Goal: Task Accomplishment & Management: Manage account settings

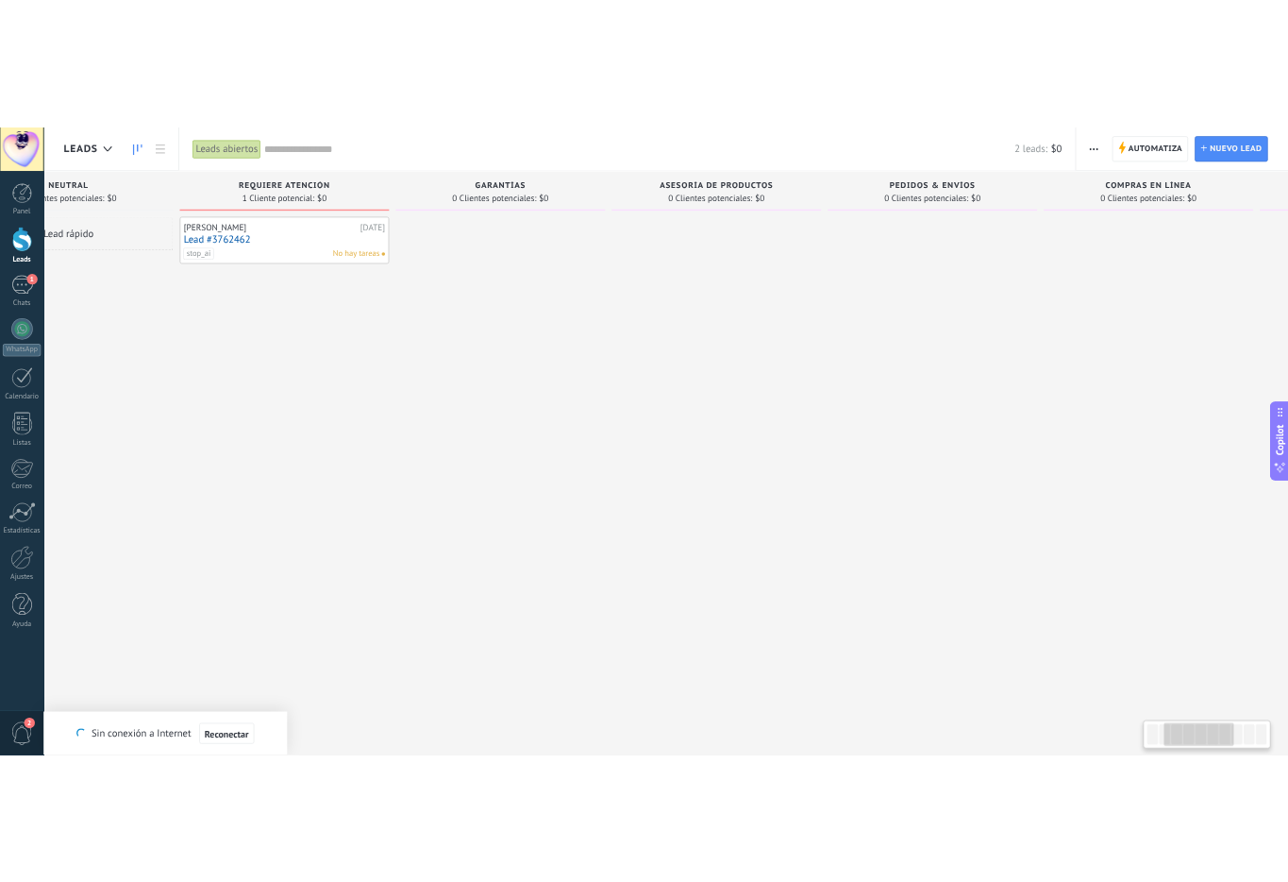
scroll to position [0, 460]
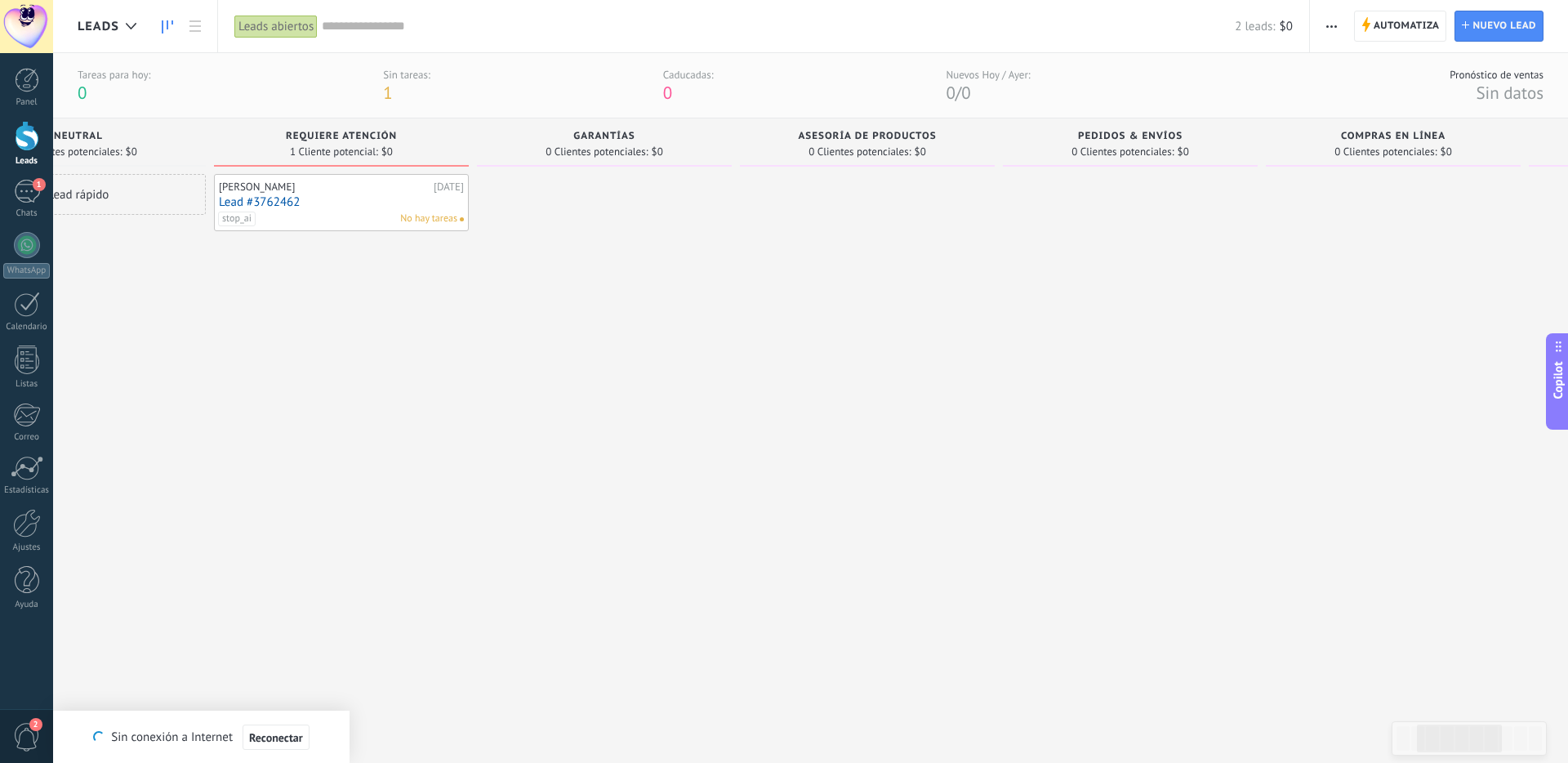
click at [590, 137] on span "Garantías" at bounding box center [604, 136] width 61 height 11
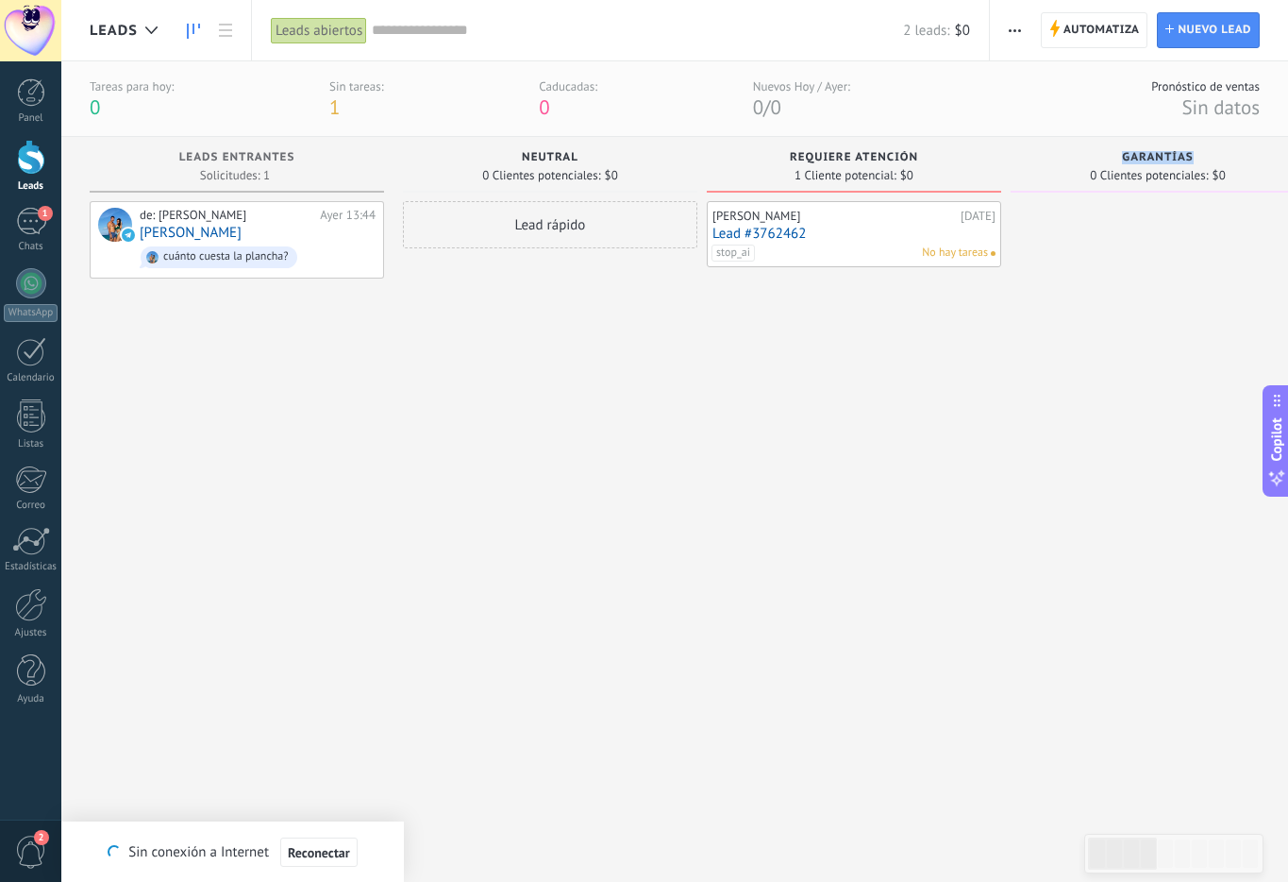
scroll to position [0, 3]
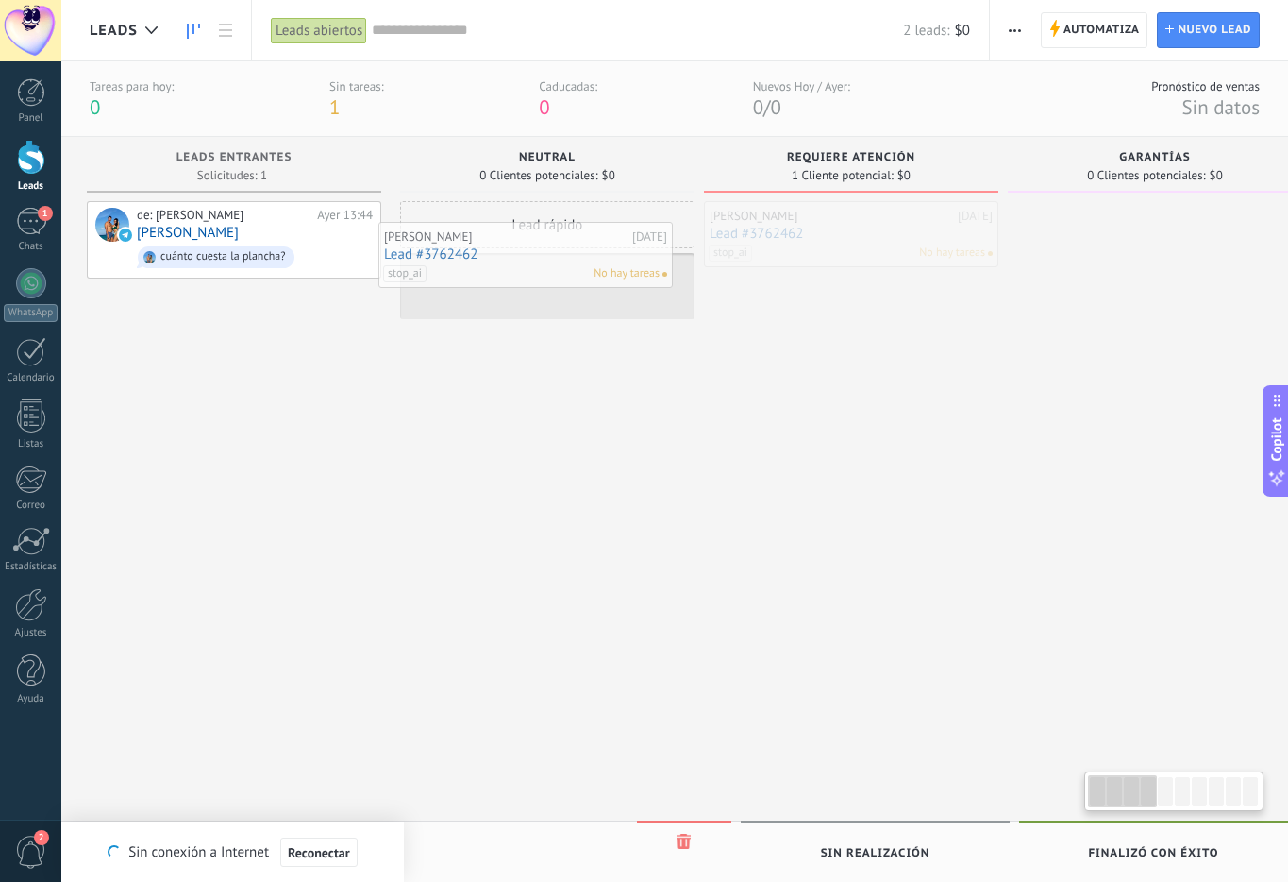
drag, startPoint x: 806, startPoint y: 244, endPoint x: 480, endPoint y: 264, distance: 326.3
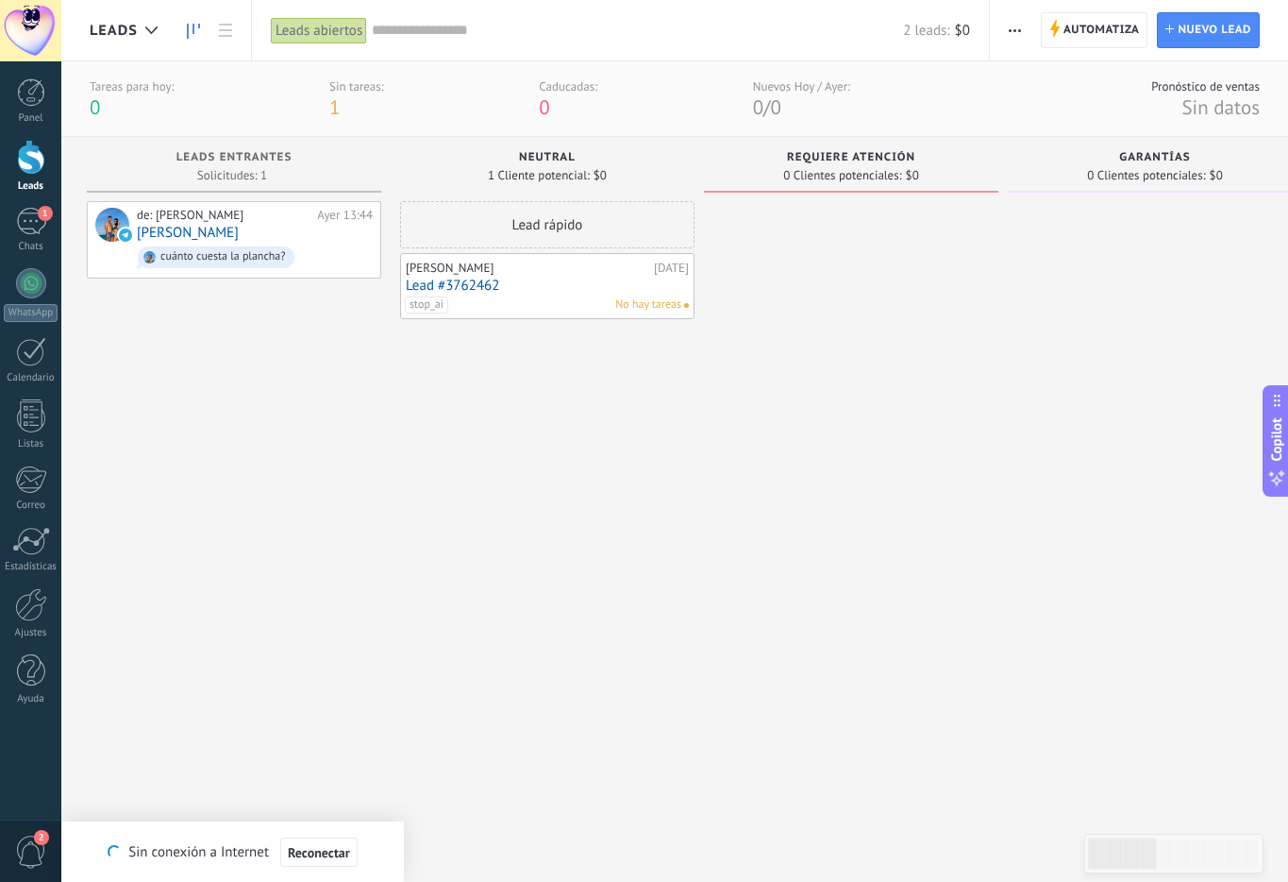
click at [513, 299] on div "stop_ai No hay tareas" at bounding box center [543, 304] width 277 height 17
click at [424, 302] on span "stop_ai" at bounding box center [426, 304] width 43 height 17
click at [994, 383] on div at bounding box center [851, 488] width 294 height 574
click at [528, 282] on link "Lead #3762462" at bounding box center [547, 285] width 283 height 16
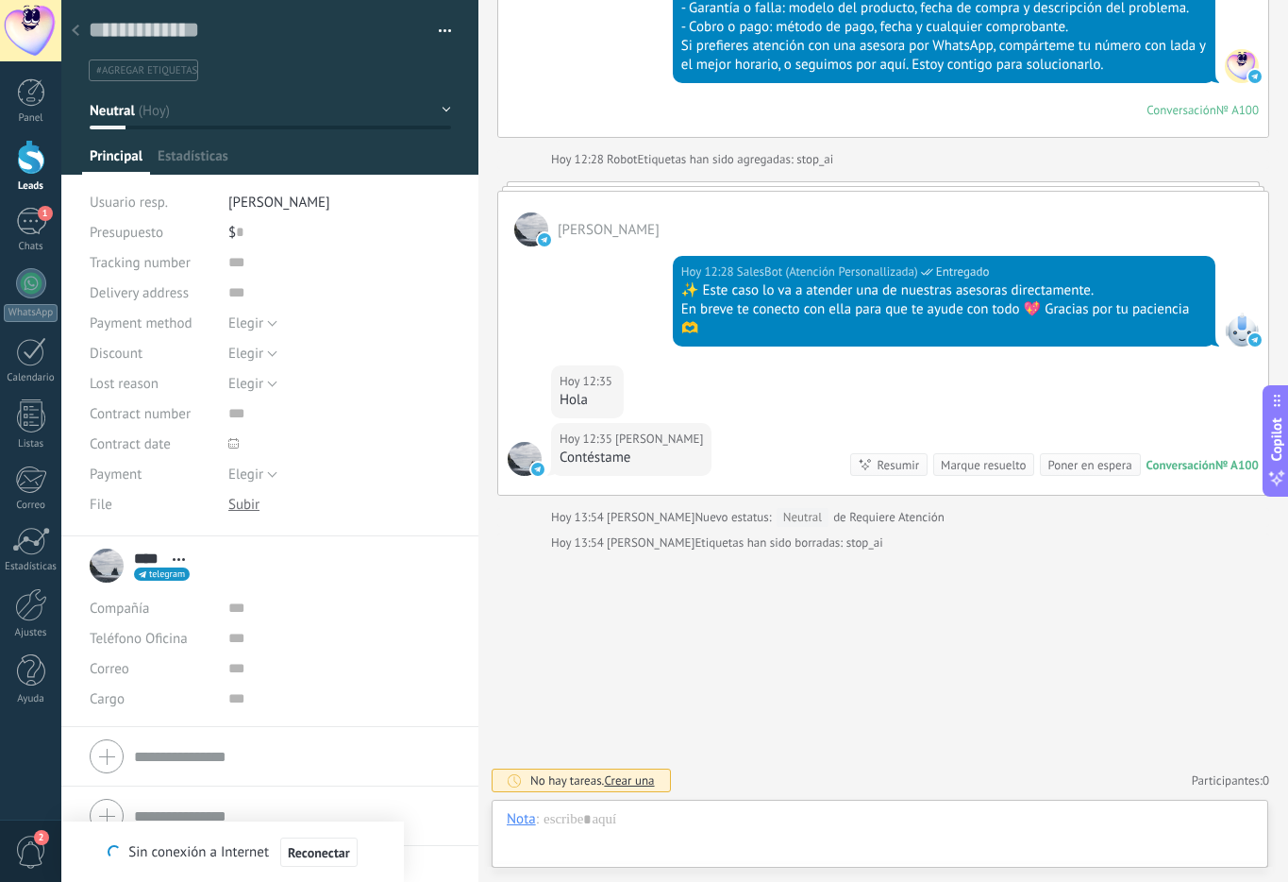
scroll to position [28, 0]
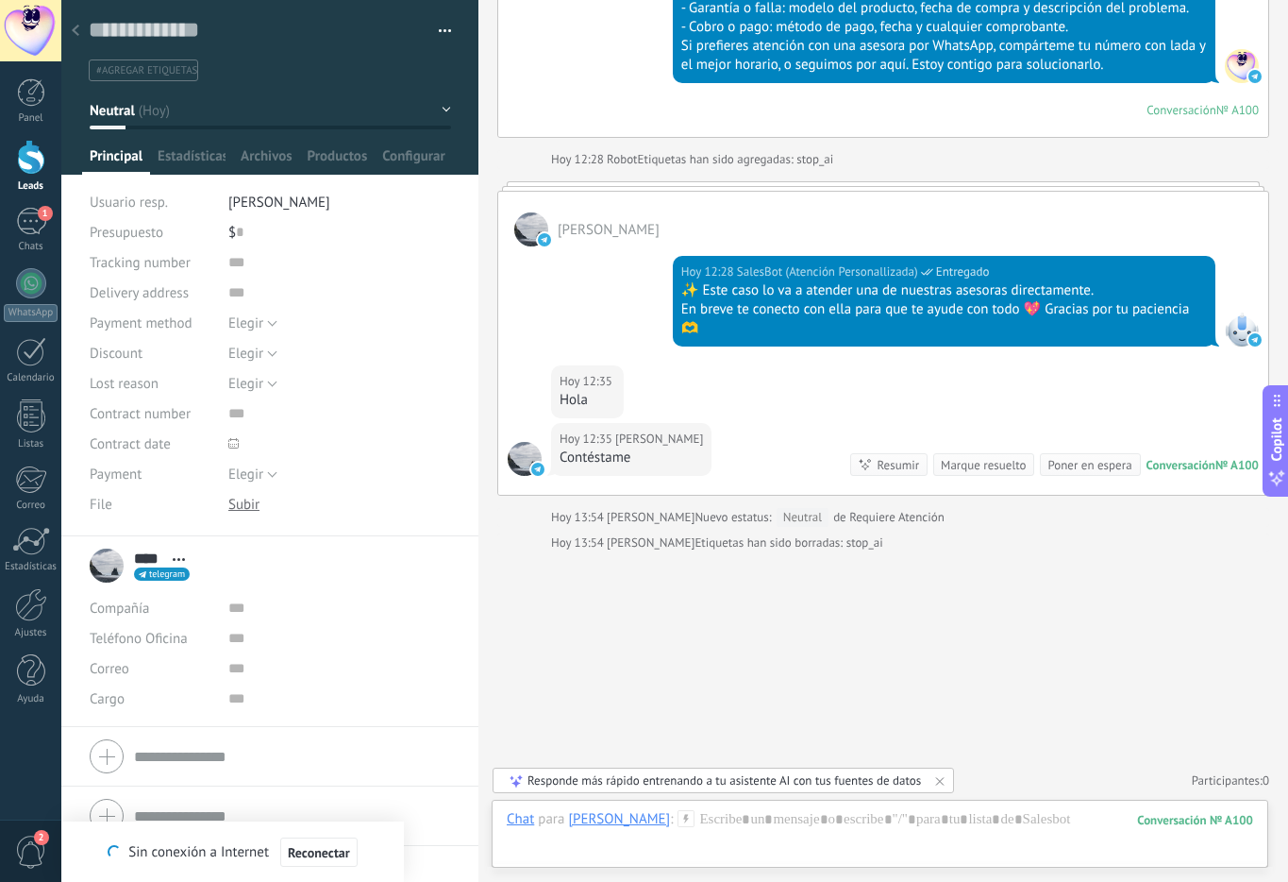
click at [78, 27] on icon at bounding box center [76, 30] width 8 height 11
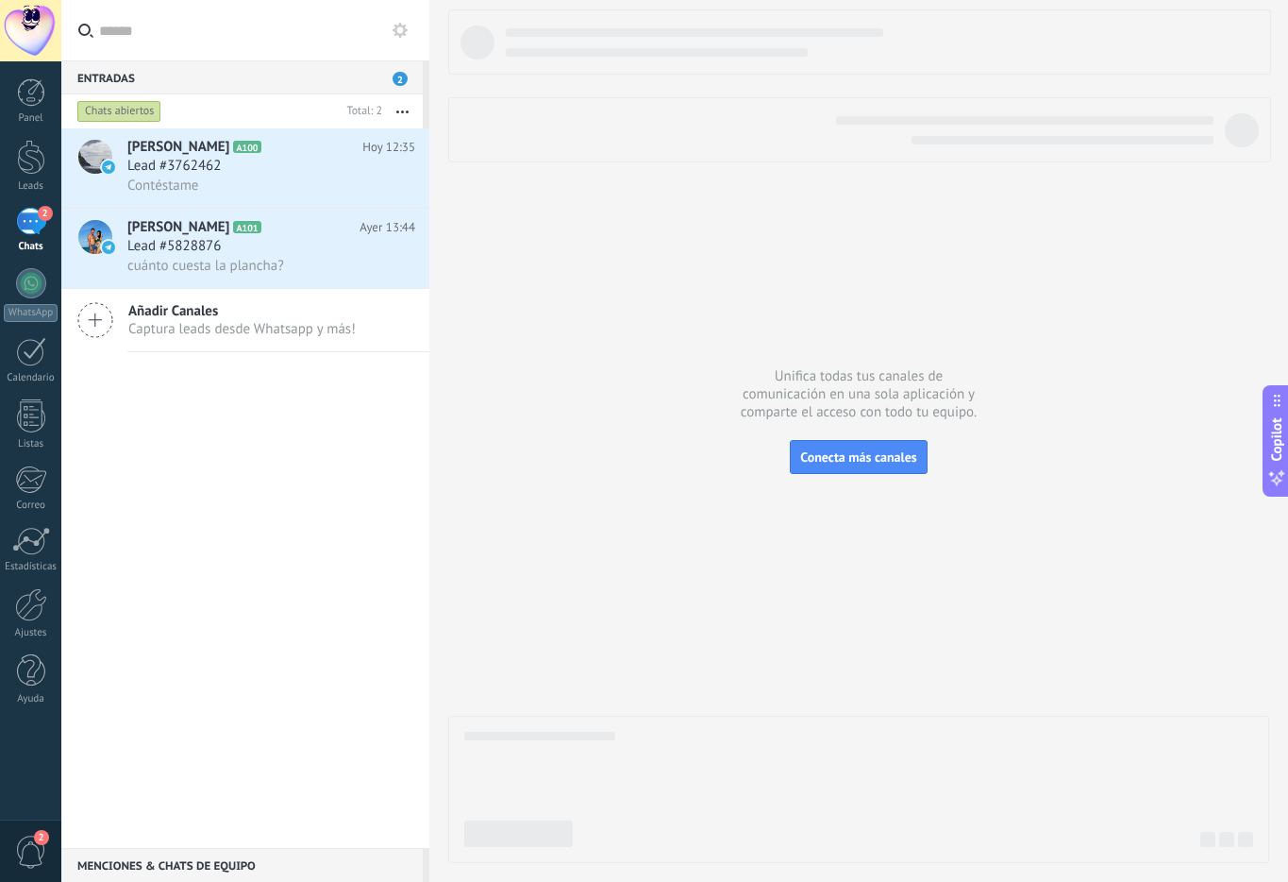
click at [31, 229] on div "2" at bounding box center [31, 221] width 30 height 27
click at [25, 175] on link "Leads" at bounding box center [30, 166] width 61 height 53
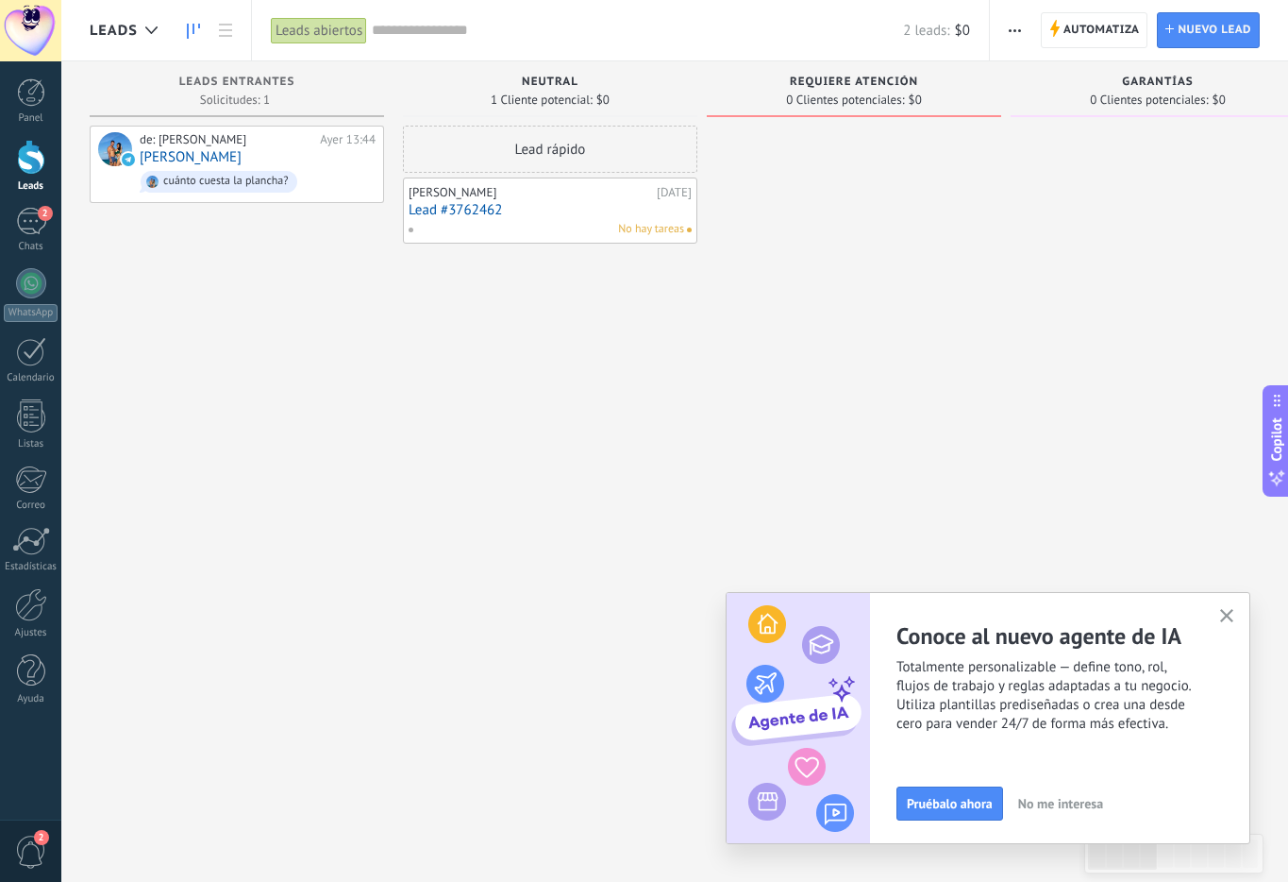
click at [1225, 616] on use "button" at bounding box center [1227, 616] width 14 height 14
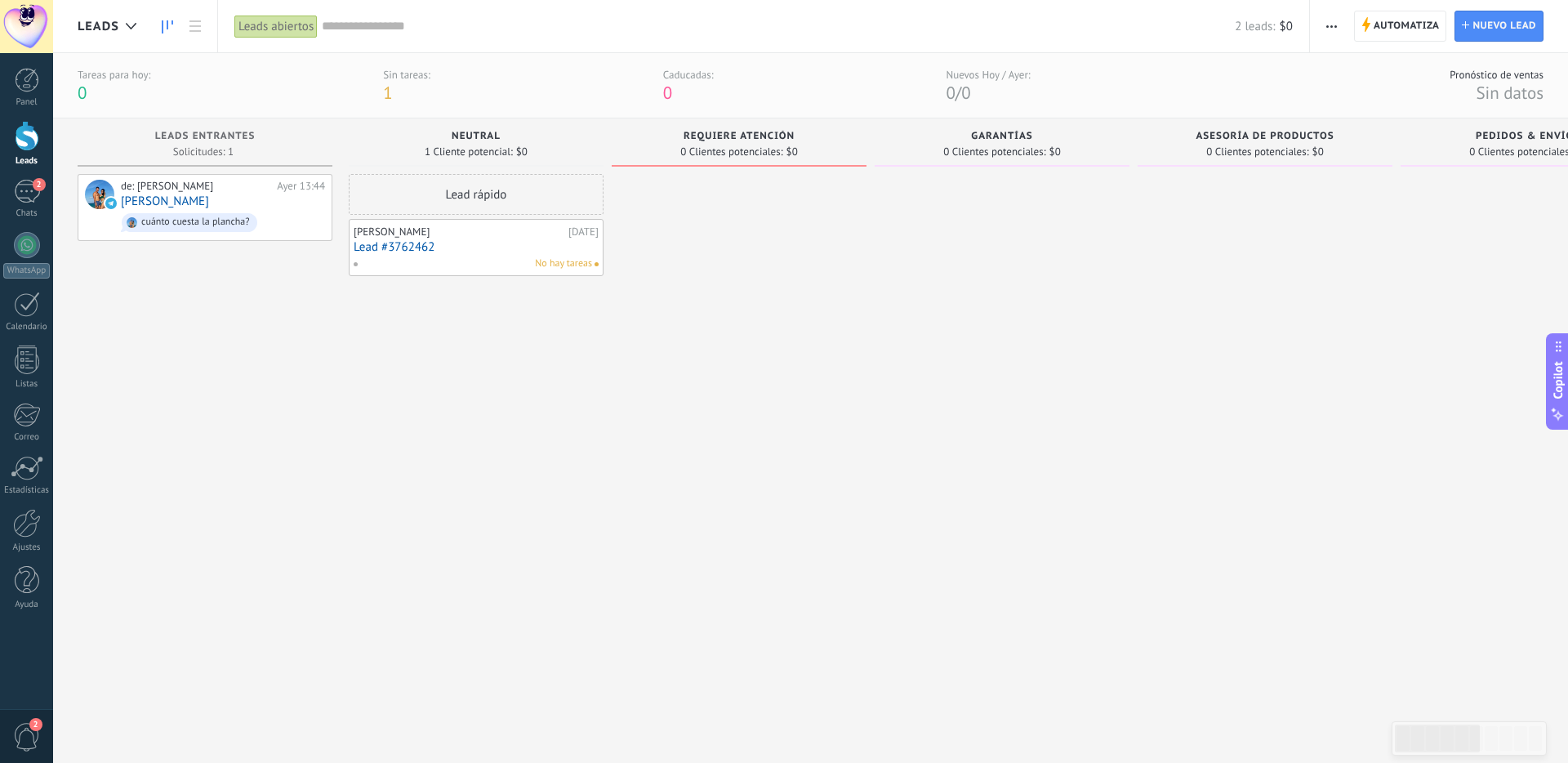
click at [495, 246] on link "Lead #3762462" at bounding box center [476, 247] width 245 height 14
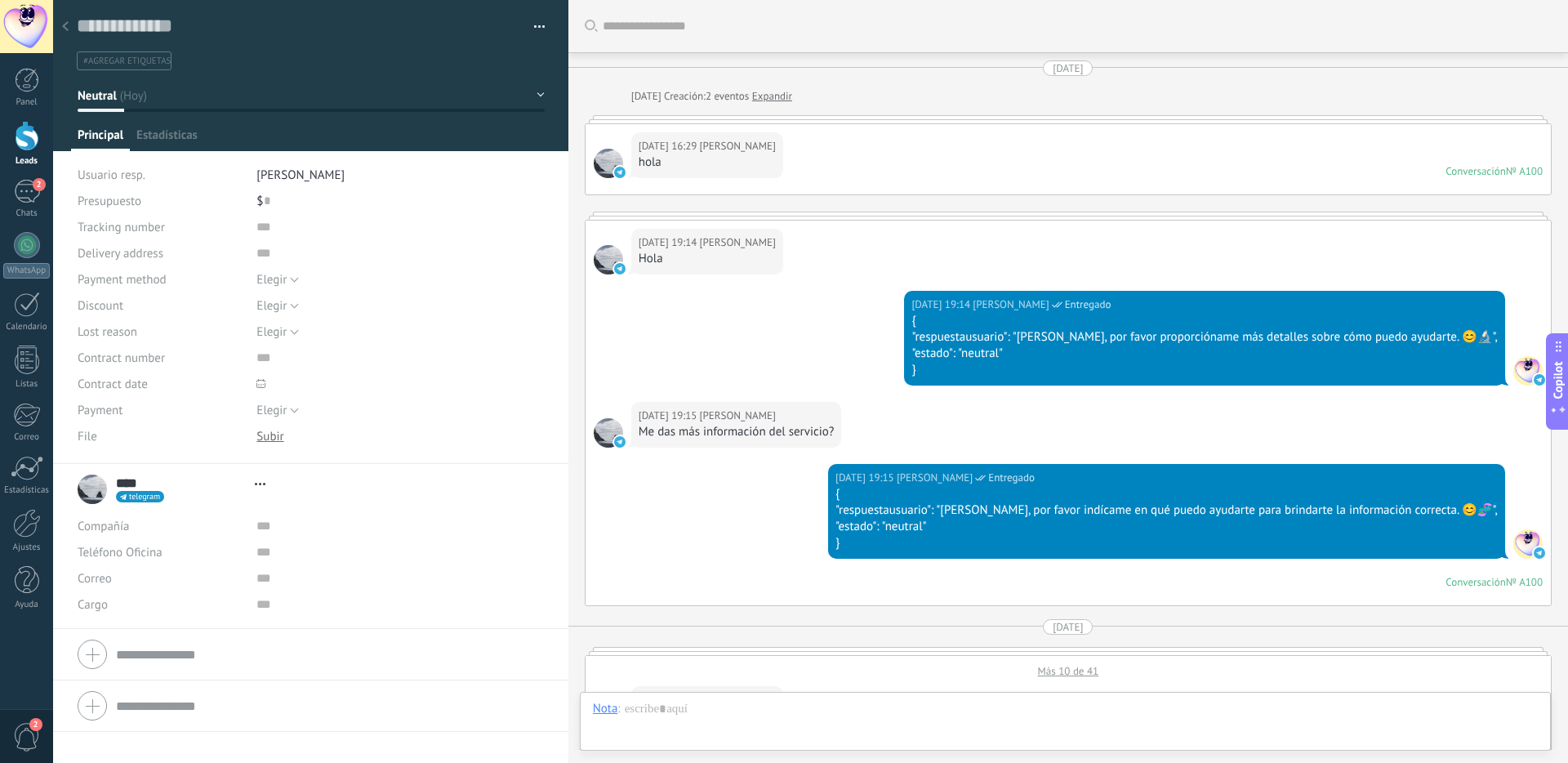
scroll to position [3214, 0]
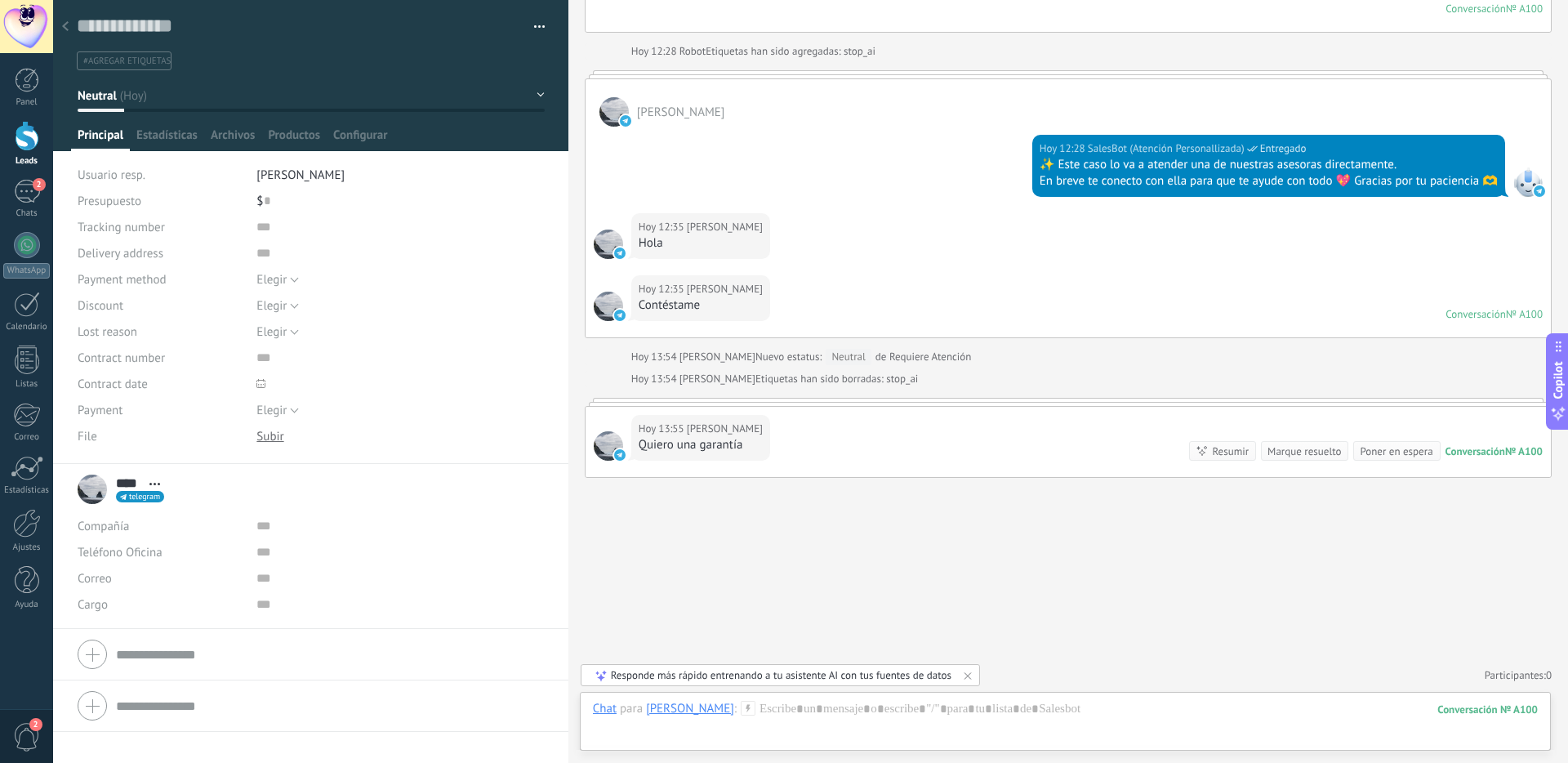
click at [67, 26] on icon at bounding box center [66, 26] width 7 height 10
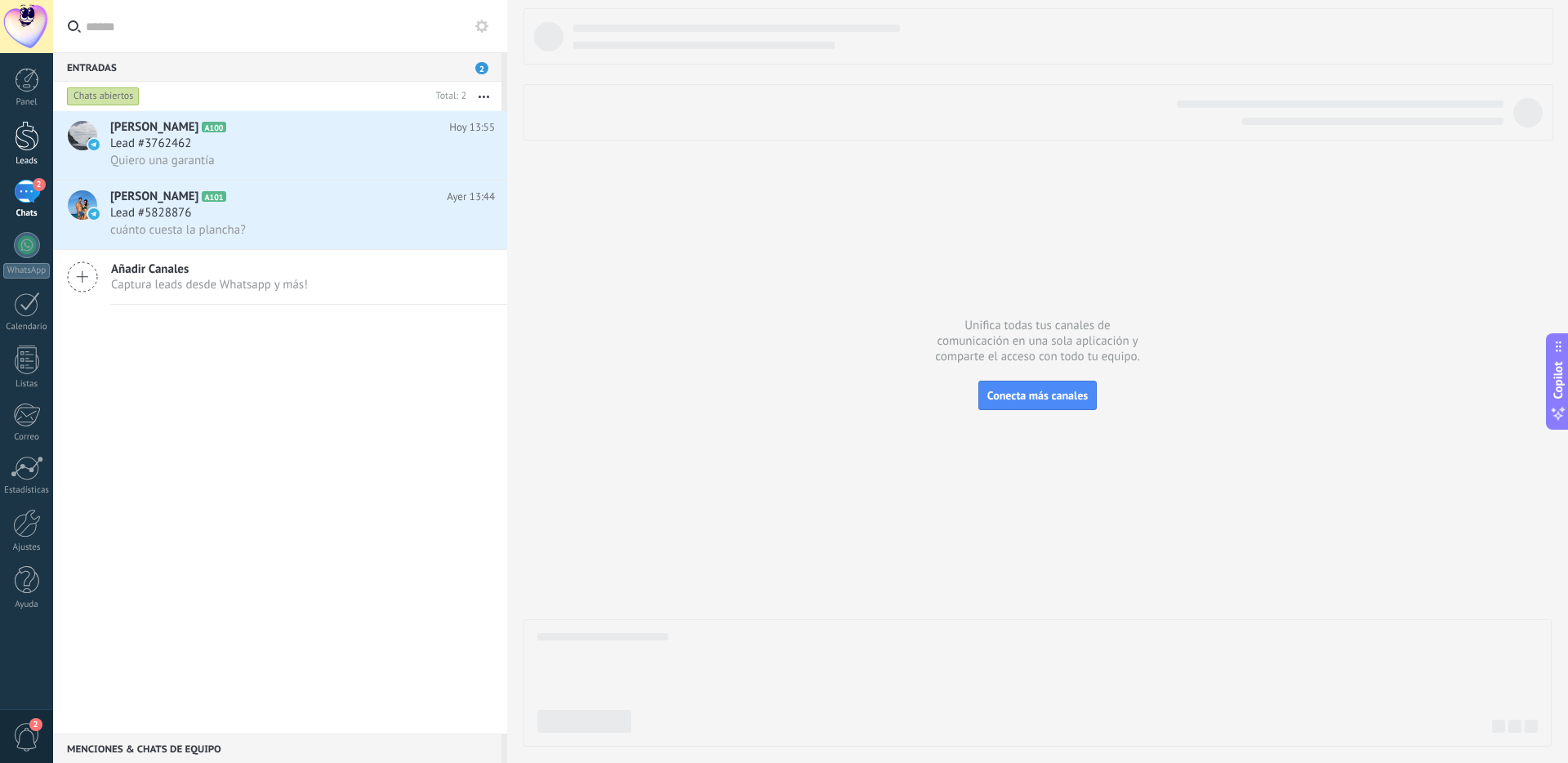
click at [38, 125] on div at bounding box center [27, 136] width 24 height 30
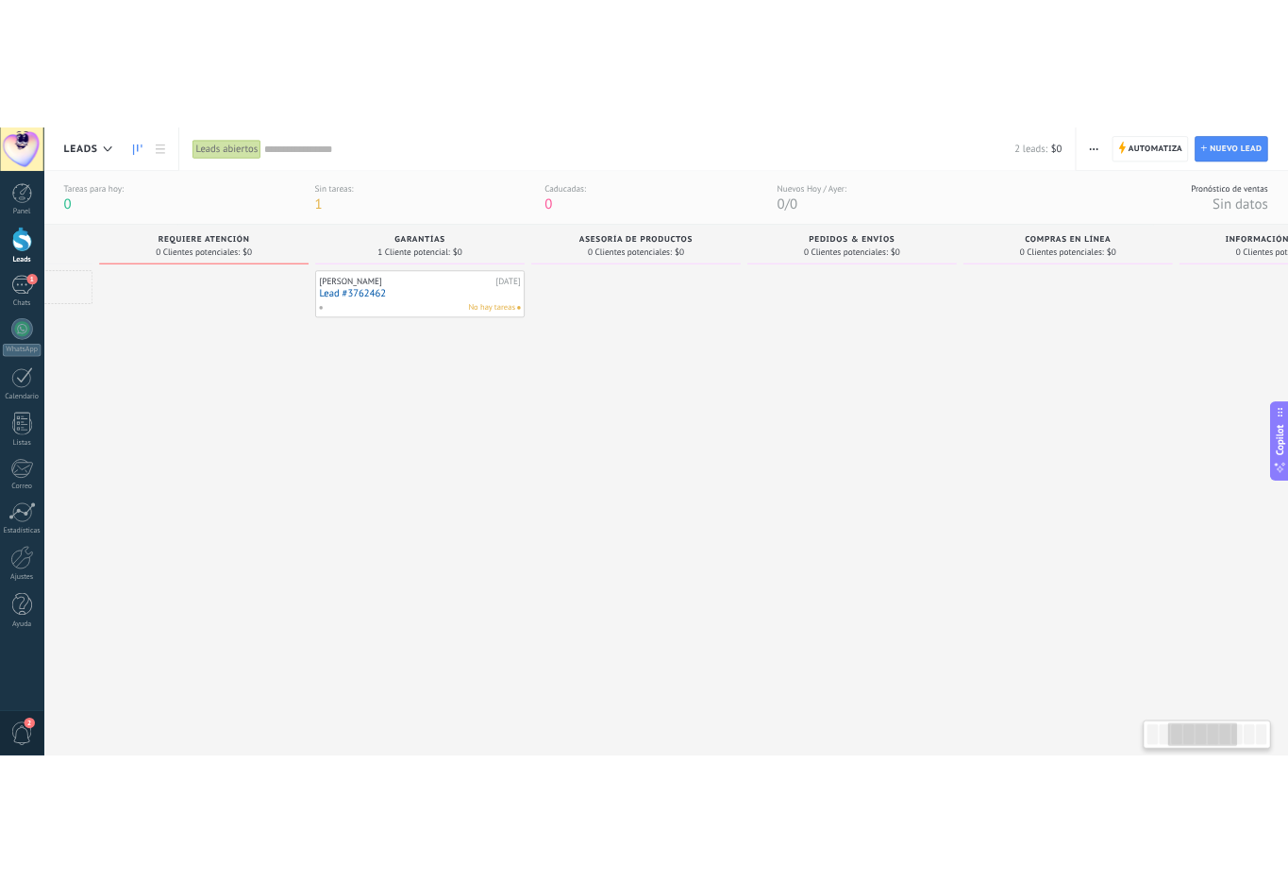
scroll to position [0, 569]
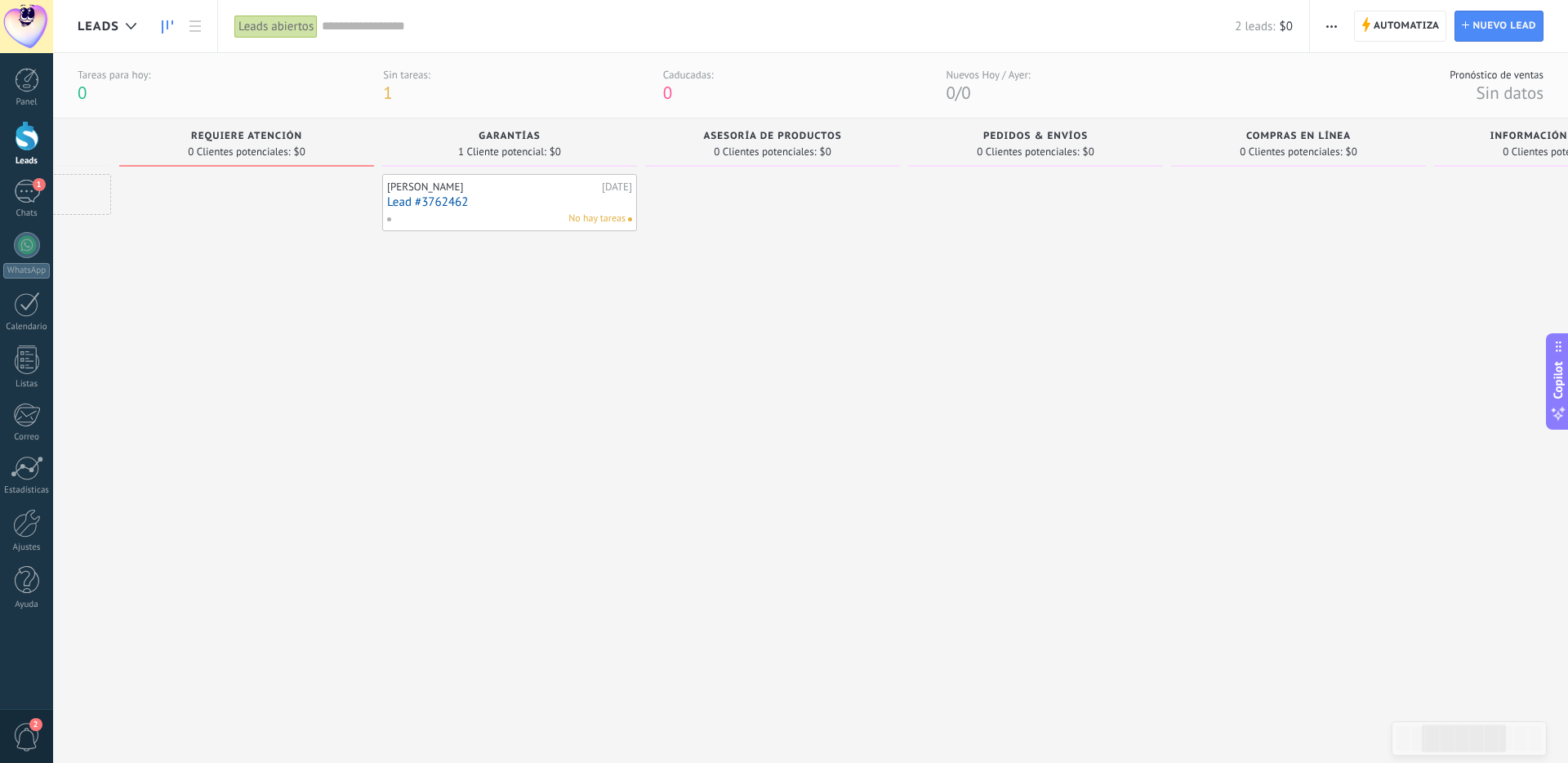
click at [775, 132] on span "Asesoría de productos" at bounding box center [773, 136] width 138 height 11
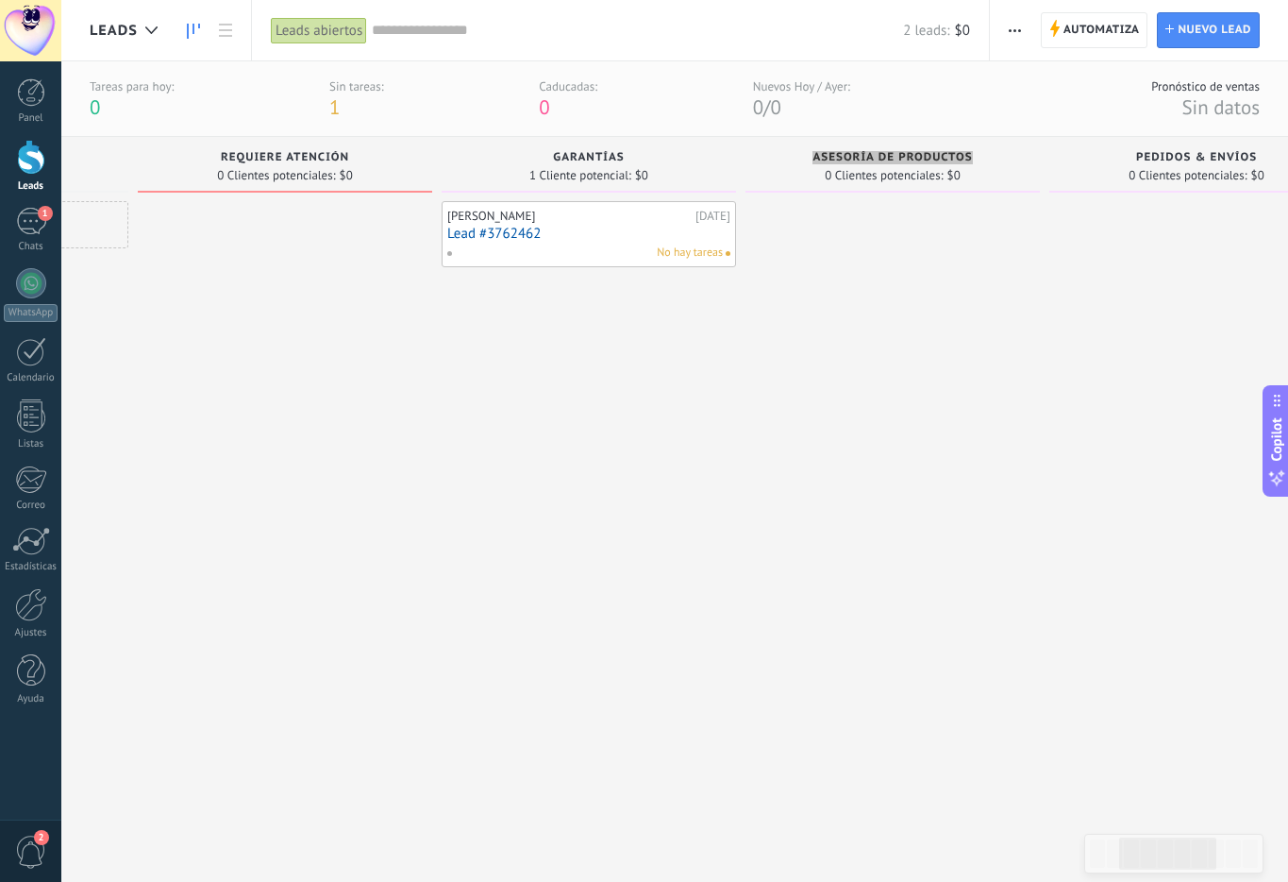
type textarea "**********"
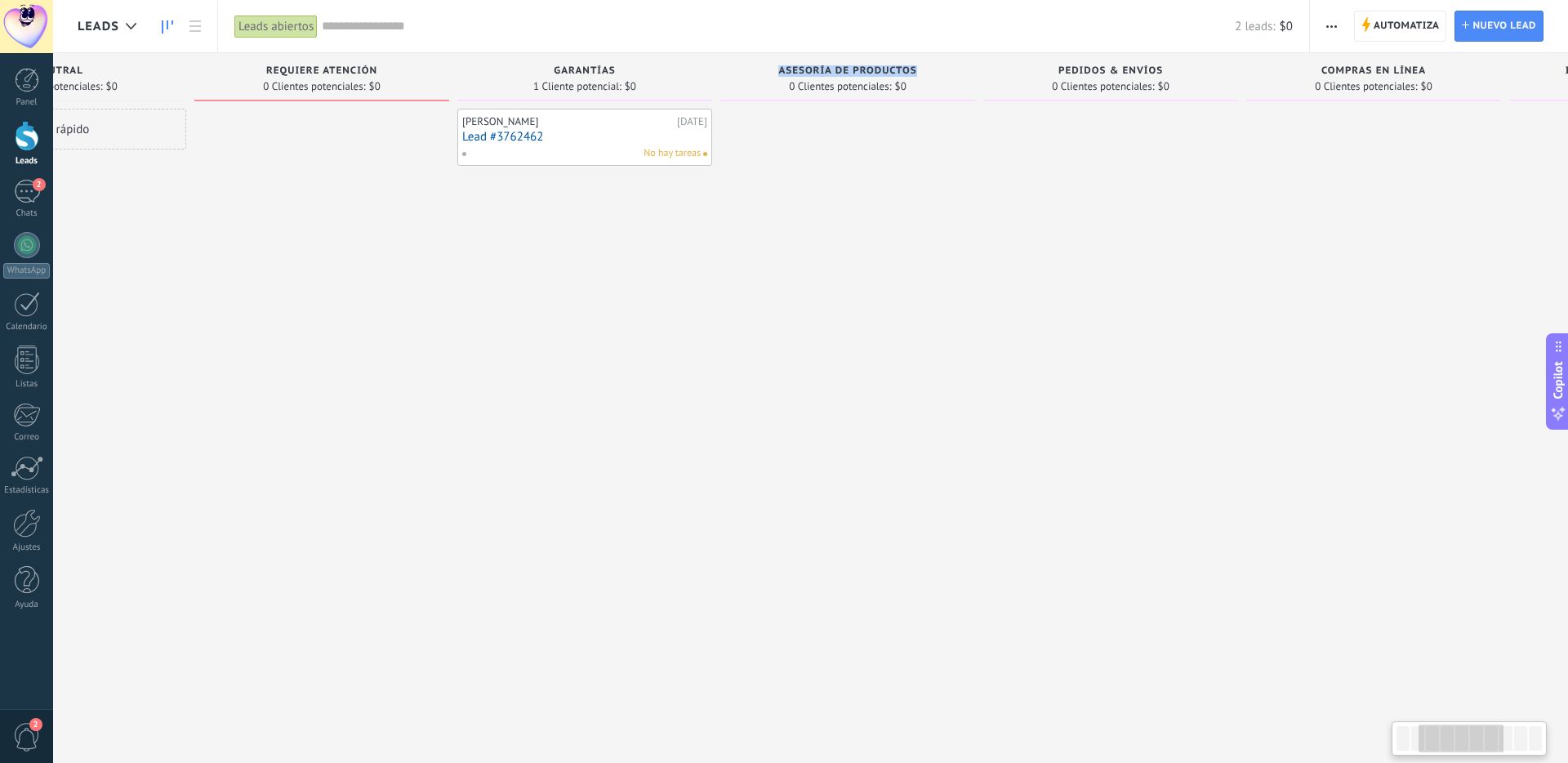
scroll to position [0, 400]
click at [916, 29] on input "text" at bounding box center [778, 27] width 913 height 17
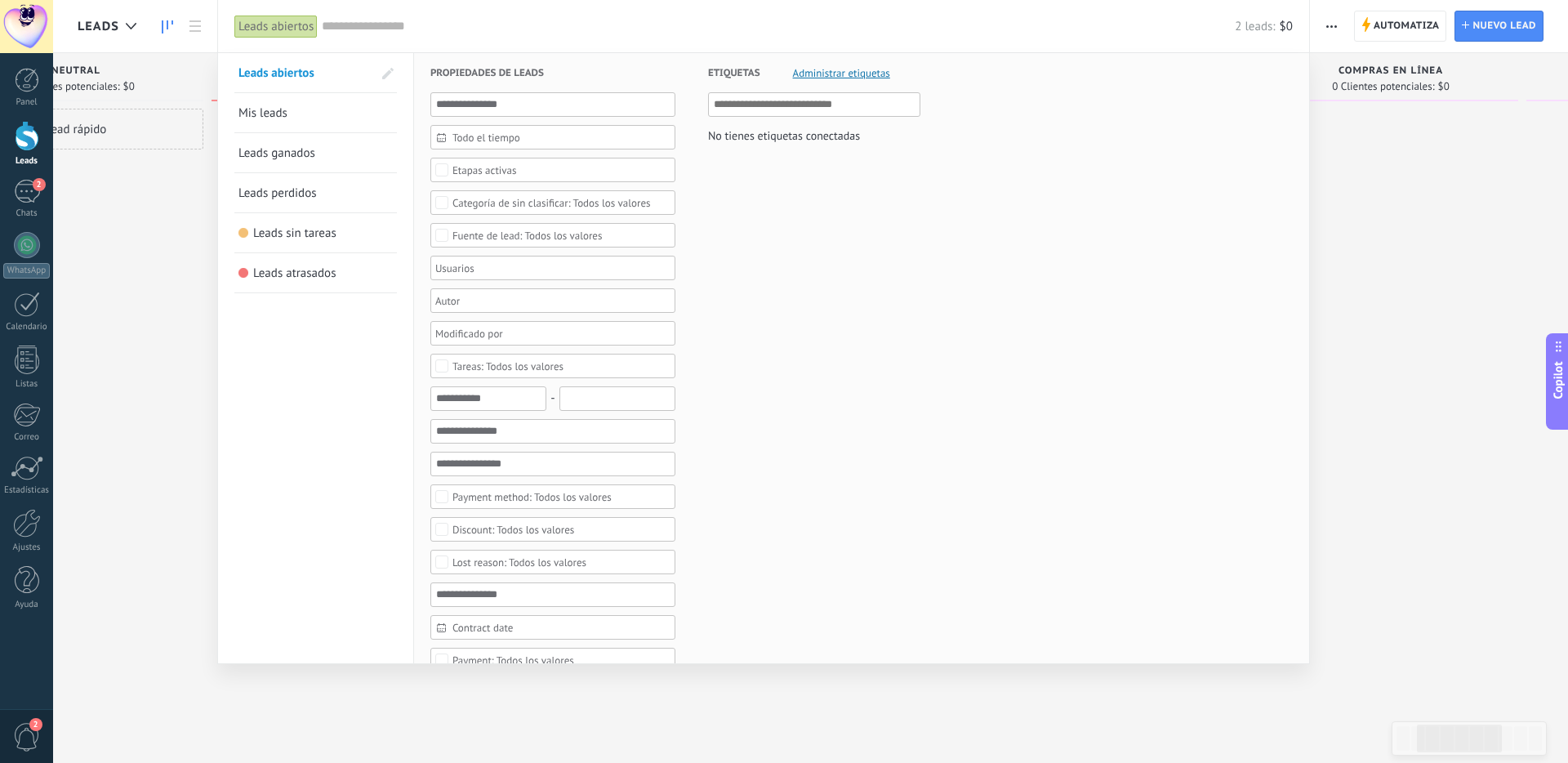
click at [1457, 369] on div at bounding box center [784, 382] width 1568 height 763
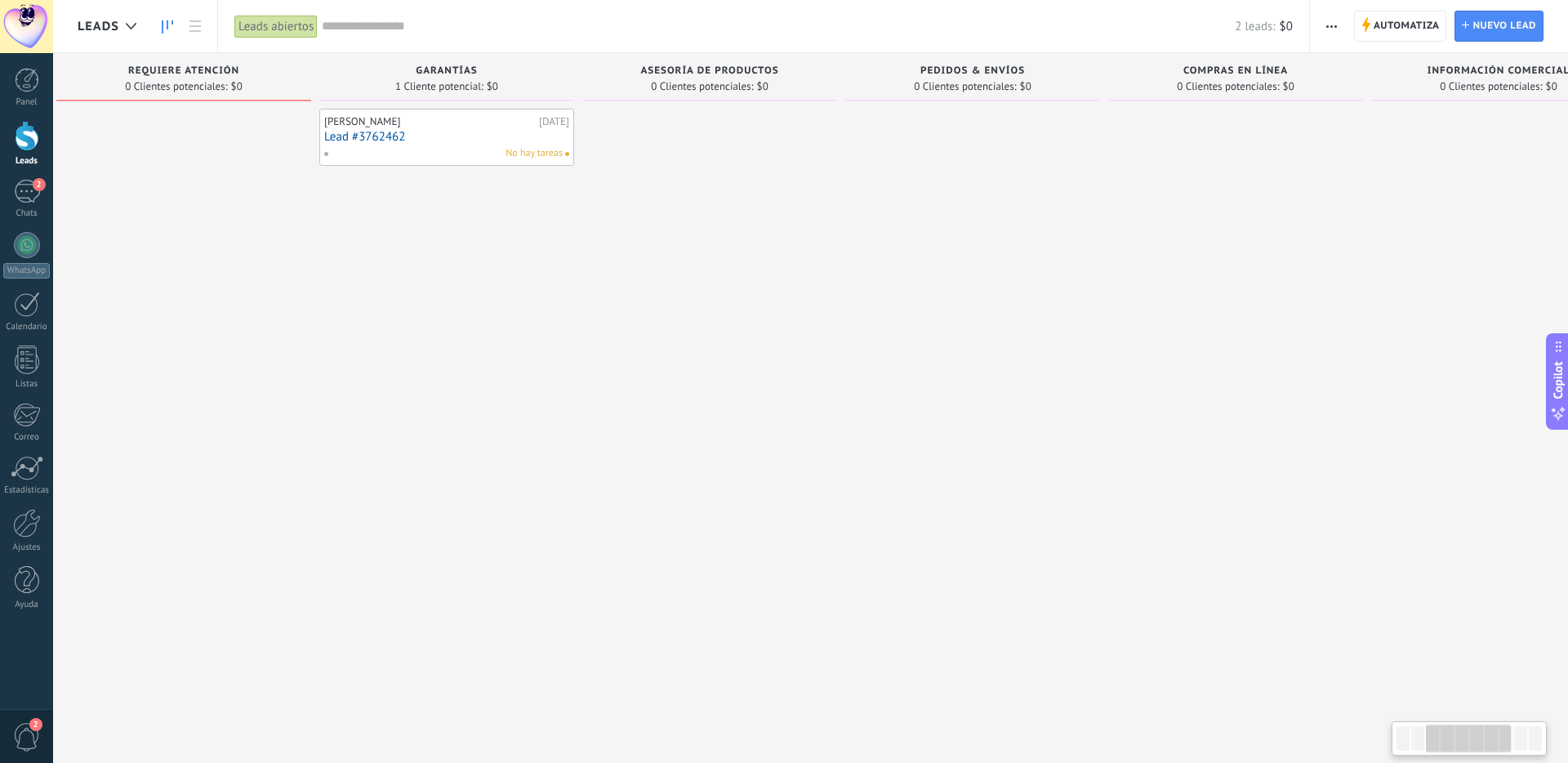
scroll to position [0, 557]
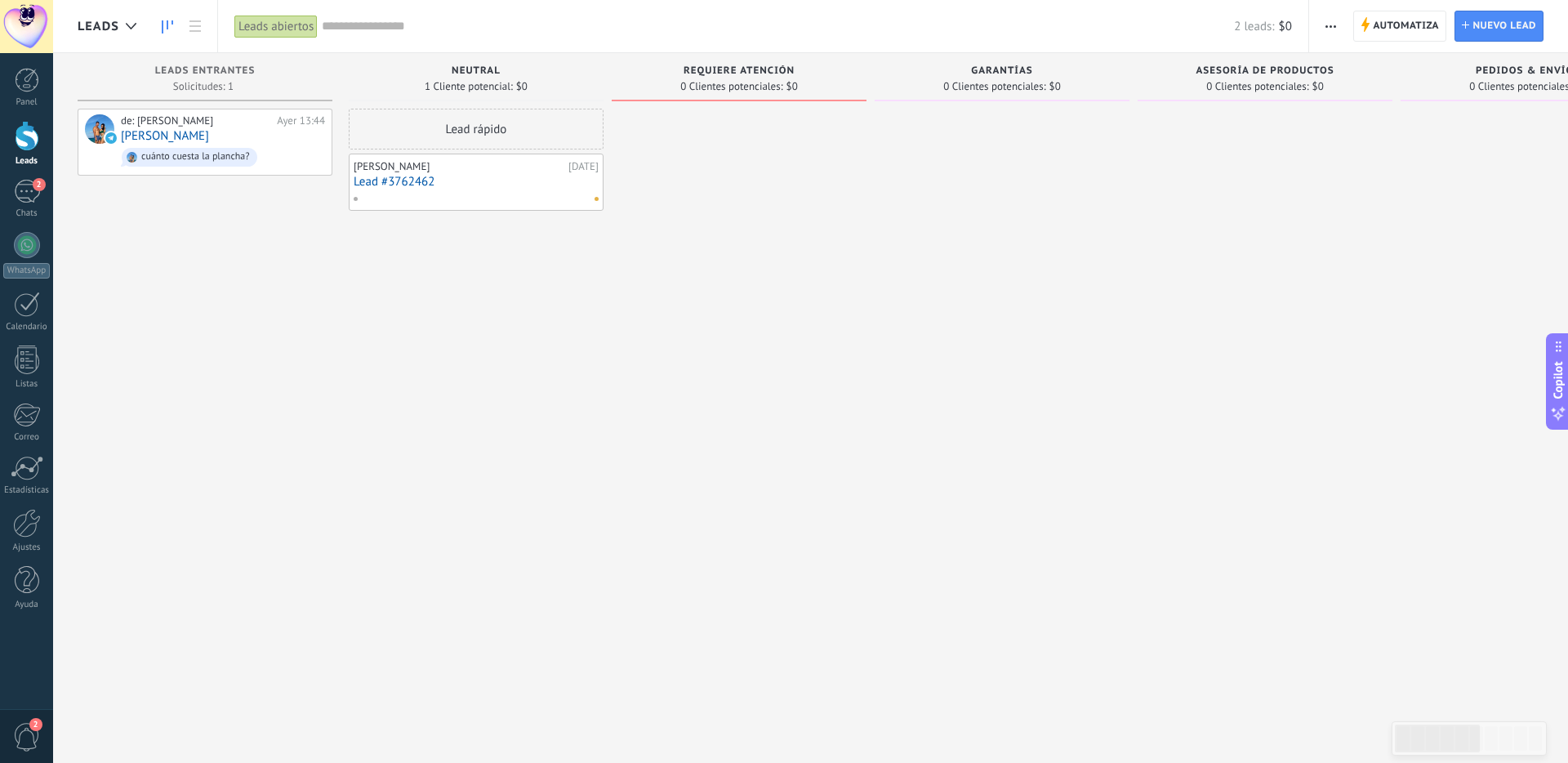
click at [35, 498] on div "Panel Leads 2 Chats WhatsApp Clientes" at bounding box center [26, 347] width 53 height 559
click at [32, 522] on div at bounding box center [27, 523] width 28 height 29
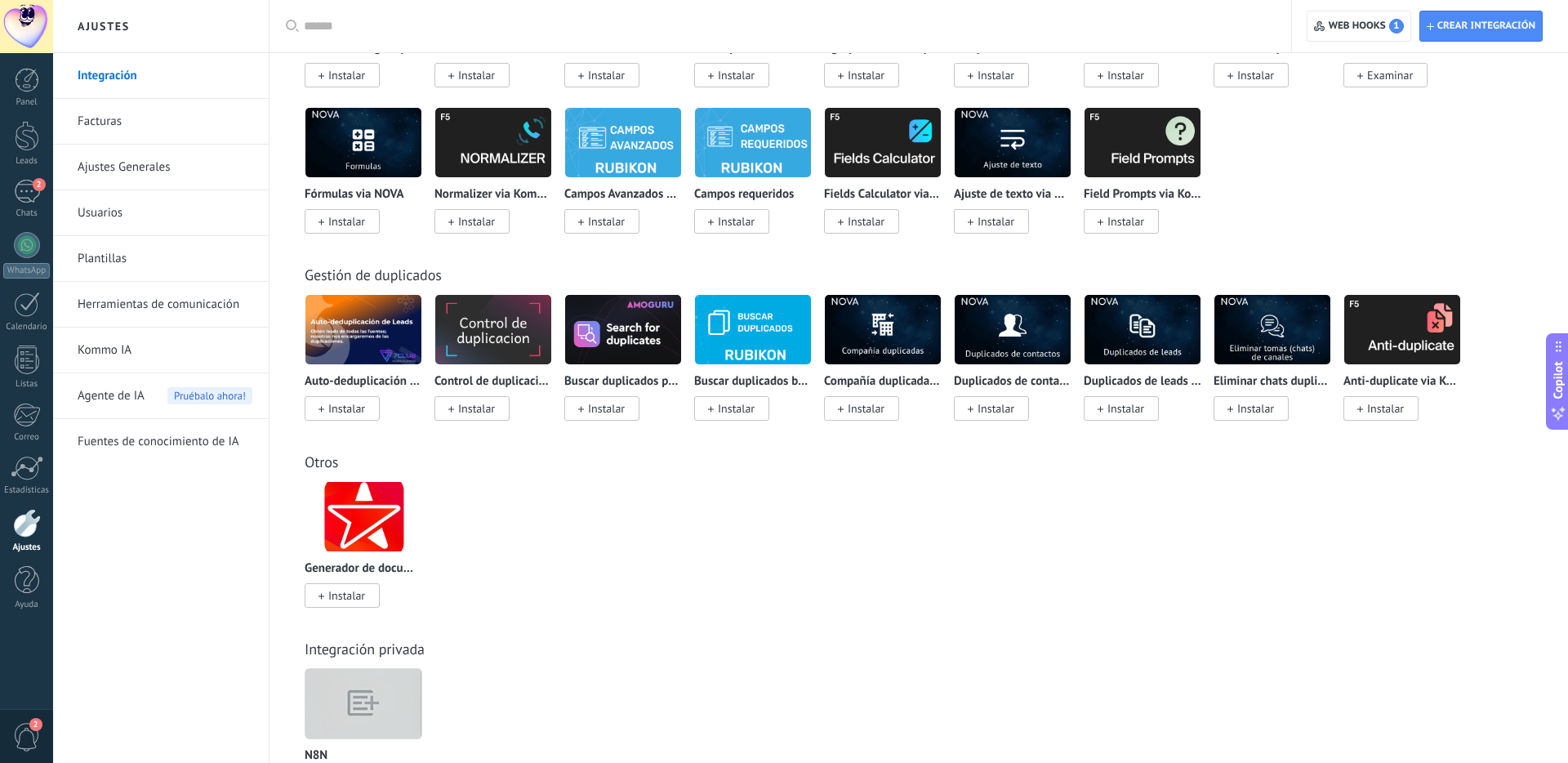
scroll to position [5461, 0]
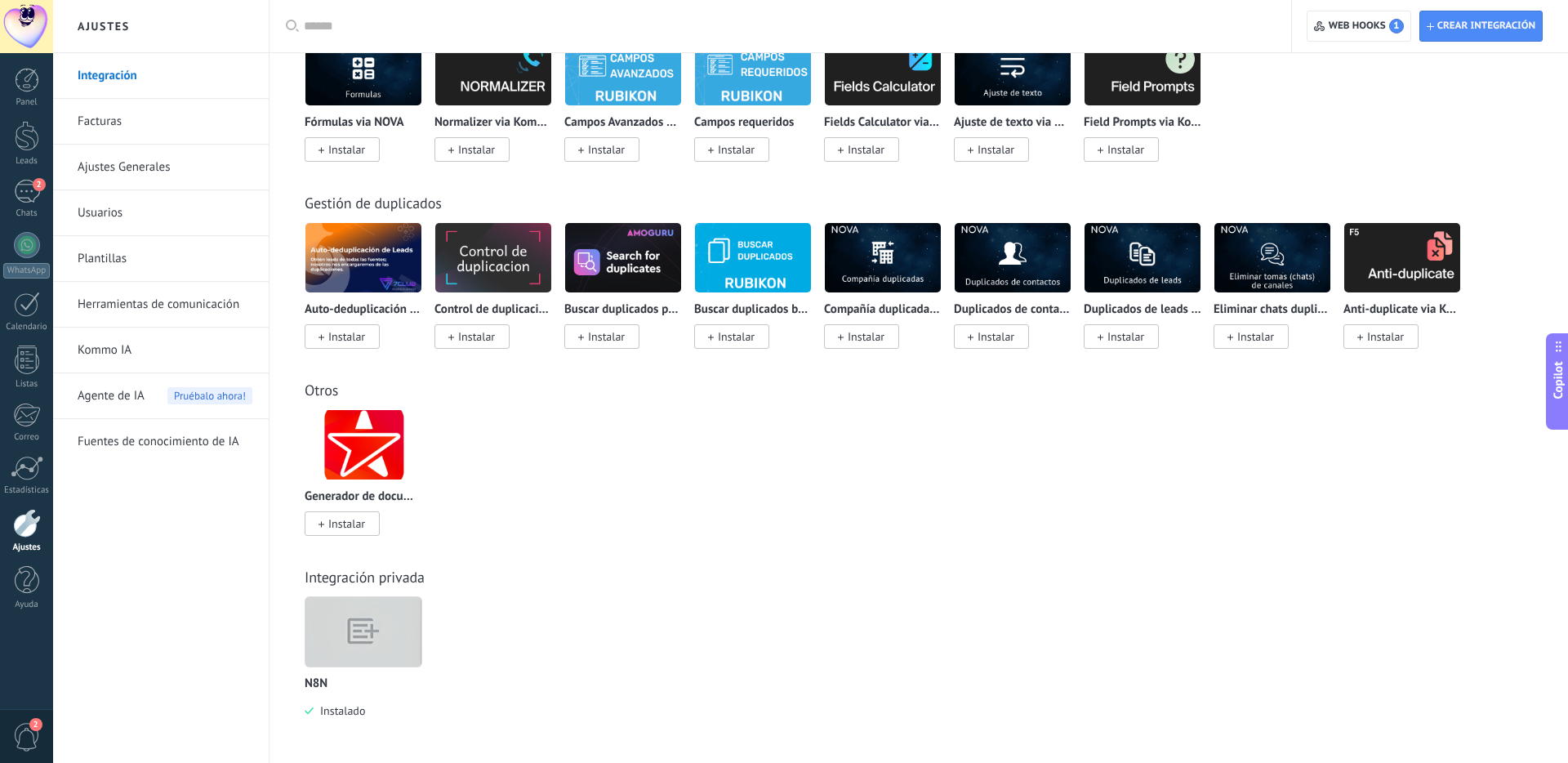
click at [346, 625] on img at bounding box center [363, 632] width 116 height 89
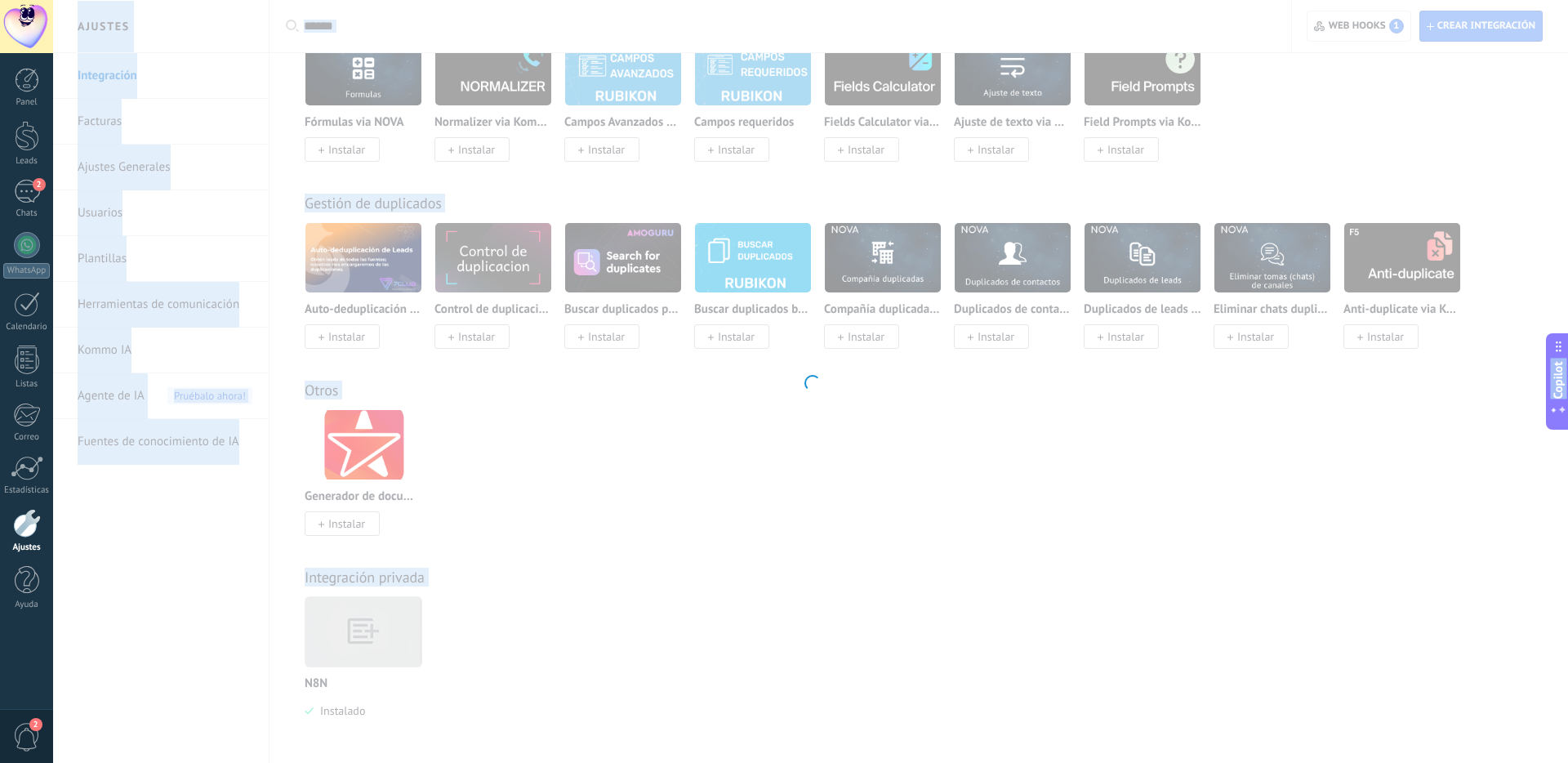
click at [346, 625] on div at bounding box center [810, 382] width 1515 height 763
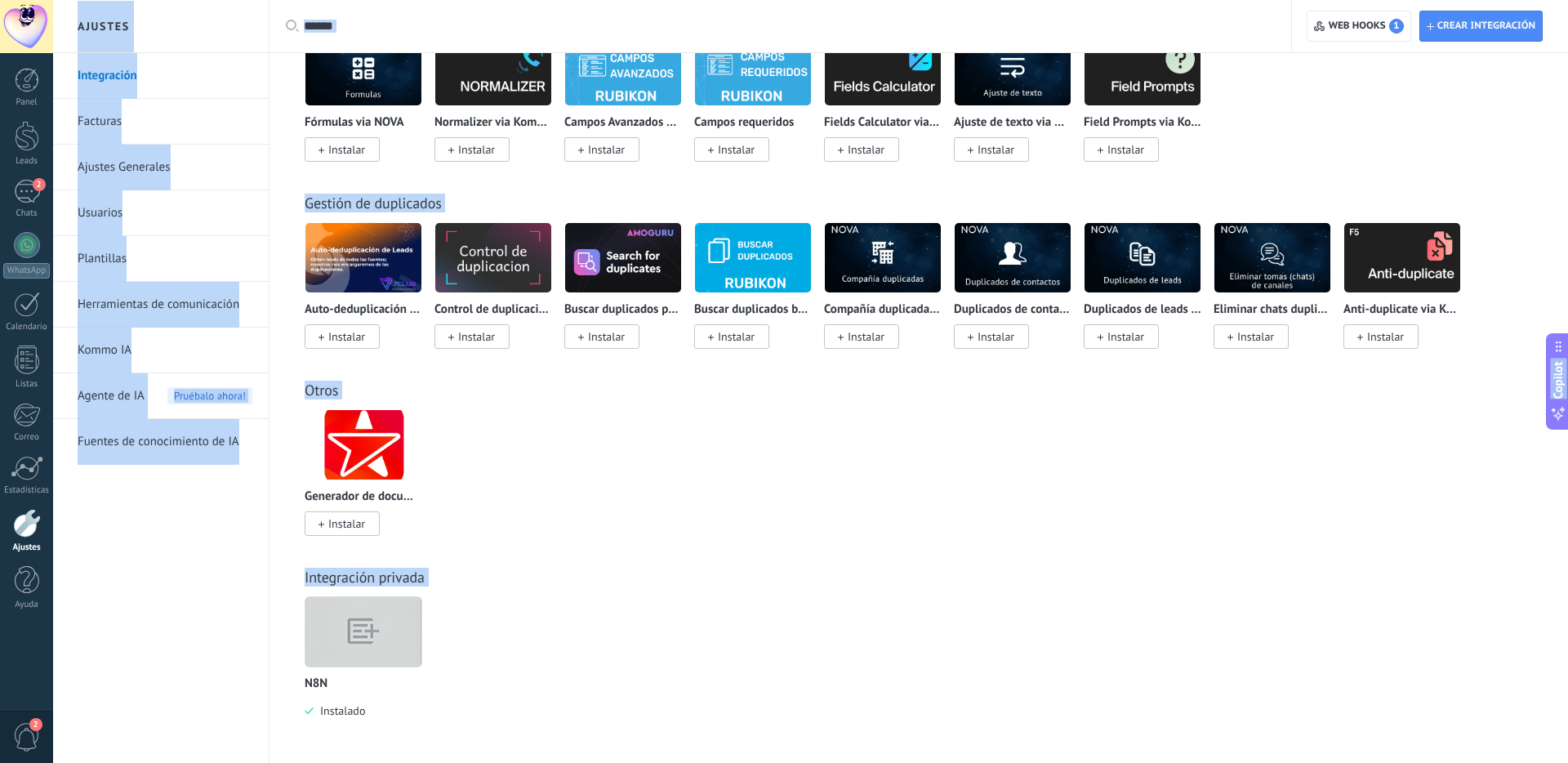
click at [346, 625] on img at bounding box center [363, 632] width 116 height 89
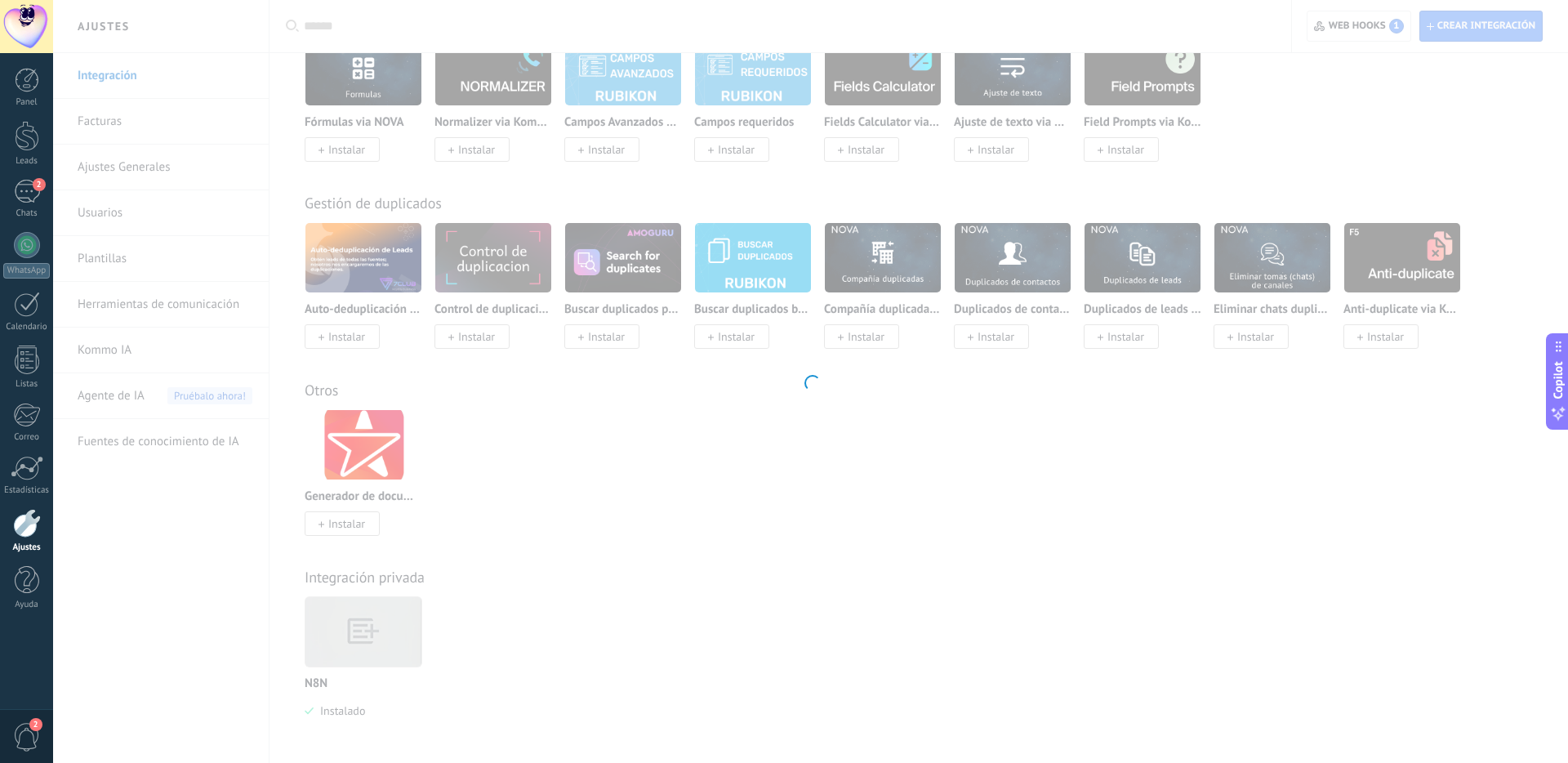
click at [346, 625] on div at bounding box center [810, 382] width 1515 height 763
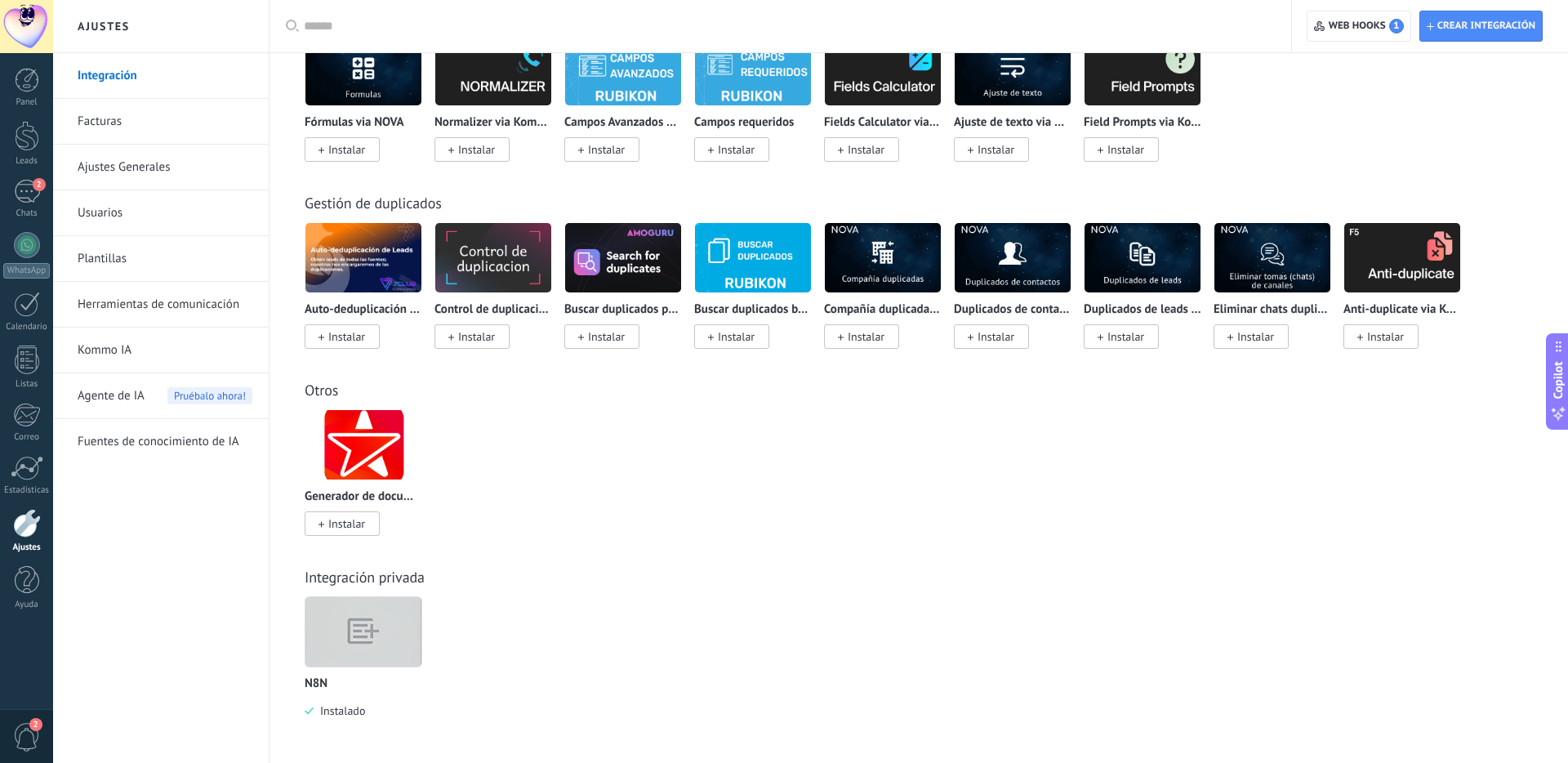
click at [346, 625] on img at bounding box center [363, 632] width 116 height 89
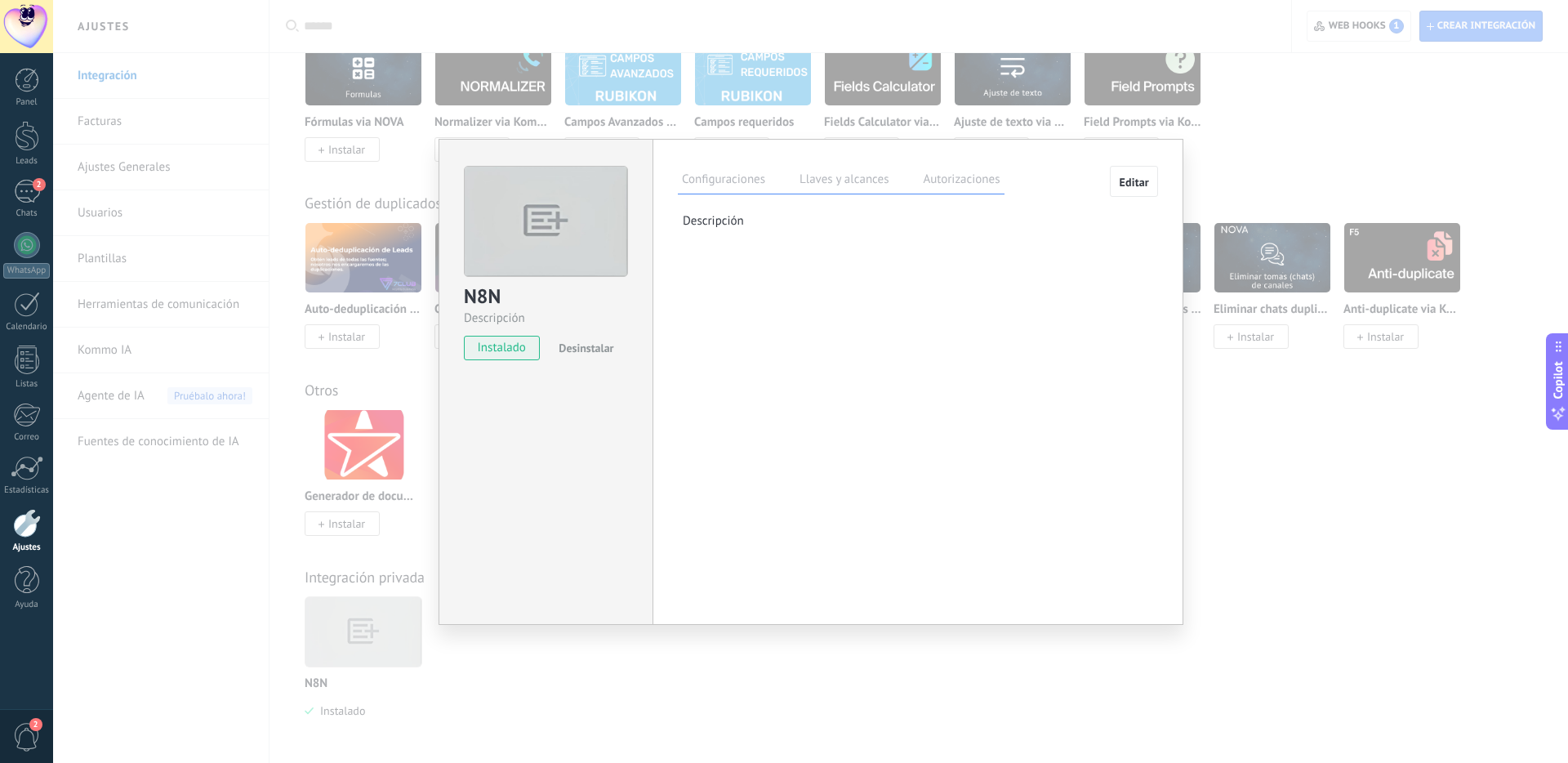
click at [860, 182] on label "Llaves y alcances" at bounding box center [844, 181] width 97 height 23
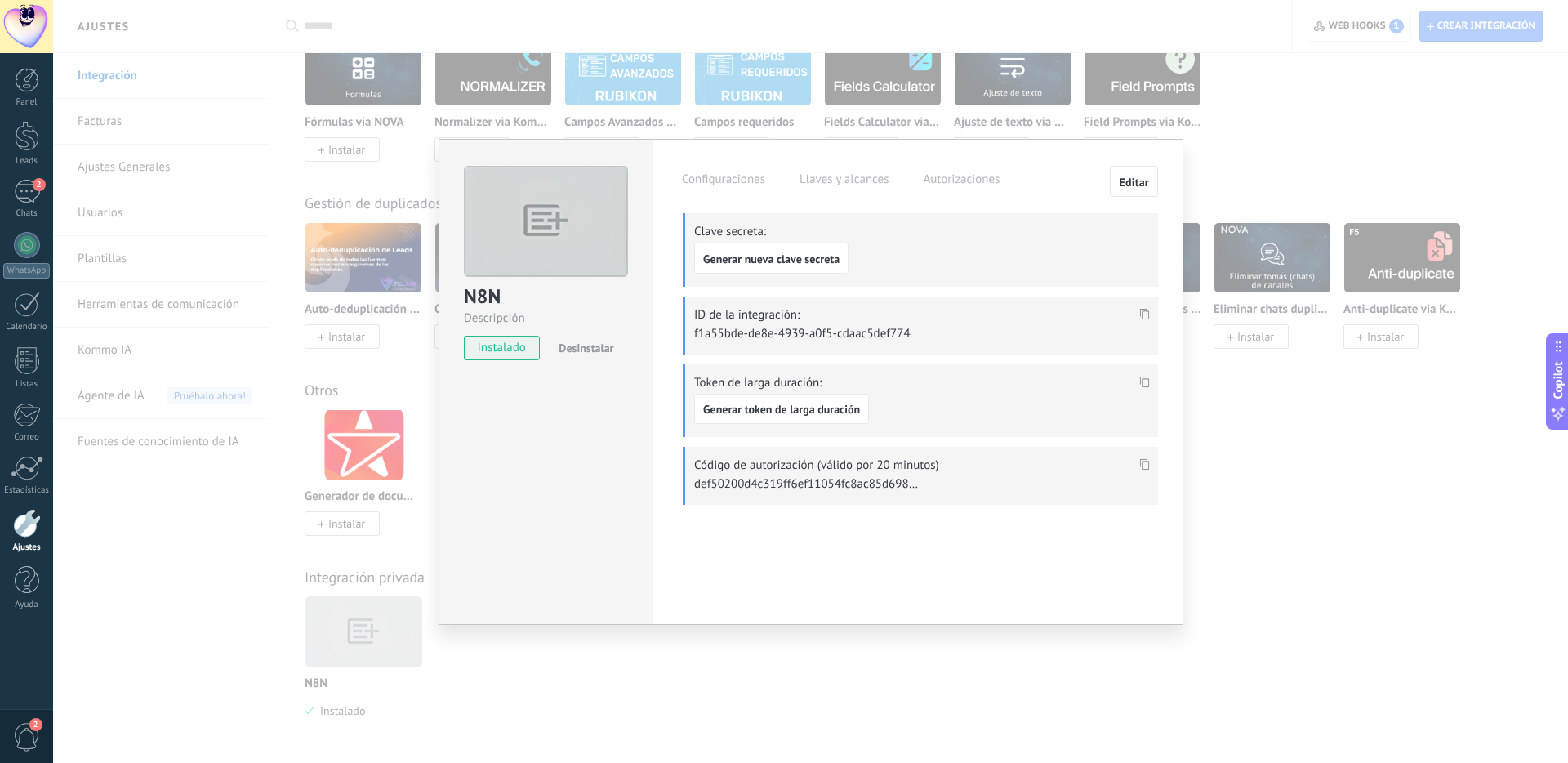
click at [1406, 481] on div "N8N Descripción instalado Desinstalar Configuraciones Llaves y alcances Autoriz…" at bounding box center [810, 382] width 1515 height 763
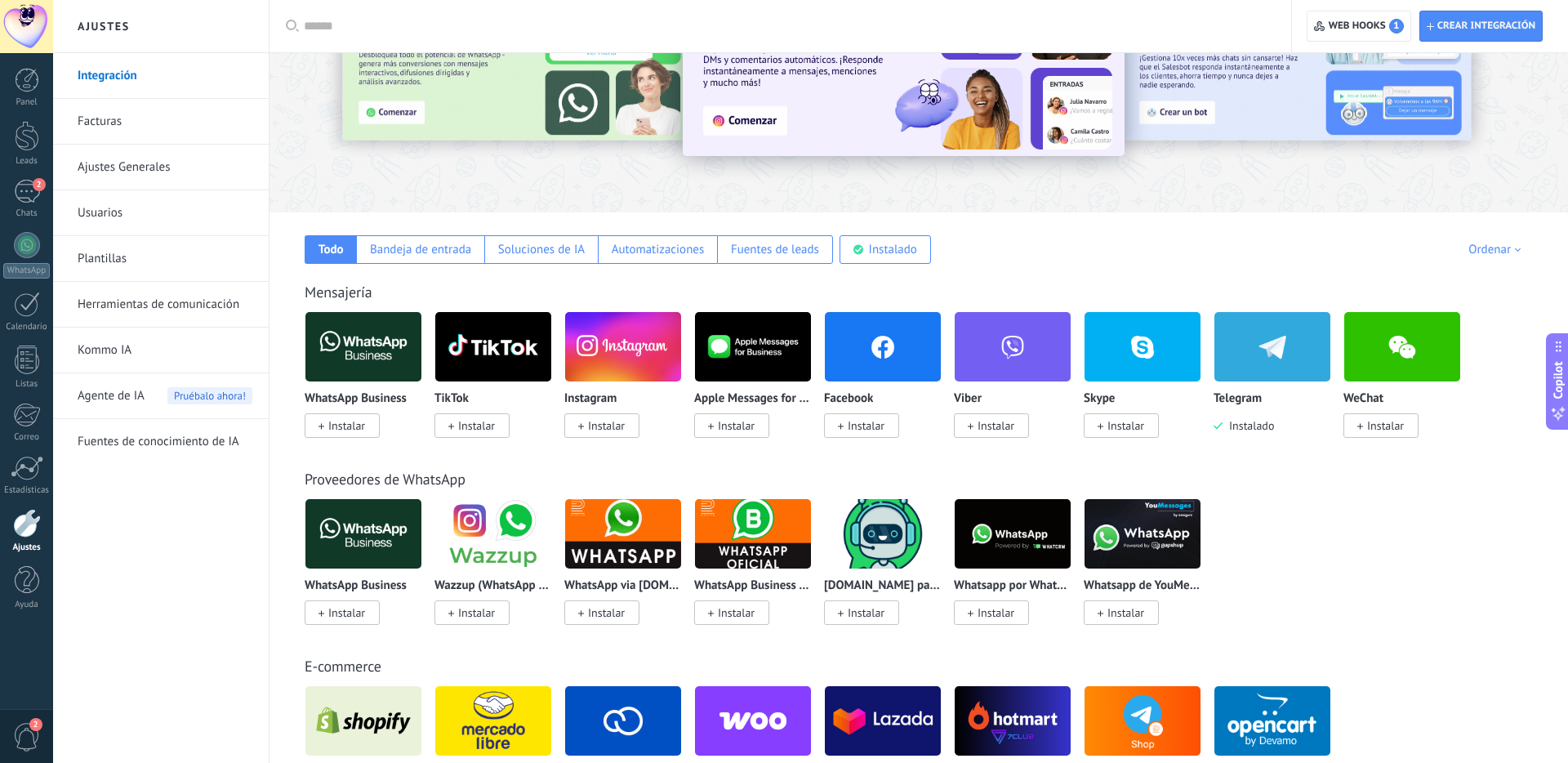
scroll to position [0, 0]
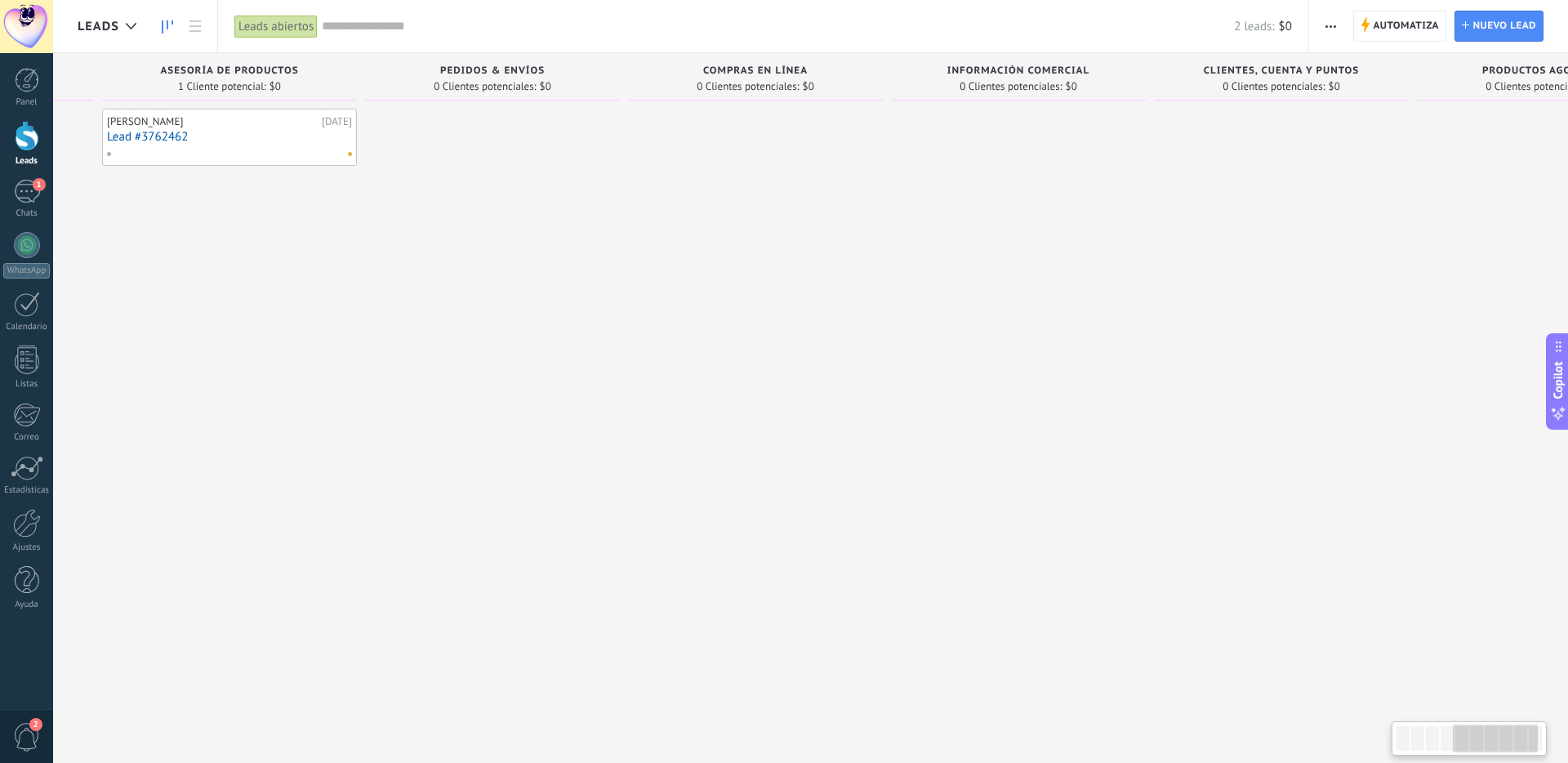
scroll to position [0, 1045]
click at [1221, 83] on span "0 Clientes potenciales:" at bounding box center [1264, 86] width 102 height 10
click at [1330, 26] on use "button" at bounding box center [1331, 26] width 10 height 3
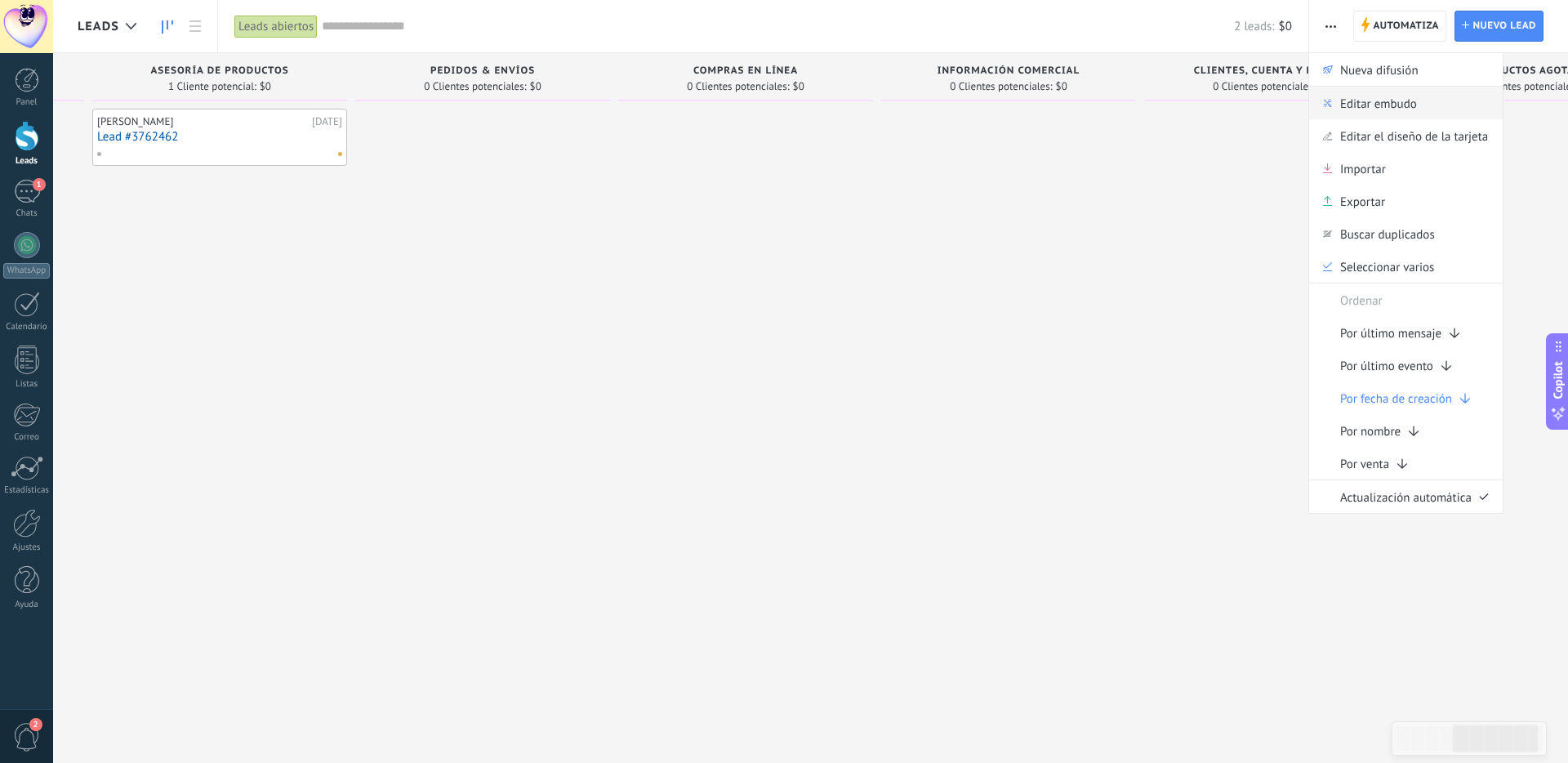
click at [1359, 99] on span "Editar embudo" at bounding box center [1378, 103] width 77 height 33
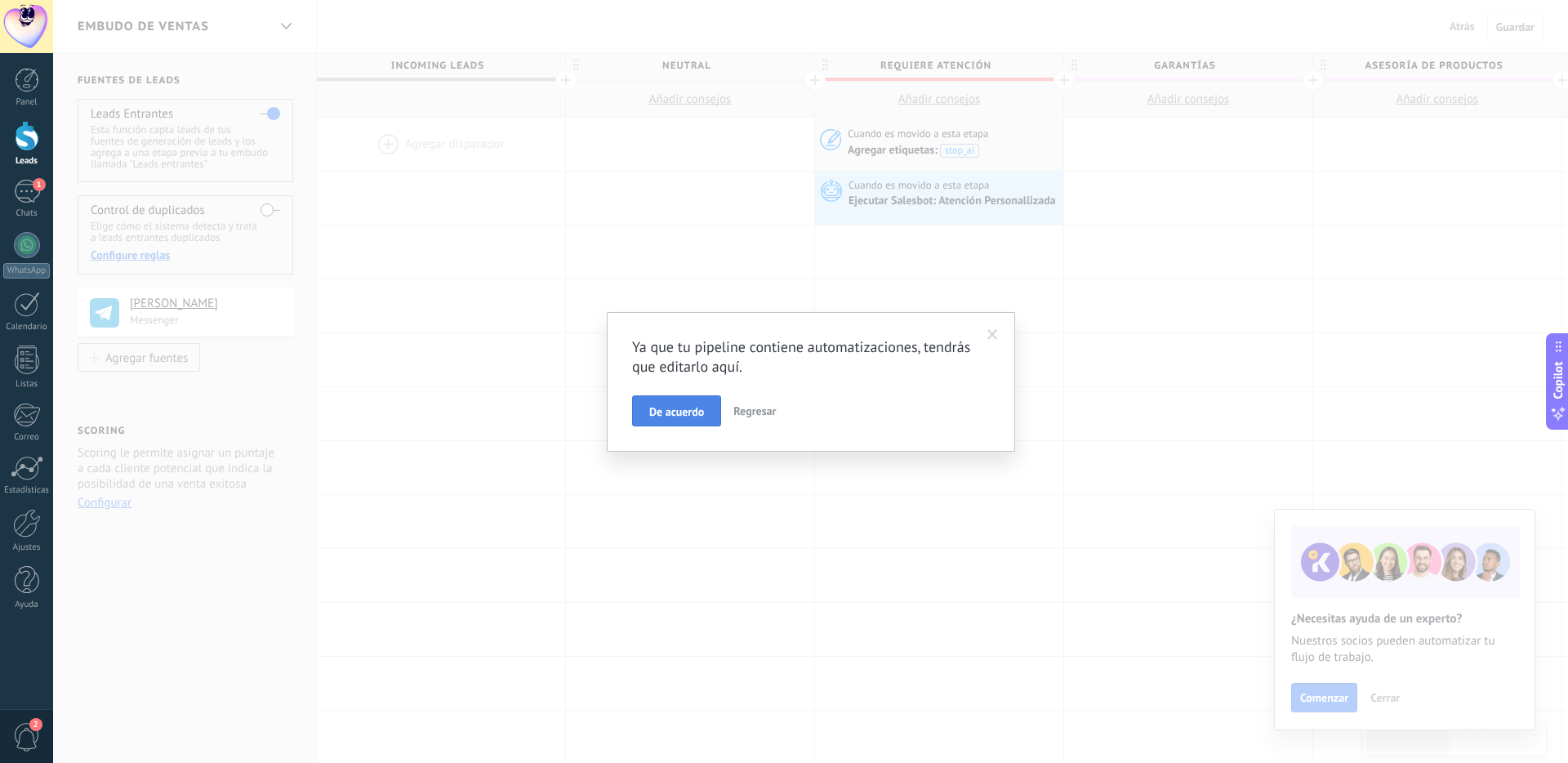
click at [672, 401] on button "De acuerdo" at bounding box center [677, 411] width 89 height 31
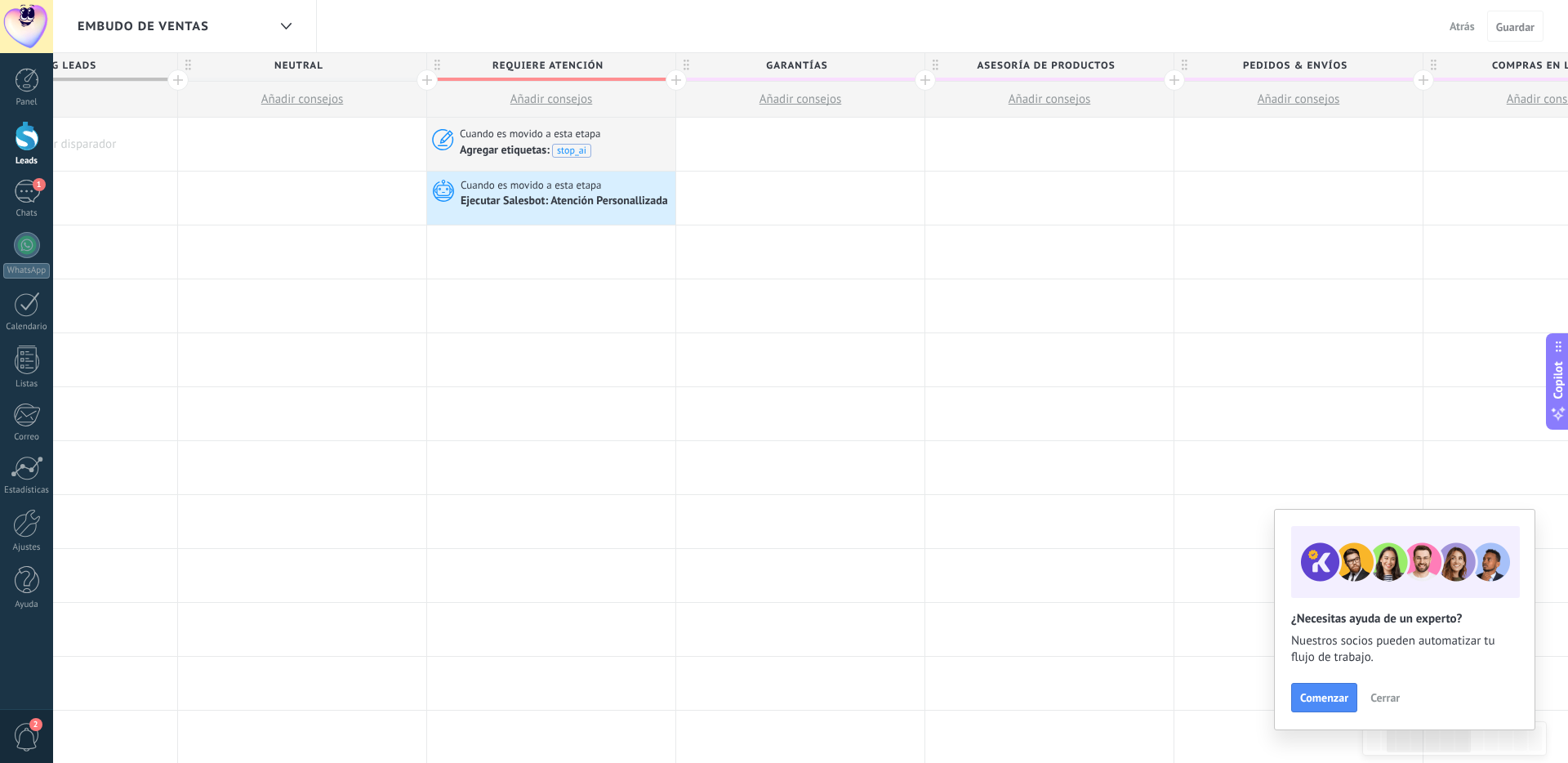
scroll to position [0, 389]
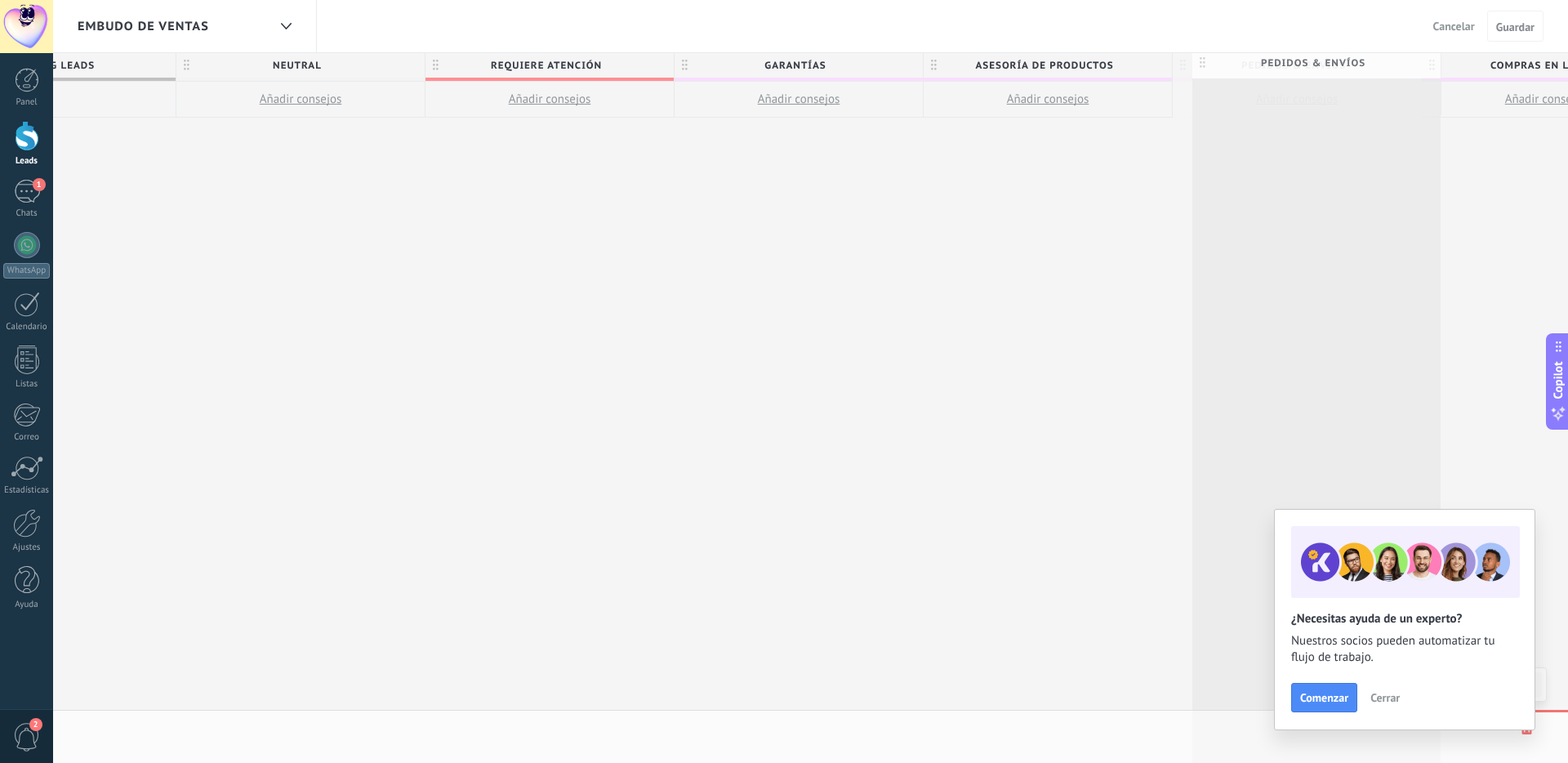
drag, startPoint x: 1185, startPoint y: 66, endPoint x: 1204, endPoint y: 63, distance: 19.2
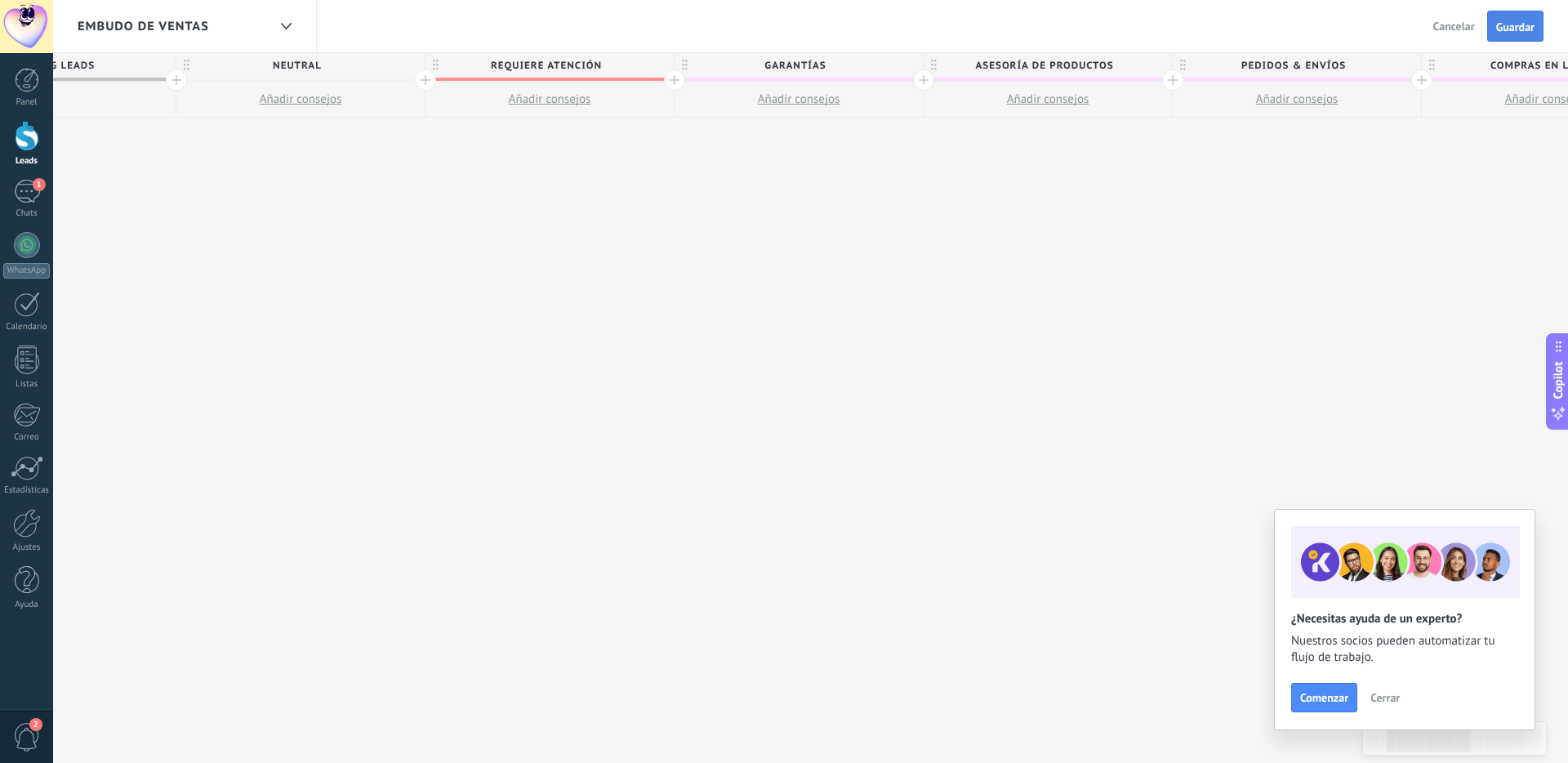
click at [1513, 29] on span "Guardar" at bounding box center [1515, 27] width 38 height 11
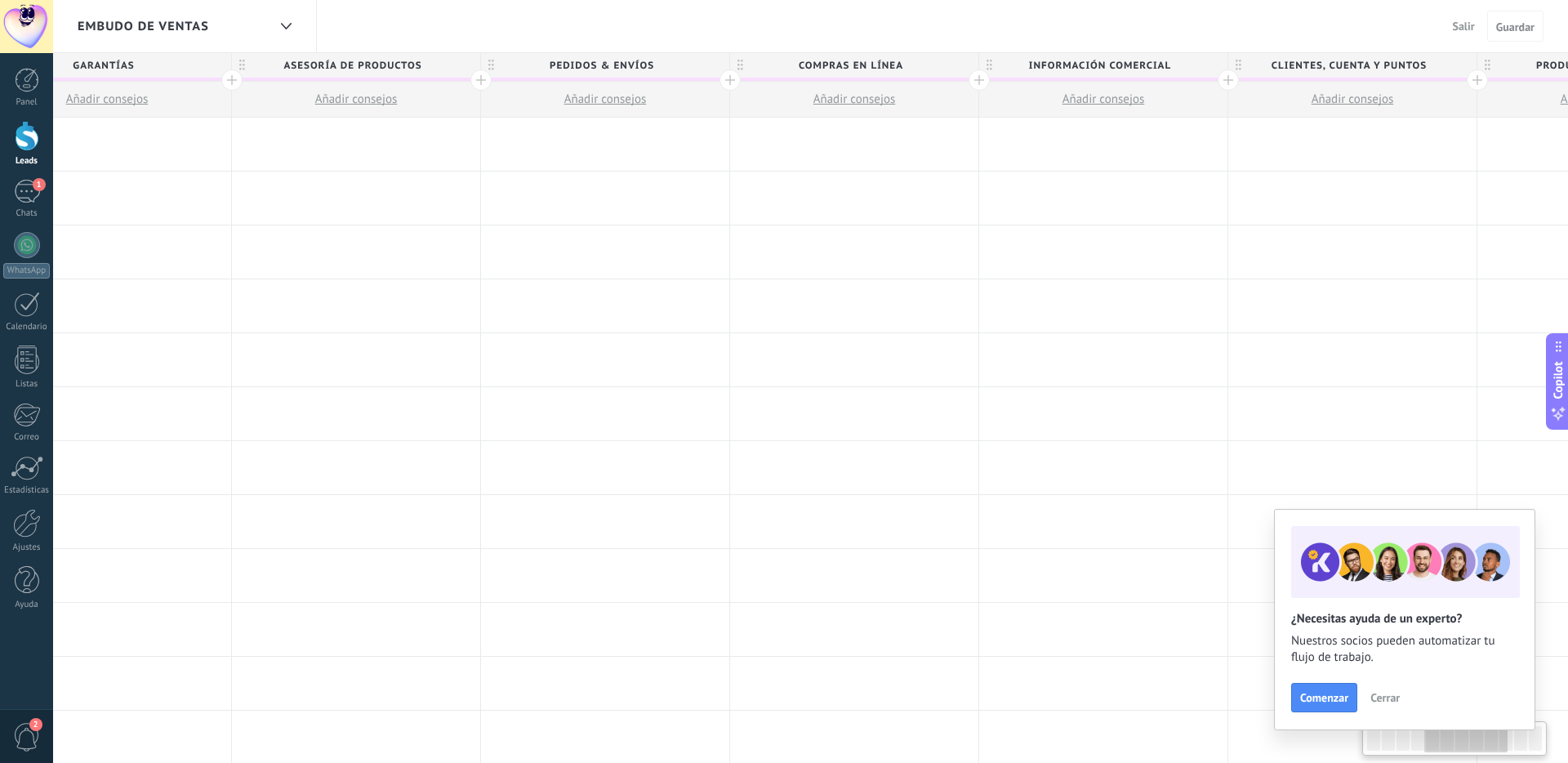
scroll to position [0, 1083]
click at [583, 61] on span "Pedidos & Envíos" at bounding box center [599, 65] width 240 height 25
click at [583, 61] on input "**********" at bounding box center [600, 65] width 216 height 24
drag, startPoint x: 851, startPoint y: 21, endPoint x: 1346, endPoint y: 39, distance: 495.3
click at [854, 21] on div "Embudo de ventas Salir Cancelar Guardar" at bounding box center [810, 26] width 1515 height 53
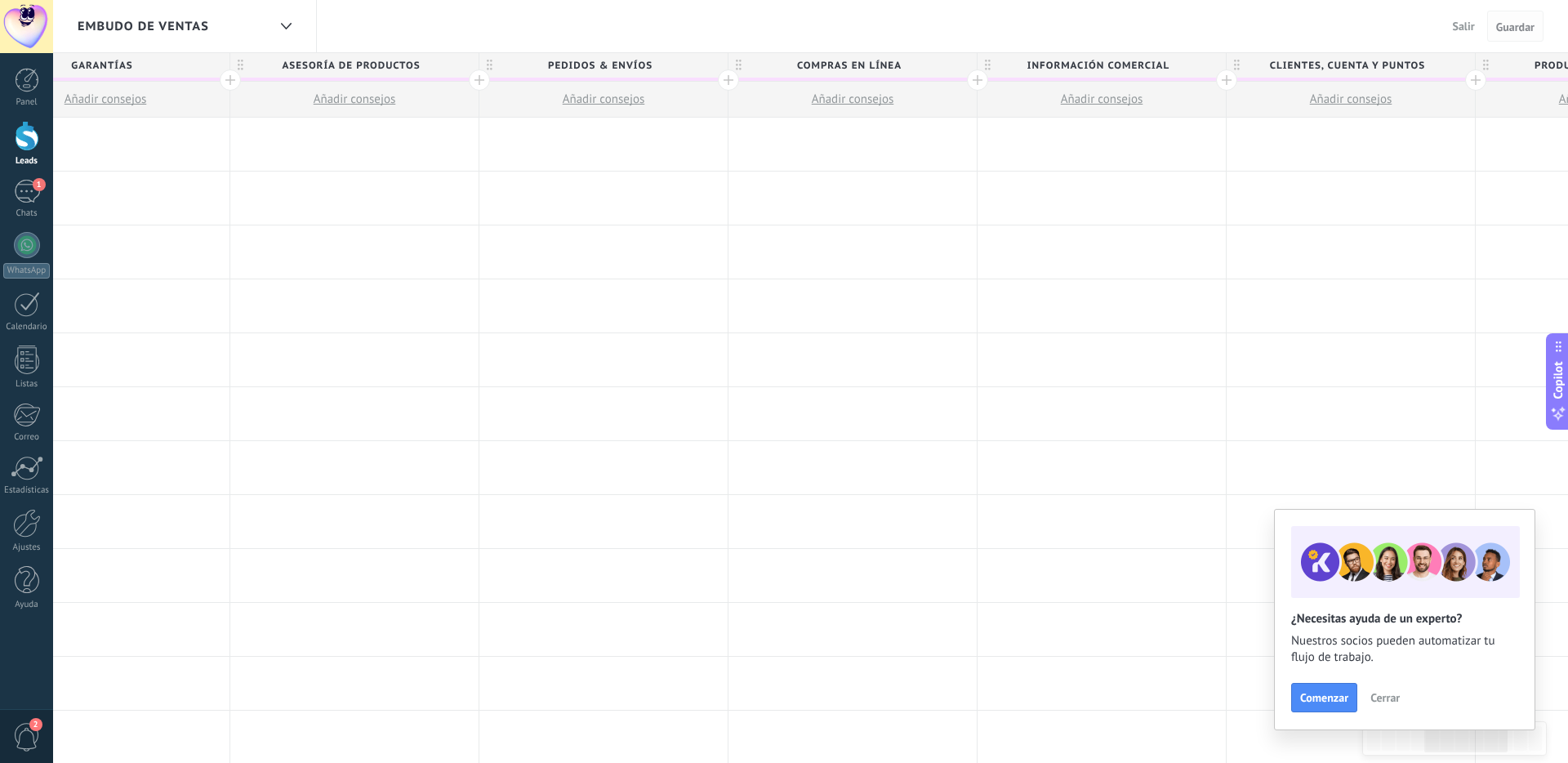
click at [1510, 24] on span "Guardar" at bounding box center [1515, 27] width 38 height 11
click at [1464, 25] on span "Salir" at bounding box center [1463, 26] width 22 height 15
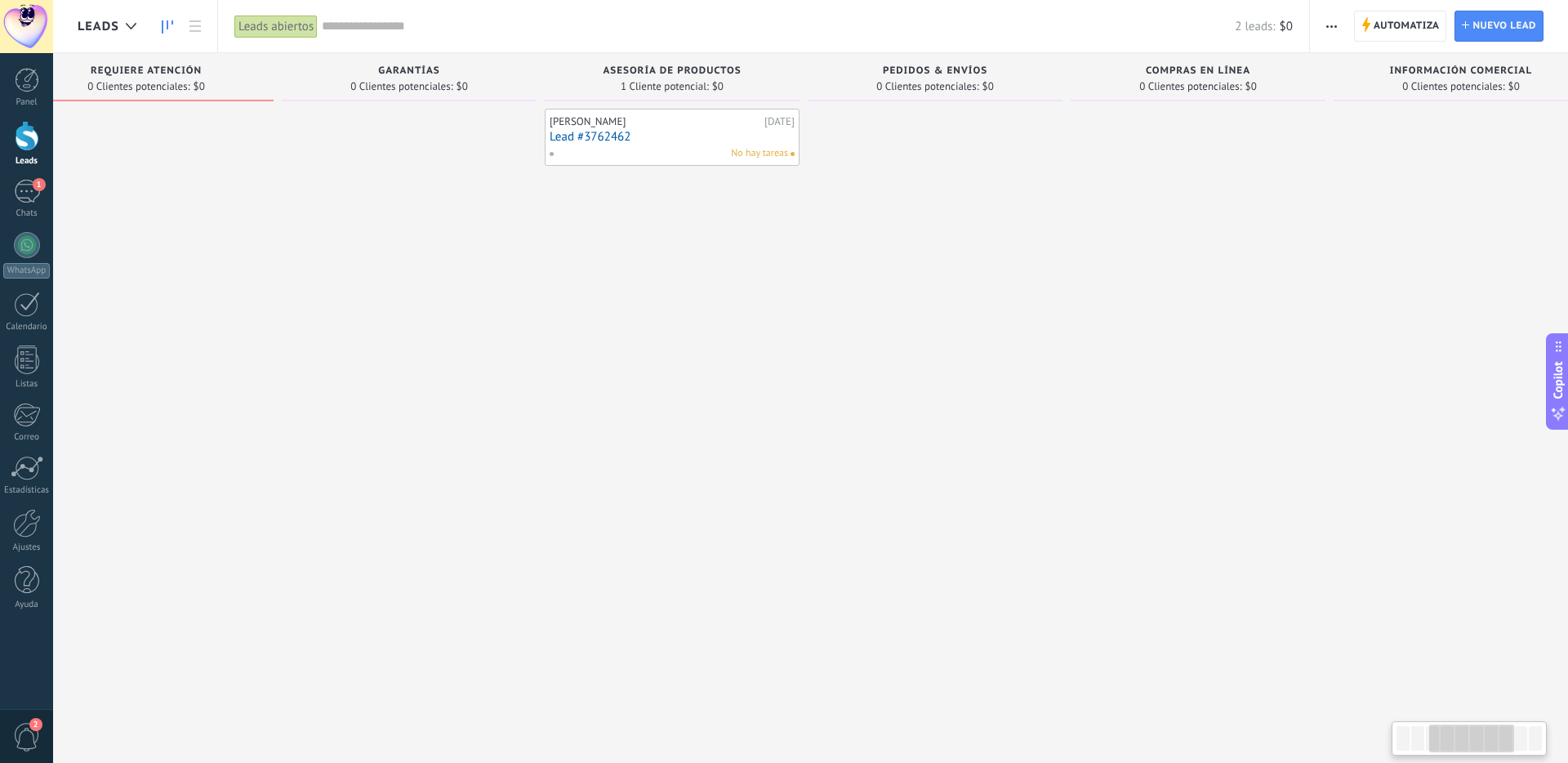
scroll to position [0, 645]
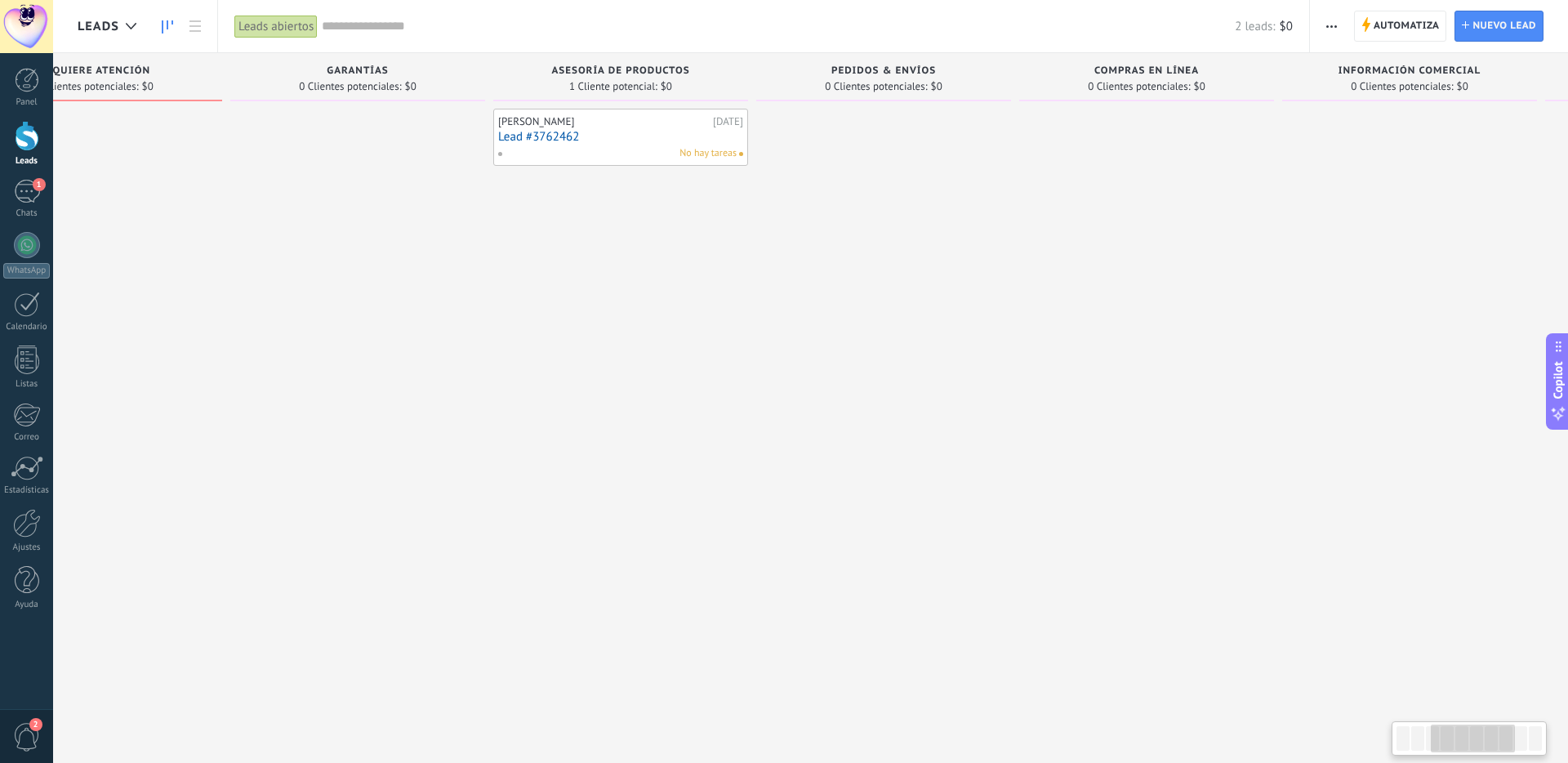
click at [891, 68] on span "Pedidos & Envíos" at bounding box center [884, 71] width 105 height 11
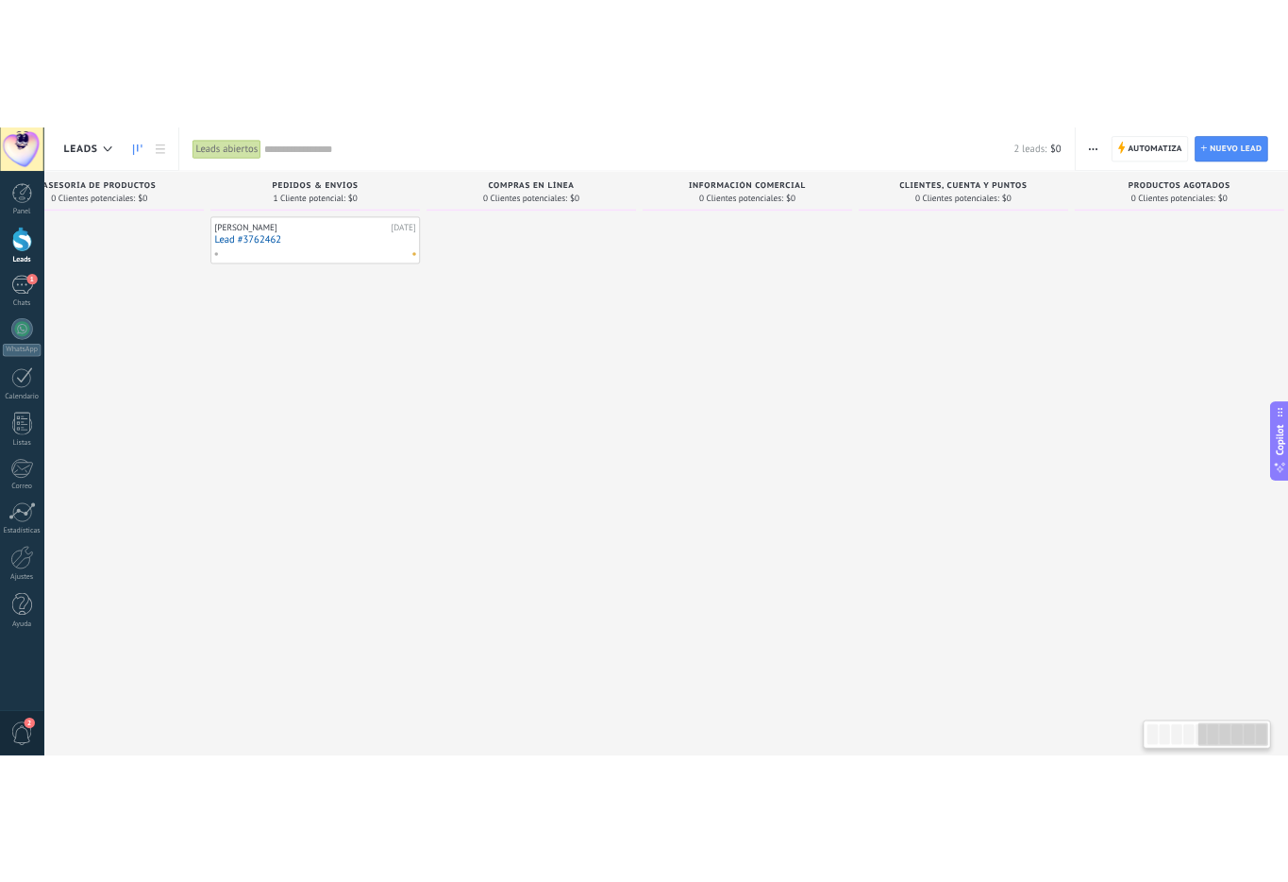
scroll to position [0, 1345]
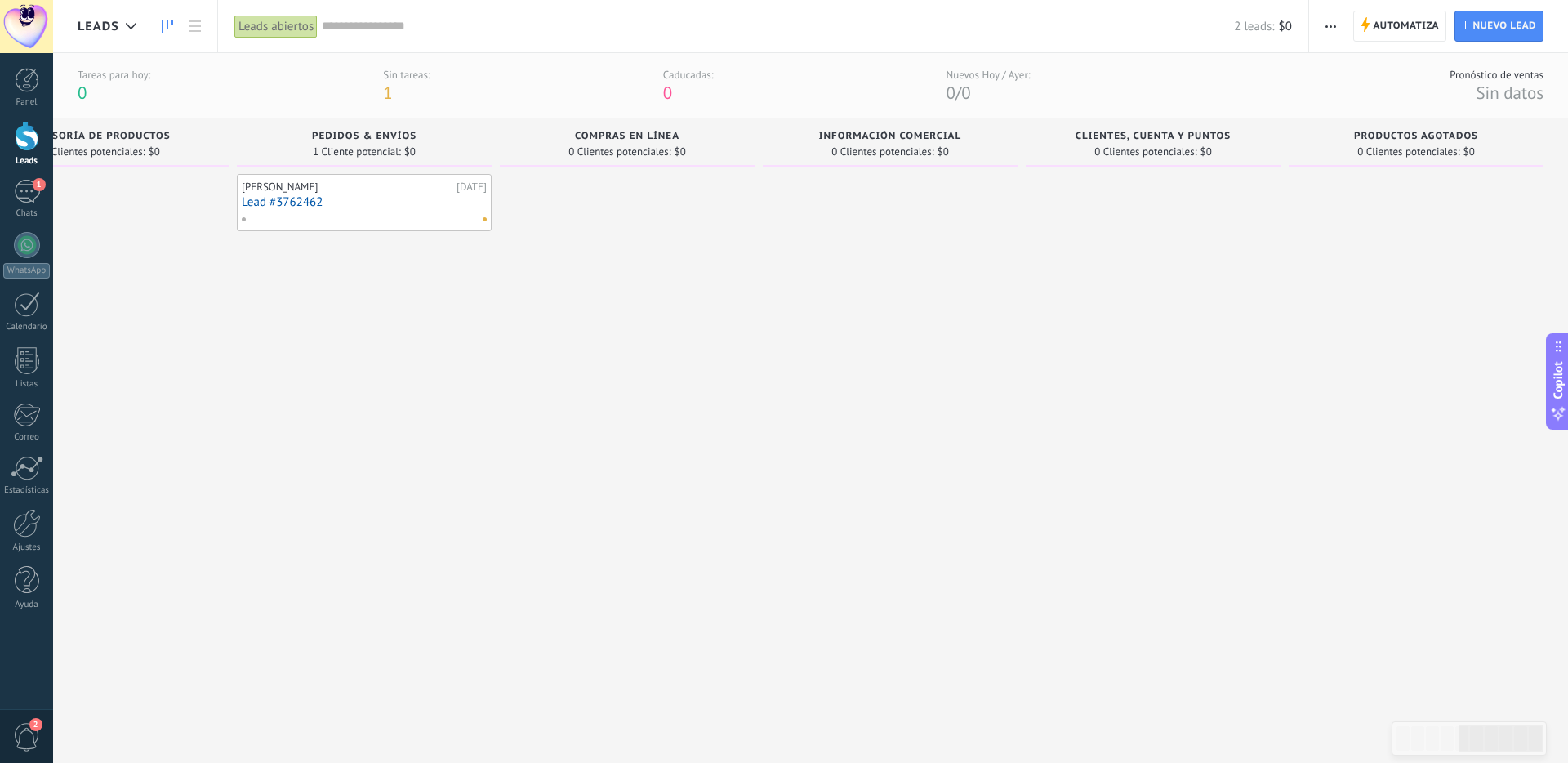
click at [636, 133] on span "Compras en línea" at bounding box center [627, 136] width 105 height 11
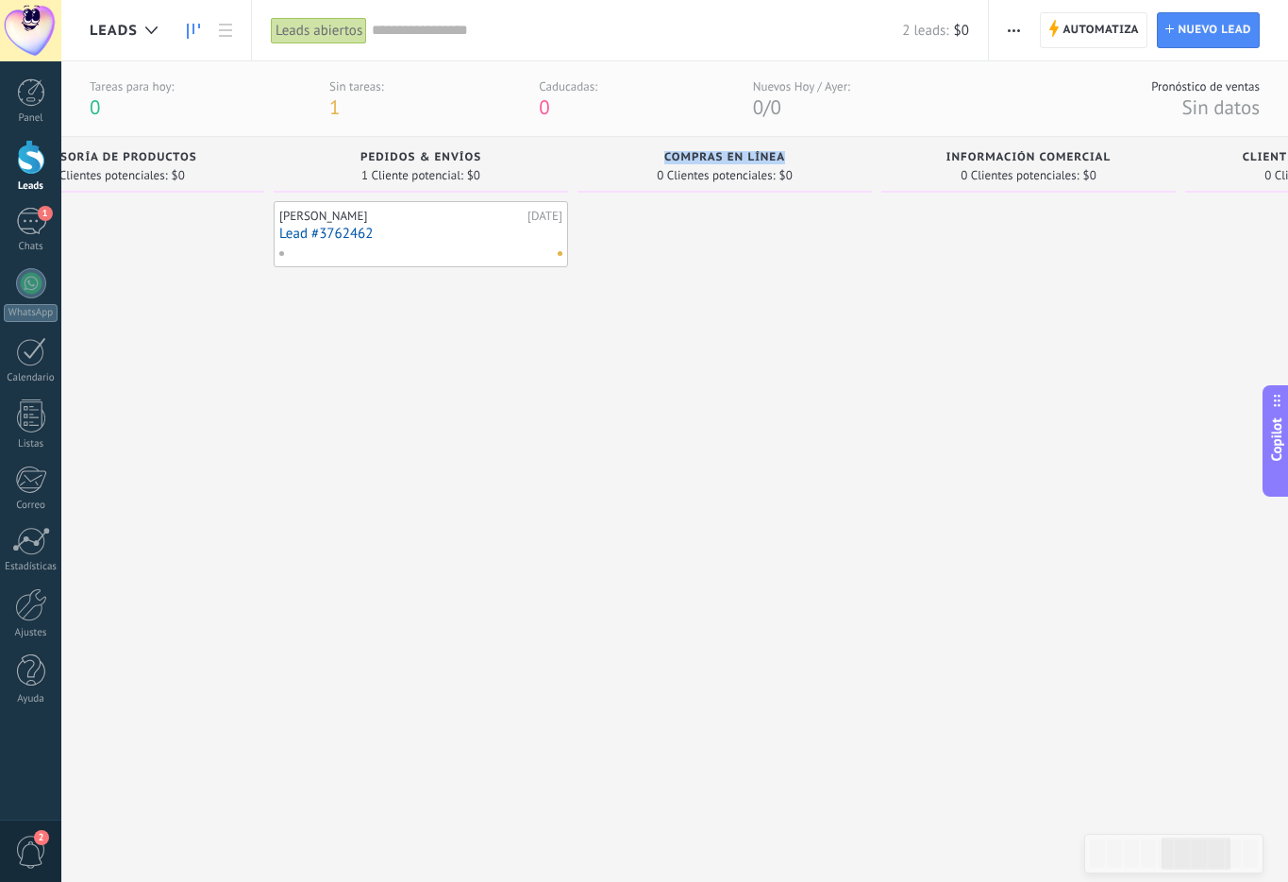
click at [800, 375] on div at bounding box center [725, 488] width 294 height 574
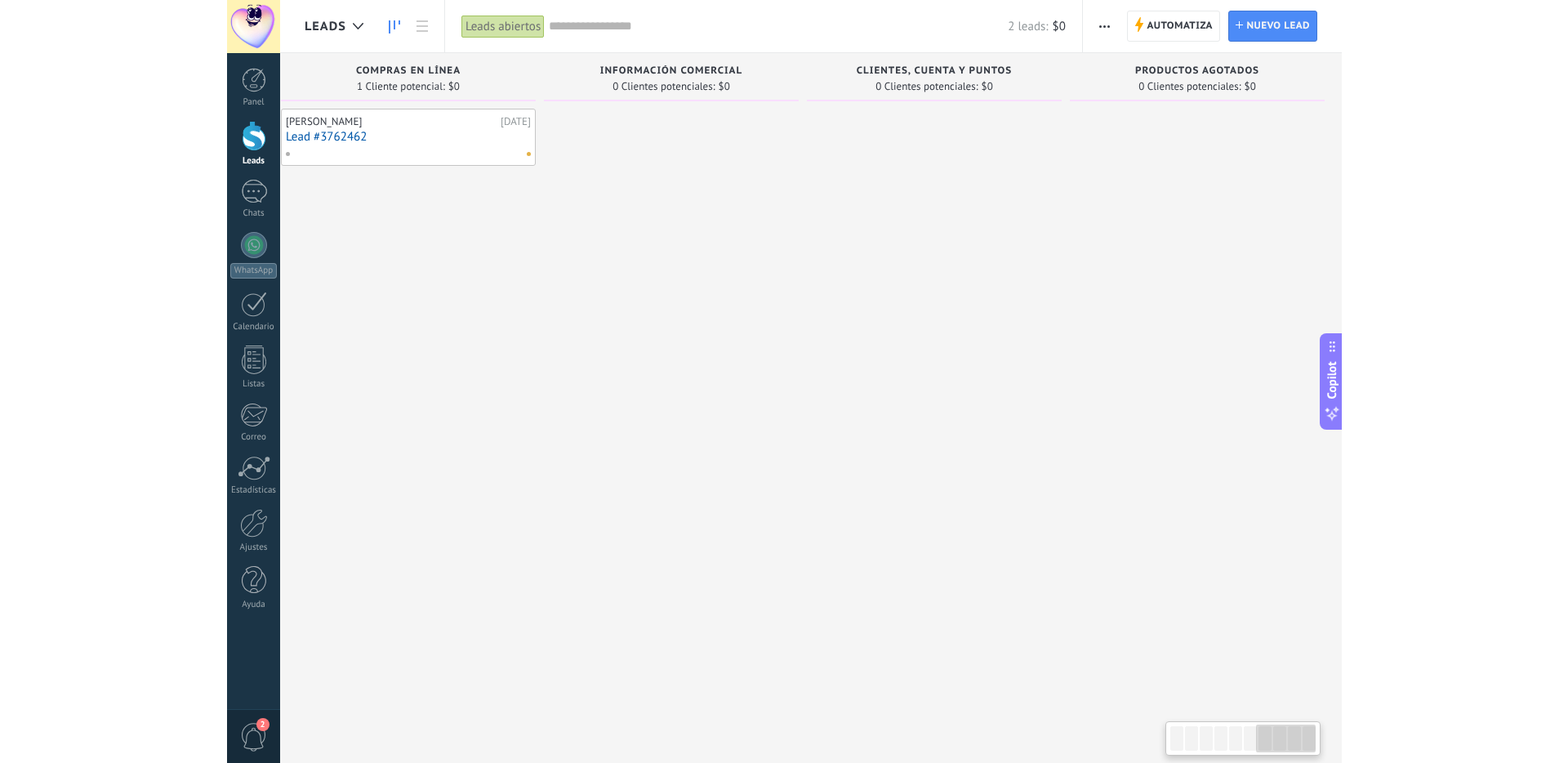
scroll to position [0, 1617]
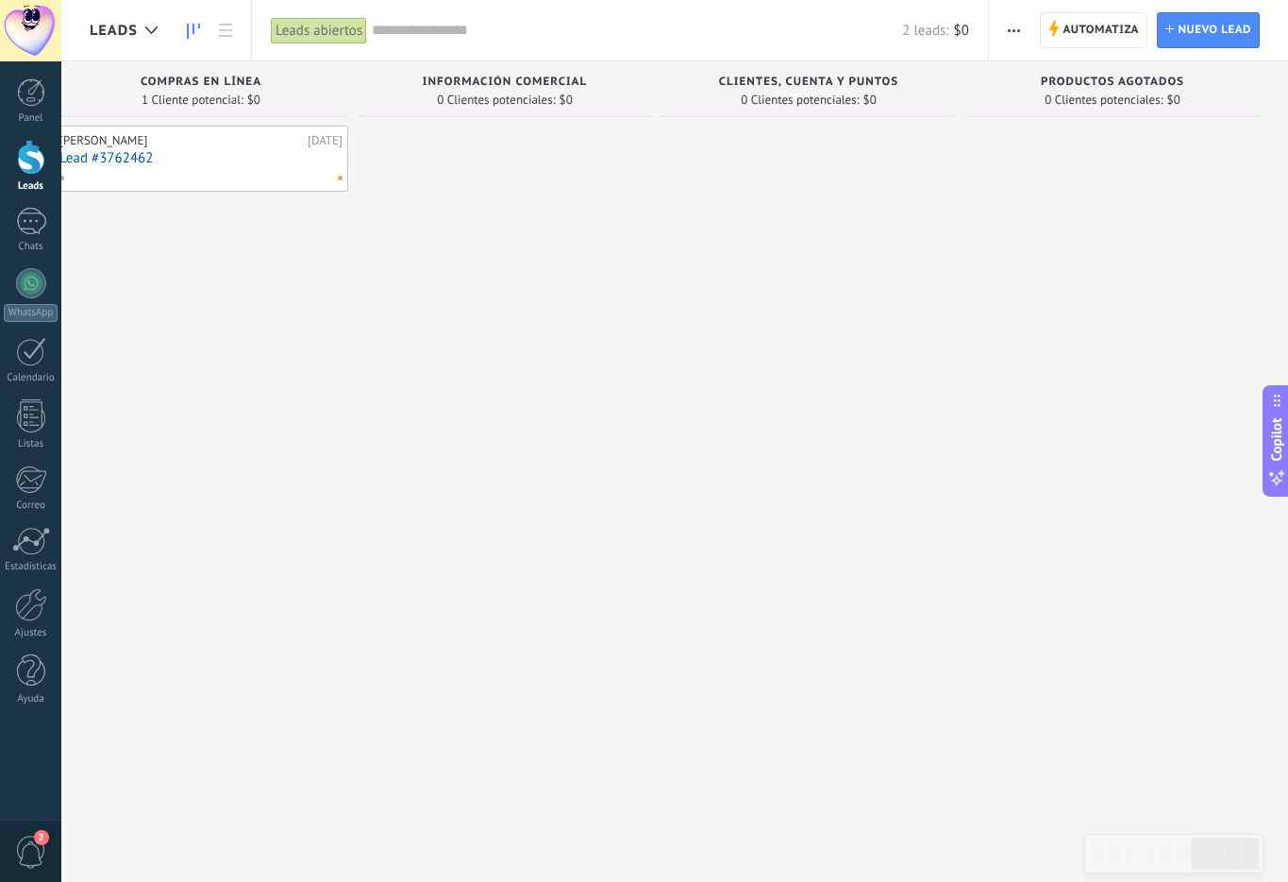
click at [493, 78] on span "Información Comercial" at bounding box center [505, 82] width 164 height 13
copy div "Información Comercial"
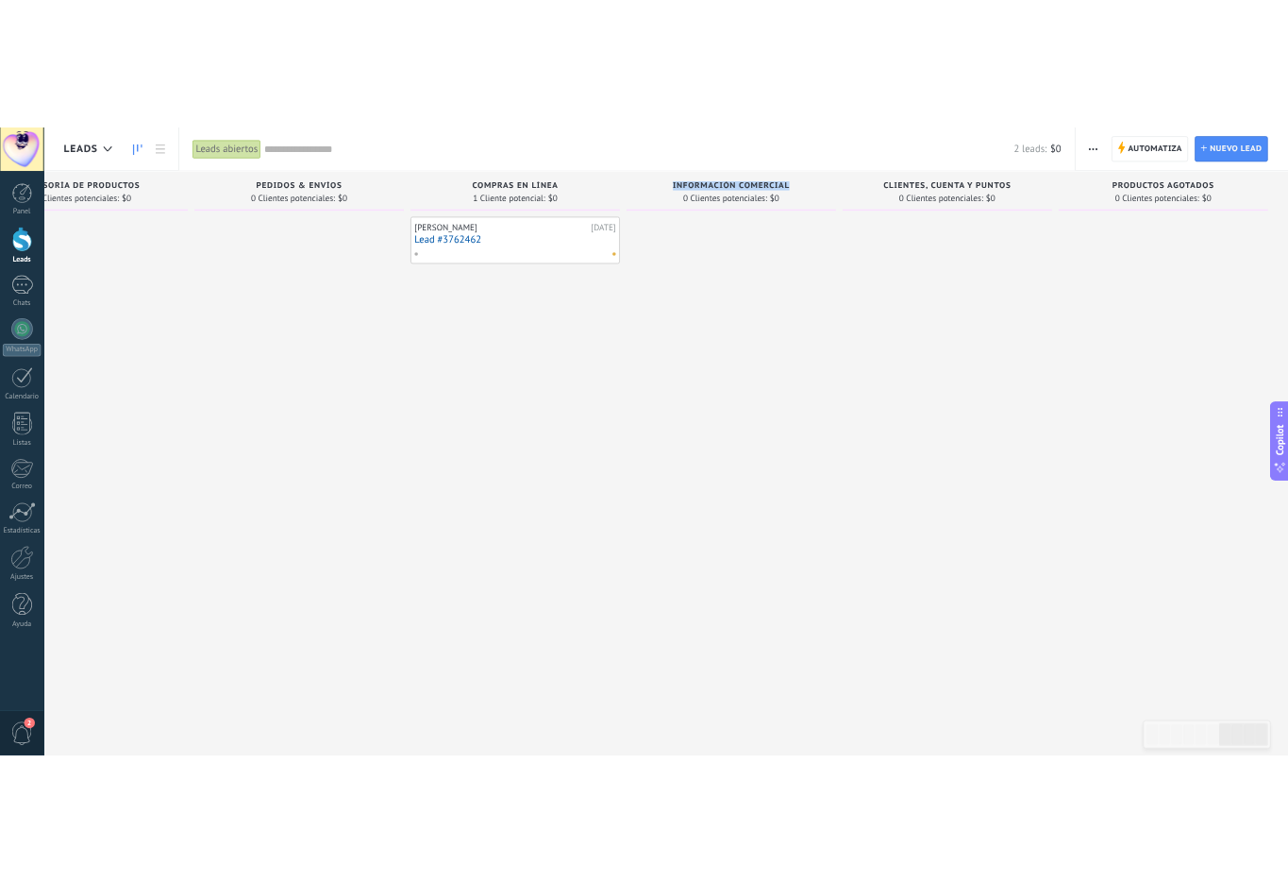
scroll to position [0, 1345]
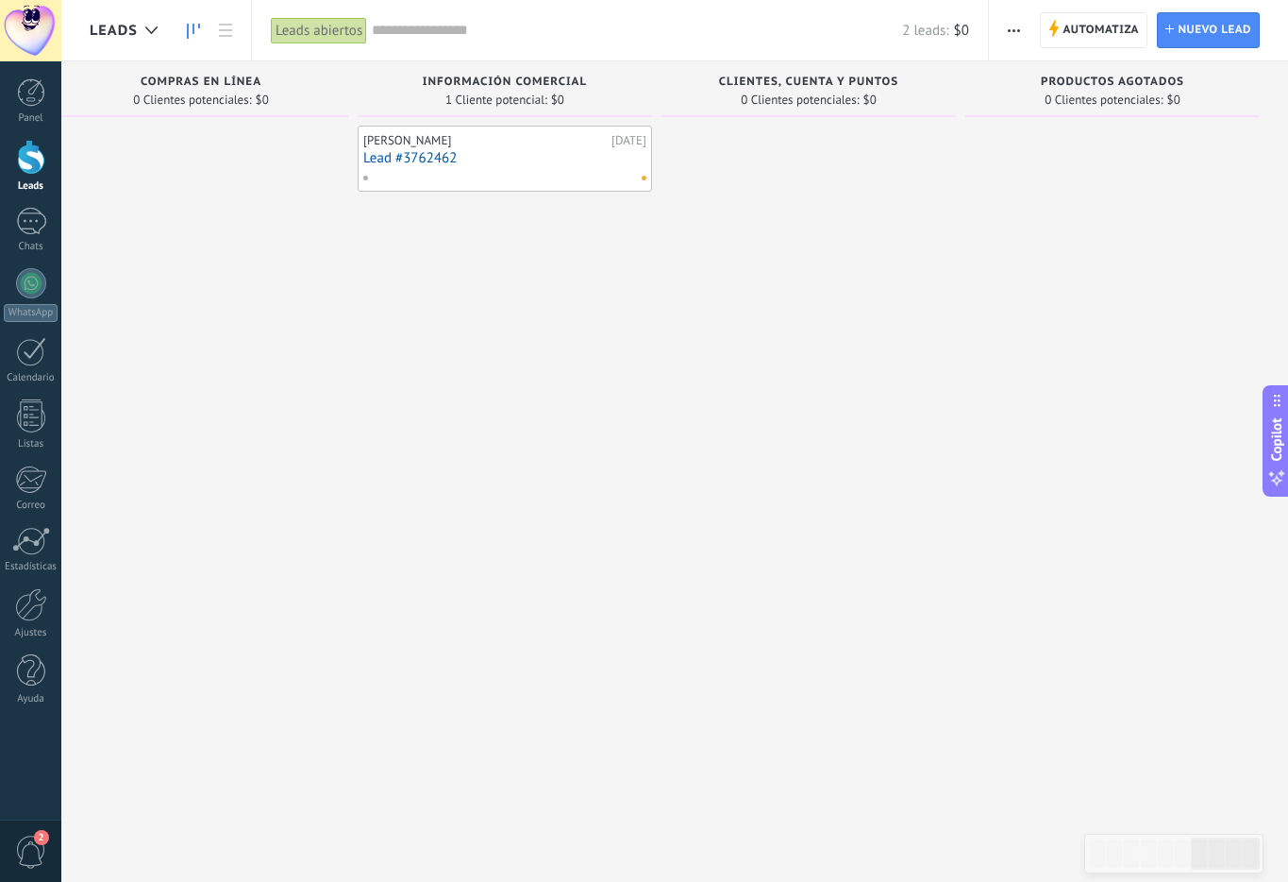
click at [793, 78] on span "Clientes, Cuenta y puntos" at bounding box center [808, 82] width 179 height 13
copy div "Clientes, Cuenta y puntos"
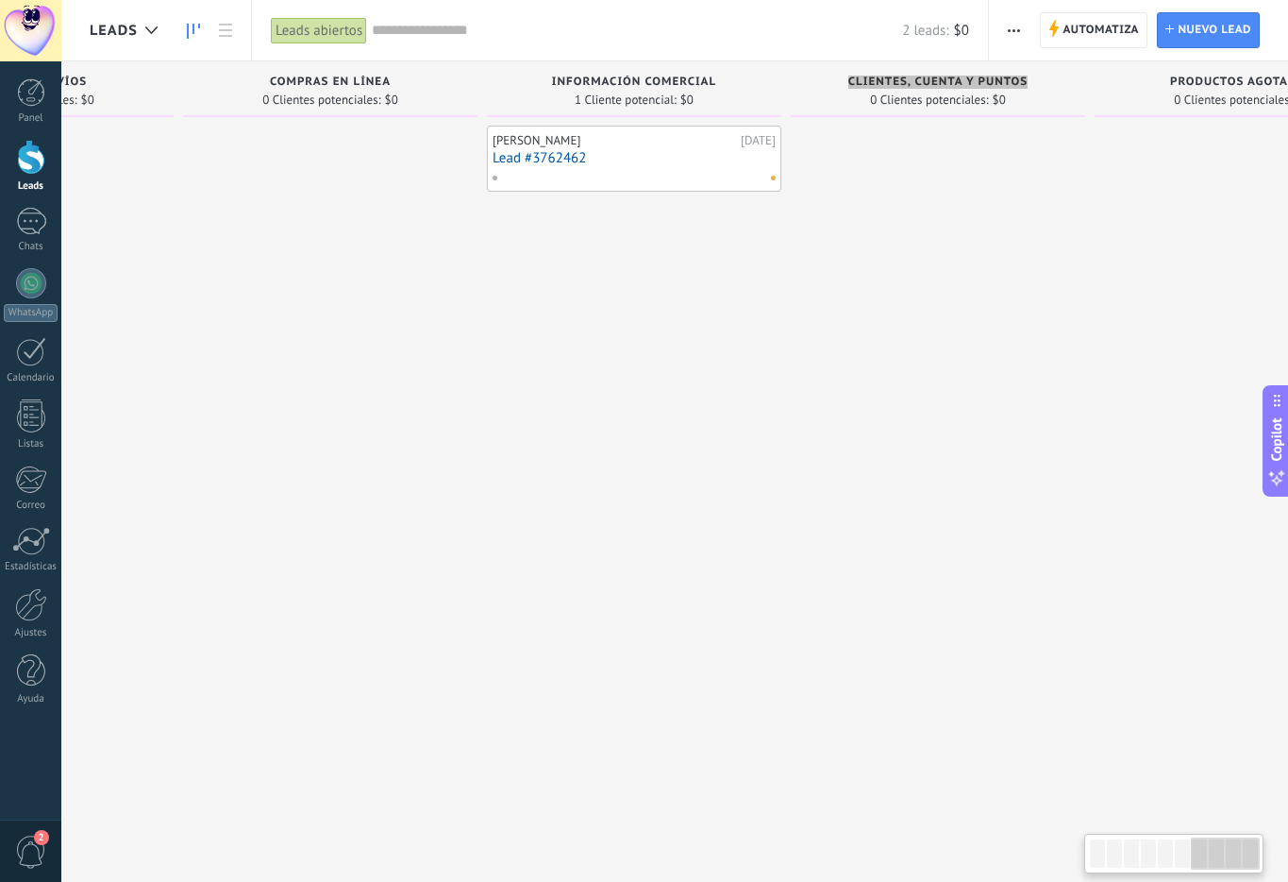
scroll to position [0, 1869]
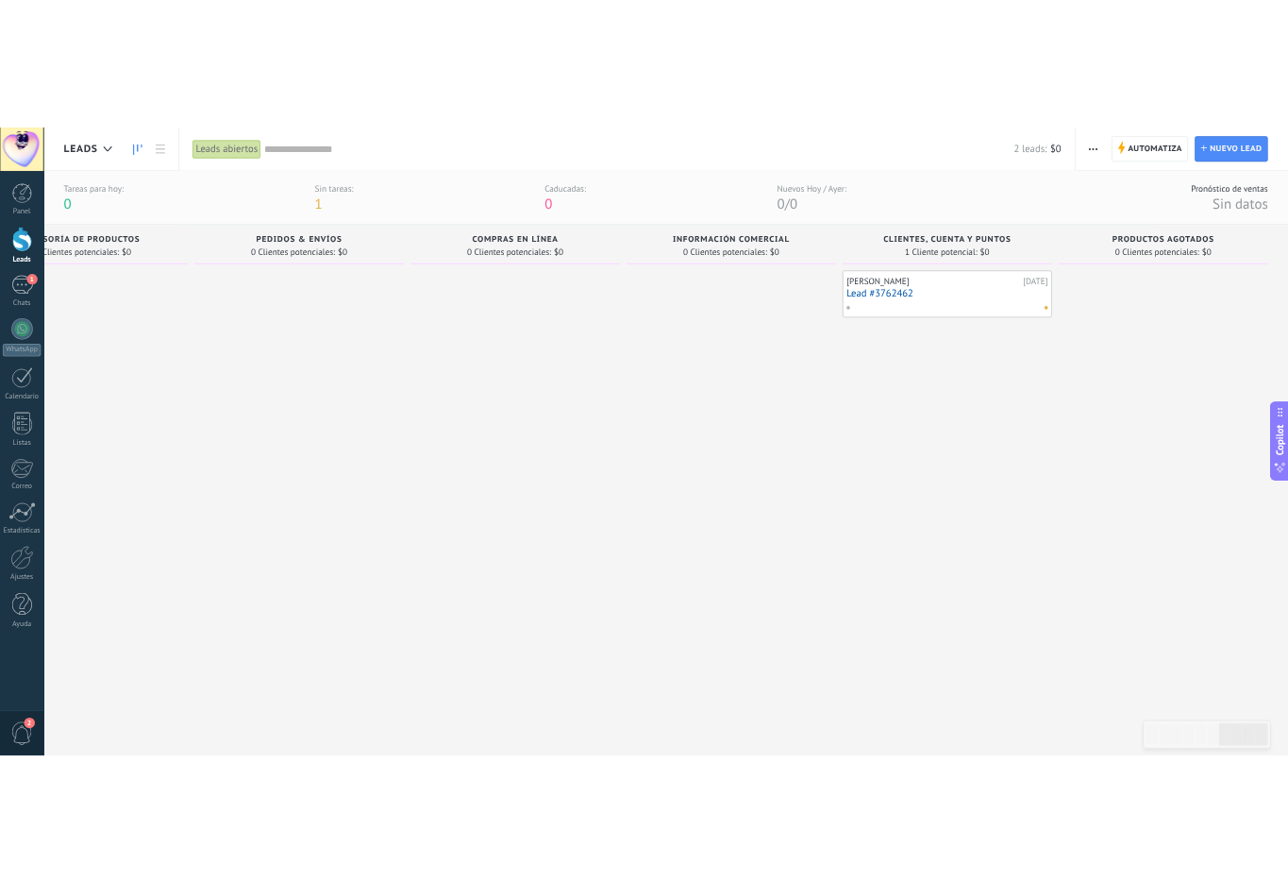
scroll to position [0, 1345]
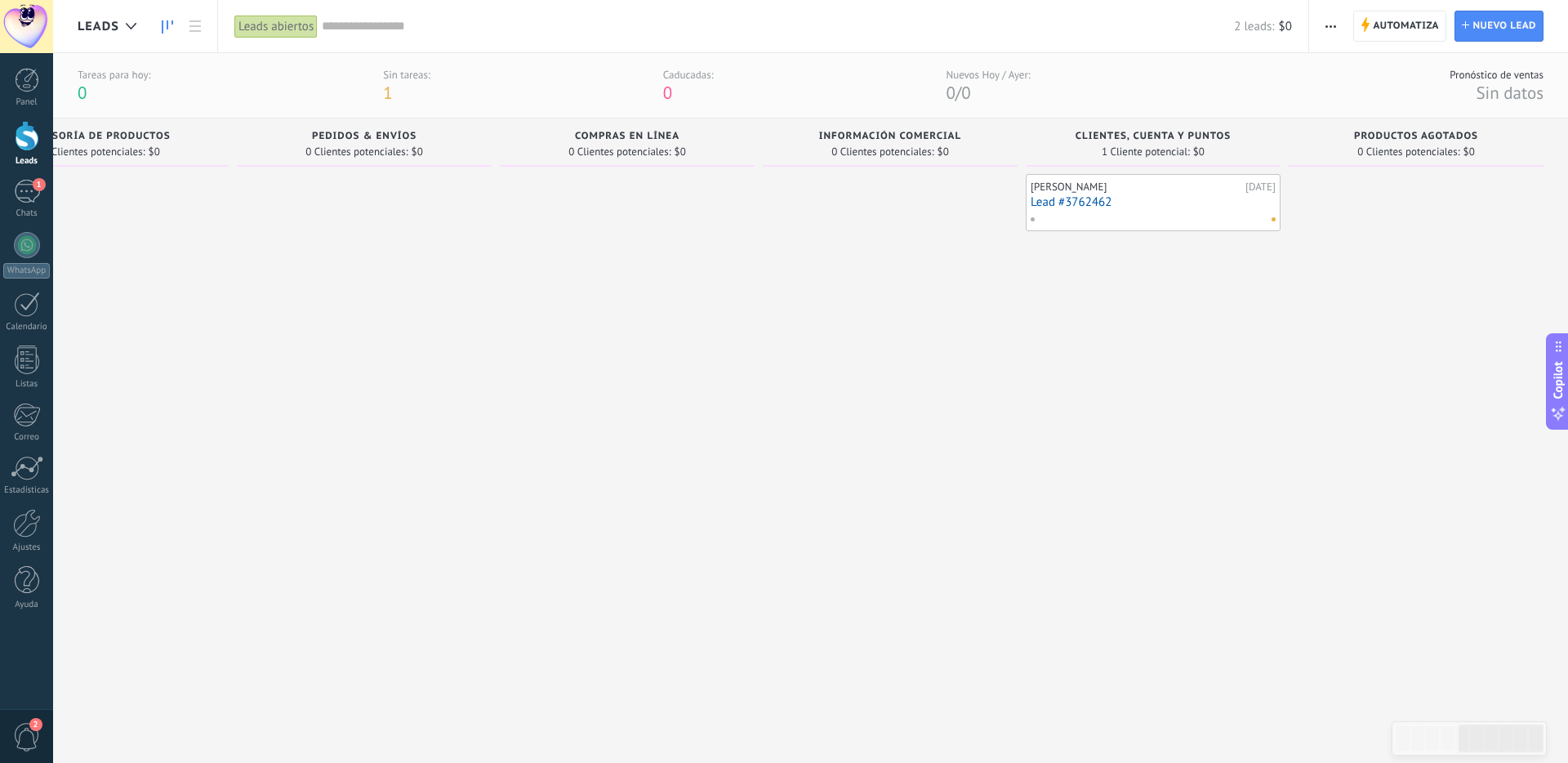
click at [1114, 131] on span "Productos agotados" at bounding box center [1416, 136] width 124 height 11
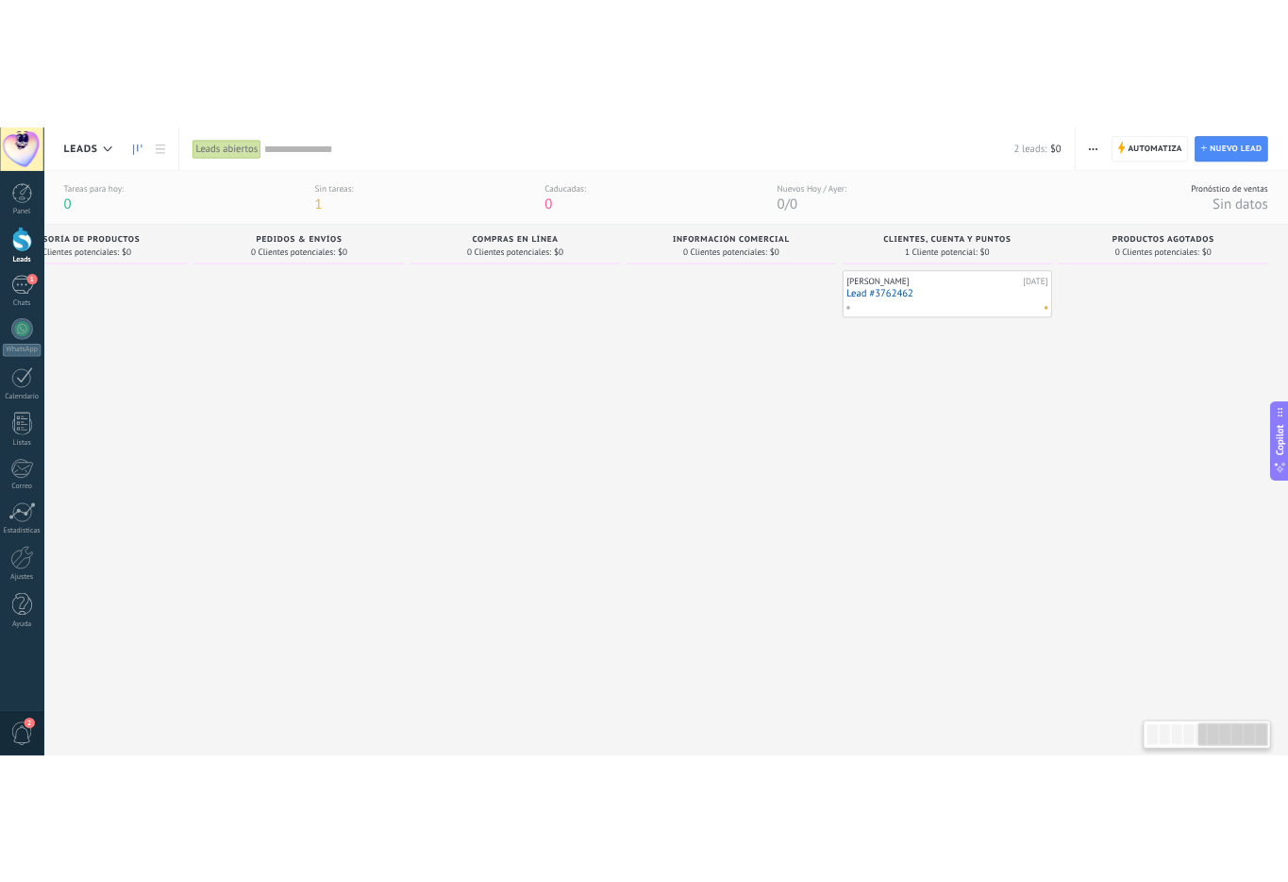
scroll to position [0, 1327]
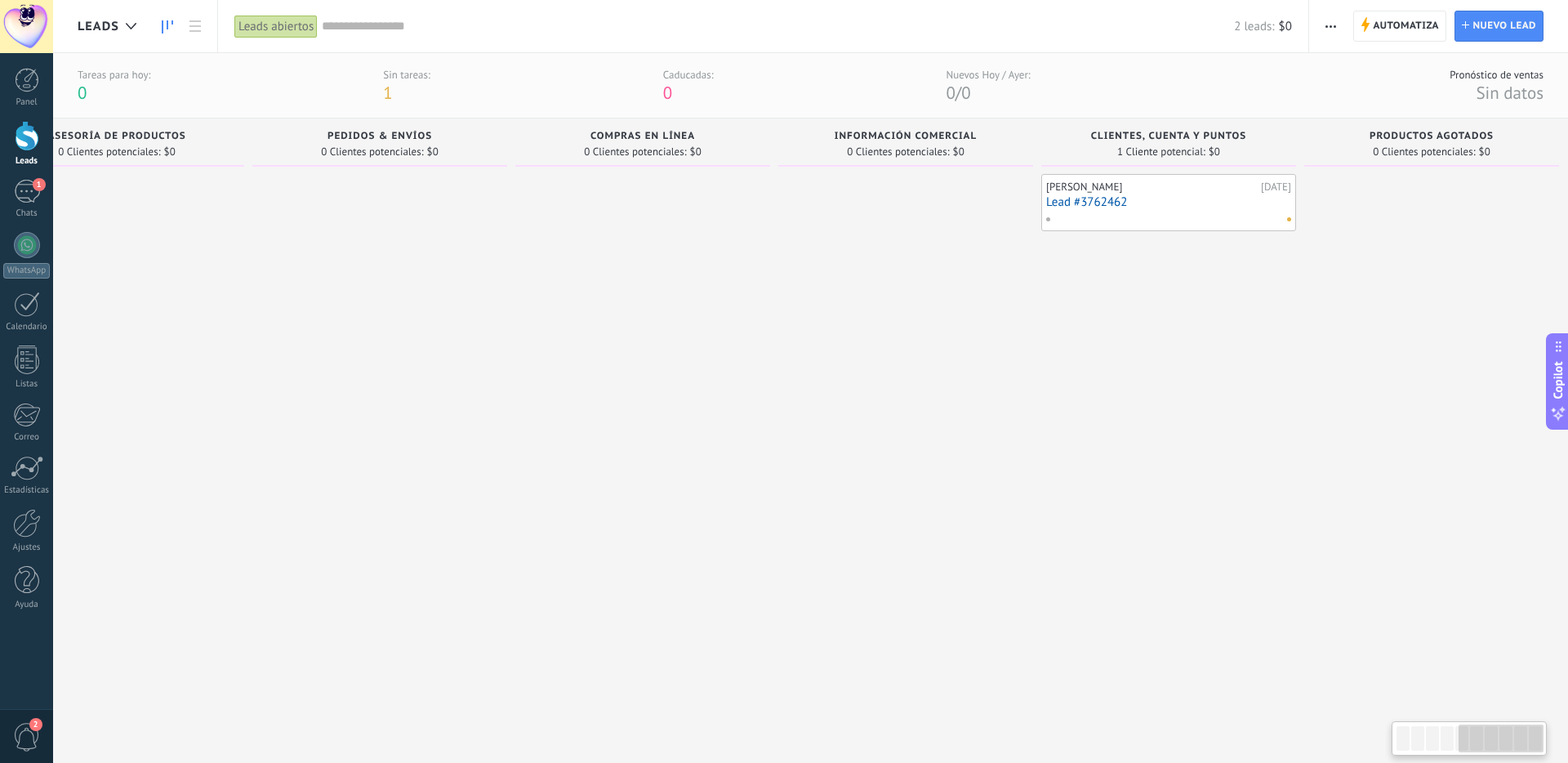
click at [1114, 134] on span "Productos agotados" at bounding box center [1431, 136] width 124 height 11
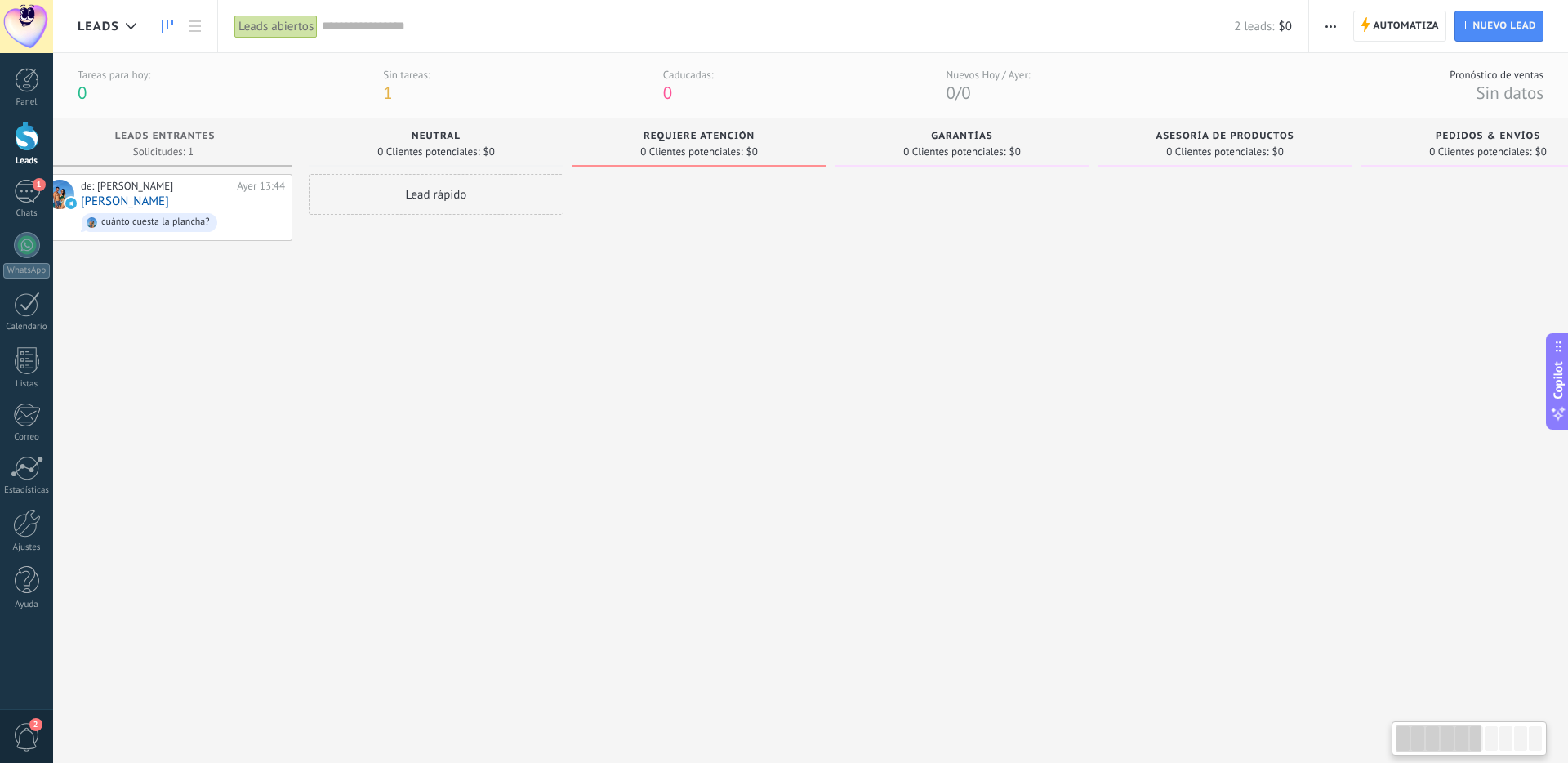
scroll to position [0, 0]
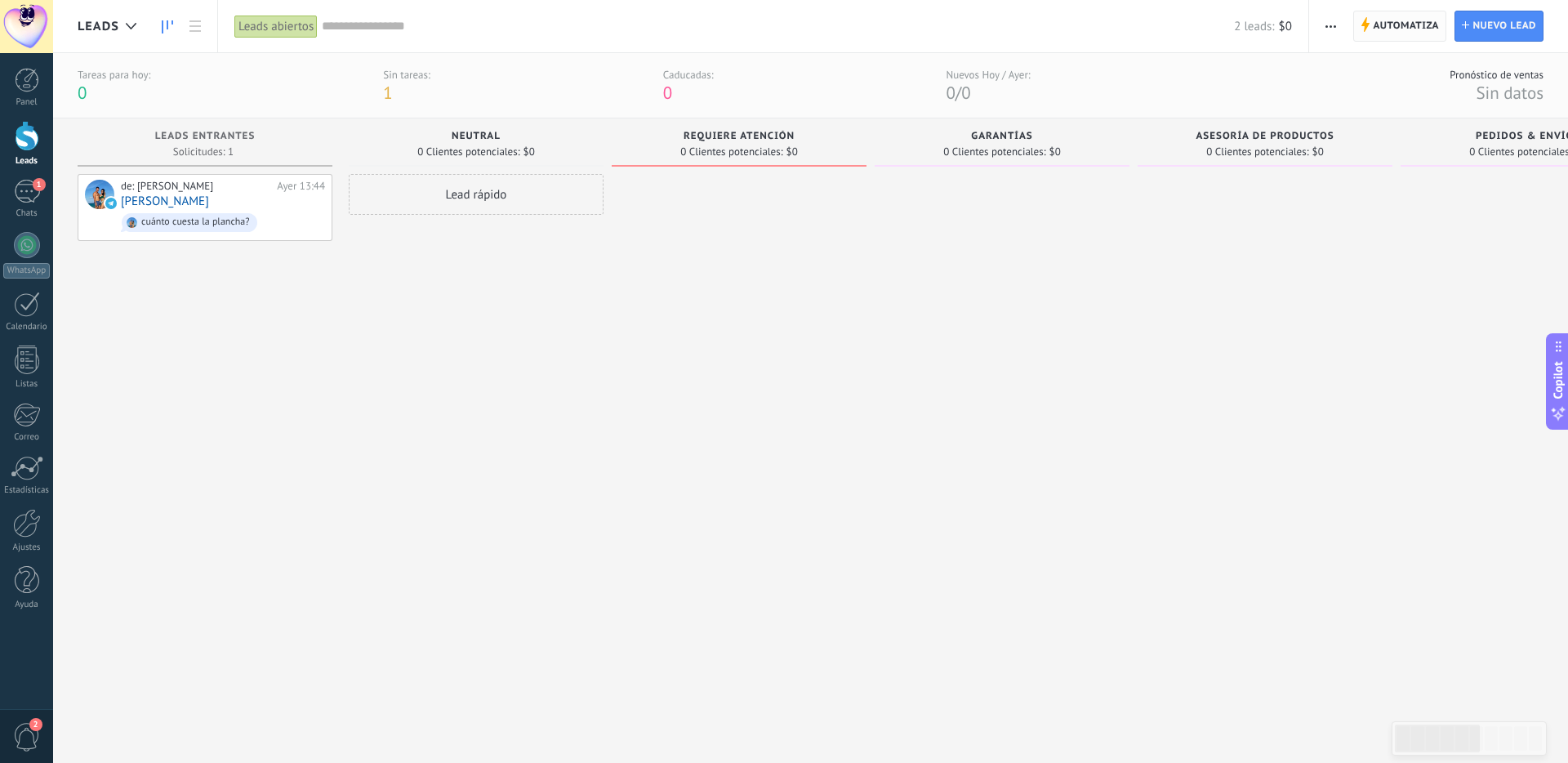
click at [1114, 23] on span "Automatiza" at bounding box center [1406, 26] width 66 height 29
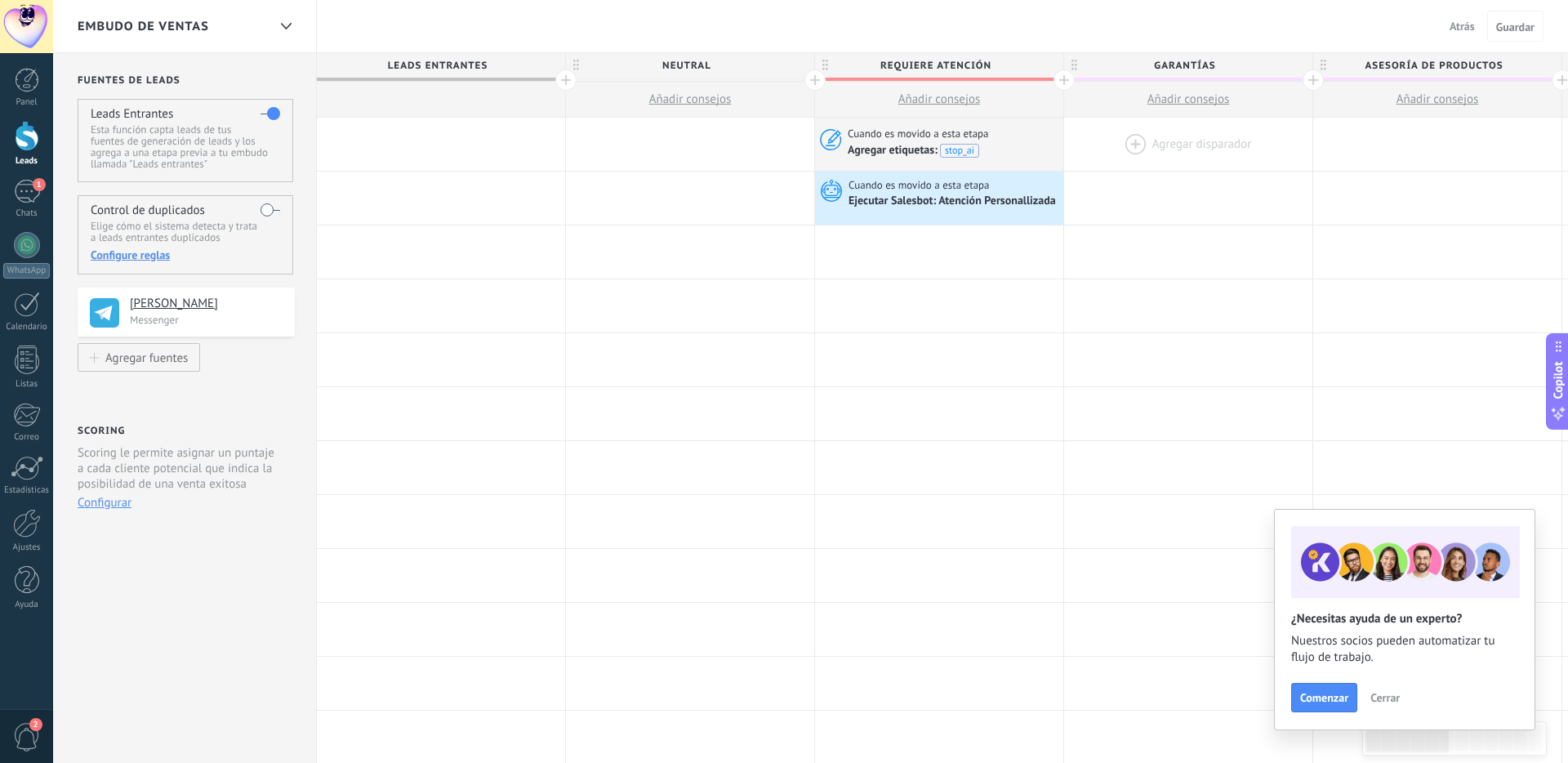
click at [1114, 138] on div at bounding box center [1188, 144] width 248 height 53
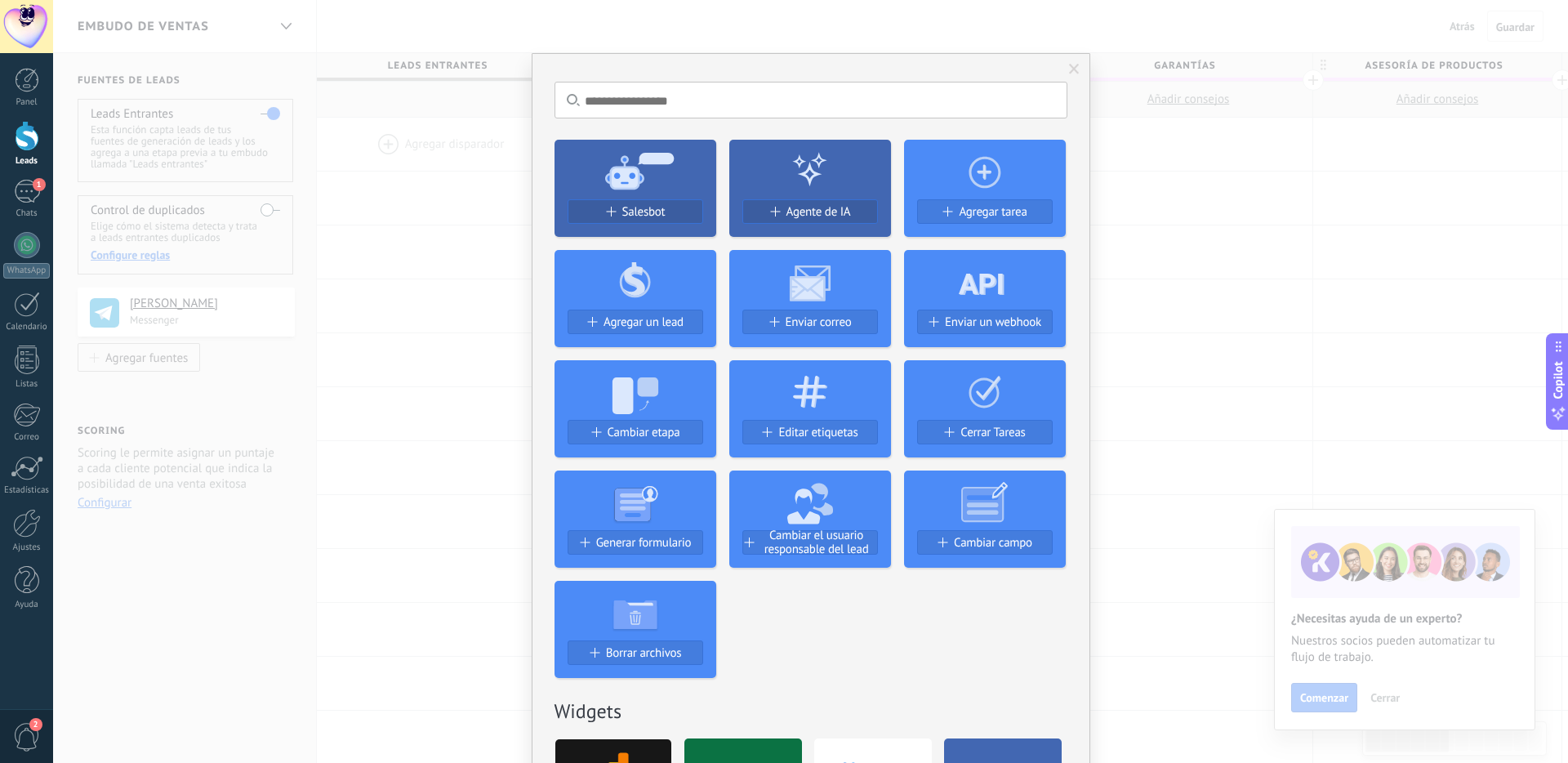
click at [1114, 269] on div "No hay resultados Salesbot Agente de IA Agregar tarea Agregar un lead Enviar co…" at bounding box center [810, 382] width 1515 height 763
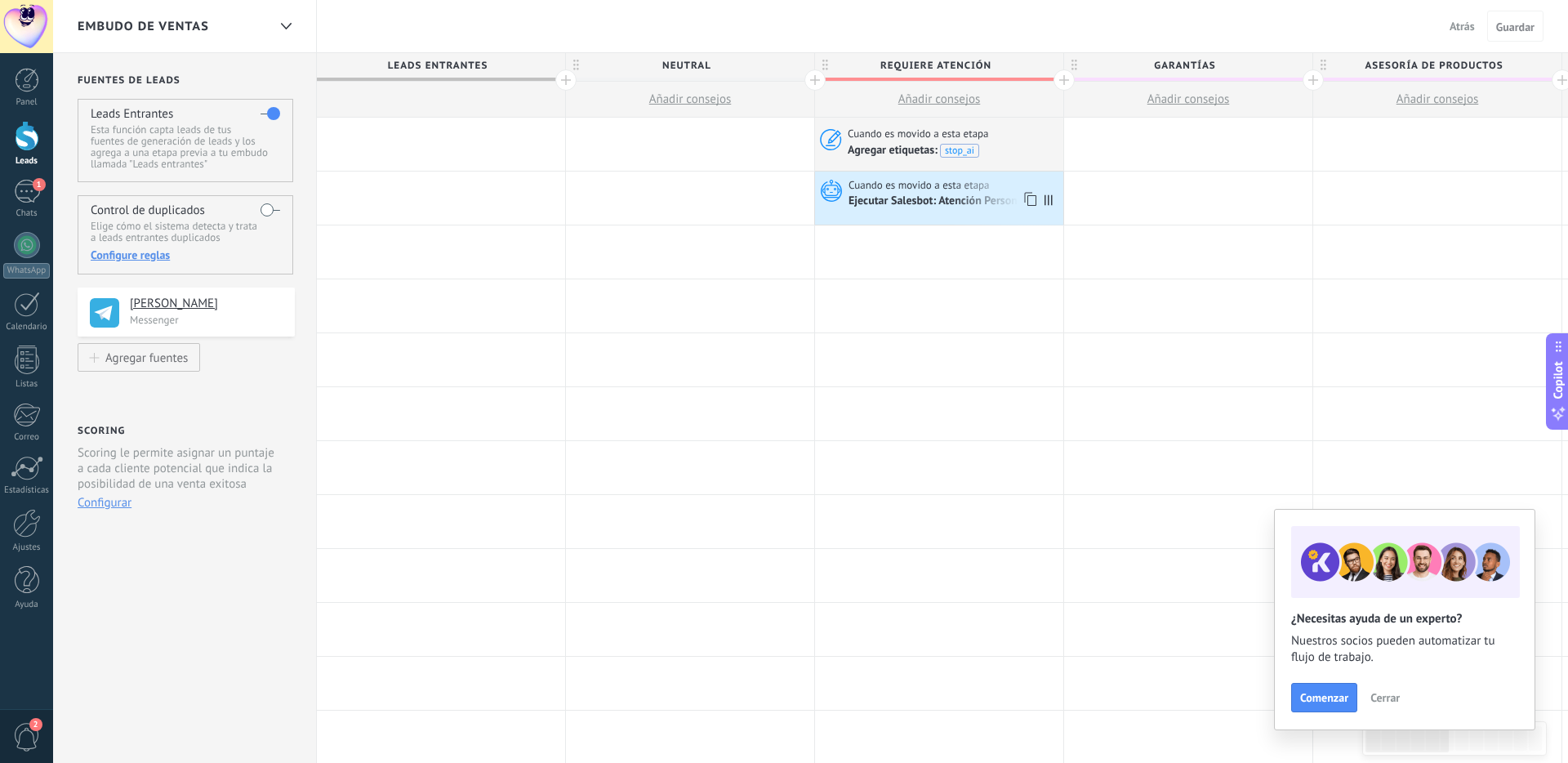
click at [932, 184] on span "Cuando es movido a esta etapa" at bounding box center [921, 185] width 144 height 15
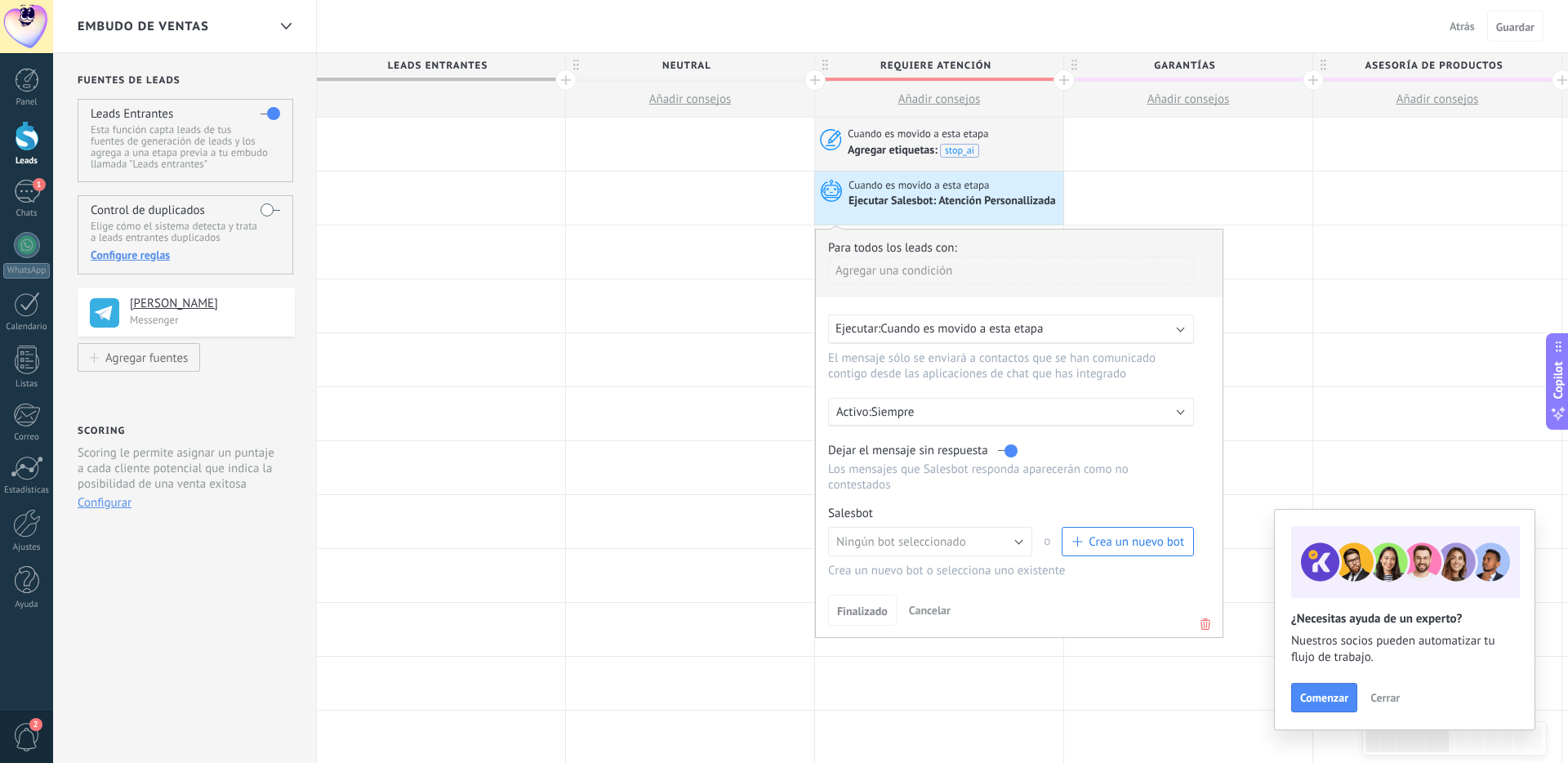
click at [932, 184] on span "Cuando es movido a esta etapa" at bounding box center [921, 185] width 144 height 15
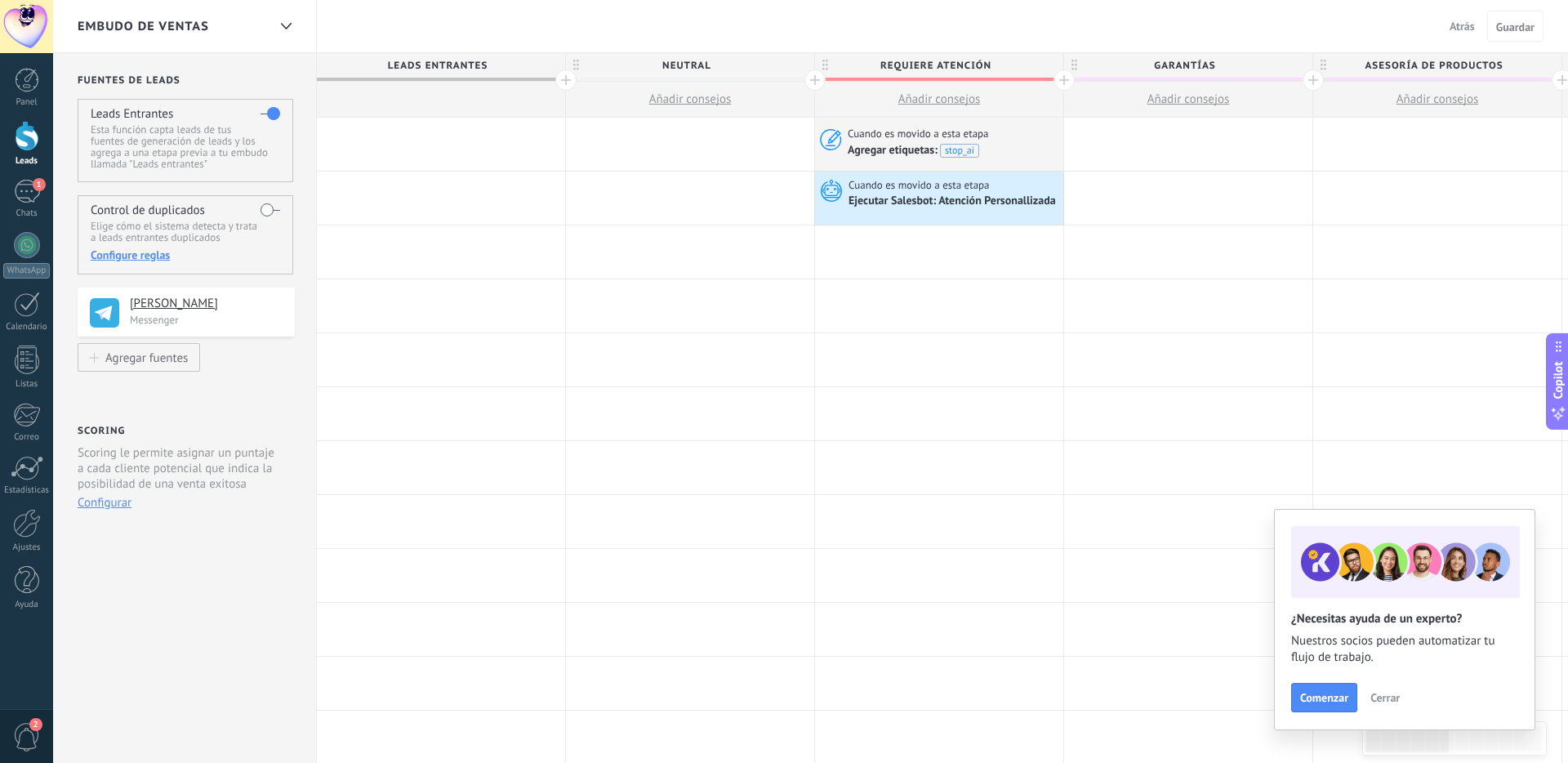
click at [932, 184] on span "Cuando es movido a esta etapa" at bounding box center [921, 185] width 144 height 15
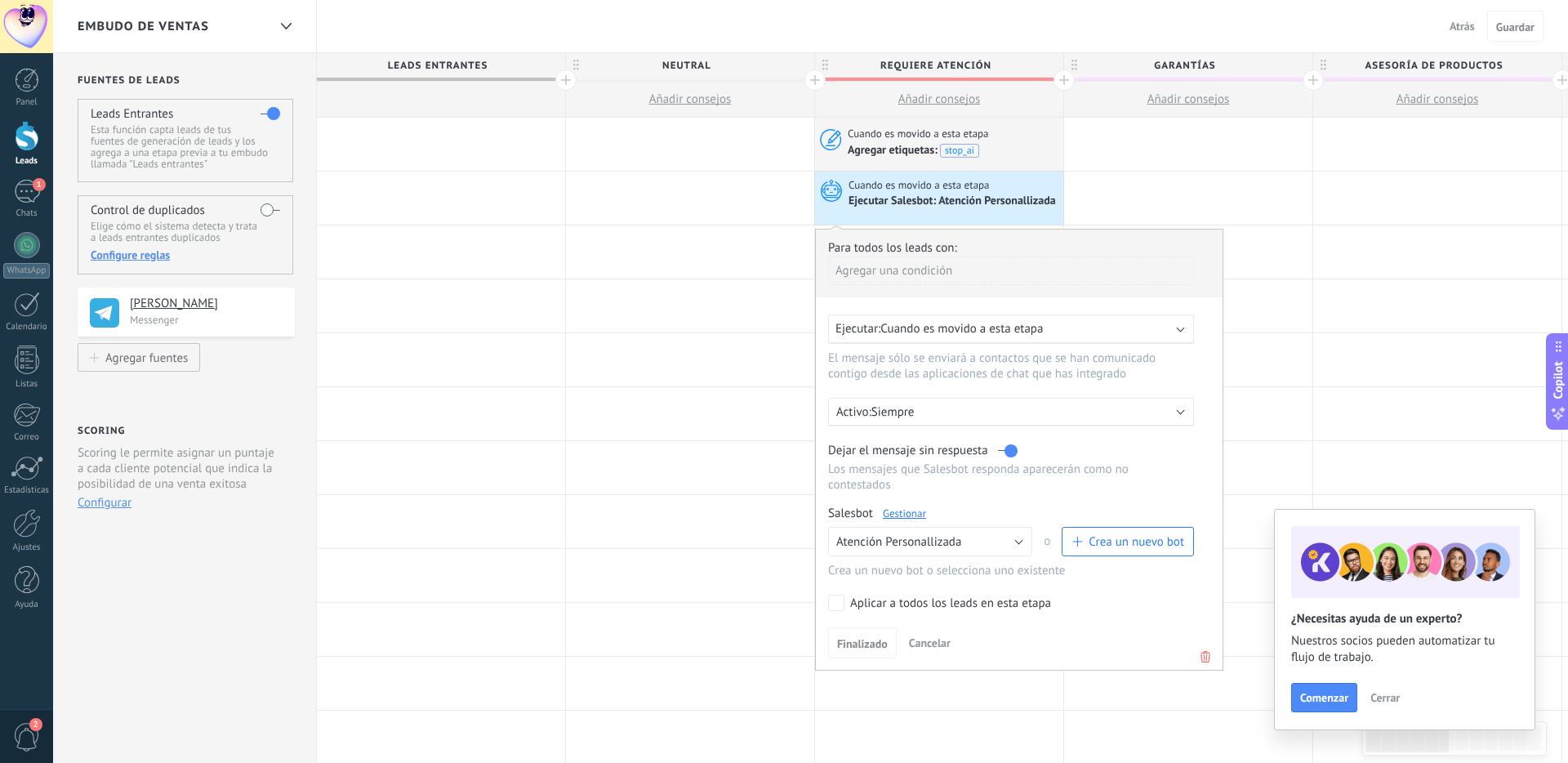
click at [957, 406] on p "Siempre" at bounding box center [1014, 412] width 286 height 16
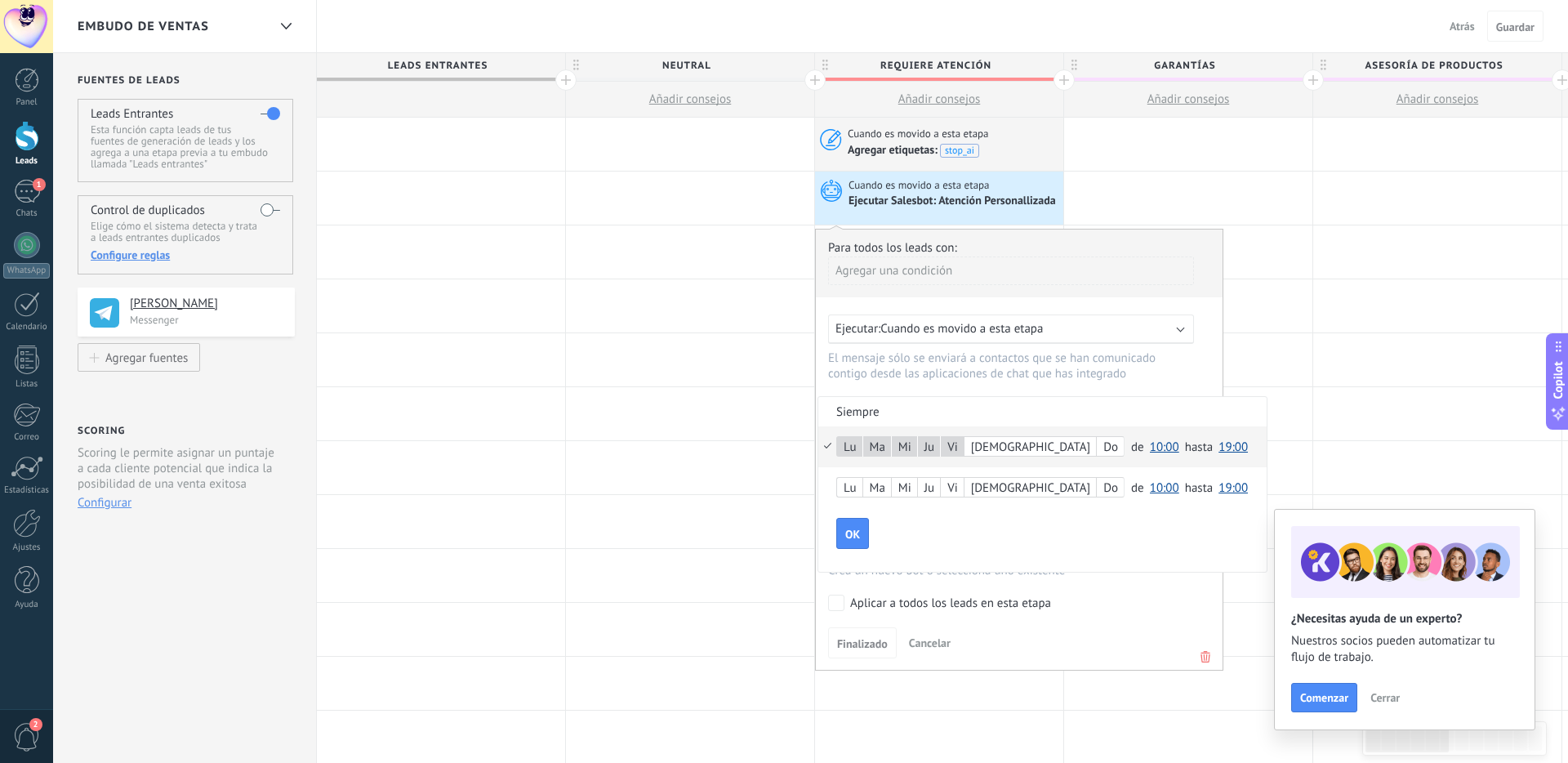
click at [1114, 447] on span "19:00" at bounding box center [1233, 447] width 29 height 16
click at [1114, 478] on span "17:00" at bounding box center [1236, 475] width 46 height 16
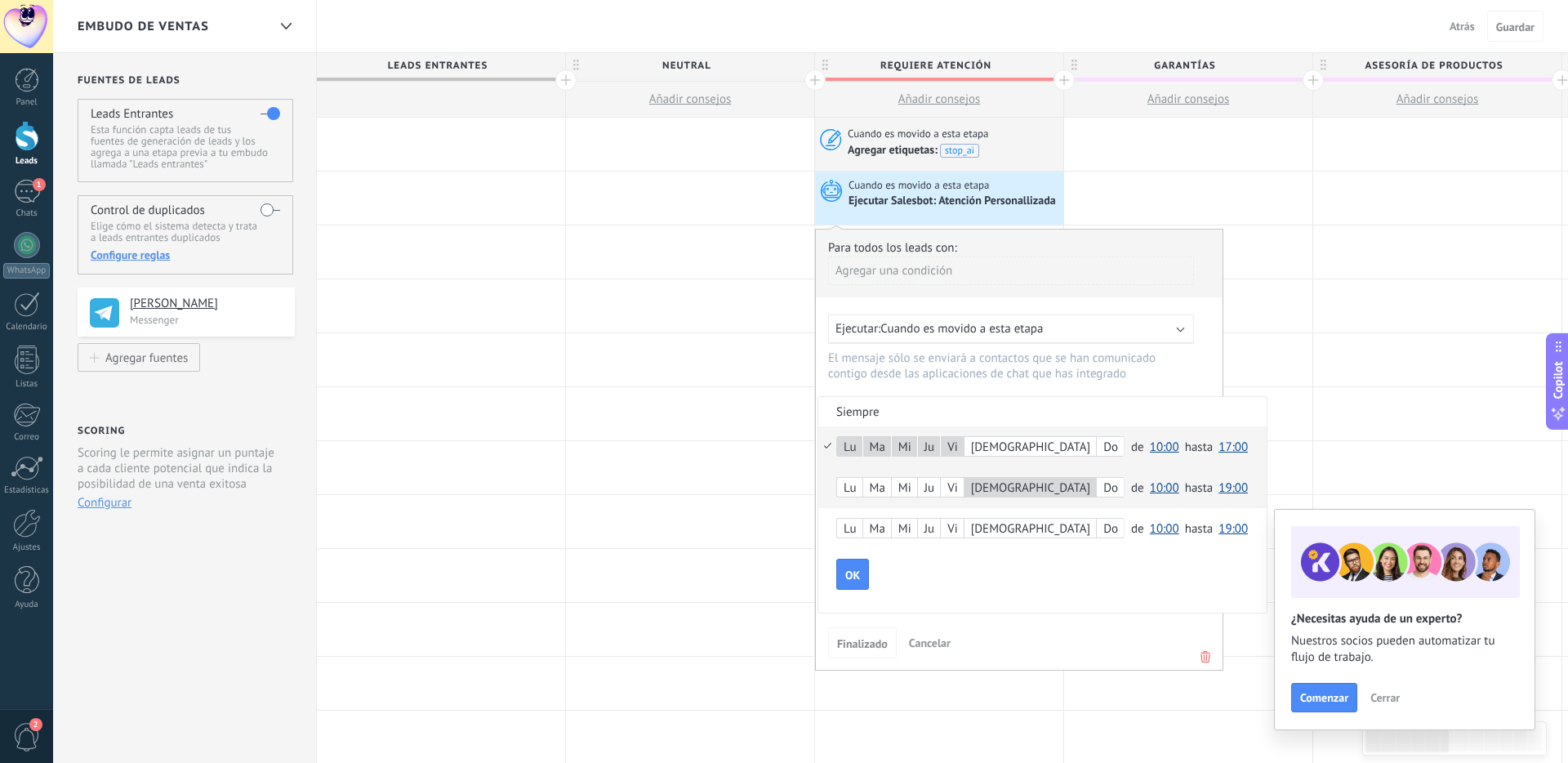
click at [1114, 488] on span "10:00" at bounding box center [1165, 488] width 29 height 16
click at [1114, 568] on span "09:00" at bounding box center [1166, 566] width 46 height 16
click at [1114, 487] on span "19:00" at bounding box center [1233, 488] width 29 height 16
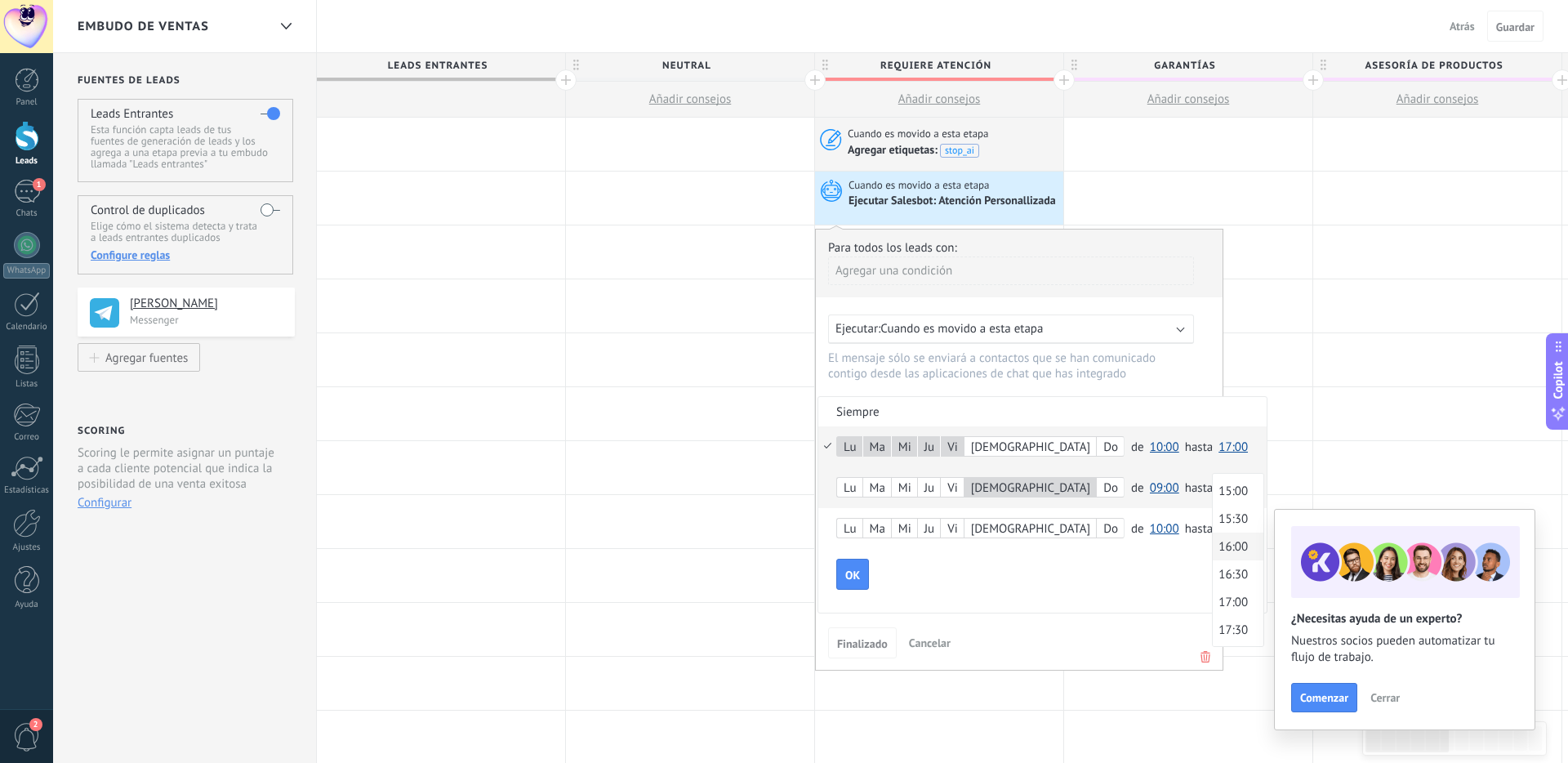
click at [1114, 558] on li "16:00" at bounding box center [1238, 546] width 51 height 28
click at [828, 479] on div "Lu Ma Mi Ju Vi Sá Do de 00:00 00:30 01:00 01:30 02:00 02:30 03:00 03:30 04:00 0…" at bounding box center [1043, 487] width 448 height 41
click at [857, 569] on span "OK" at bounding box center [852, 574] width 15 height 11
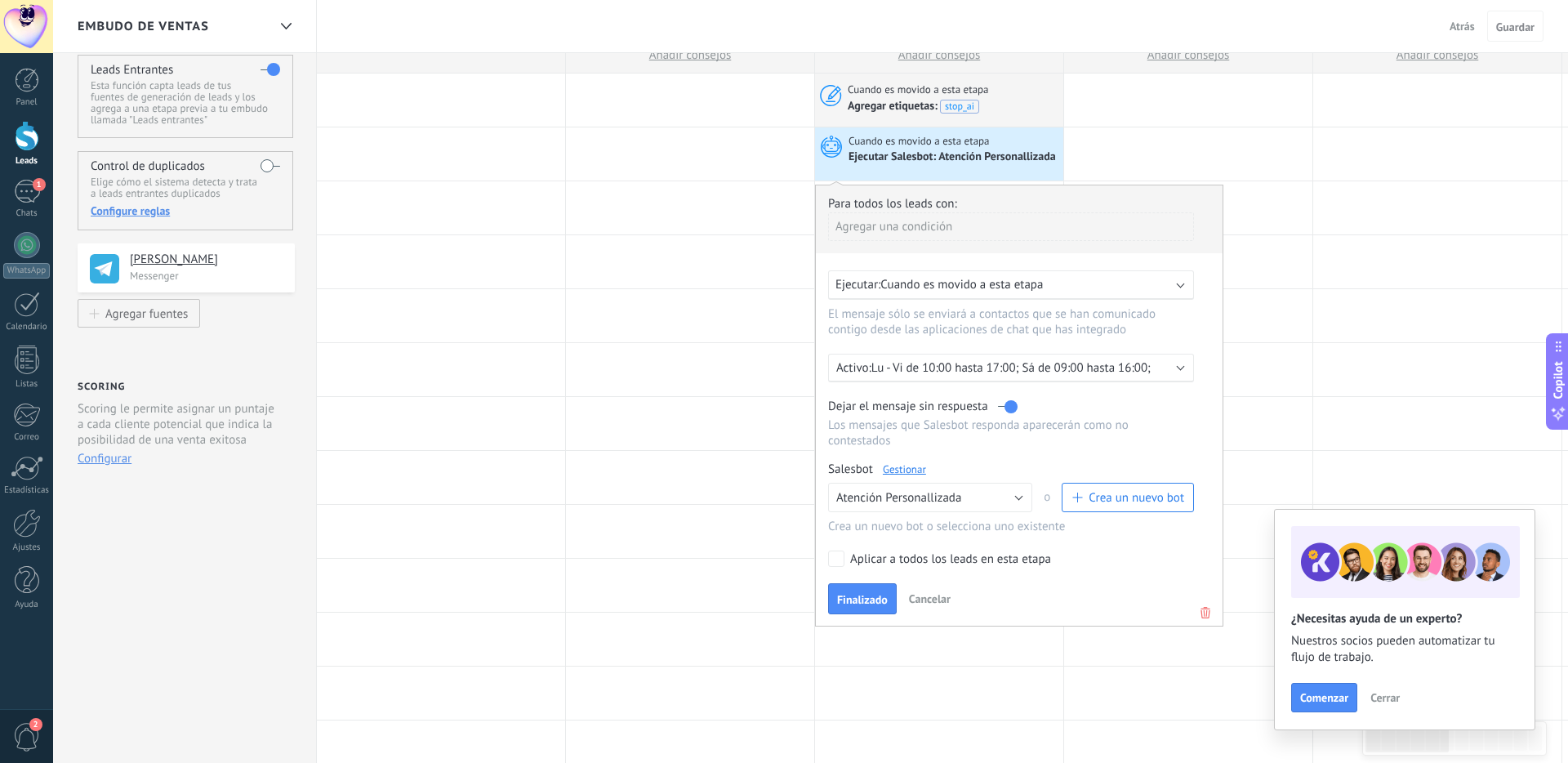
scroll to position [48, 0]
click at [872, 600] on span "Finalizado" at bounding box center [862, 595] width 51 height 11
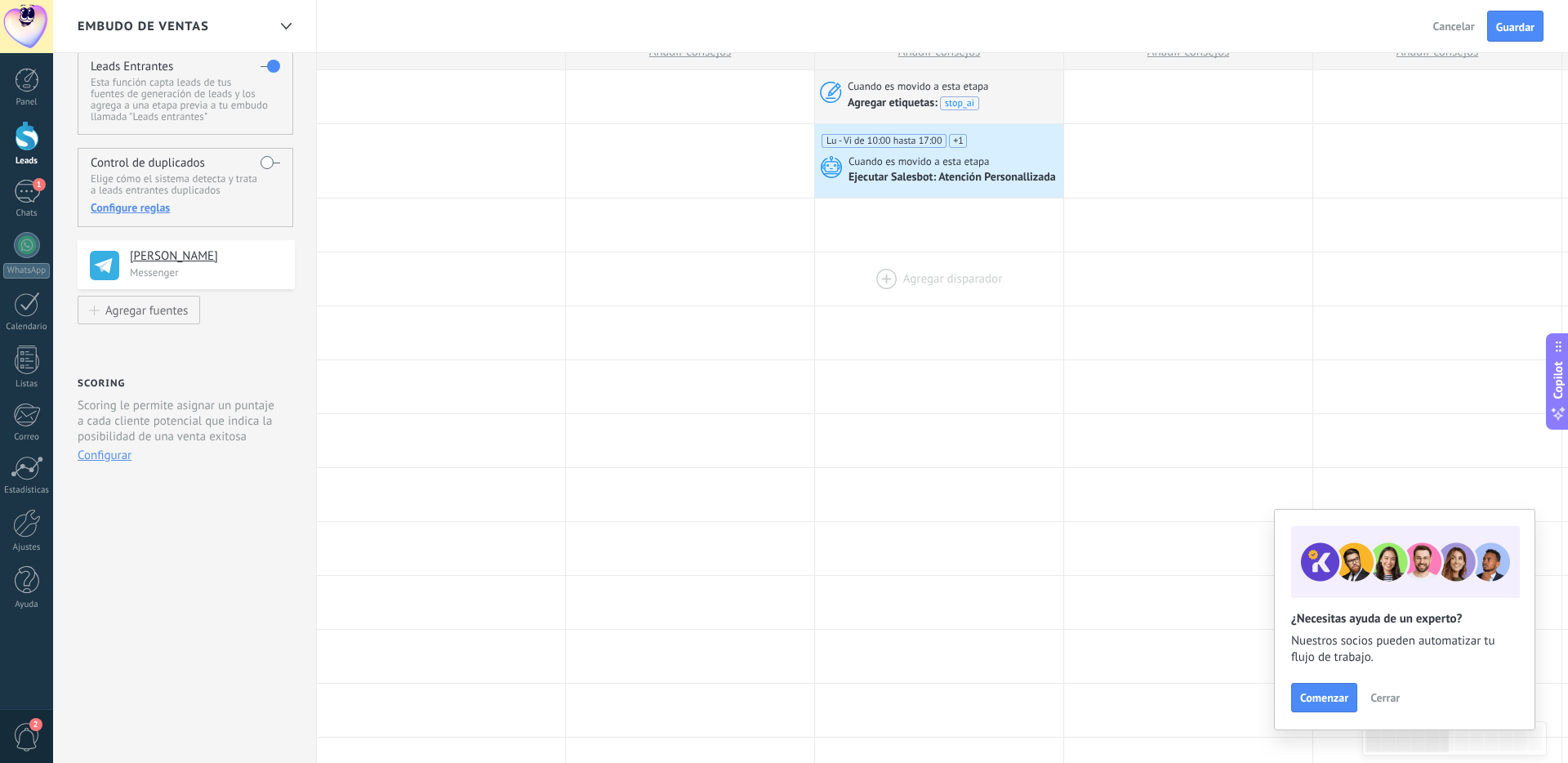
scroll to position [0, 0]
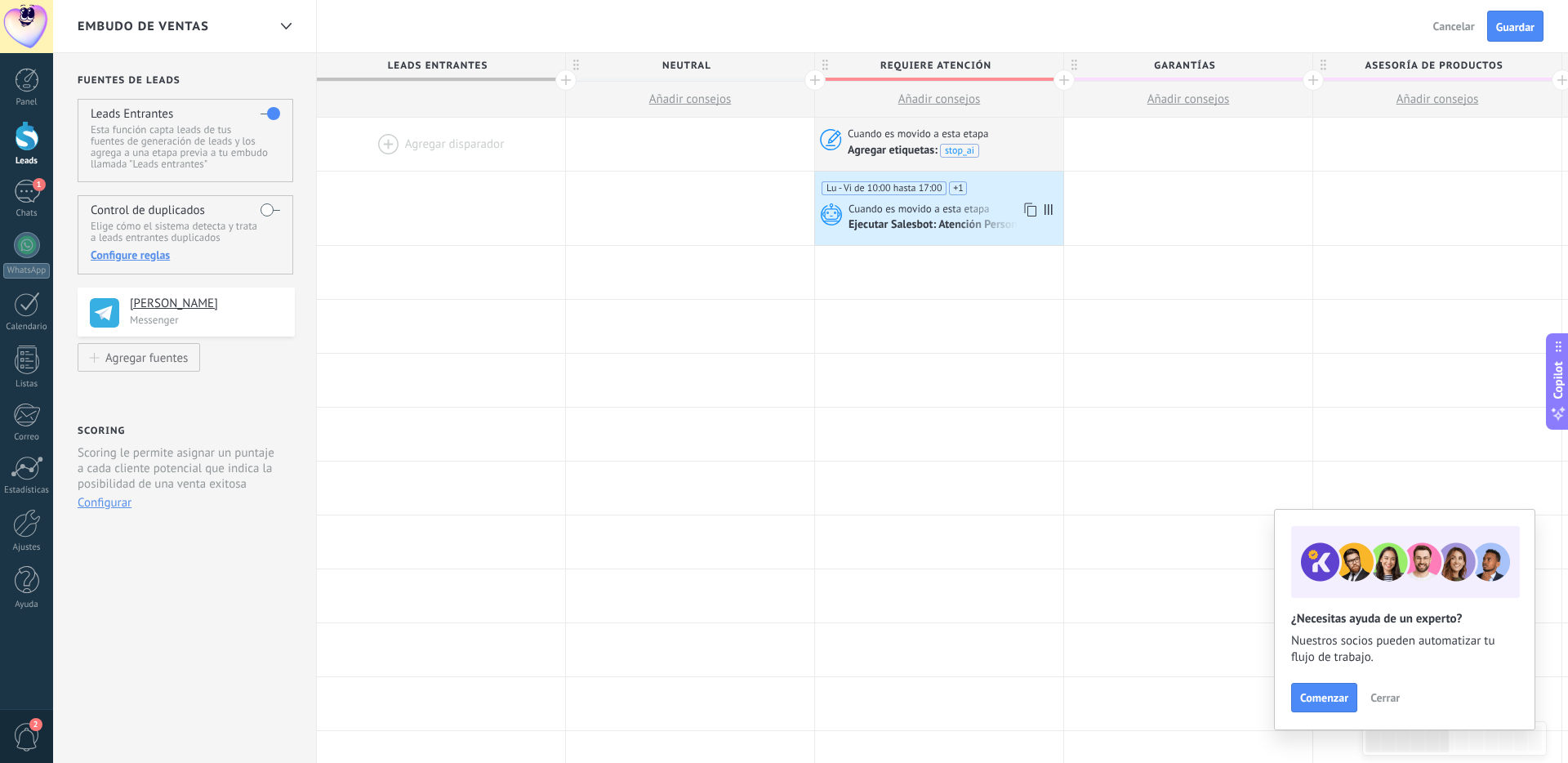
click at [1008, 183] on div "Lu - Vi de 10:00 hasta 17:00 Sá de 09:00 hasta 16:00" at bounding box center [937, 199] width 233 height 35
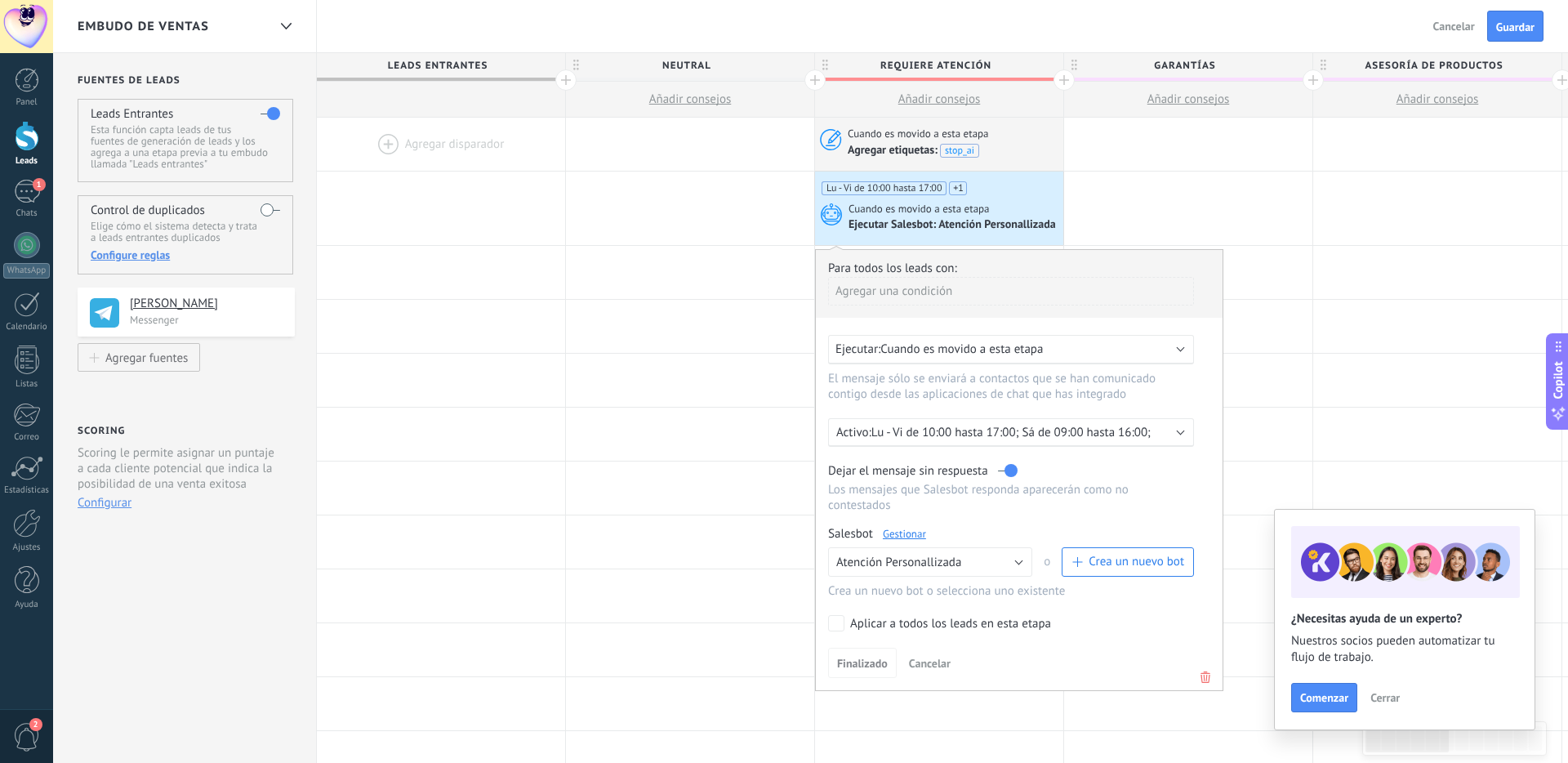
click at [1008, 183] on div "Lu - Vi de 10:00 hasta 17:00 Sá de 09:00 hasta 16:00" at bounding box center [937, 199] width 233 height 35
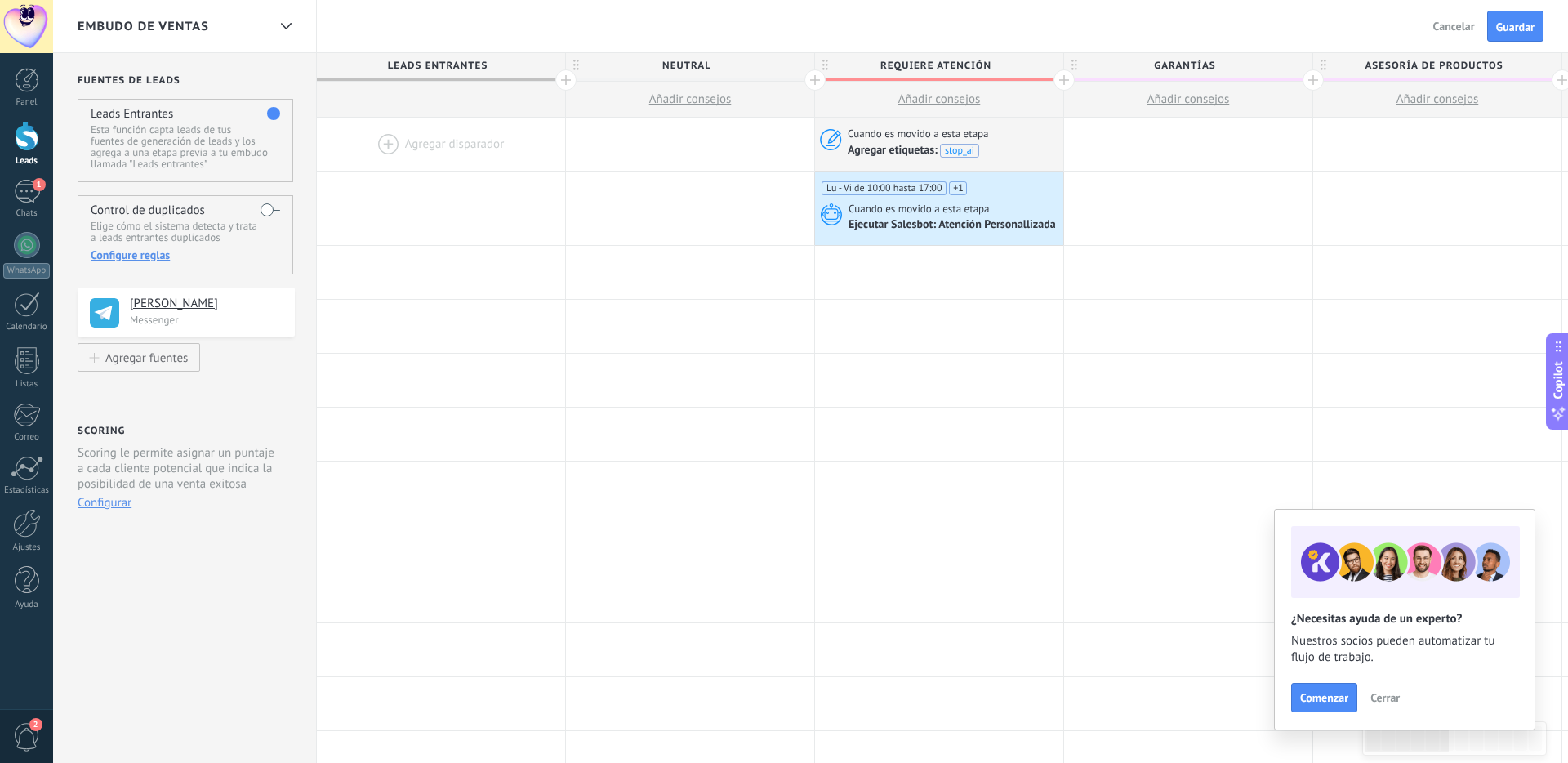
click at [1008, 183] on div "Lu - Vi de 10:00 hasta 17:00 Sá de 09:00 hasta 16:00" at bounding box center [937, 199] width 233 height 35
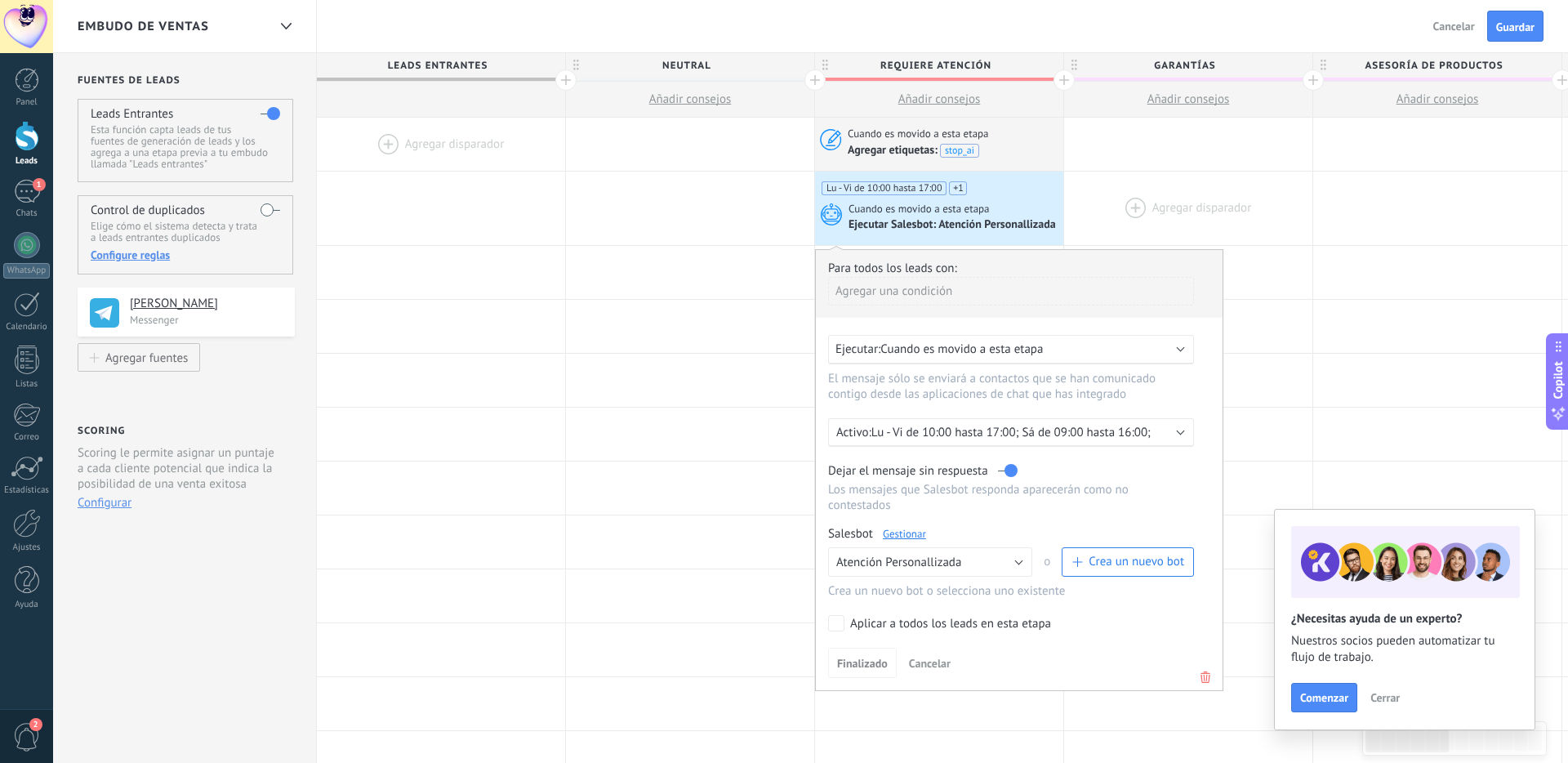
click at [1114, 199] on div at bounding box center [1188, 208] width 248 height 74
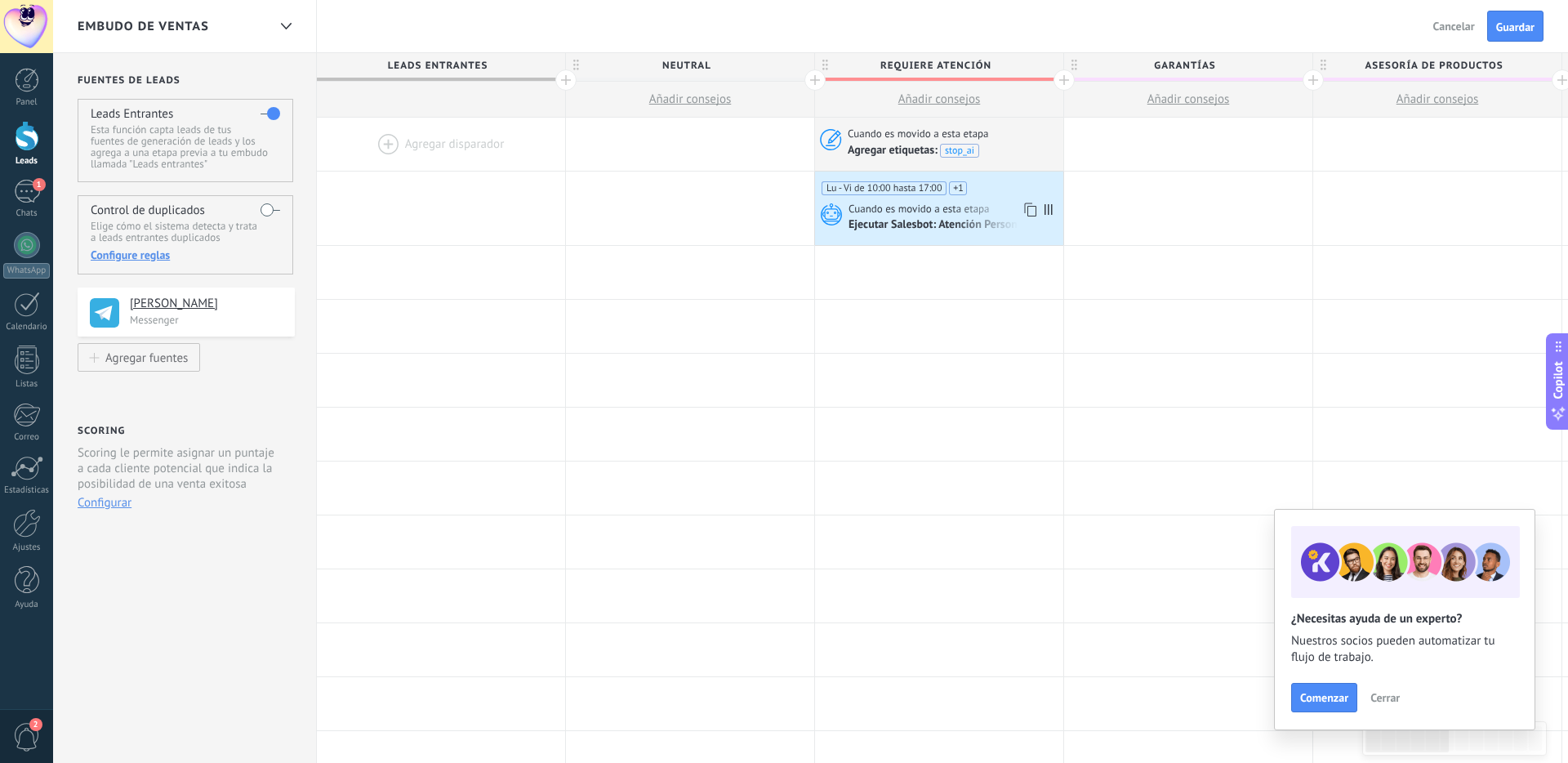
click at [1031, 210] on icon at bounding box center [1029, 209] width 16 height 22
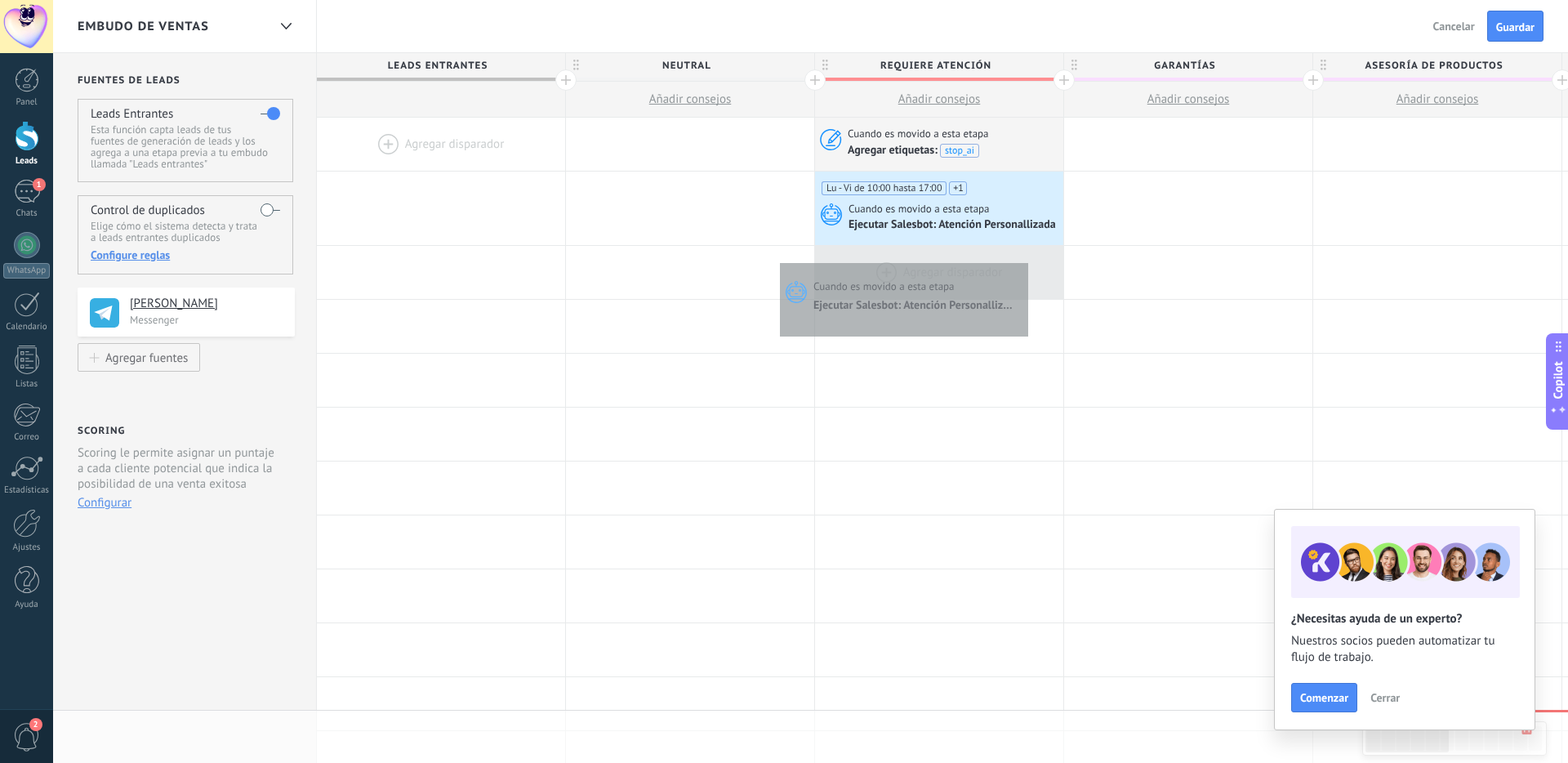
click at [1025, 259] on div at bounding box center [939, 272] width 248 height 53
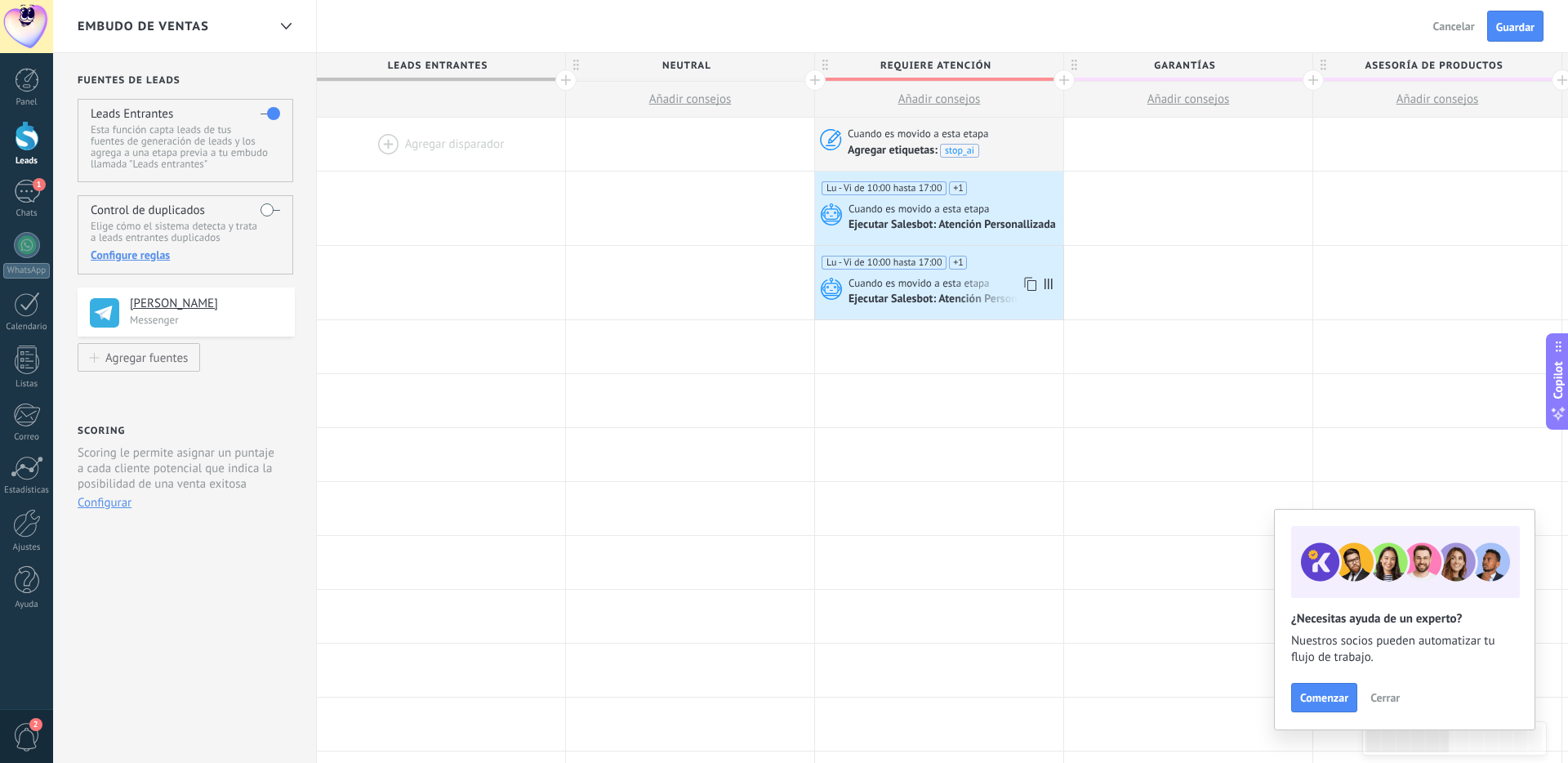
click at [936, 295] on div "Ejecutar Salesbot: Atención Personallizada" at bounding box center [954, 299] width 210 height 15
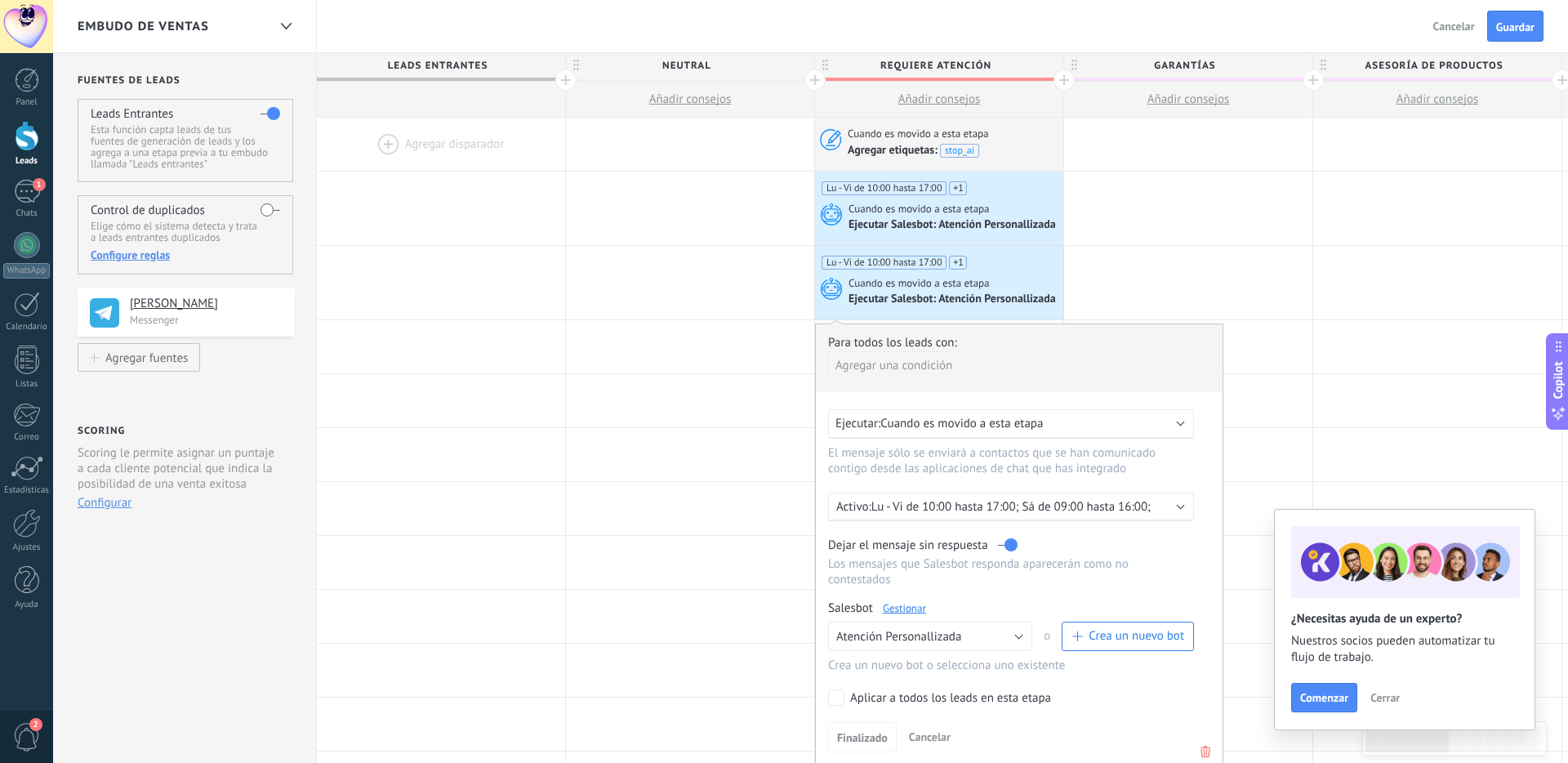
click at [936, 294] on div "Ejecutar Salesbot: Atención Personallizada" at bounding box center [954, 299] width 210 height 15
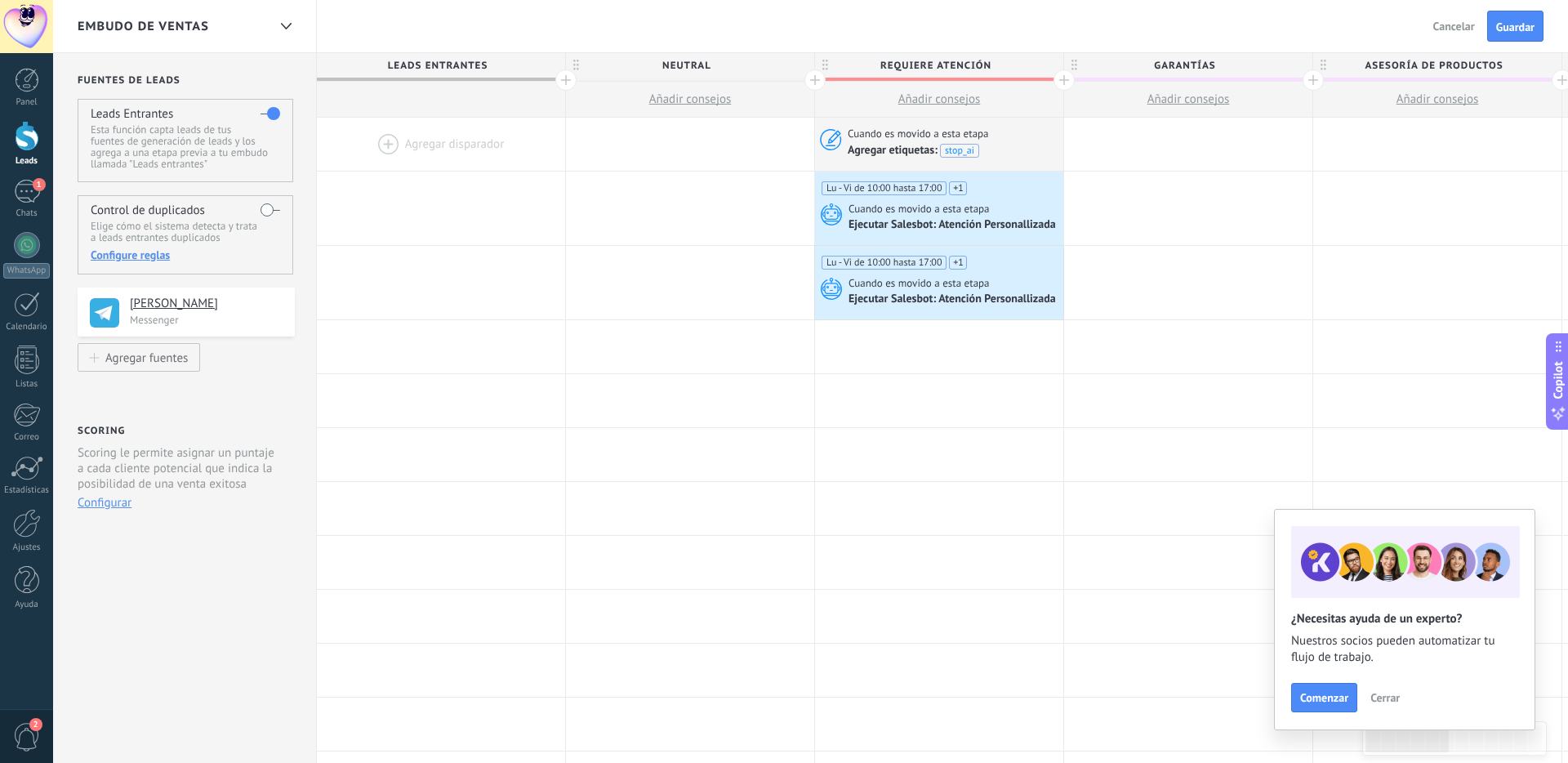
click at [936, 294] on div "Ejecutar Salesbot: Atención Personallizada" at bounding box center [954, 299] width 210 height 15
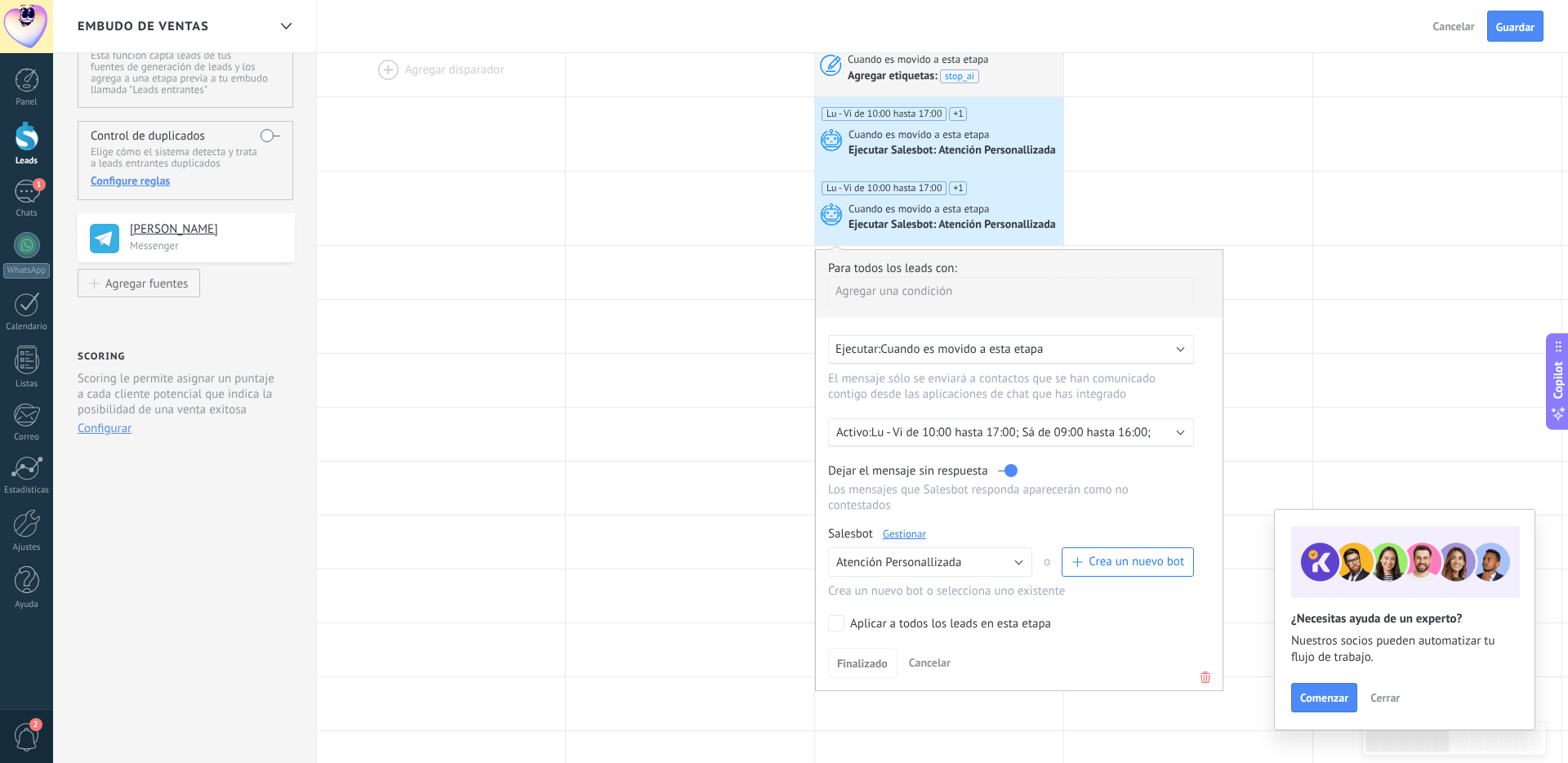
scroll to position [80, 0]
click at [925, 285] on div "Agregar una condición" at bounding box center [1011, 285] width 366 height 29
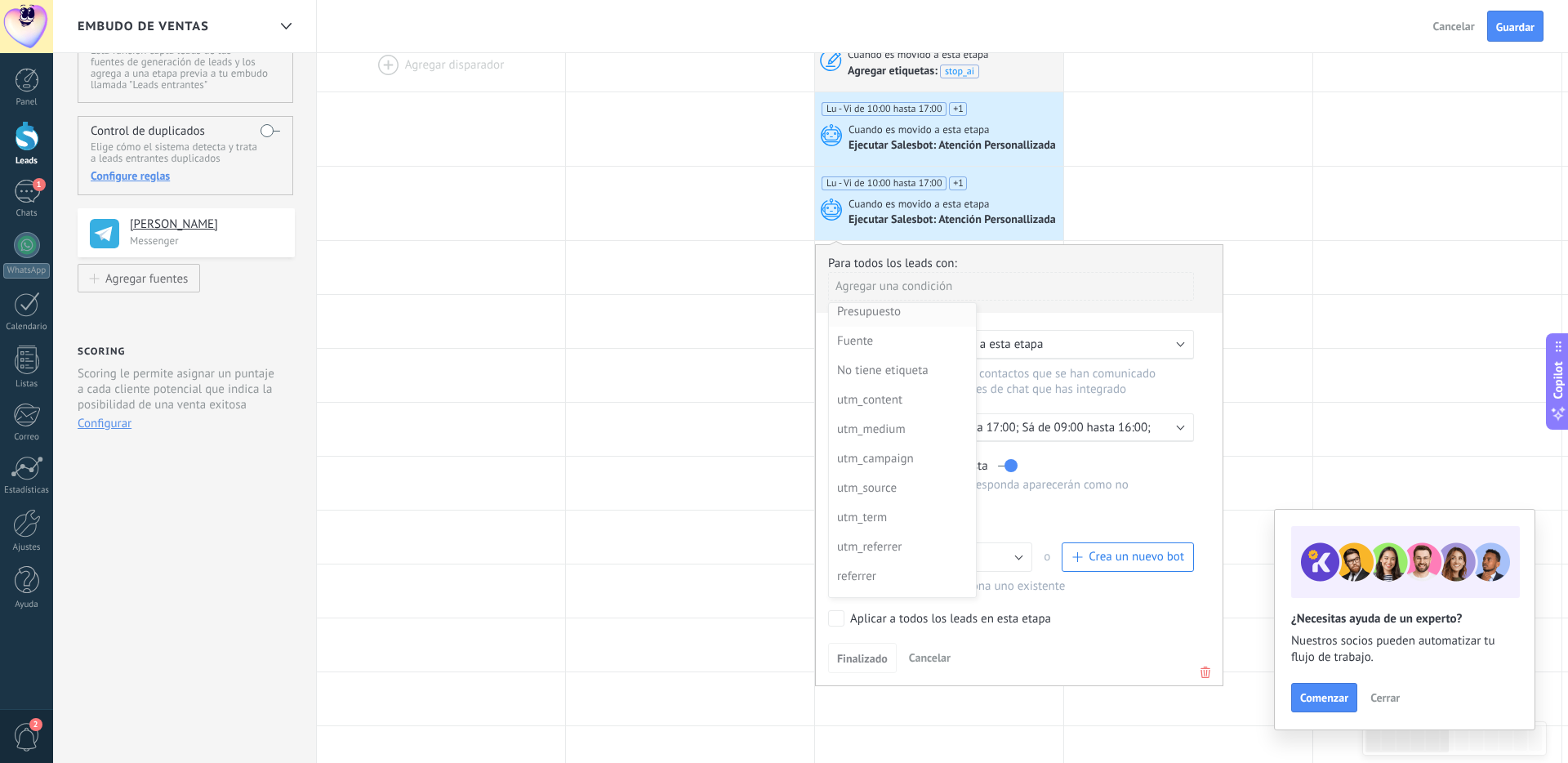
scroll to position [0, 0]
click at [1066, 258] on div at bounding box center [1019, 465] width 407 height 440
click at [959, 433] on p "Lu - Vi de 10:00 hasta 17:00; Sá de 09:00 hasta 16:00;" at bounding box center [1014, 427] width 286 height 16
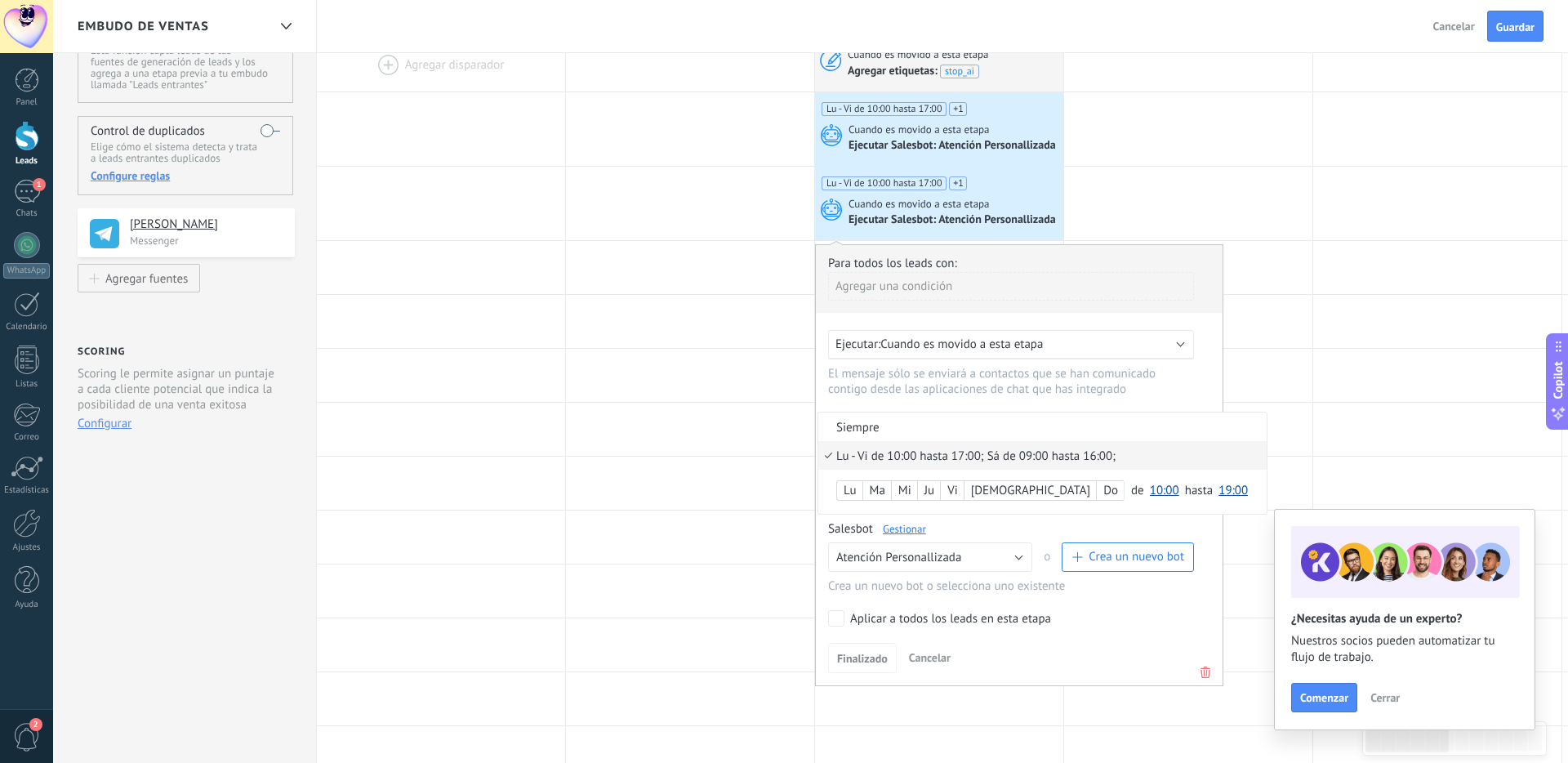
click at [891, 448] on li "Lu - Vi de 10:00 hasta 17:00; Sá de 09:00 hasta 16:00;" at bounding box center [1043, 455] width 448 height 29
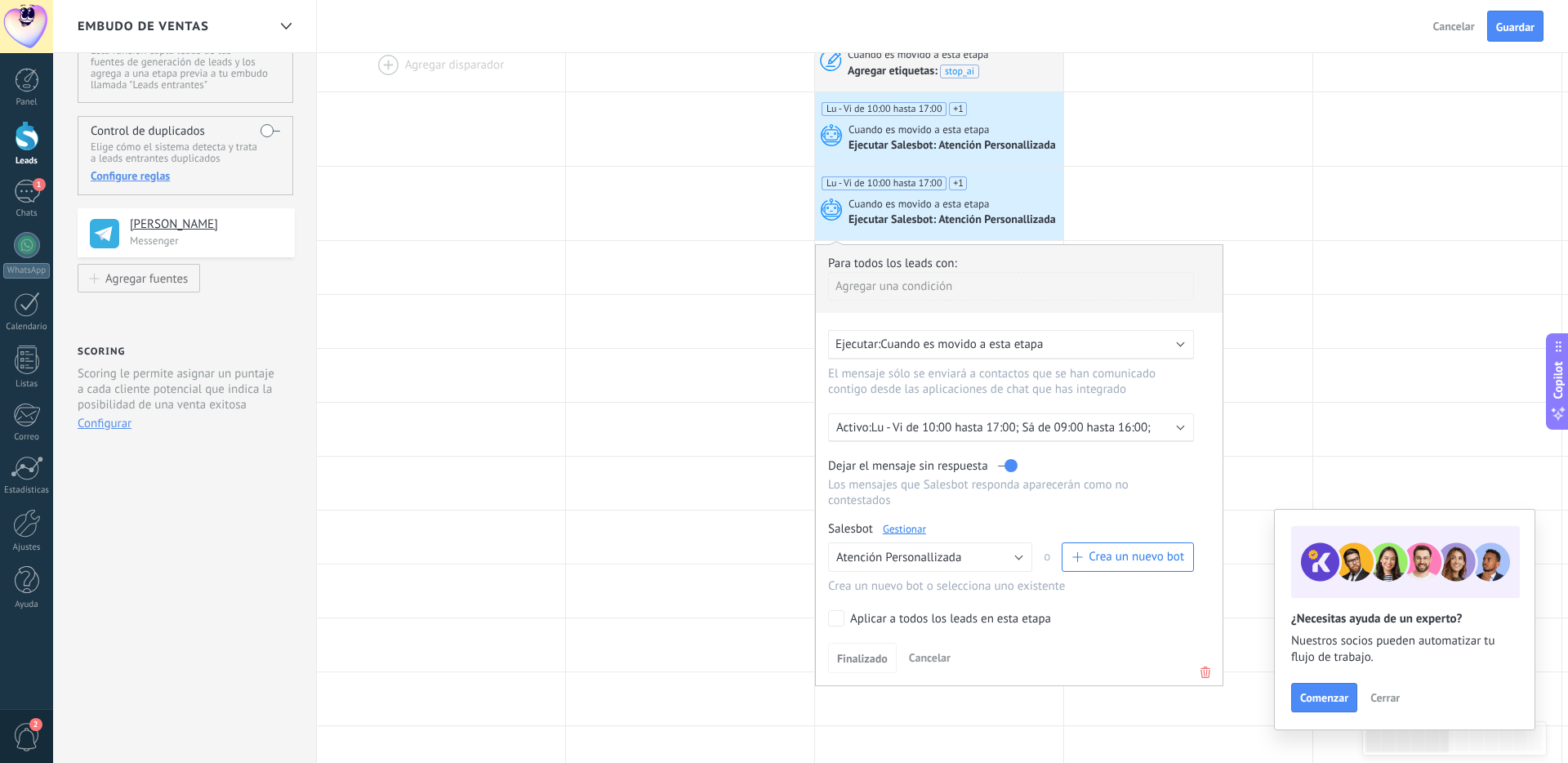
click at [896, 434] on div at bounding box center [1019, 465] width 407 height 440
click at [936, 431] on p "Lu - Vi de 10:00 hasta 17:00; Sá de 09:00 hasta 16:00;" at bounding box center [1014, 427] width 286 height 16
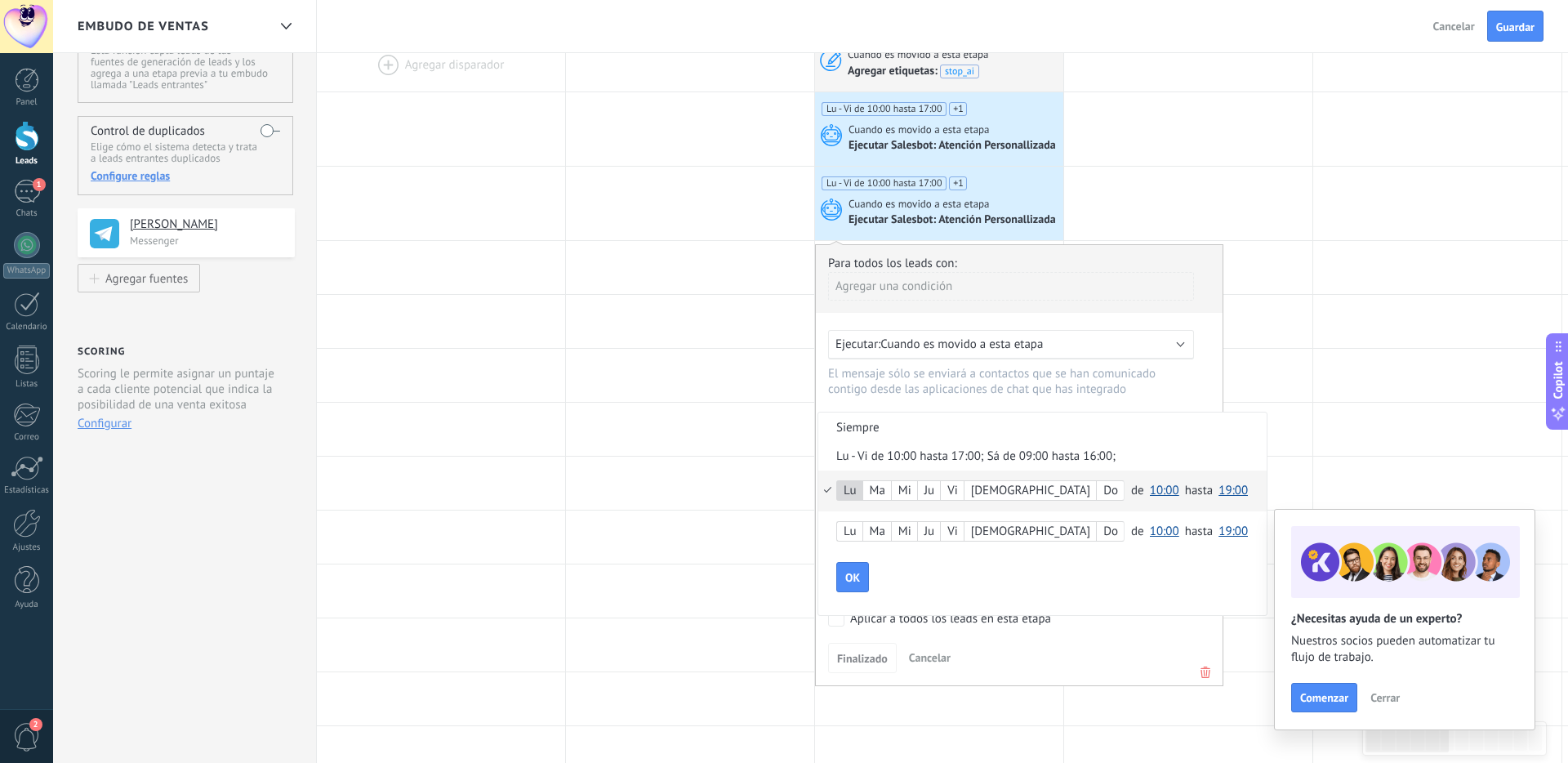
click at [880, 494] on div "Ma" at bounding box center [877, 490] width 28 height 22
click at [1114, 494] on span "10:00" at bounding box center [1165, 490] width 29 height 16
click at [1114, 528] on span "17:00" at bounding box center [1166, 523] width 46 height 16
click at [1114, 494] on span "19:00" at bounding box center [1233, 490] width 29 height 16
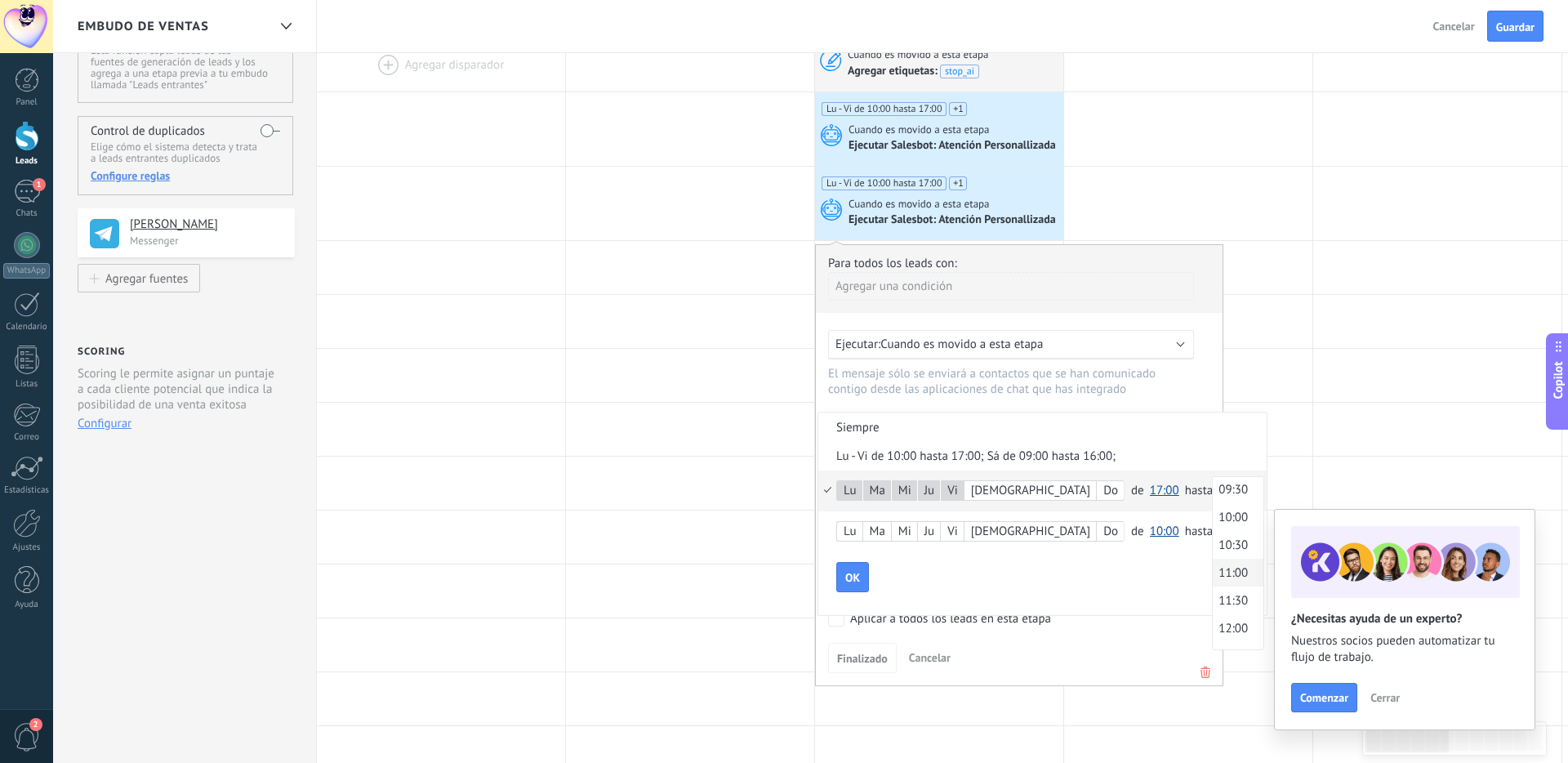
scroll to position [523, 0]
click at [1114, 526] on span "10:00" at bounding box center [1236, 523] width 46 height 16
click at [1058, 582] on div "OK" at bounding box center [1051, 577] width 430 height 31
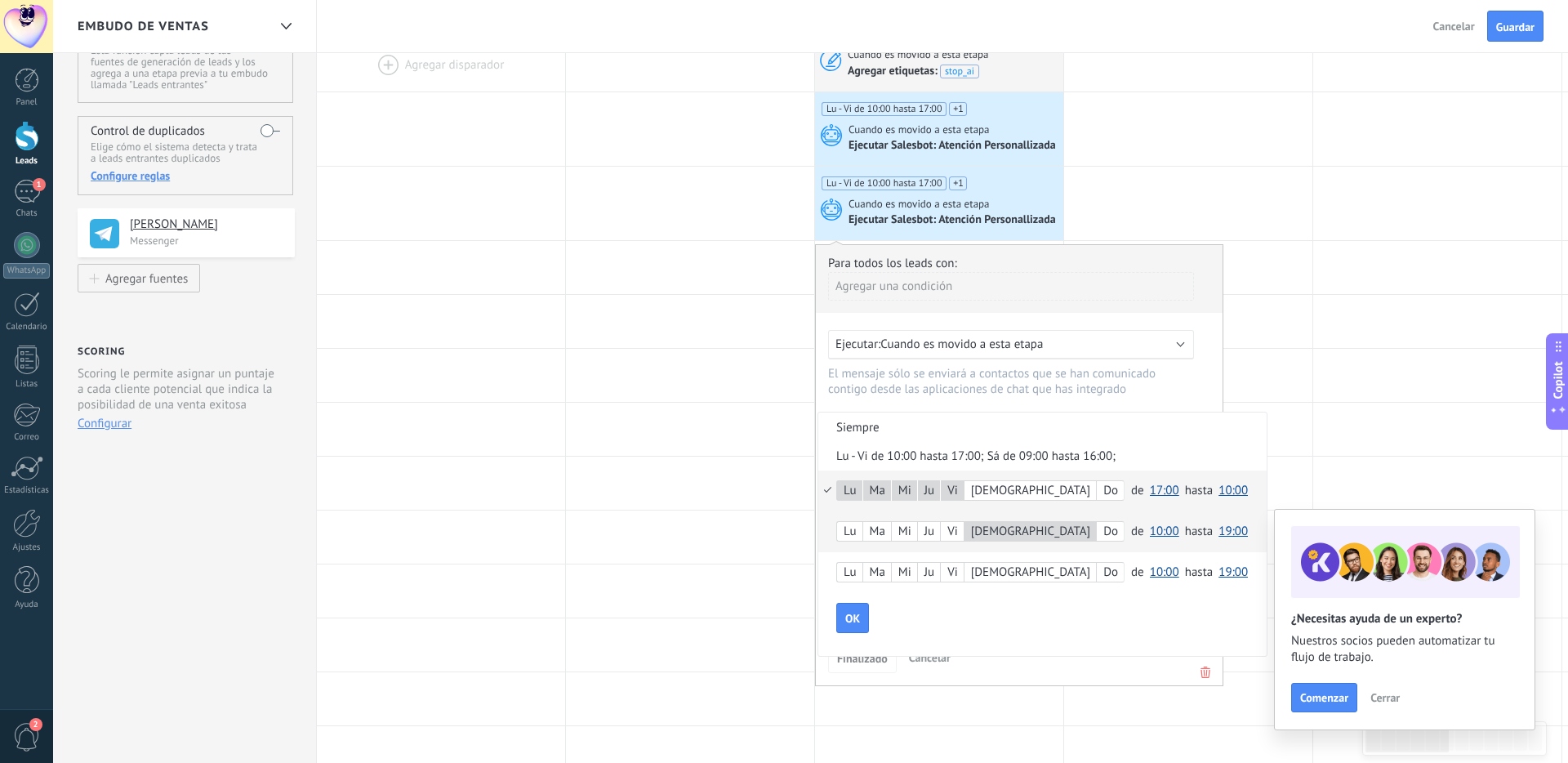
click at [1114, 532] on span "10:00" at bounding box center [1165, 531] width 29 height 16
click at [1114, 590] on span "16:00" at bounding box center [1166, 586] width 46 height 16
click at [1114, 535] on span "19:00" at bounding box center [1233, 531] width 29 height 16
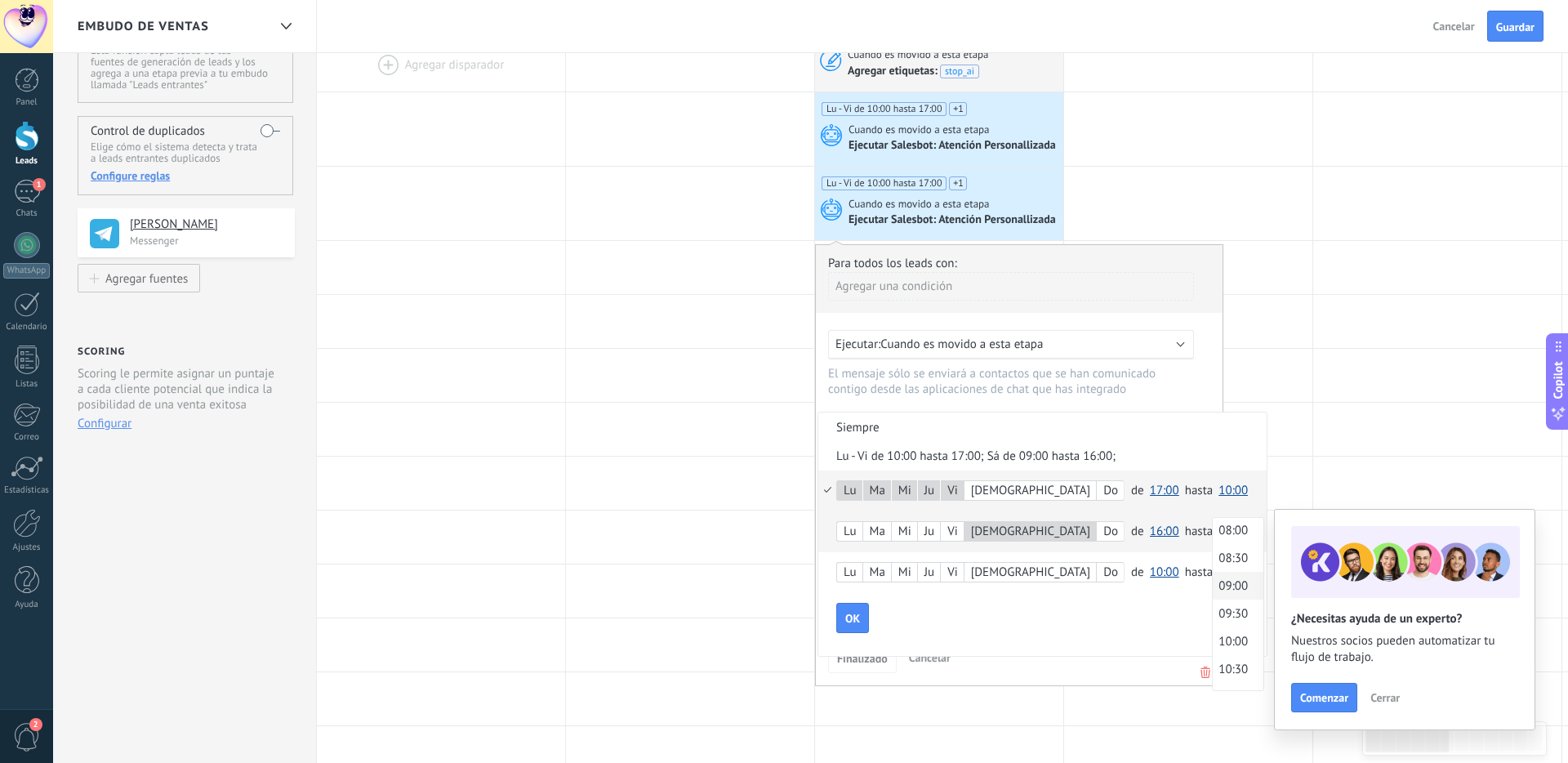
click at [1114, 587] on span "09:00" at bounding box center [1236, 586] width 46 height 16
click at [1067, 613] on div "OK" at bounding box center [1051, 619] width 430 height 31
click at [1097, 575] on div "Do" at bounding box center [1110, 572] width 27 height 22
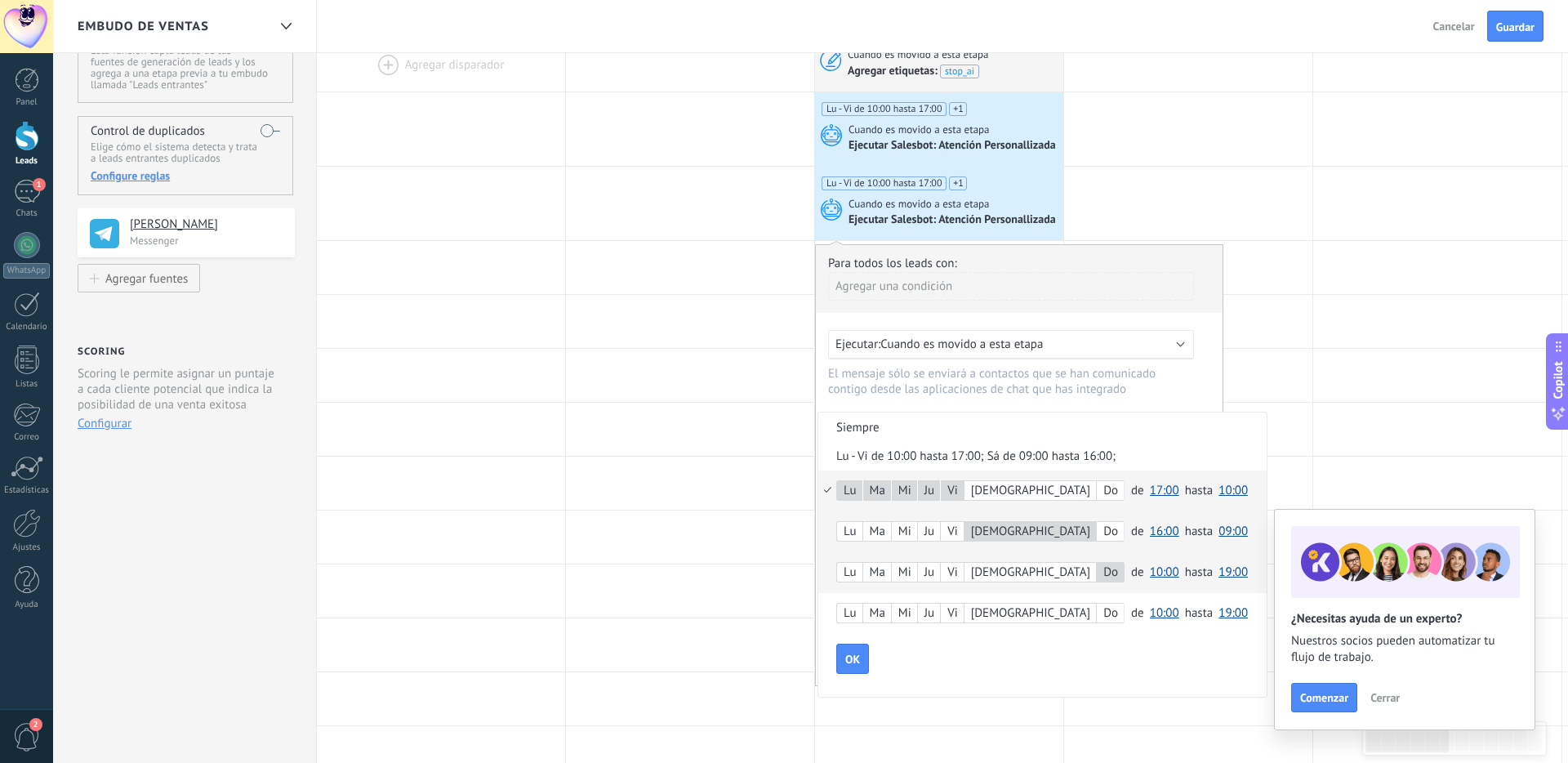
click at [1114, 574] on span "10:00" at bounding box center [1165, 572] width 29 height 16
click at [1114, 575] on span "00:00" at bounding box center [1166, 573] width 46 height 16
click at [1114, 574] on span "19:00" at bounding box center [1233, 572] width 29 height 16
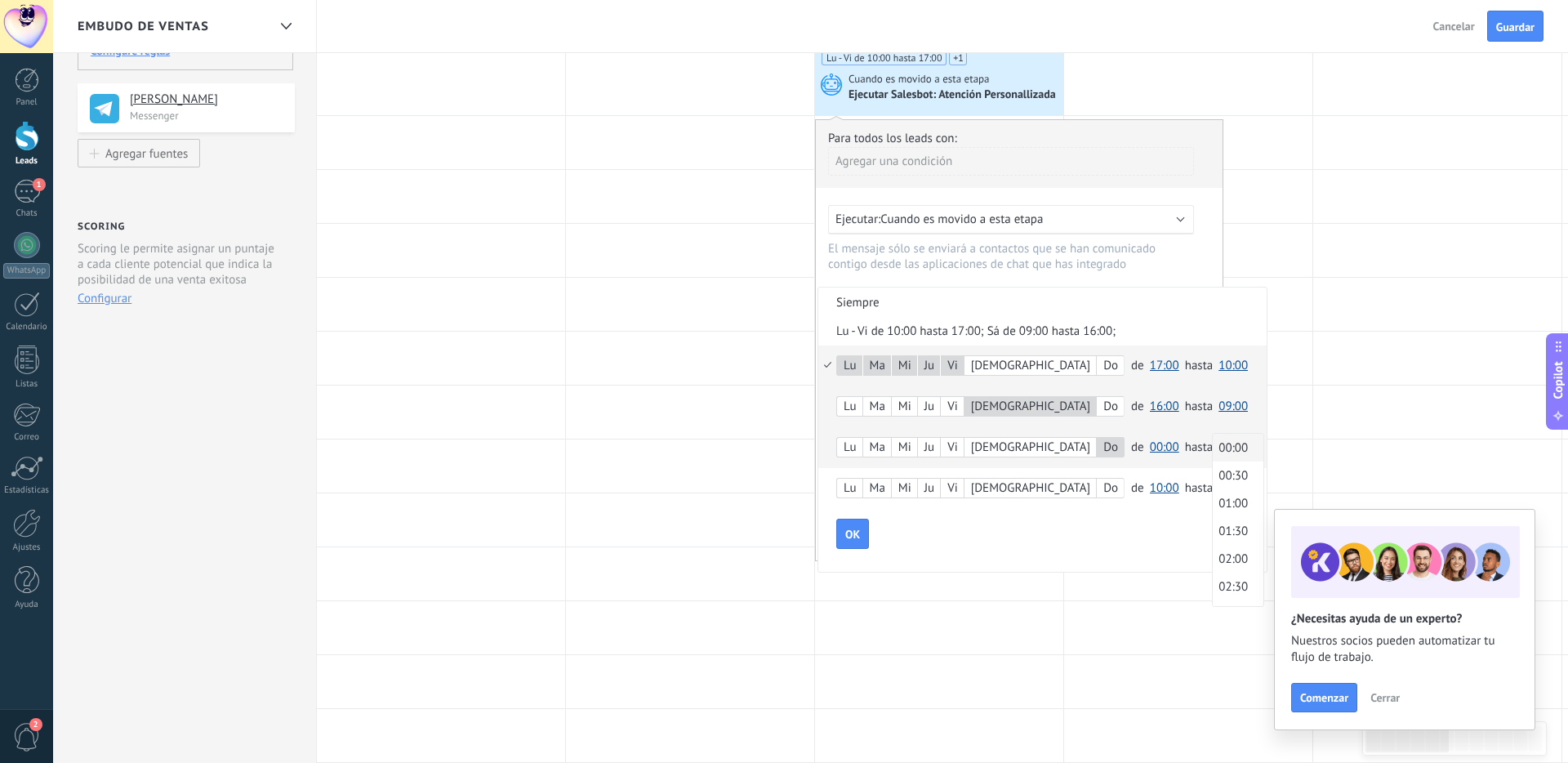
click at [1114, 445] on span "00:00" at bounding box center [1236, 448] width 46 height 16
click at [1114, 452] on span "00:00" at bounding box center [1233, 447] width 29 height 16
click at [1039, 530] on div "OK" at bounding box center [1051, 534] width 430 height 31
click at [853, 540] on span "OK" at bounding box center [852, 534] width 15 height 11
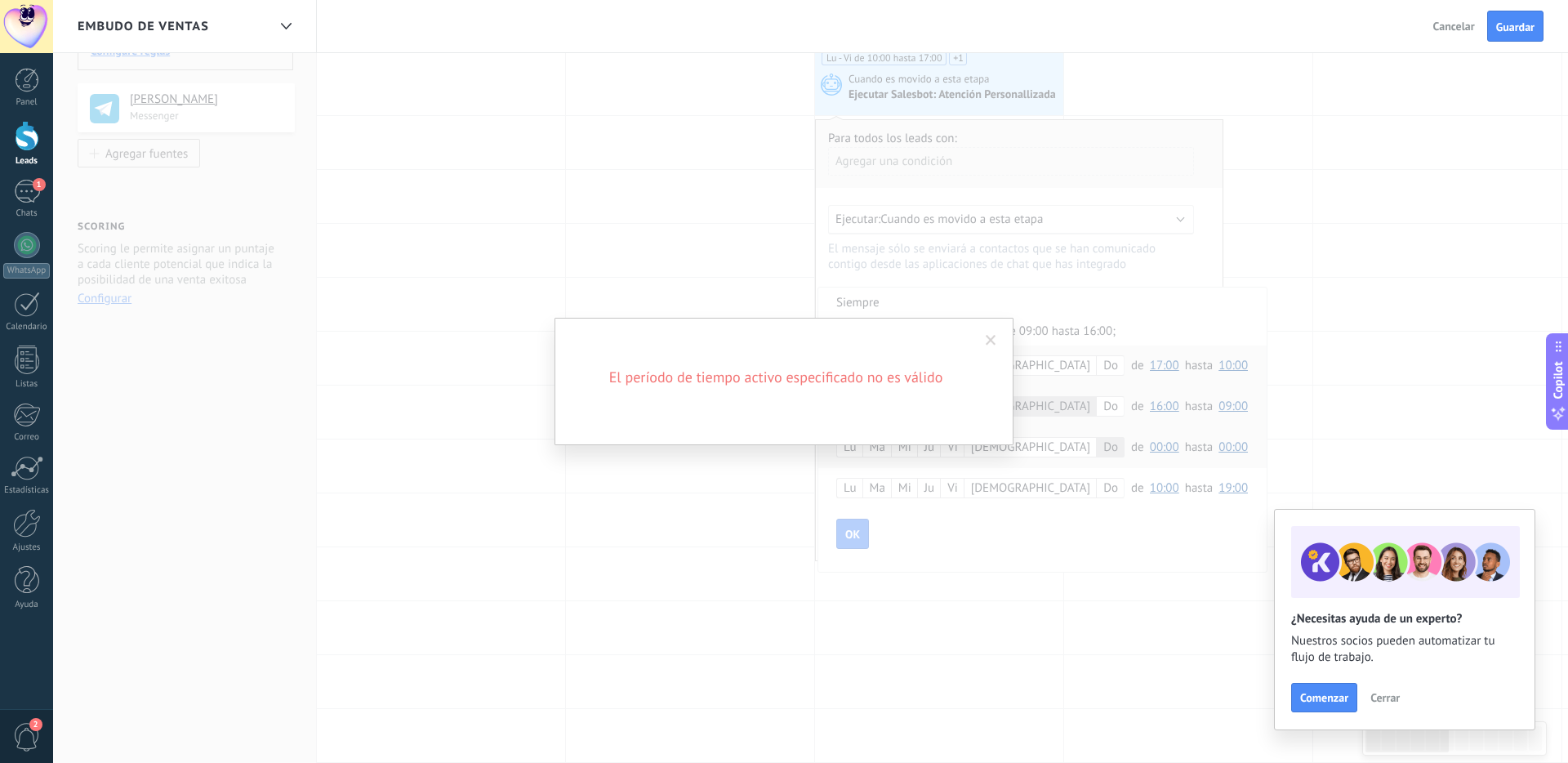
click at [996, 336] on span at bounding box center [991, 340] width 10 height 11
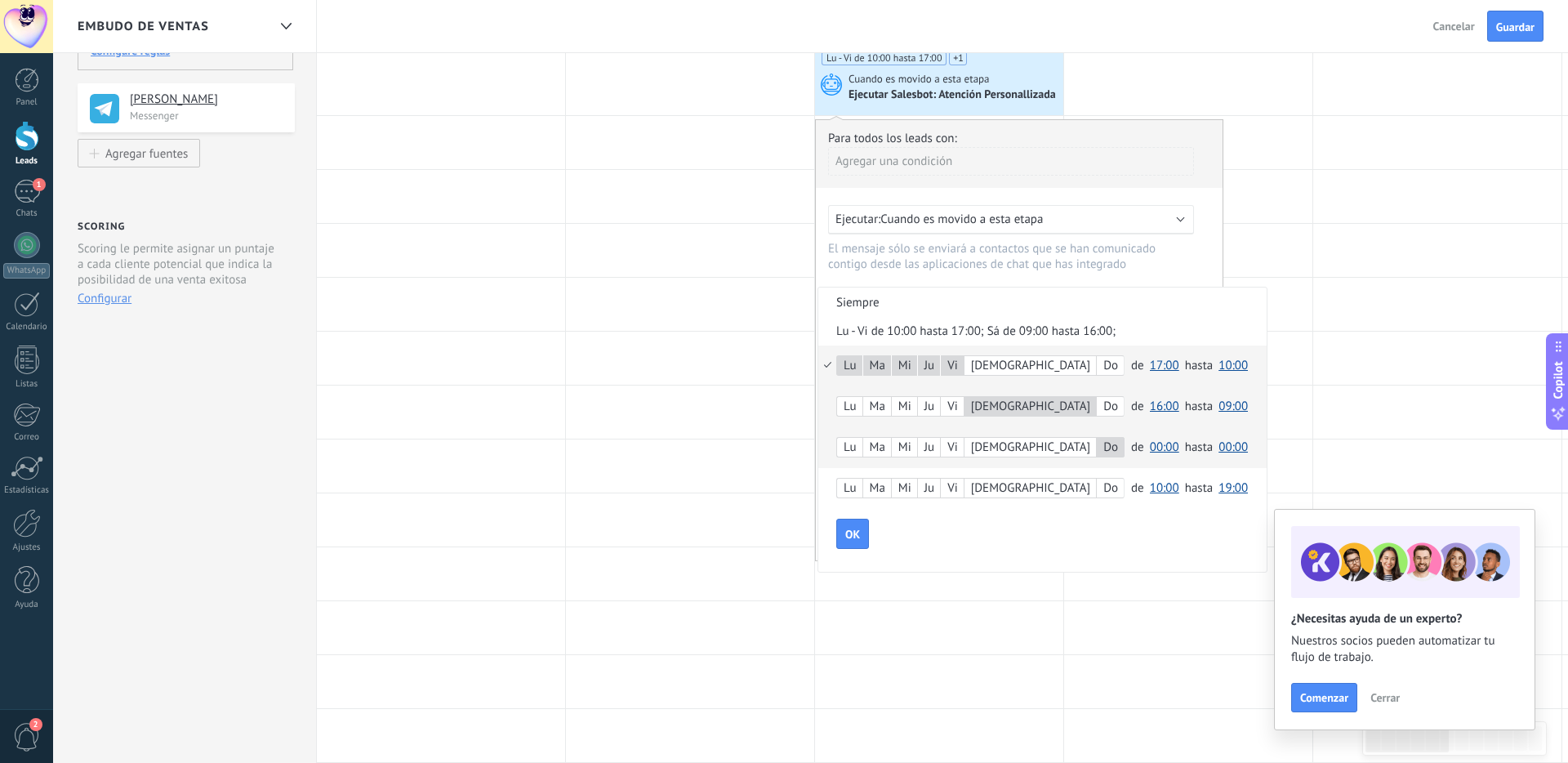
click at [1114, 449] on span "00:00" at bounding box center [1165, 447] width 29 height 16
click at [1114, 448] on span "00:00" at bounding box center [1166, 448] width 46 height 16
click at [1114, 453] on span "00:00" at bounding box center [1233, 447] width 29 height 16
click at [1114, 593] on span "23:30" at bounding box center [1236, 593] width 46 height 16
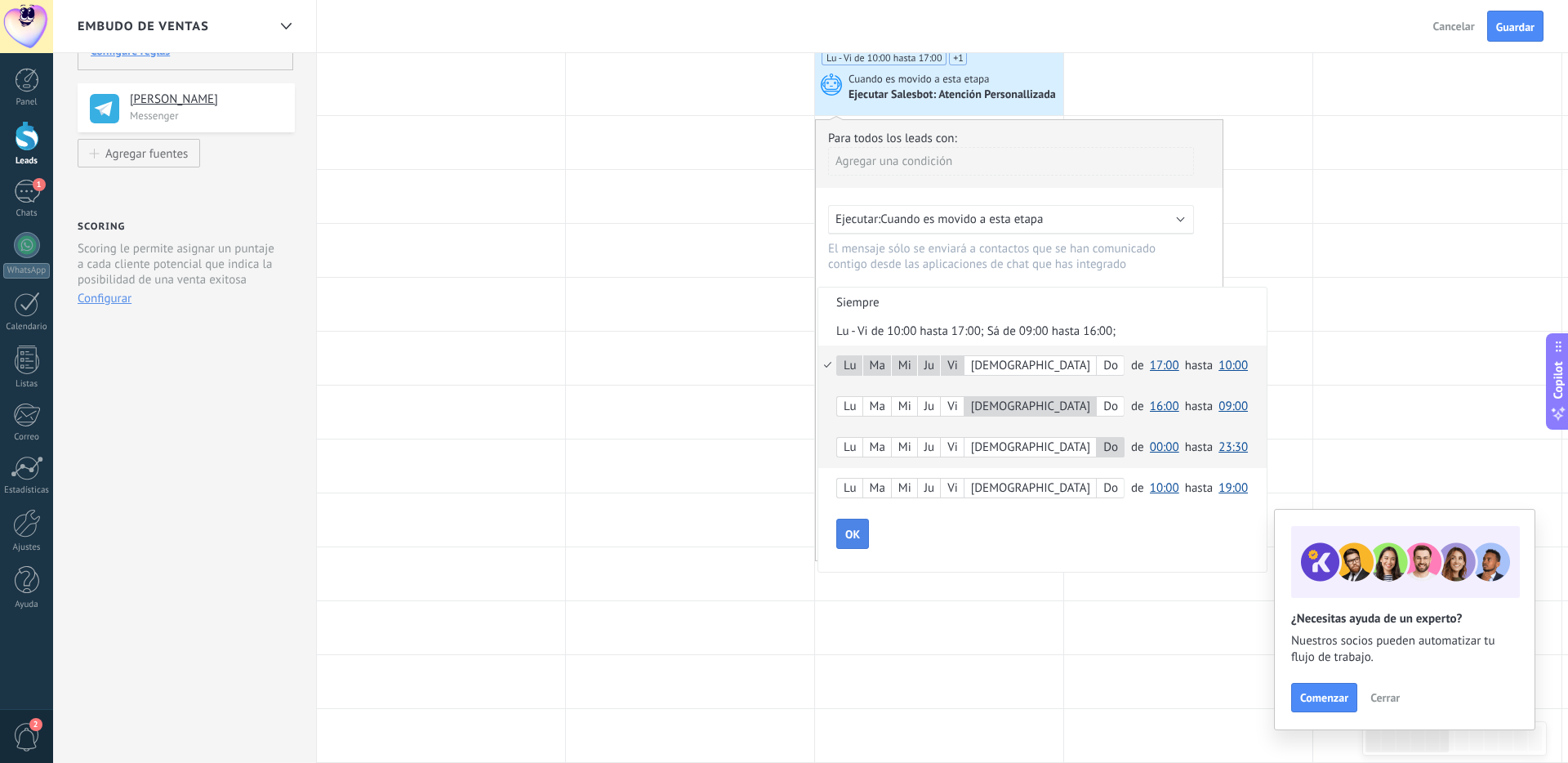
click at [856, 532] on span "OK" at bounding box center [852, 534] width 15 height 11
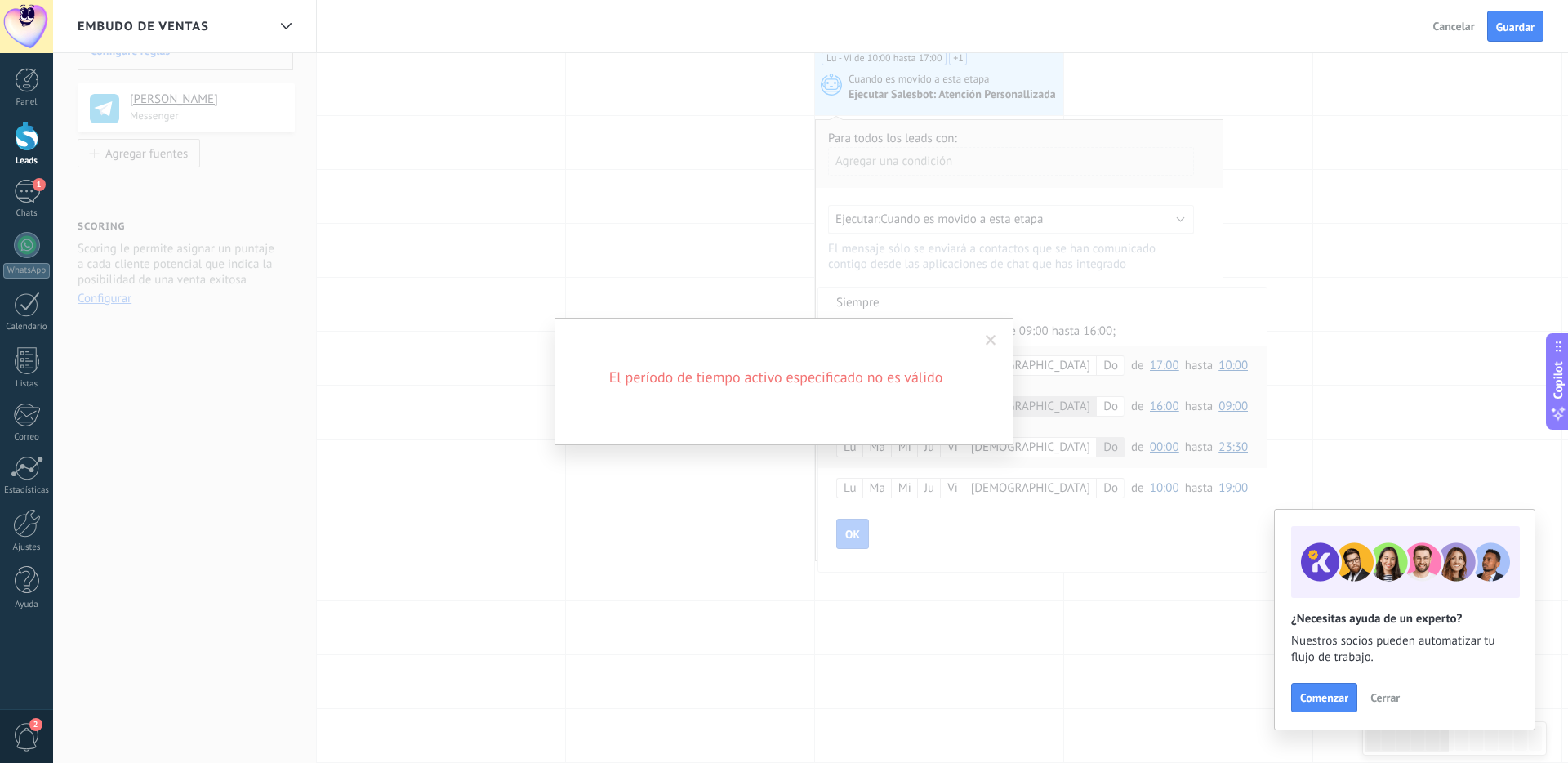
click at [988, 335] on span at bounding box center [991, 340] width 10 height 11
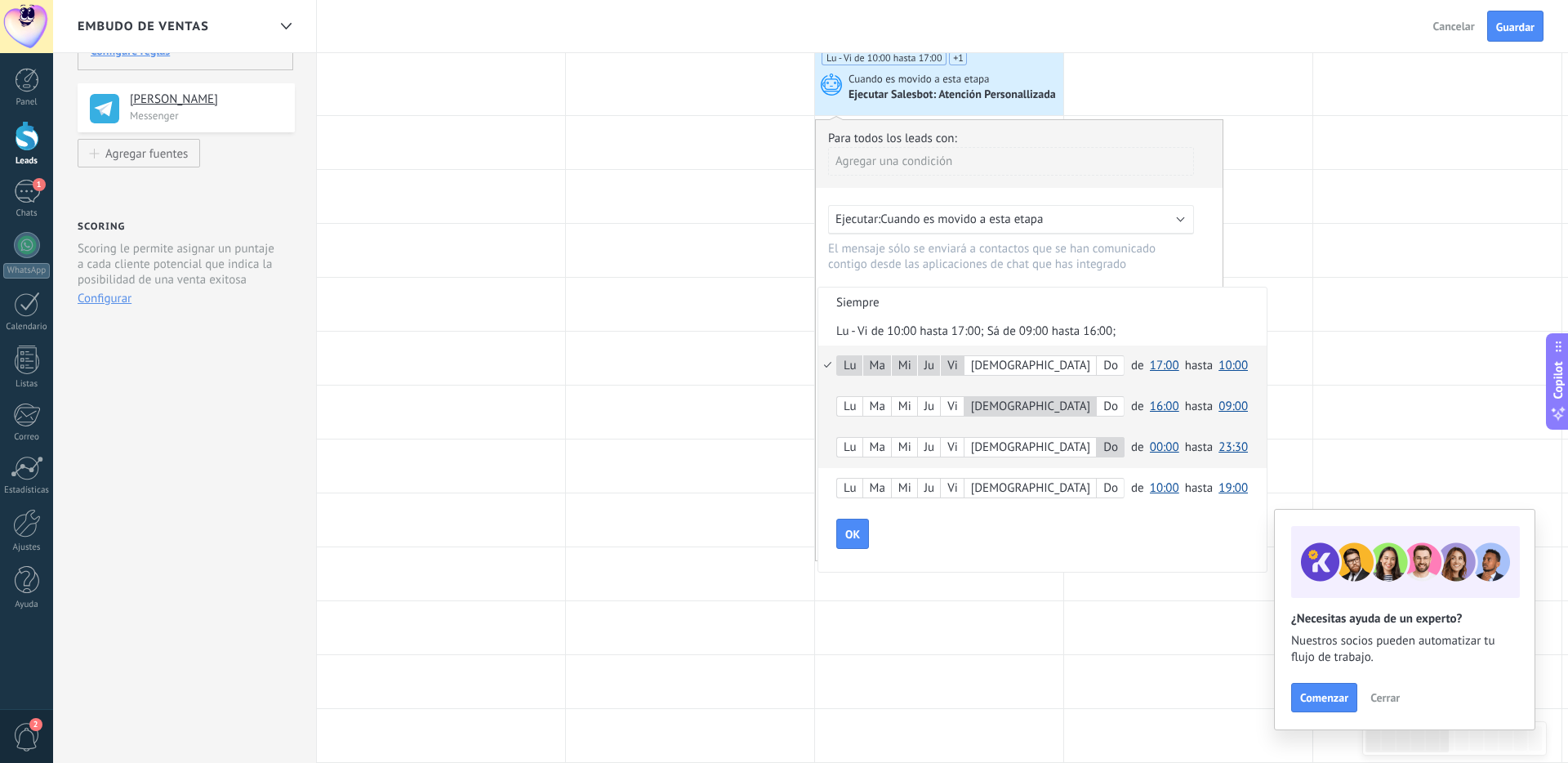
click at [1114, 450] on span "00:00" at bounding box center [1165, 447] width 29 height 16
click at [1114, 475] on span "00:30" at bounding box center [1166, 476] width 46 height 16
click at [860, 536] on button "OK" at bounding box center [852, 534] width 33 height 31
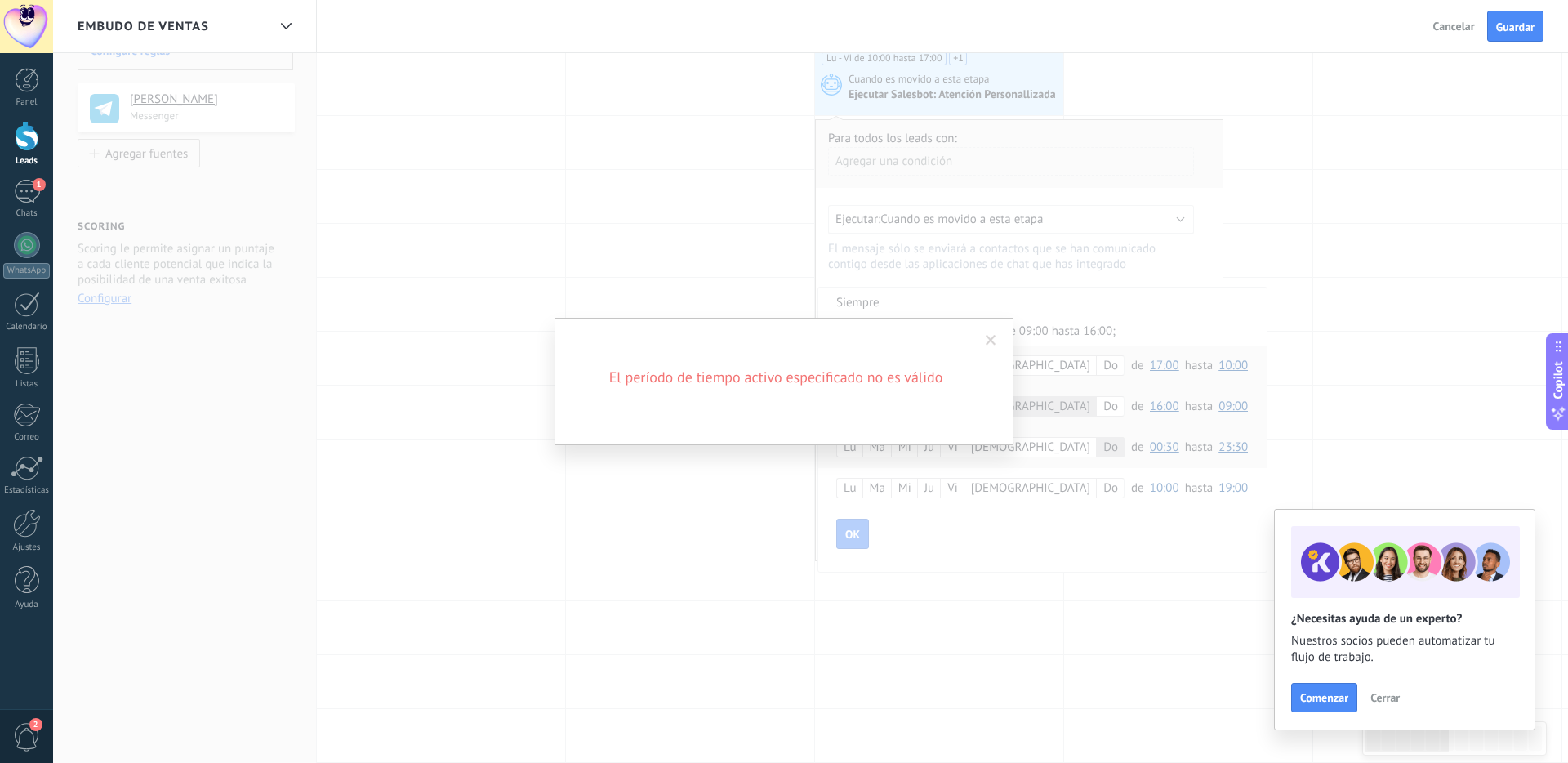
click at [994, 333] on span at bounding box center [991, 341] width 27 height 28
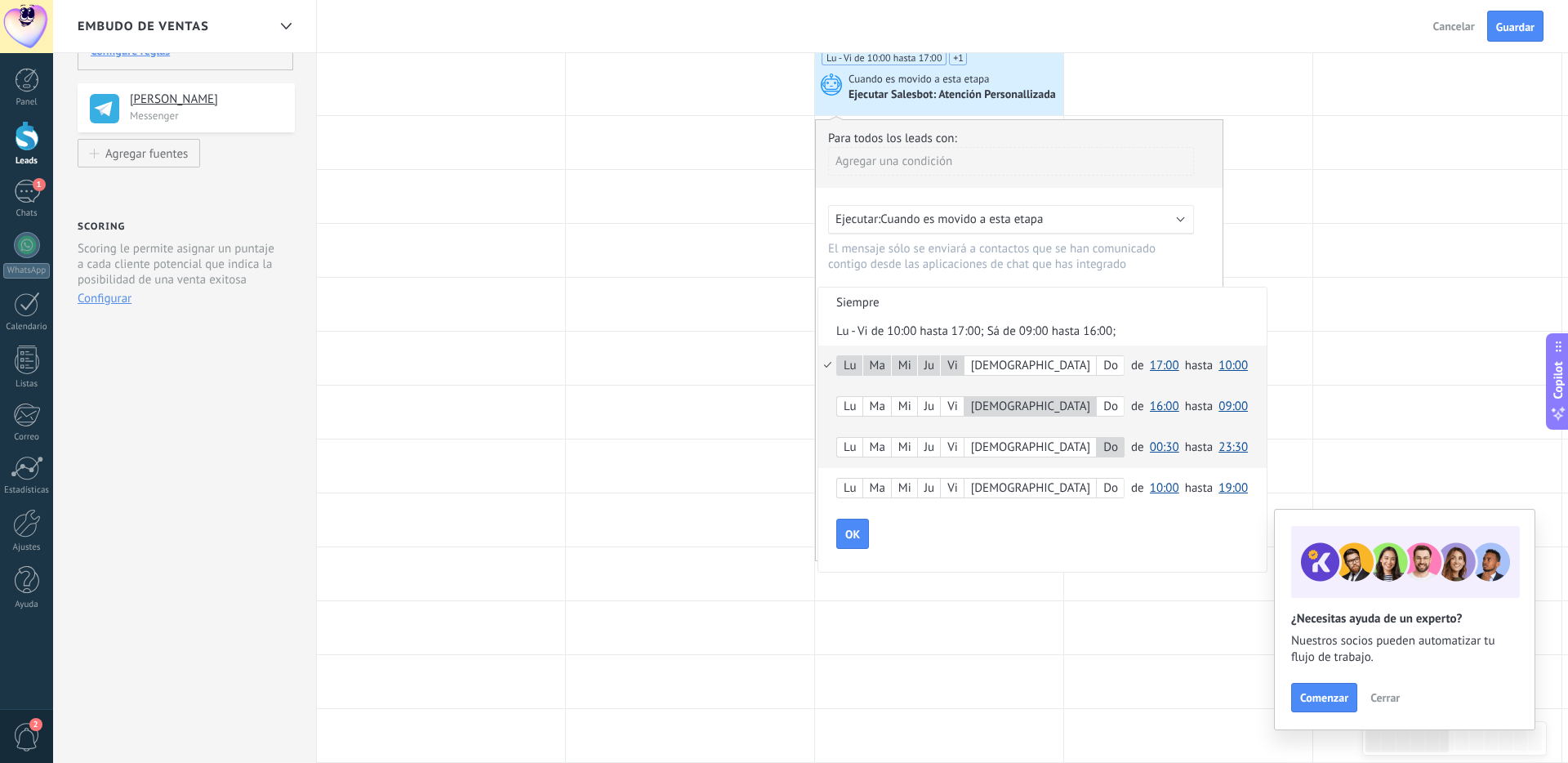
click at [1114, 371] on span "17:00" at bounding box center [1165, 365] width 29 height 16
click at [1109, 544] on div "OK" at bounding box center [1051, 534] width 430 height 31
click at [853, 544] on button "OK" at bounding box center [852, 534] width 33 height 31
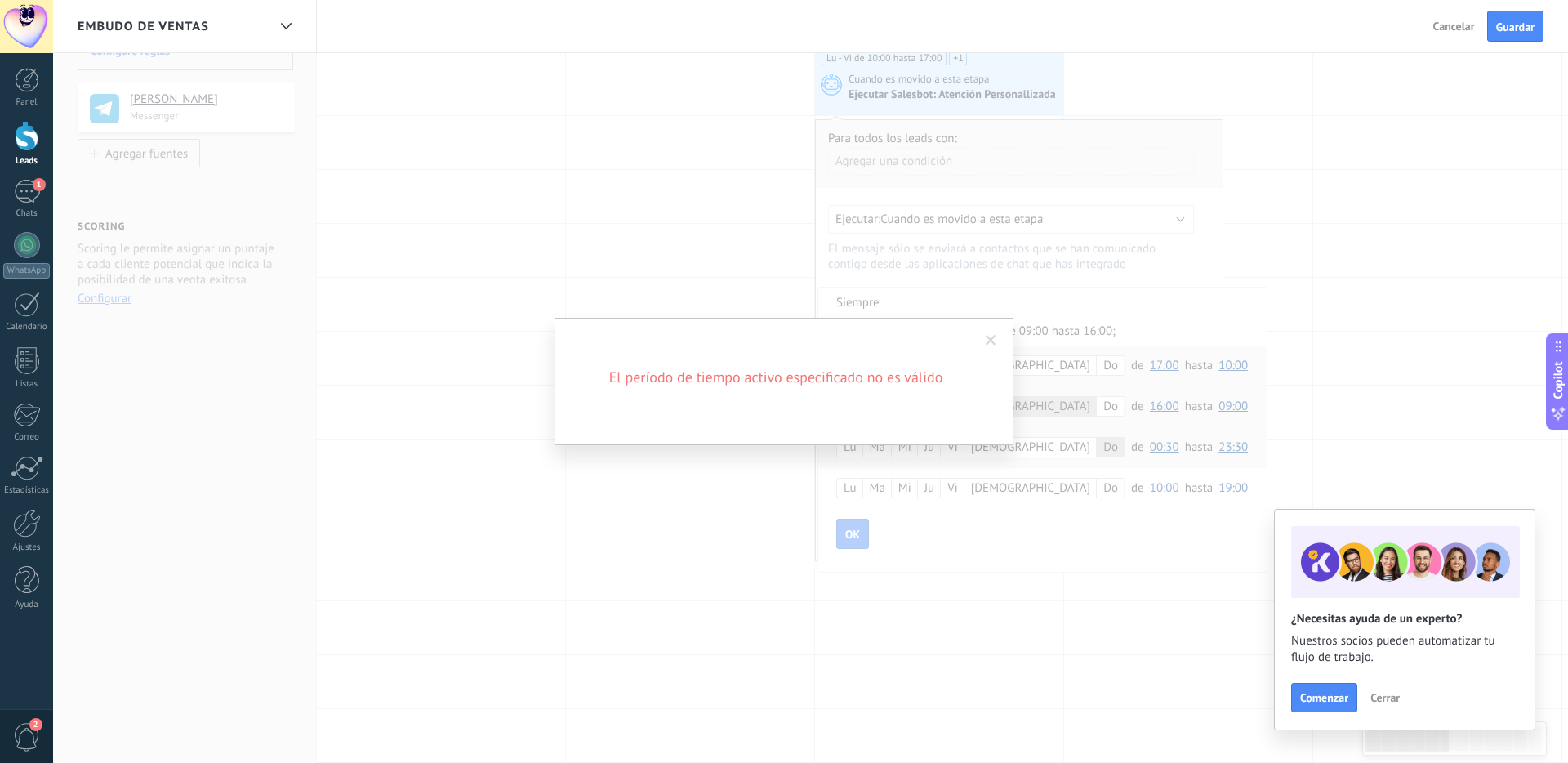
click at [989, 341] on span at bounding box center [991, 340] width 10 height 11
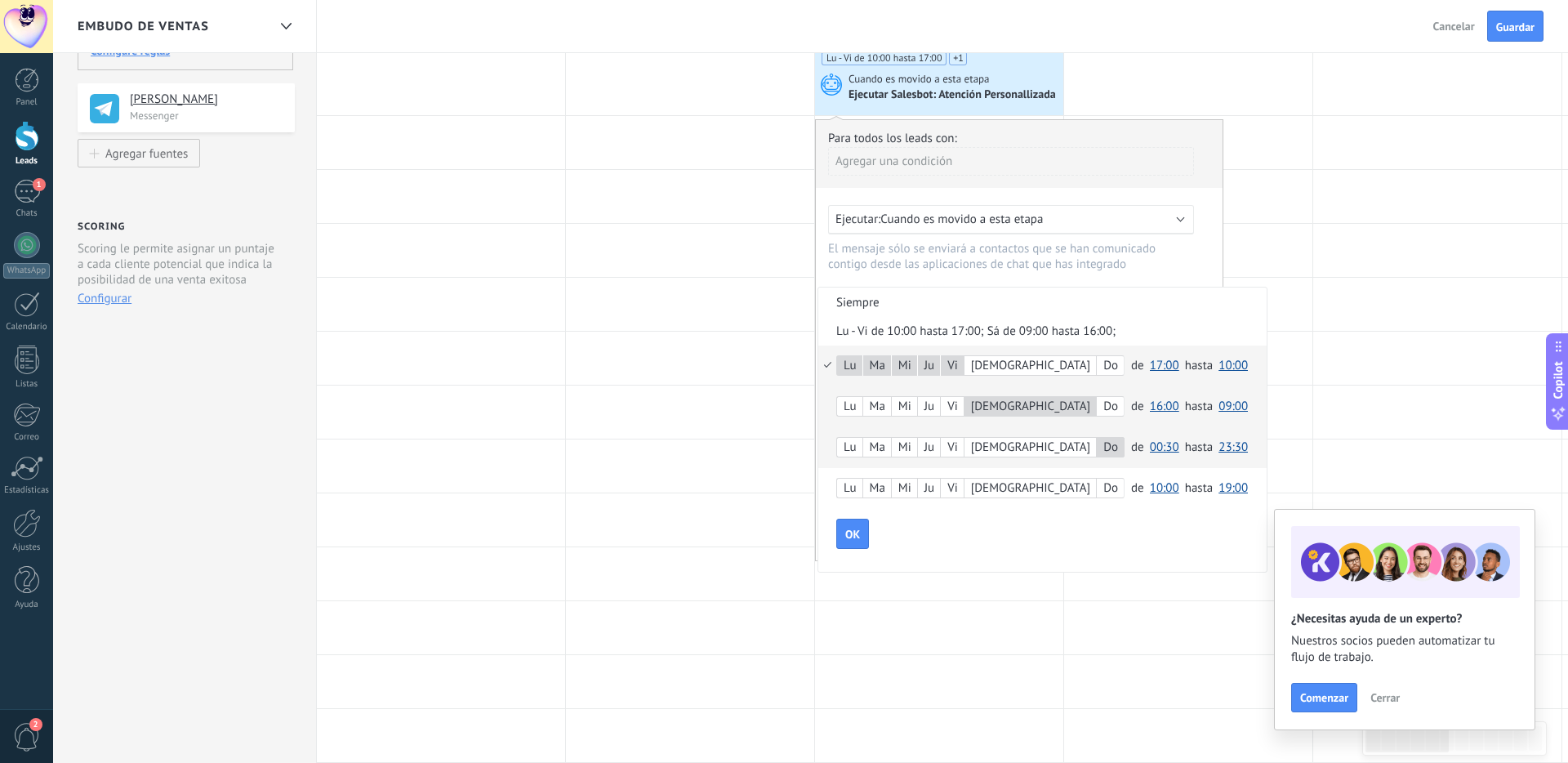
click at [1114, 510] on div at bounding box center [1019, 340] width 407 height 440
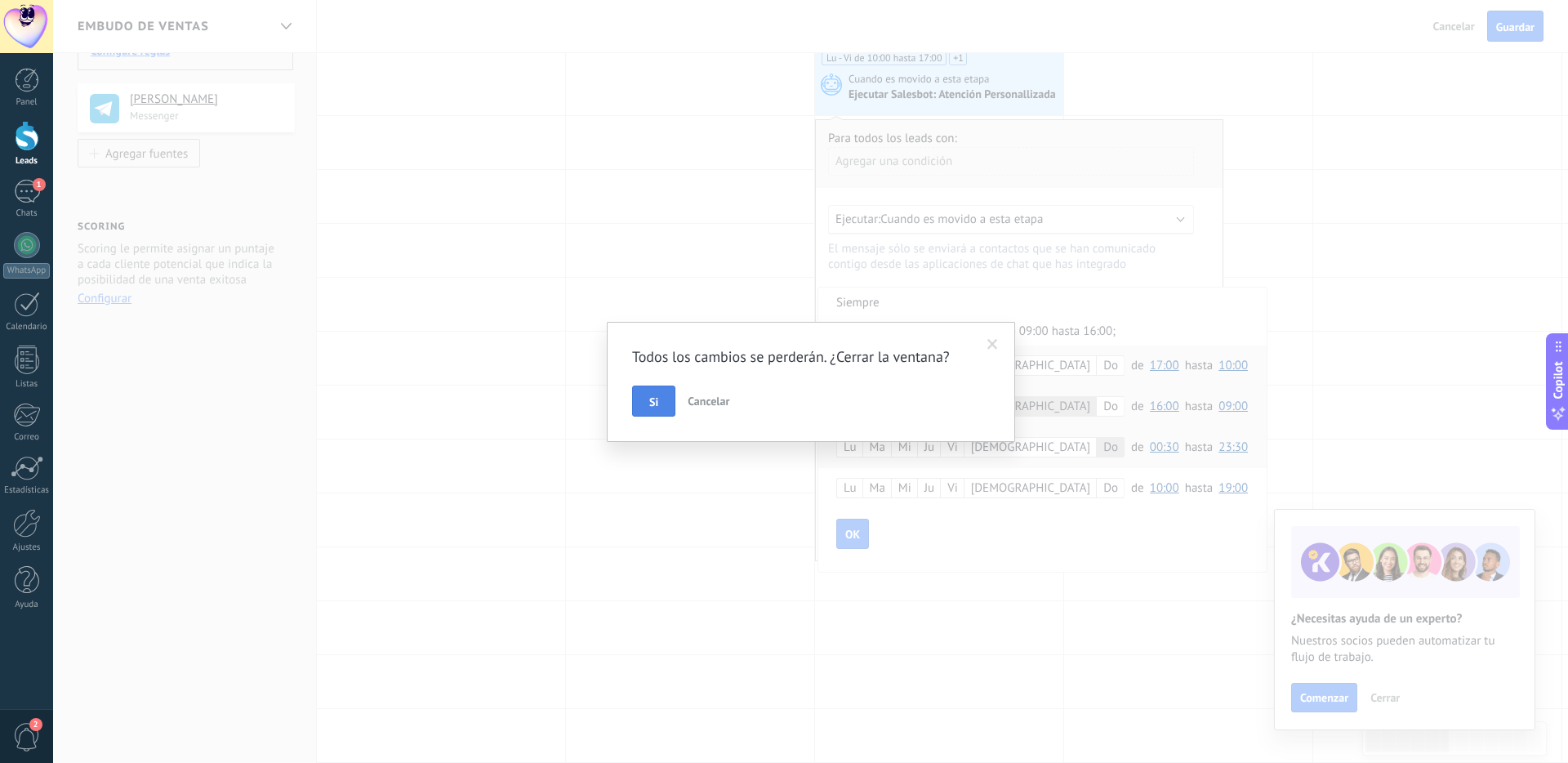
click at [642, 399] on button "Si" at bounding box center [654, 401] width 43 height 31
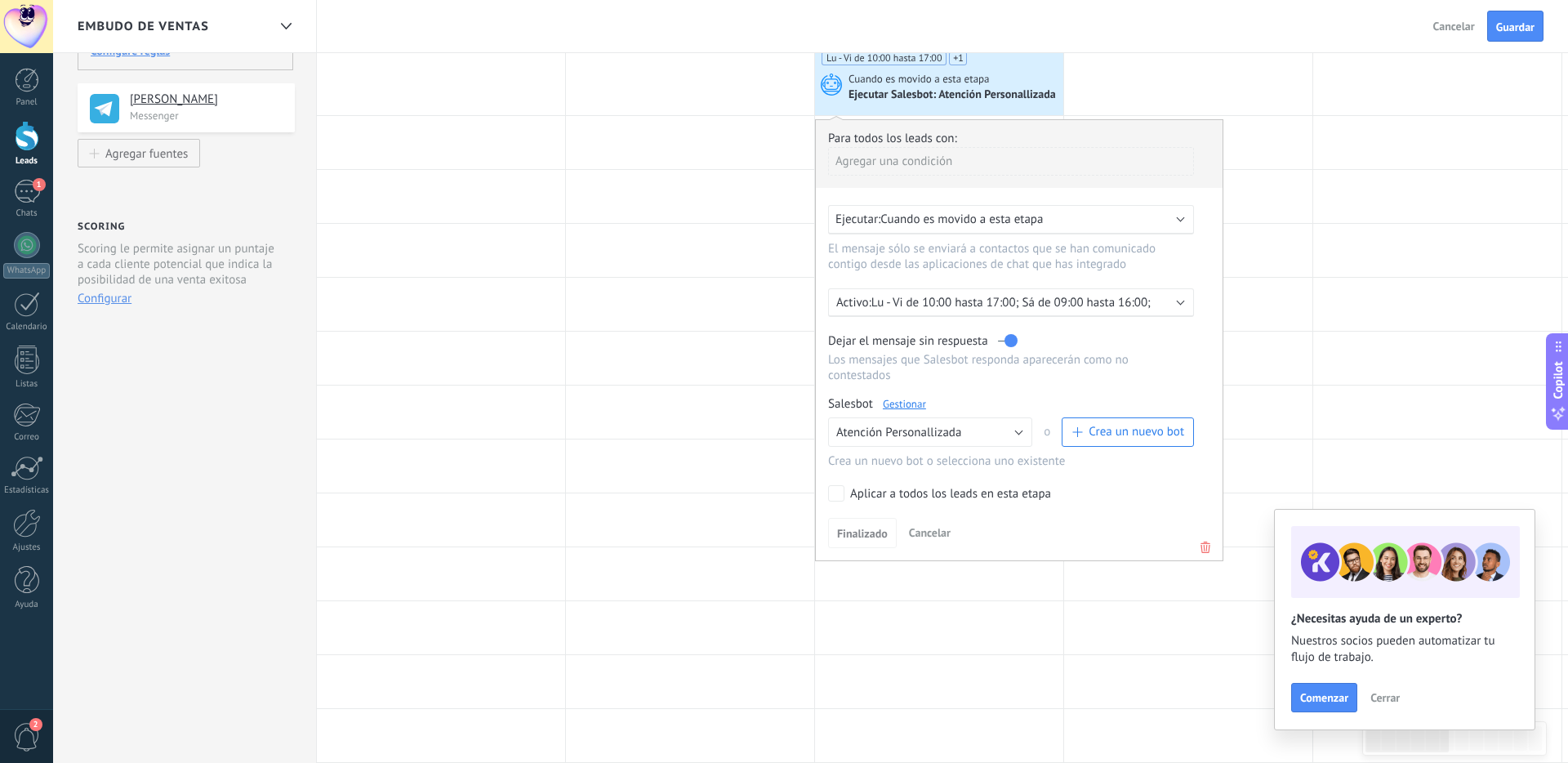
click at [1101, 308] on p "Lu - Vi de 10:00 hasta 17:00; Sá de 09:00 hasta 16:00;" at bounding box center [1014, 303] width 286 height 16
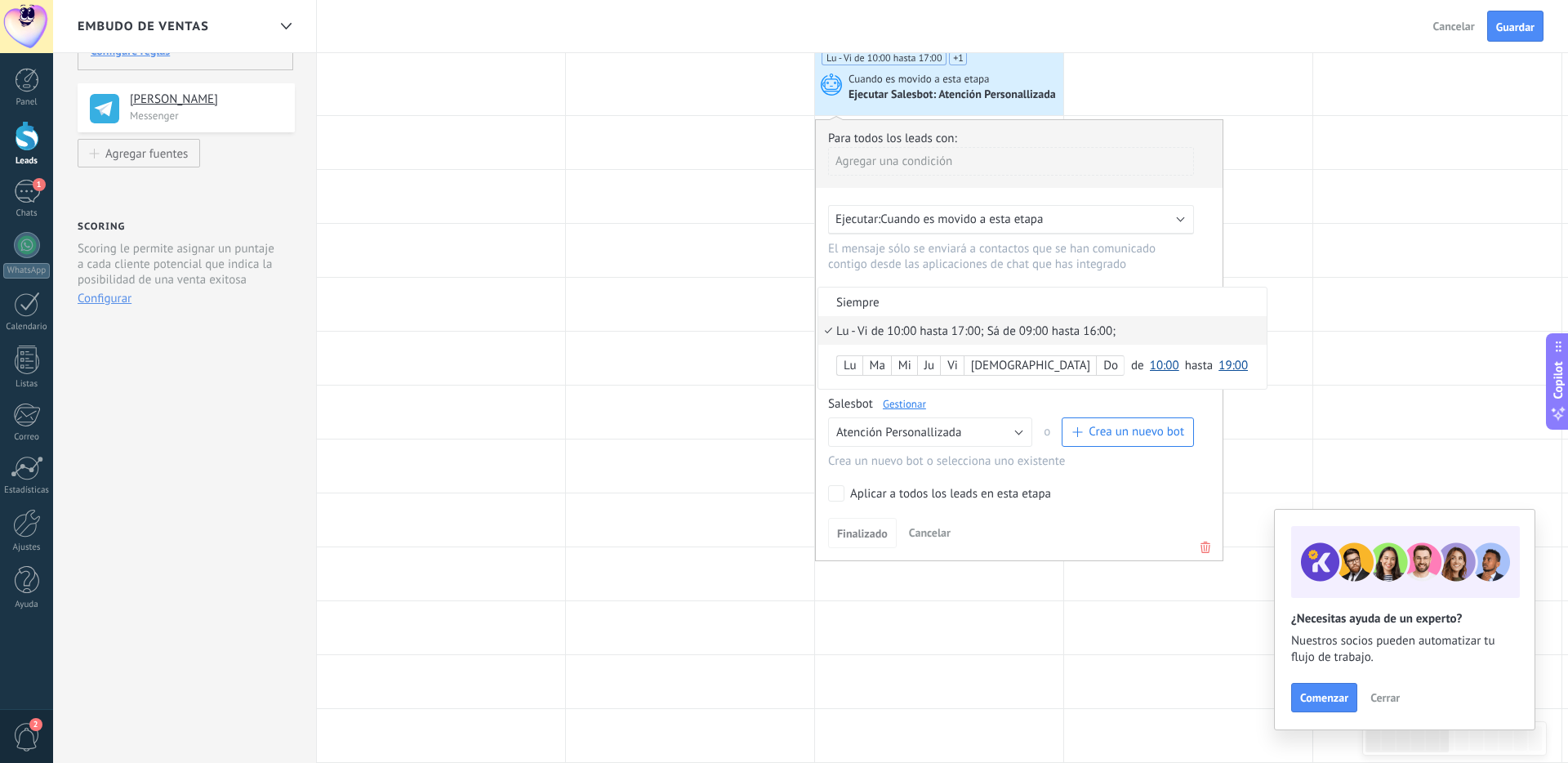
click at [1083, 284] on div at bounding box center [1019, 340] width 407 height 440
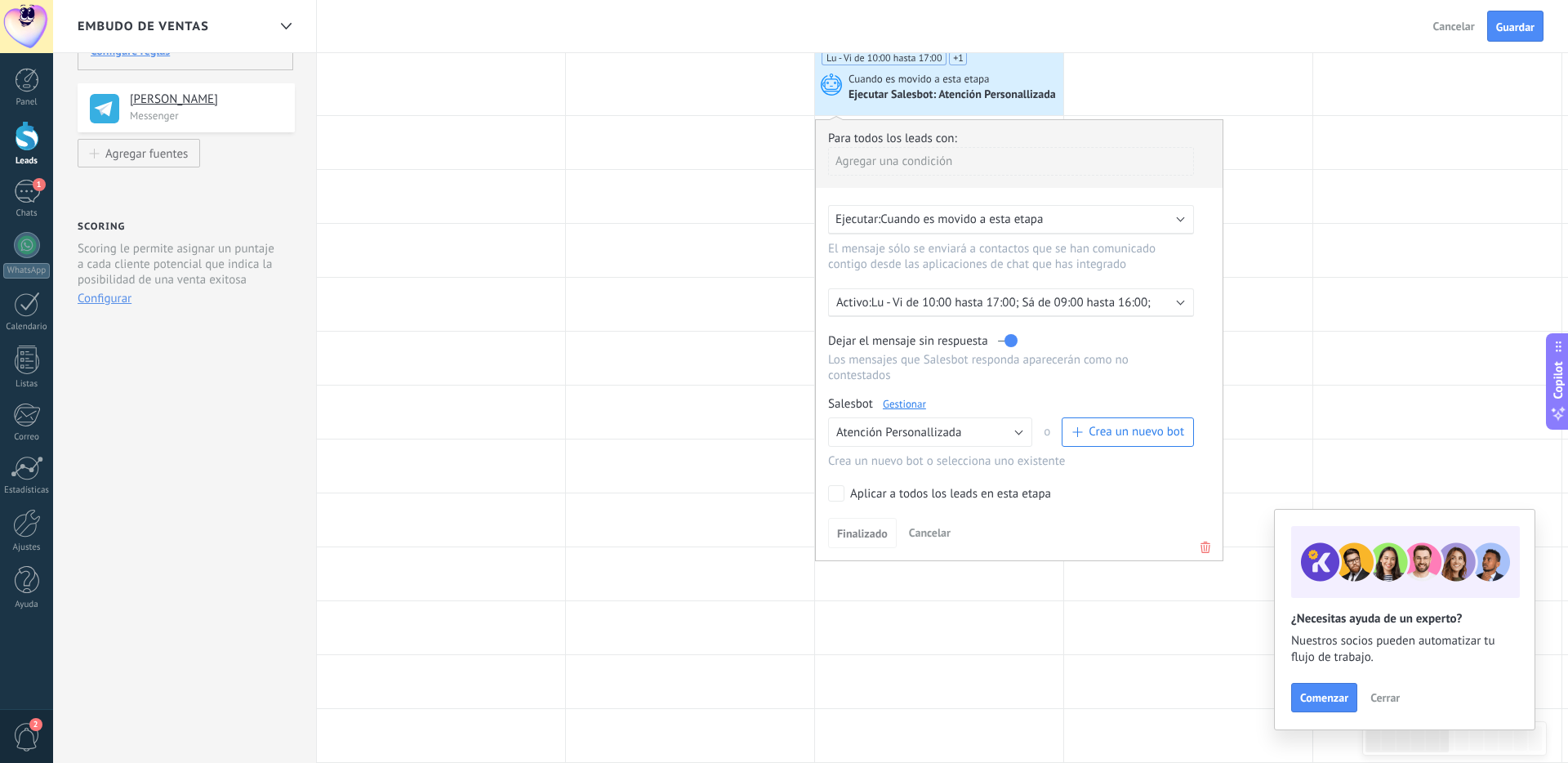
click at [909, 409] on link "Gestionar" at bounding box center [904, 404] width 43 height 14
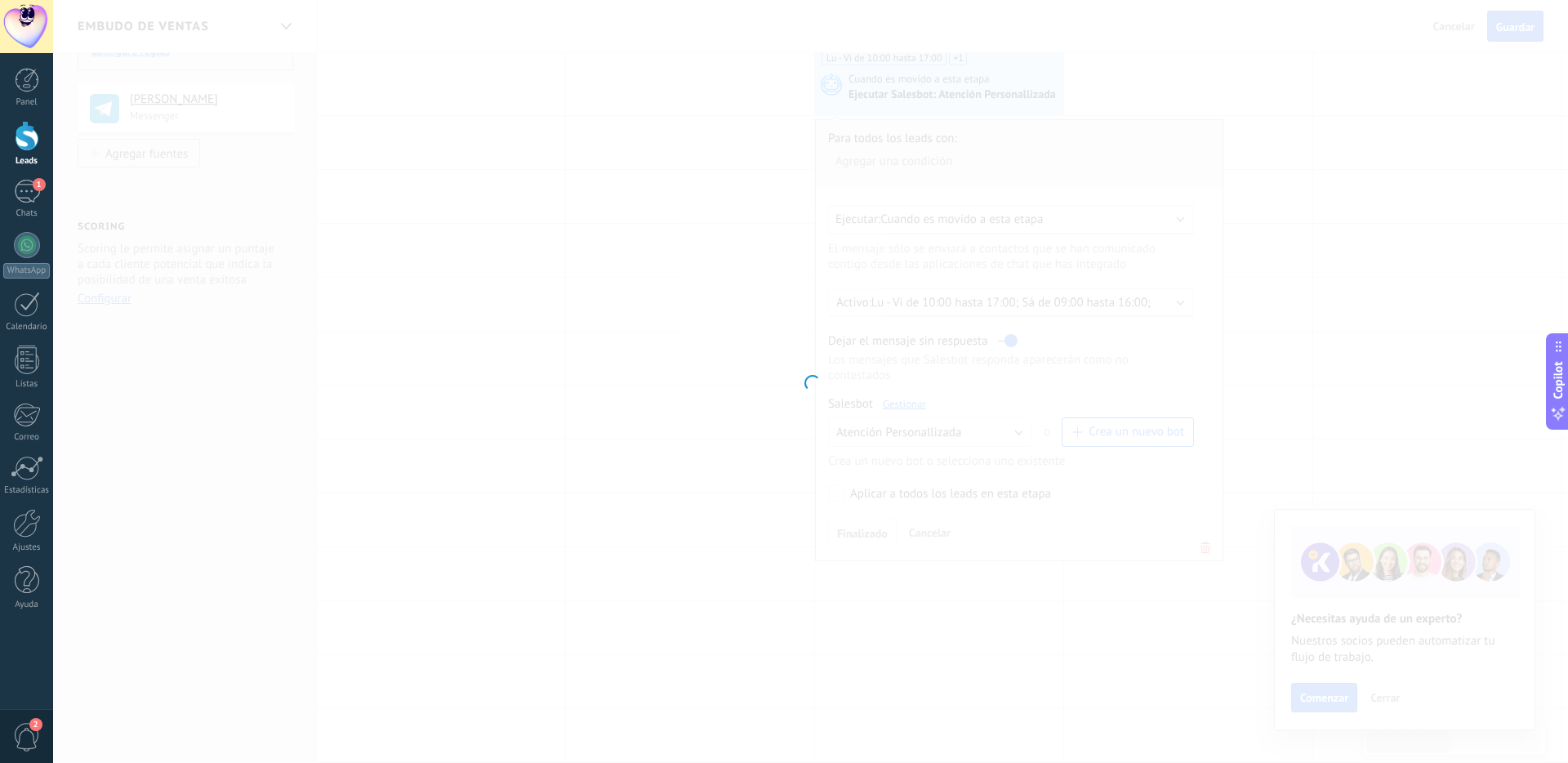
type input "**********"
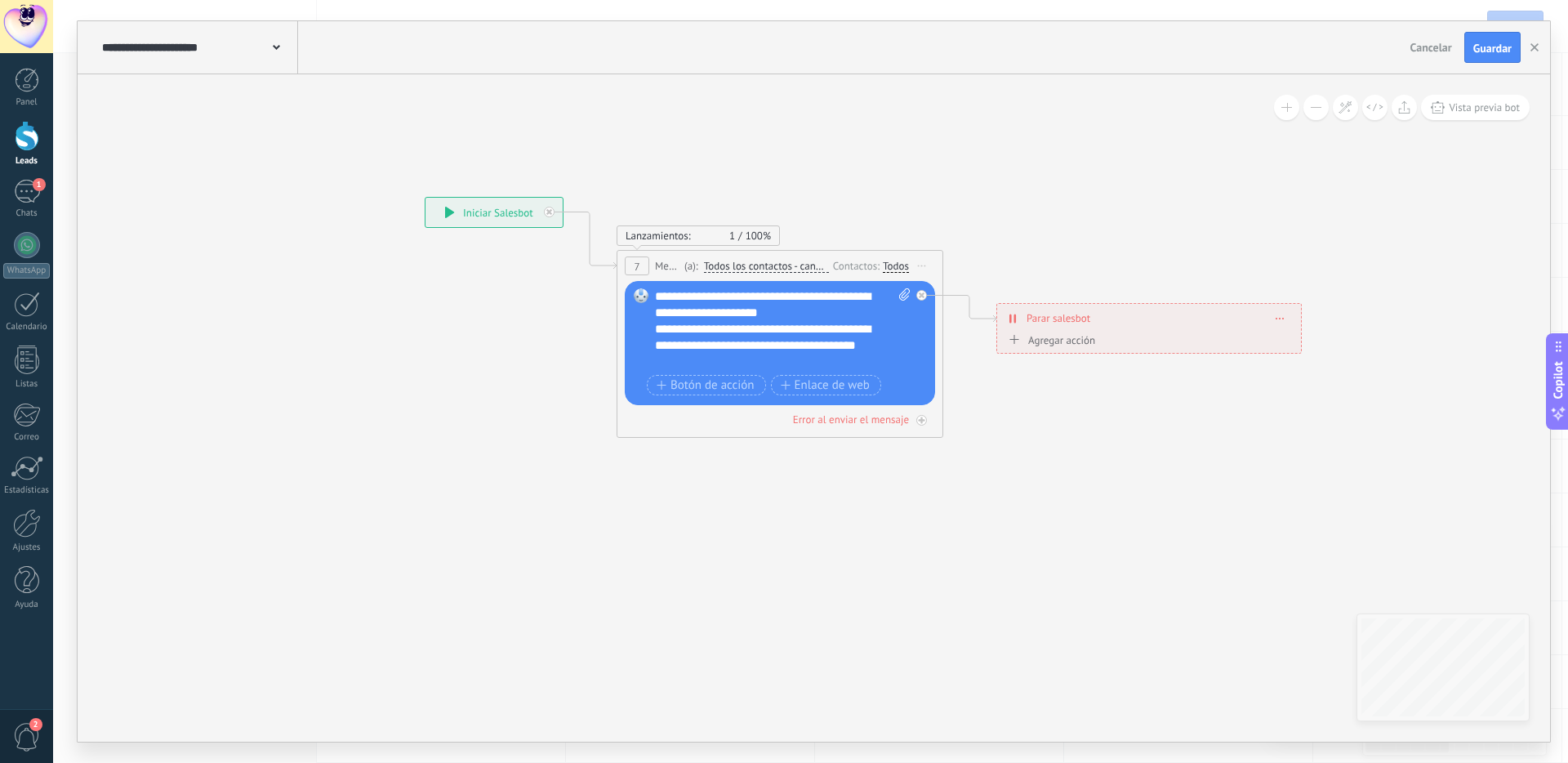
click at [482, 212] on div "**********" at bounding box center [494, 212] width 138 height 29
click at [676, 237] on span "Lanzamientos:" at bounding box center [659, 235] width 66 height 14
click at [665, 160] on icon at bounding box center [864, 317] width 1694 height 1057
click at [429, 345] on icon at bounding box center [864, 317] width 1694 height 1057
click at [1114, 109] on button at bounding box center [1286, 106] width 25 height 25
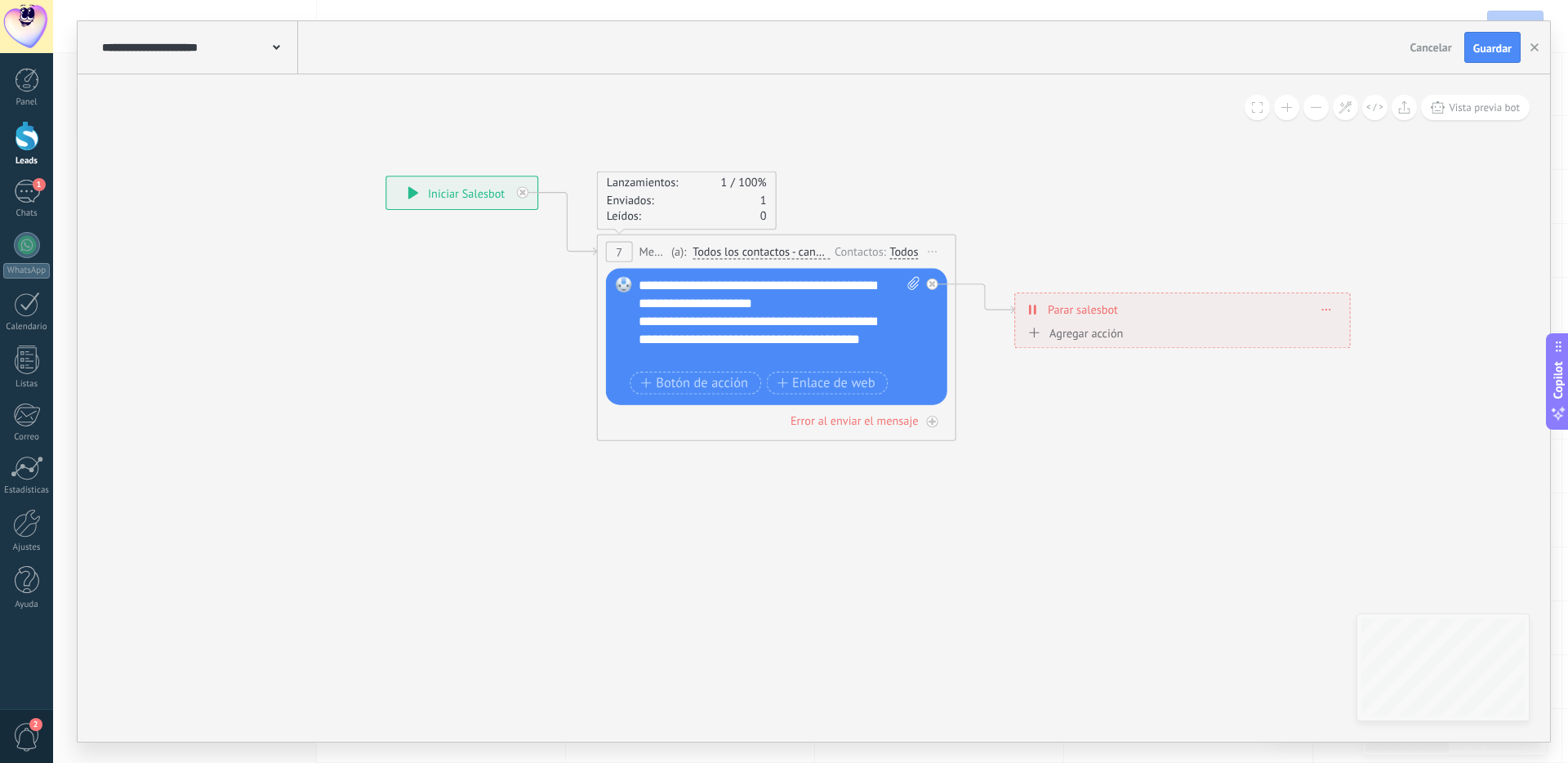
click at [1114, 108] on button at bounding box center [1315, 106] width 25 height 25
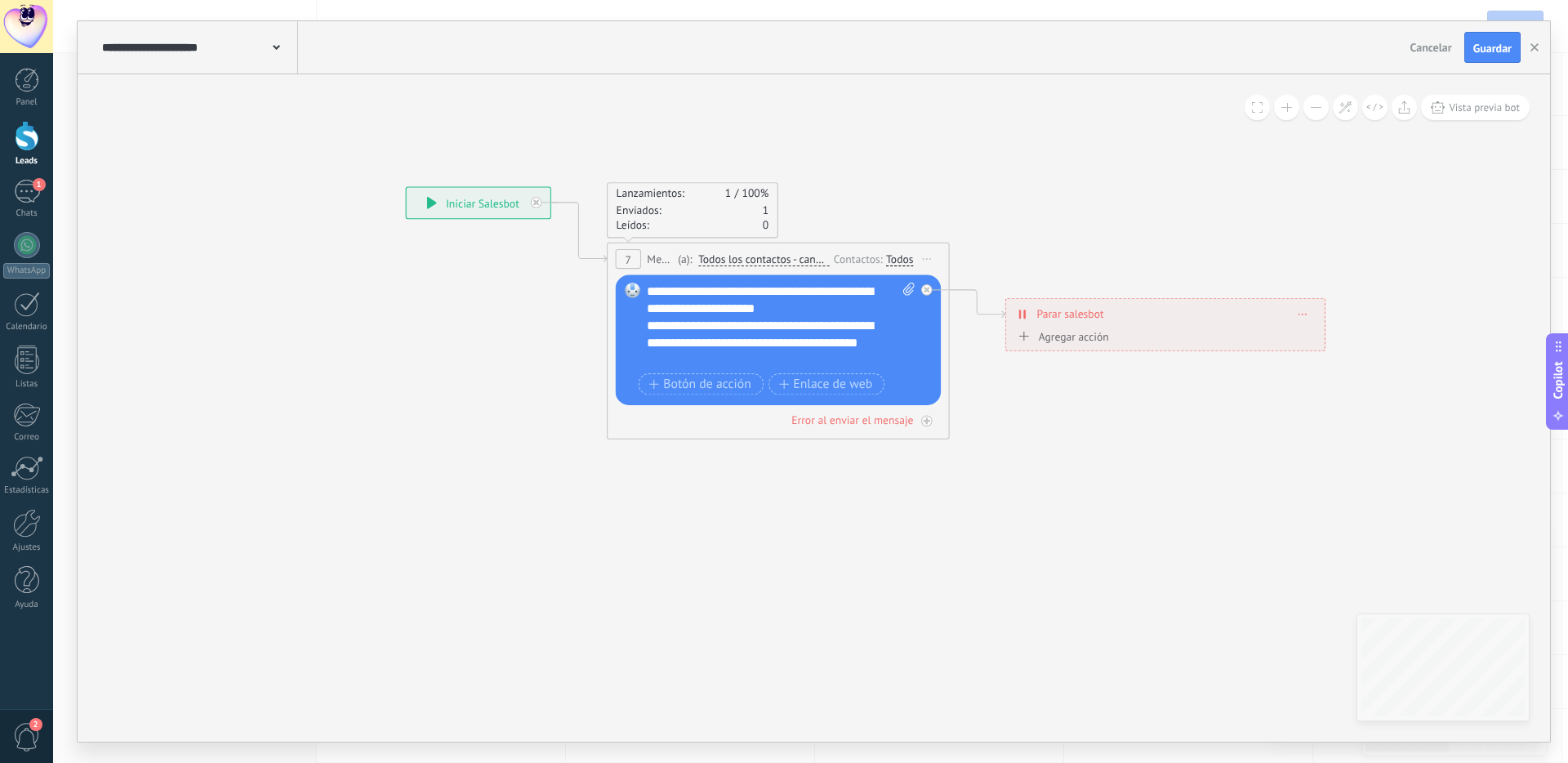
click at [898, 334] on span at bounding box center [906, 325] width 16 height 86
click input "Subir" at bounding box center [0, 0] width 0 height 0
click at [929, 258] on icon at bounding box center [927, 259] width 8 height 2
click at [1016, 191] on icon at bounding box center [865, 313] width 1777 height 1109
click at [472, 208] on div "**********" at bounding box center [479, 203] width 144 height 31
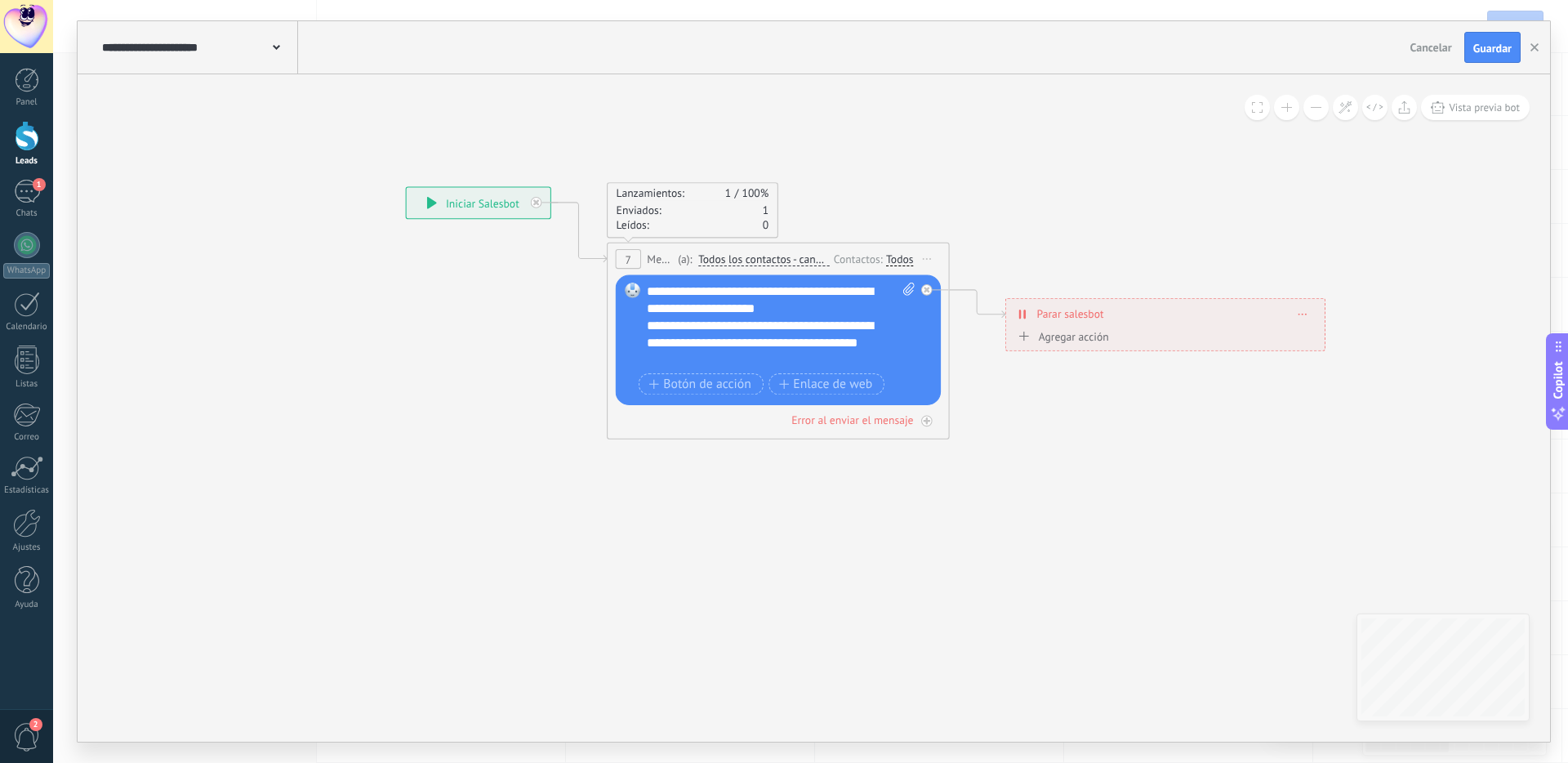
click at [417, 202] on div "**********" at bounding box center [479, 203] width 144 height 31
click at [278, 44] on span at bounding box center [276, 46] width 7 height 16
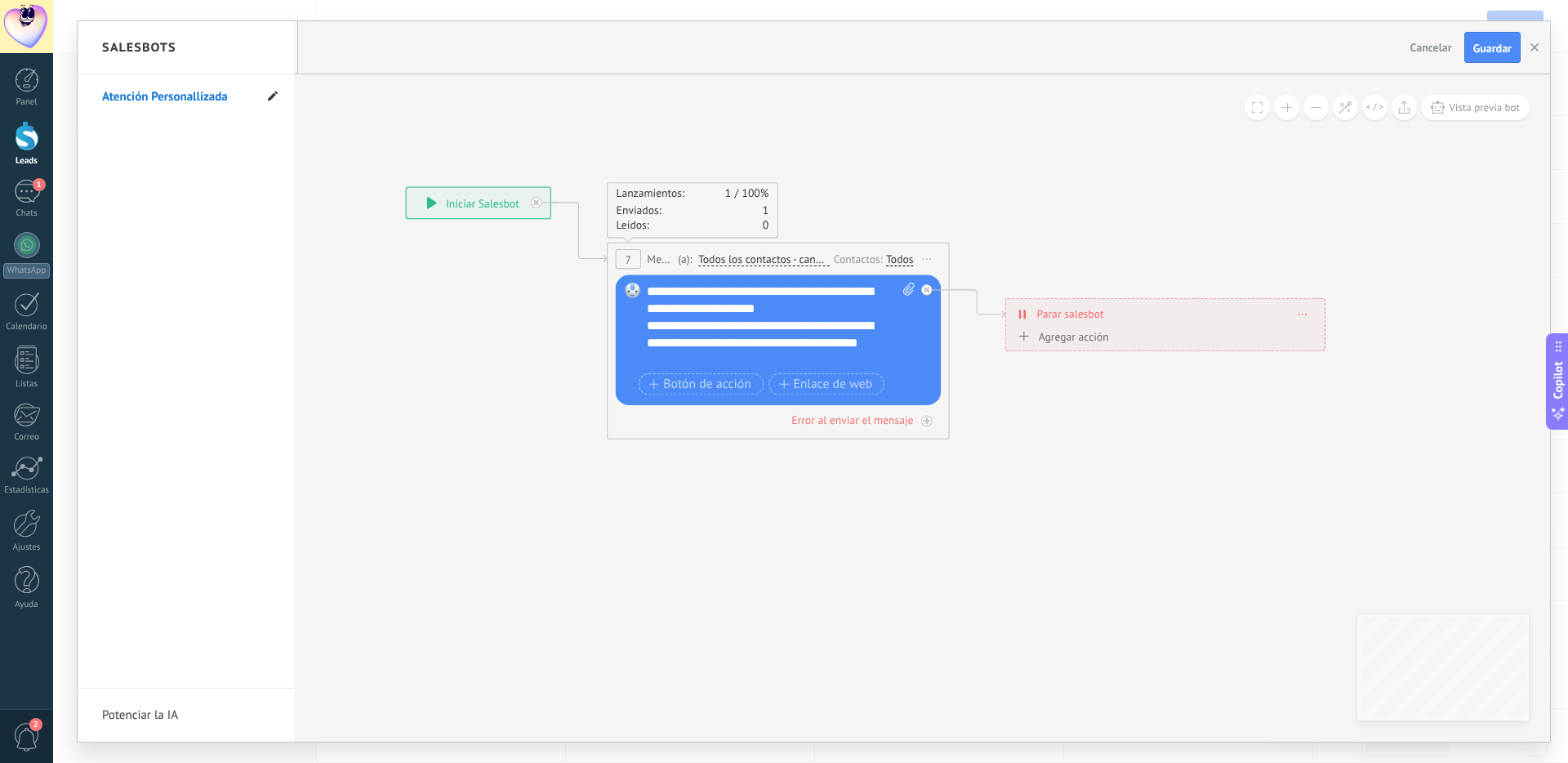
click at [273, 96] on use at bounding box center [273, 95] width 10 height 10
drag, startPoint x: 190, startPoint y: 101, endPoint x: 209, endPoint y: 101, distance: 19.0
click at [190, 101] on input "**********" at bounding box center [160, 97] width 117 height 26
drag, startPoint x: 197, startPoint y: 97, endPoint x: 232, endPoint y: 101, distance: 35.2
click at [199, 97] on input "**********" at bounding box center [160, 97] width 117 height 26
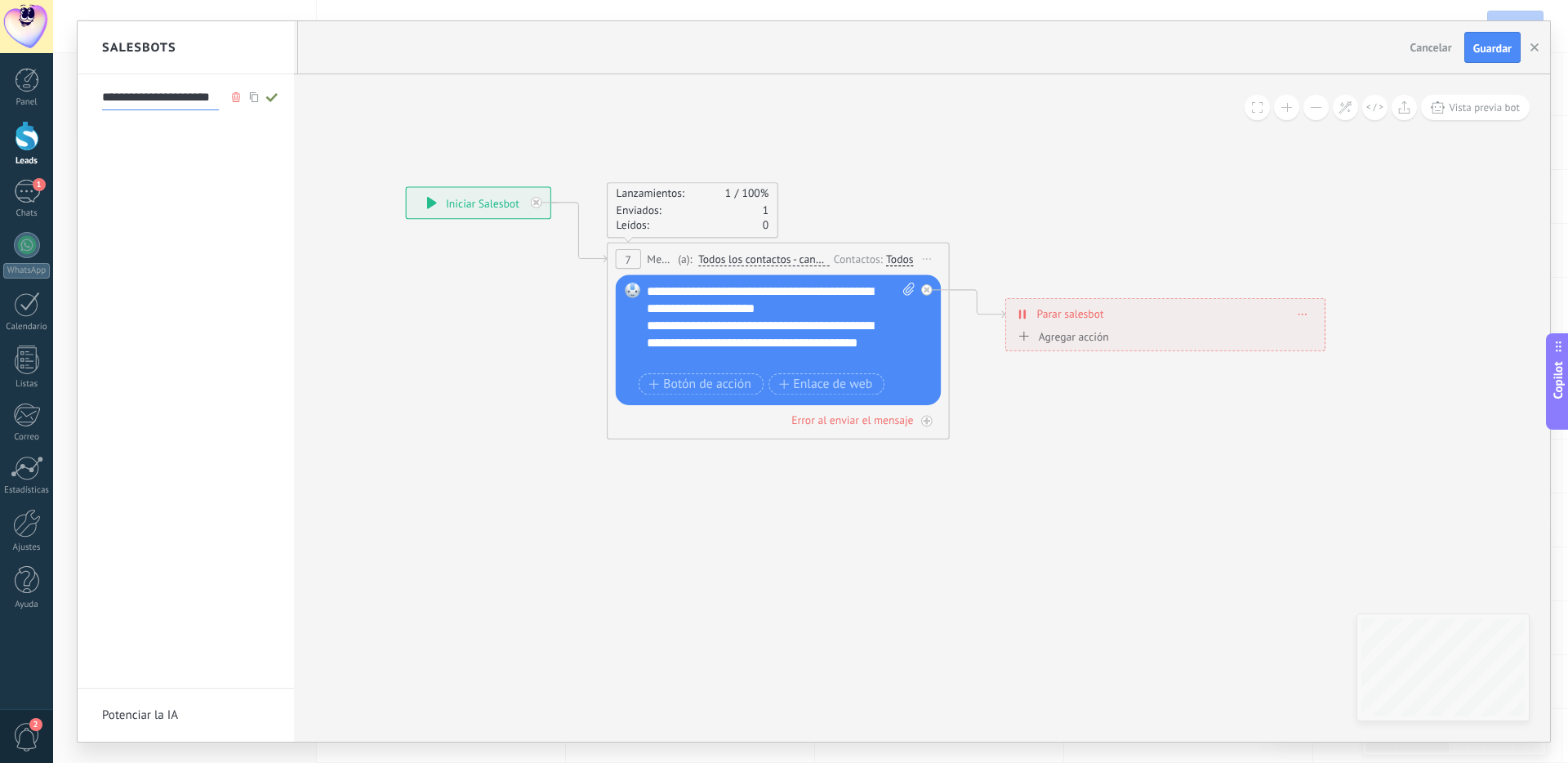
type input "**********"
click at [274, 101] on icon at bounding box center [272, 97] width 18 height 10
click at [502, 127] on div at bounding box center [814, 382] width 1473 height 720
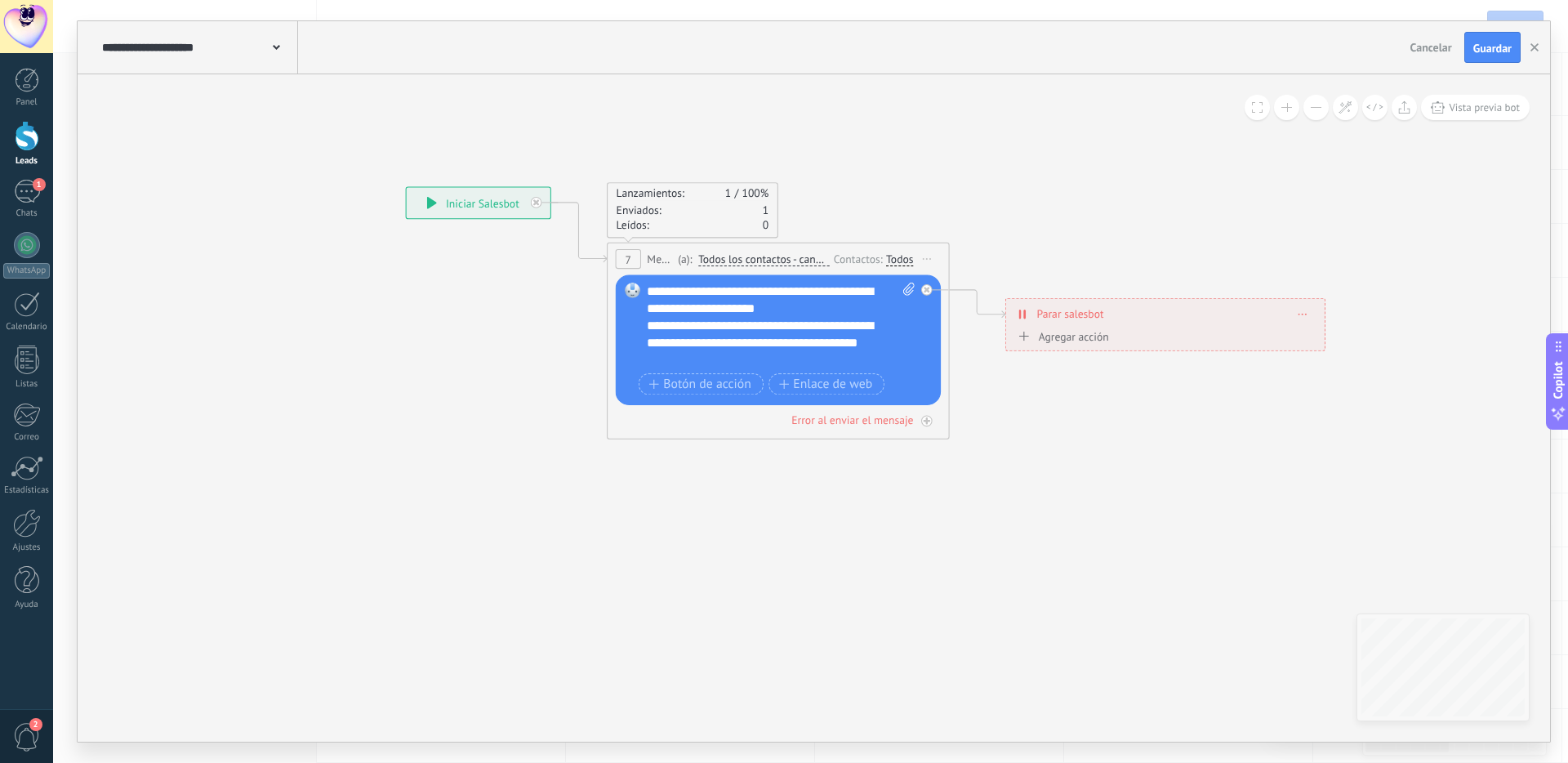
click at [280, 49] on div "**********" at bounding box center [197, 48] width 200 height 52
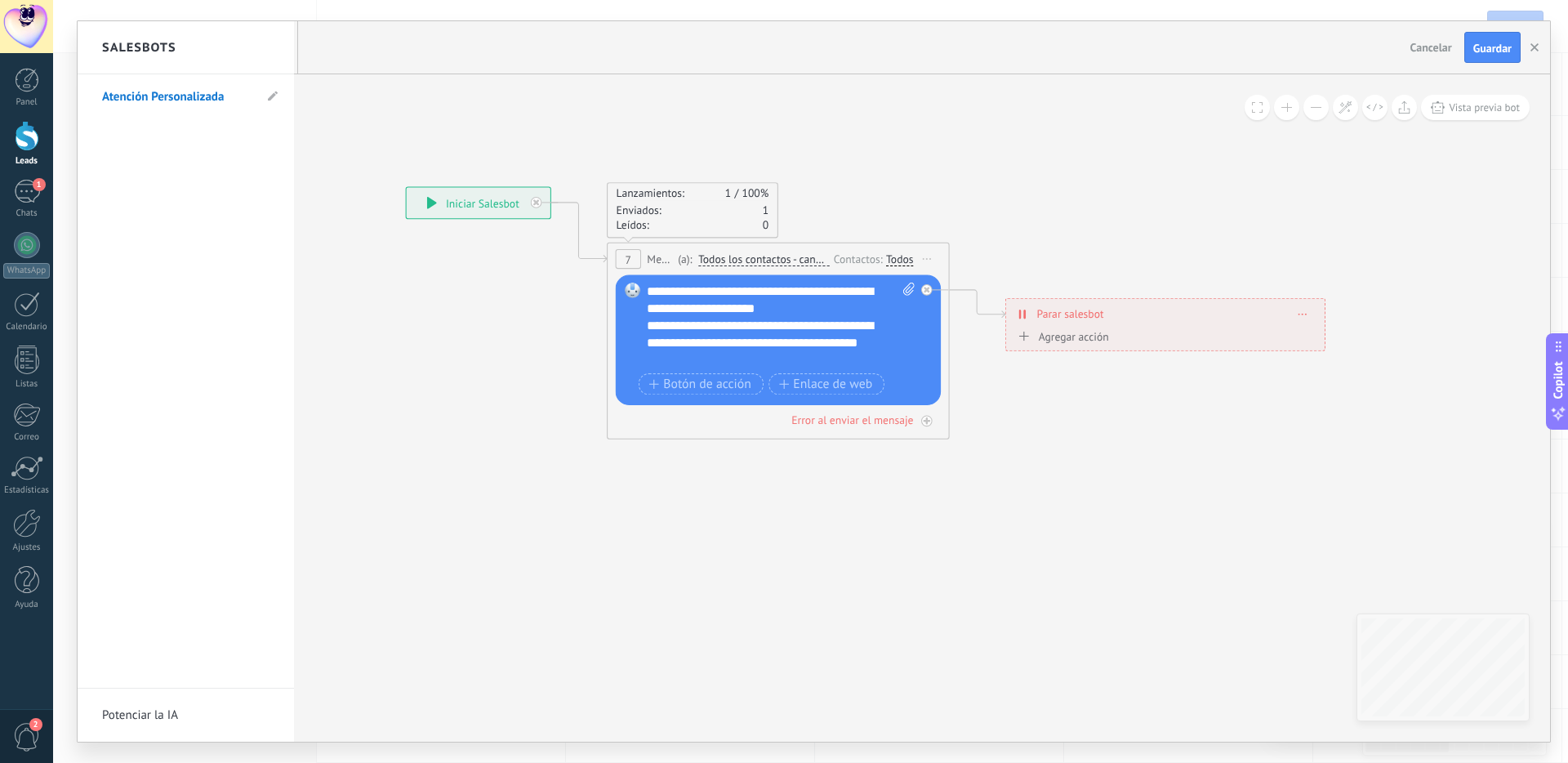
click at [1114, 48] on div at bounding box center [814, 382] width 1473 height 720
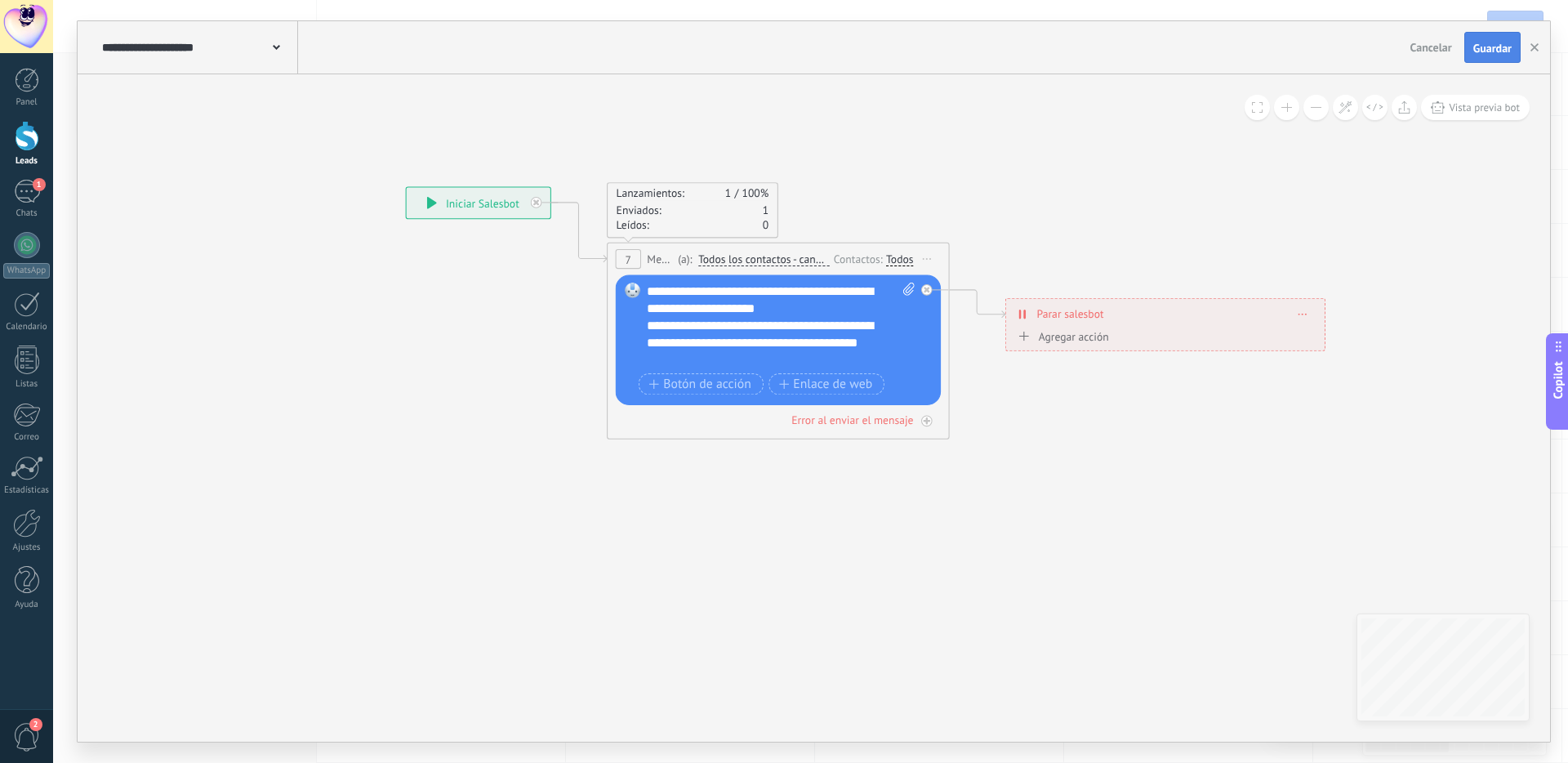
click at [1114, 50] on span "Guardar" at bounding box center [1493, 48] width 38 height 11
click at [273, 48] on use at bounding box center [276, 48] width 7 height 5
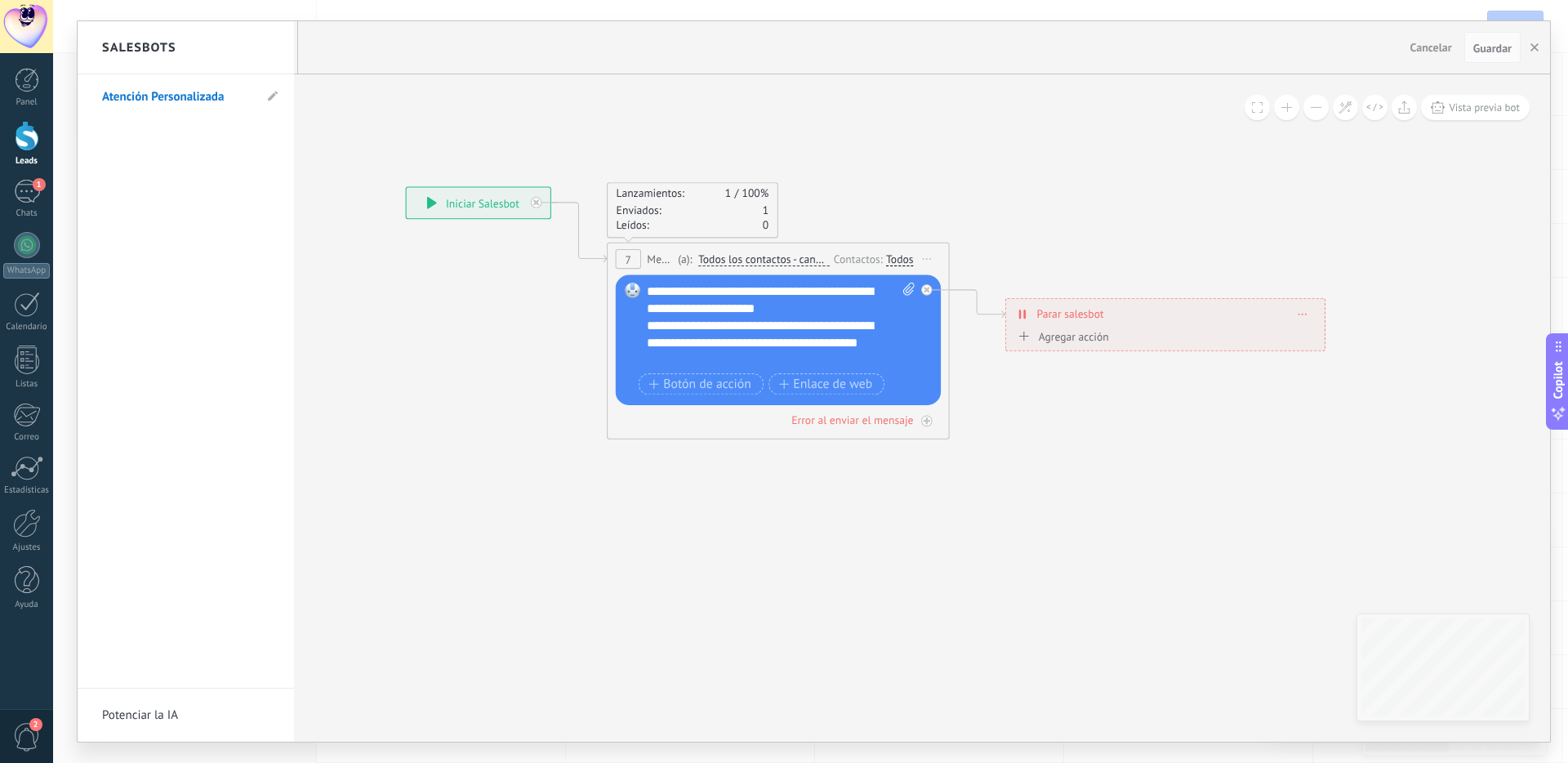
click at [139, 720] on link "Potenciar la IA" at bounding box center [186, 715] width 216 height 53
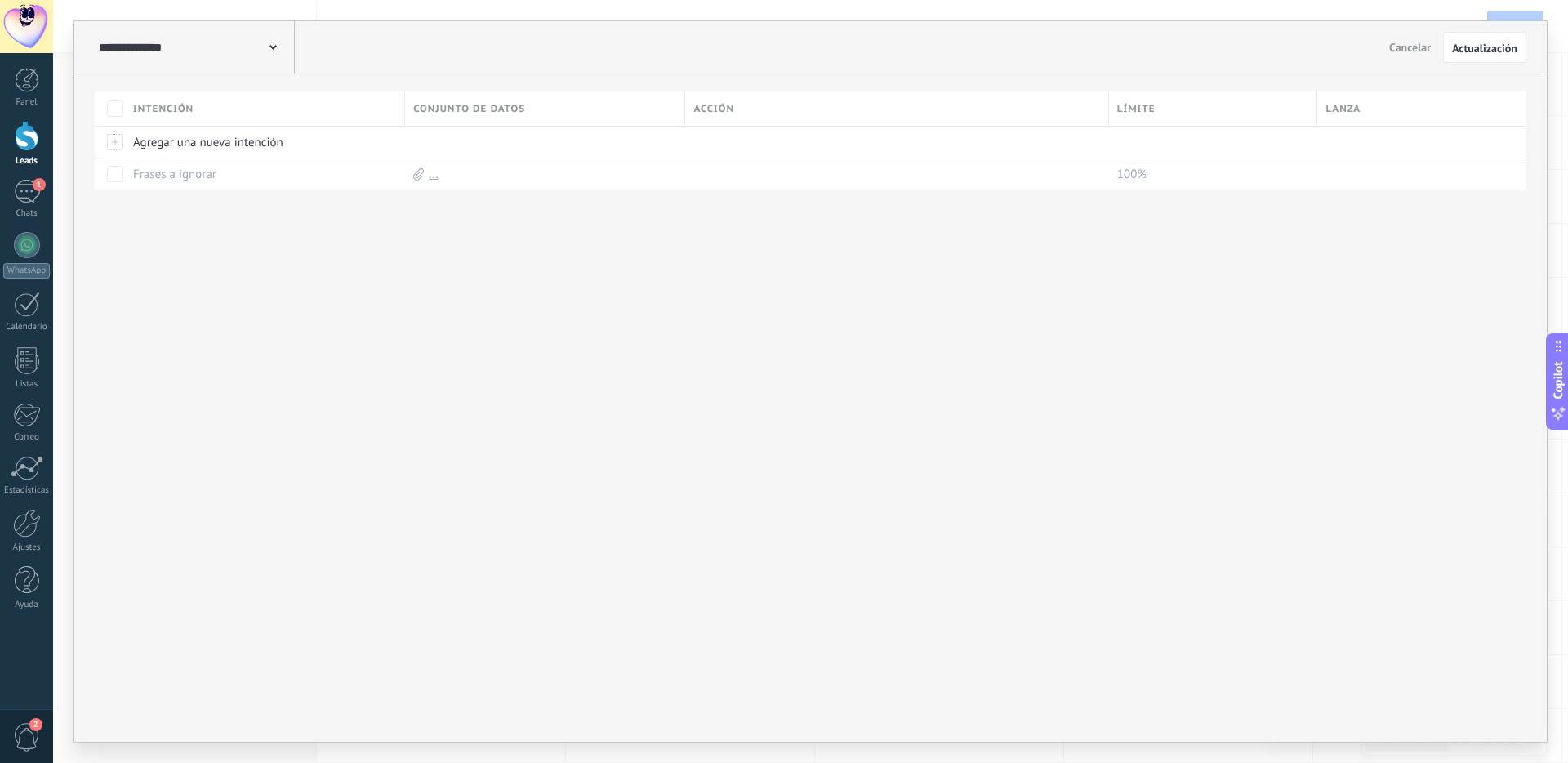
click at [269, 48] on icon at bounding box center [273, 48] width 7 height 5
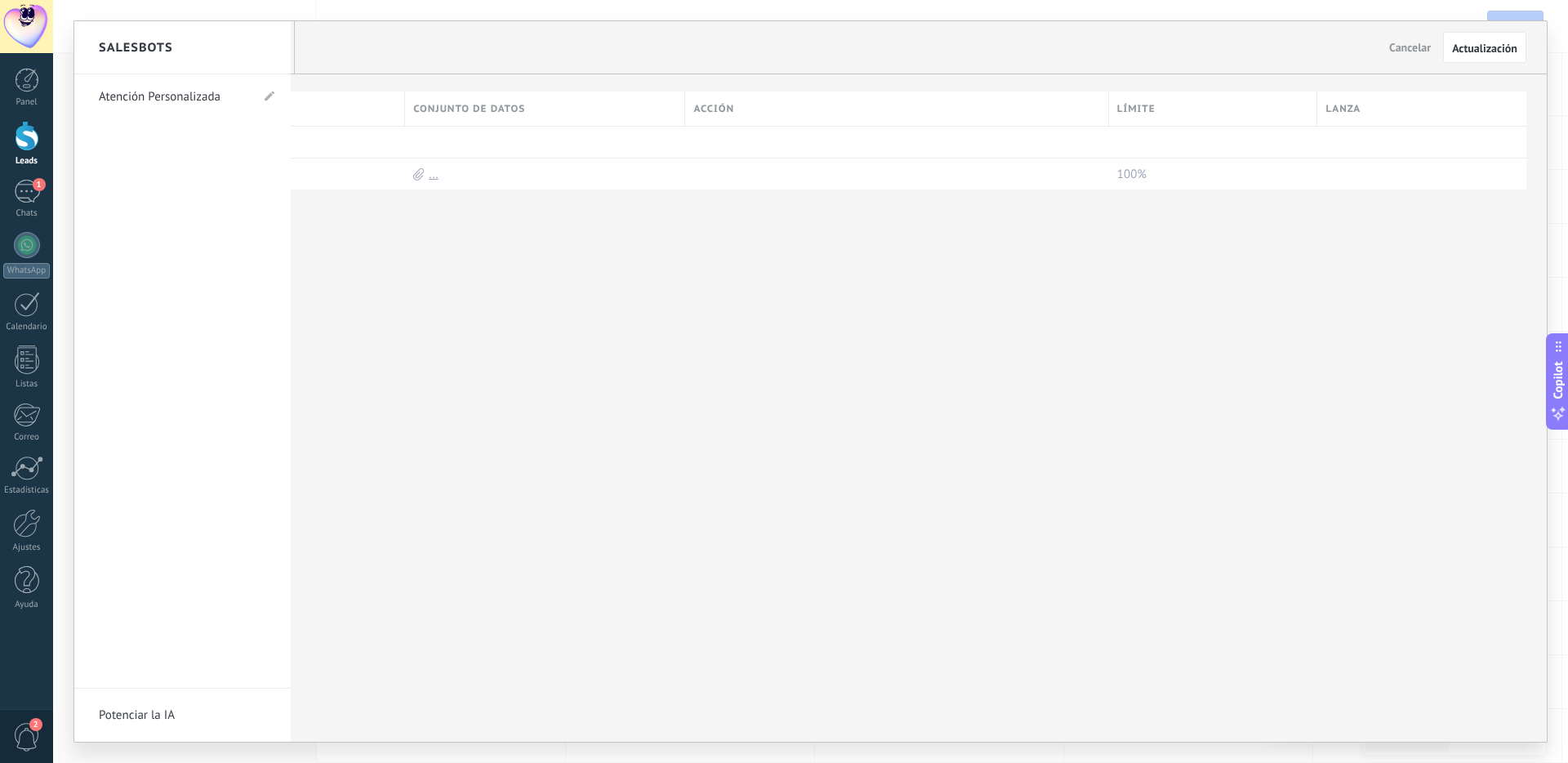
click at [218, 93] on link "Atención Personalizada" at bounding box center [174, 97] width 151 height 46
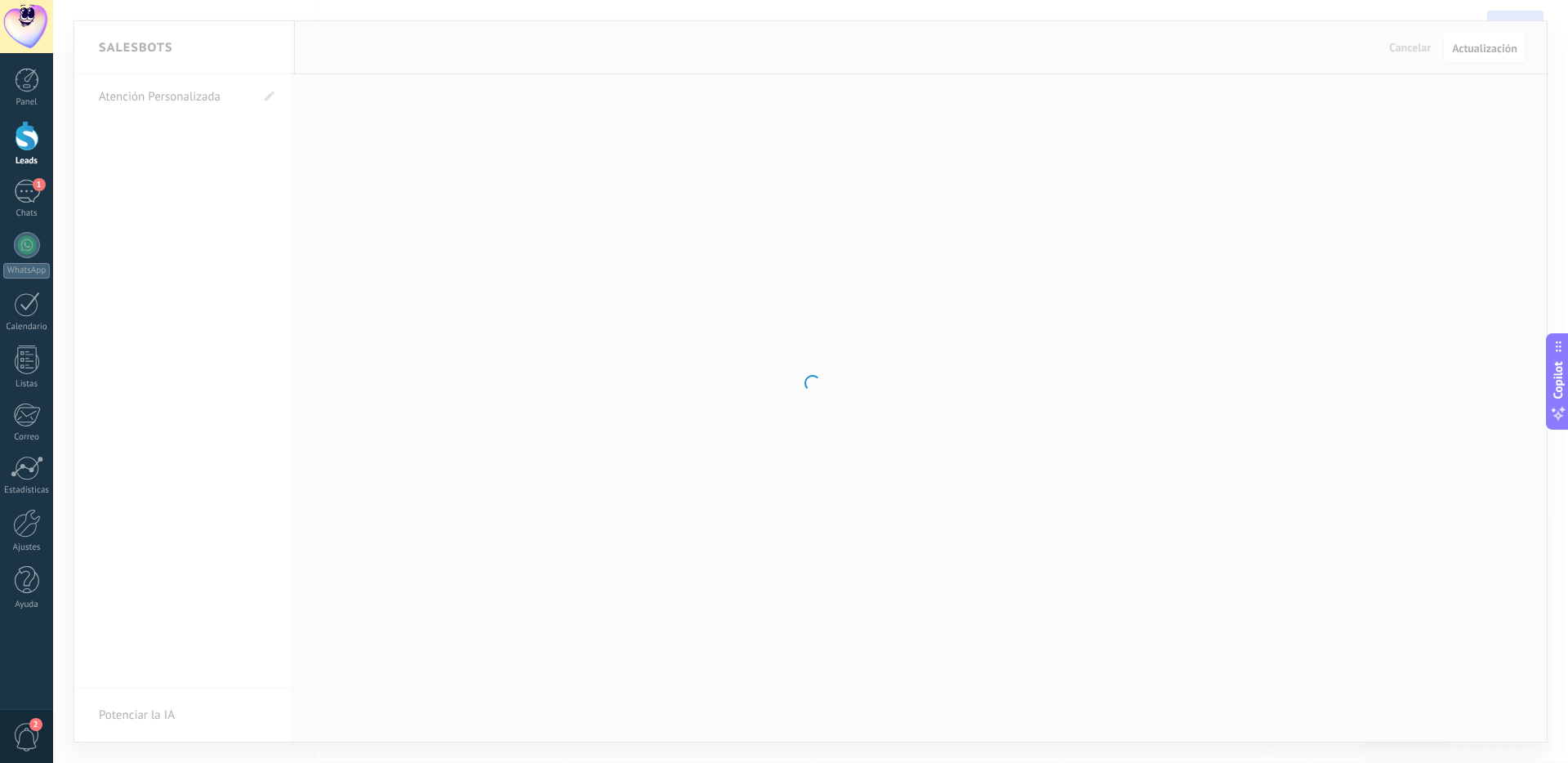
type input "**********"
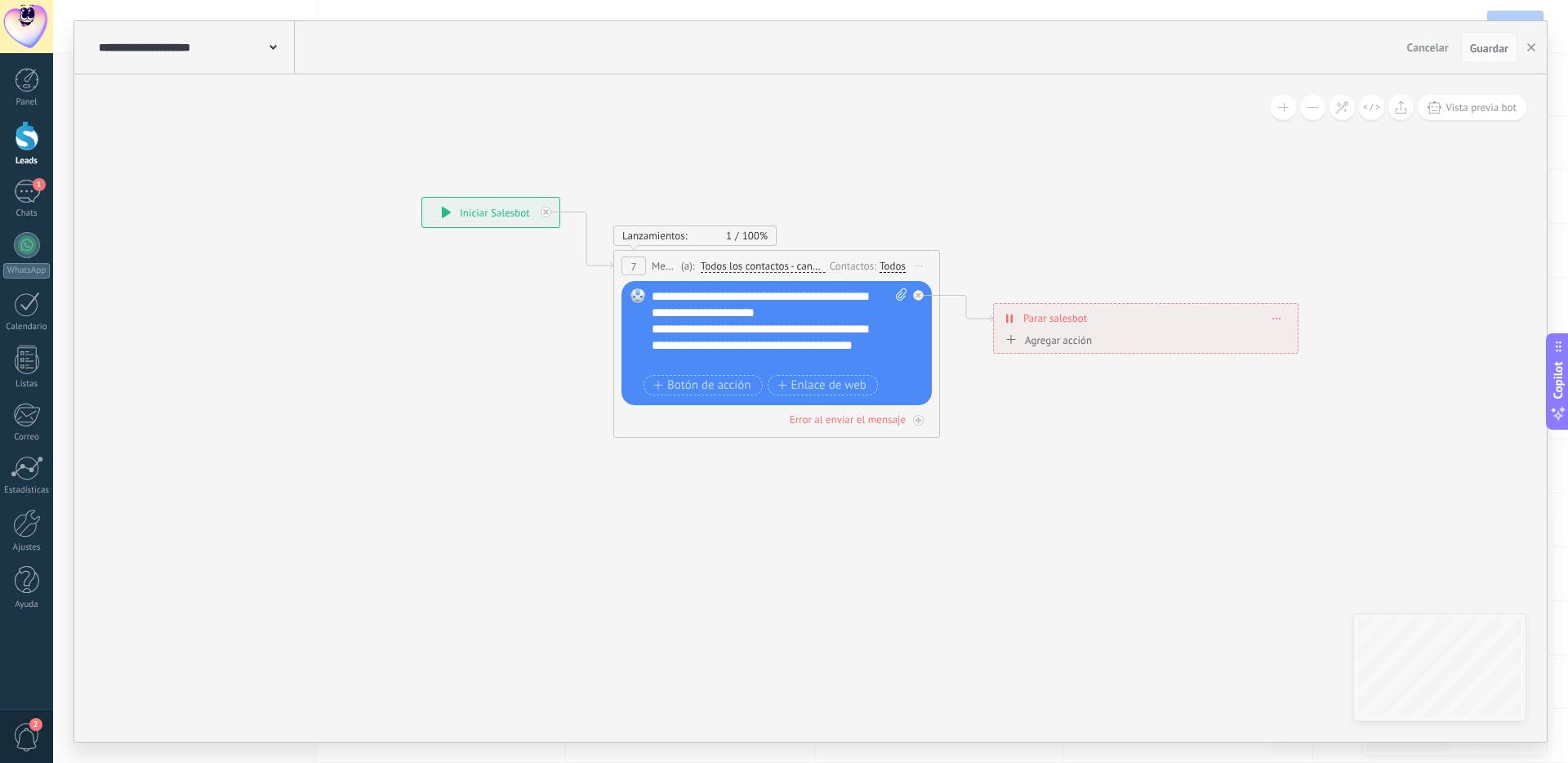
click at [1114, 319] on span at bounding box center [1276, 317] width 7 height 9
drag, startPoint x: 1207, startPoint y: 254, endPoint x: 1194, endPoint y: 269, distance: 19.8
click at [1114, 254] on icon at bounding box center [860, 317] width 1694 height 1057
click at [1114, 315] on div "**********" at bounding box center [1146, 317] width 304 height 29
click at [1114, 317] on icon at bounding box center [1276, 318] width 8 height 2
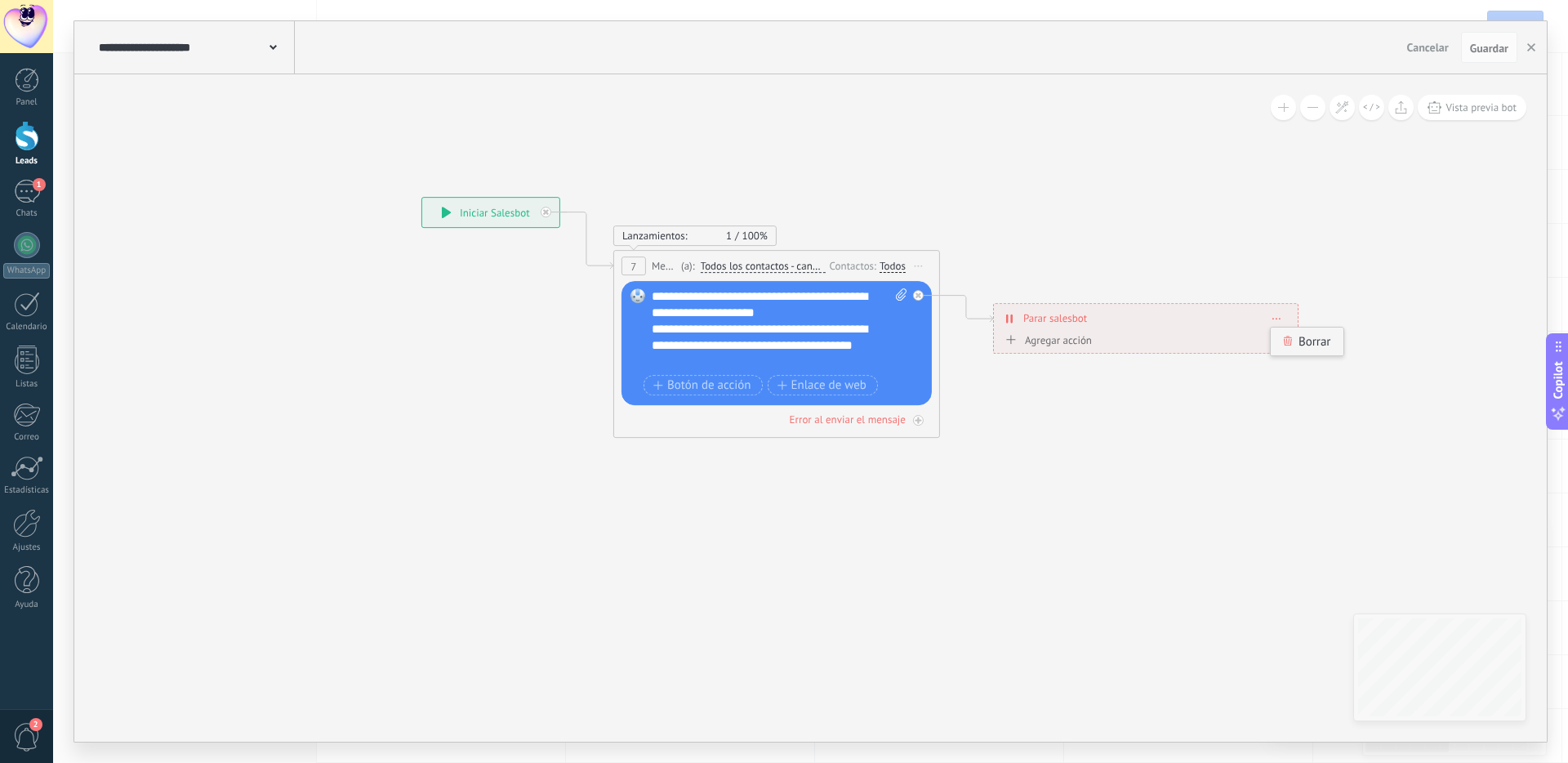
click at [1114, 332] on div "Borrar" at bounding box center [1308, 341] width 73 height 28
click at [1011, 244] on icon at bounding box center [751, 317] width 1477 height 1057
click at [1078, 317] on div "Agrega el siguiente paso" at bounding box center [1065, 318] width 143 height 27
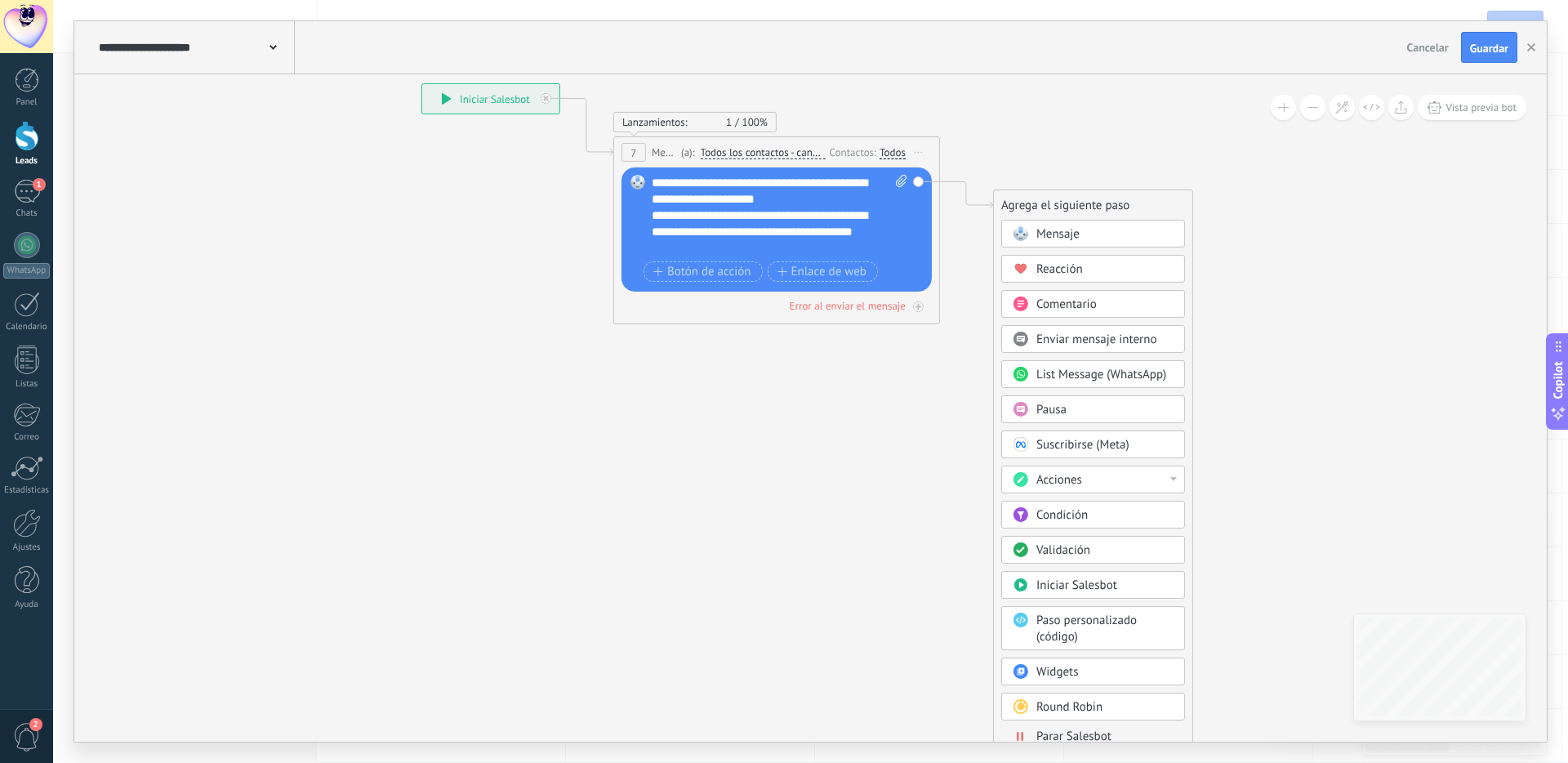
click at [1098, 477] on div "Acciones" at bounding box center [1105, 480] width 138 height 16
click at [1114, 426] on div "Mensaje Mensaje Mensaje Reacción Comentario Enviar mensaje interno" at bounding box center [1093, 486] width 183 height 533
click at [996, 461] on div "Agrega el siguiente paso Mensaje Mensaje Mensaje Reacción Comentario Enviar men…" at bounding box center [1093, 471] width 200 height 564
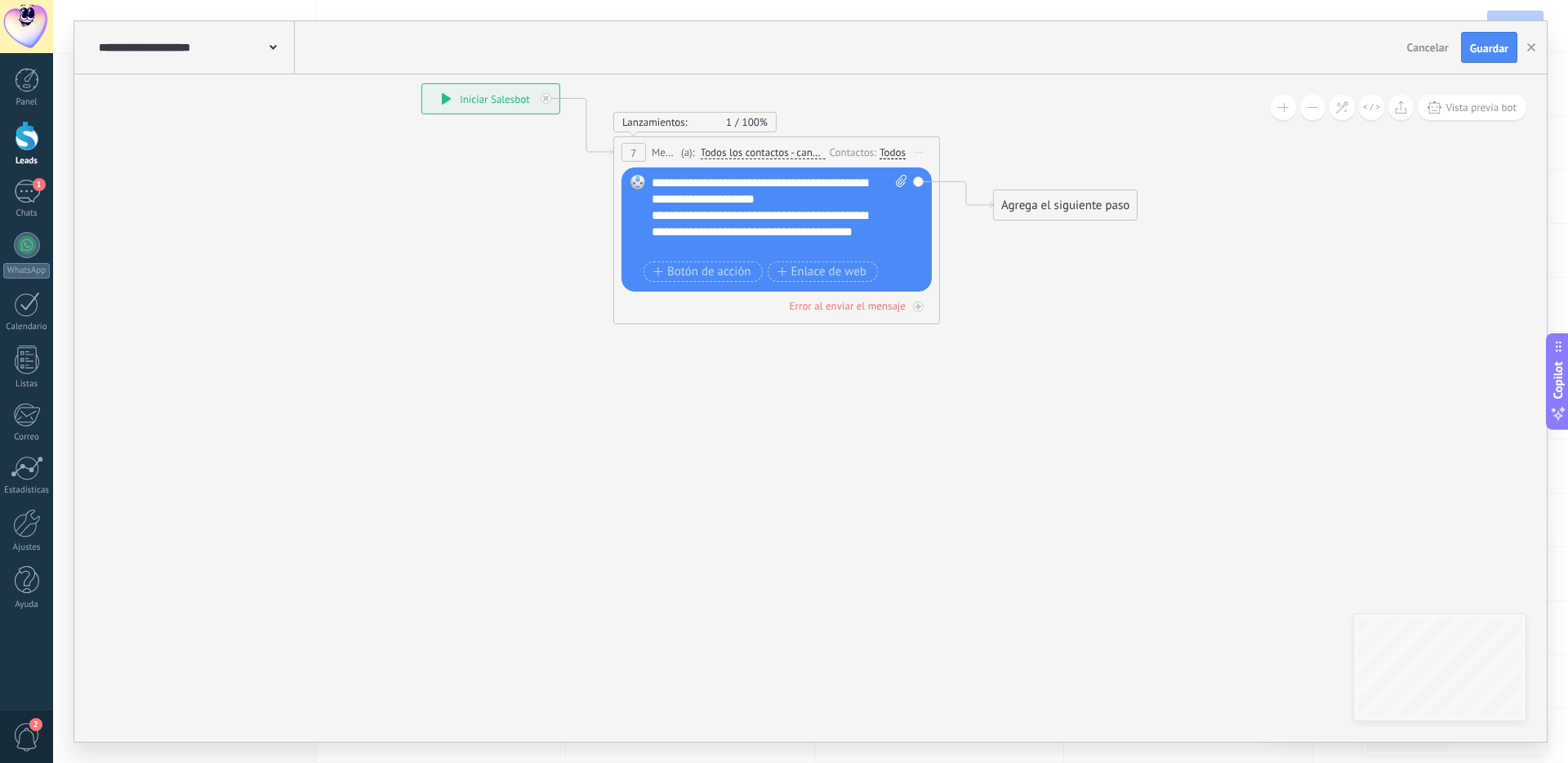
click at [1064, 201] on div "Agrega el siguiente paso" at bounding box center [1065, 205] width 143 height 27
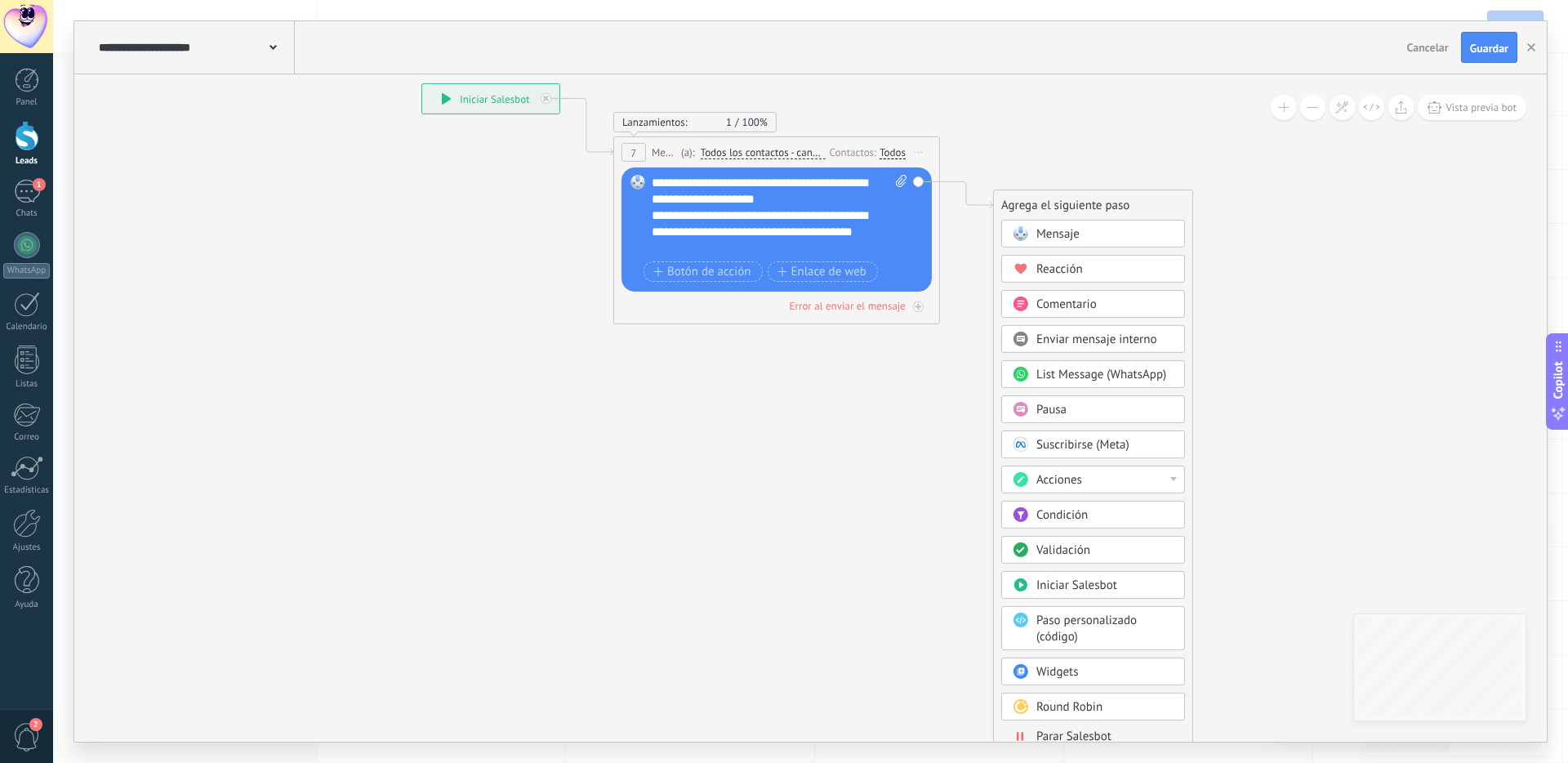
click at [1104, 483] on div "Acciones" at bounding box center [1105, 480] width 138 height 16
click at [1114, 458] on div "Agrega el siguiente paso Mensaje Mensaje Mensaje Reacción Comentario Enviar men…" at bounding box center [1093, 471] width 200 height 564
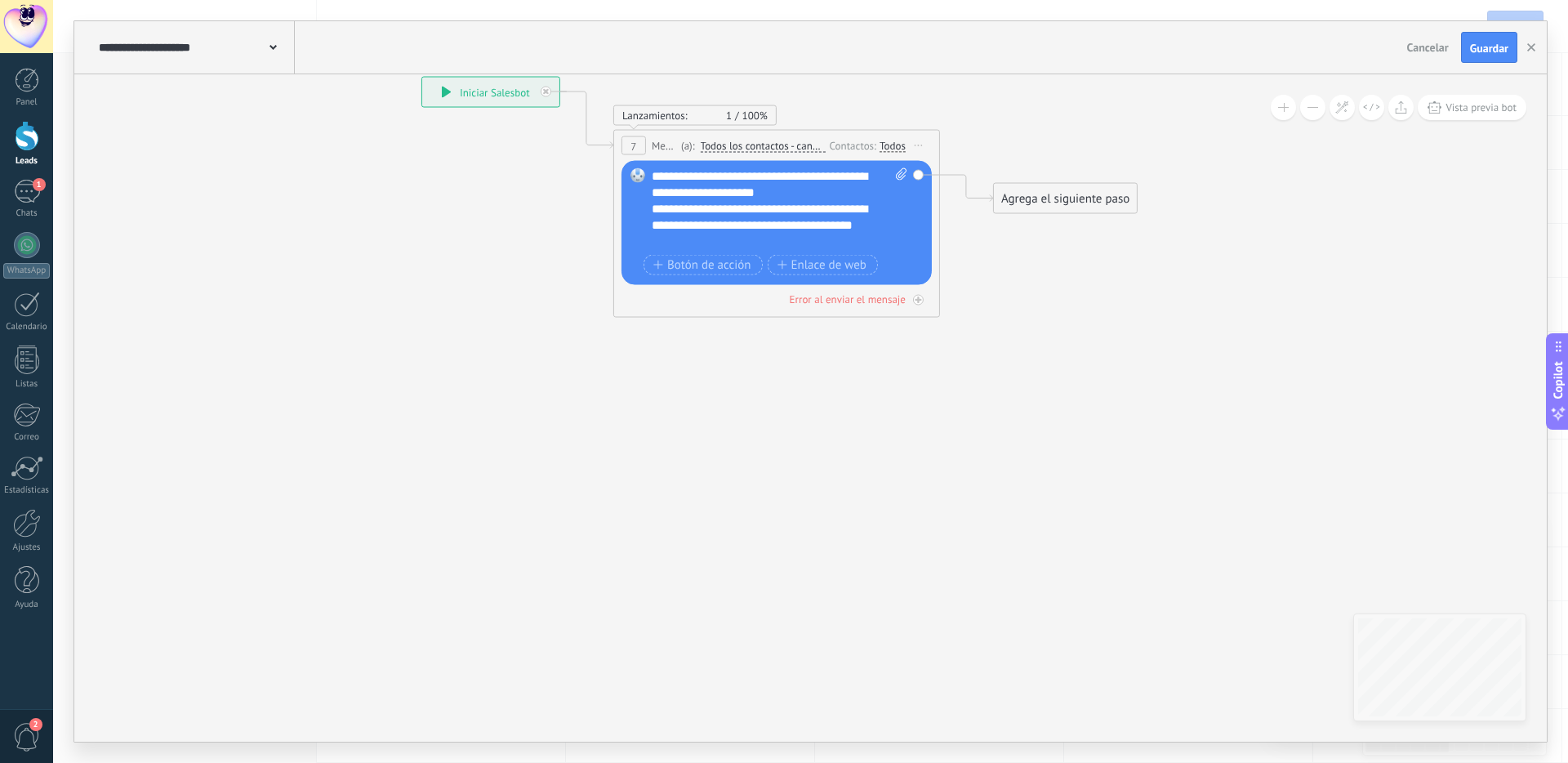
click at [1053, 189] on div "Agrega el siguiente paso" at bounding box center [1065, 198] width 143 height 27
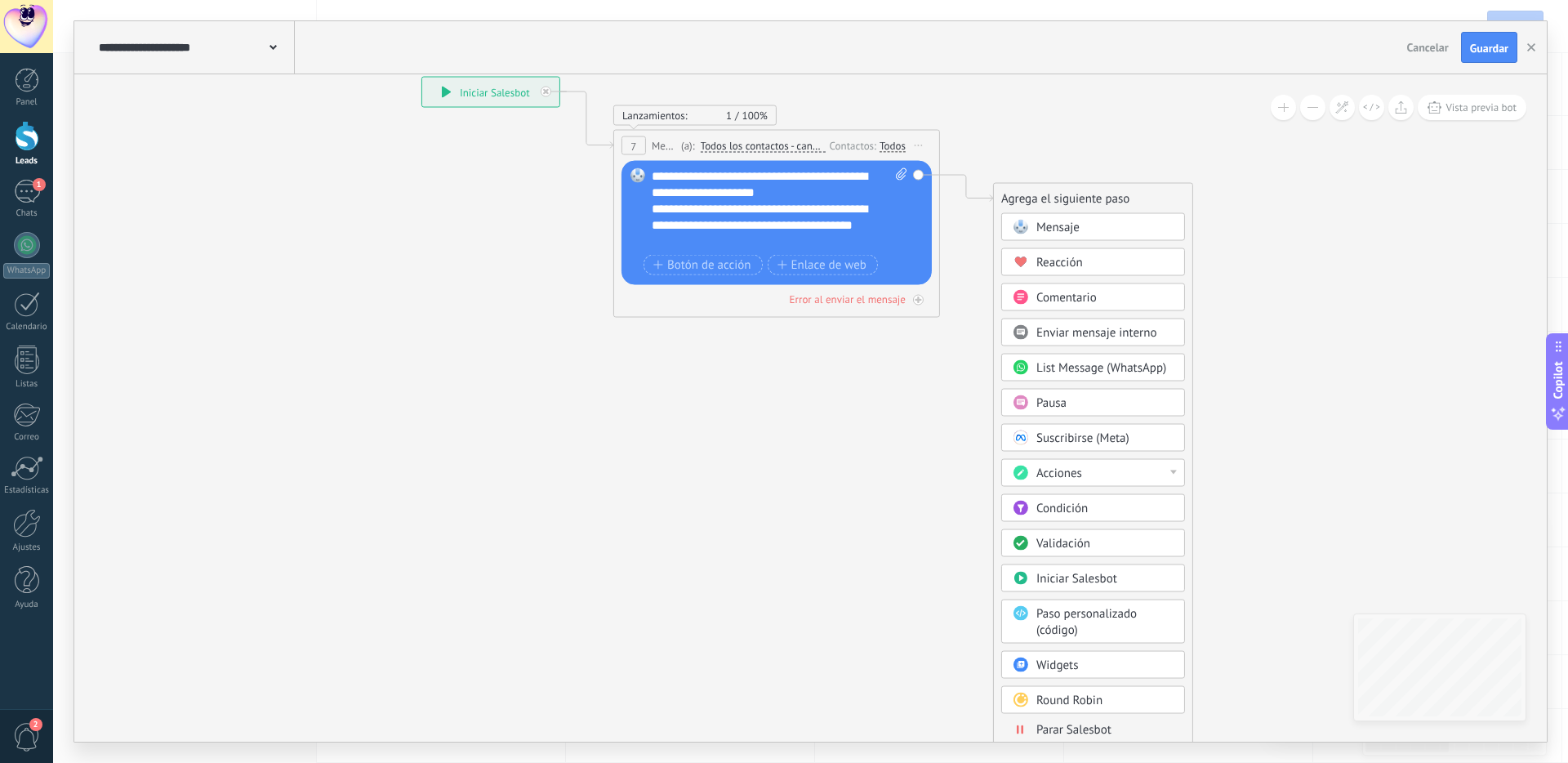
click at [1093, 503] on div "Condición" at bounding box center [1105, 509] width 138 height 16
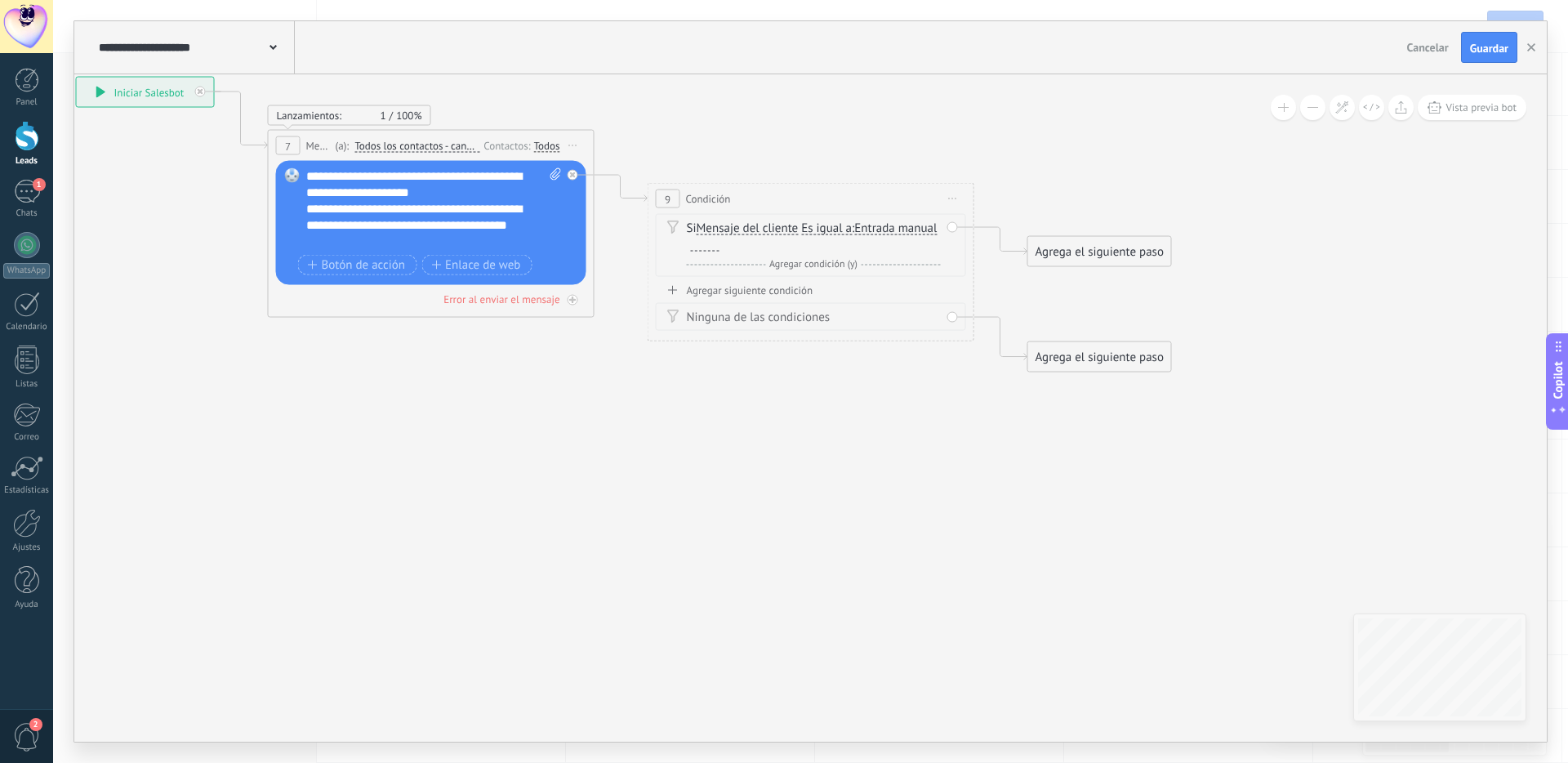
click at [909, 232] on div "Si Mensaje del cliente Mensaje del cliente Comentario del cliente El cliente Có…" at bounding box center [814, 237] width 254 height 33
click at [691, 227] on div "Si Mensaje del cliente Mensaje del cliente Comentario del cliente El cliente Có…" at bounding box center [814, 237] width 254 height 33
click at [727, 229] on span "Mensaje del cliente" at bounding box center [748, 228] width 102 height 13
click at [727, 229] on button "Mensaje del cliente" at bounding box center [791, 228] width 204 height 29
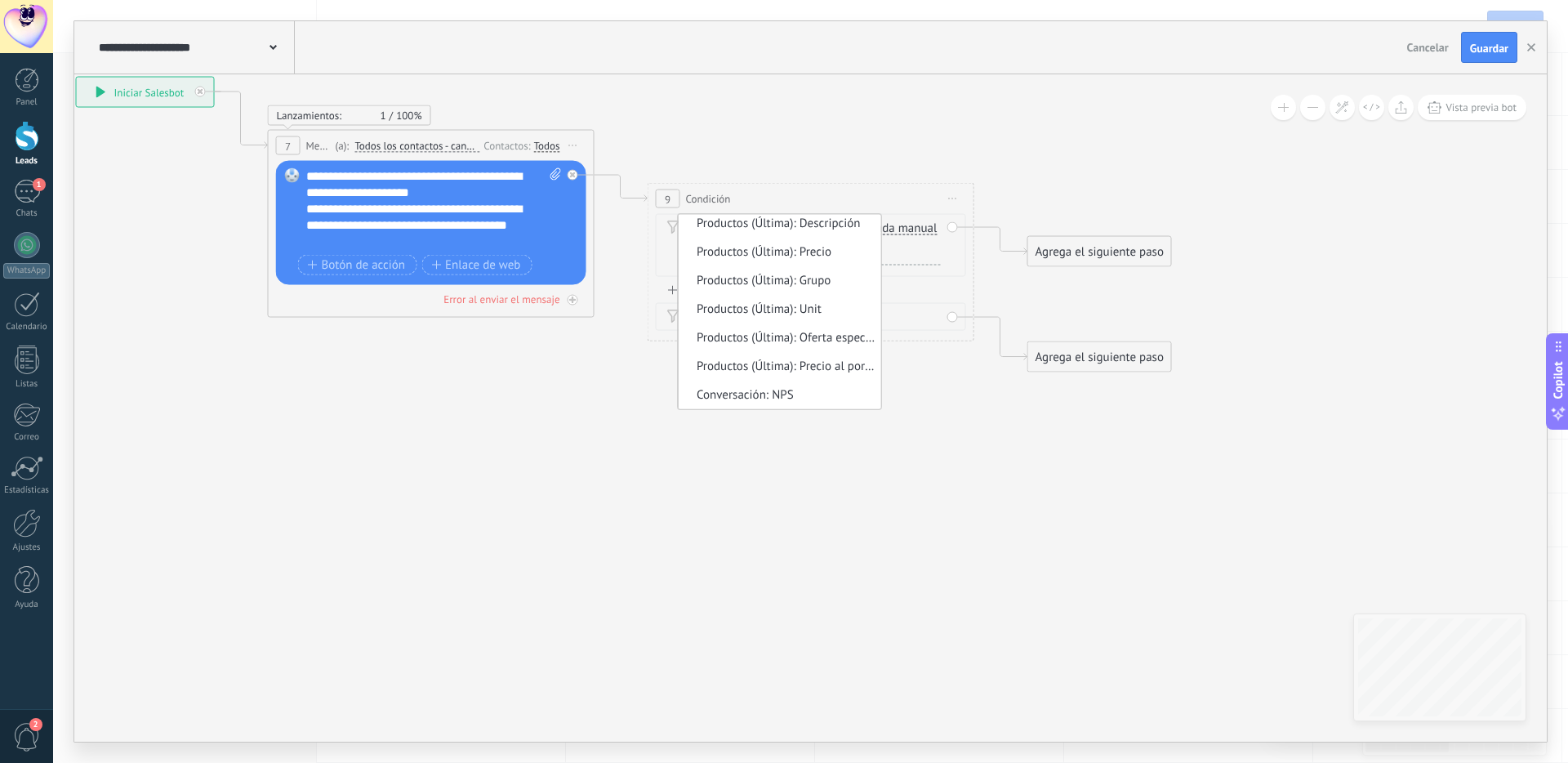
click at [813, 467] on icon at bounding box center [596, 224] width 1857 height 1112
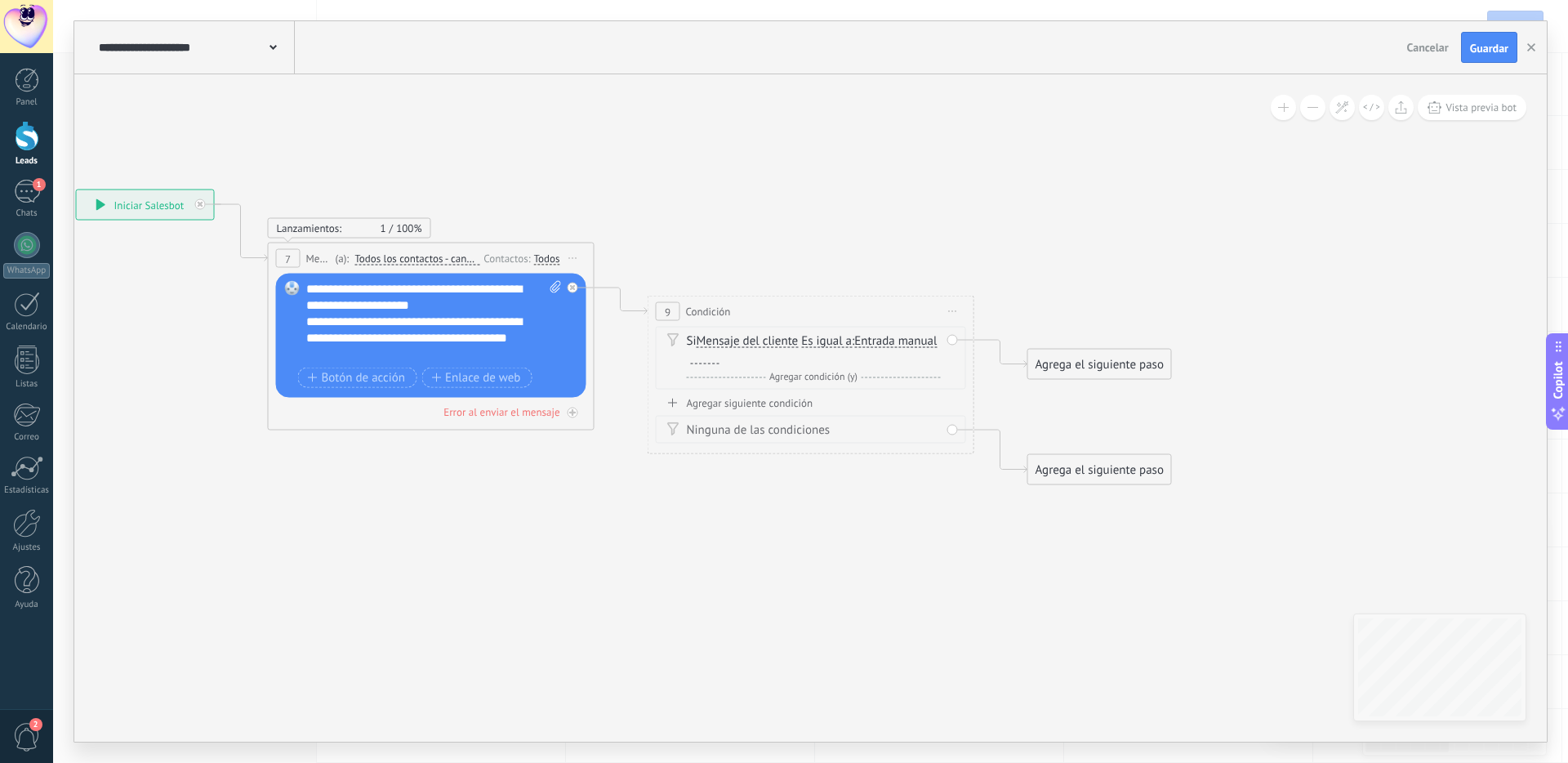
click at [767, 422] on div "Ninguna de las condiciones" at bounding box center [814, 430] width 254 height 16
click at [736, 401] on div "Agregar siguiente condición" at bounding box center [811, 403] width 311 height 14
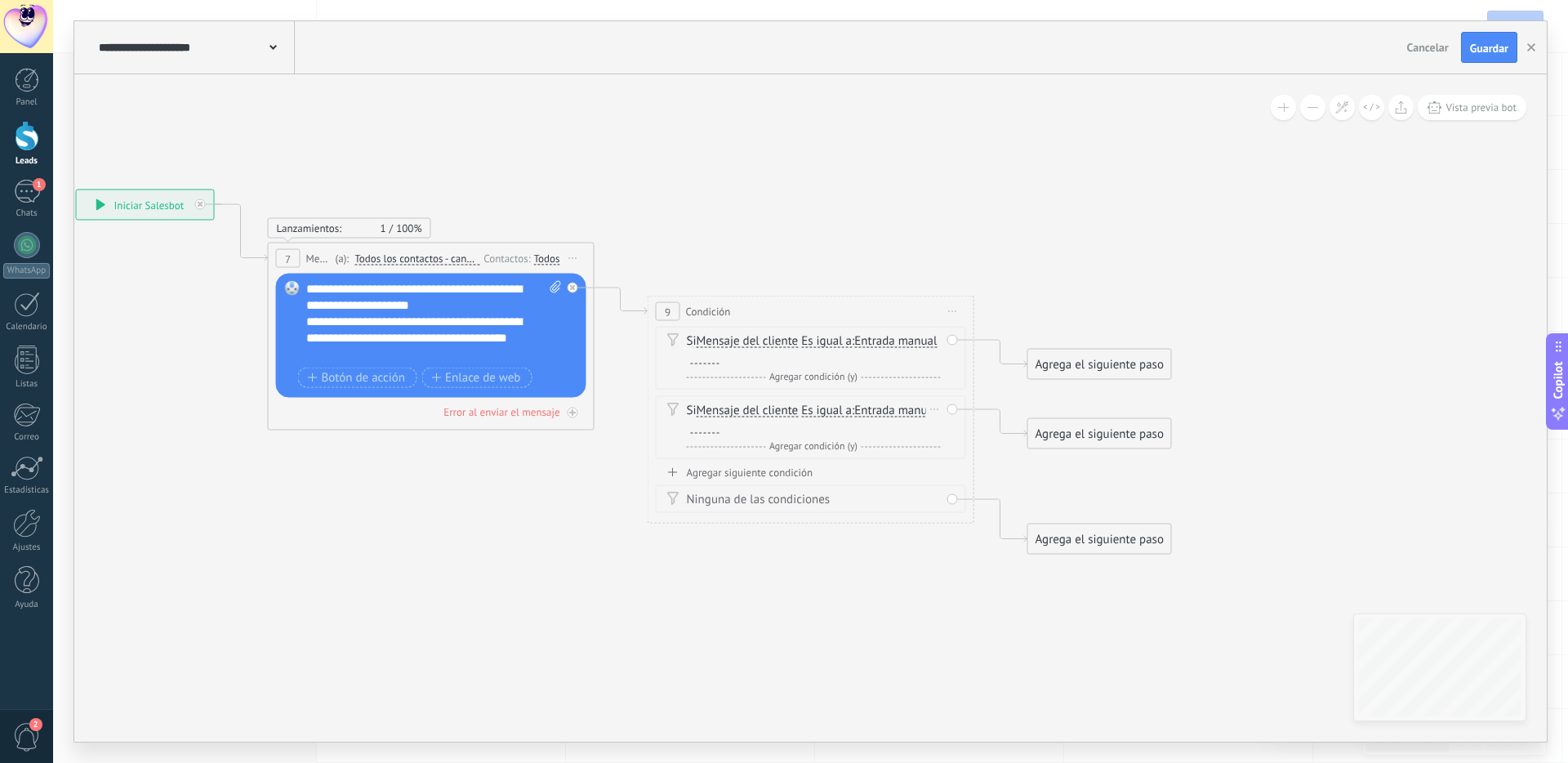
click at [726, 411] on span "Mensaje del cliente" at bounding box center [748, 410] width 102 height 13
click at [726, 411] on button "Mensaje del cliente" at bounding box center [791, 411] width 204 height 29
click at [927, 657] on icon at bounding box center [596, 372] width 1857 height 1182
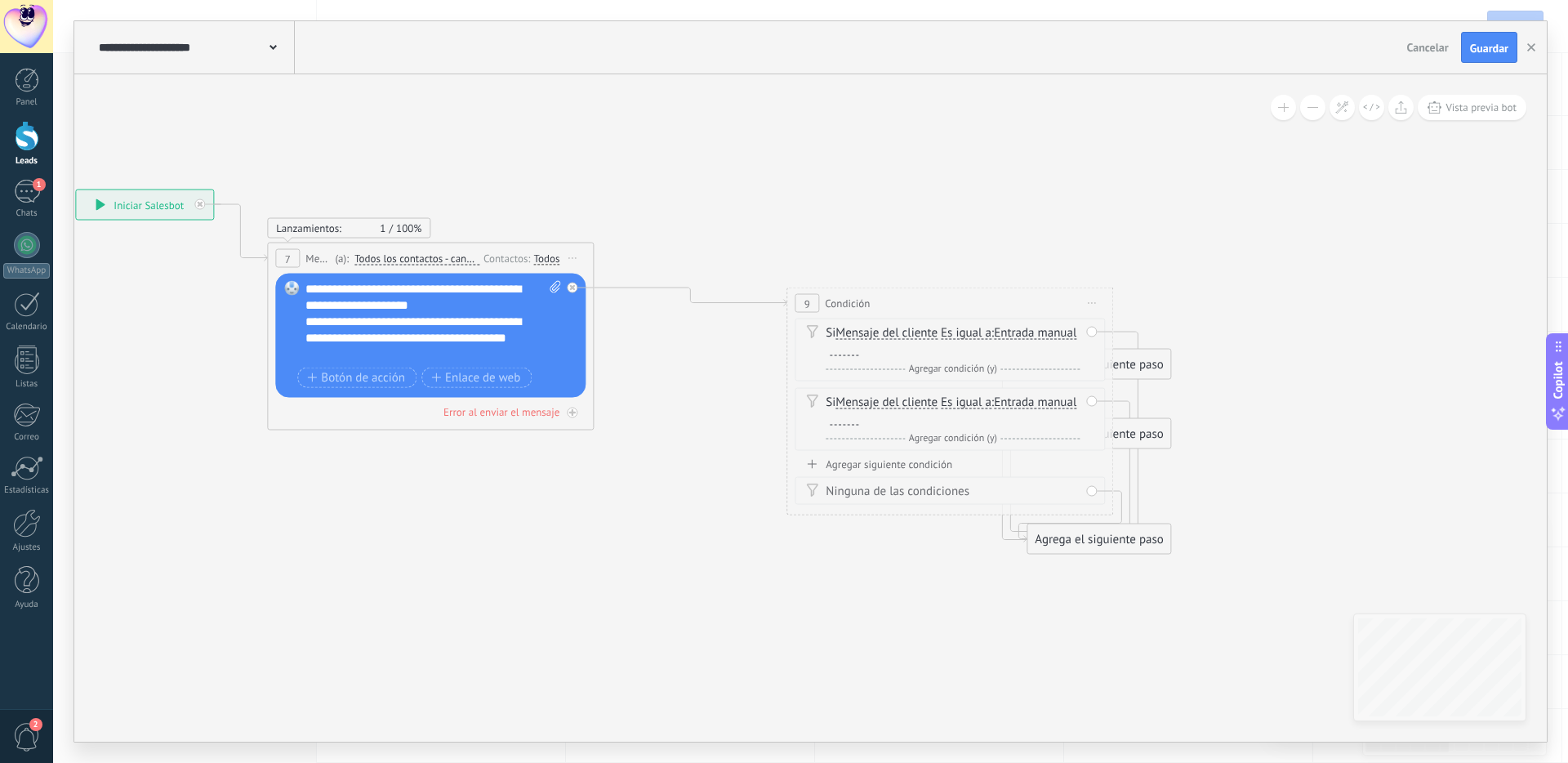
drag, startPoint x: 754, startPoint y: 306, endPoint x: 1031, endPoint y: 294, distance: 277.3
click at [896, 298] on div "9 Condición ********* Iniciar vista previa aquí Cambiar nombre Duplicar Borrar" at bounding box center [950, 303] width 325 height 30
click at [1096, 298] on span "Iniciar vista previa aquí Cambiar nombre Duplicar Borrar" at bounding box center [1096, 303] width 26 height 23
click at [1114, 409] on div "Borrar" at bounding box center [1170, 410] width 162 height 28
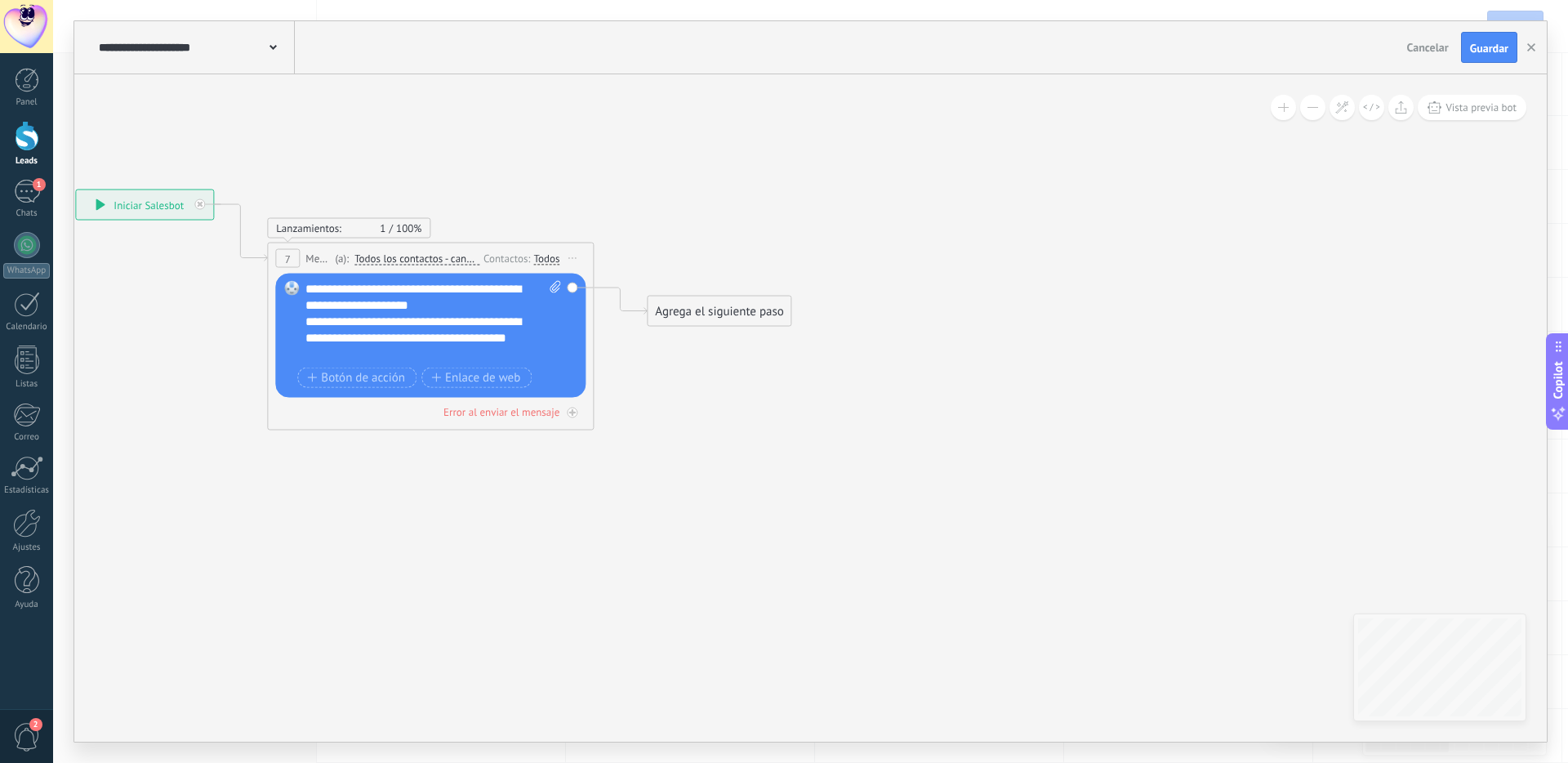
click at [734, 314] on div "Agrega el siguiente paso" at bounding box center [718, 311] width 143 height 27
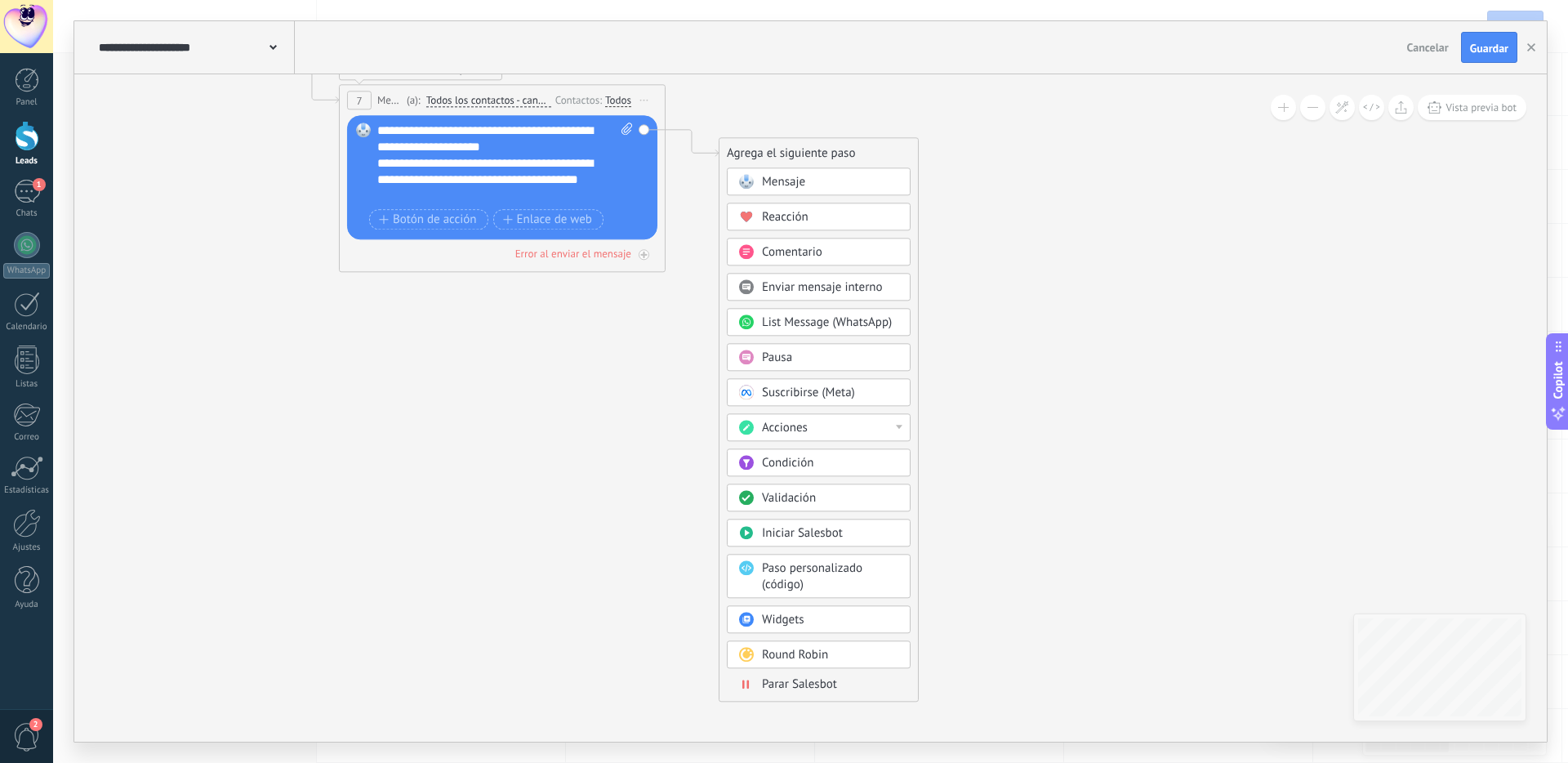
drag, startPoint x: 806, startPoint y: 681, endPoint x: 821, endPoint y: 638, distance: 45.5
click at [806, 681] on span "Parar Salesbot" at bounding box center [800, 683] width 75 height 16
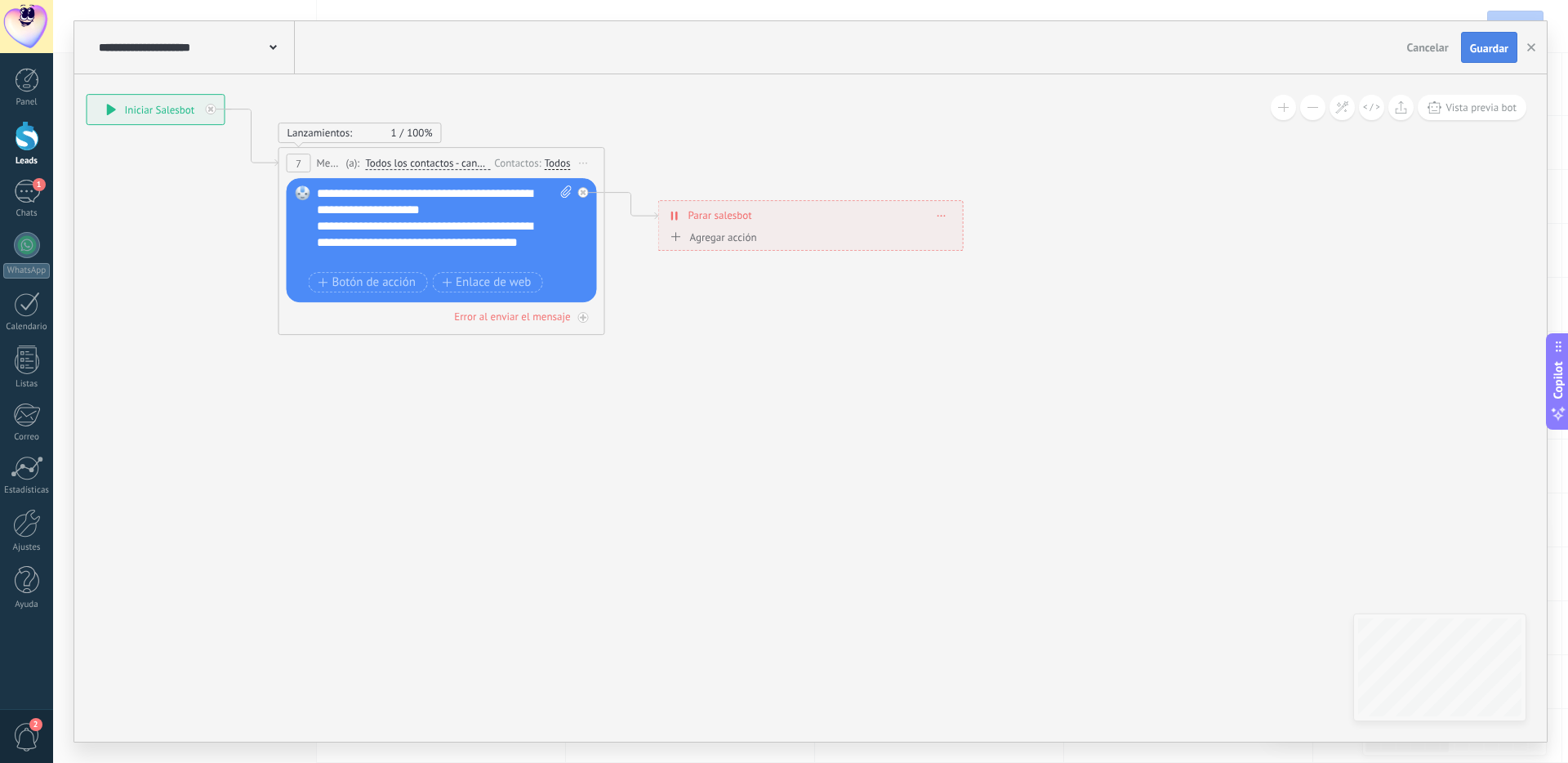
click at [1114, 52] on span "Guardar" at bounding box center [1489, 48] width 38 height 11
click at [1114, 48] on use "button" at bounding box center [1531, 47] width 8 height 8
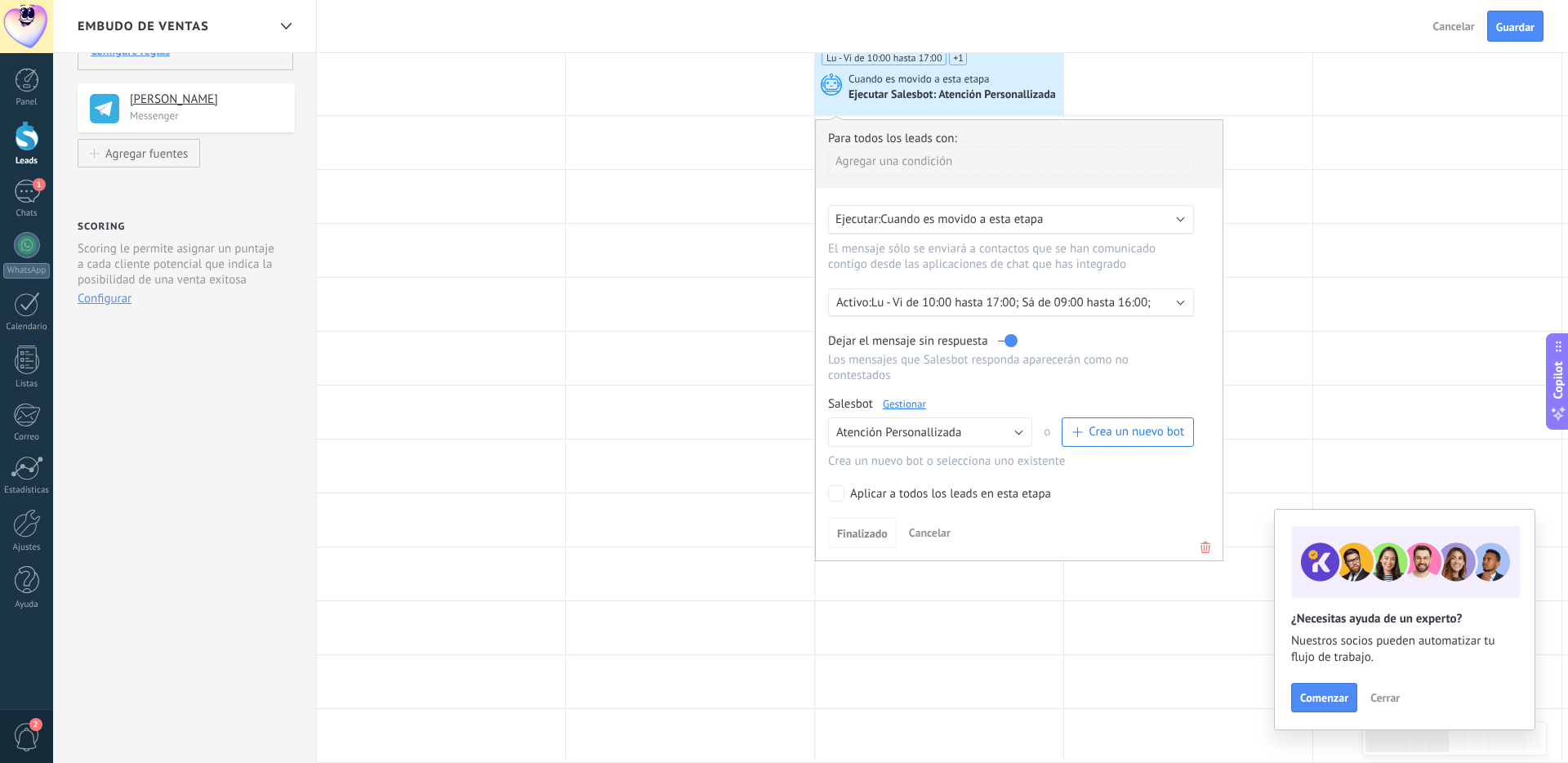
click at [946, 300] on p "Lu - Vi de 10:00 hasta 17:00; Sá de 09:00 hasta 16:00;" at bounding box center [1014, 303] width 286 height 16
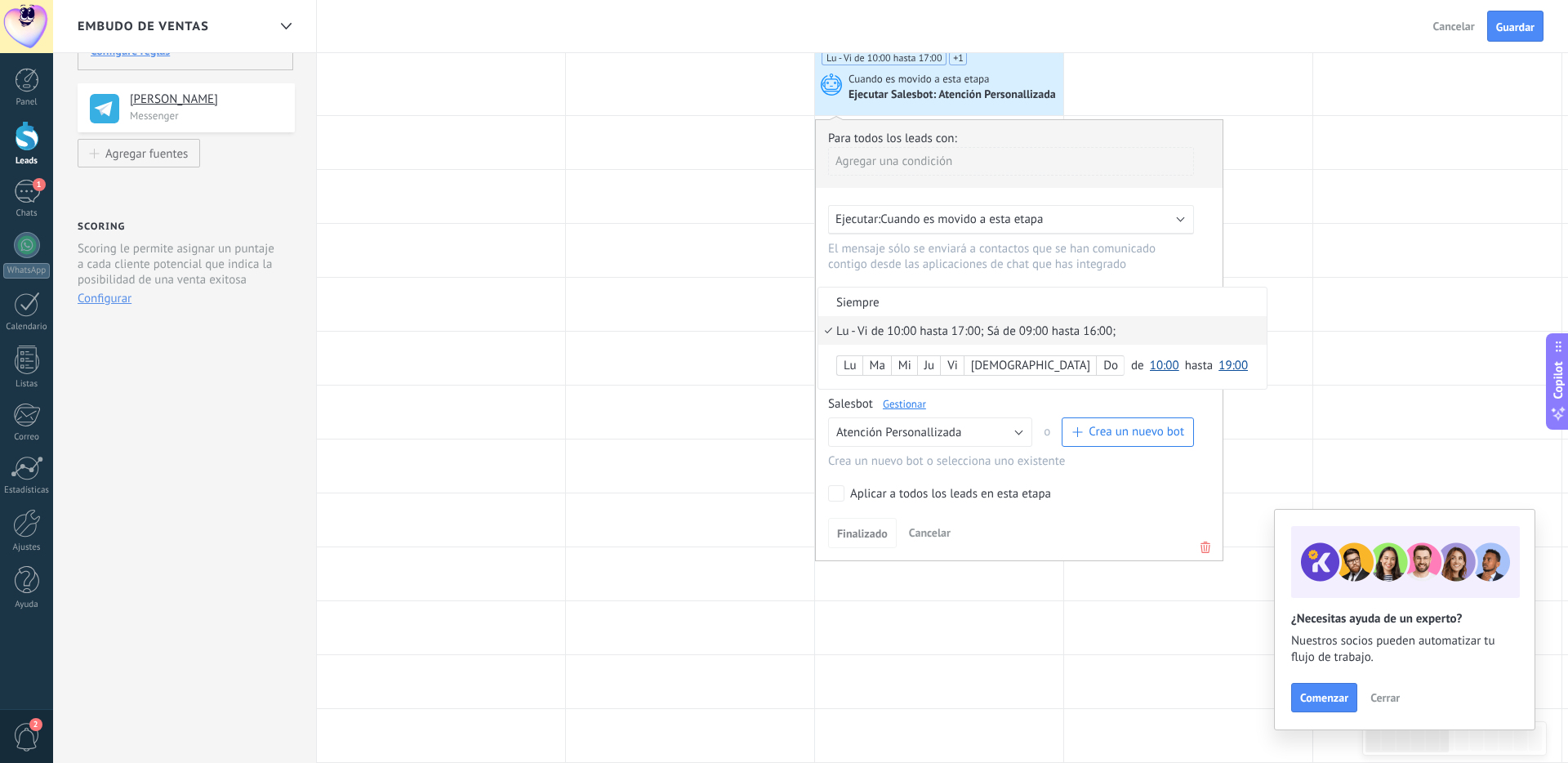
click at [997, 272] on div at bounding box center [1019, 340] width 407 height 440
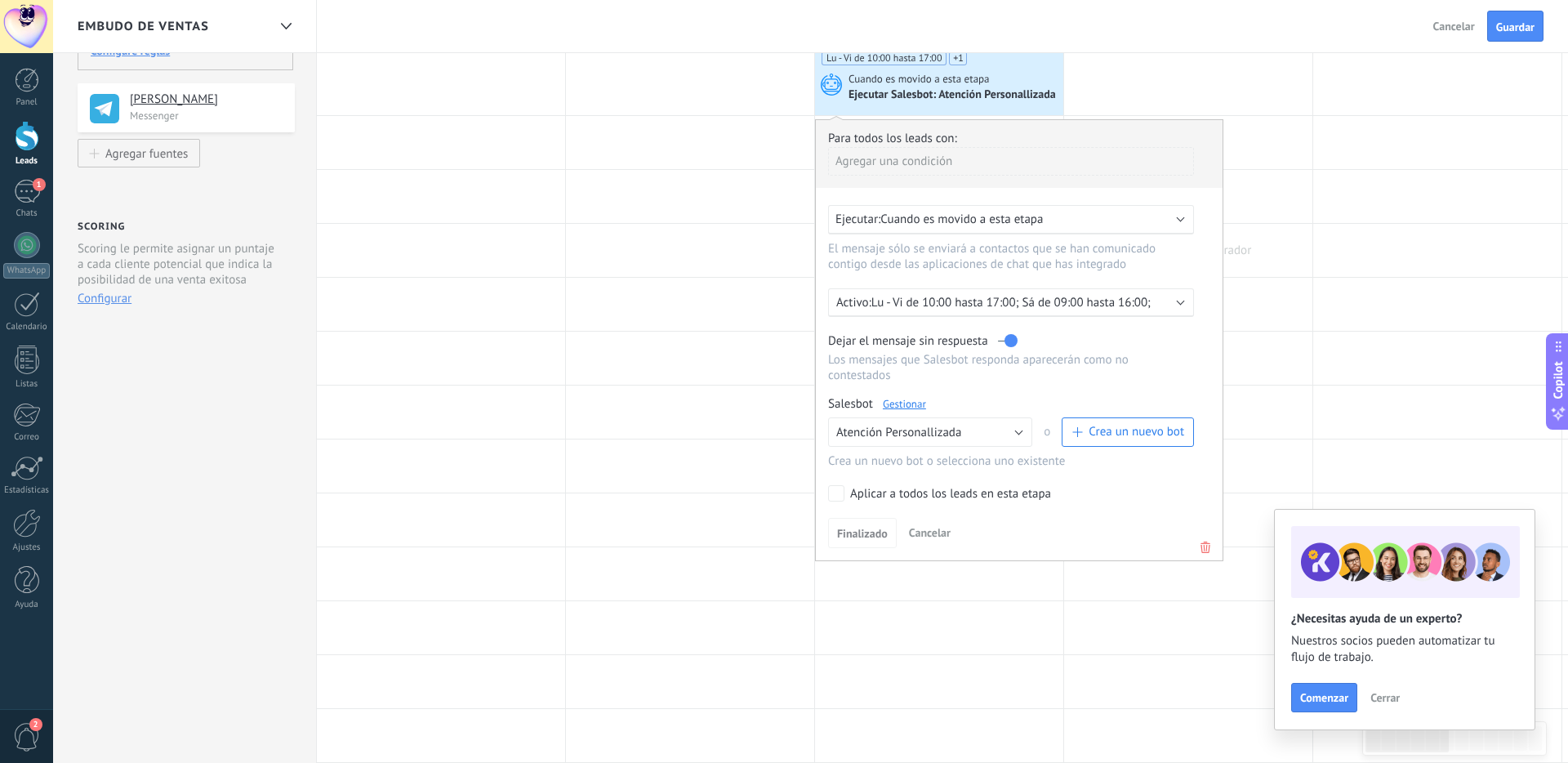
click at [1114, 253] on div at bounding box center [1188, 250] width 248 height 53
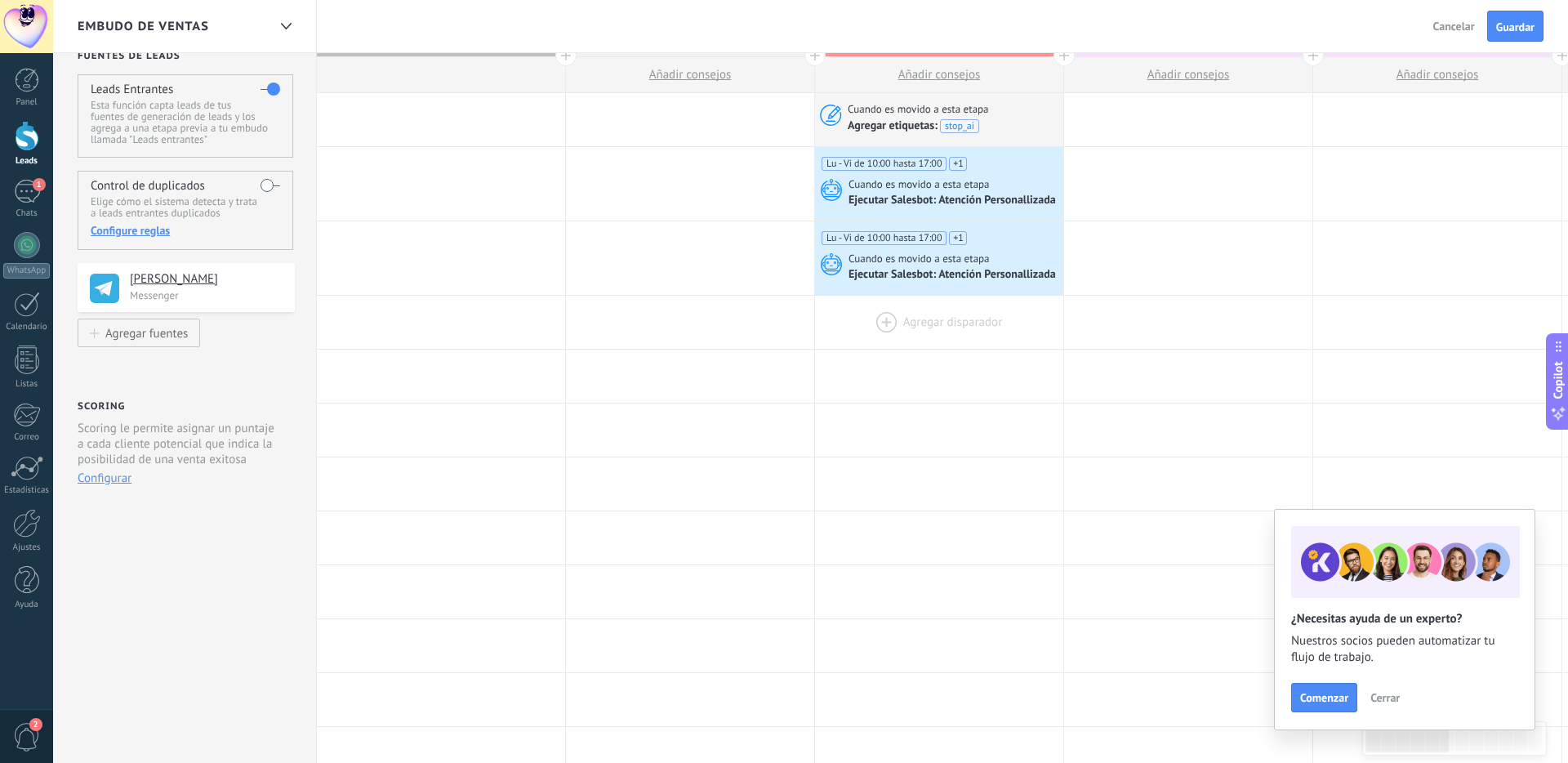
scroll to position [0, 0]
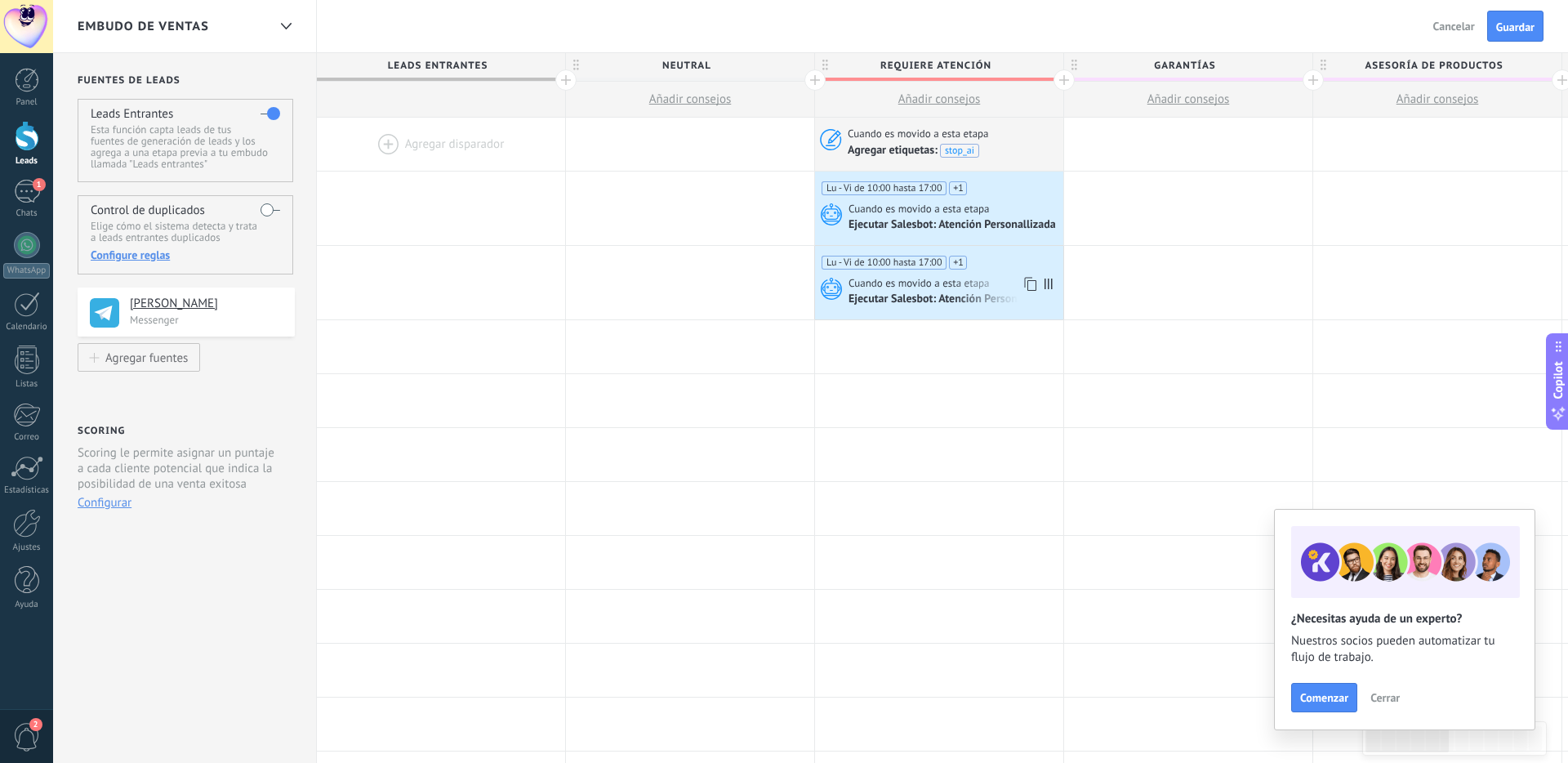
click at [1006, 259] on div "Lu - Vi de 10:00 hasta 17:00 Sá de 09:00 hasta 16:00" at bounding box center [937, 272] width 233 height 35
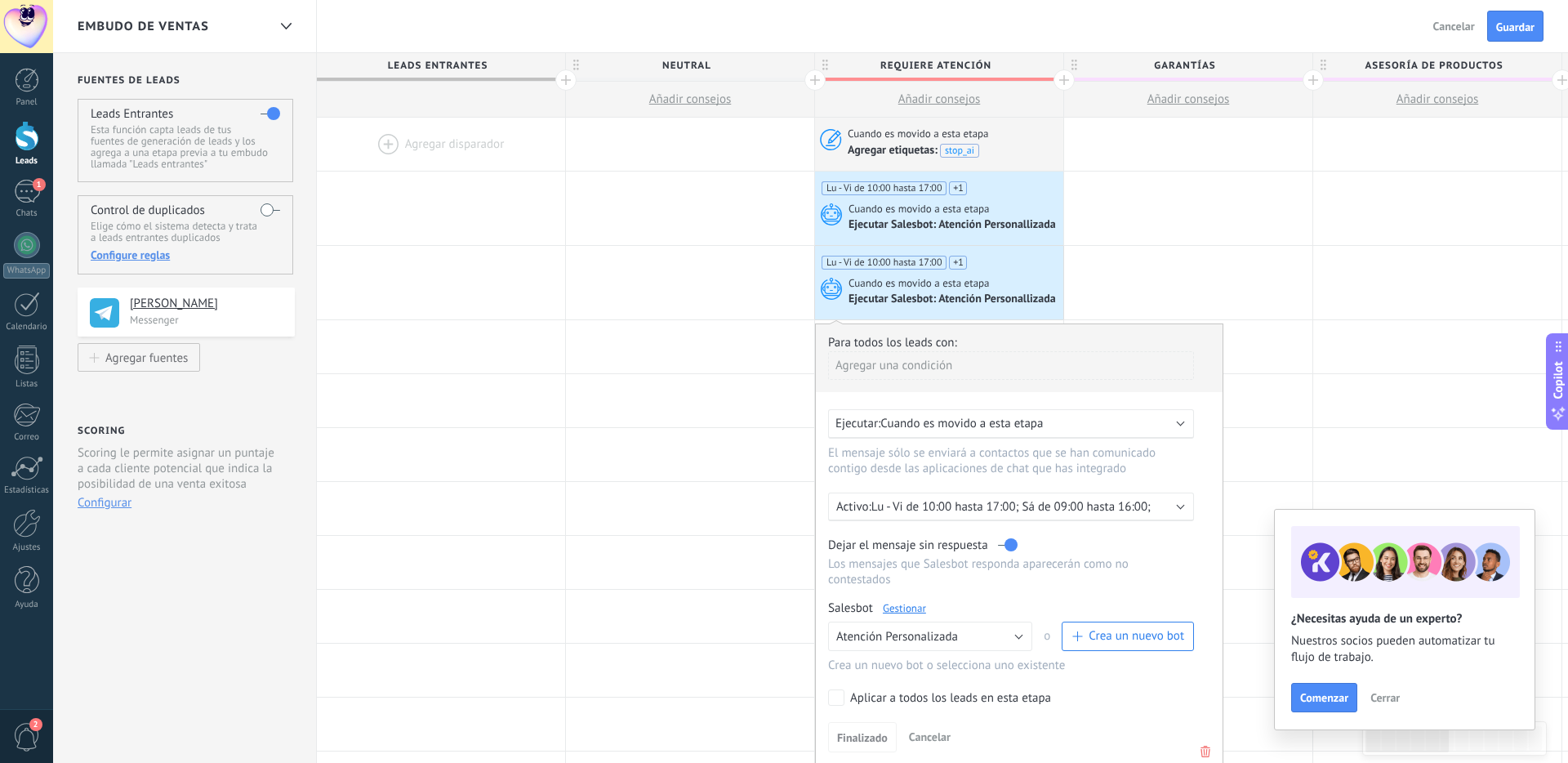
click at [1006, 259] on div "Lu - Vi de 10:00 hasta 17:00 Sá de 09:00 hasta 16:00" at bounding box center [937, 272] width 233 height 35
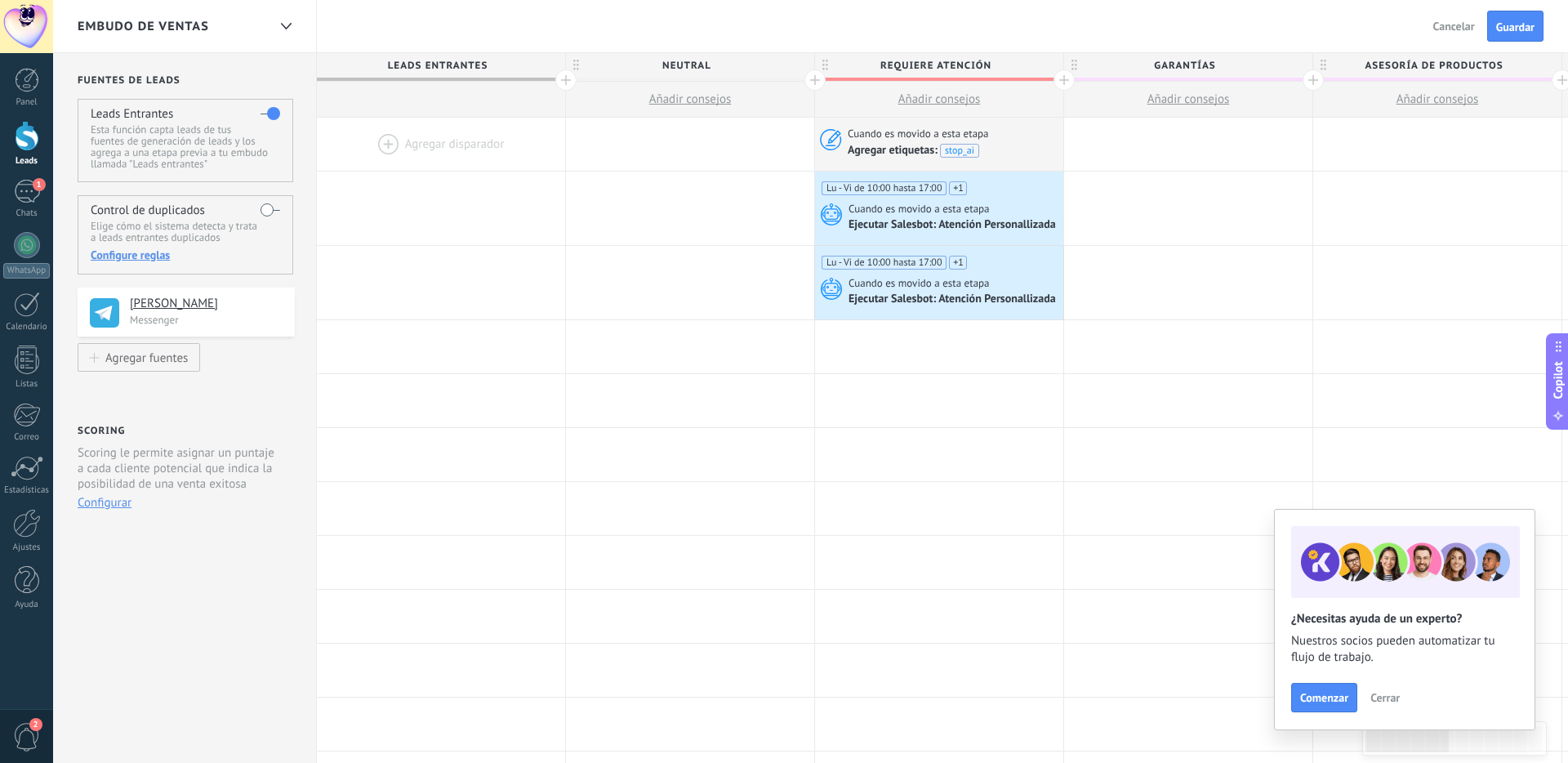
click at [1006, 259] on div "Lu - Vi de 10:00 hasta 17:00 Sá de 09:00 hasta 16:00" at bounding box center [937, 272] width 233 height 35
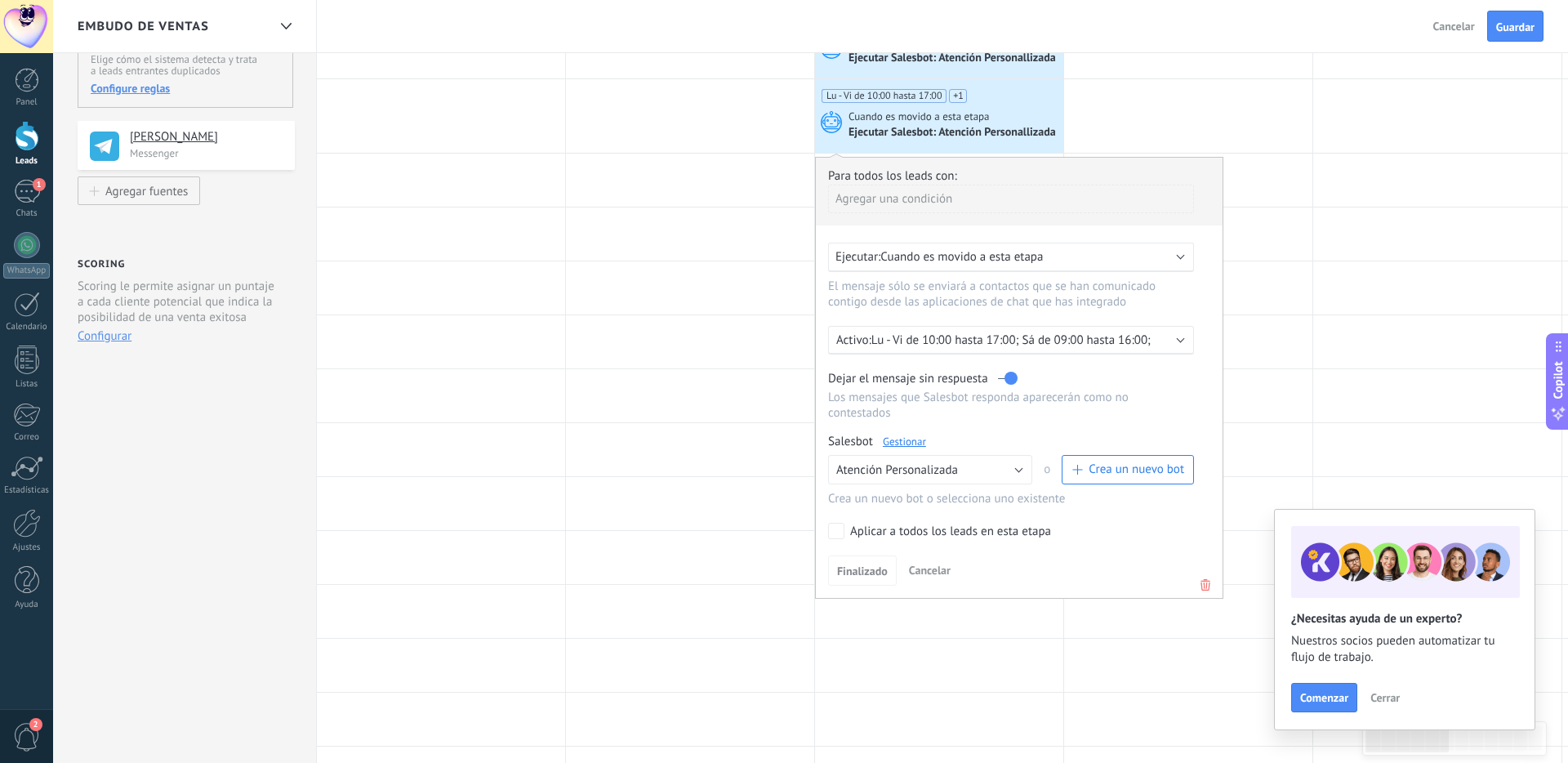
scroll to position [170, 0]
click at [994, 335] on p "Lu - Vi de 10:00 hasta 17:00; Sá de 09:00 hasta 16:00;" at bounding box center [1014, 336] width 286 height 16
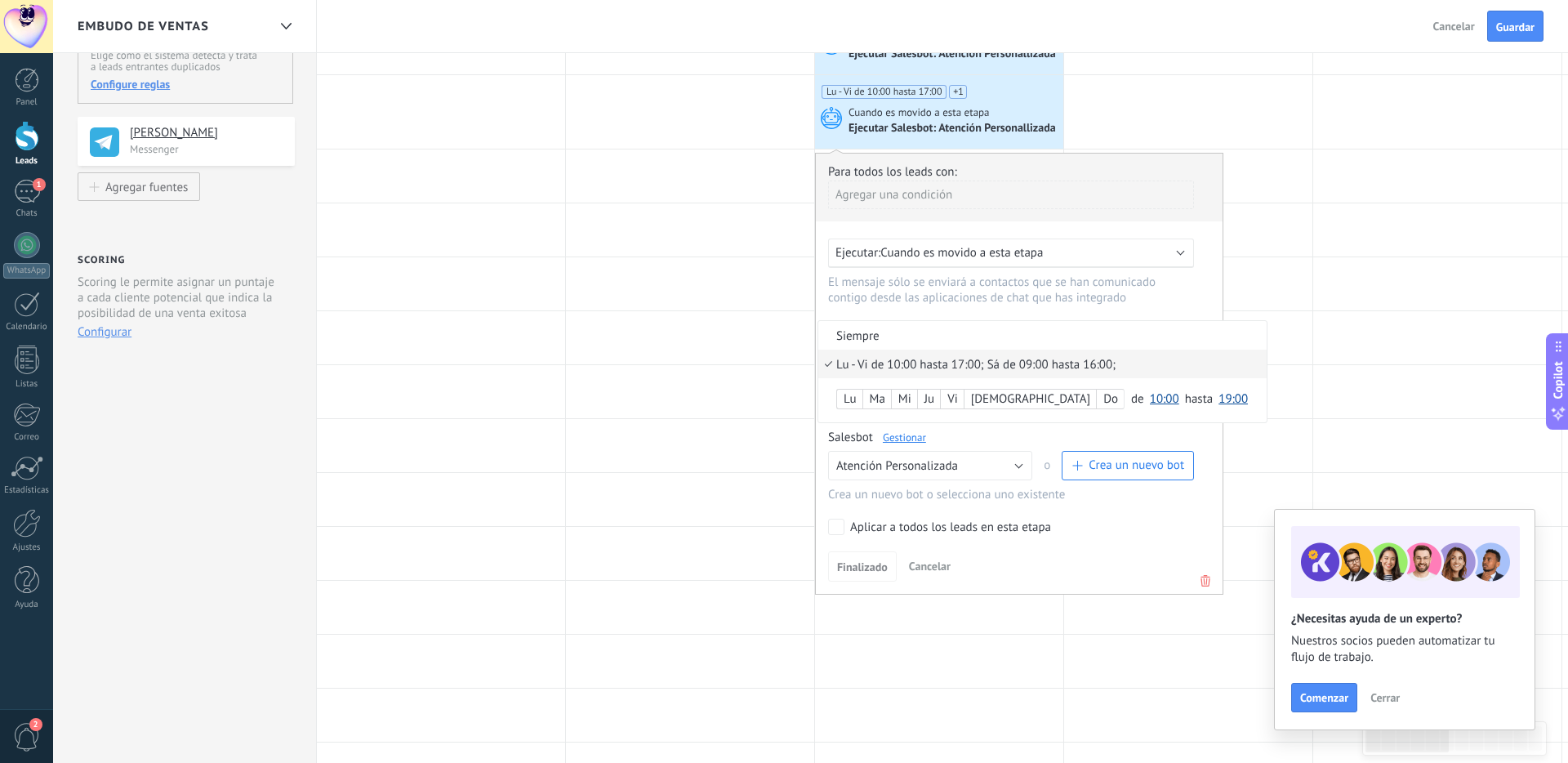
click at [854, 401] on div "Lu" at bounding box center [849, 399] width 25 height 22
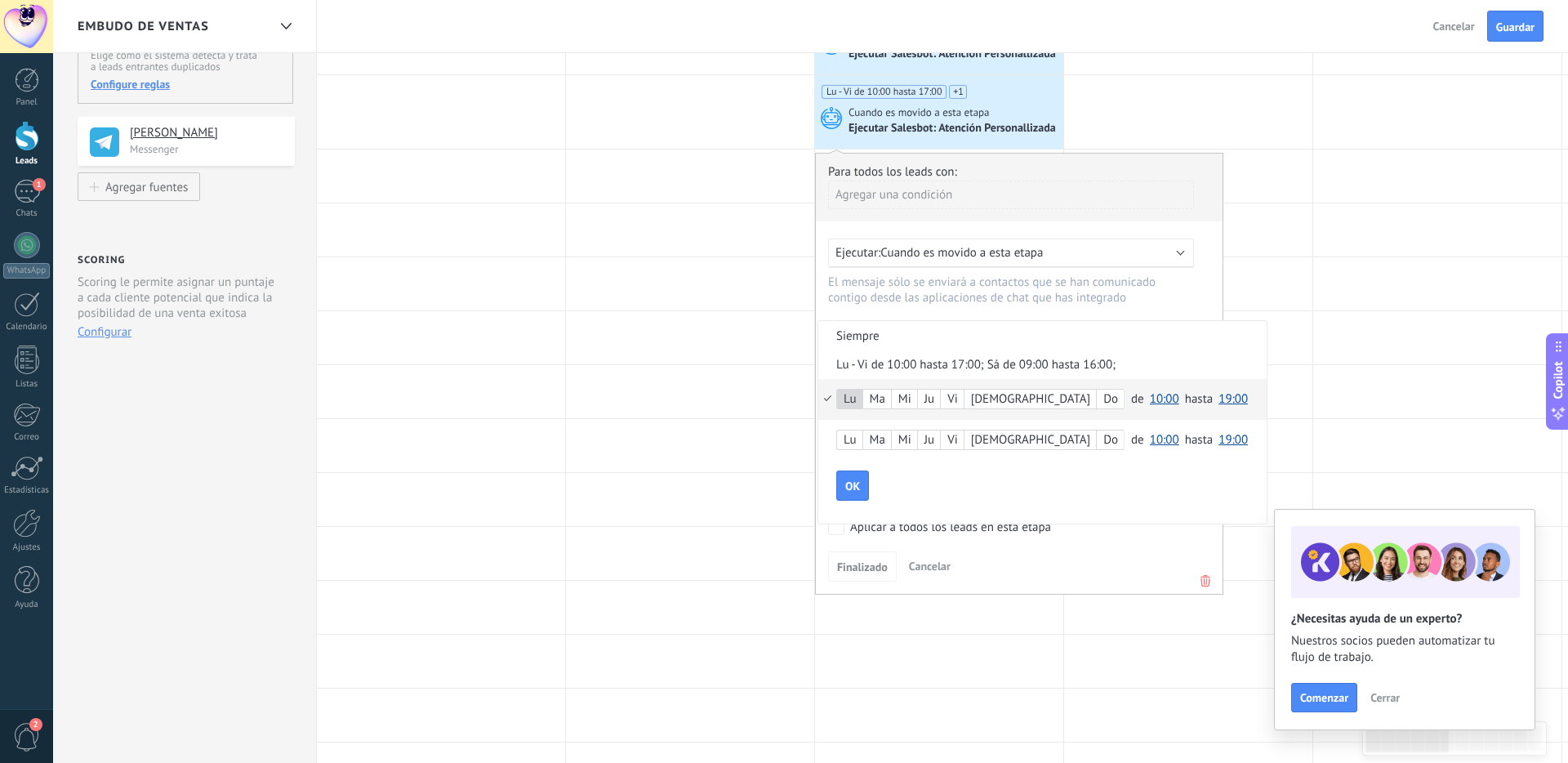
click at [880, 401] on div "Ma" at bounding box center [877, 399] width 28 height 22
click at [1114, 401] on span "10:00" at bounding box center [1165, 400] width 29 height 16
click at [1114, 407] on span "00:00" at bounding box center [1166, 401] width 46 height 16
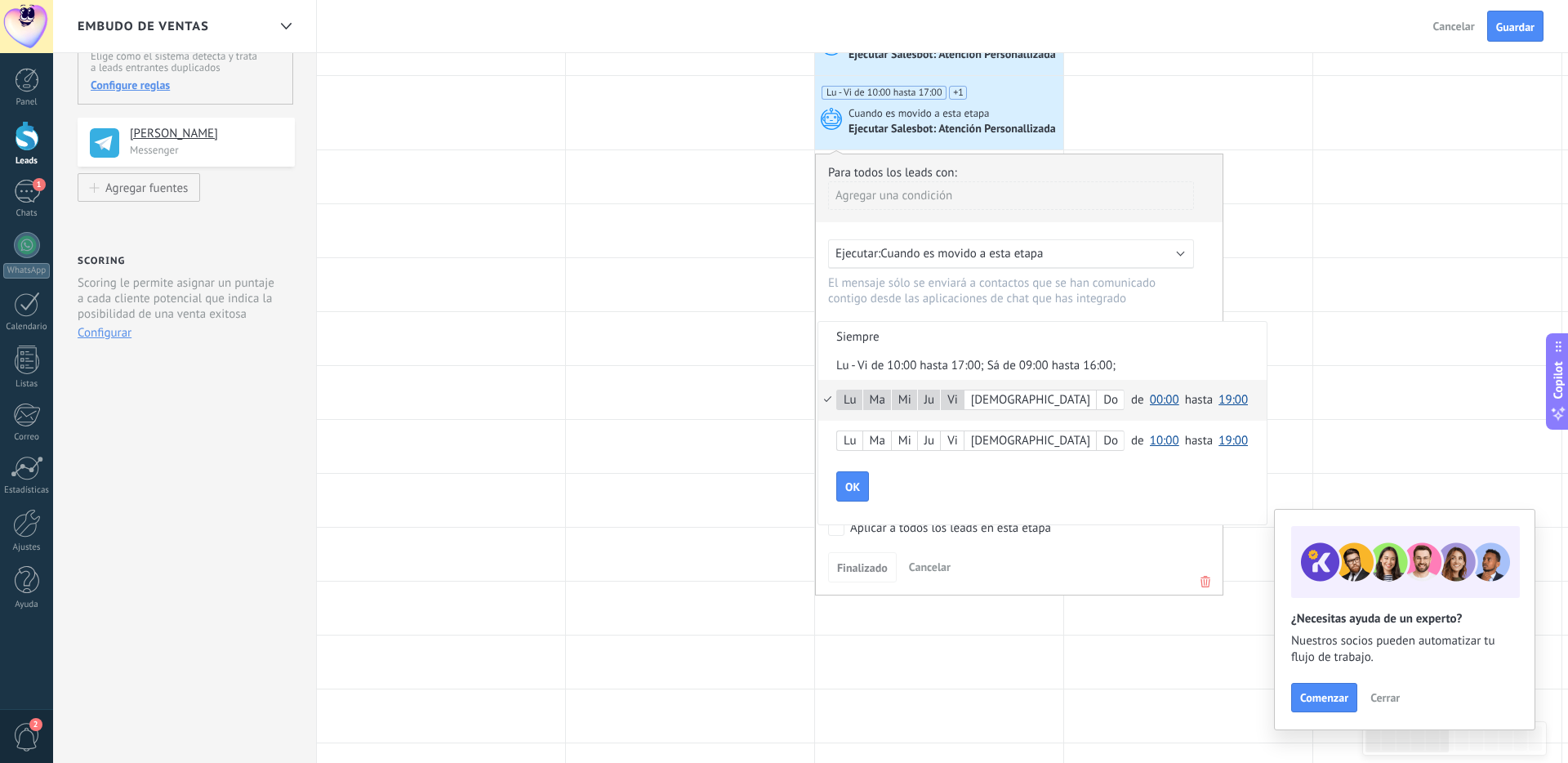
click at [1114, 404] on span "19:00" at bounding box center [1233, 400] width 29 height 16
click at [1114, 434] on span "10:00" at bounding box center [1236, 429] width 46 height 16
click at [1051, 501] on div "OK" at bounding box center [1051, 487] width 430 height 31
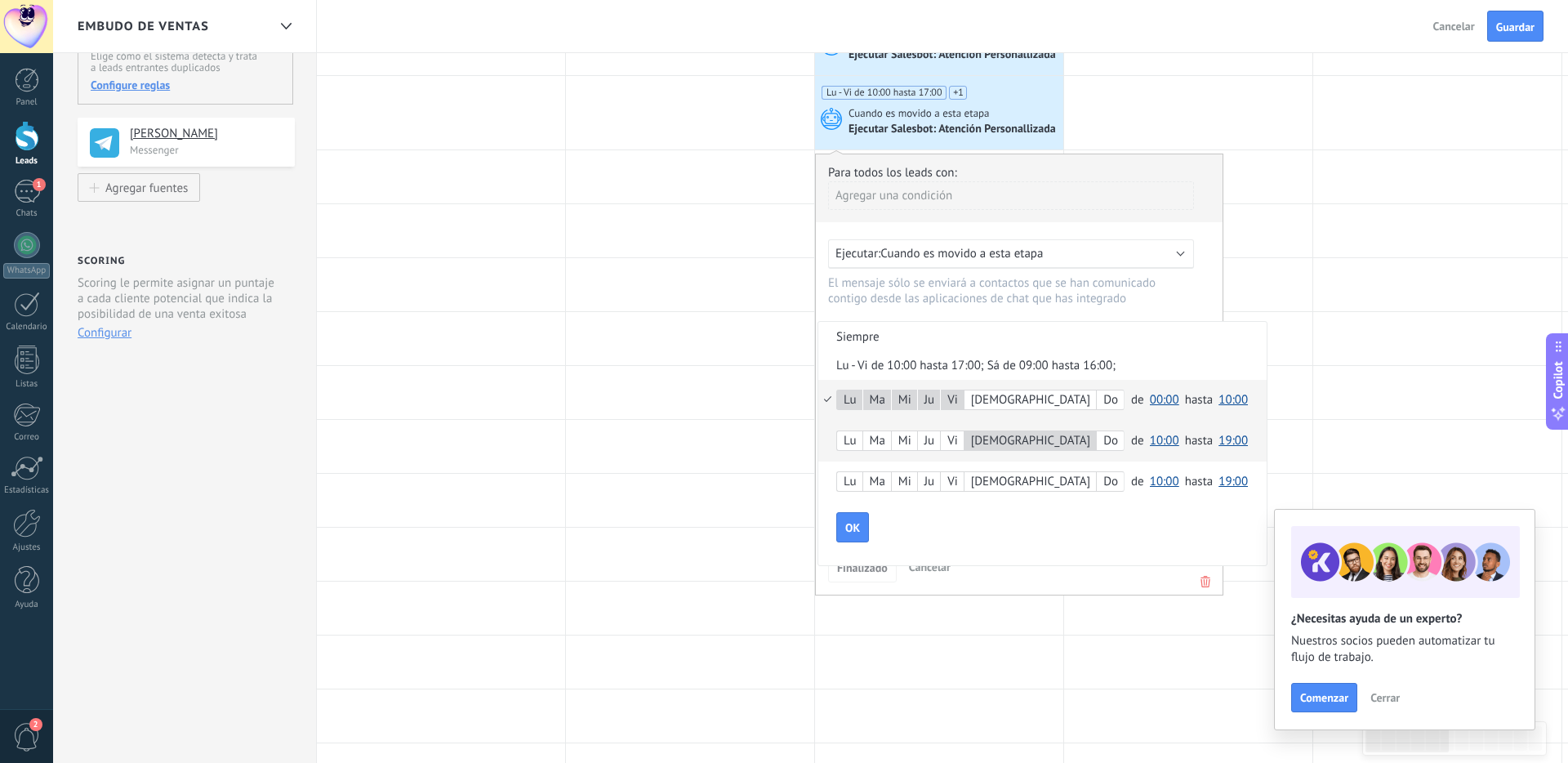
click at [1114, 443] on span "10:00" at bounding box center [1165, 440] width 29 height 16
click at [1114, 444] on span "00:00" at bounding box center [1166, 441] width 46 height 16
click at [1114, 442] on span "19:00" at bounding box center [1233, 440] width 29 height 16
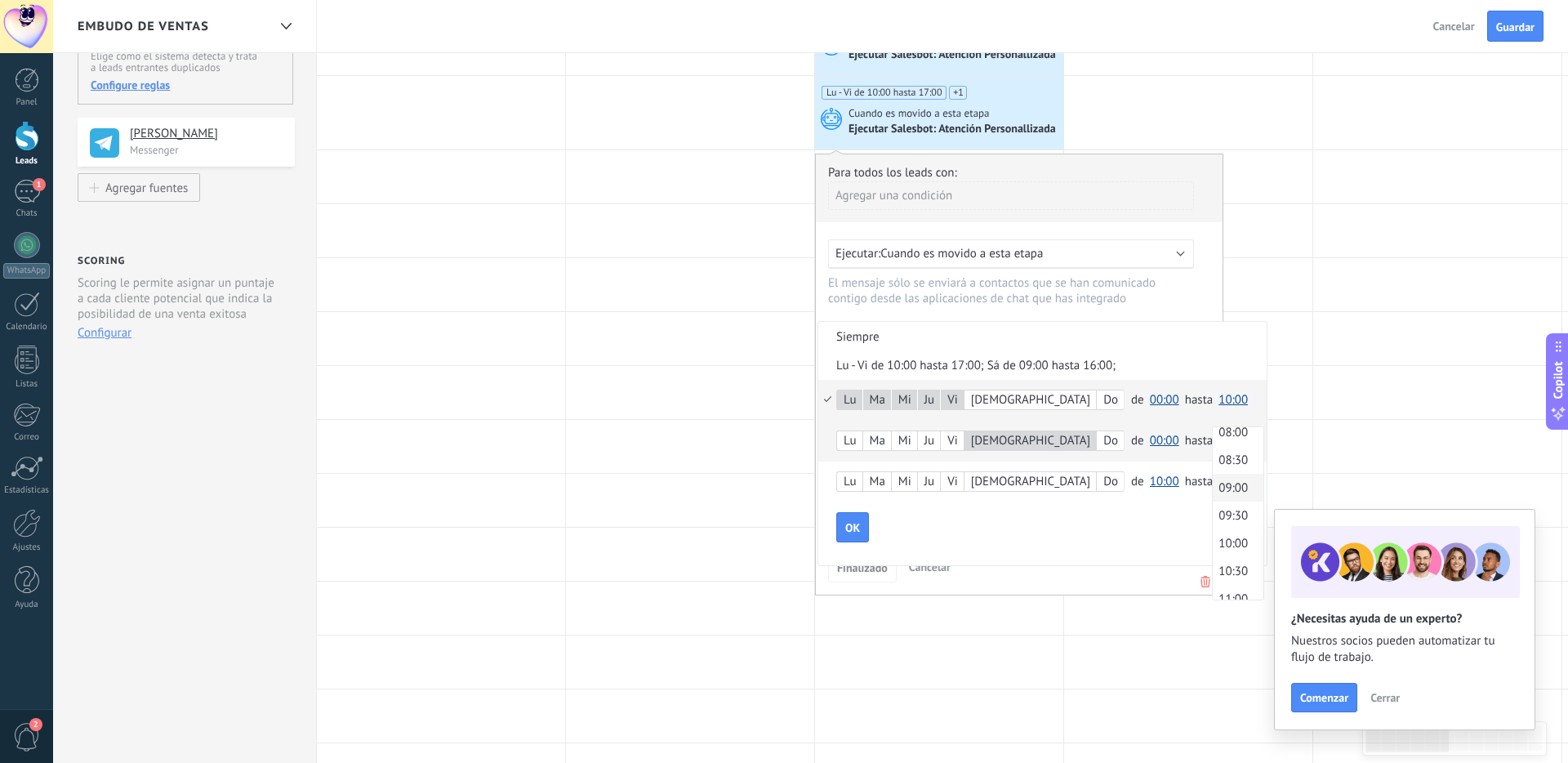
click at [1114, 493] on span "09:00" at bounding box center [1236, 488] width 46 height 16
click at [1044, 533] on div "OK" at bounding box center [1051, 528] width 430 height 31
click at [855, 524] on span "OK" at bounding box center [852, 527] width 15 height 11
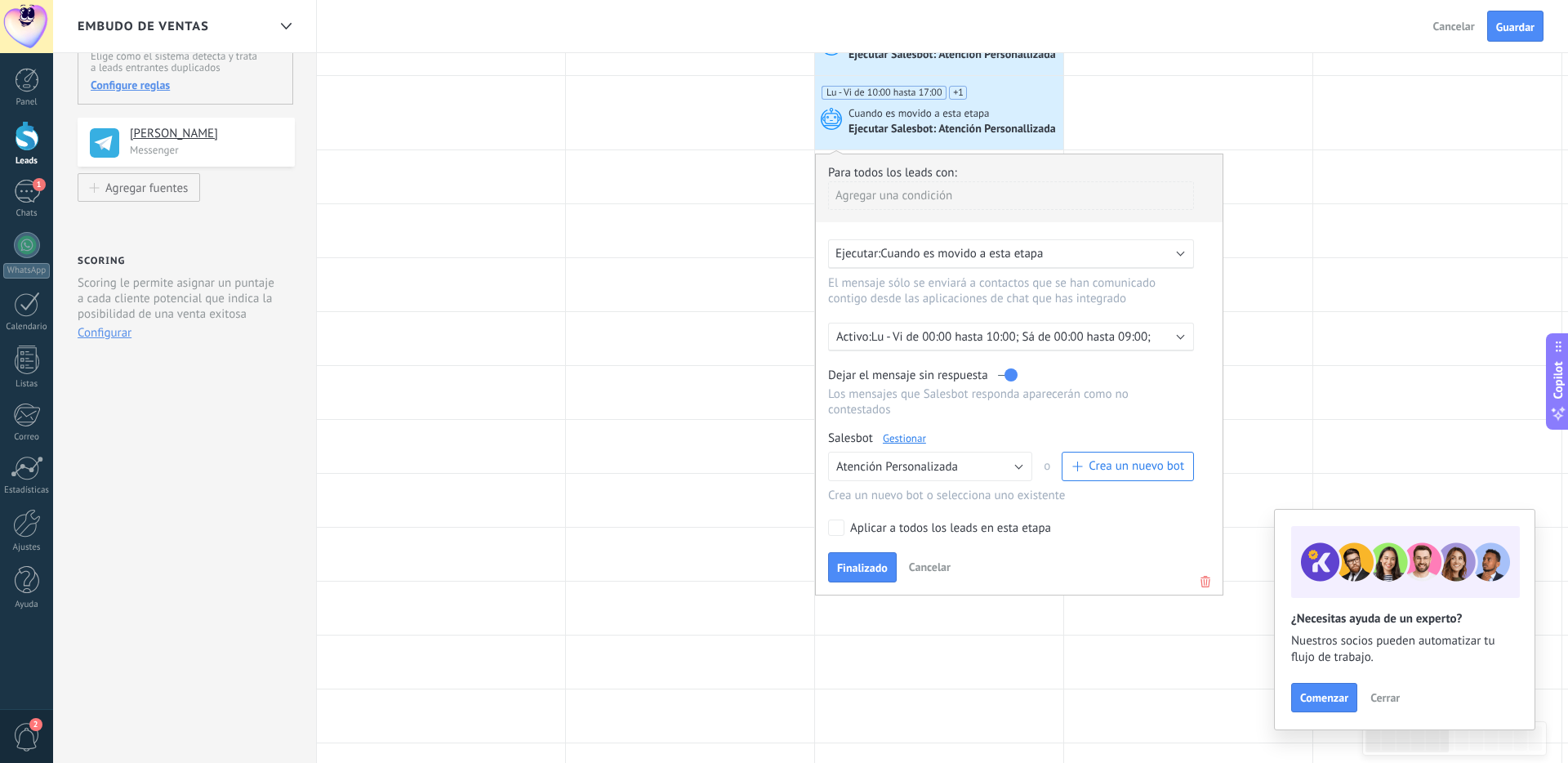
click at [1070, 340] on p "Lu - Vi de 00:00 hasta 10:00; Sá de 00:00 hasta 09:00;" at bounding box center [1014, 337] width 286 height 16
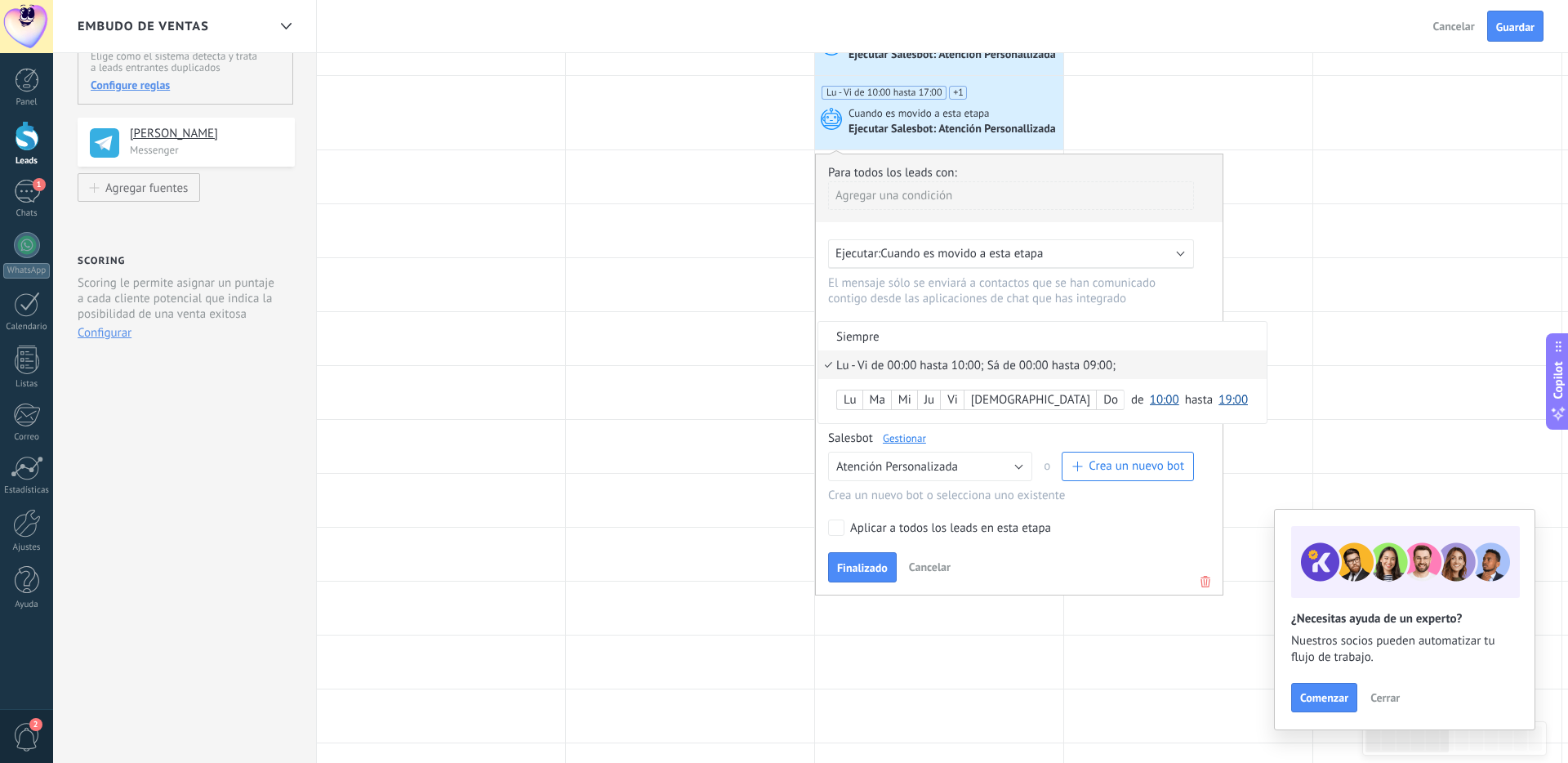
click at [1114, 401] on div "Lu Ma Mi Ju Vi Sá Do de 00:00 00:30 01:00 01:30 02:00 02:30 03:00 03:30 04:00 0…" at bounding box center [1043, 400] width 448 height 41
click at [1028, 419] on div "Lu Ma Mi Ju Vi Sá Do de 00:00 00:30 01:00 01:30 02:00 02:30 03:00 03:30 04:00 0…" at bounding box center [1043, 400] width 448 height 41
click at [1073, 558] on div at bounding box center [1019, 374] width 407 height 440
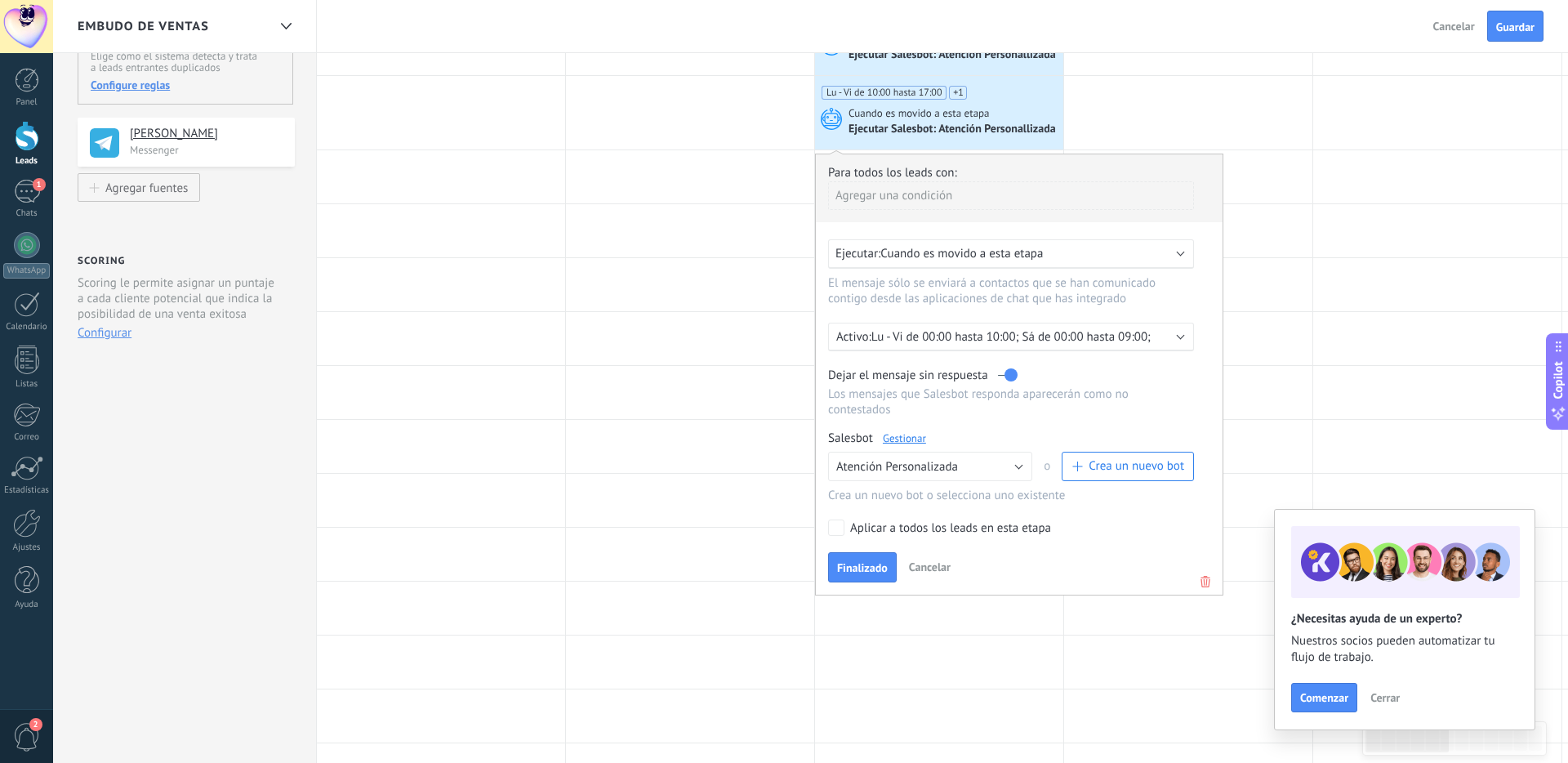
click at [895, 340] on p "Lu - Vi de 00:00 hasta 10:00; Sá de 00:00 hasta 09:00;" at bounding box center [1014, 337] width 286 height 16
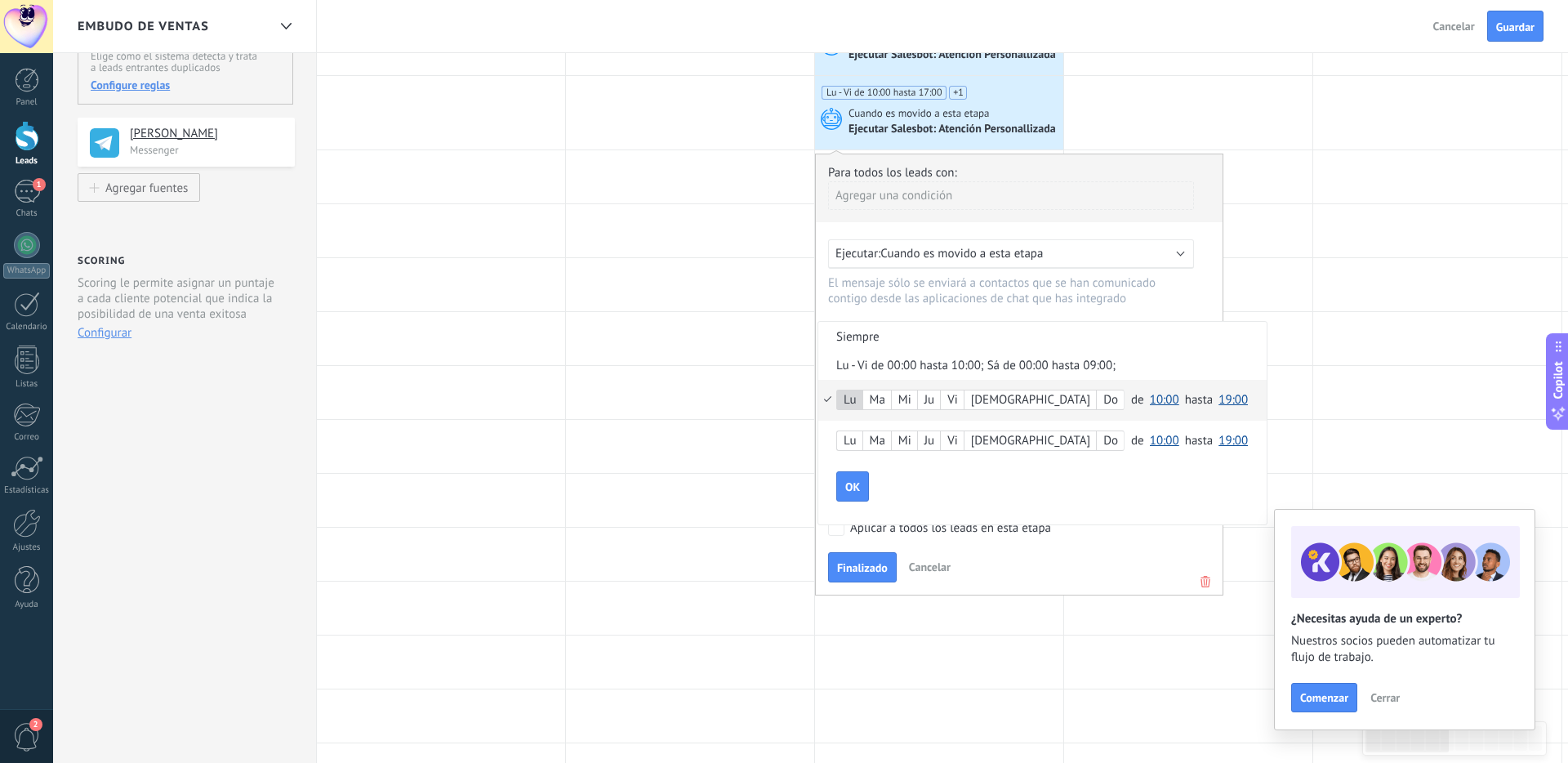
click at [883, 405] on div "Ma" at bounding box center [877, 400] width 28 height 22
click at [935, 403] on div "Ju" at bounding box center [929, 400] width 22 height 22
click at [1114, 401] on span "10:00" at bounding box center [1165, 400] width 29 height 16
click at [1114, 465] on span "17:00" at bounding box center [1166, 461] width 46 height 16
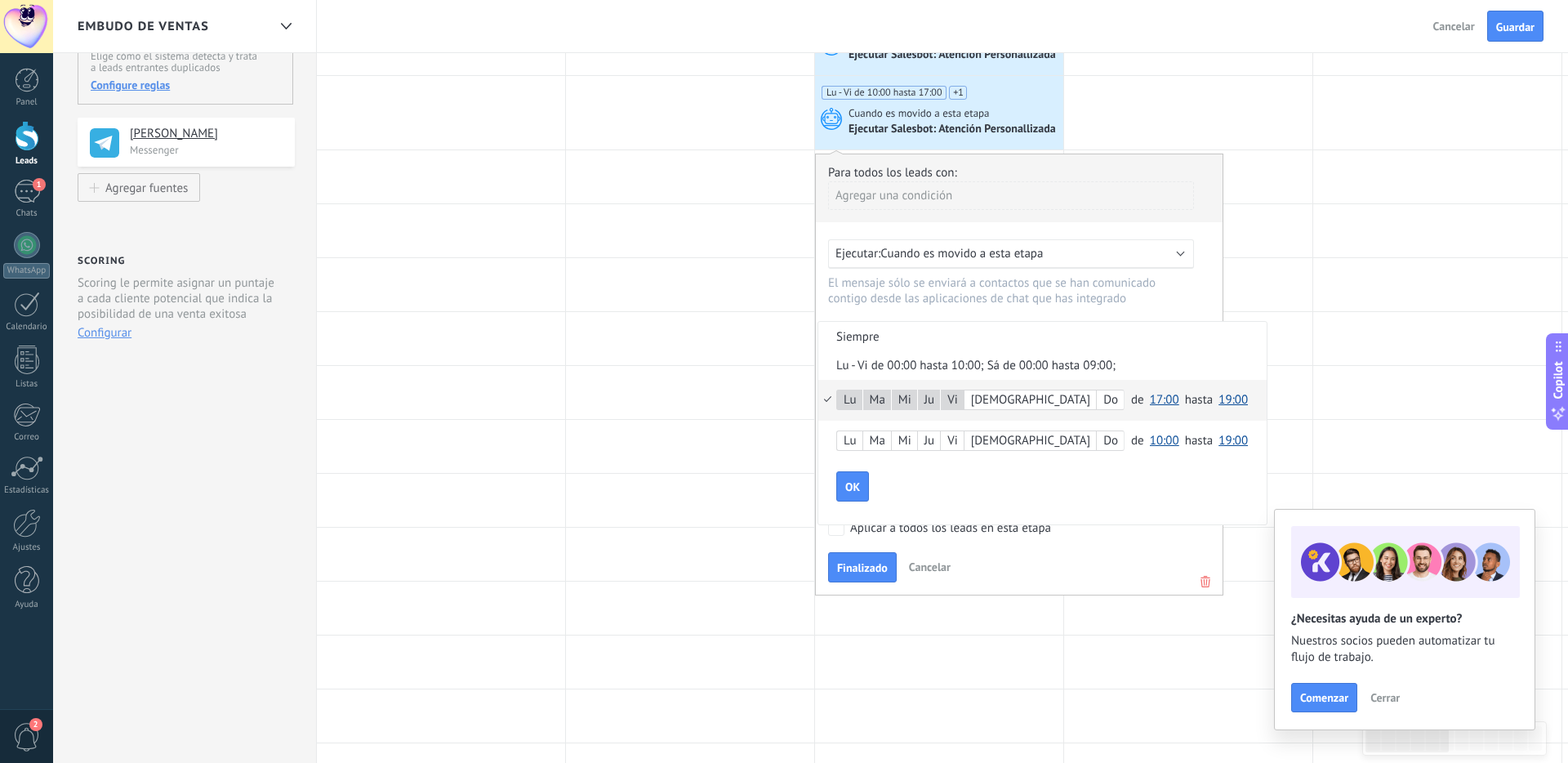
click at [1114, 401] on span "19:00" at bounding box center [1233, 400] width 29 height 16
click at [1114, 402] on span "00:00" at bounding box center [1236, 401] width 46 height 16
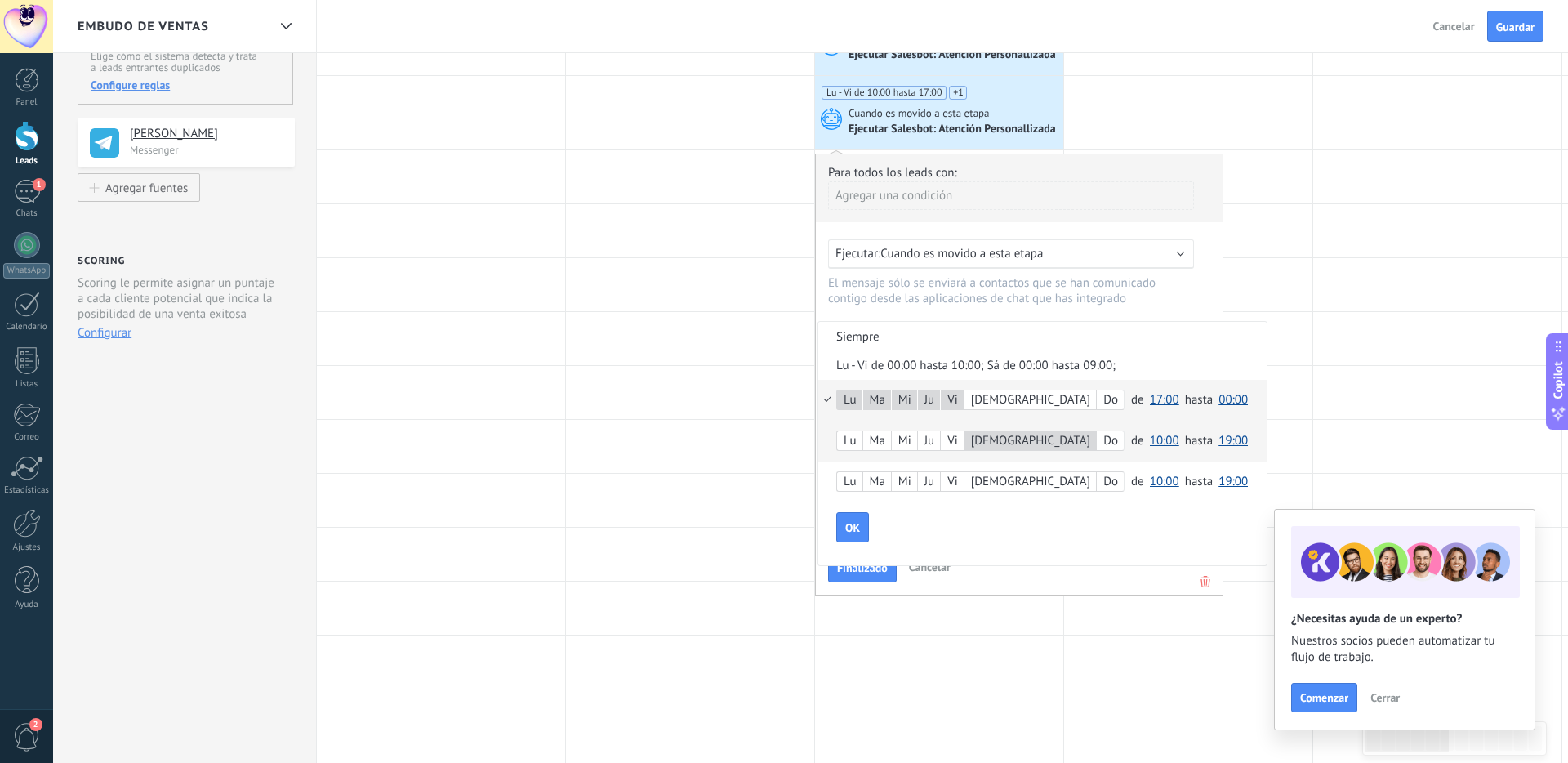
click at [1114, 444] on span "10:00" at bounding box center [1165, 440] width 29 height 16
click at [1114, 510] on span "16:00" at bounding box center [1166, 508] width 46 height 16
click at [1114, 441] on span "19:00" at bounding box center [1233, 440] width 29 height 16
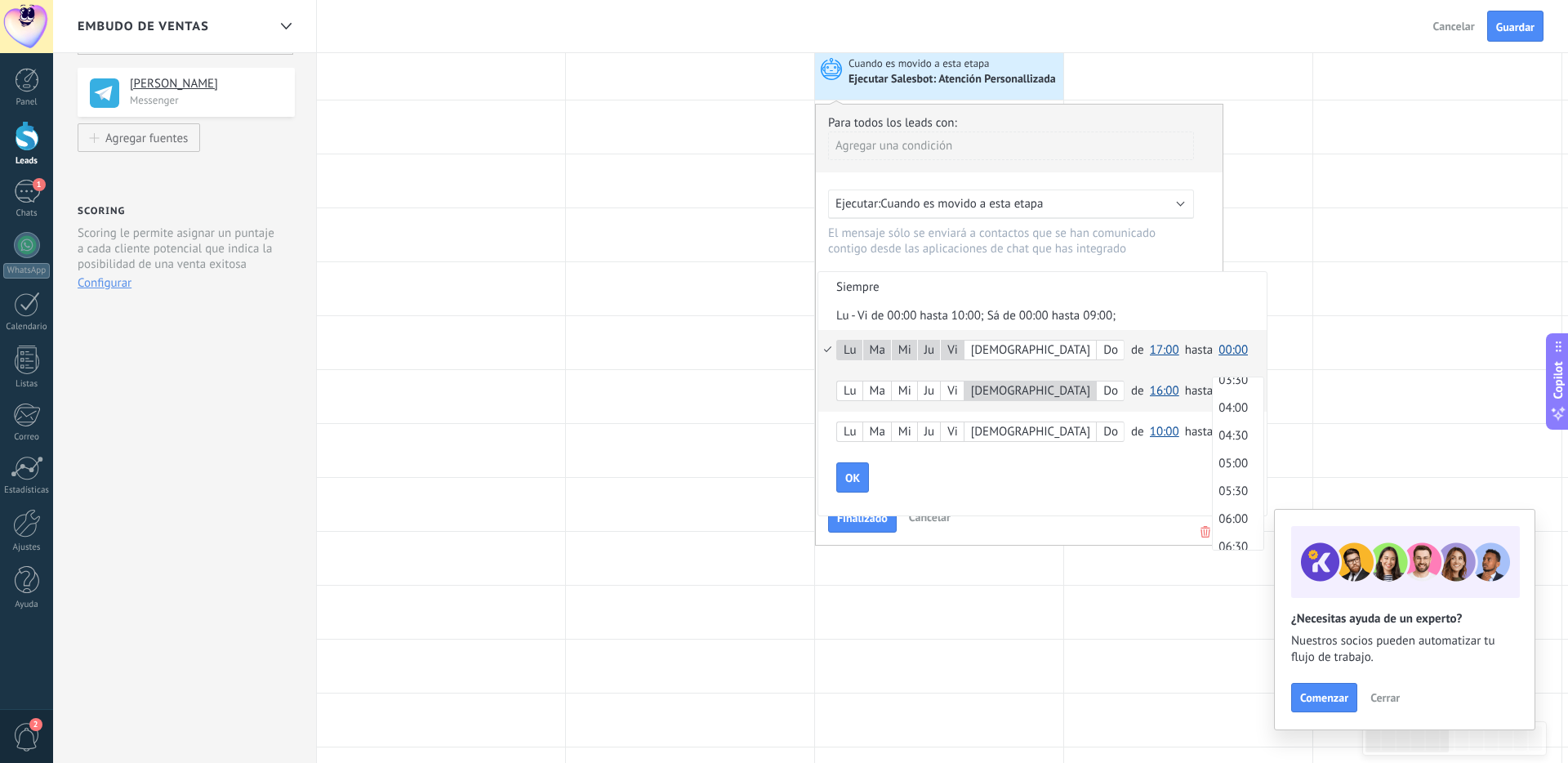
scroll to position [0, 0]
click at [1114, 394] on span "00:00" at bounding box center [1236, 392] width 46 height 16
click at [853, 478] on span "OK" at bounding box center [852, 478] width 15 height 11
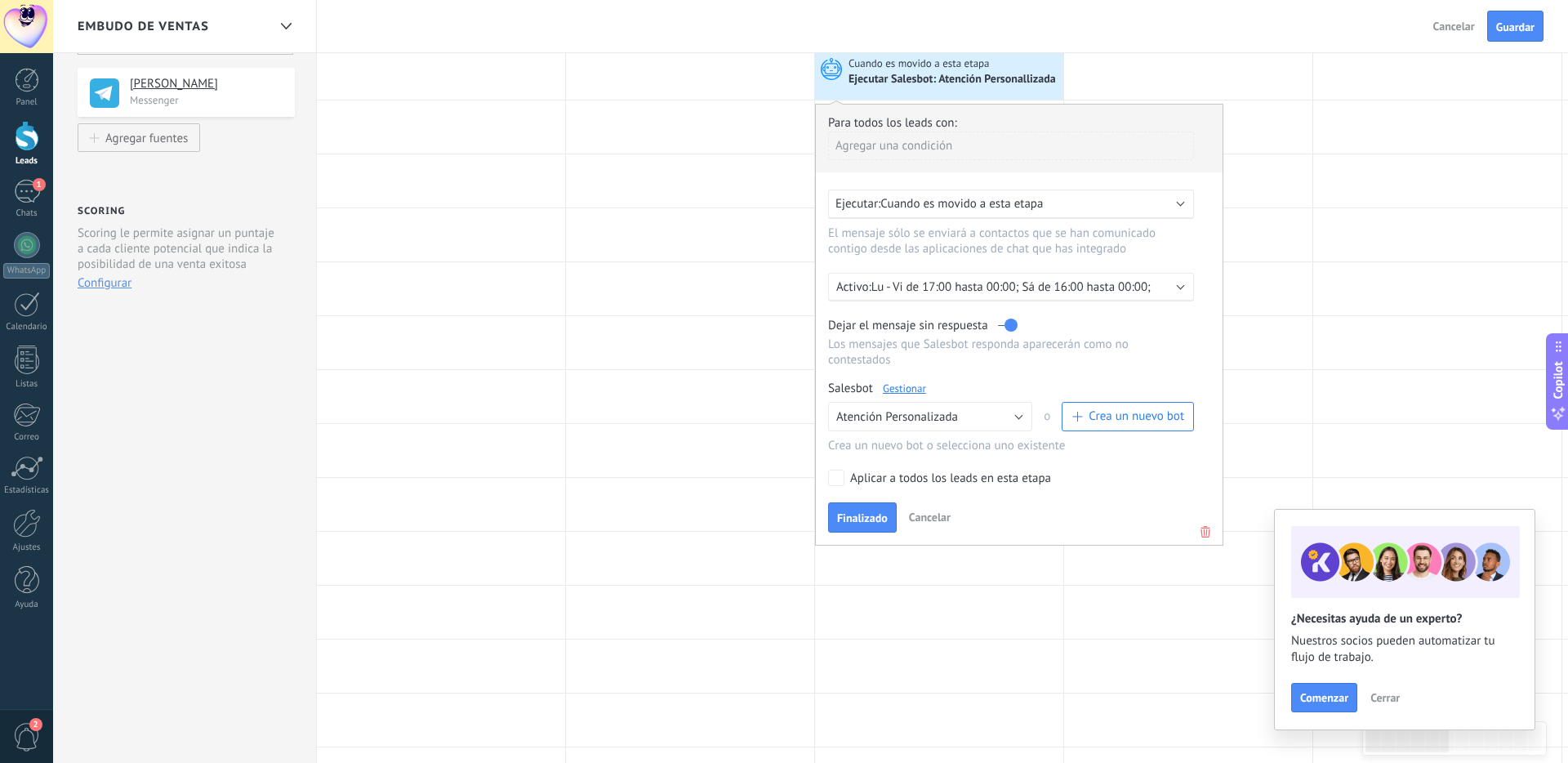
click at [1106, 286] on p "Lu - Vi de 17:00 hasta 00:00; Sá de 16:00 hasta 00:00;" at bounding box center [1014, 287] width 286 height 16
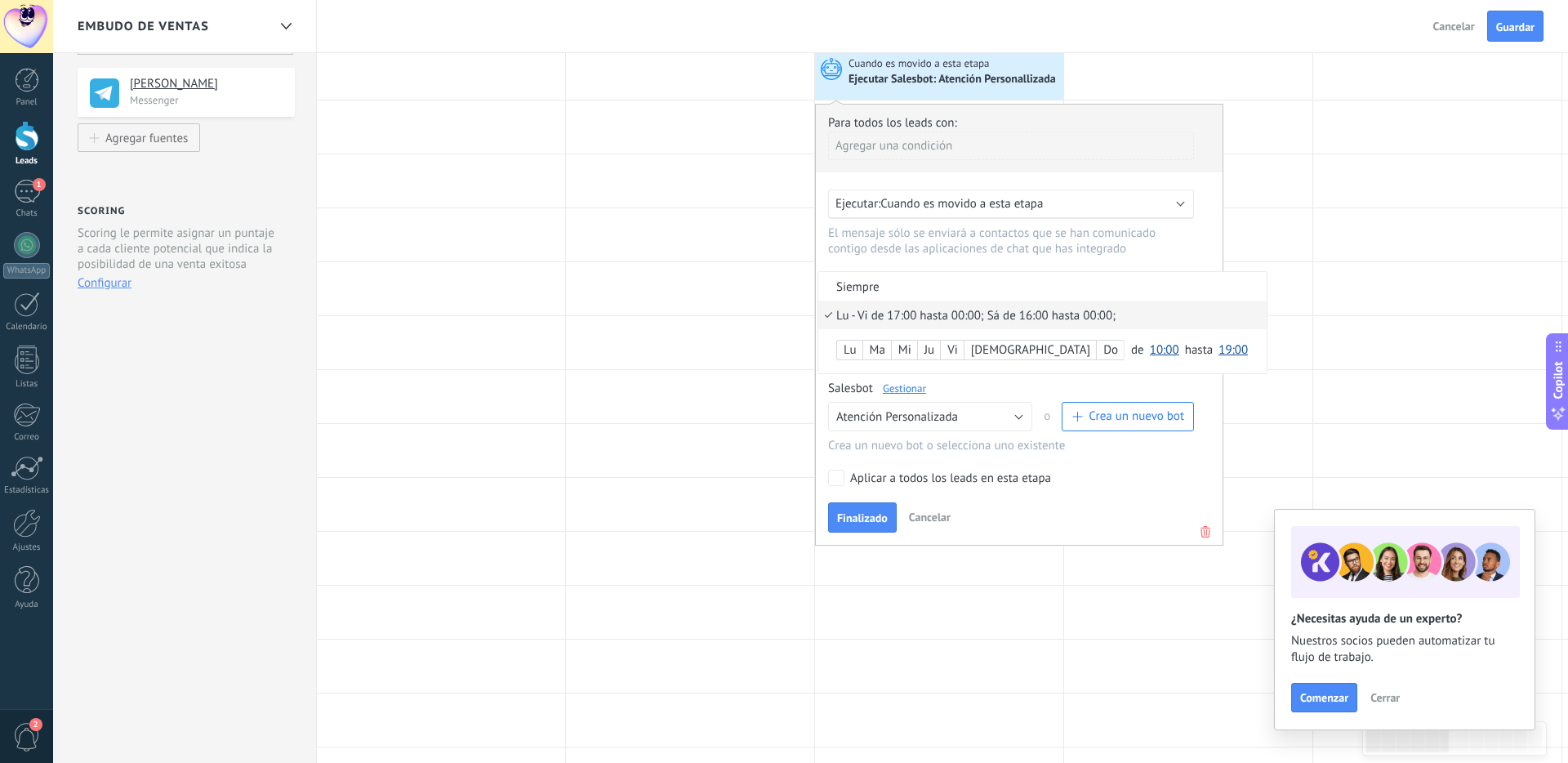
click at [1114, 319] on div "Lu - Vi de 17:00 hasta 00:00; Sá de 16:00 hasta 00:00;" at bounding box center [1014, 316] width 357 height 16
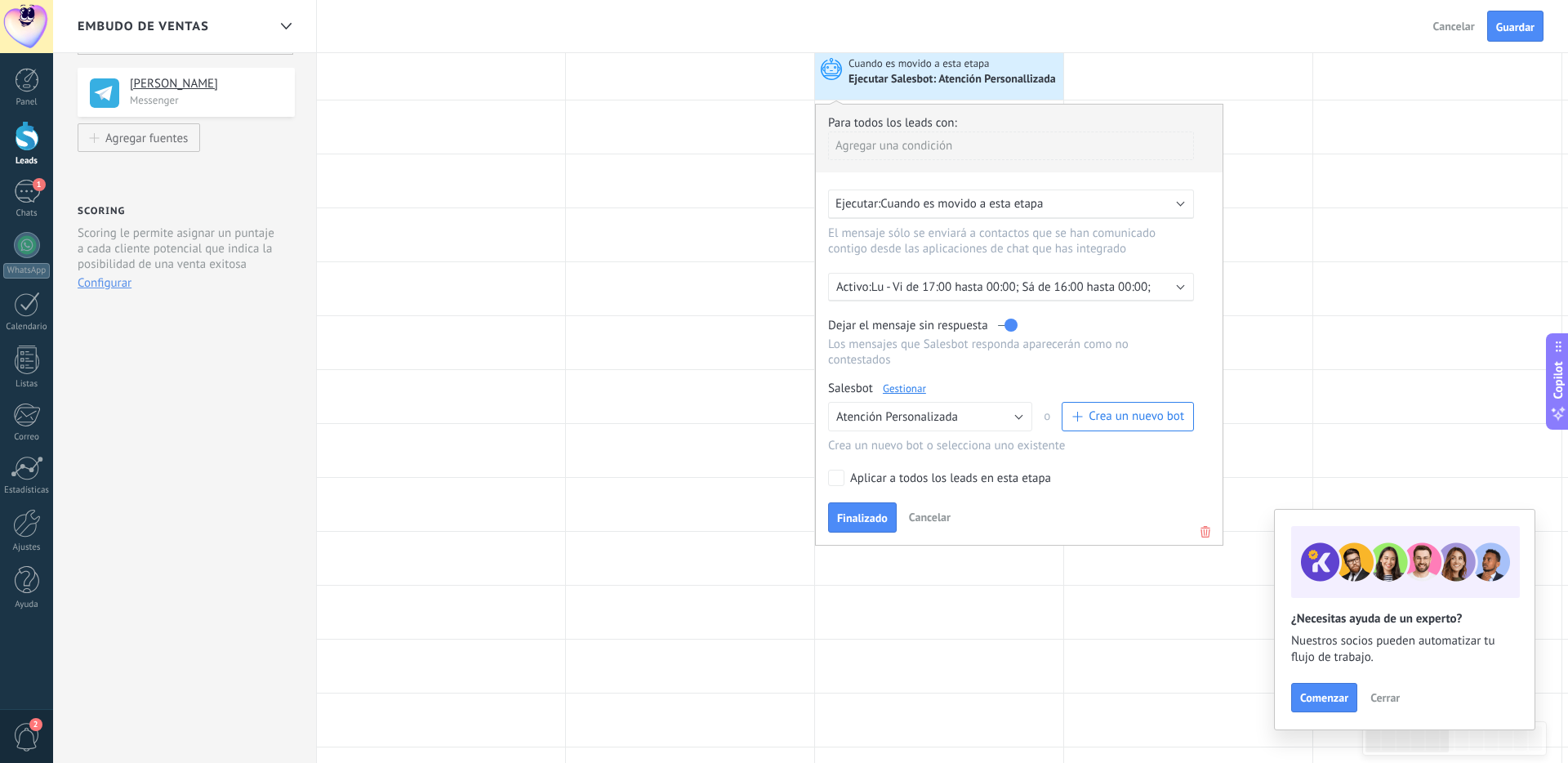
click at [1114, 295] on div at bounding box center [1019, 324] width 407 height 440
click at [1114, 286] on p "Lu - Vi de 17:00 hasta 00:00; Sá de 16:00 hasta 00:00;" at bounding box center [1014, 287] width 286 height 16
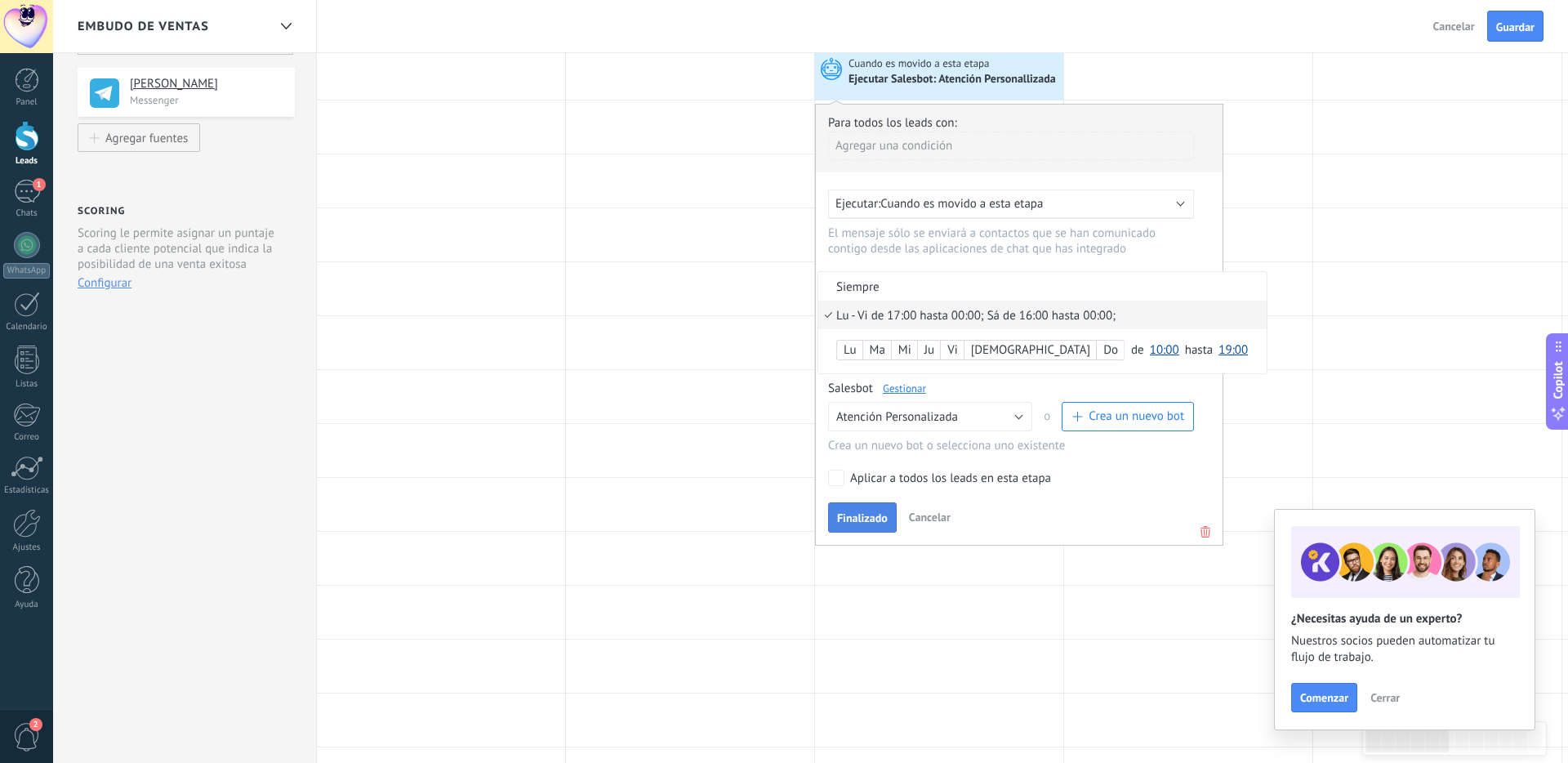
click at [858, 521] on div at bounding box center [1019, 324] width 407 height 440
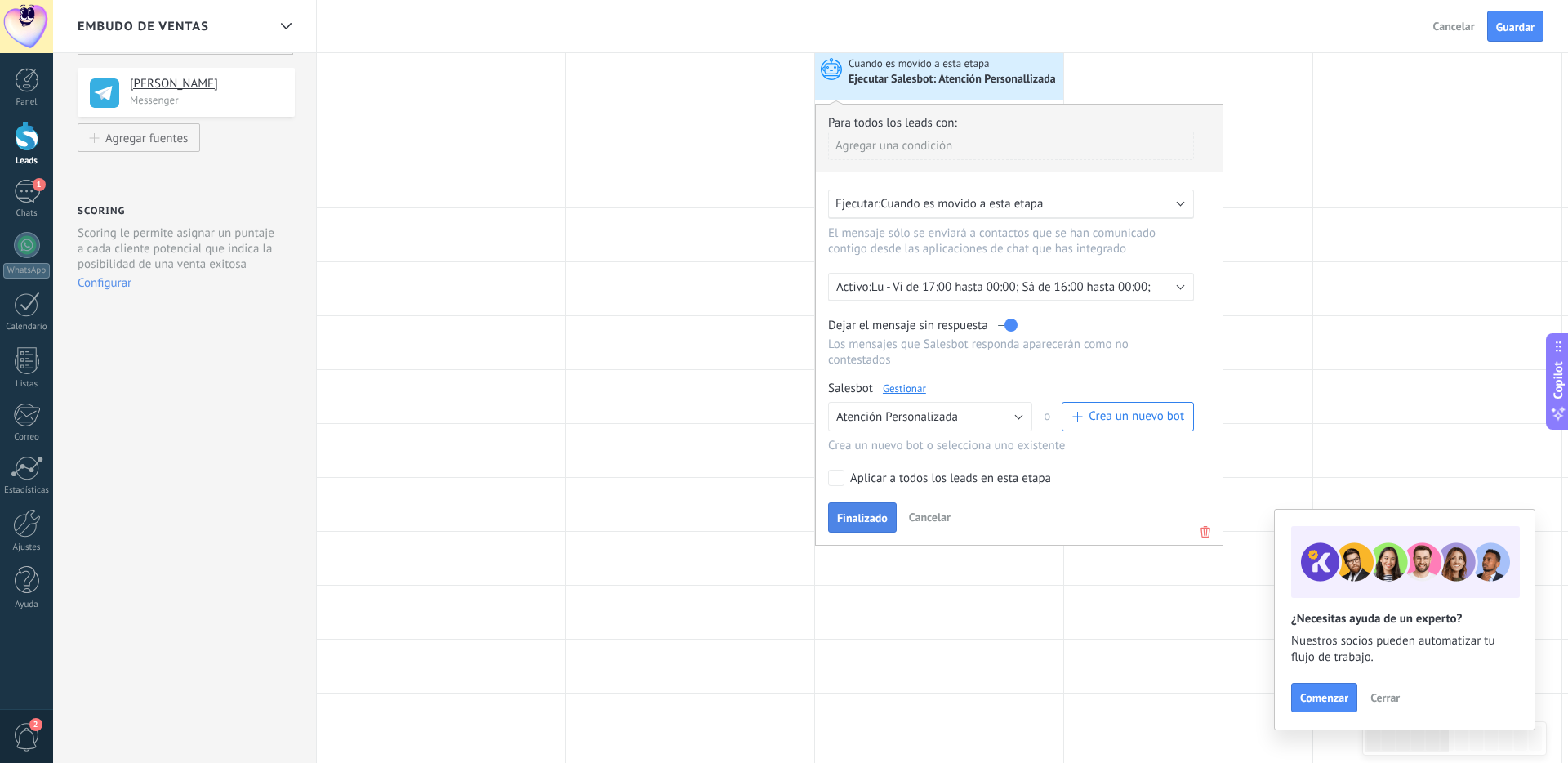
click at [867, 520] on span "Finalizado" at bounding box center [862, 517] width 51 height 11
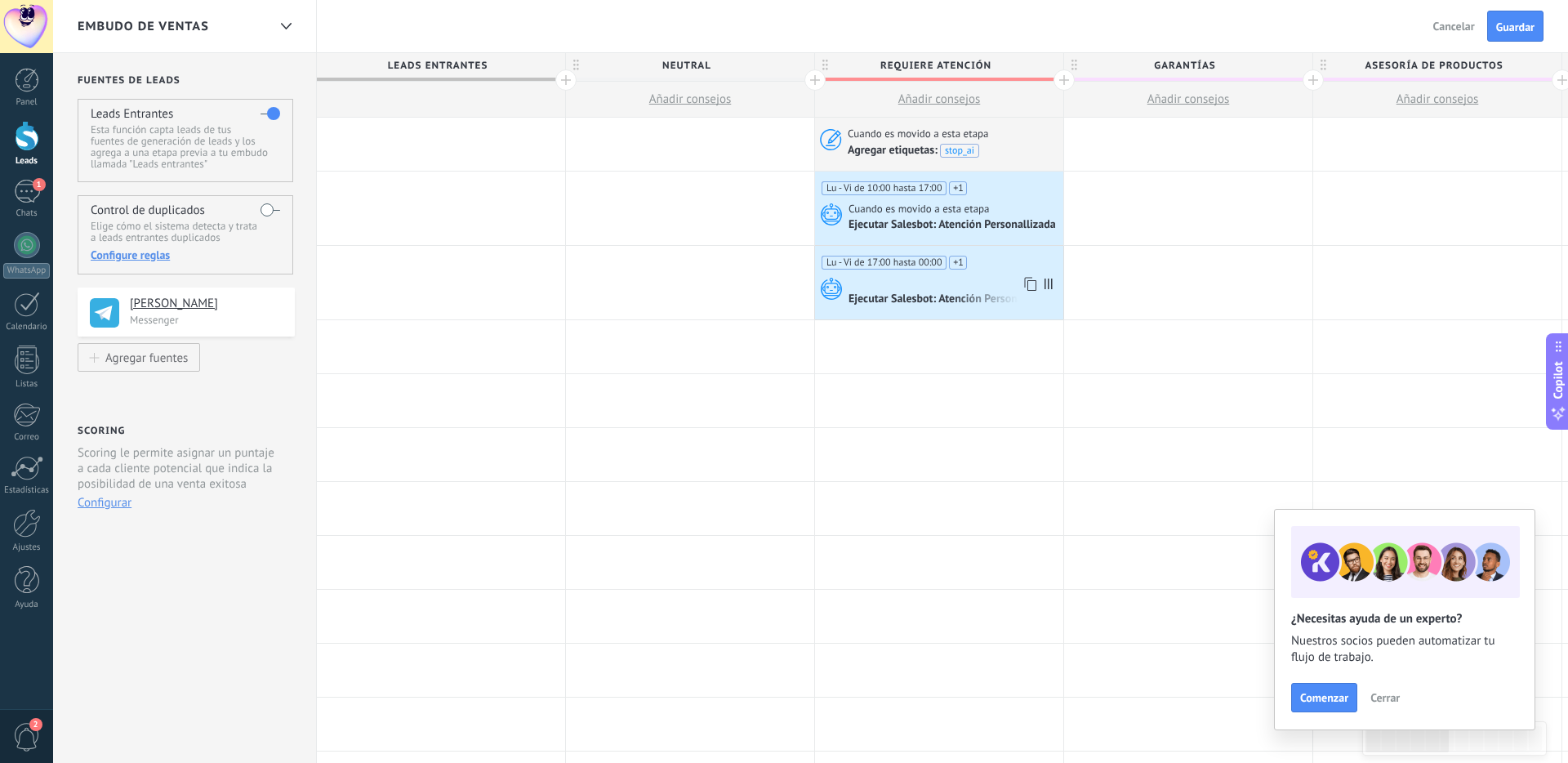
click at [980, 284] on div at bounding box center [954, 283] width 211 height 15
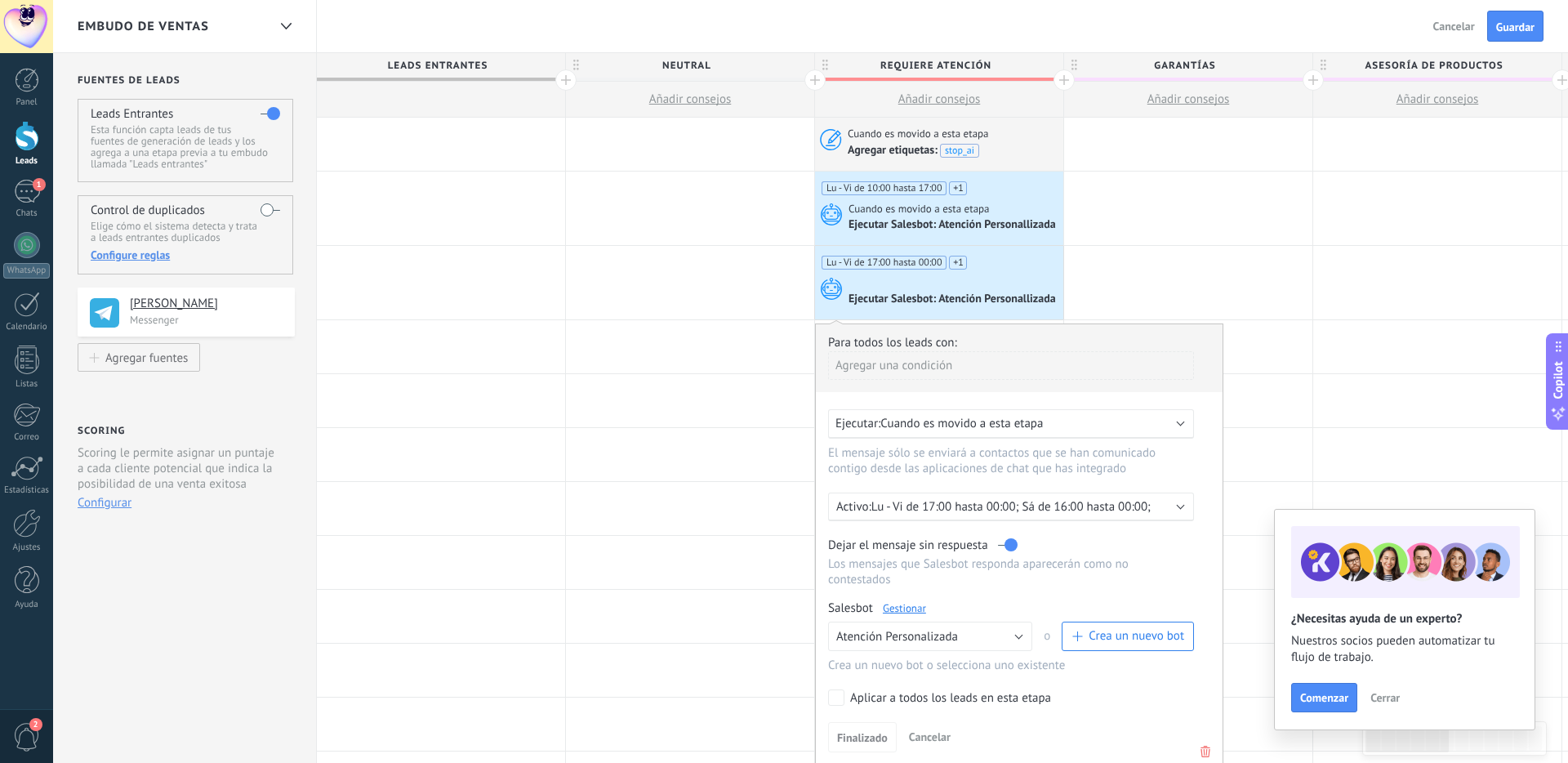
click at [980, 284] on div at bounding box center [954, 283] width 211 height 15
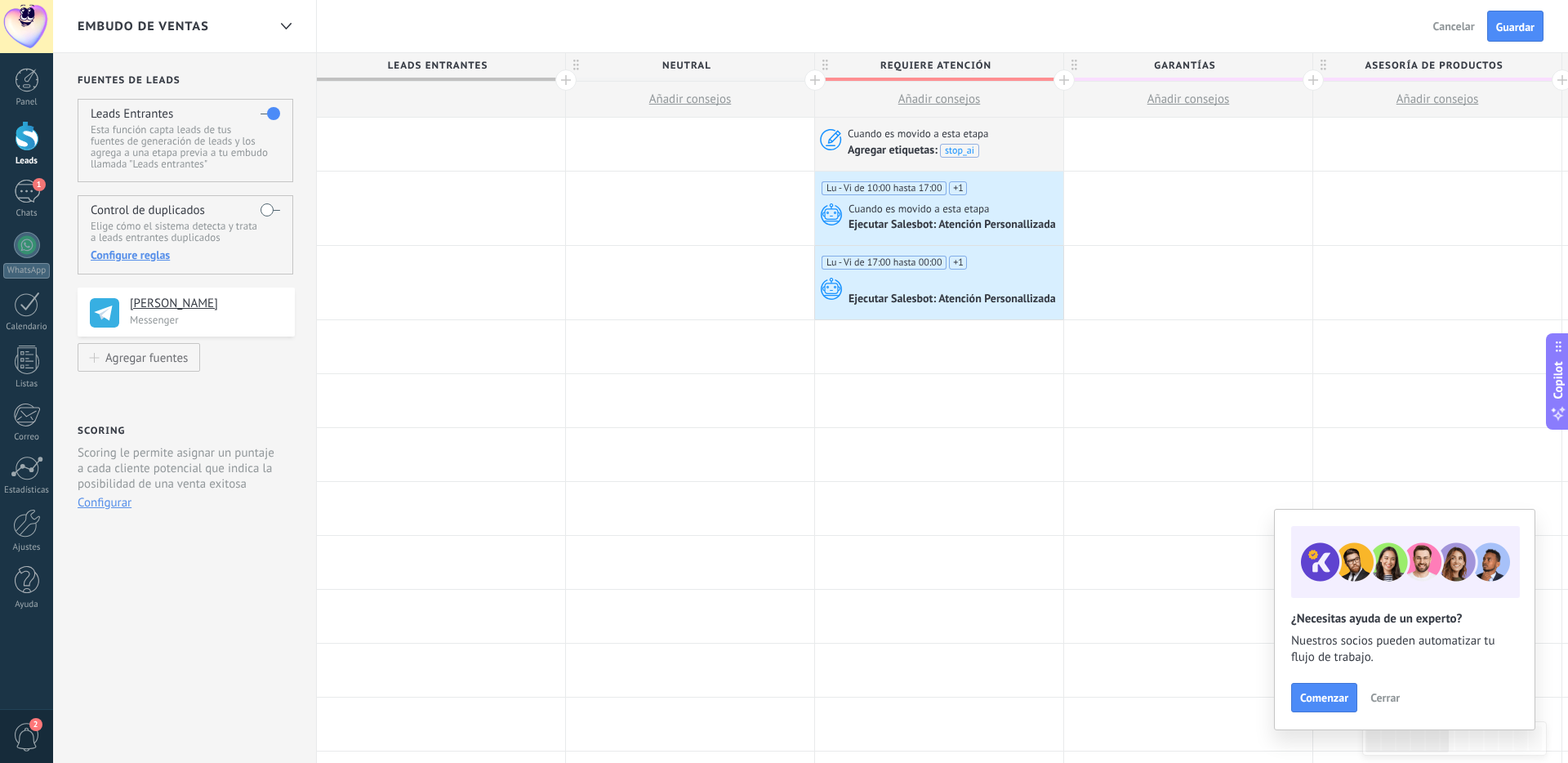
click at [980, 284] on div at bounding box center [954, 283] width 211 height 15
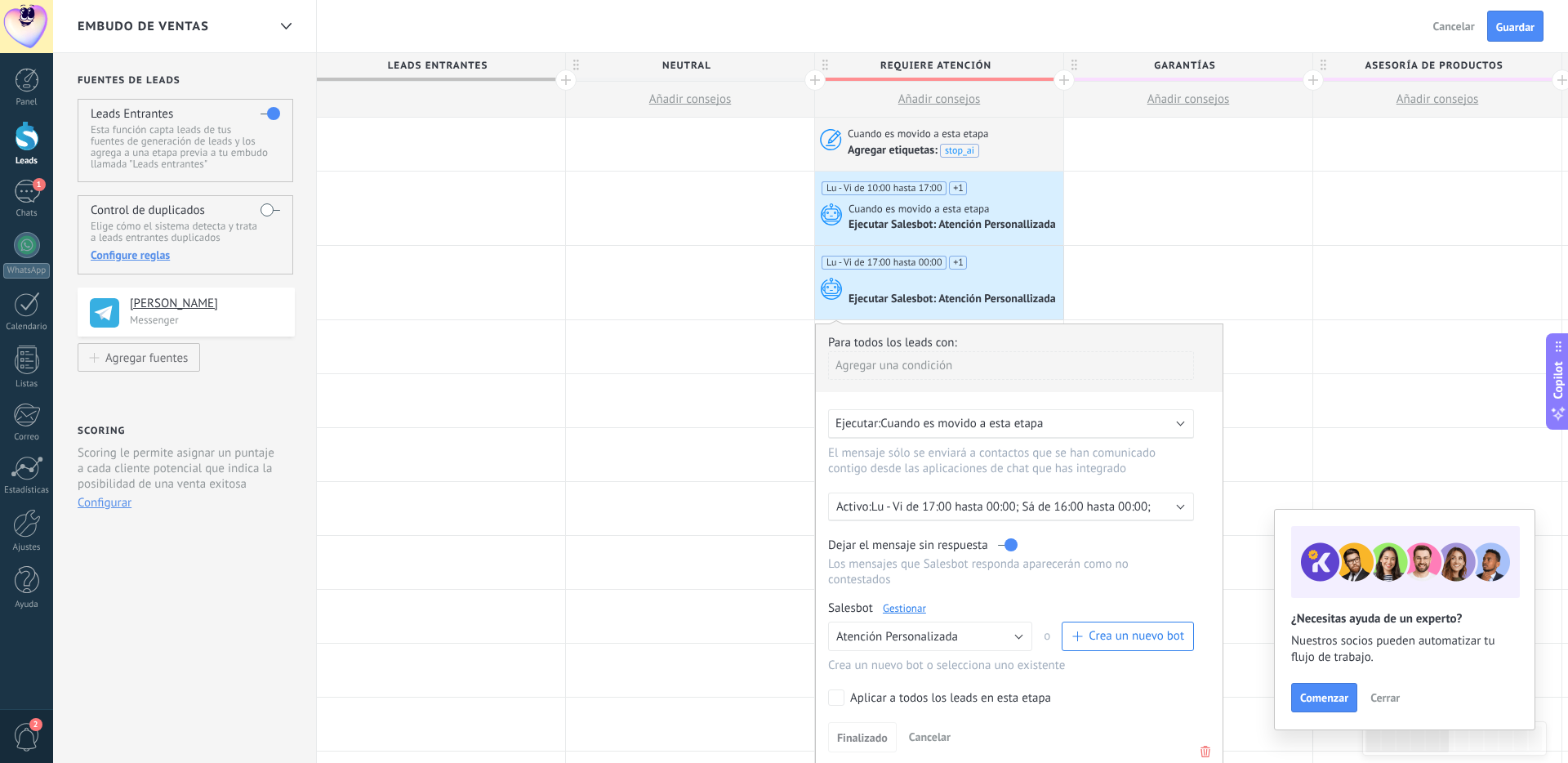
click at [912, 612] on link "Gestionar" at bounding box center [904, 608] width 43 height 14
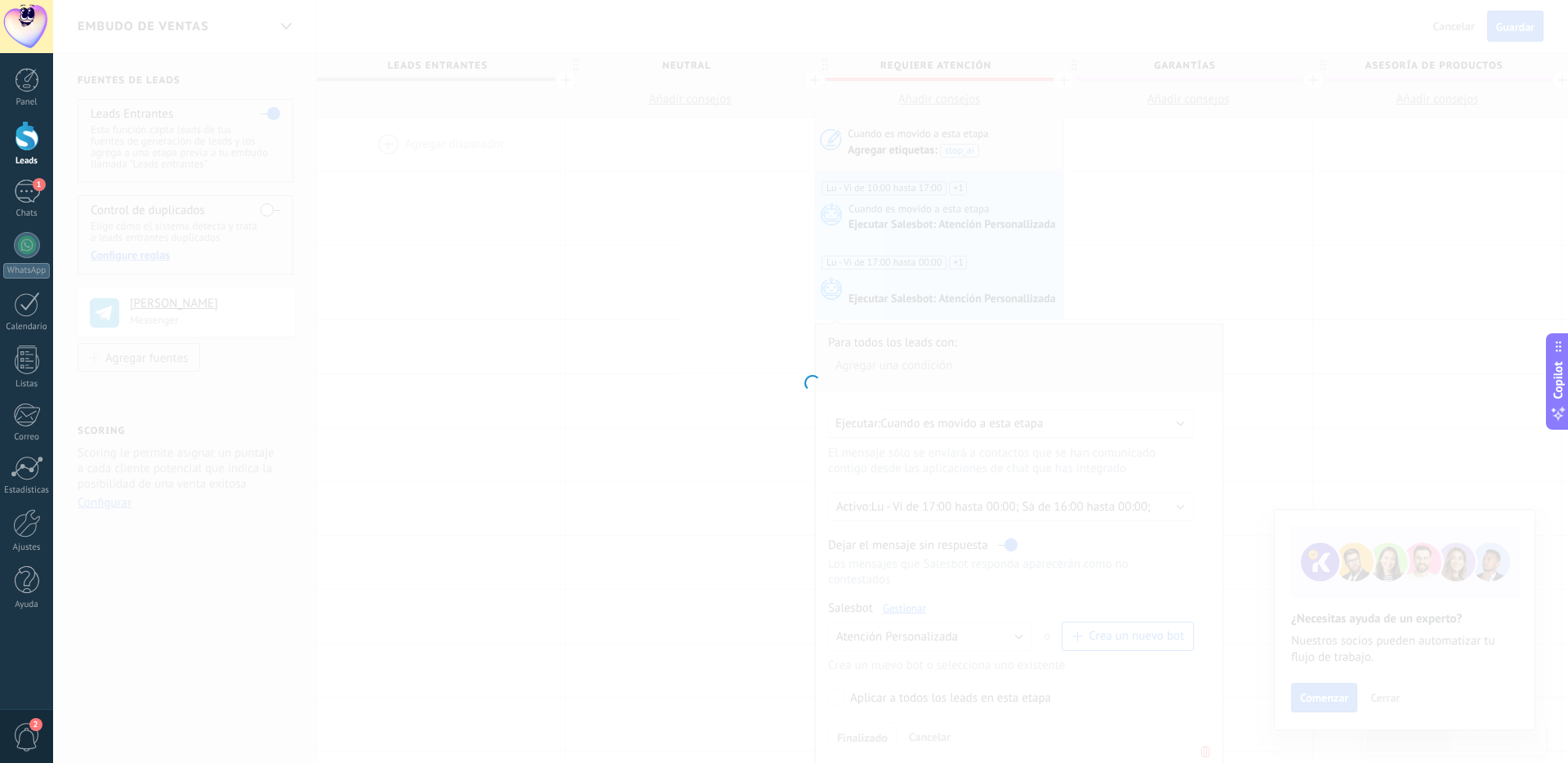
type input "**********"
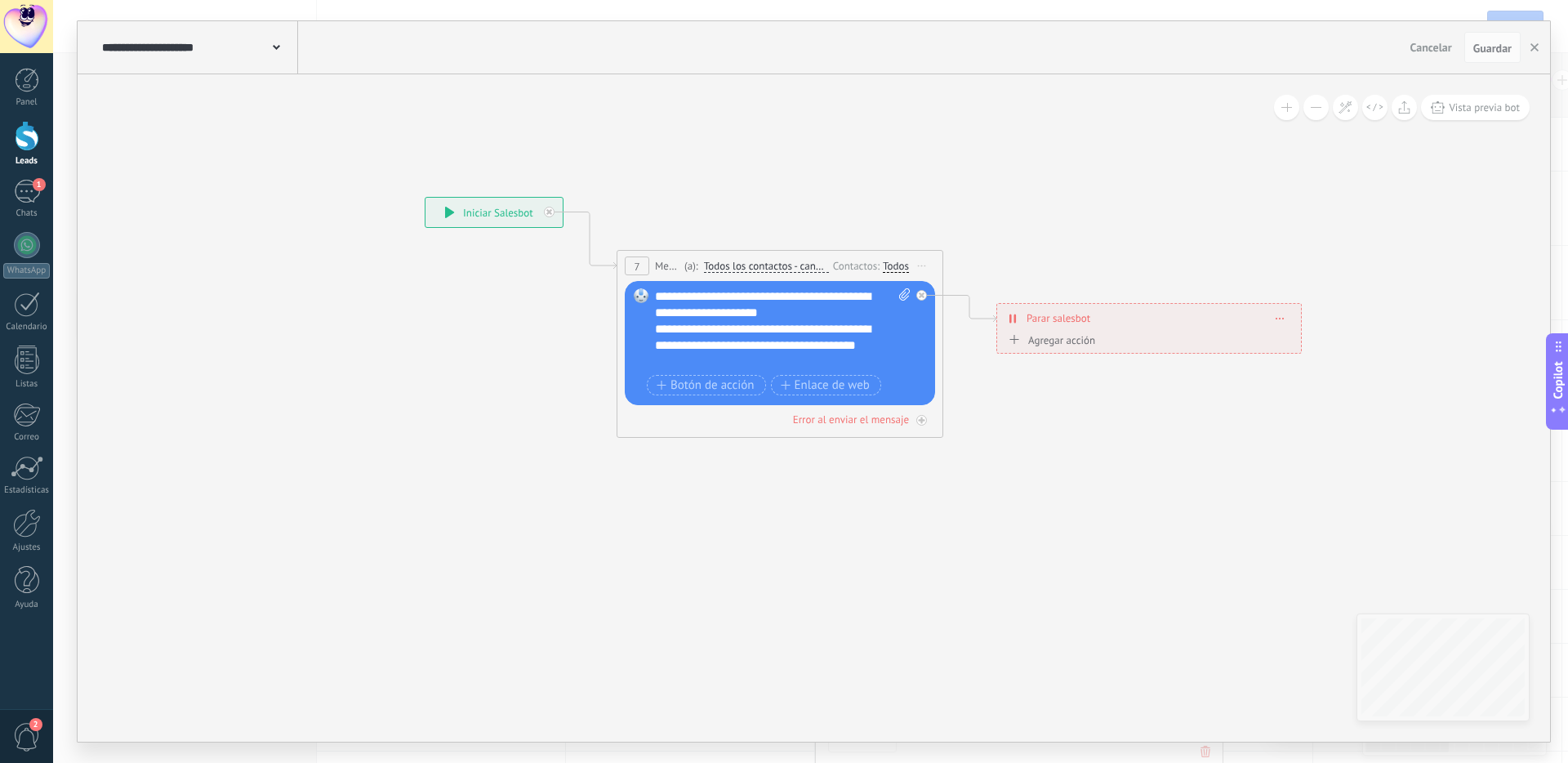
click at [281, 51] on div "**********" at bounding box center [197, 48] width 200 height 52
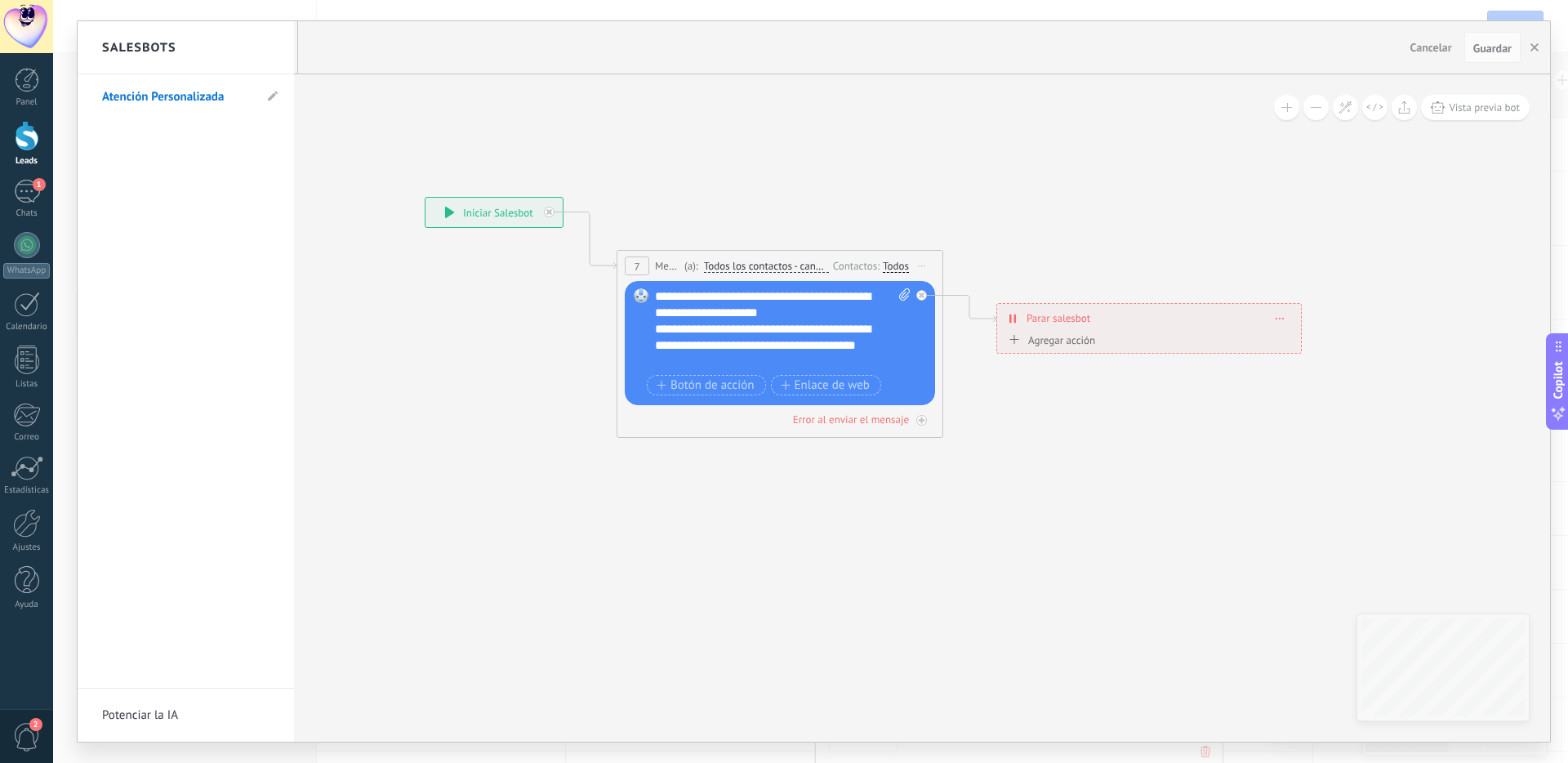
click at [1114, 45] on div at bounding box center [814, 382] width 1473 height 720
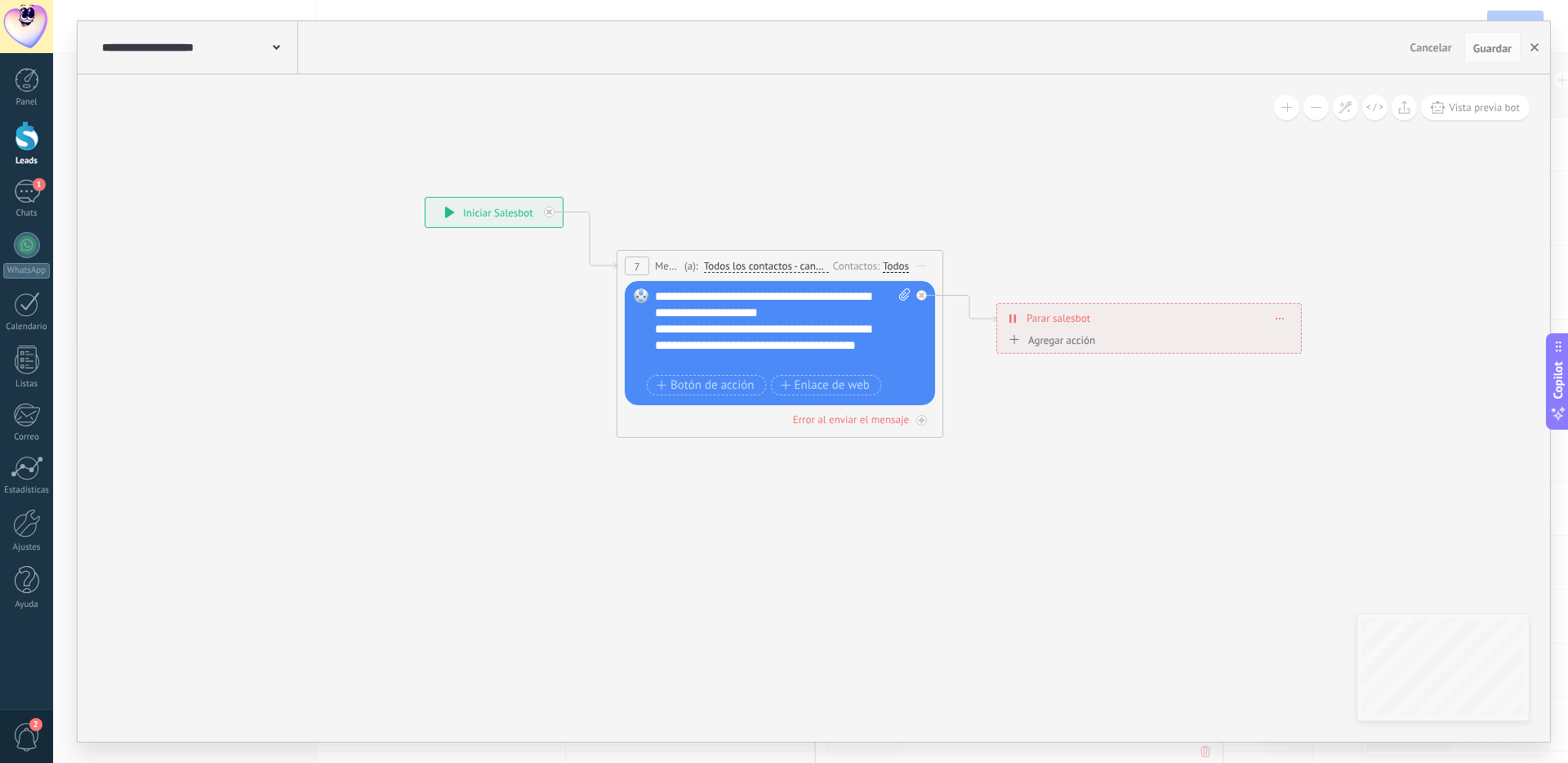
click at [1114, 50] on icon "button" at bounding box center [1534, 47] width 8 height 8
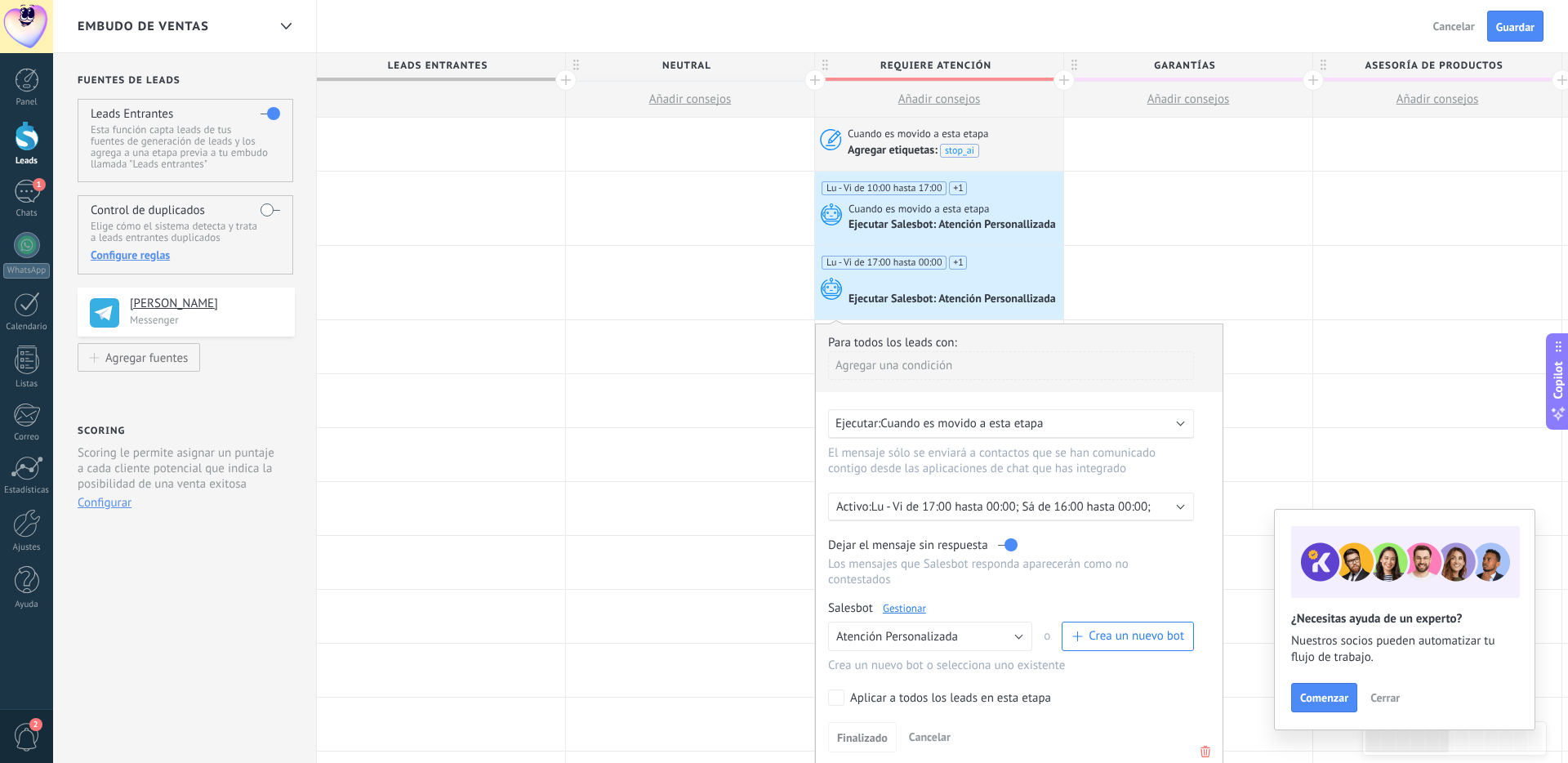
click at [1114, 641] on span "Crea un nuevo bot" at bounding box center [1136, 636] width 95 height 16
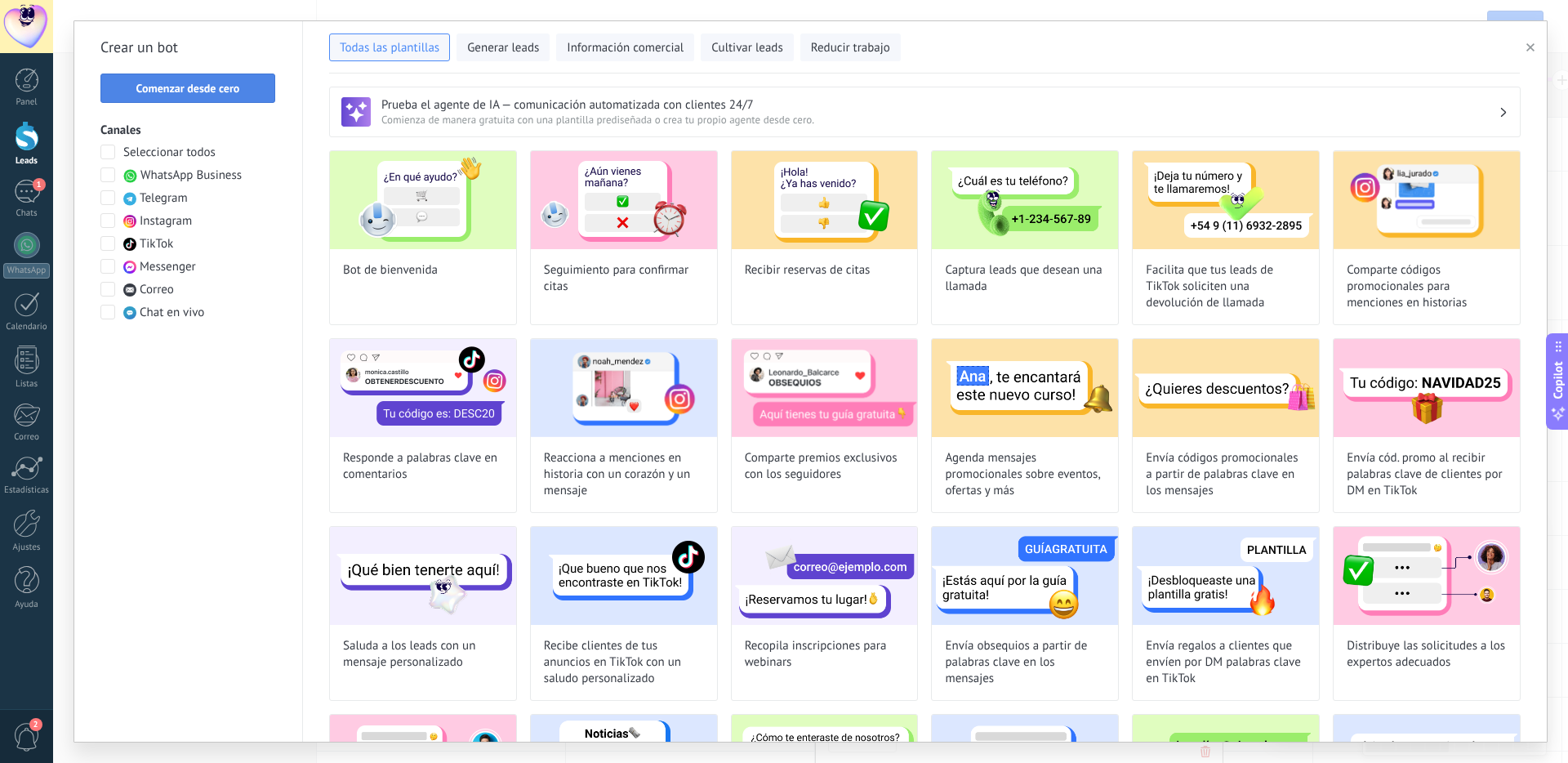
click at [211, 94] on span "Comenzar desde cero" at bounding box center [189, 87] width 104 height 11
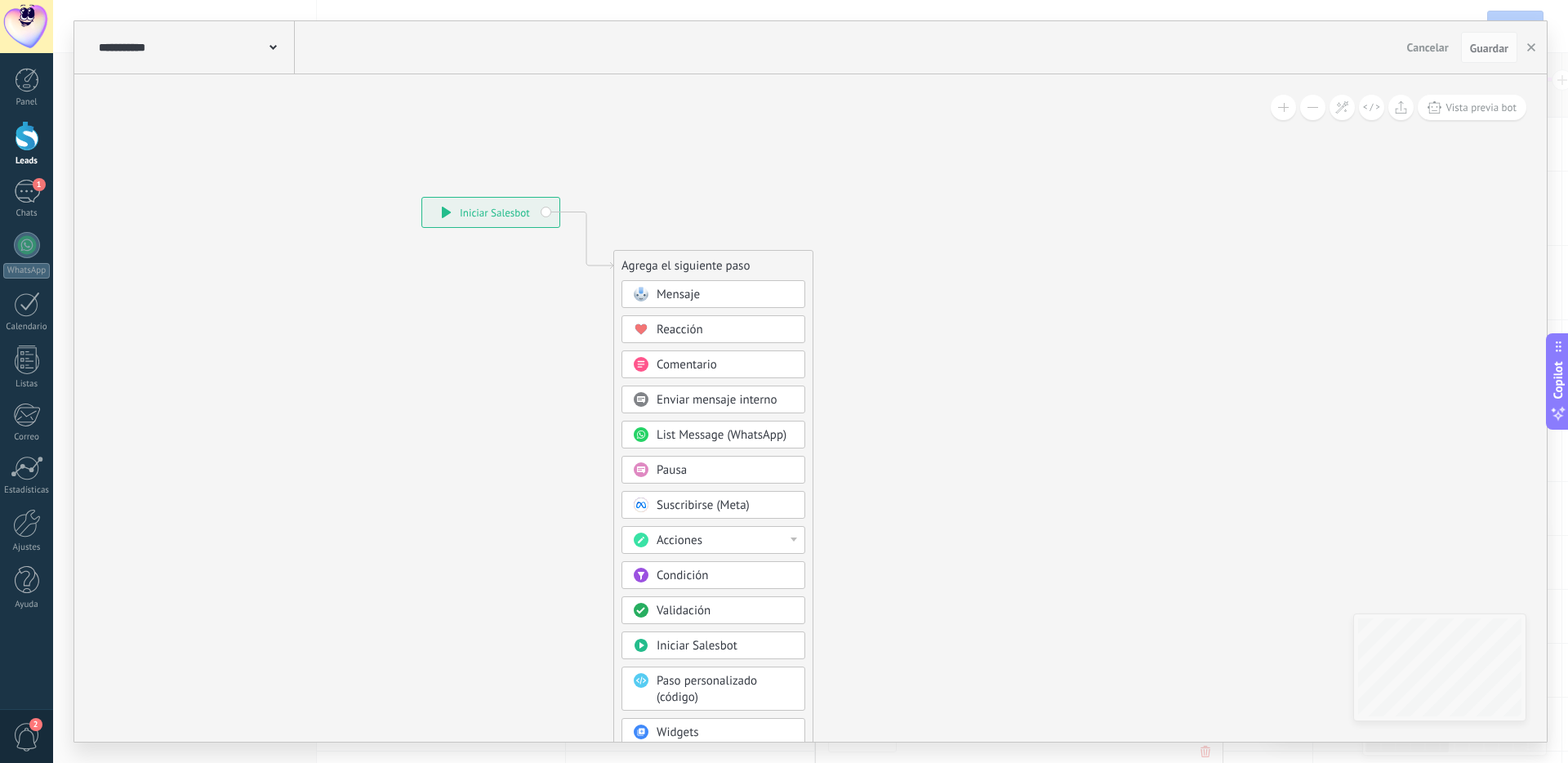
click at [716, 292] on div "Mensaje" at bounding box center [725, 294] width 138 height 16
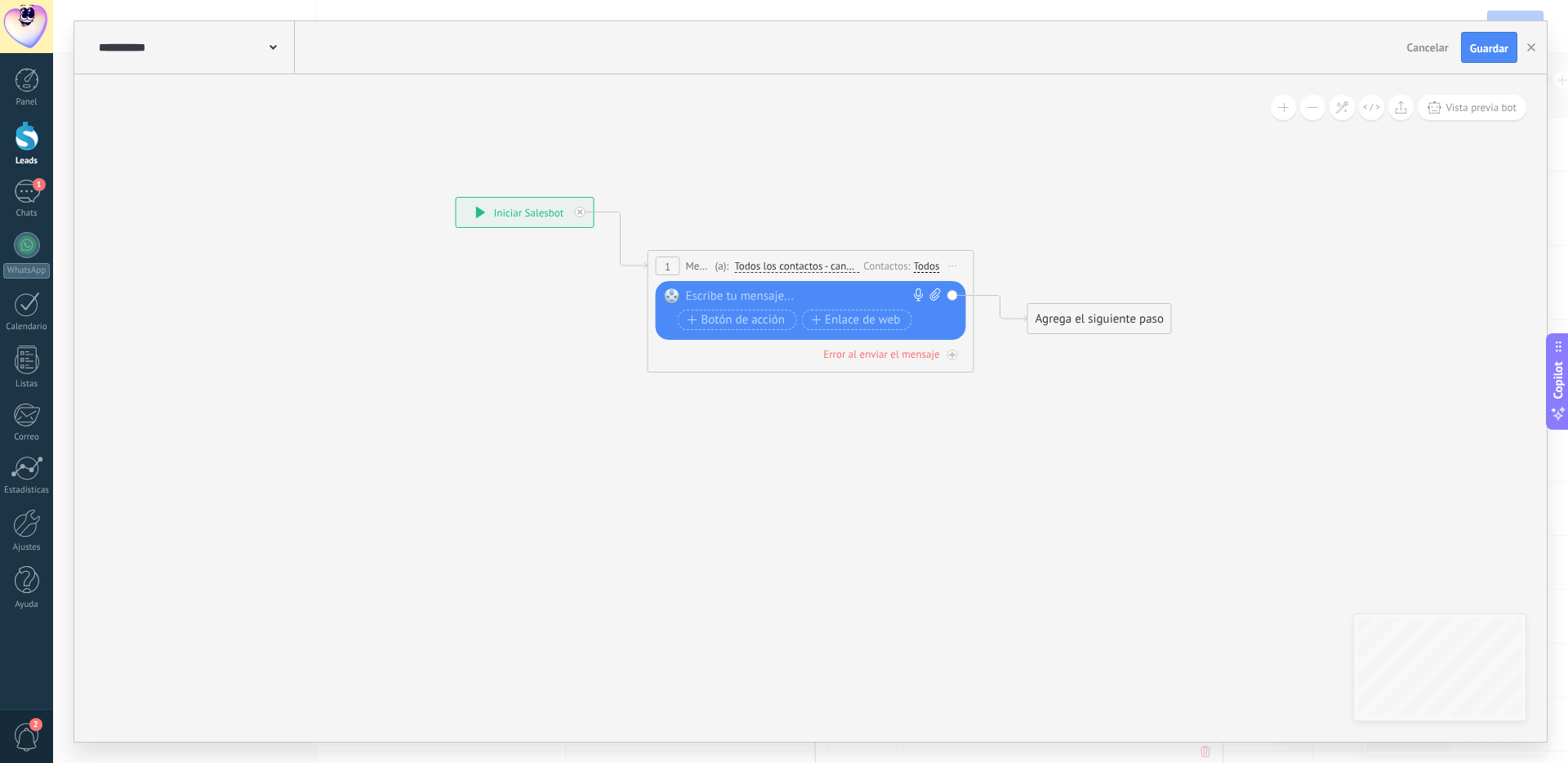
click at [762, 294] on div at bounding box center [807, 296] width 242 height 16
click at [930, 268] on div "Todos" at bounding box center [927, 266] width 26 height 13
click at [943, 285] on div "Intente enviar un mensaje" at bounding box center [1010, 285] width 142 height 14
click at [713, 297] on div at bounding box center [807, 296] width 242 height 16
paste div
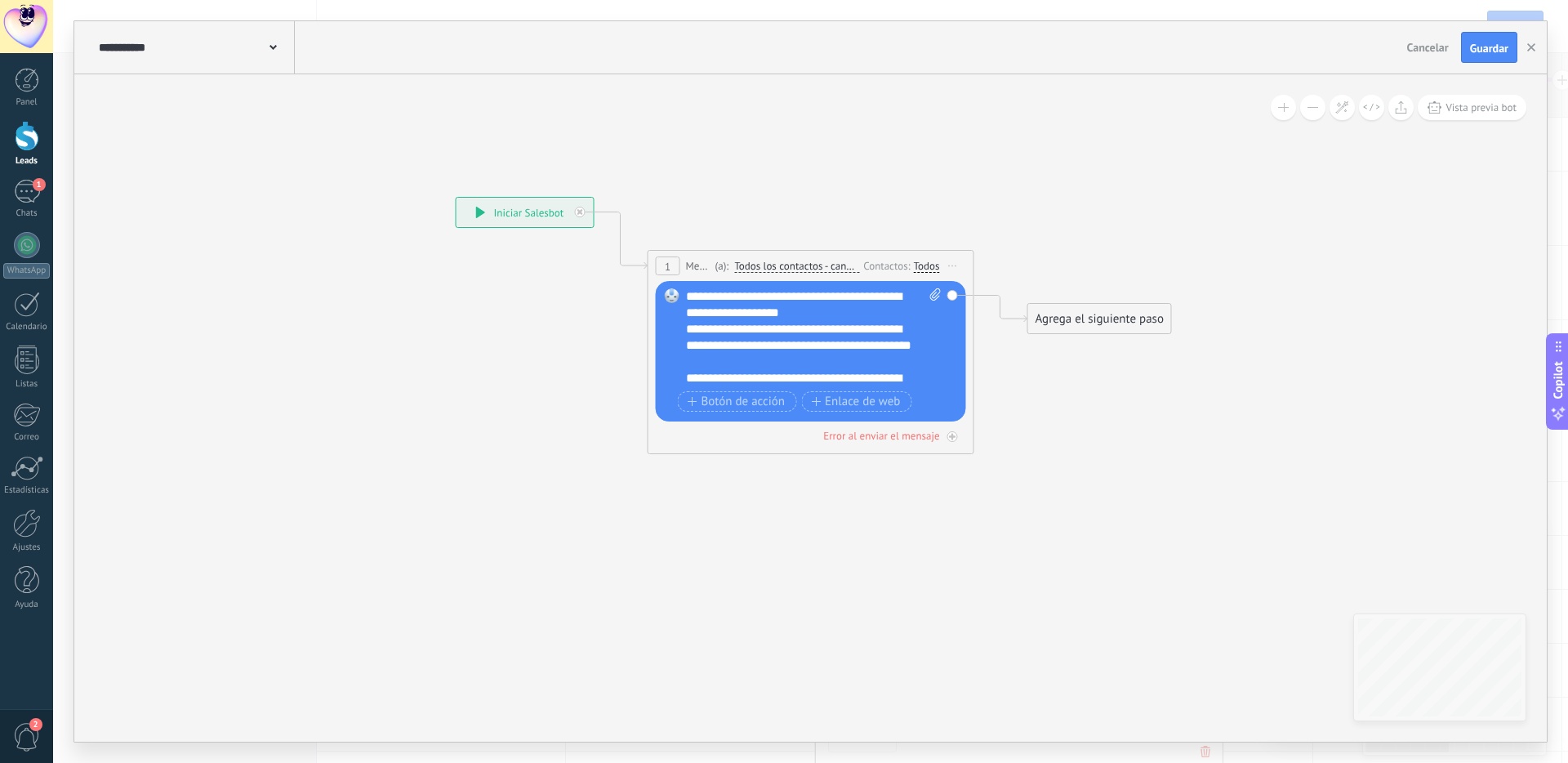
click at [793, 313] on div "**********" at bounding box center [813, 337] width 255 height 98
click at [793, 314] on div "**********" at bounding box center [813, 337] width 255 height 98
click at [814, 311] on div "**********" at bounding box center [813, 337] width 255 height 98
click at [826, 312] on div "**********" at bounding box center [813, 337] width 255 height 98
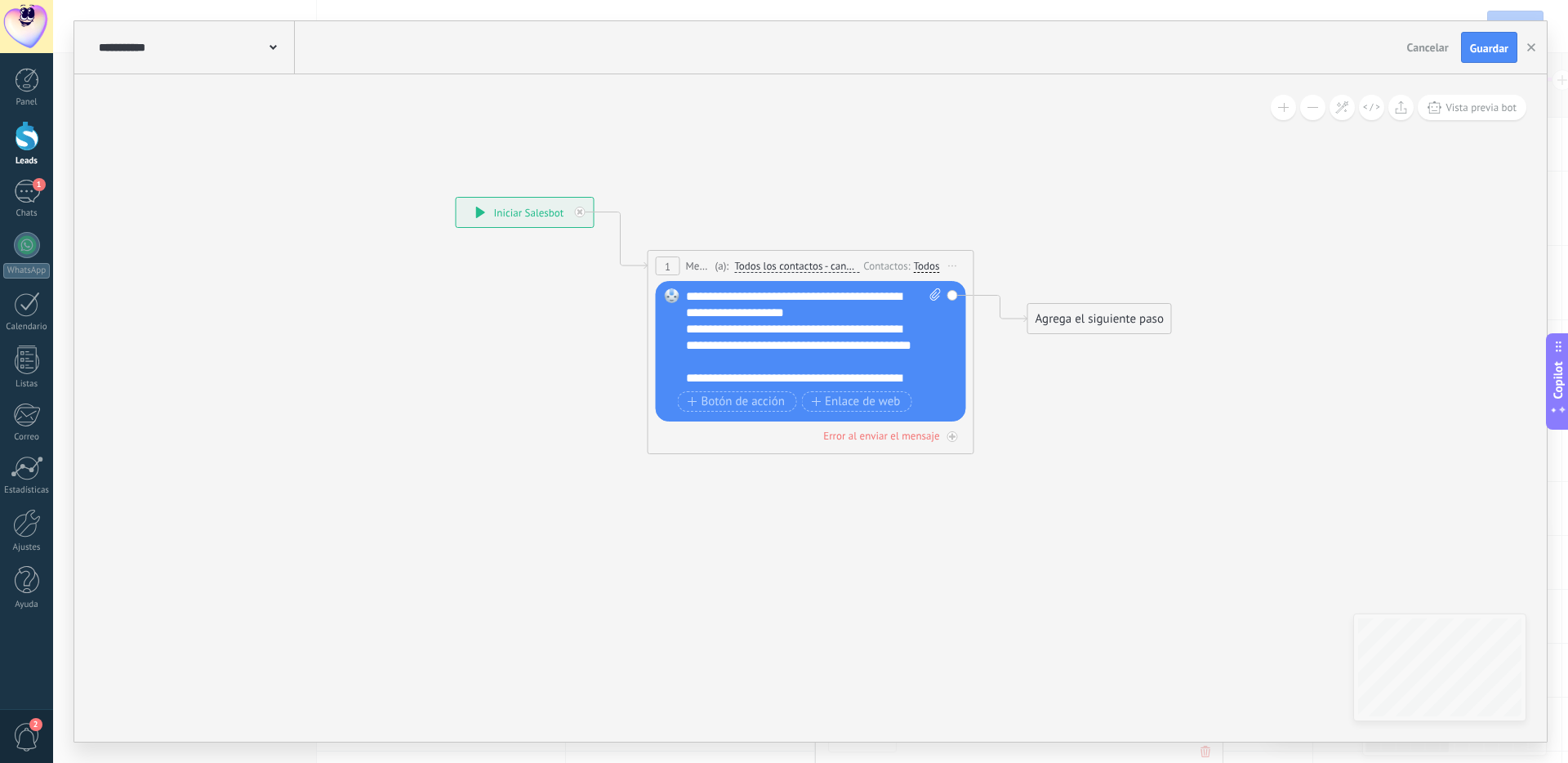
click at [705, 298] on div "**********" at bounding box center [813, 337] width 255 height 98
click at [829, 309] on div "**********" at bounding box center [813, 337] width 255 height 98
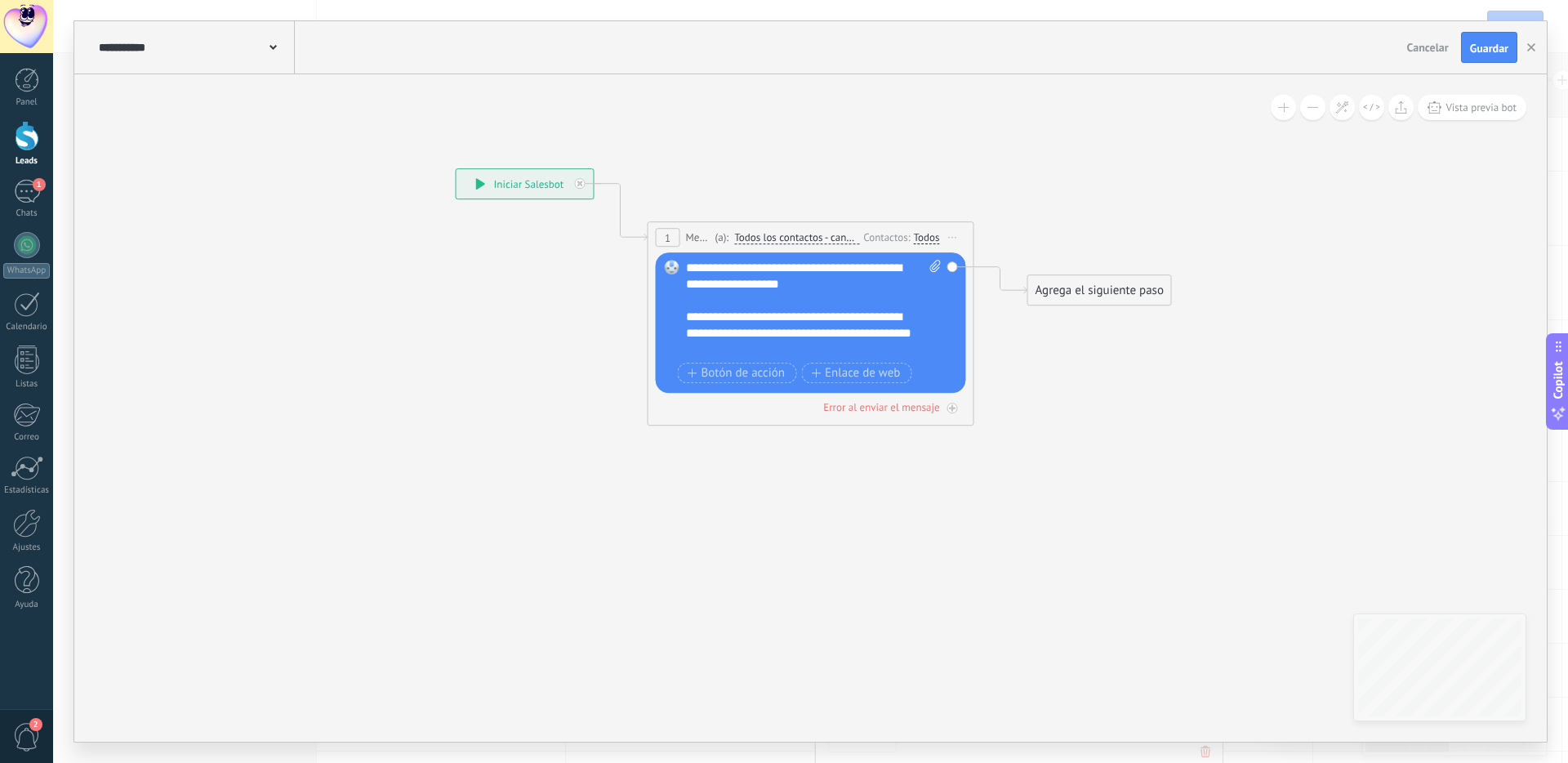
click at [735, 346] on div "**********" at bounding box center [806, 333] width 240 height 49
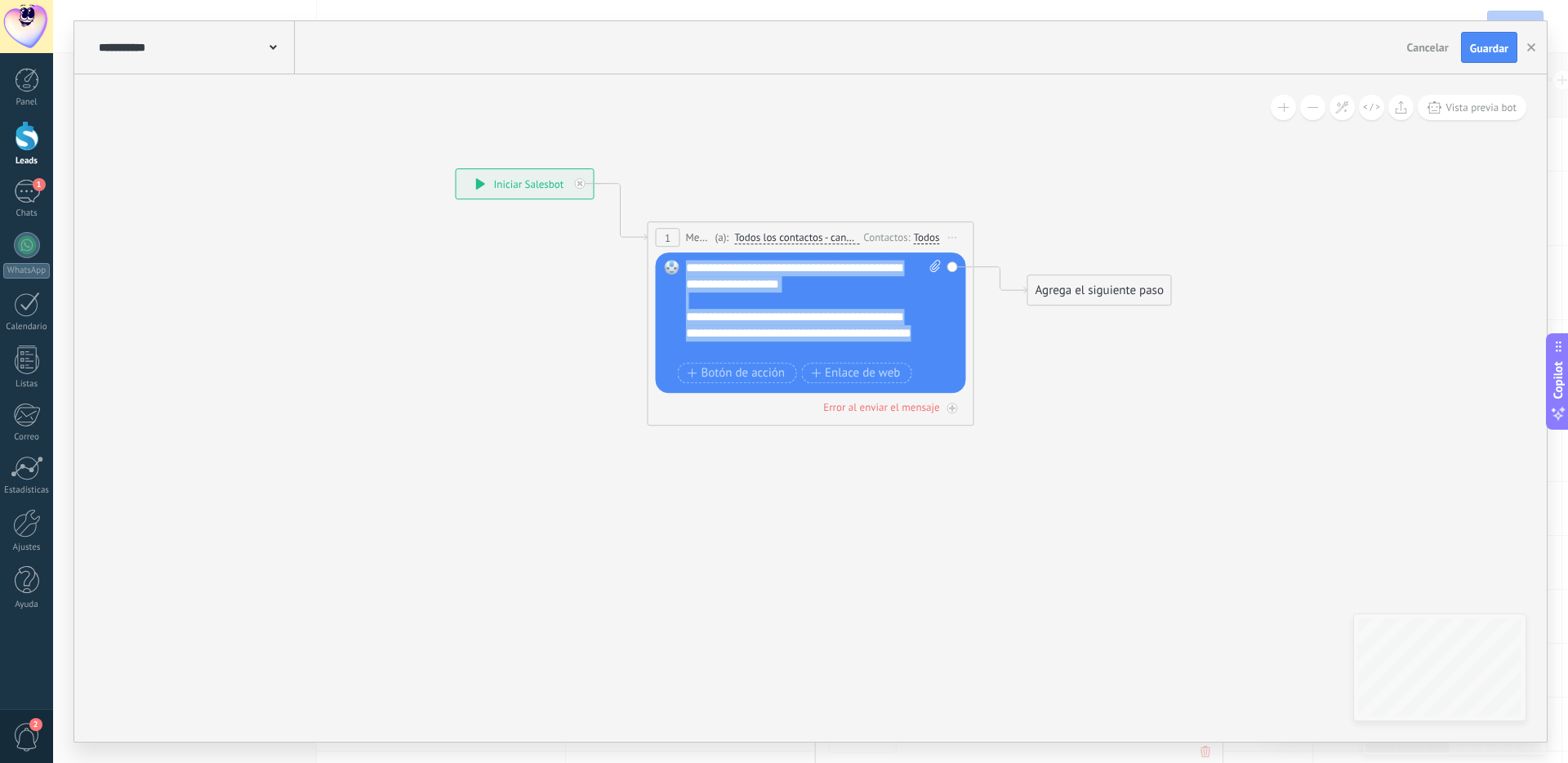
drag, startPoint x: 697, startPoint y: 315, endPoint x: 688, endPoint y: 259, distance: 56.7
click at [686, 254] on div "Reemplazar Quitar Convertir a mensaje de voz Arrastre la imagen aquí para adjun…" at bounding box center [811, 323] width 311 height 140
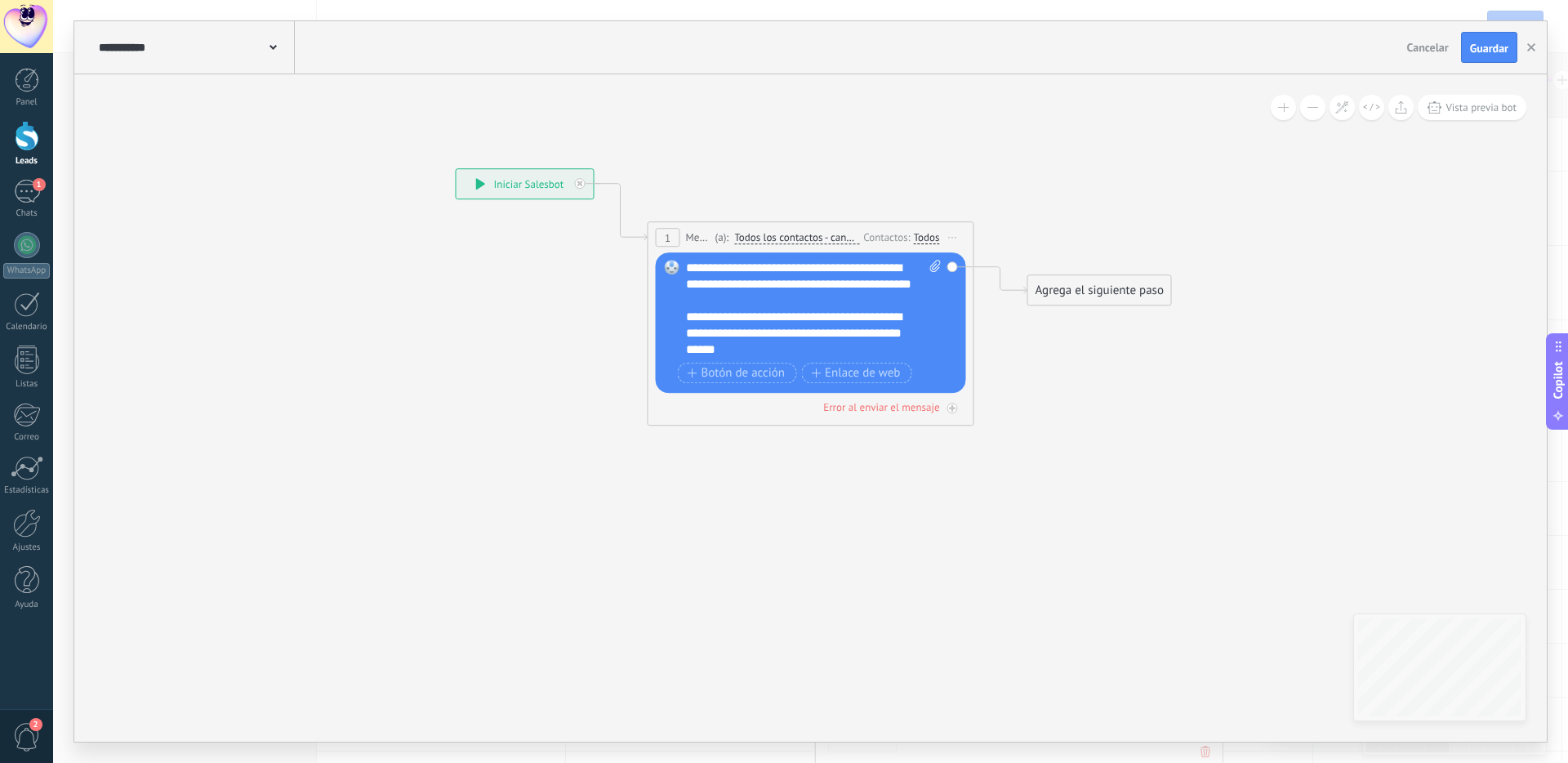
click at [726, 298] on div "**********" at bounding box center [806, 284] width 240 height 49
drag, startPoint x: 685, startPoint y: 318, endPoint x: 813, endPoint y: 351, distance: 132.2
click at [813, 351] on div "**********" at bounding box center [806, 333] width 240 height 49
click at [816, 542] on icon at bounding box center [786, 245] width 1477 height 970
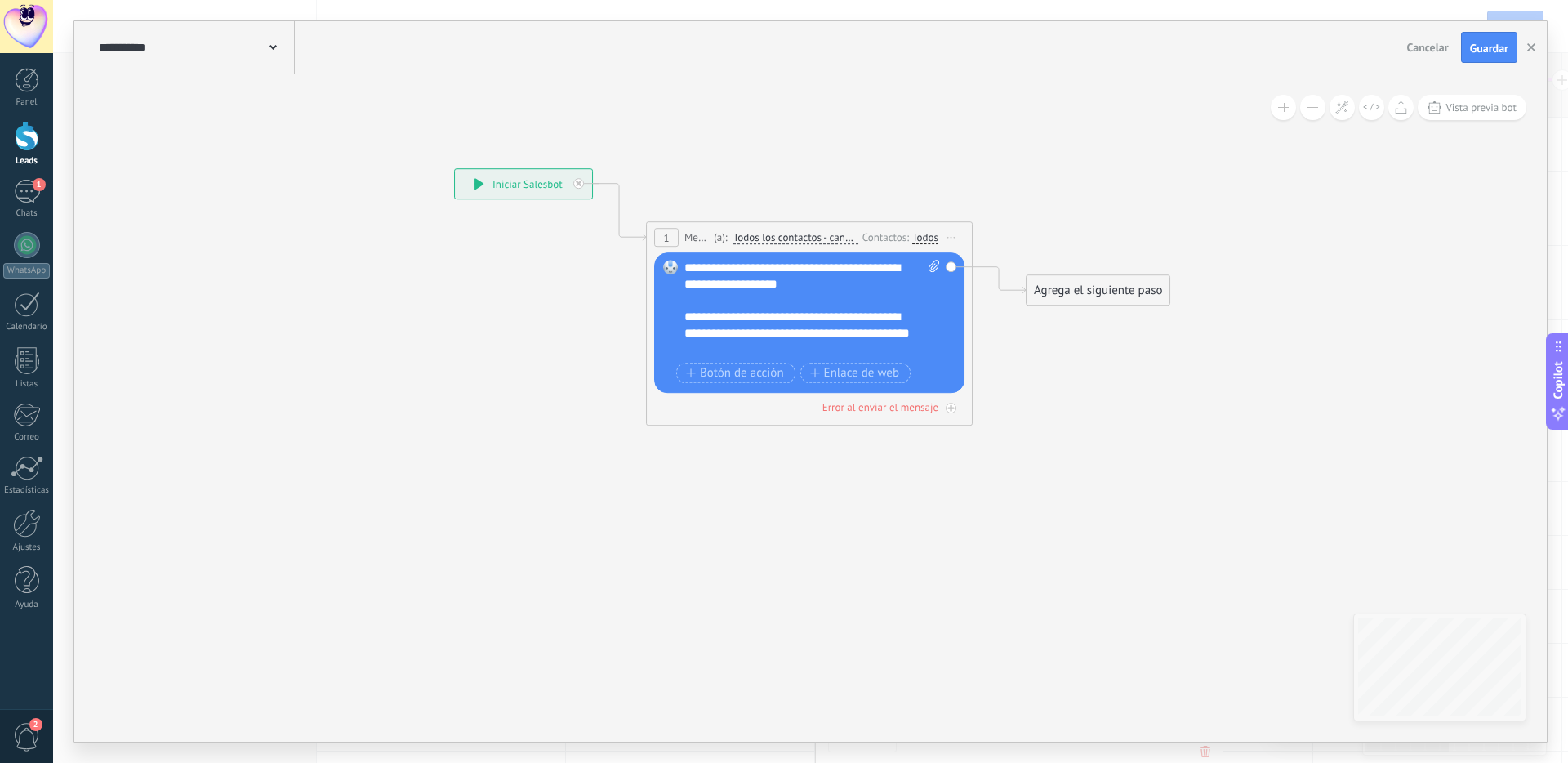
click at [1097, 281] on div "Agrega el siguiente paso" at bounding box center [1097, 290] width 143 height 27
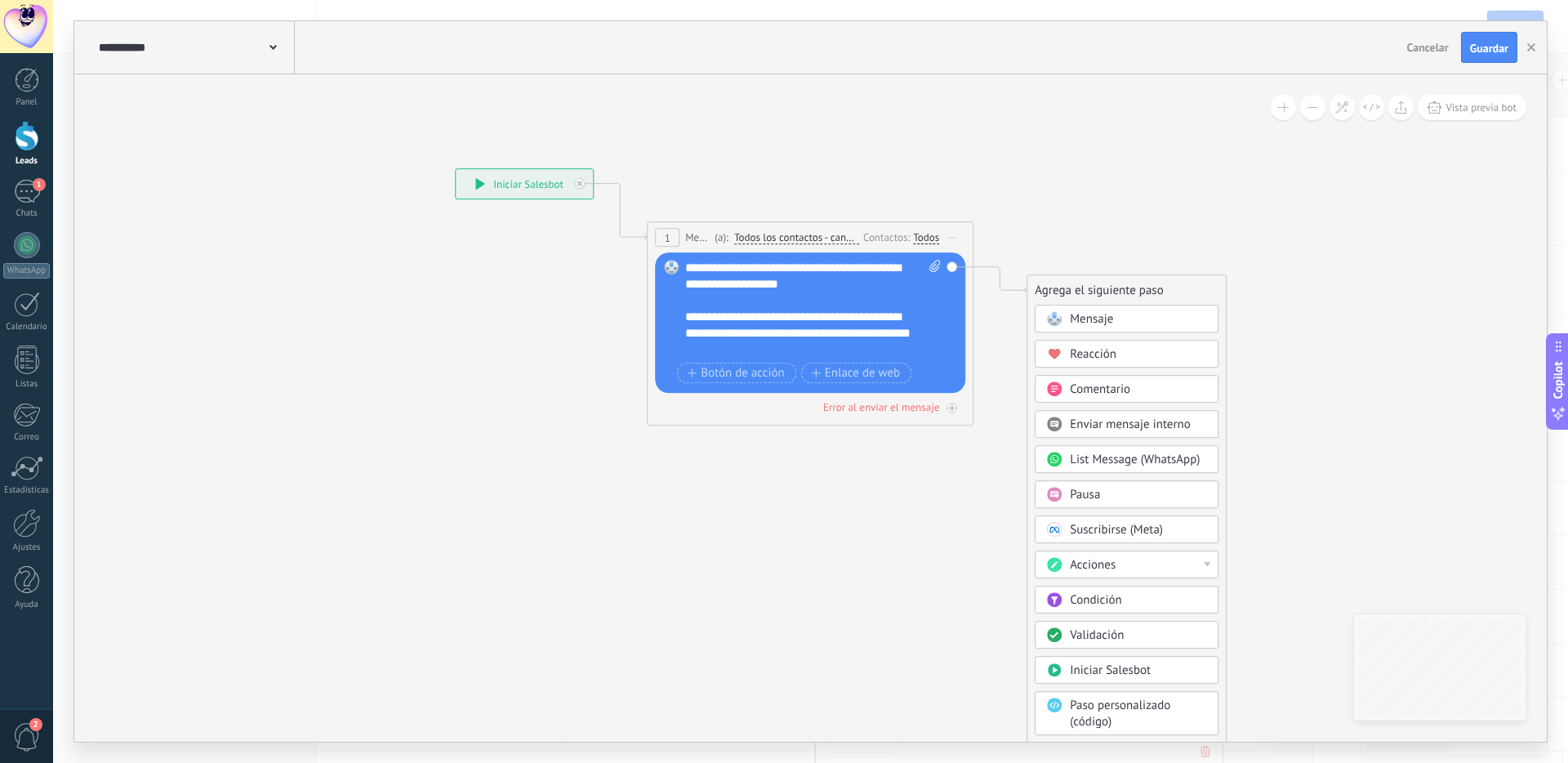
click at [1100, 315] on span "Mensaje" at bounding box center [1091, 319] width 43 height 16
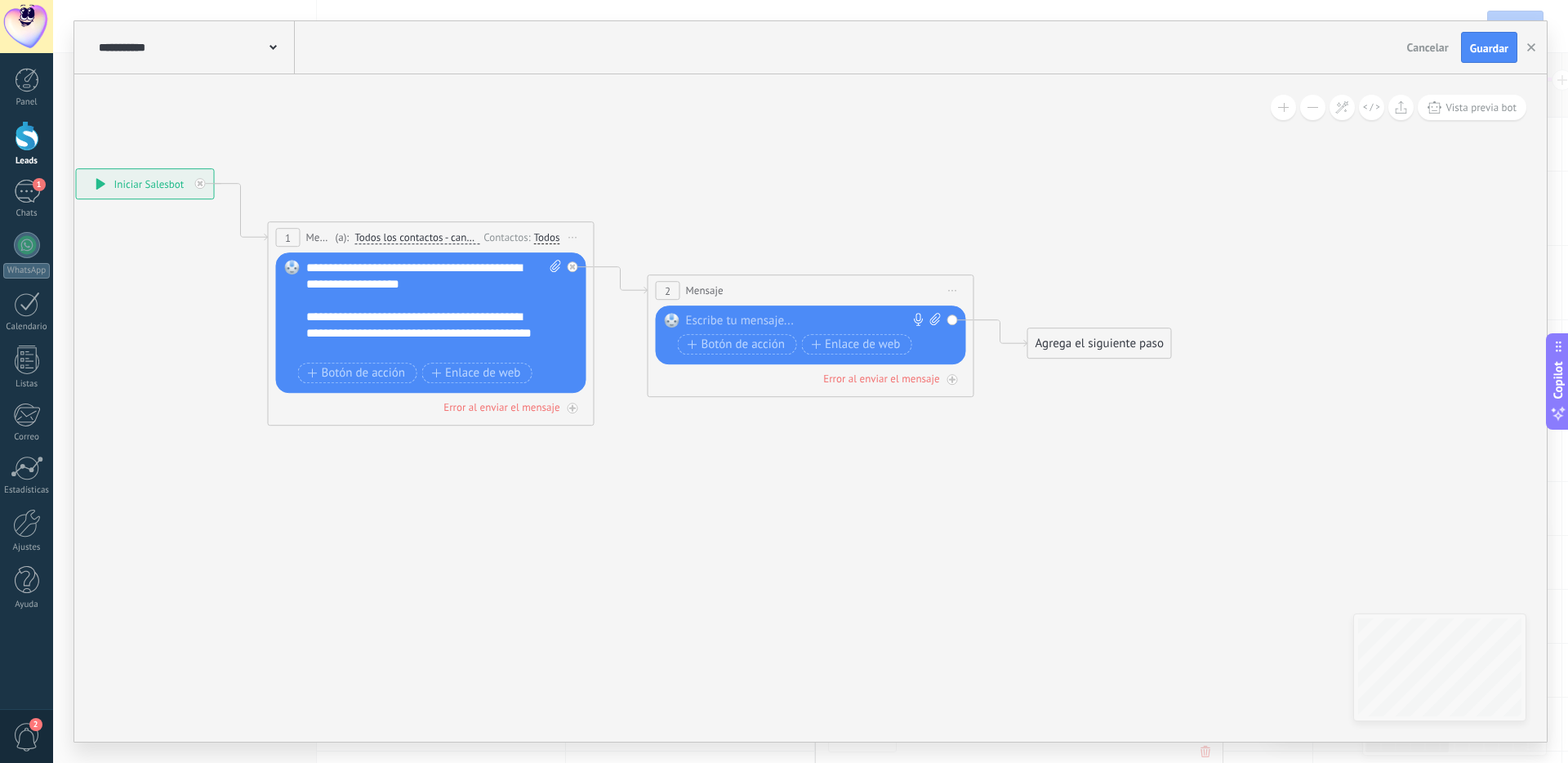
click at [798, 327] on div at bounding box center [807, 320] width 242 height 16
paste div
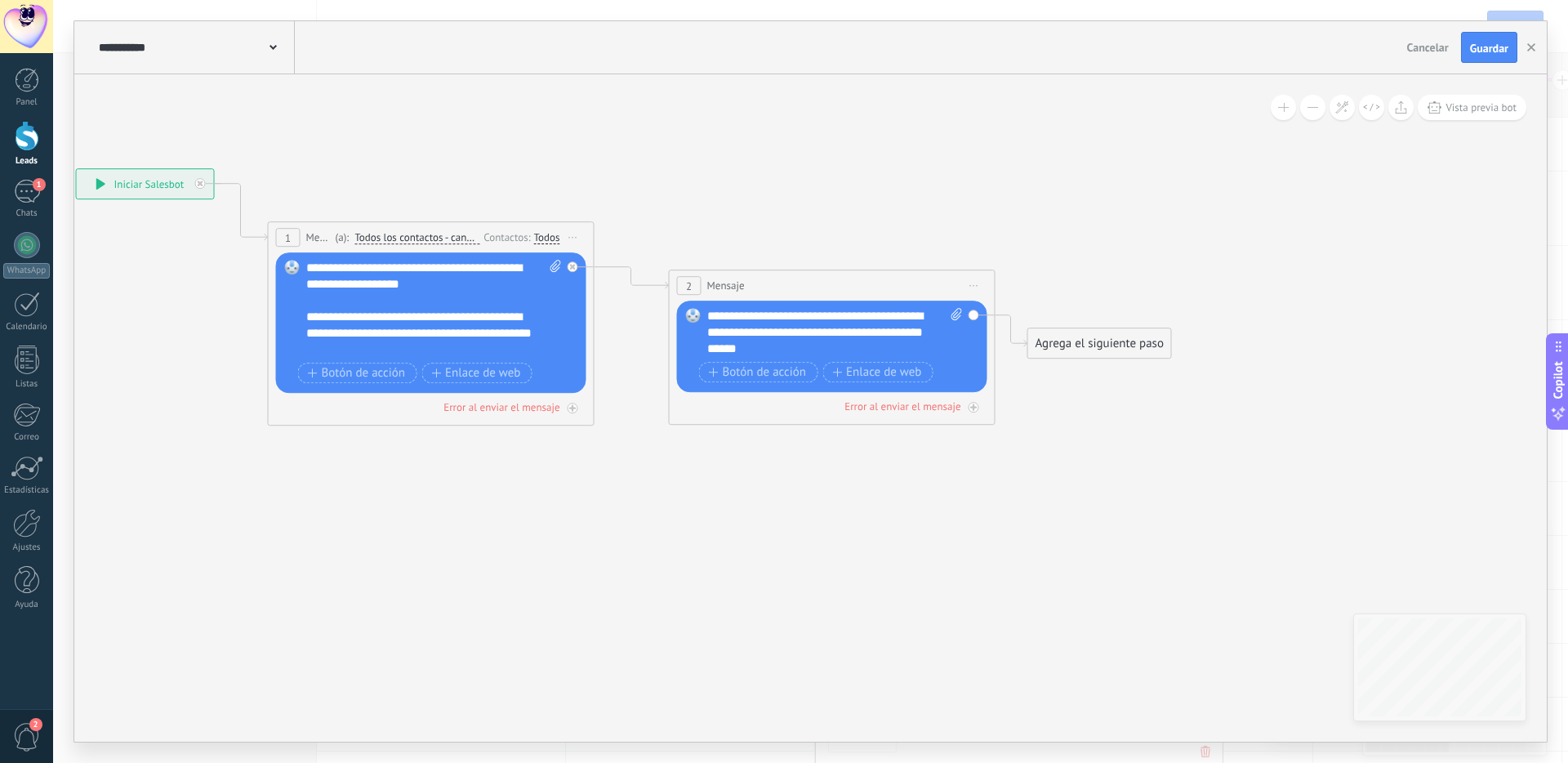
drag, startPoint x: 717, startPoint y: 291, endPoint x: 736, endPoint y: 285, distance: 19.9
click at [734, 285] on span "Mensaje" at bounding box center [725, 285] width 37 height 16
click at [971, 279] on span "Iniciar vista previa aquí Cambiar nombre Duplicar Borrar" at bounding box center [969, 285] width 26 height 23
click at [1001, 387] on div "Borrar" at bounding box center [1044, 392] width 162 height 28
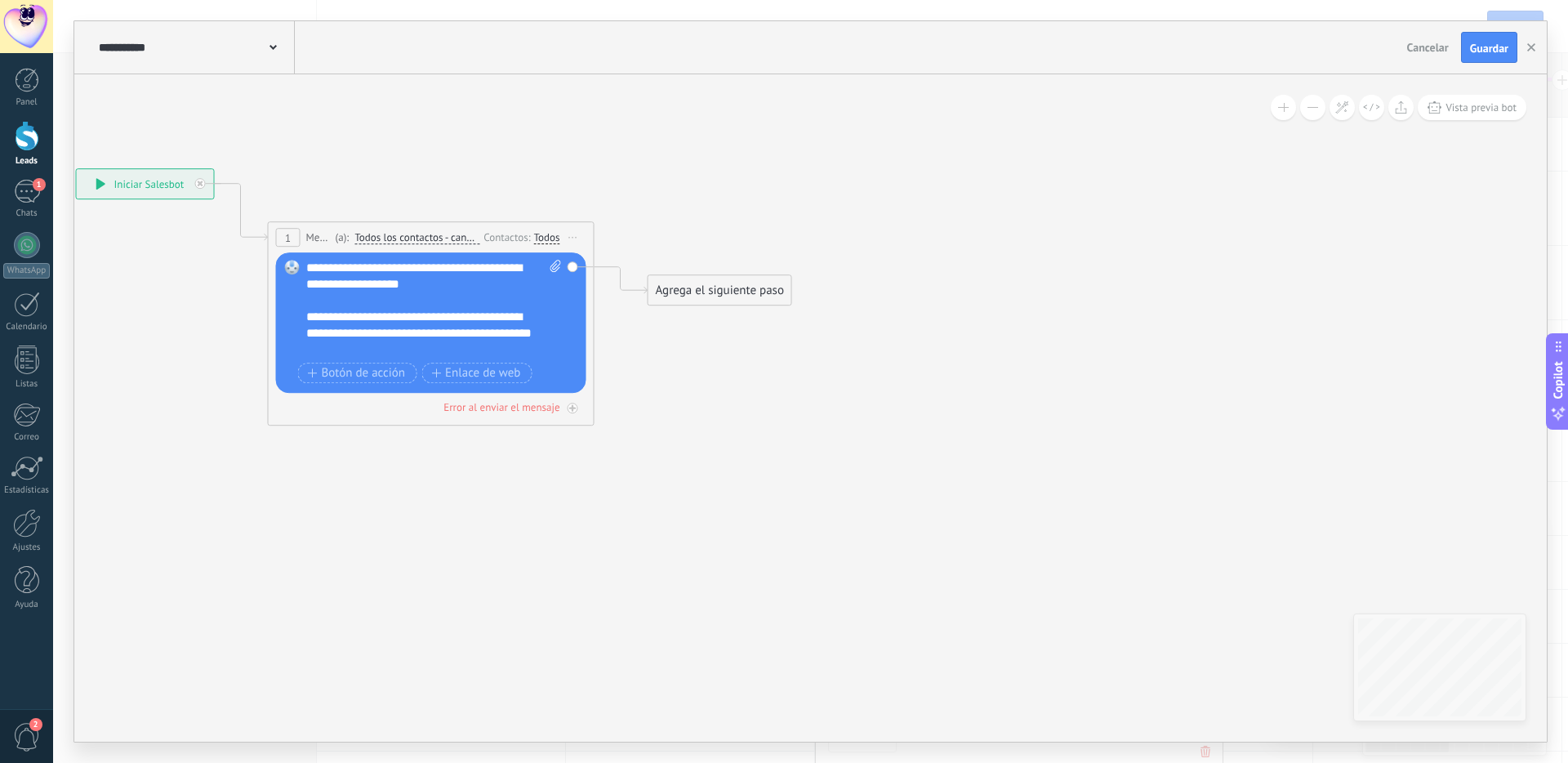
click at [705, 291] on div "Agrega el siguiente paso" at bounding box center [719, 290] width 143 height 27
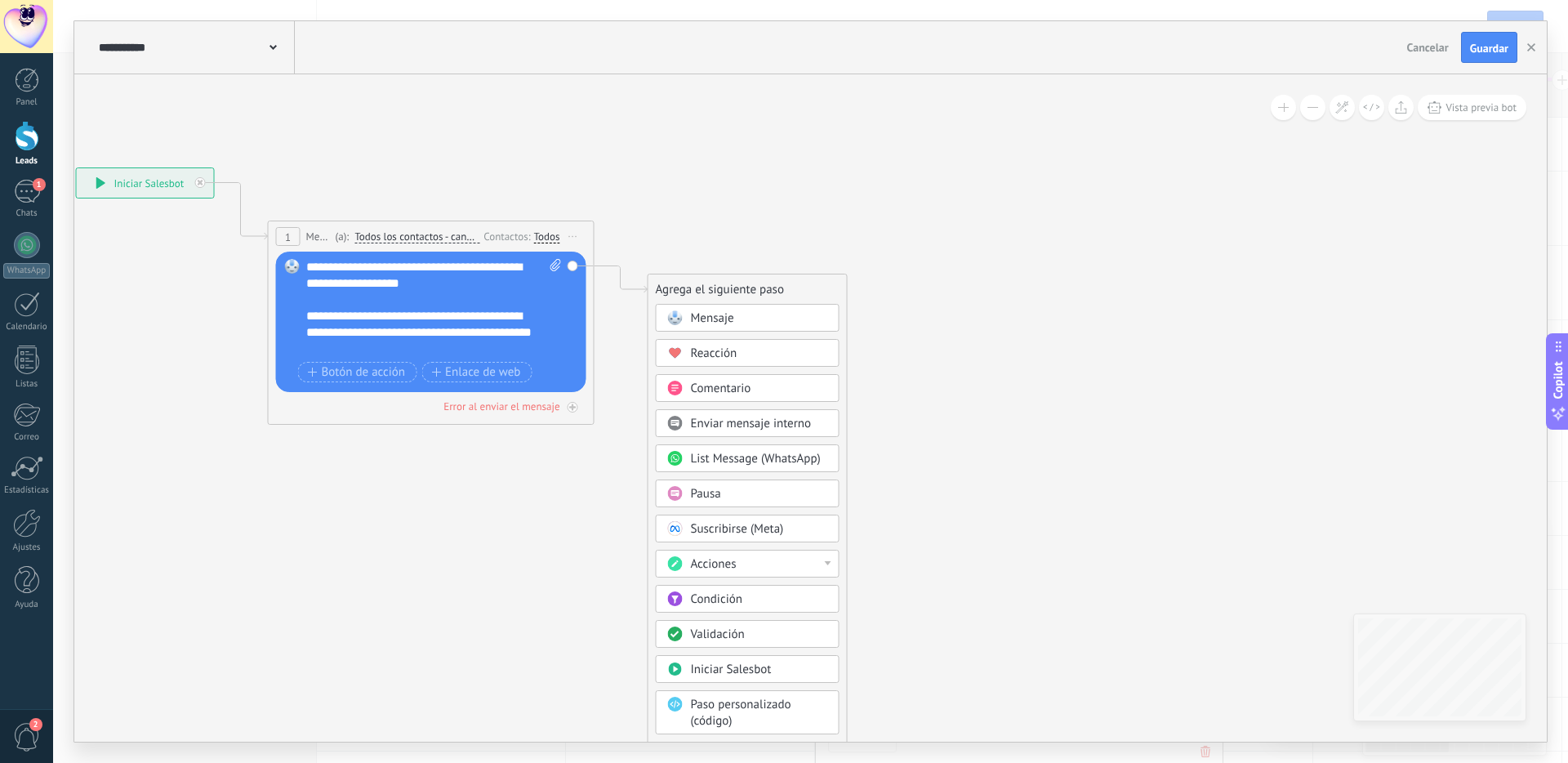
click at [763, 491] on div "Pausa" at bounding box center [748, 493] width 183 height 28
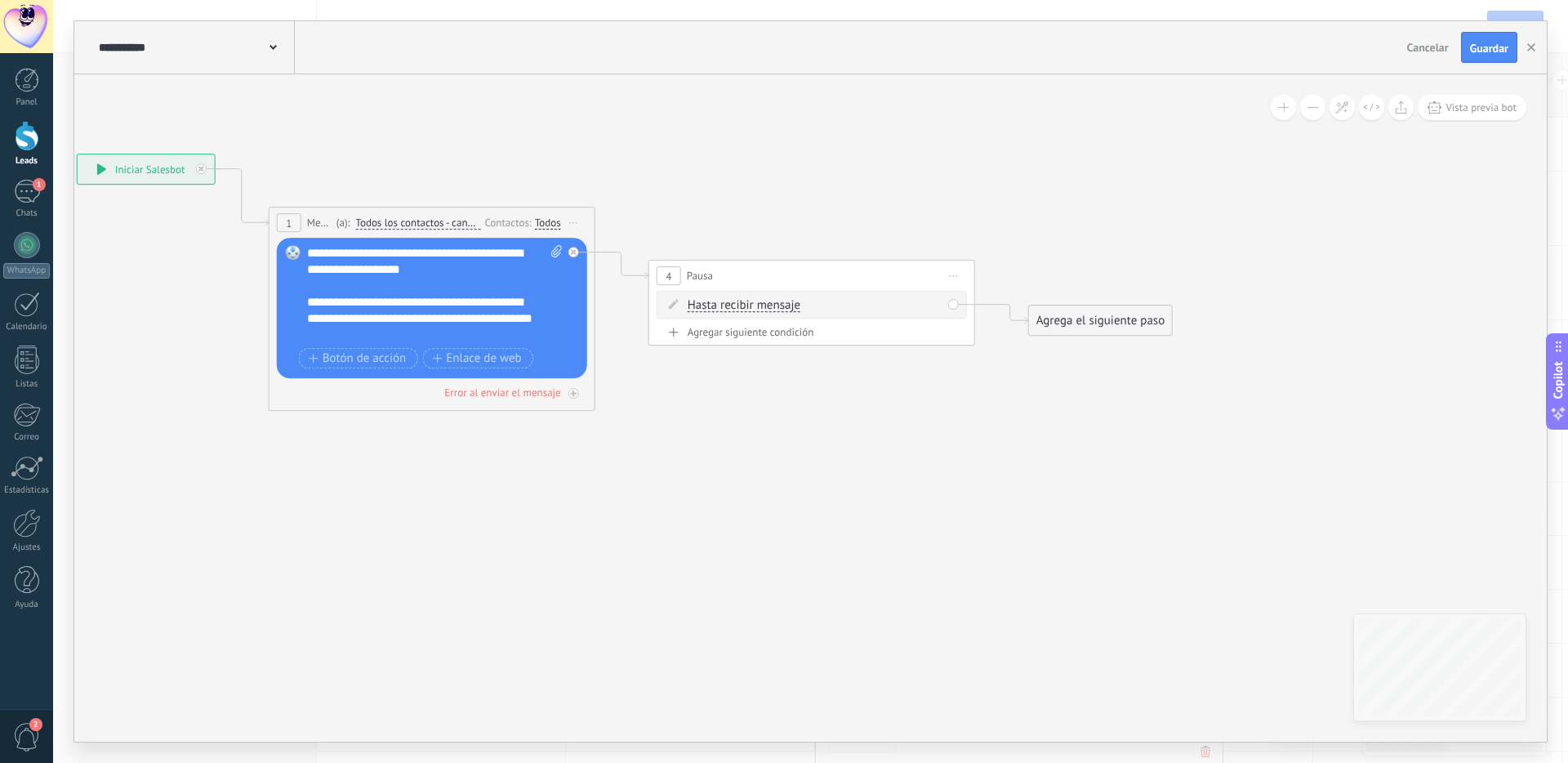
click at [759, 306] on span "Hasta recibir mensaje" at bounding box center [744, 305] width 112 height 13
click at [759, 306] on button "Hasta recibir mensaje" at bounding box center [781, 305] width 204 height 29
click at [762, 331] on span "Temporizador" at bounding box center [768, 335] width 197 height 16
click at [725, 305] on span "Temporizador" at bounding box center [723, 305] width 71 height 13
click at [725, 305] on button "Temporizador" at bounding box center [781, 305] width 204 height 29
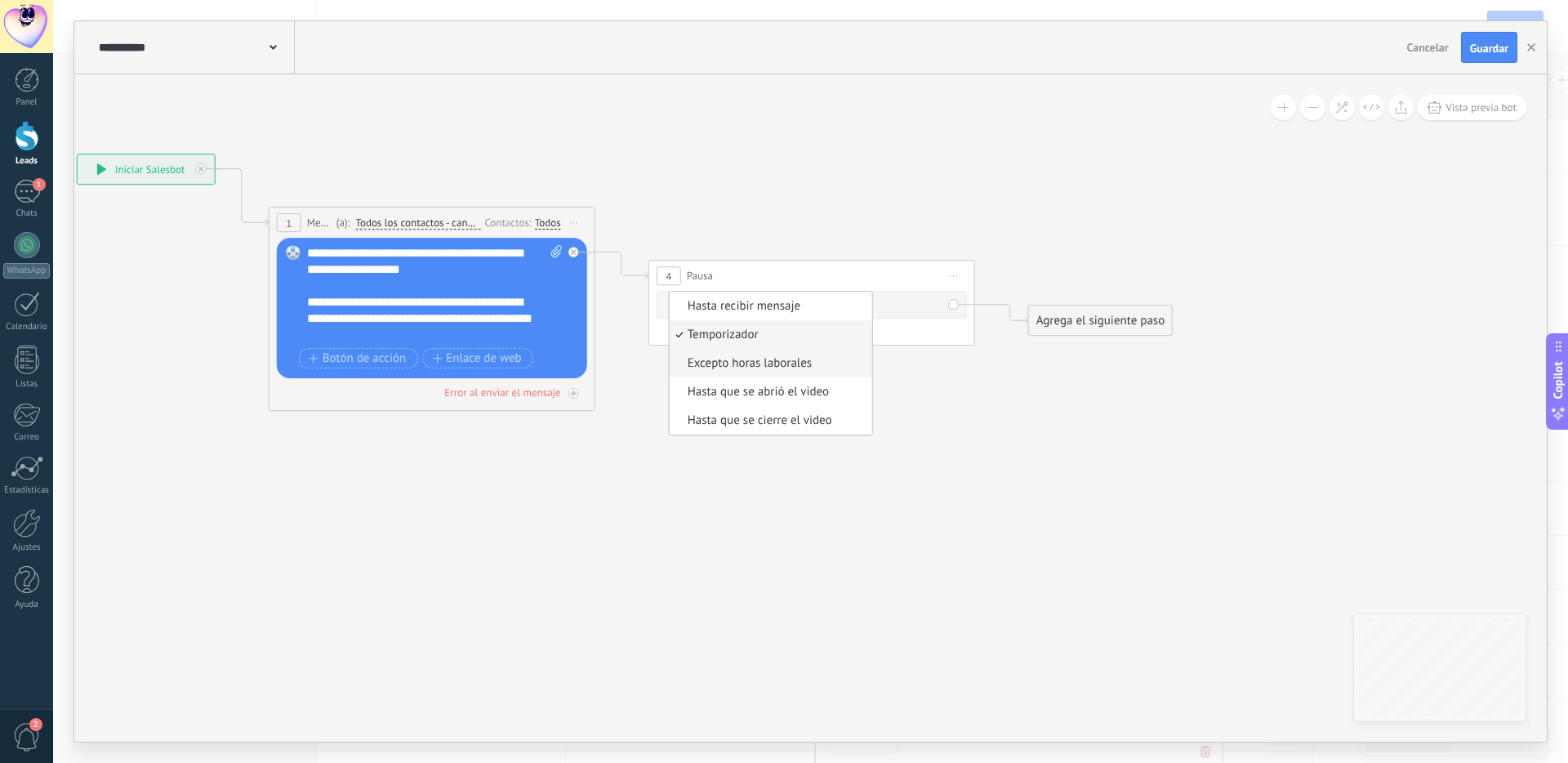
click at [775, 365] on span "Excepto horas laborales" at bounding box center [768, 363] width 197 height 16
click at [710, 283] on span "Pausa" at bounding box center [700, 276] width 26 height 16
click at [717, 292] on div "Excepto horas laborales Hasta recibir mensaje Temporizador Excepto horas labora…" at bounding box center [812, 312] width 311 height 44
click at [708, 270] on span "Pausa" at bounding box center [700, 276] width 26 height 16
click at [732, 296] on div "Excepto horas laborales Hasta recibir mensaje Temporizador Excepto horas labora…" at bounding box center [812, 312] width 311 height 44
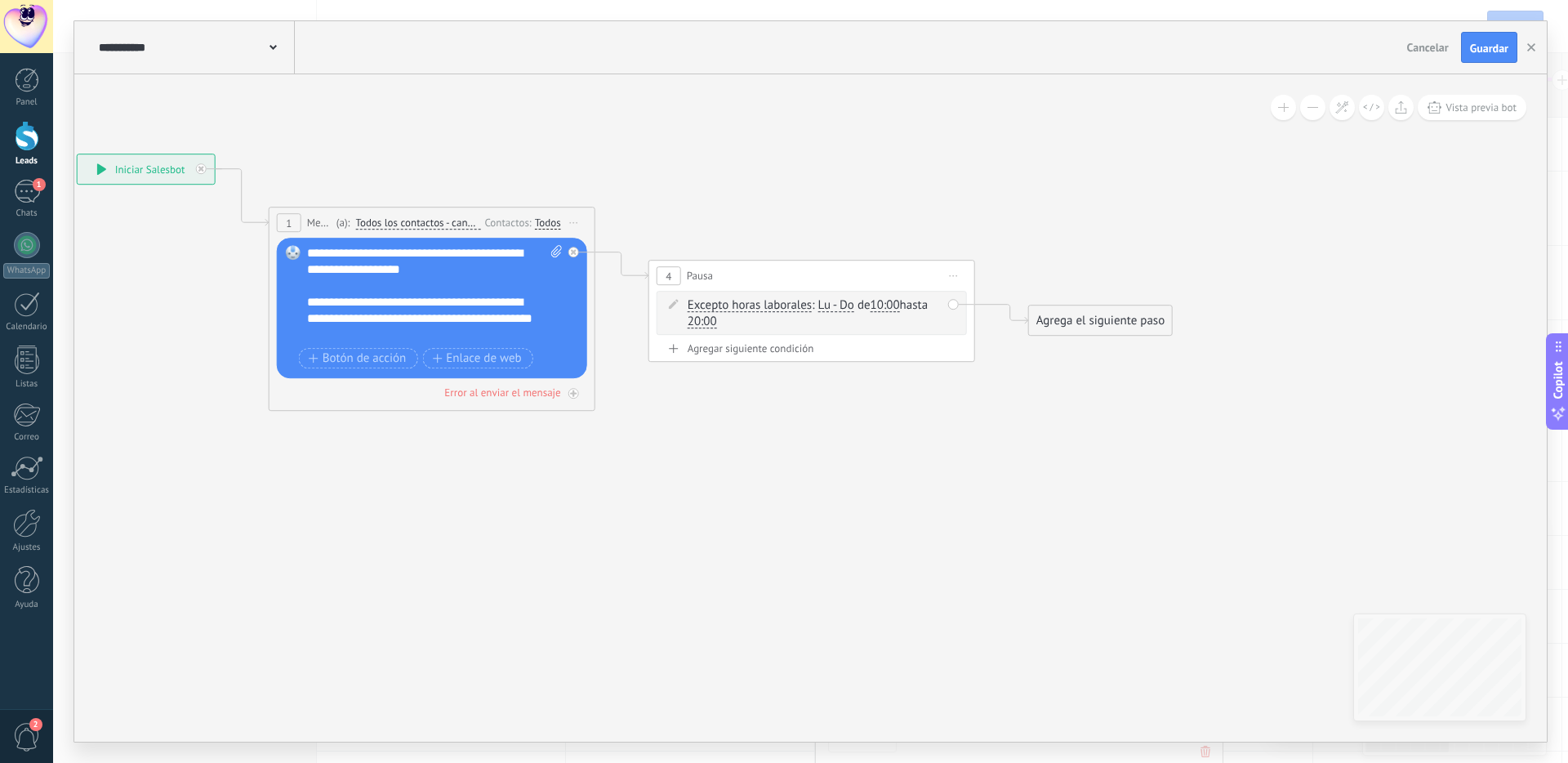
click at [965, 277] on span "Iniciar vista previa aquí Cambiar nombre Duplicar Borrar" at bounding box center [954, 275] width 26 height 23
drag, startPoint x: 986, startPoint y: 383, endPoint x: 961, endPoint y: 375, distance: 26.2
click at [986, 383] on div "Borrar" at bounding box center [1028, 382] width 162 height 28
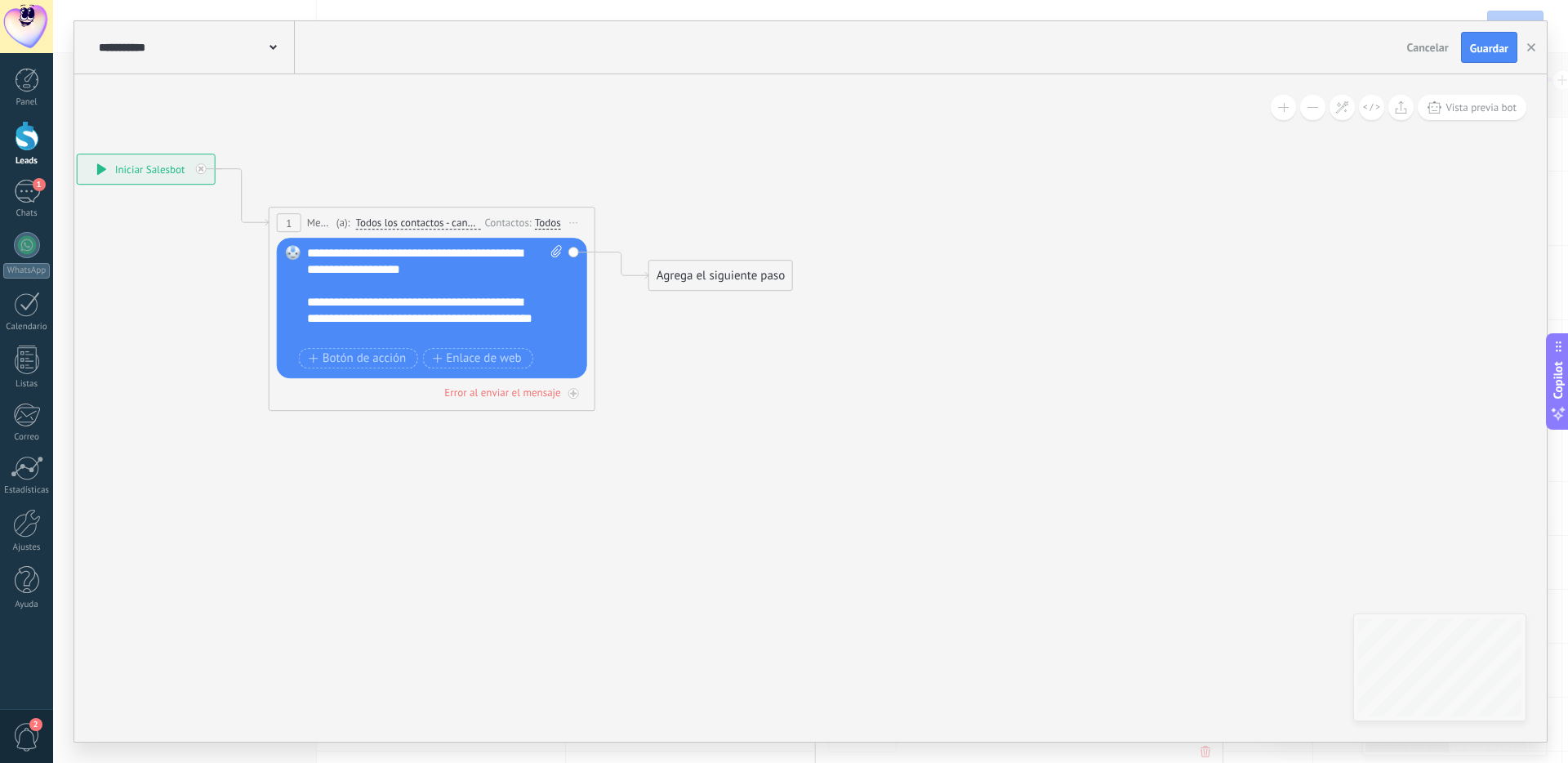
click at [735, 280] on div "Agrega el siguiente paso" at bounding box center [720, 275] width 143 height 27
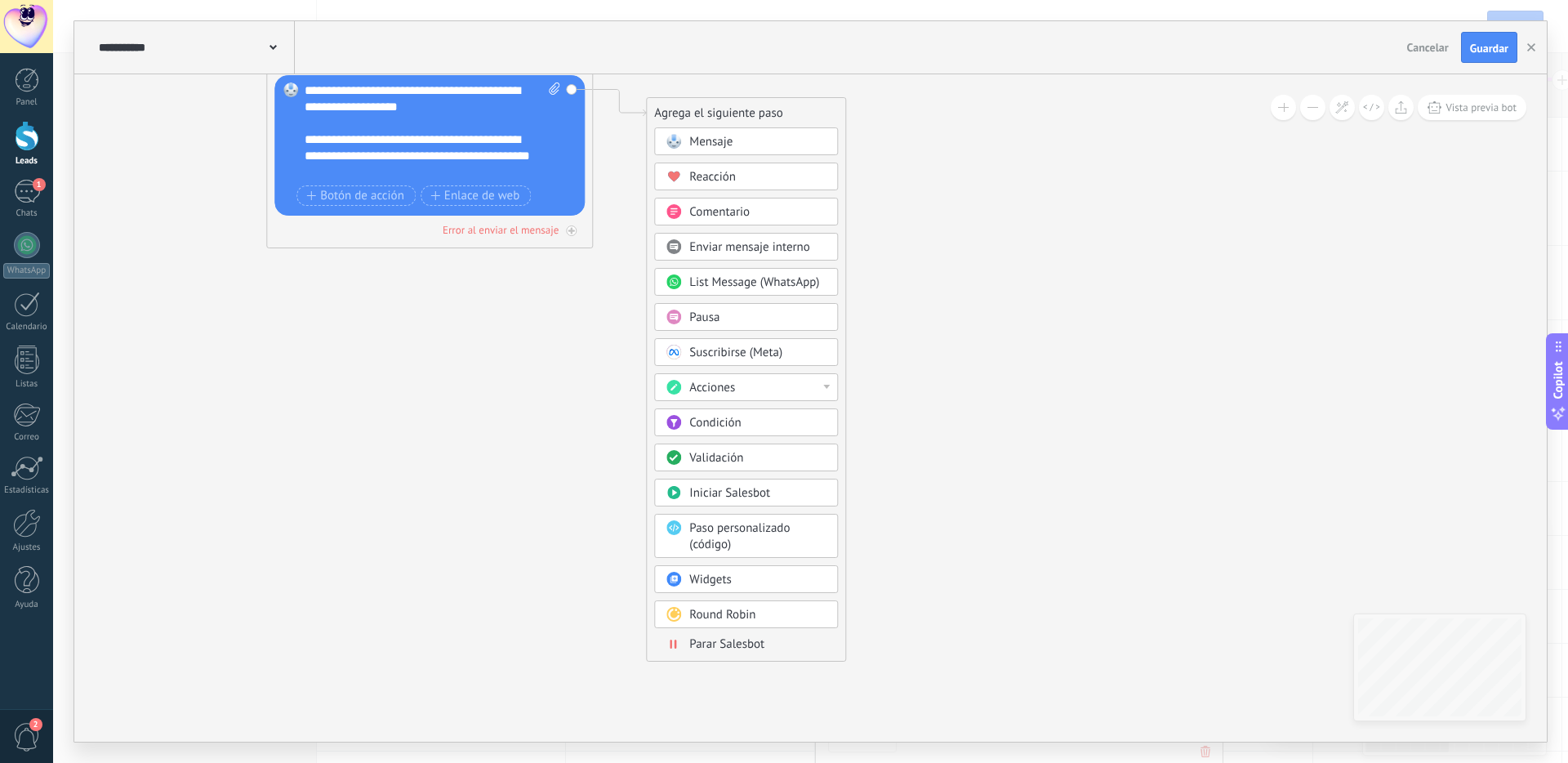
click at [735, 321] on div "Pausa" at bounding box center [758, 317] width 138 height 16
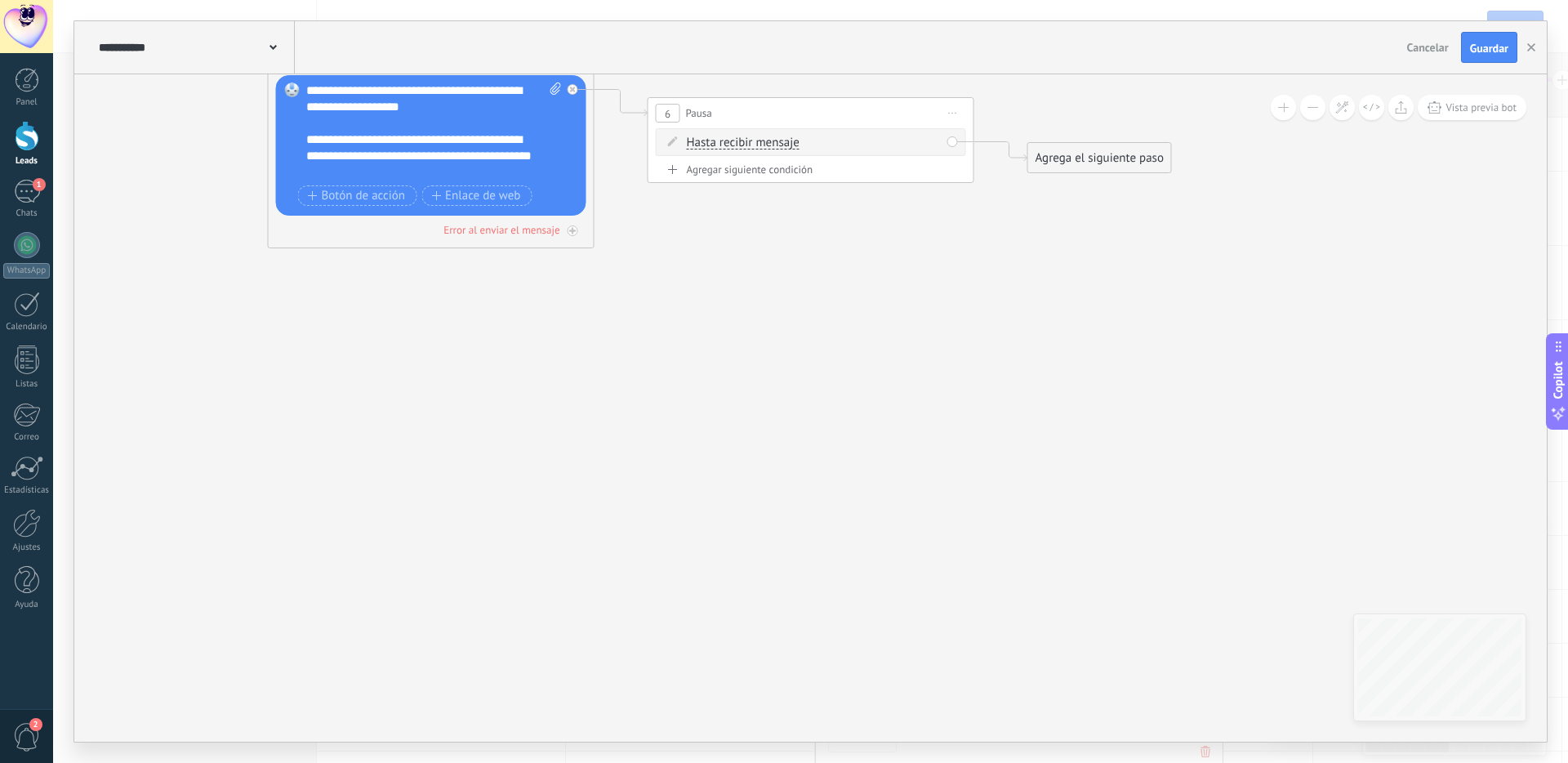
click at [762, 144] on span "Hasta recibir mensaje" at bounding box center [743, 143] width 112 height 13
click at [762, 144] on button "Hasta recibir mensaje" at bounding box center [781, 143] width 204 height 29
click at [765, 167] on span "Temporizador" at bounding box center [768, 172] width 197 height 16
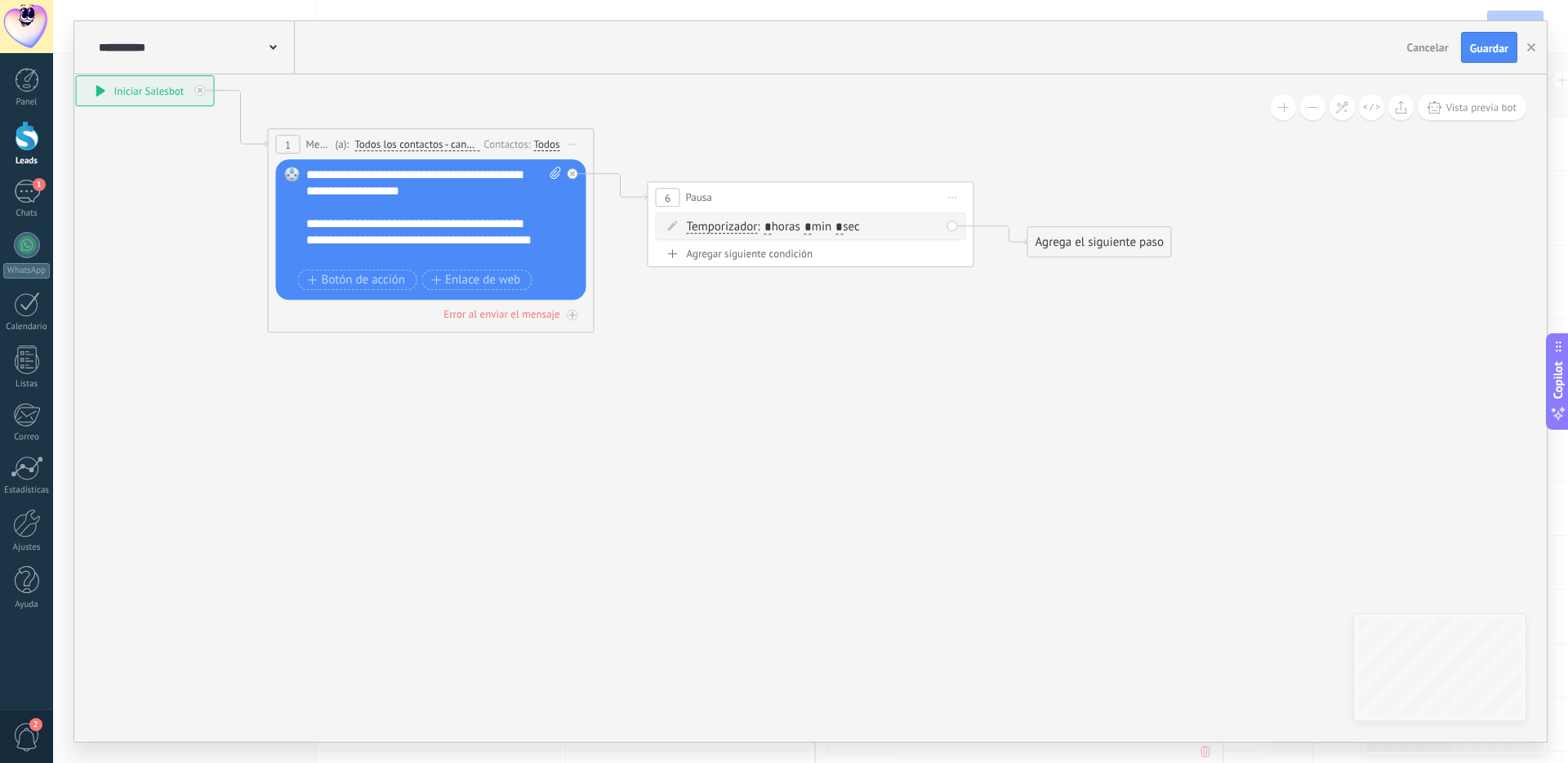
click at [821, 228] on span ": * horas * min * sec" at bounding box center [808, 227] width 102 height 16
click at [812, 228] on input "*" at bounding box center [808, 228] width 7 height 13
drag, startPoint x: 856, startPoint y: 227, endPoint x: 867, endPoint y: 229, distance: 11.2
click at [843, 227] on input "*" at bounding box center [839, 228] width 7 height 13
type input "*"
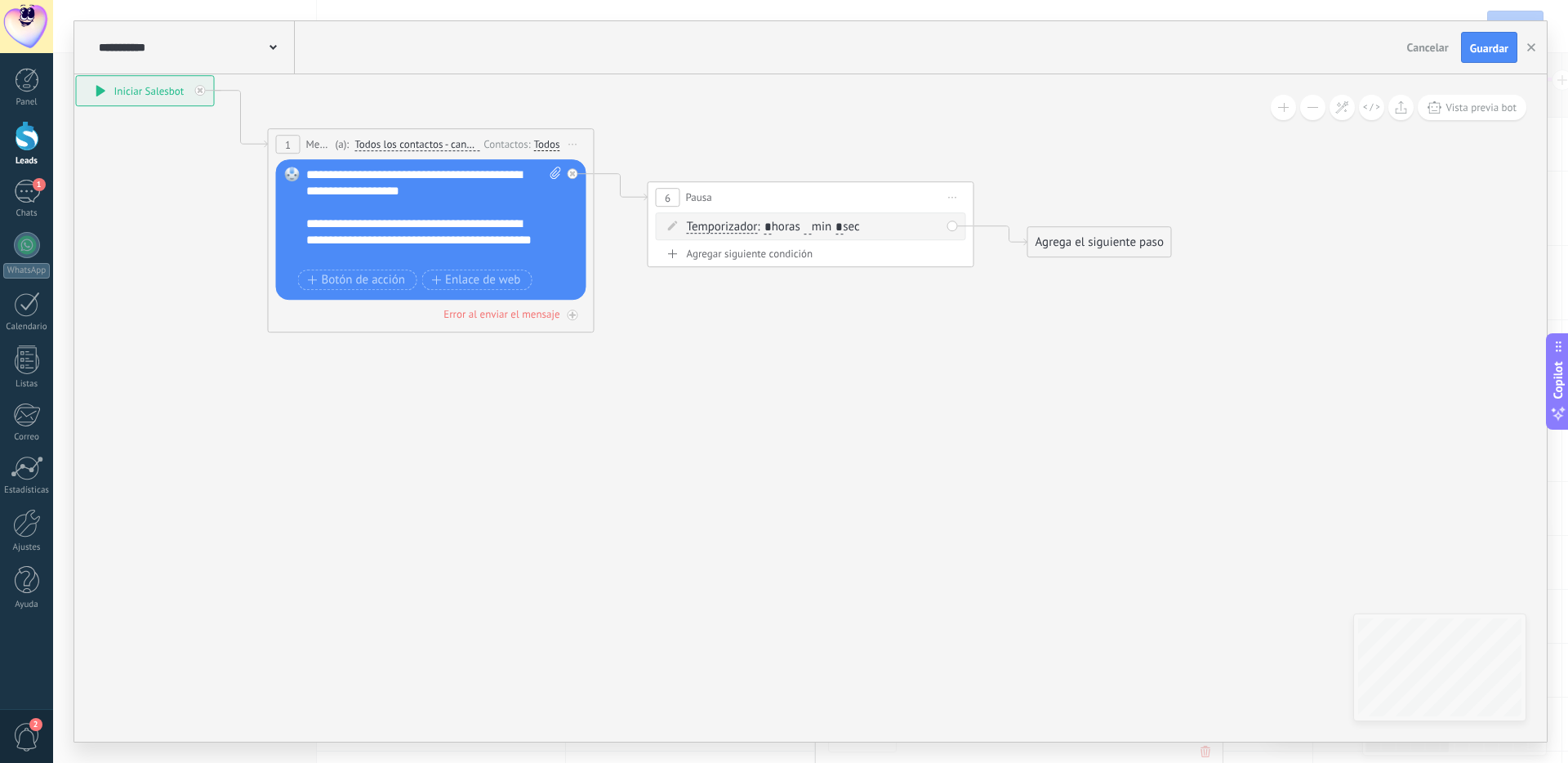
click at [1072, 240] on div "Agrega el siguiente paso" at bounding box center [1099, 241] width 143 height 27
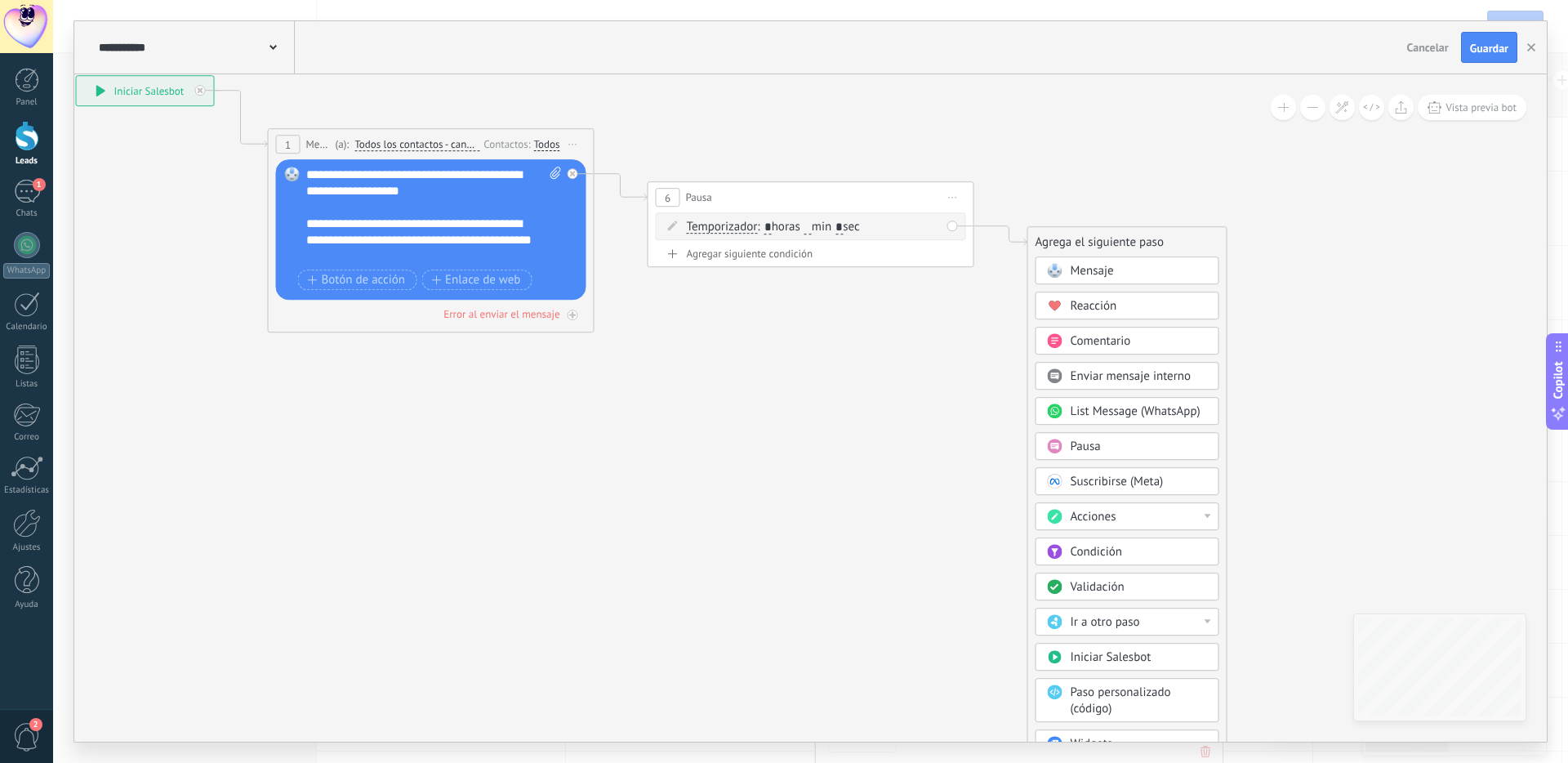
click at [1083, 269] on span "Mensaje" at bounding box center [1092, 271] width 43 height 16
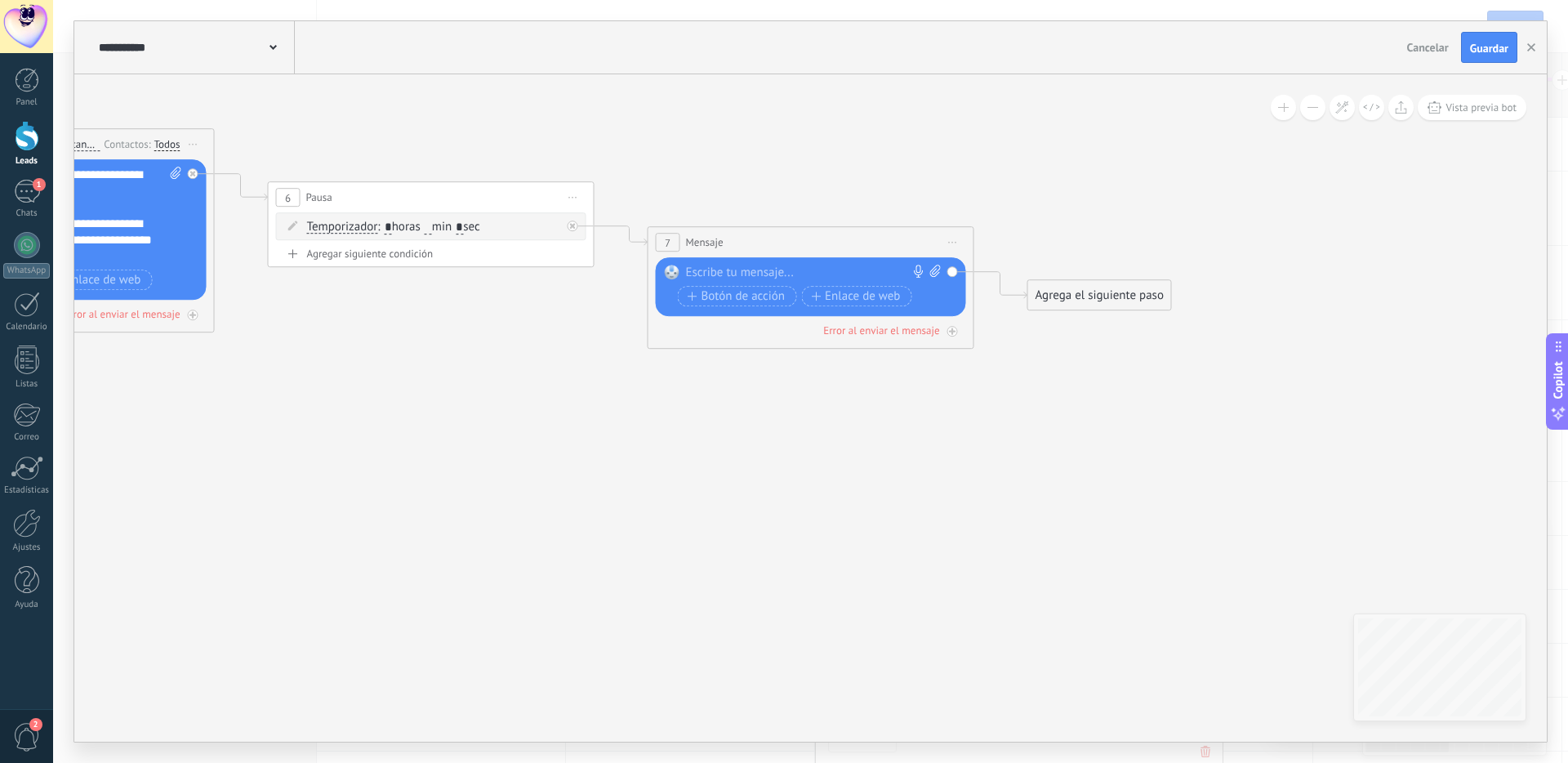
click at [821, 272] on div at bounding box center [807, 272] width 242 height 16
paste div
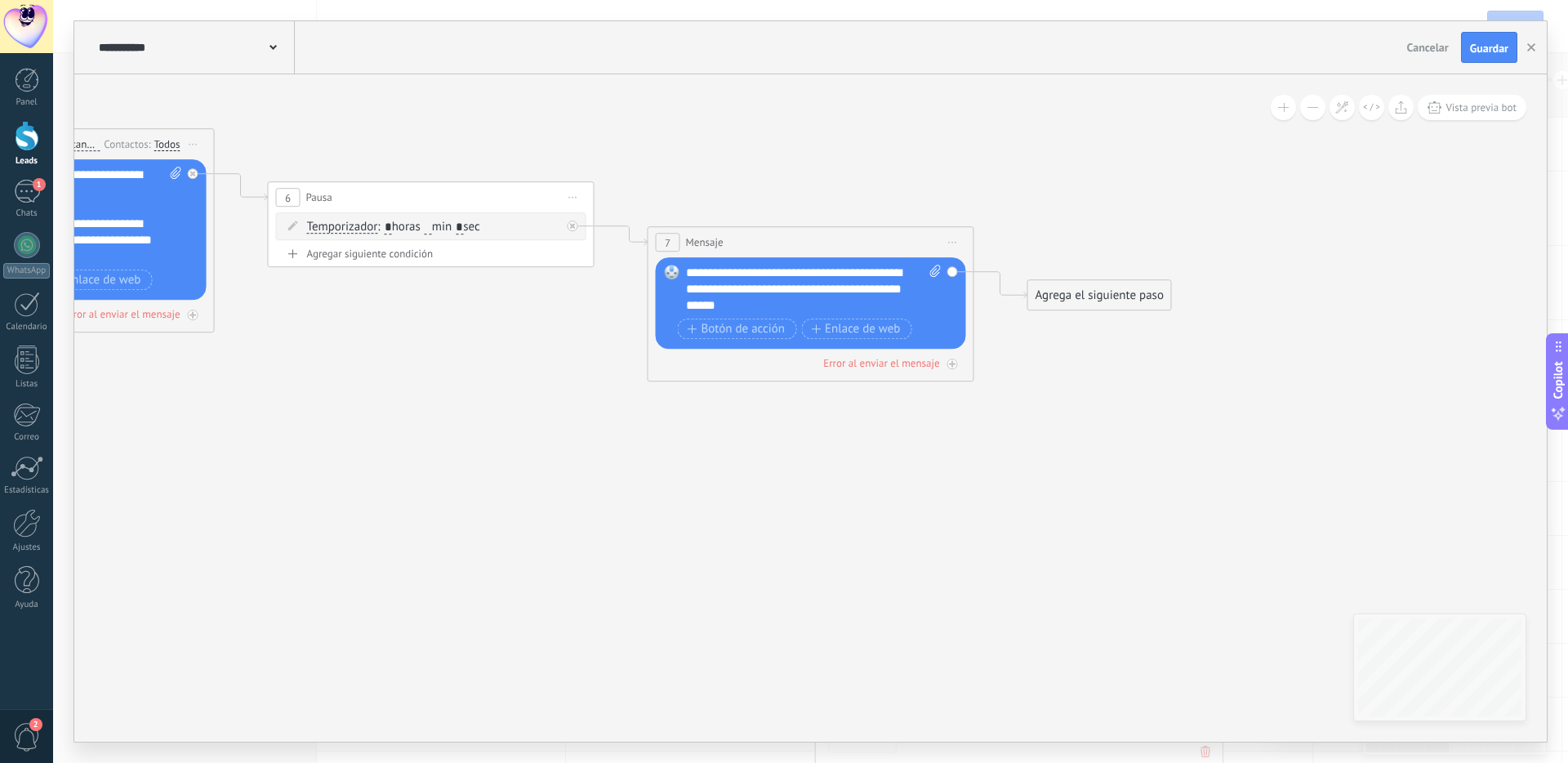
click at [1061, 296] on div "Agrega el siguiente paso" at bounding box center [1099, 295] width 143 height 27
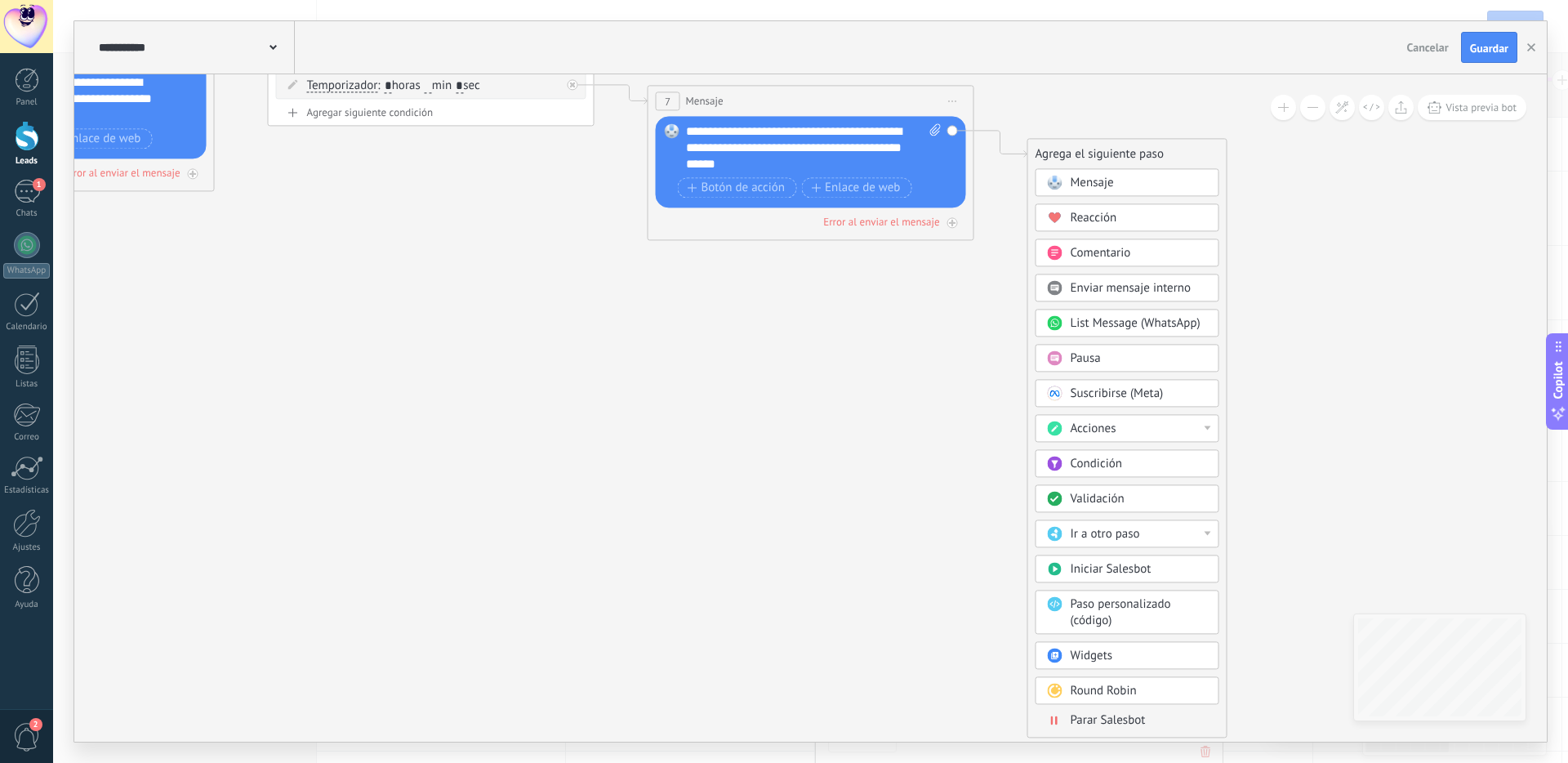
click at [1114, 715] on span "Parar Salesbot" at bounding box center [1108, 720] width 75 height 16
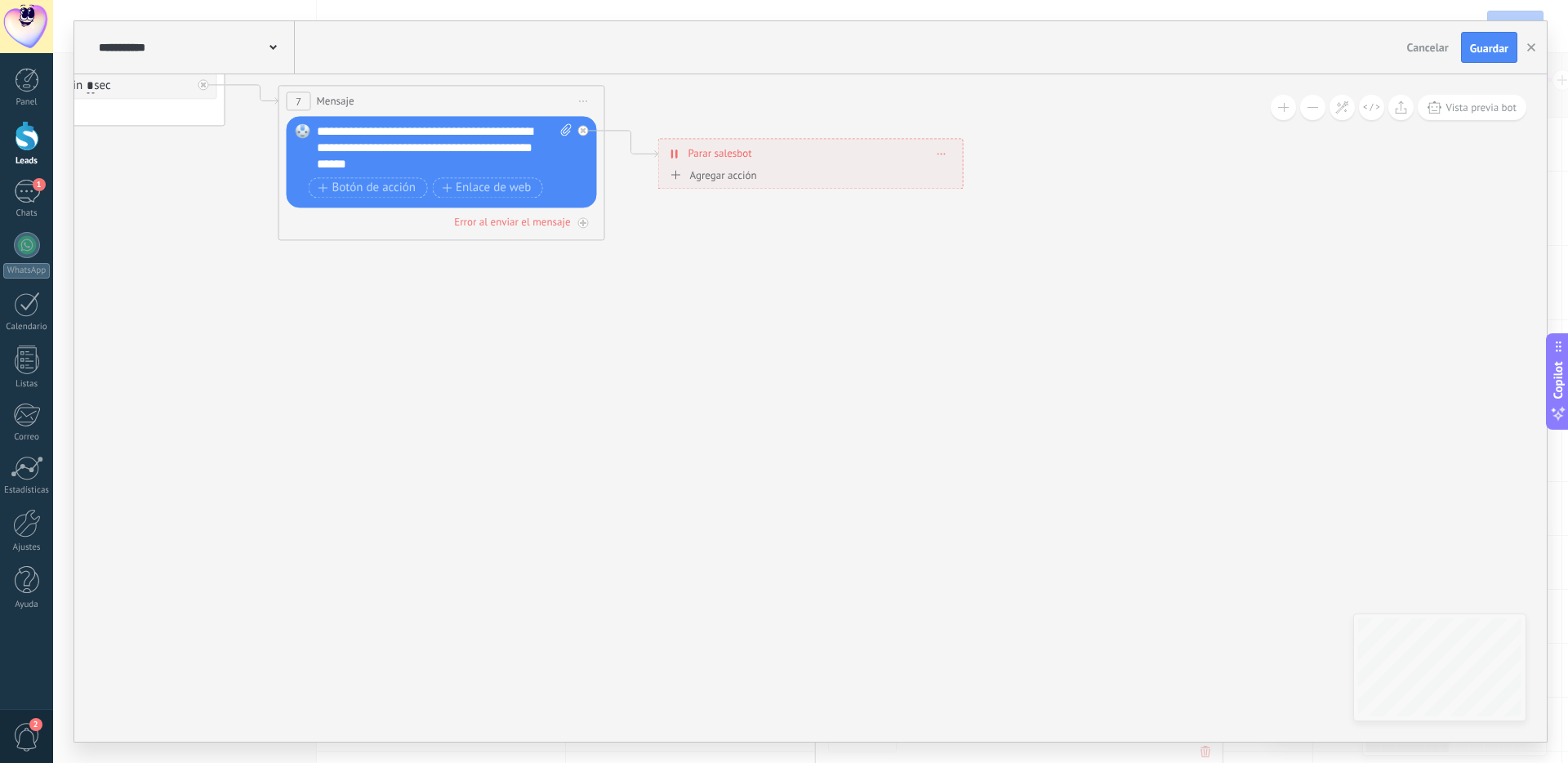
click at [682, 359] on icon at bounding box center [36, 71] width 2237 height 1090
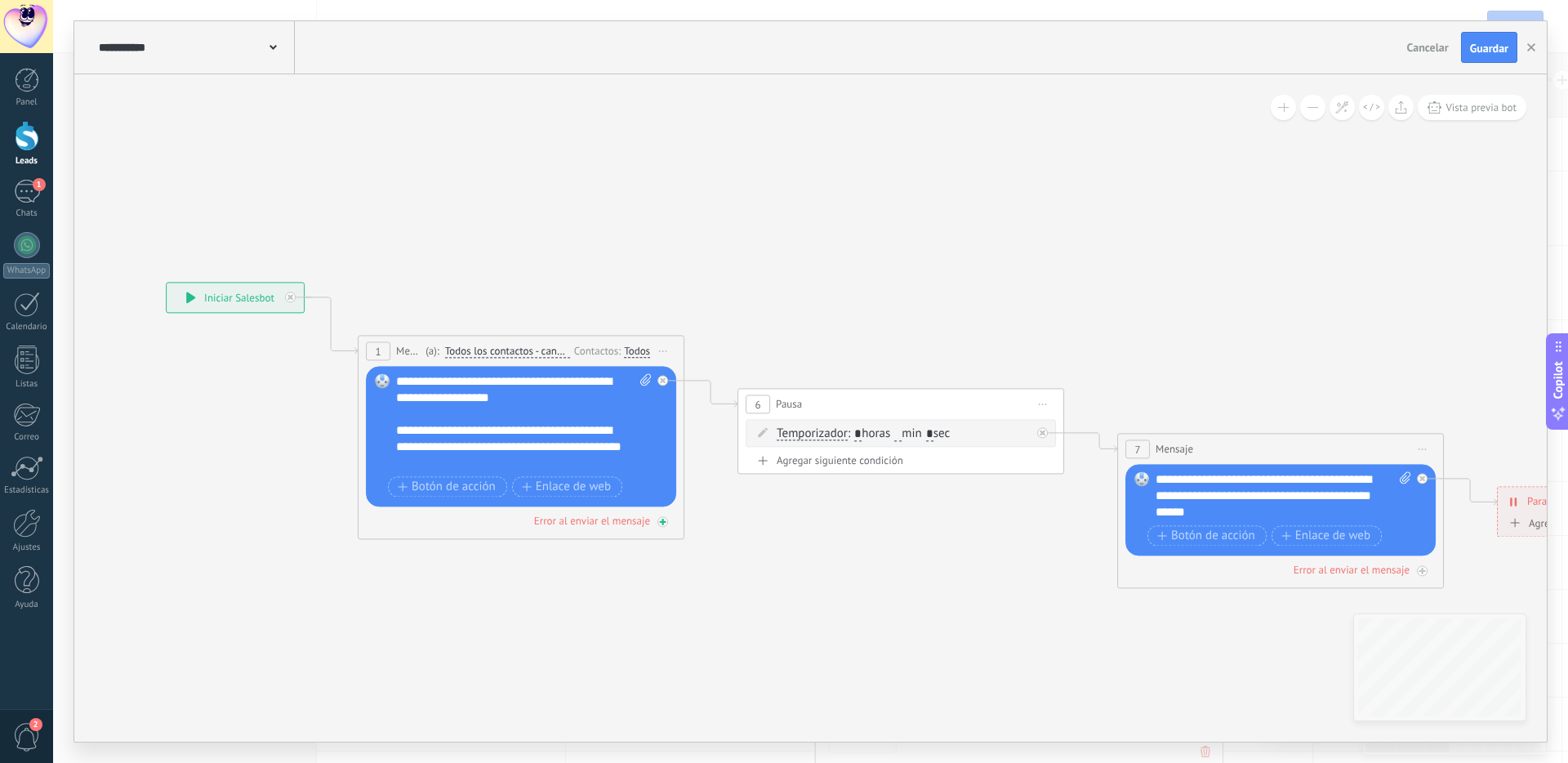
click at [618, 520] on div "Error al enviar el mensaje" at bounding box center [592, 521] width 116 height 14
click at [619, 520] on div "Error al enviar el mensaje" at bounding box center [592, 521] width 116 height 14
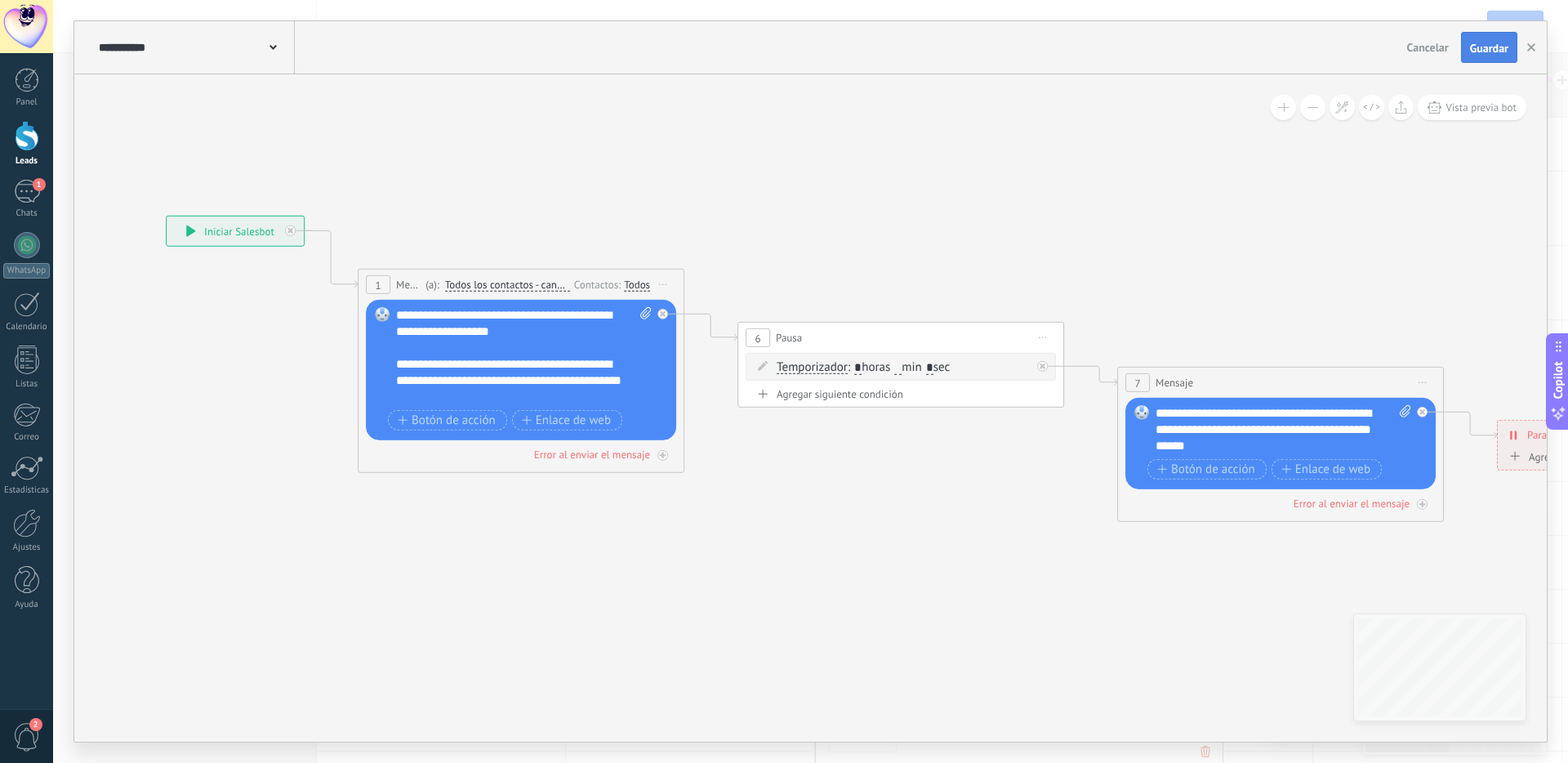
click at [1114, 51] on span "Guardar" at bounding box center [1489, 48] width 38 height 11
click at [273, 49] on use at bounding box center [273, 48] width 7 height 5
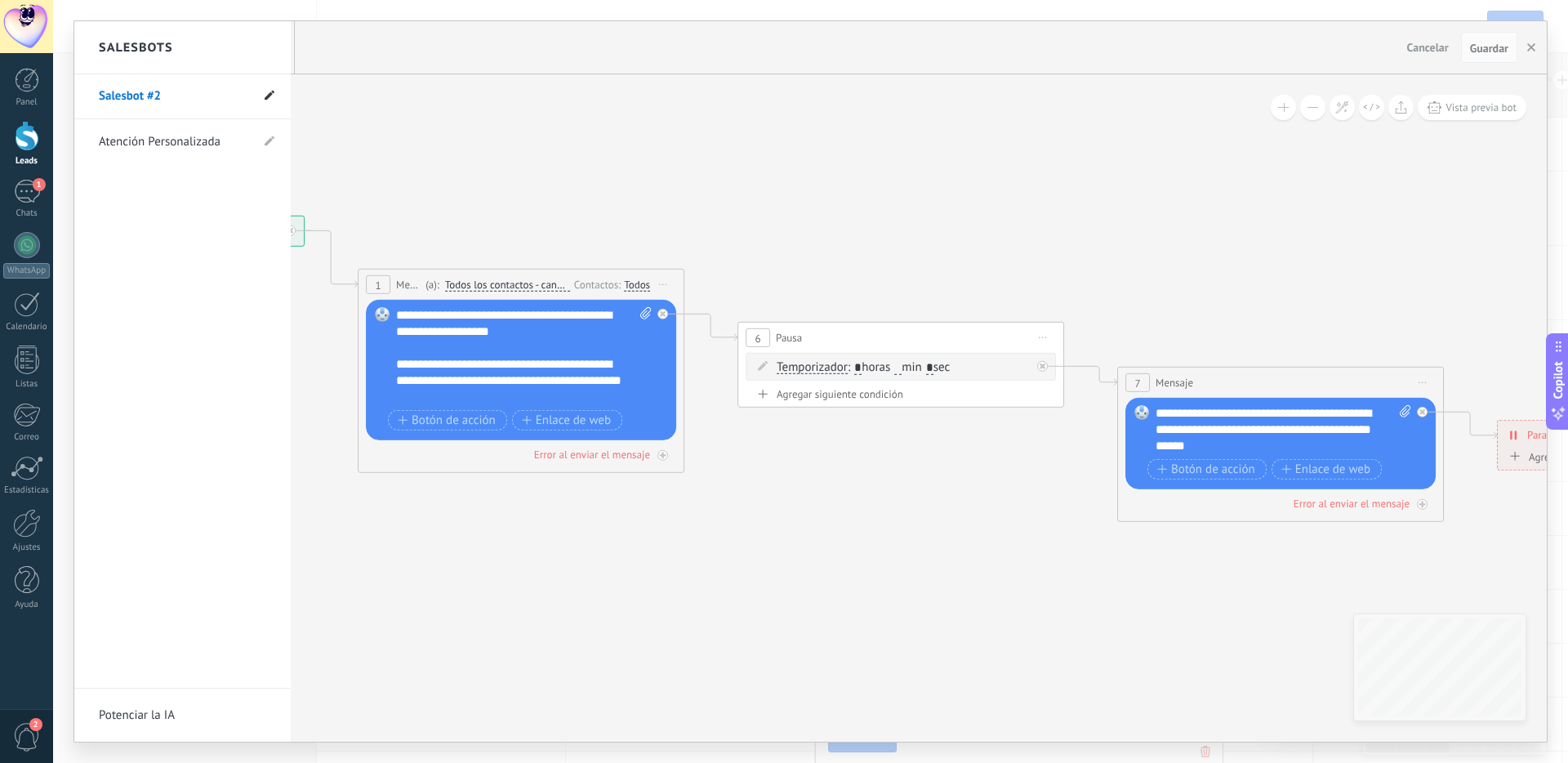
click at [270, 96] on icon at bounding box center [269, 95] width 10 height 10
click at [134, 102] on input "**********" at bounding box center [157, 97] width 117 height 26
type input "**********"
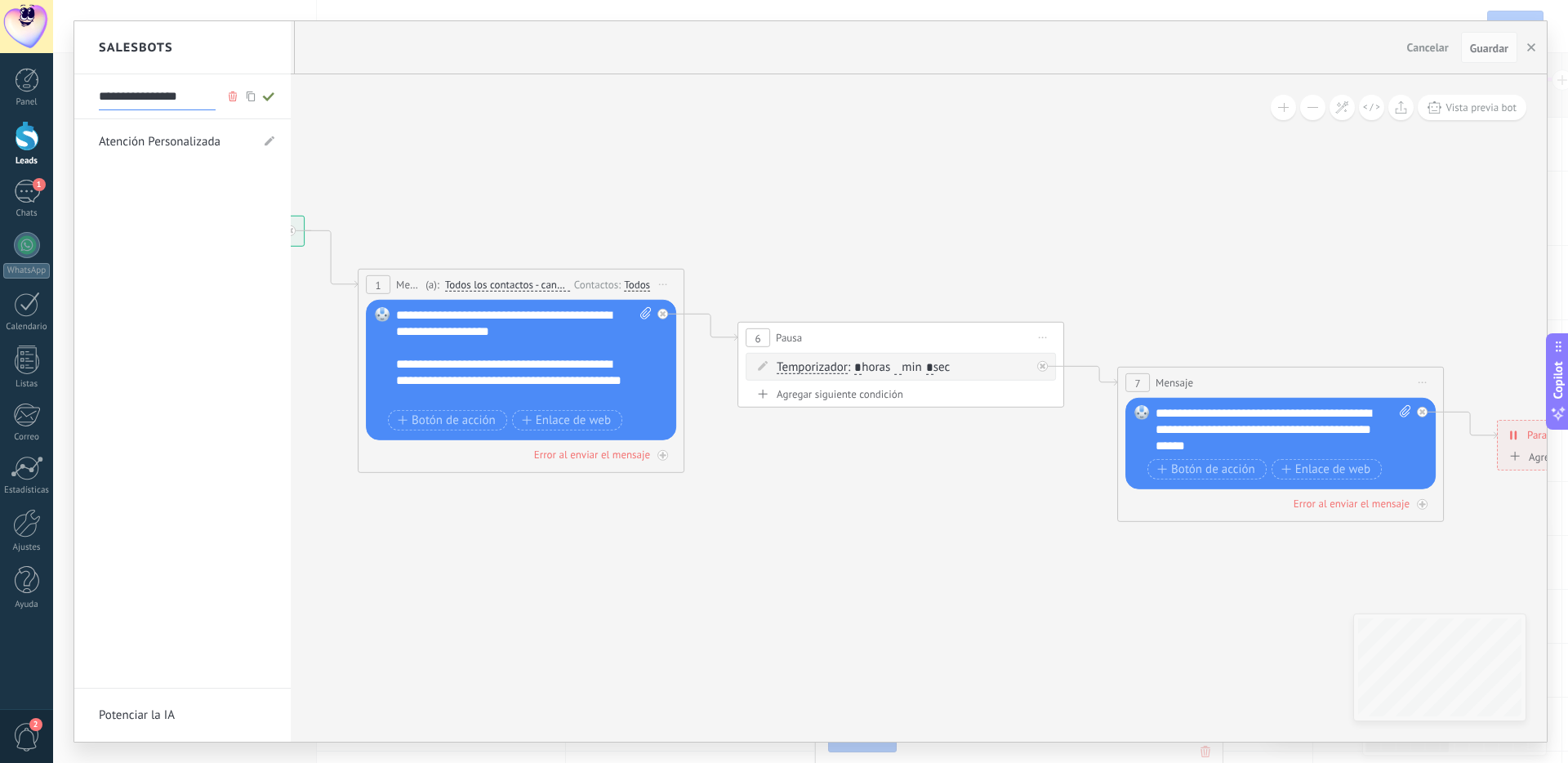
click at [271, 99] on icon at bounding box center [268, 96] width 18 height 10
type input "**********"
click at [1114, 53] on div at bounding box center [811, 382] width 1473 height 720
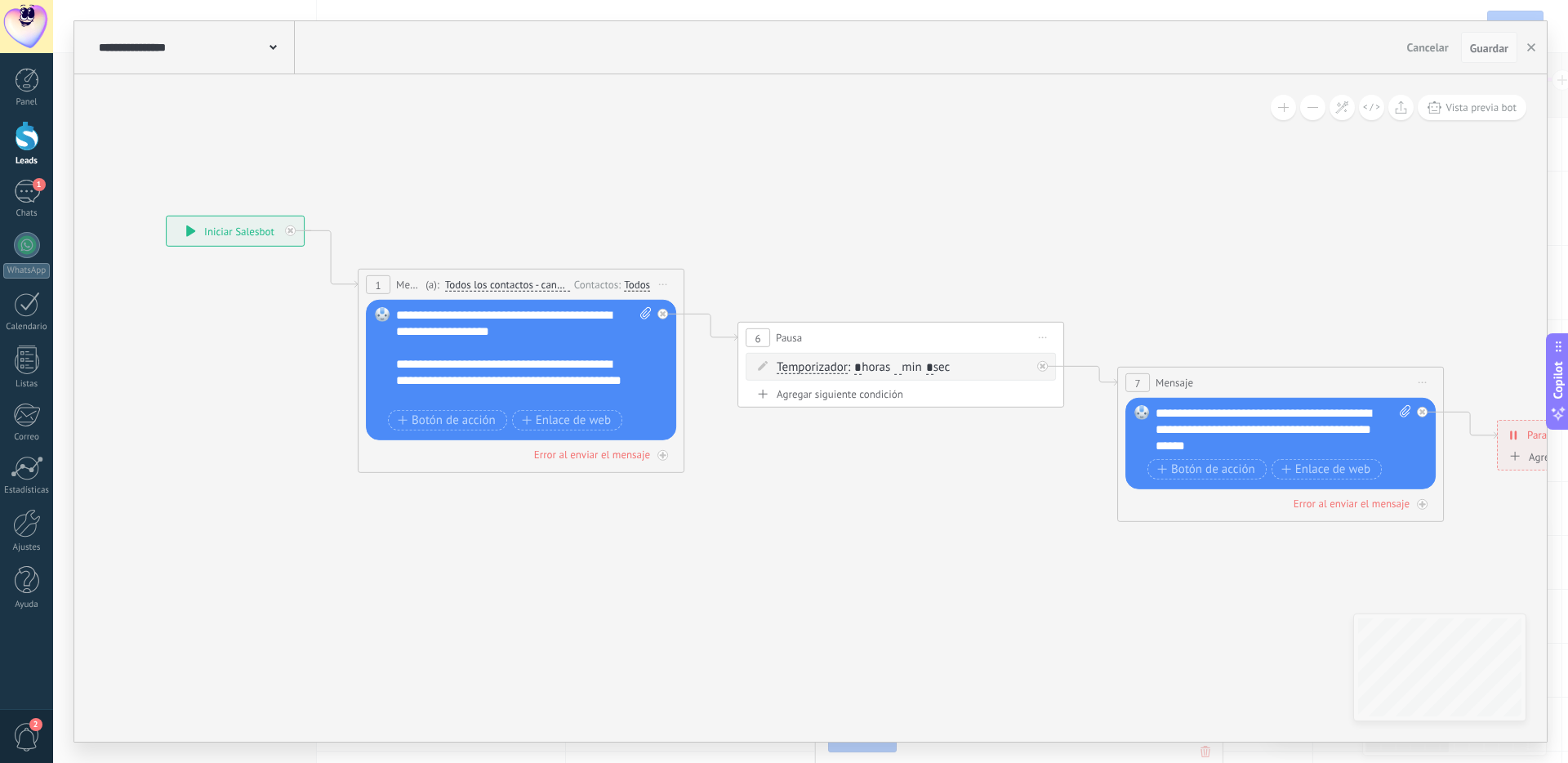
click at [1114, 48] on span "Guardar" at bounding box center [1489, 48] width 38 height 11
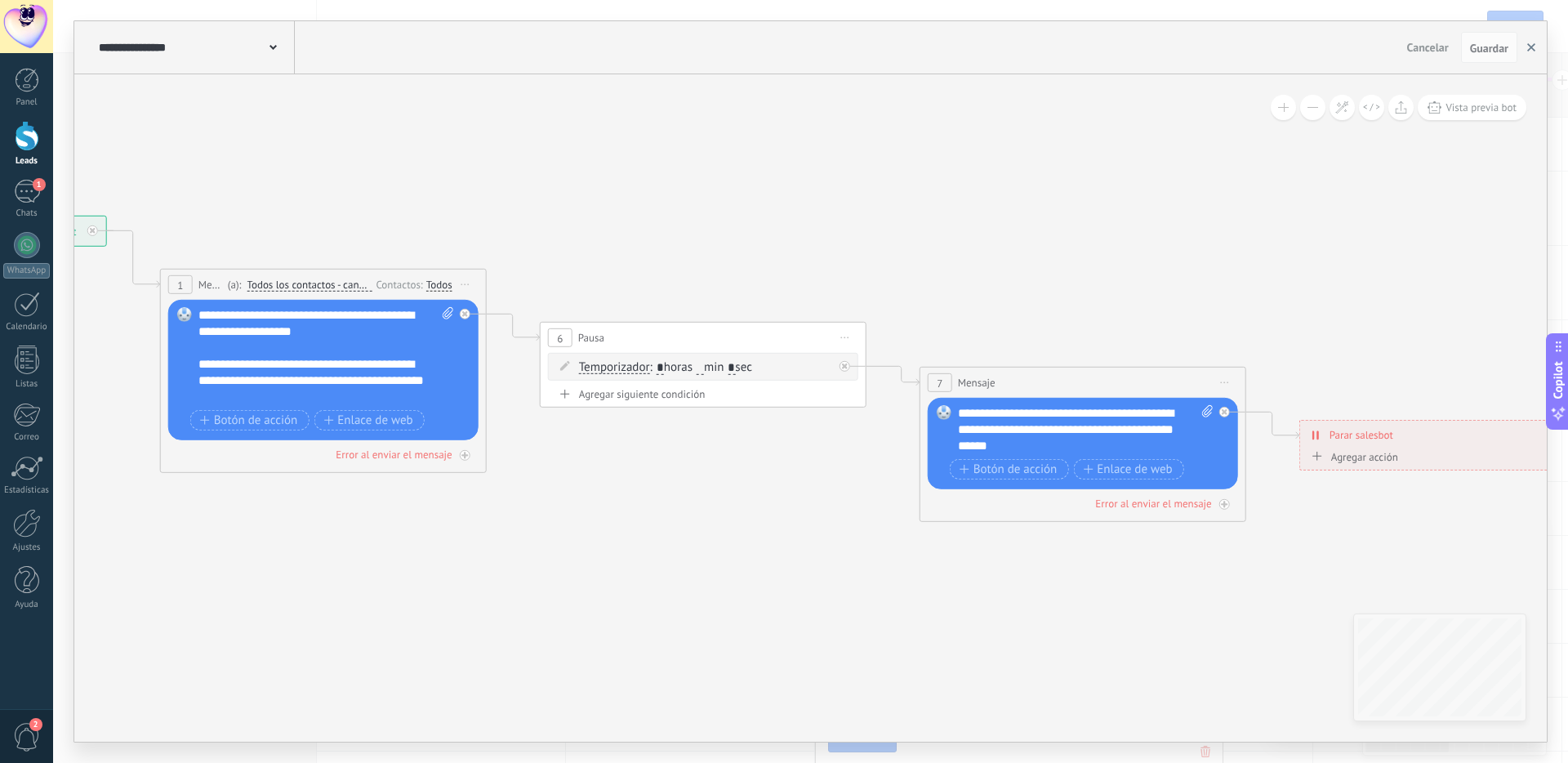
click at [1114, 50] on icon "button" at bounding box center [1531, 47] width 8 height 8
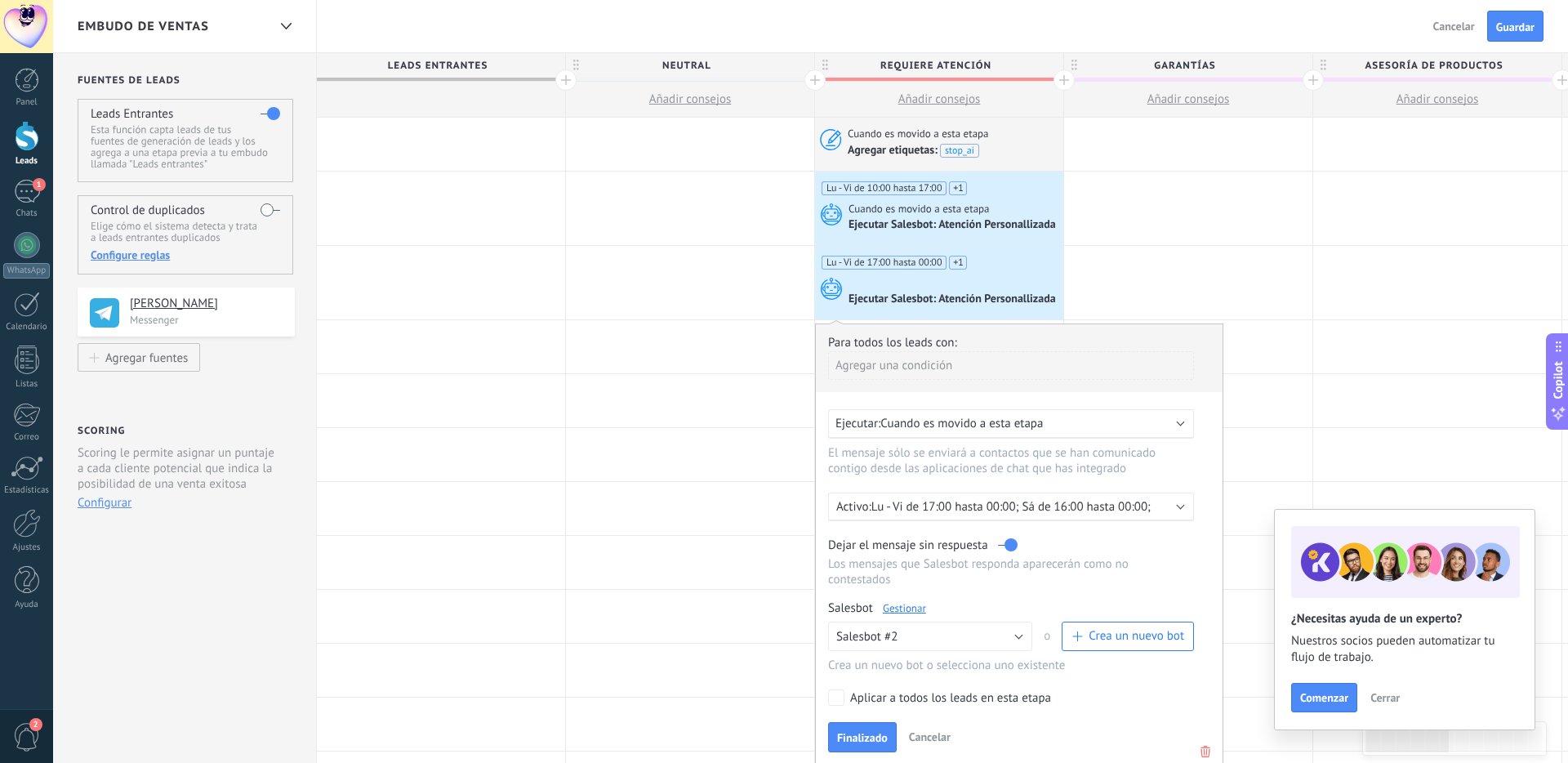
click at [1015, 287] on div at bounding box center [954, 283] width 211 height 15
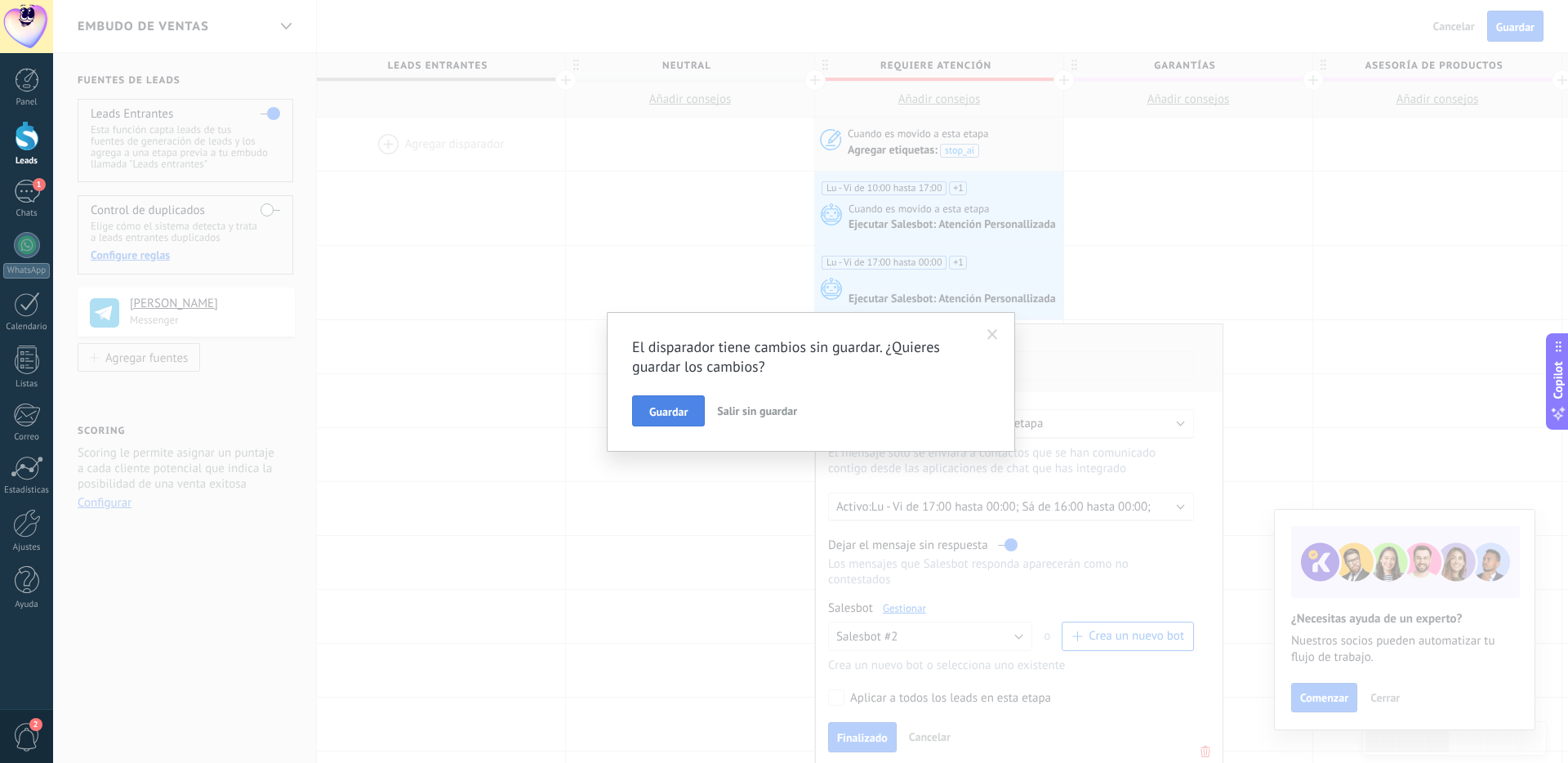
click at [660, 407] on span "Guardar" at bounding box center [668, 411] width 38 height 11
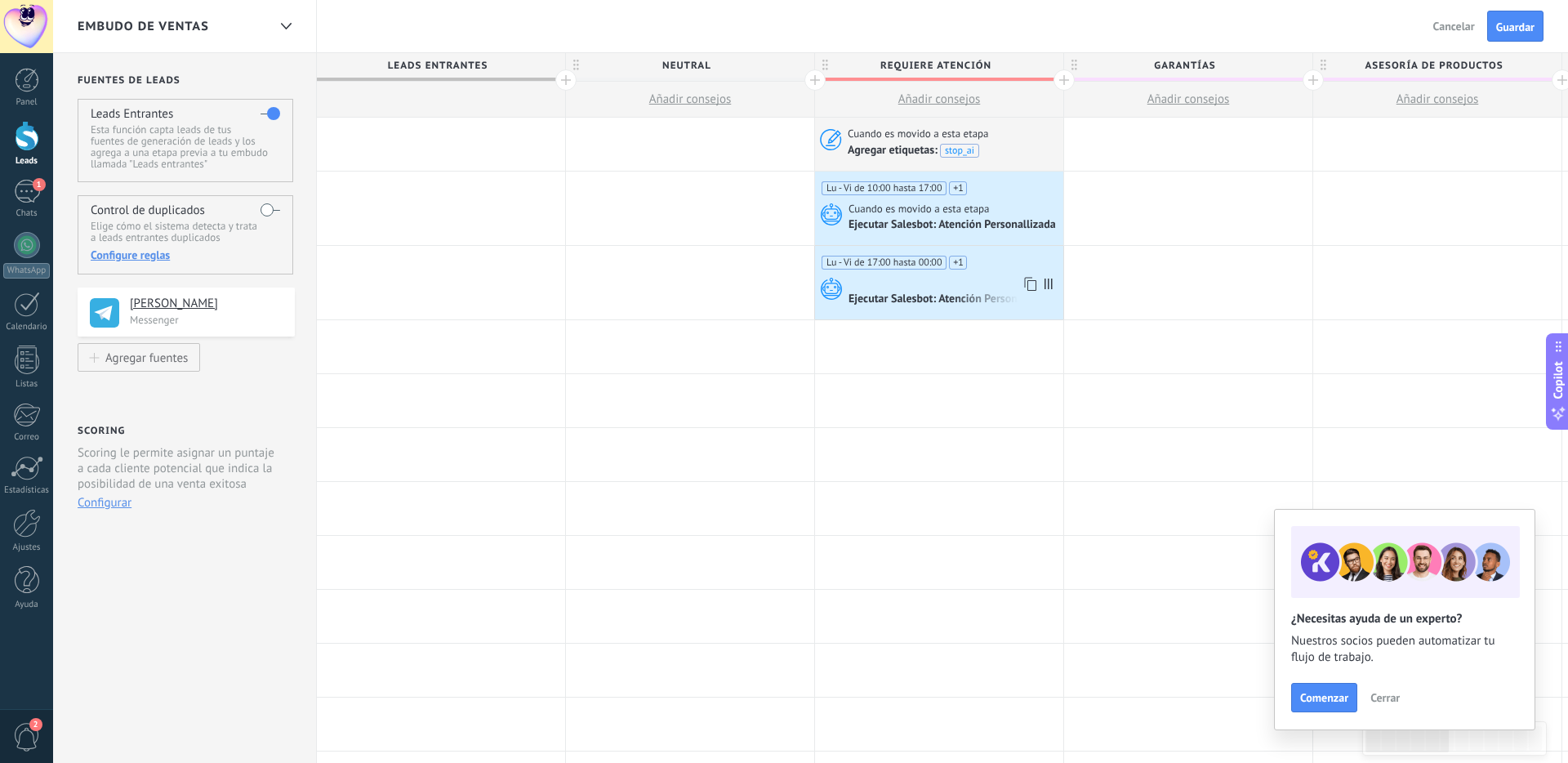
click at [970, 302] on div "Ejecutar Salesbot: Atención Personallizada" at bounding box center [954, 299] width 210 height 15
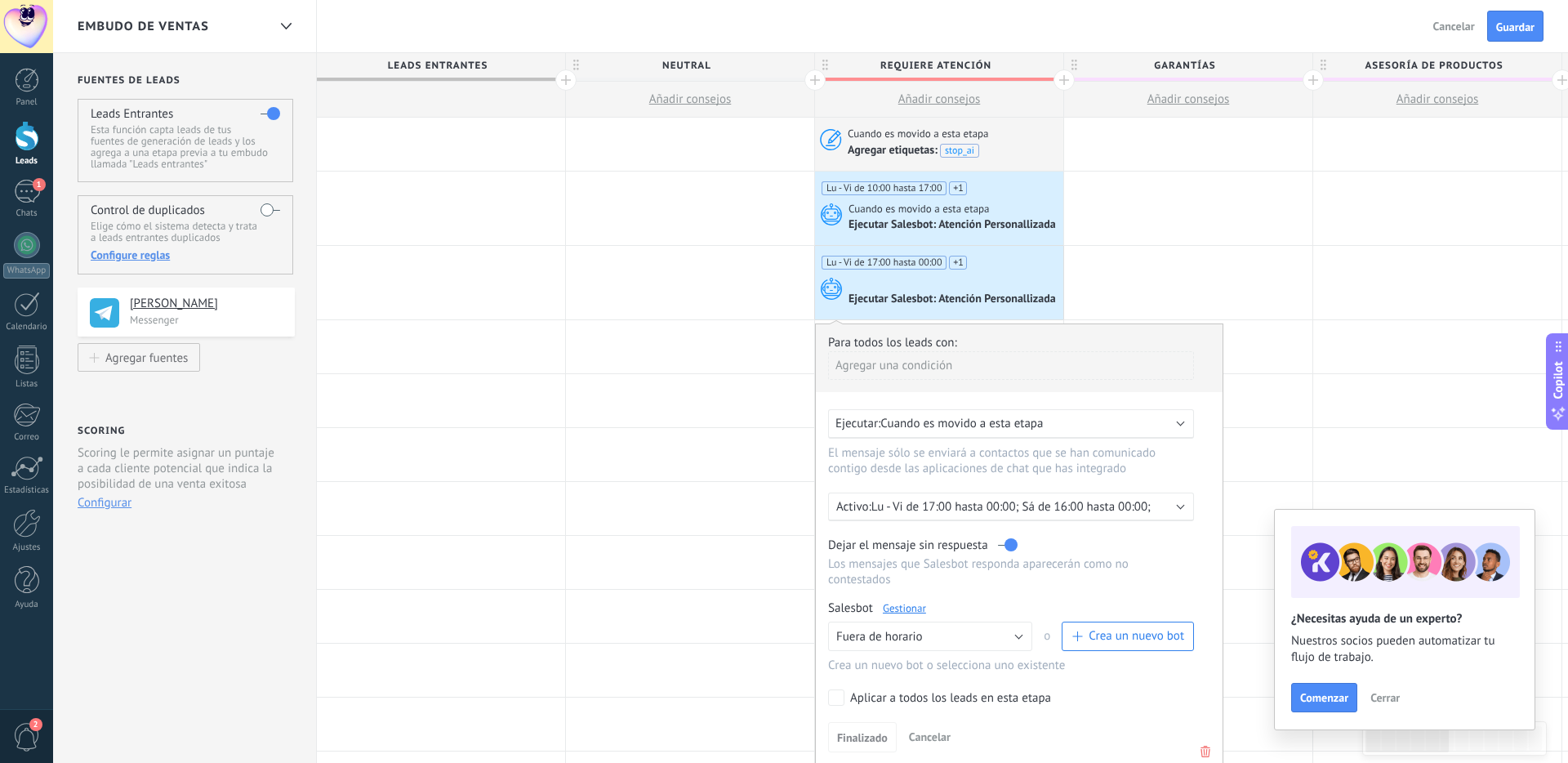
click at [970, 302] on div "Ejecutar Salesbot: Atención Personallizada" at bounding box center [954, 299] width 210 height 15
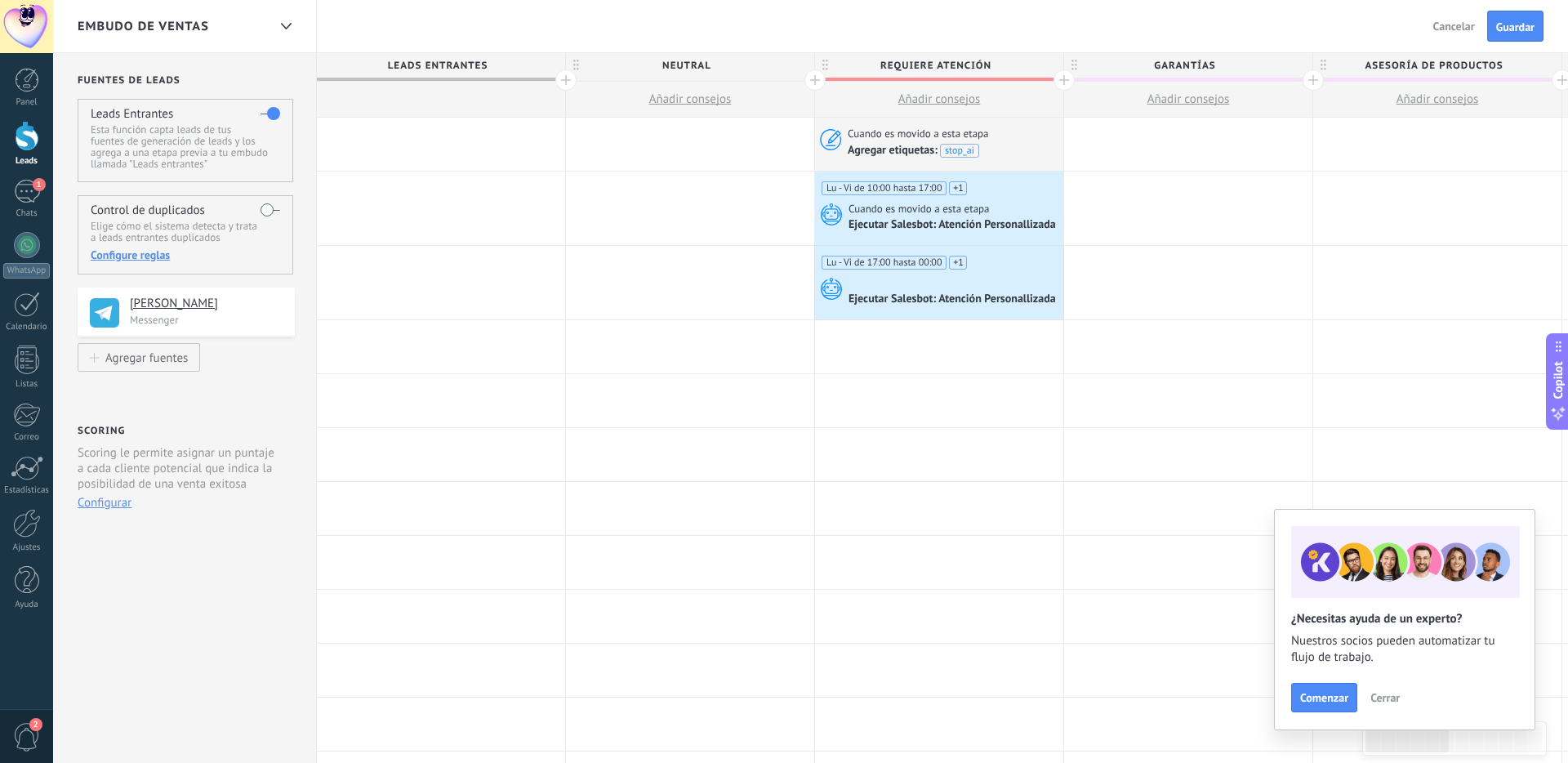
click at [970, 302] on div "Ejecutar Salesbot: Atención Personallizada" at bounding box center [954, 299] width 210 height 15
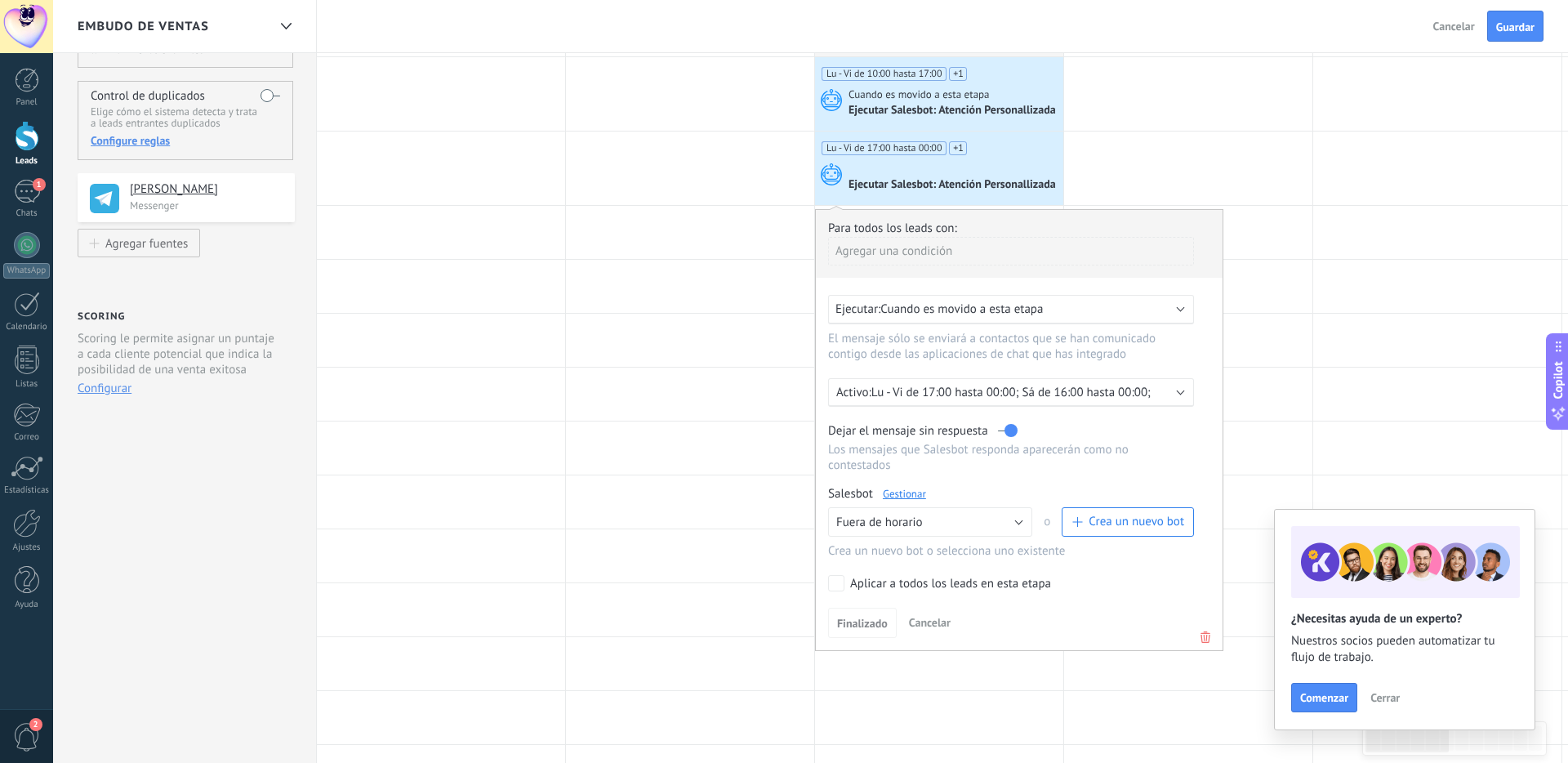
scroll to position [115, 0]
click at [945, 110] on div "Ejecutar Salesbot: Atención Personallizada" at bounding box center [954, 110] width 210 height 15
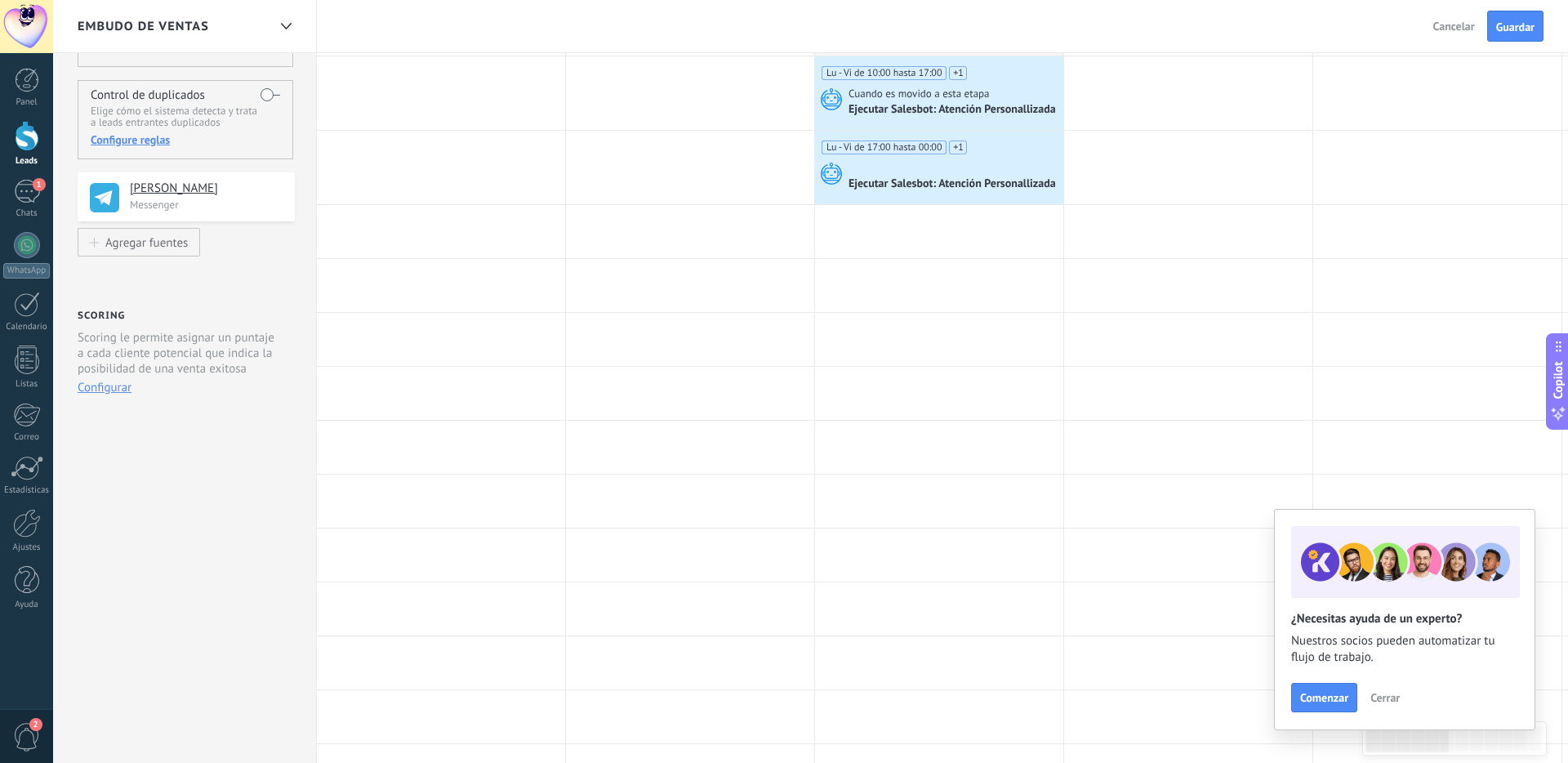
click at [945, 110] on div "Ejecutar Salesbot: Atención Personallizada" at bounding box center [954, 110] width 210 height 15
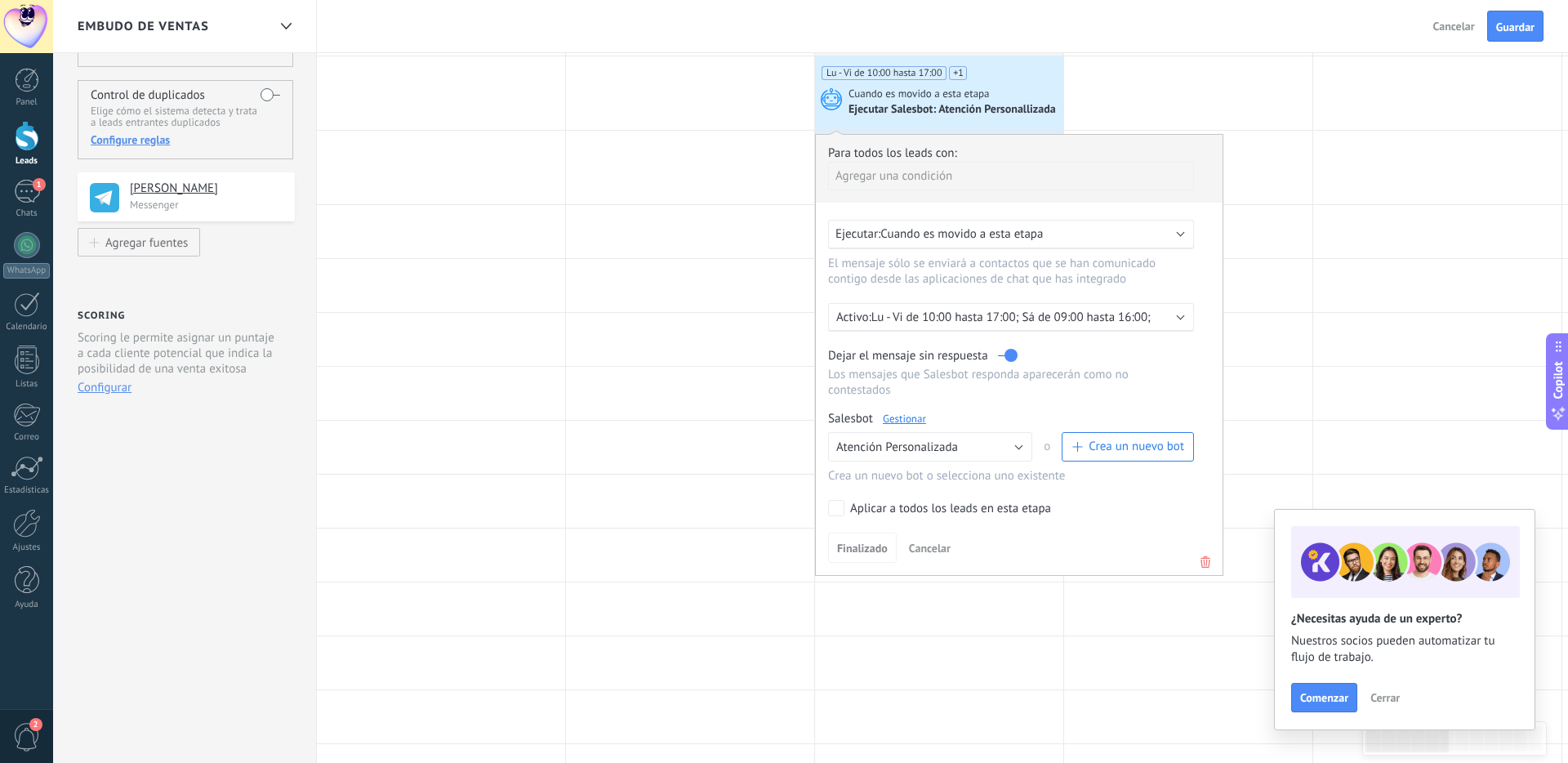
click at [945, 110] on div "Ejecutar Salesbot: Atención Personallizada" at bounding box center [954, 110] width 210 height 15
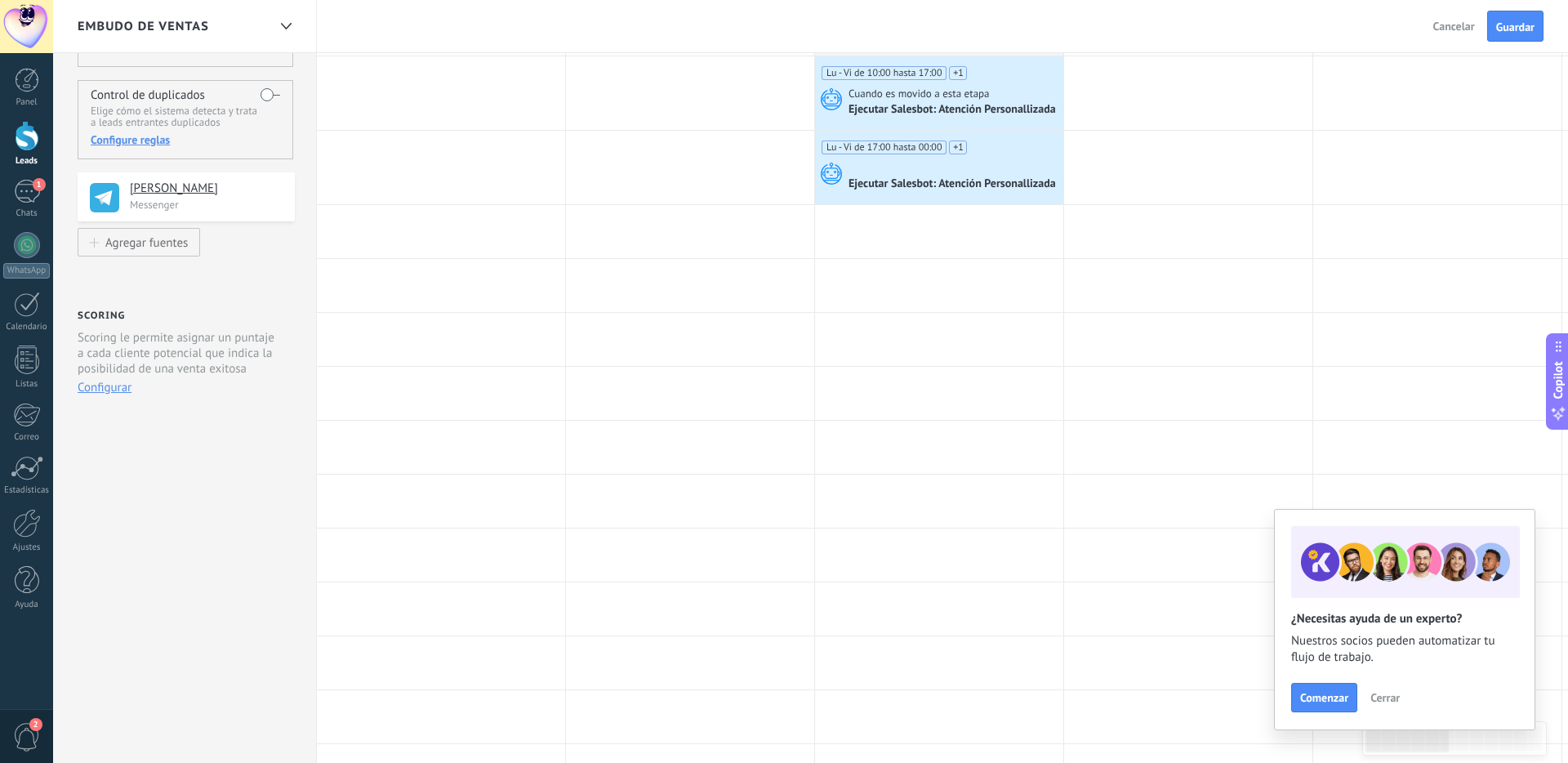
click at [945, 110] on div "Ejecutar Salesbot: Atención Personallizada" at bounding box center [954, 110] width 210 height 15
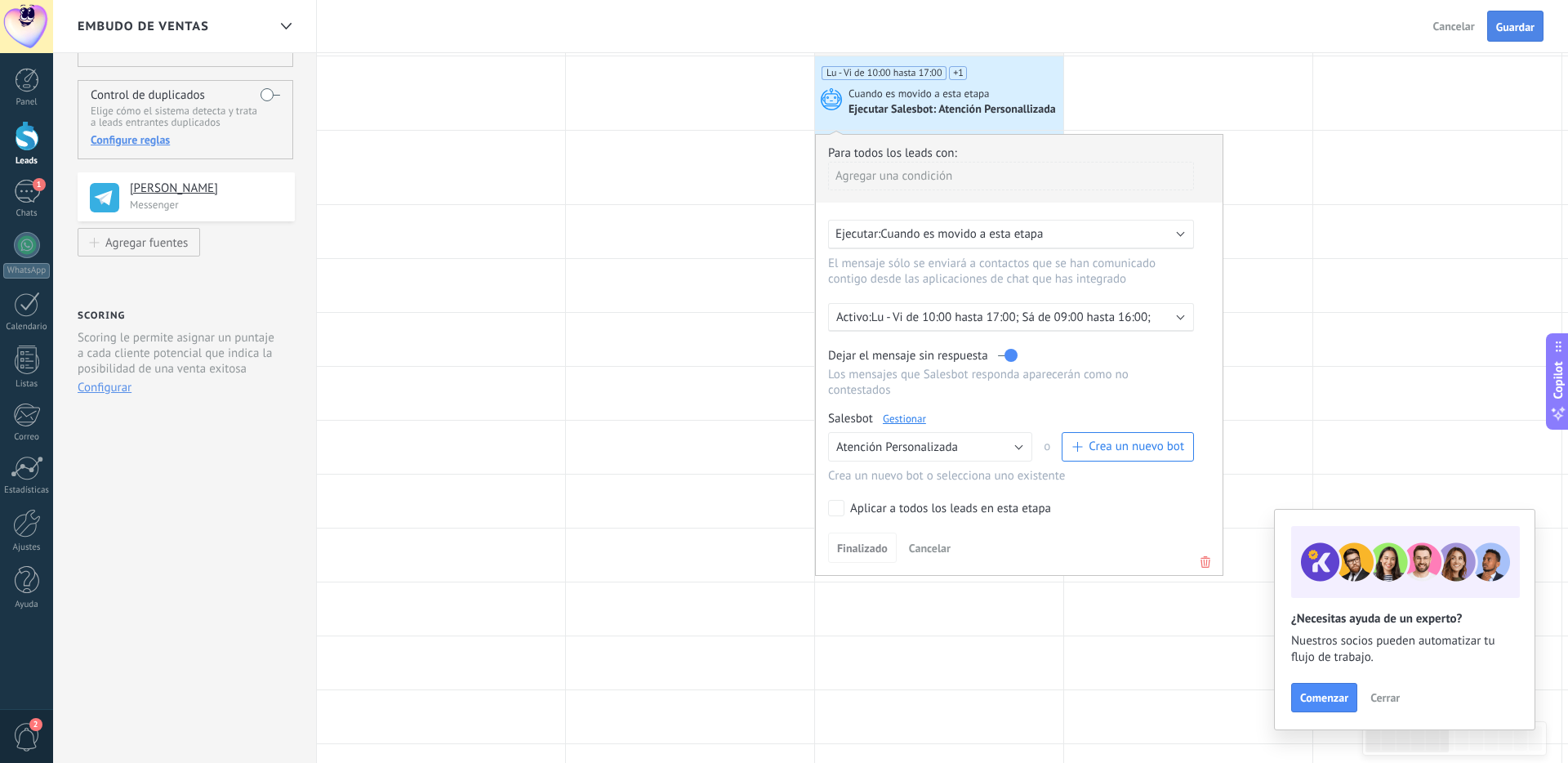
click at [1114, 29] on span "Guardar" at bounding box center [1515, 27] width 38 height 11
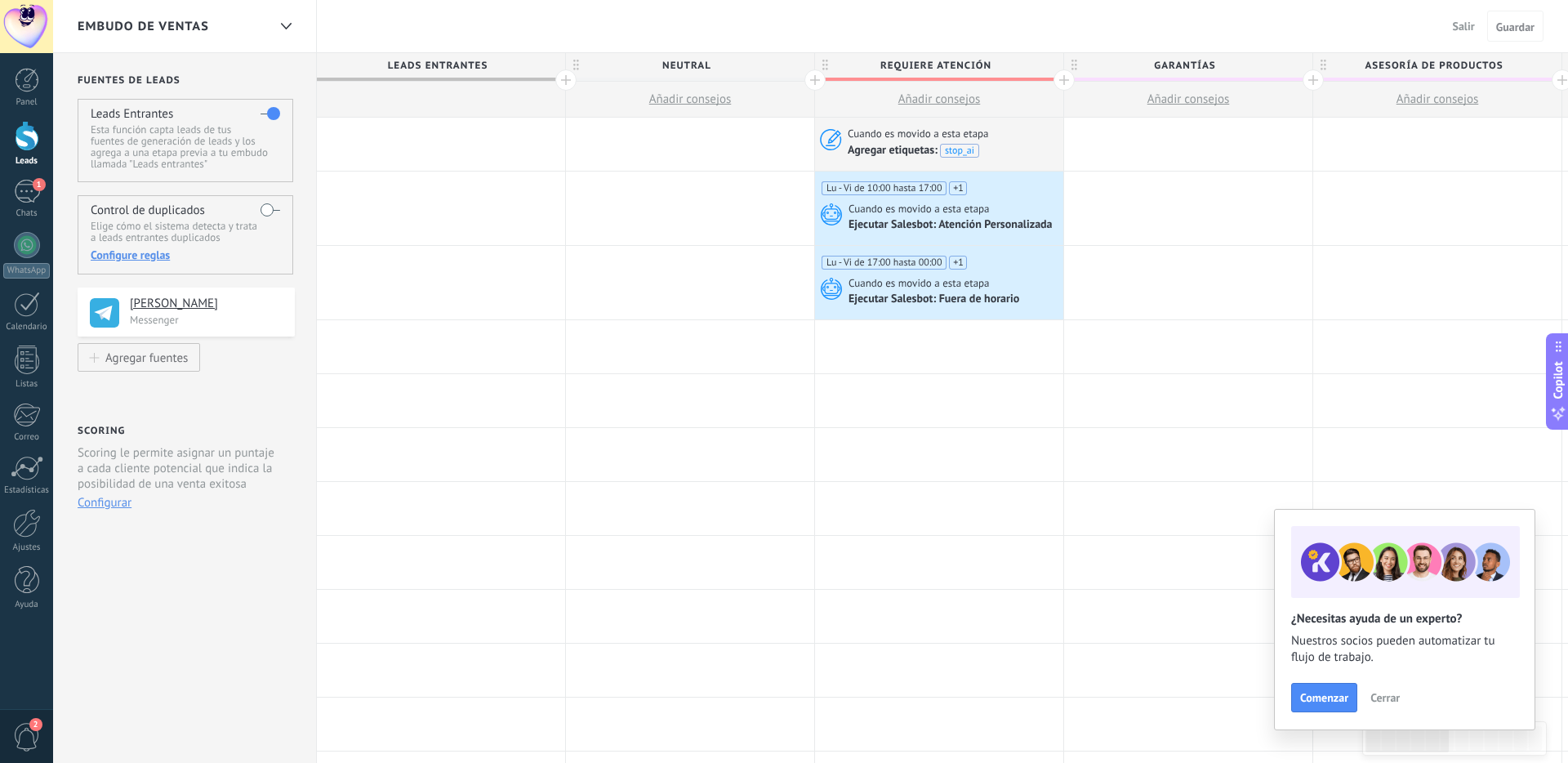
click at [985, 209] on span "Cuando es movido a esta etapa" at bounding box center [921, 208] width 144 height 15
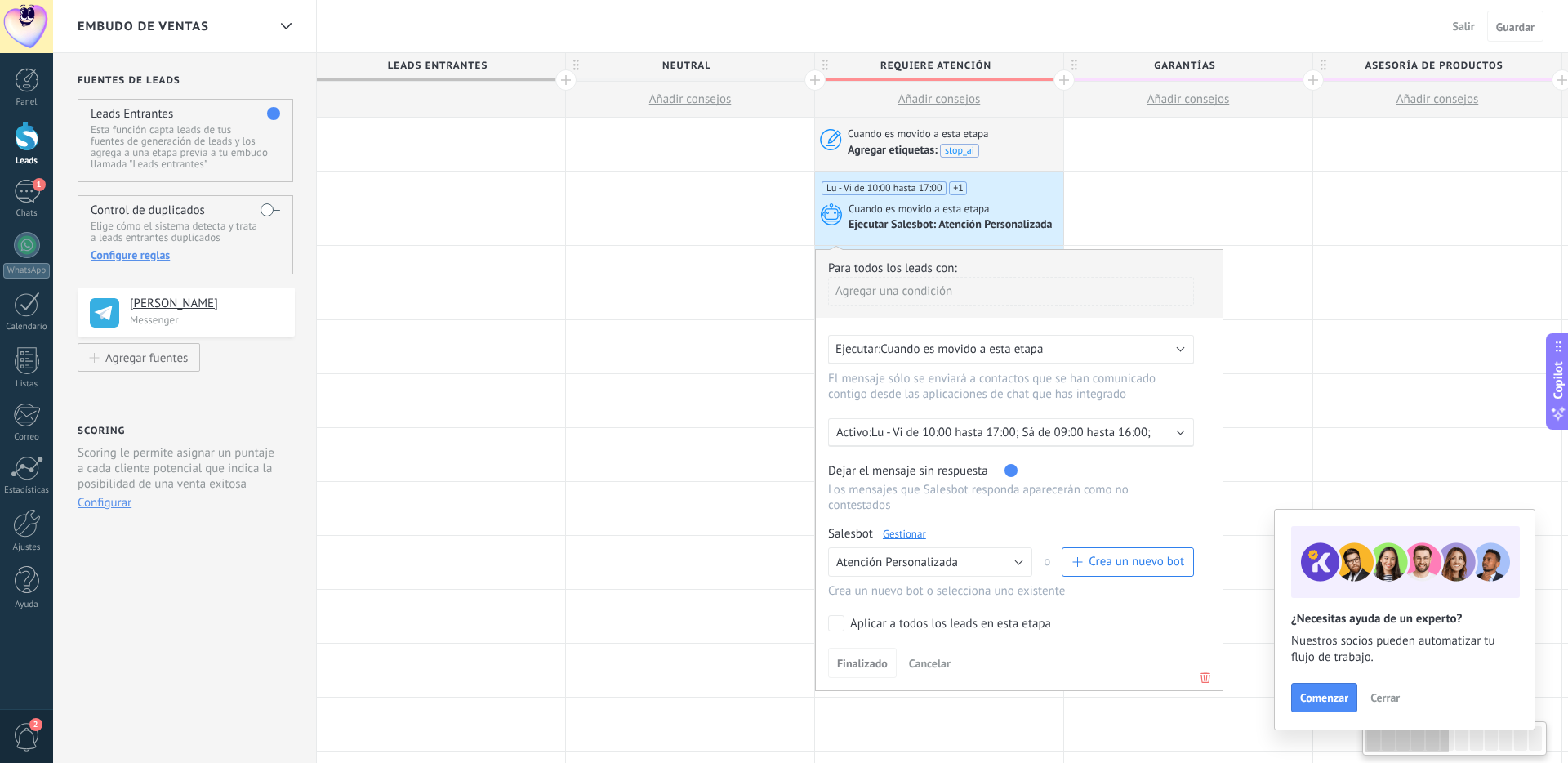
click at [985, 209] on span "Cuando es movido a esta etapa" at bounding box center [921, 208] width 144 height 15
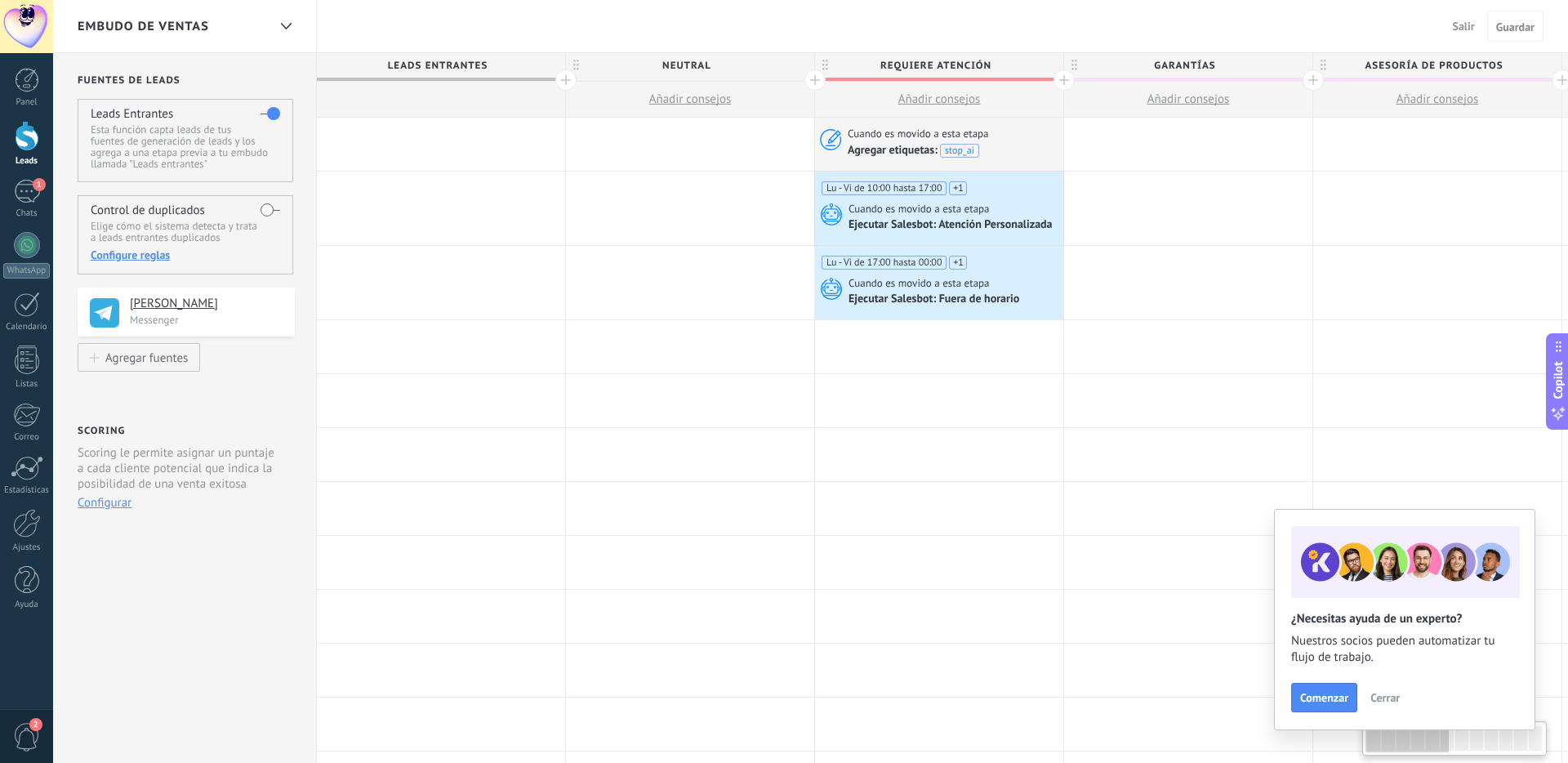
click at [986, 209] on span "Cuando es movido a esta etapa" at bounding box center [921, 208] width 144 height 15
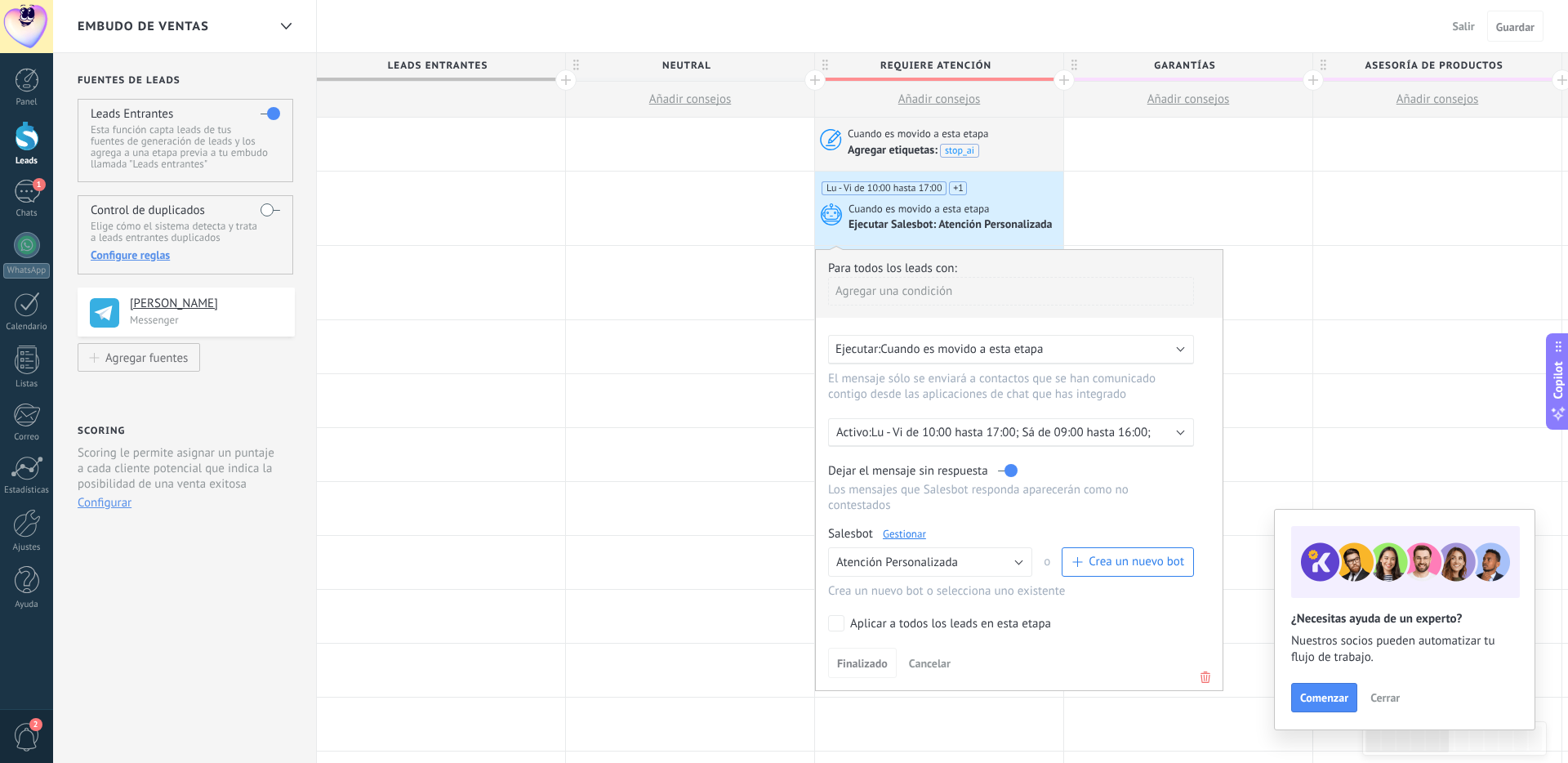
click at [1008, 433] on p "Lu - Vi de 10:00 hasta 17:00; Sá de 09:00 hasta 16:00;" at bounding box center [1014, 433] width 286 height 16
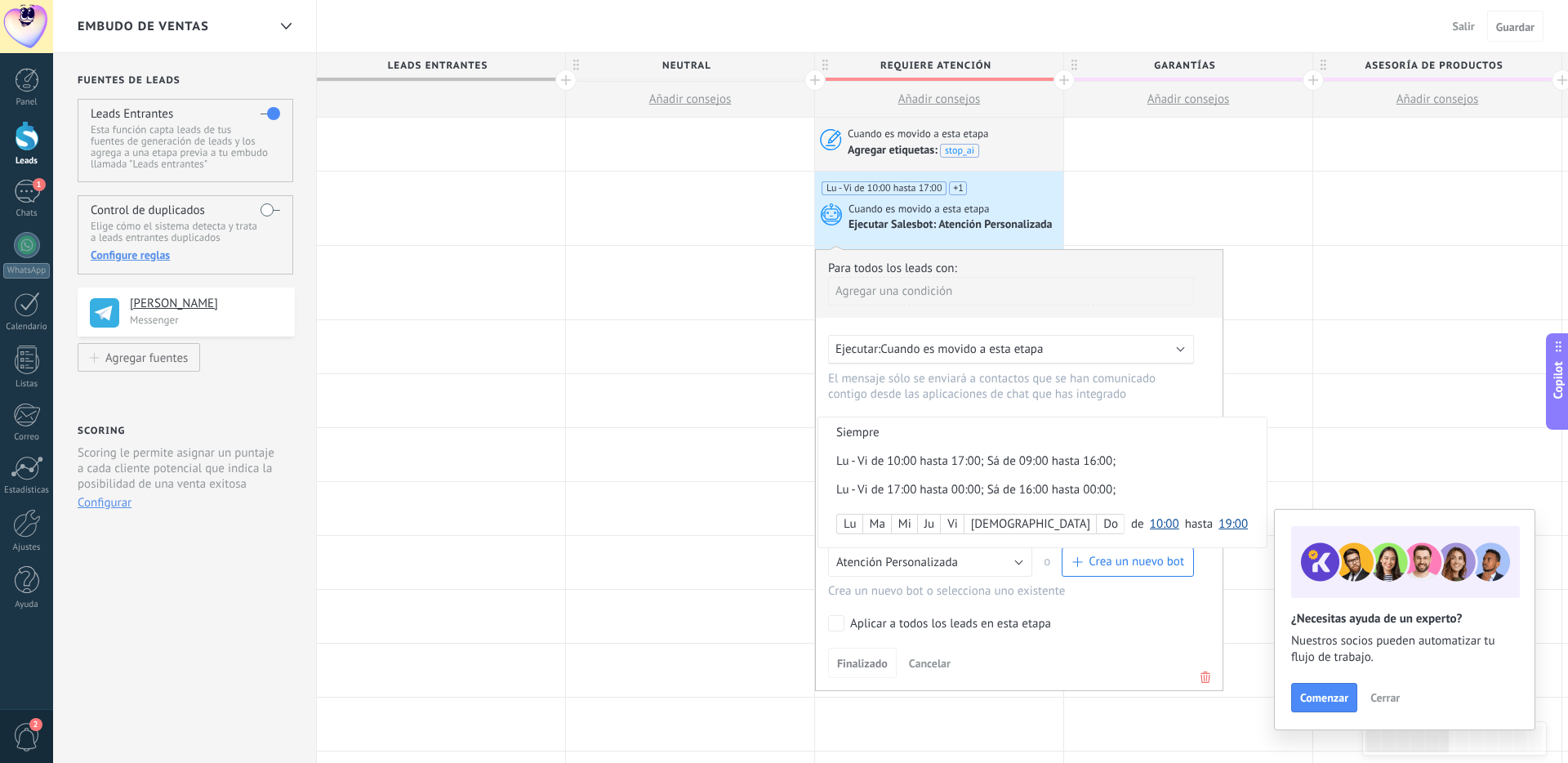
click at [1004, 463] on div "Lu - Vi de 10:00 hasta 17:00; Sá de 09:00 hasta 16:00;" at bounding box center [1014, 461] width 357 height 16
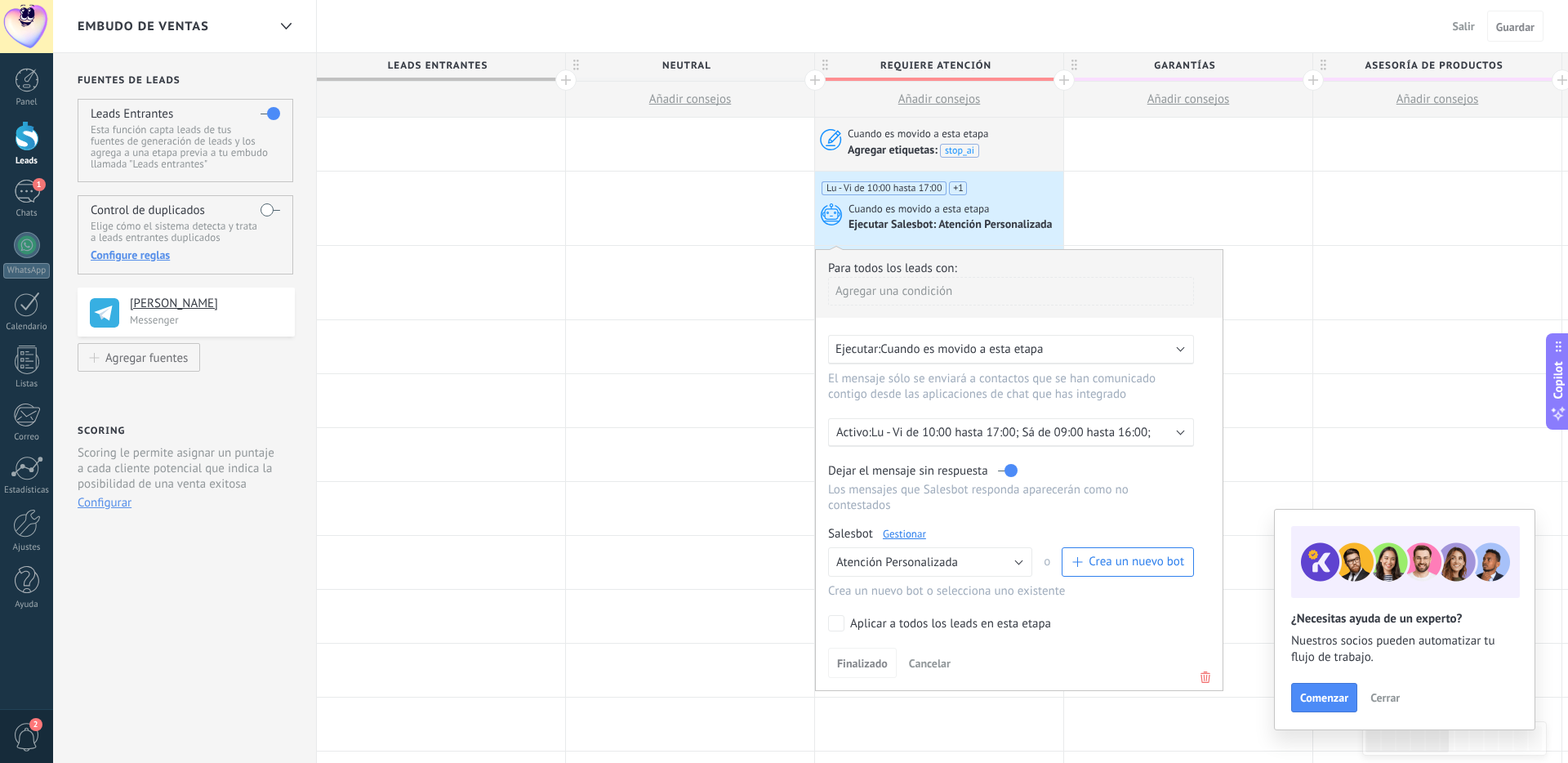
click at [999, 430] on p "Lu - Vi de 10:00 hasta 17:00; Sá de 09:00 hasta 16:00;" at bounding box center [1014, 433] width 286 height 16
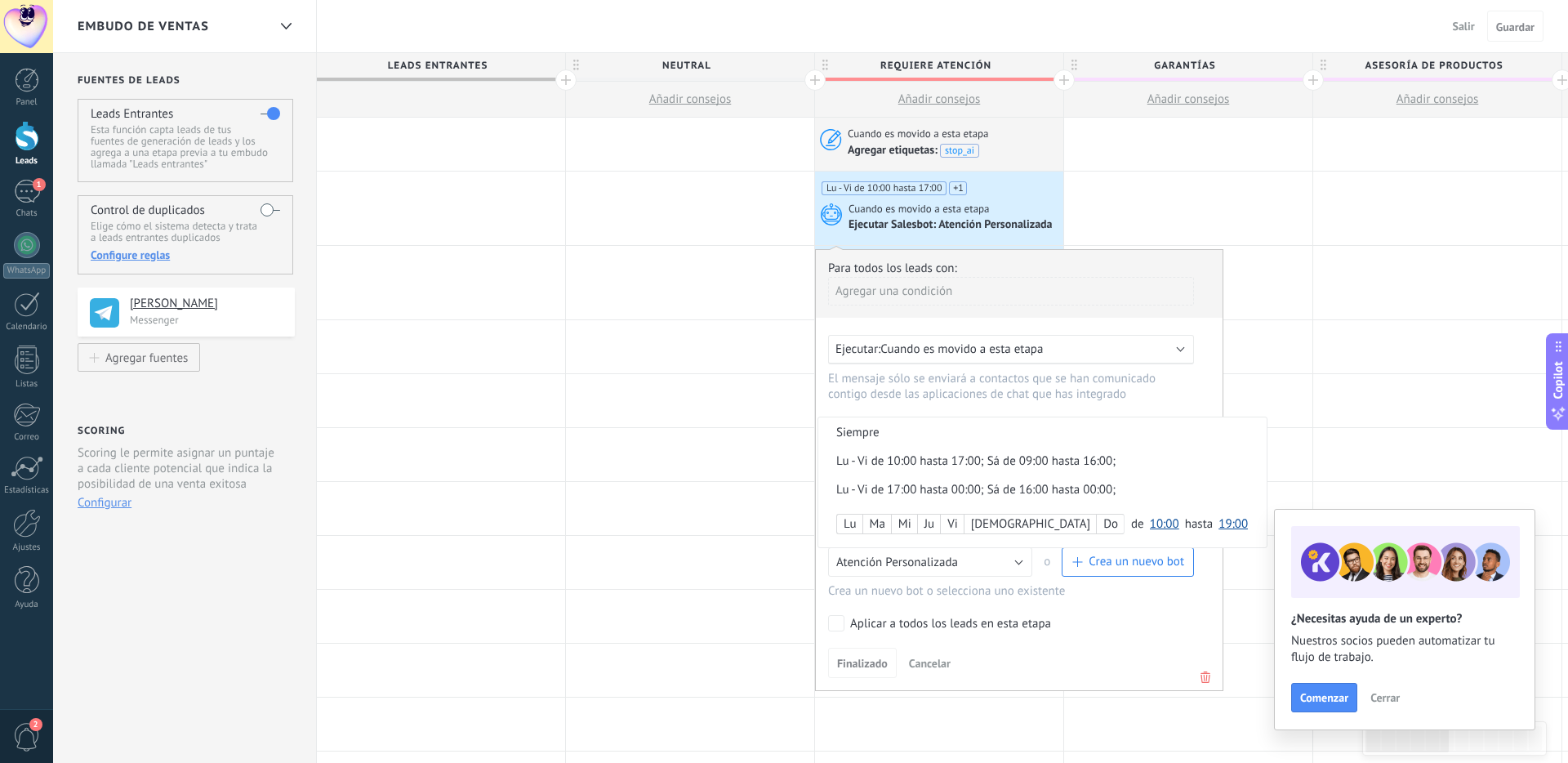
click at [870, 463] on div "Lu - Vi de 10:00 hasta 17:00; Sá de 09:00 hasta 16:00;" at bounding box center [1014, 461] width 357 height 16
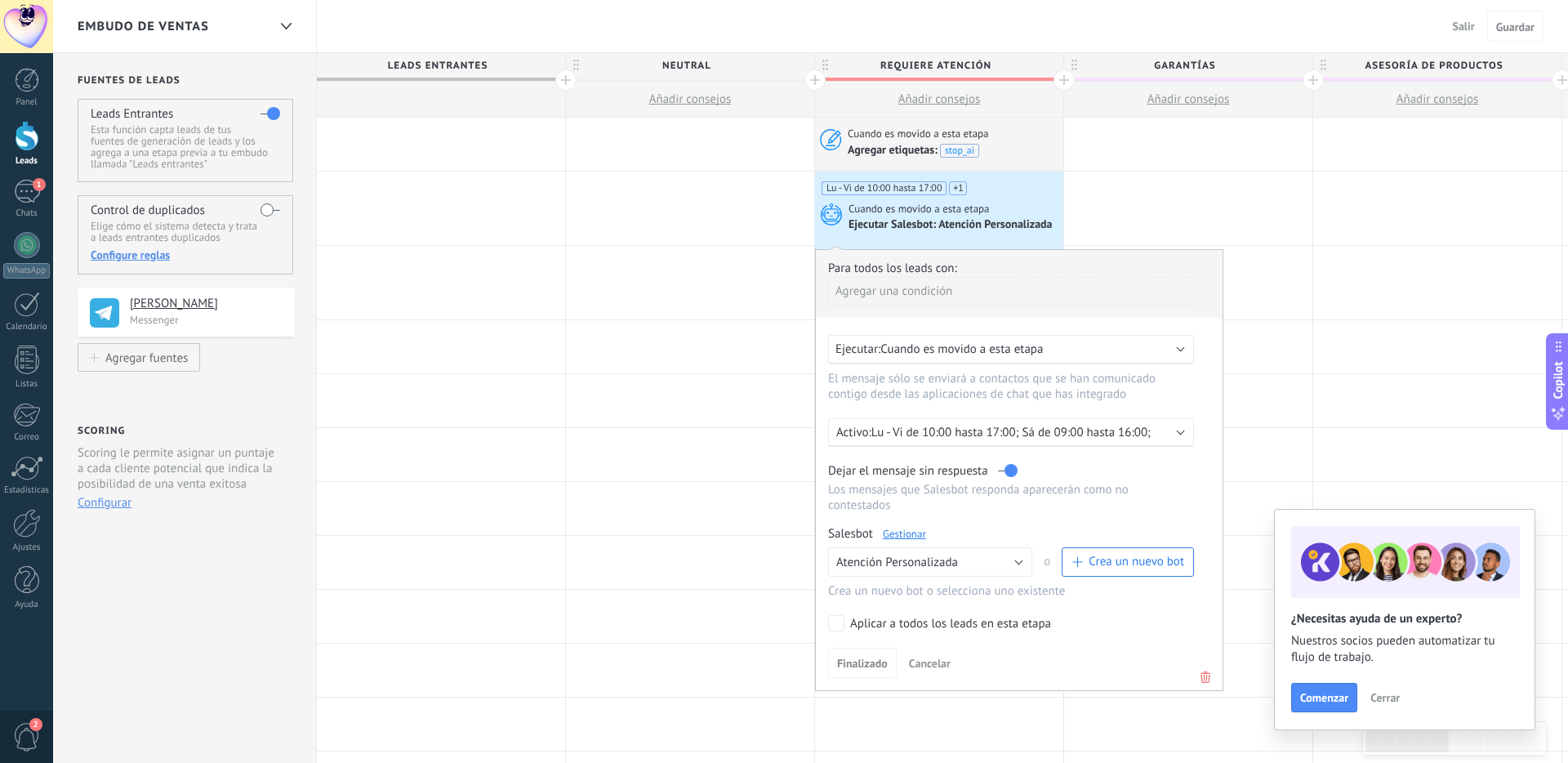
click at [902, 436] on p "Lu - Vi de 10:00 hasta 17:00; Sá de 09:00 hasta 16:00;" at bounding box center [1014, 433] width 286 height 16
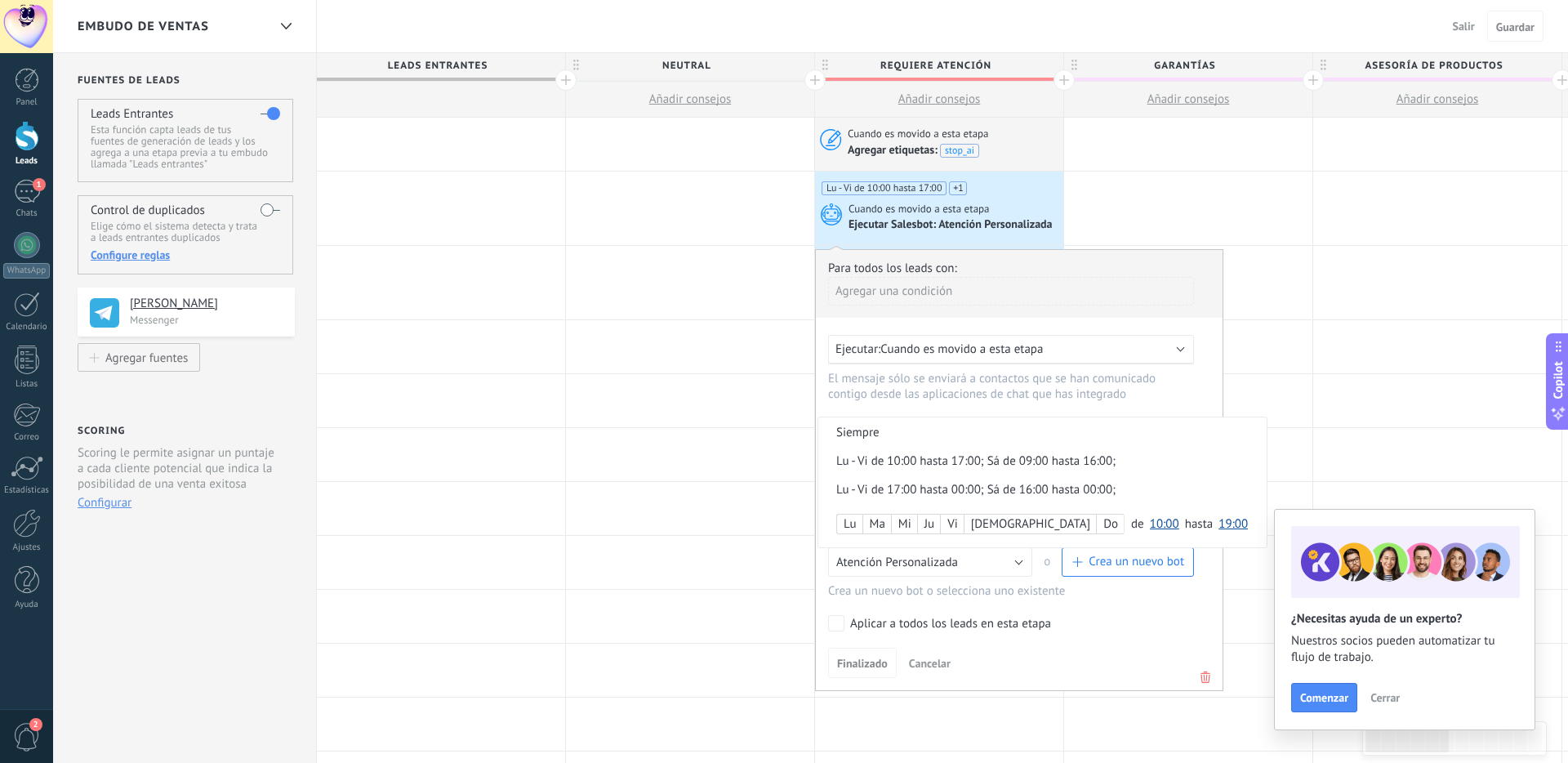
click at [894, 491] on div "Lu - Vi de 17:00 hasta 00:00; Sá de 16:00 hasta 00:00;" at bounding box center [1014, 490] width 357 height 16
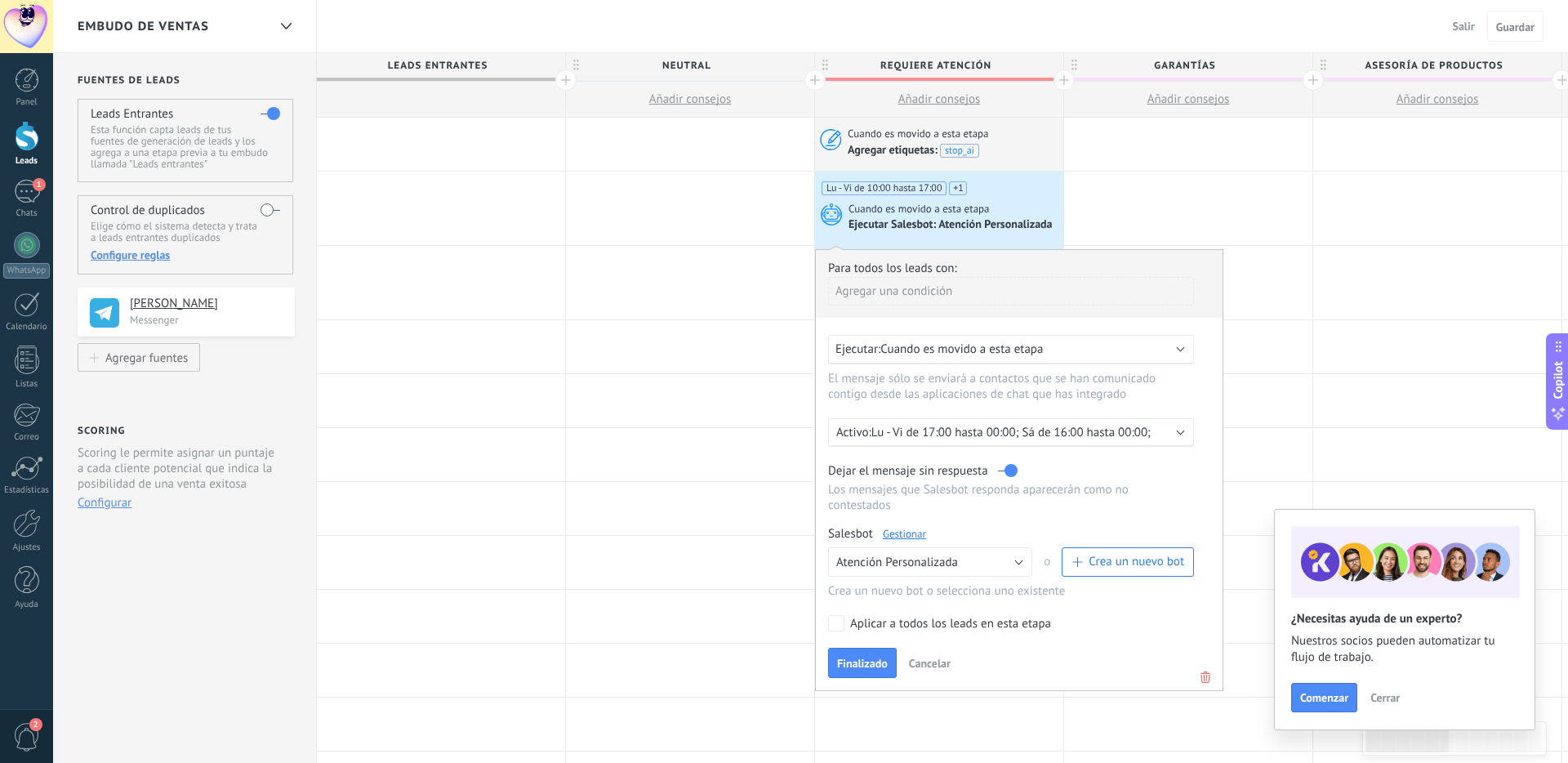
click at [917, 439] on p "Lu - Vi de 17:00 hasta 00:00; Sá de 16:00 hasta 00:00;" at bounding box center [1014, 433] width 286 height 16
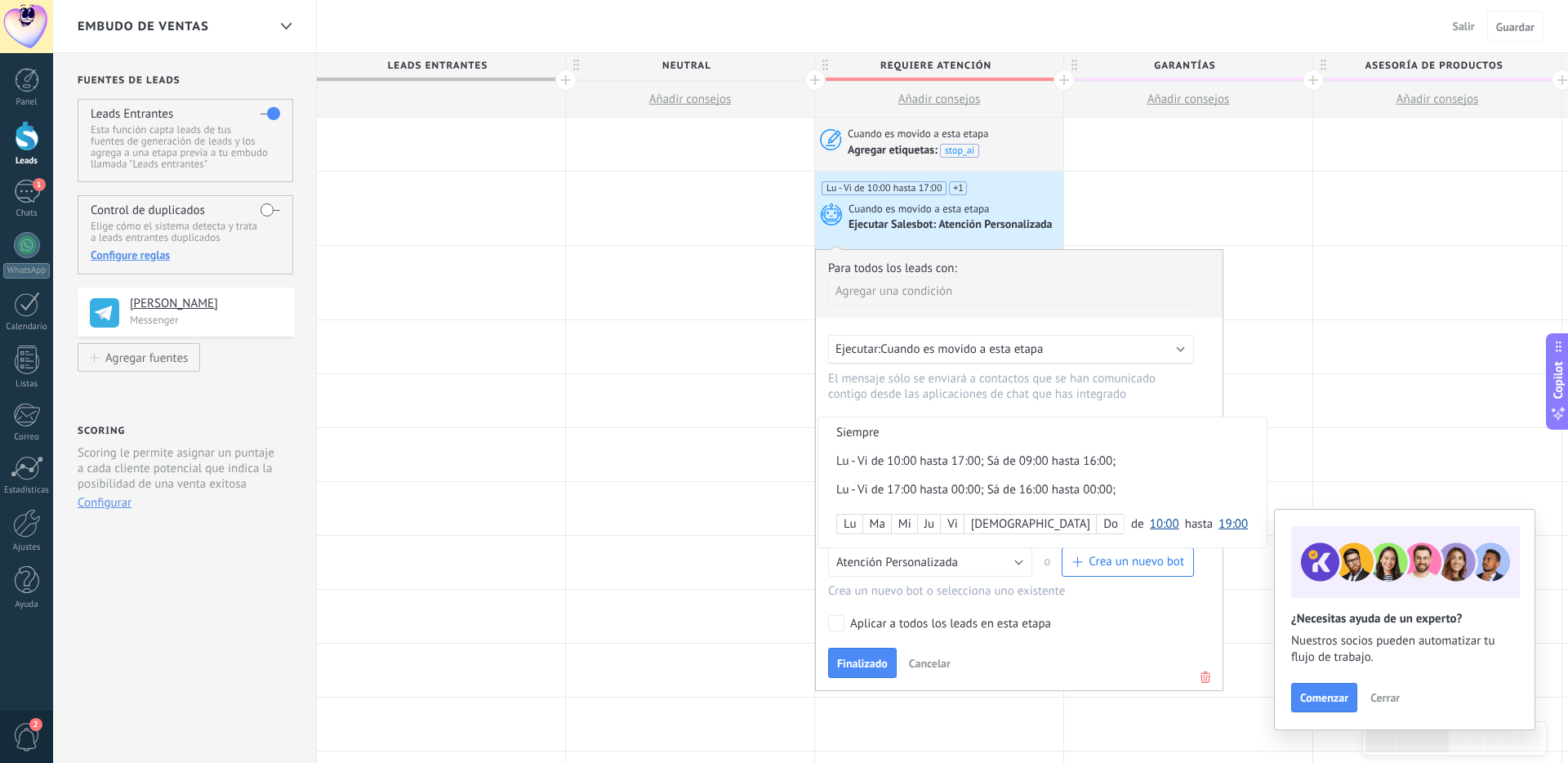
click at [919, 462] on div "Lu - Vi de 10:00 hasta 17:00; Sá de 09:00 hasta 16:00;" at bounding box center [1014, 461] width 357 height 16
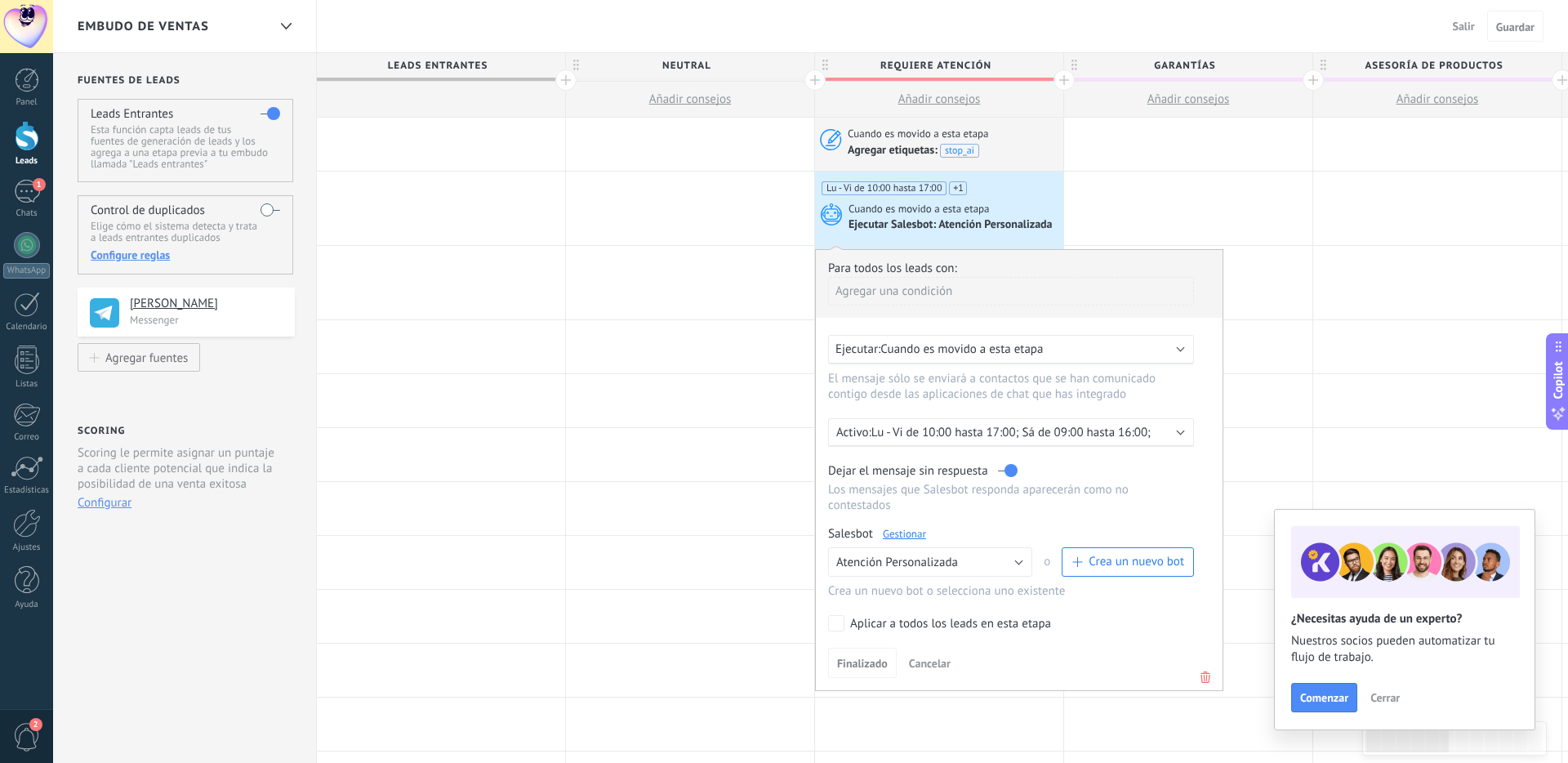
click at [938, 437] on p "Lu - Vi de 10:00 hasta 17:00; Sá de 09:00 hasta 16:00;" at bounding box center [1014, 433] width 286 height 16
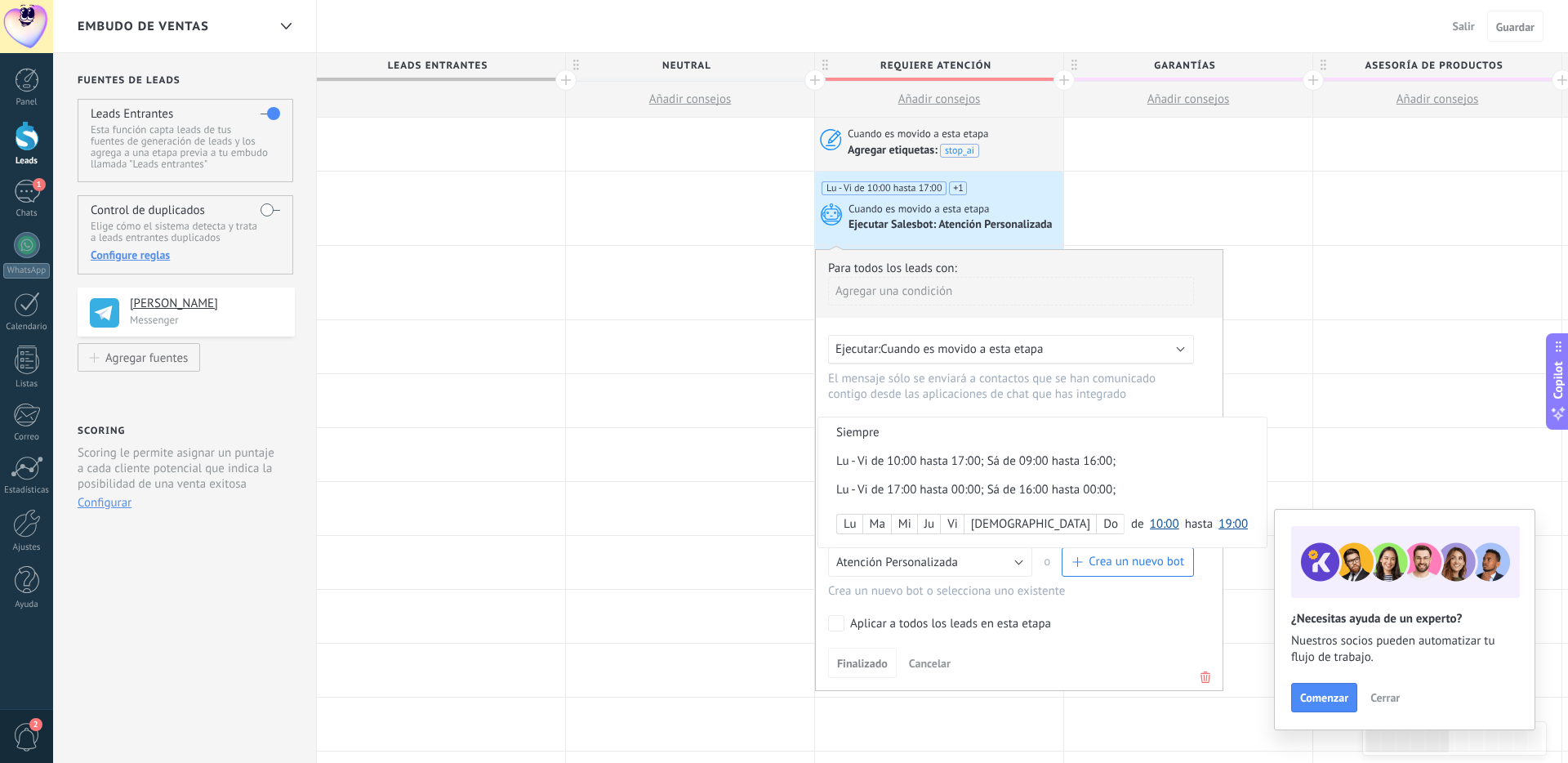
click at [1114, 642] on div at bounding box center [1019, 470] width 407 height 440
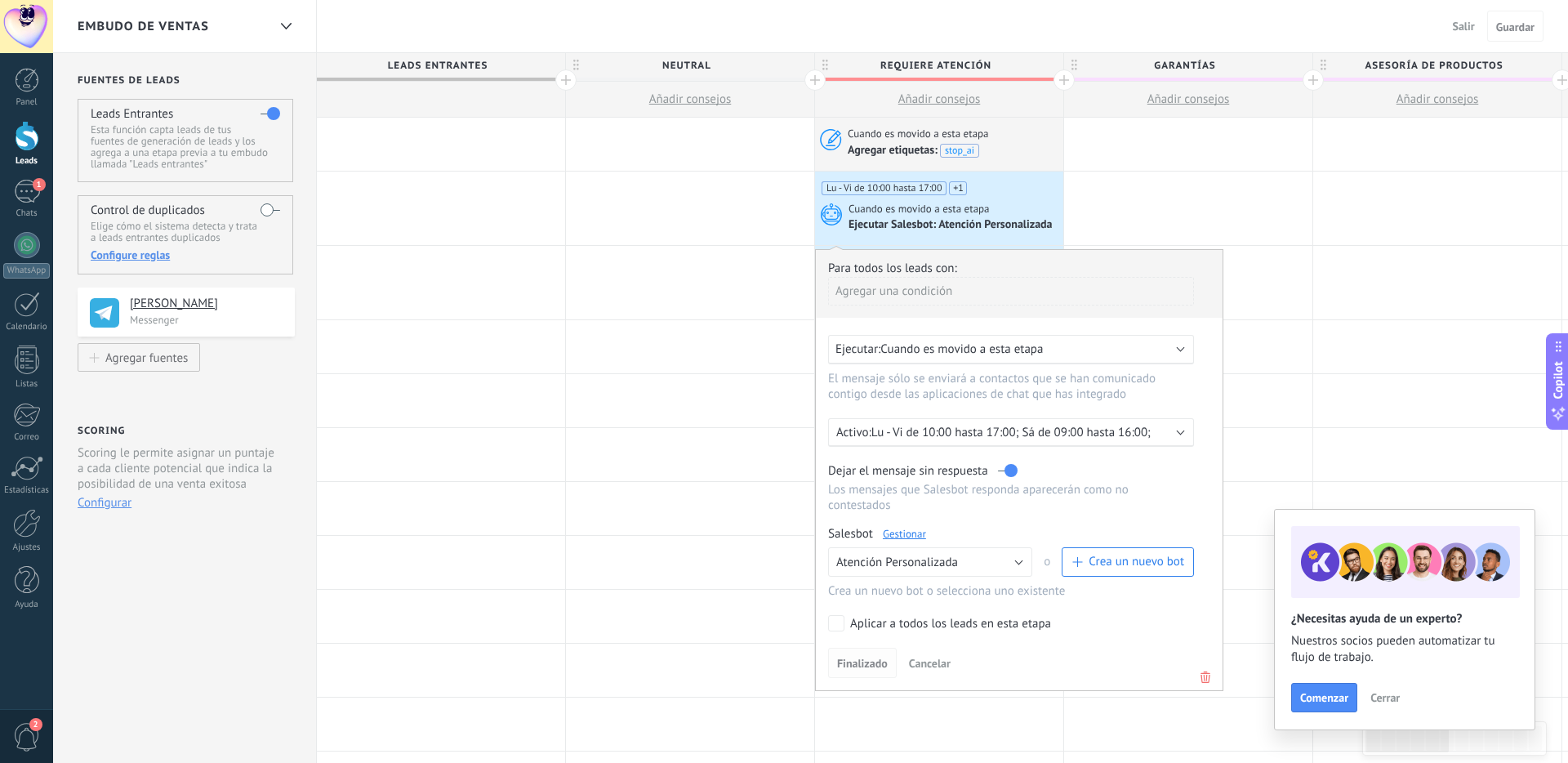
click at [860, 664] on span "Finalizado" at bounding box center [862, 663] width 51 height 11
drag, startPoint x: 876, startPoint y: 665, endPoint x: 941, endPoint y: 449, distance: 225.6
click at [876, 665] on span "Finalizado" at bounding box center [862, 663] width 51 height 11
click at [1114, 280] on div at bounding box center [1437, 282] width 248 height 74
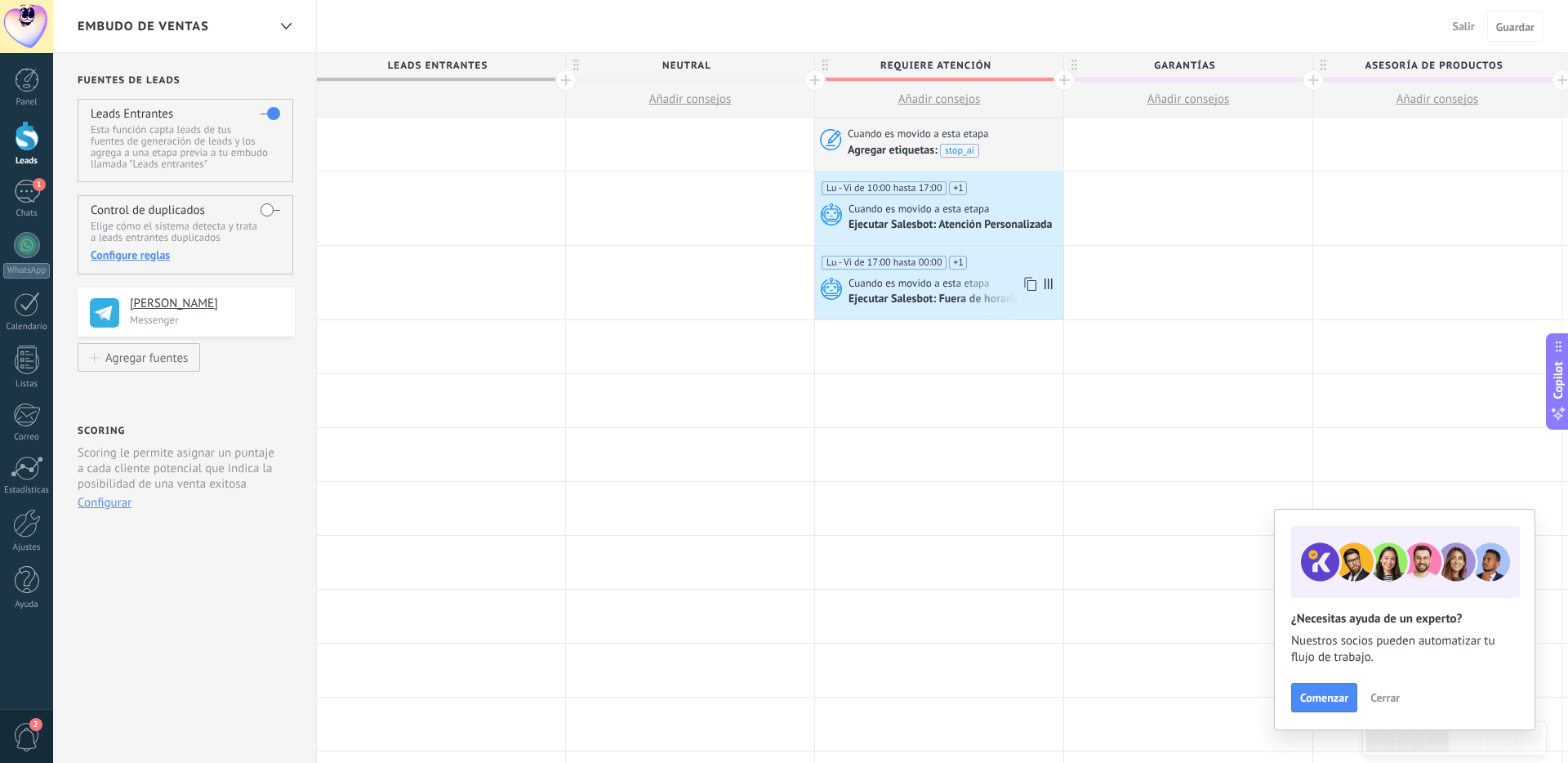
click at [936, 292] on div "Ejecutar Salesbot: Fuera de horario" at bounding box center [935, 299] width 173 height 15
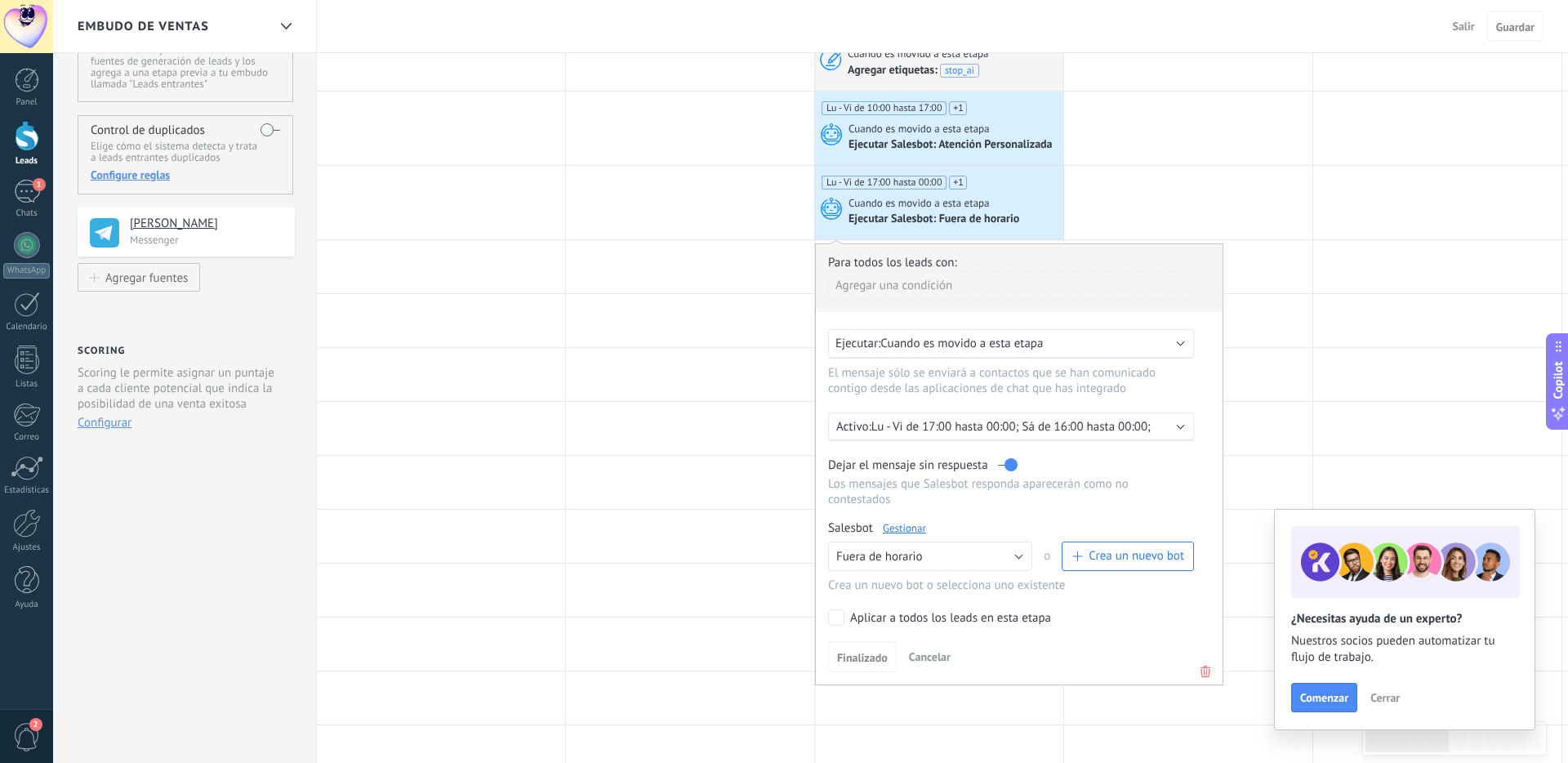
scroll to position [83, 0]
click at [930, 429] on p "Lu - Vi de 17:00 hasta 00:00; Sá de 16:00 hasta 00:00;" at bounding box center [1014, 423] width 286 height 16
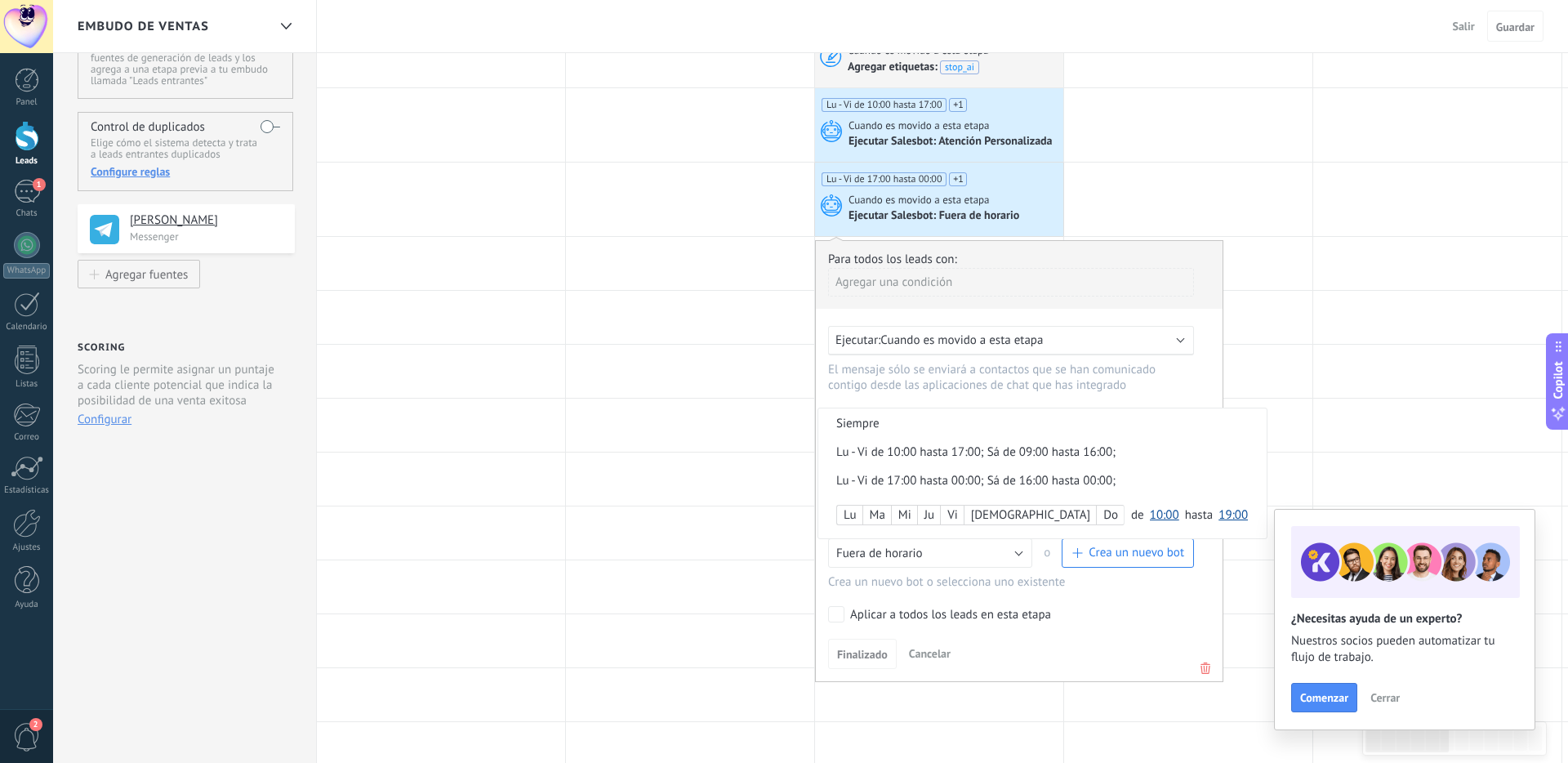
click at [916, 482] on div "Lu - Vi de 17:00 hasta 00:00; Sá de 16:00 hasta 00:00;" at bounding box center [1014, 480] width 357 height 16
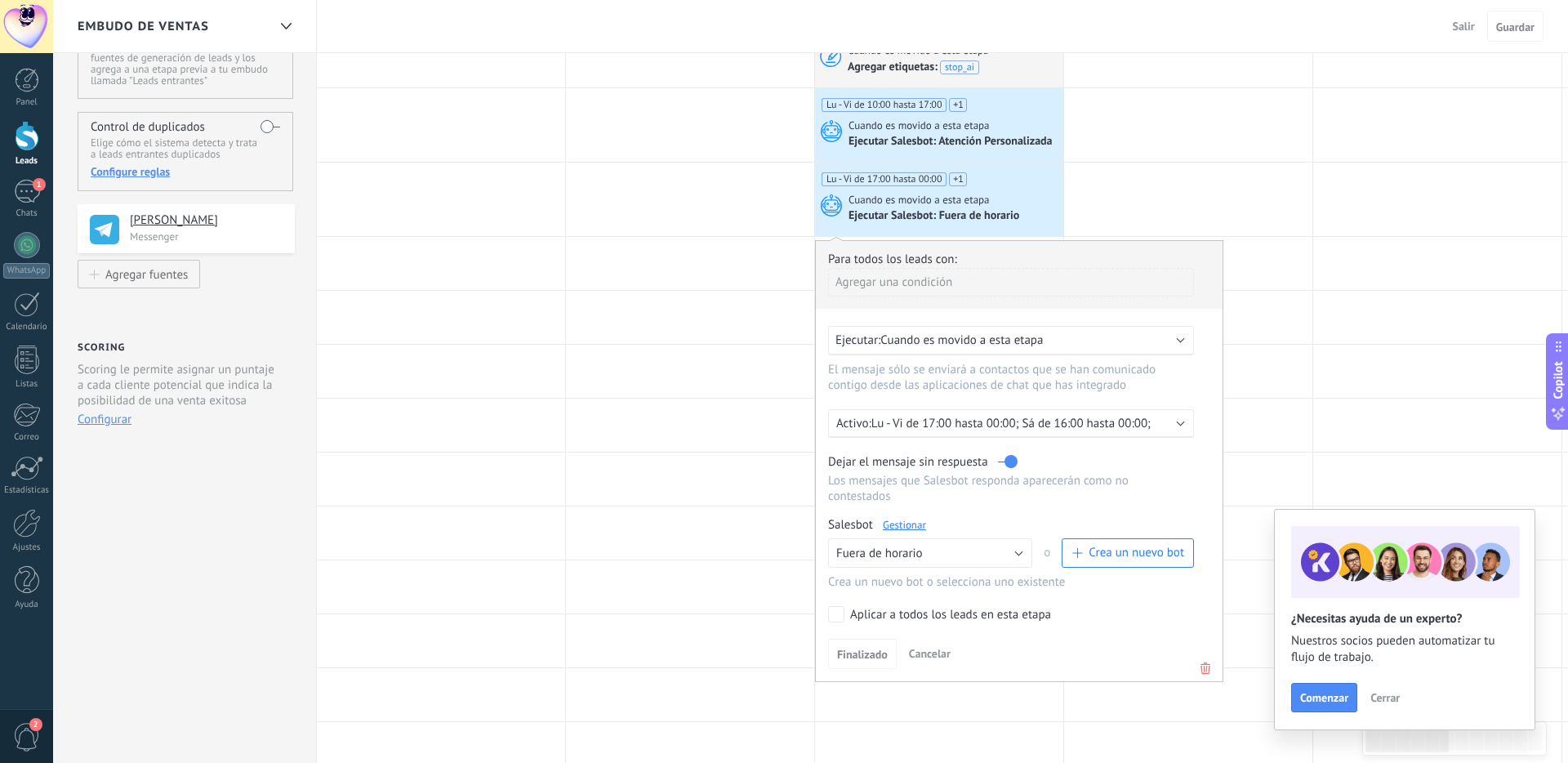
click at [1038, 185] on div "Lu - Vi de 17:00 hasta 00:00 Sá de 16:00 hasta 00:00" at bounding box center [937, 189] width 233 height 35
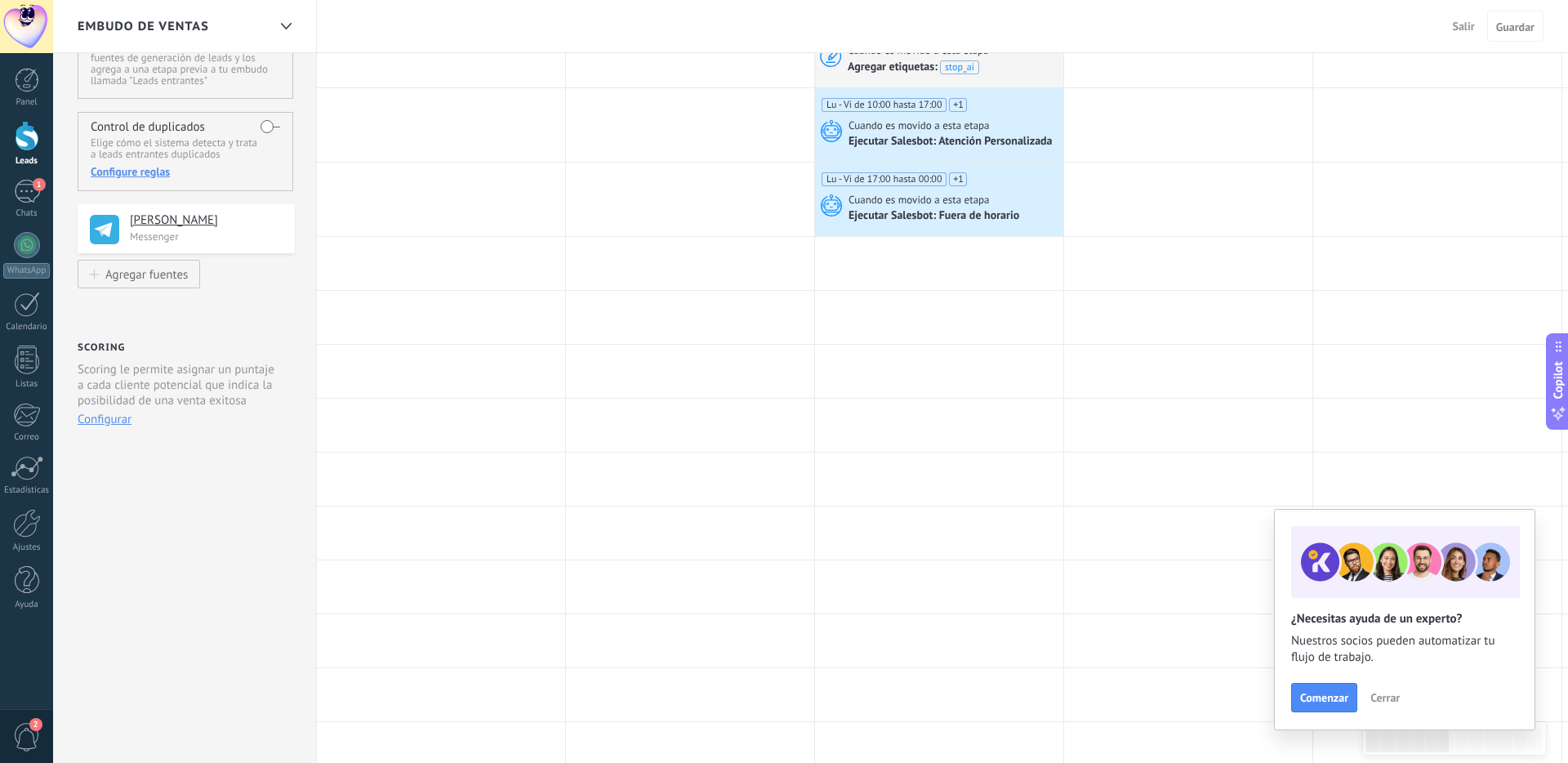
click at [1016, 199] on div "Cuando es movido a esta etapa" at bounding box center [954, 200] width 211 height 15
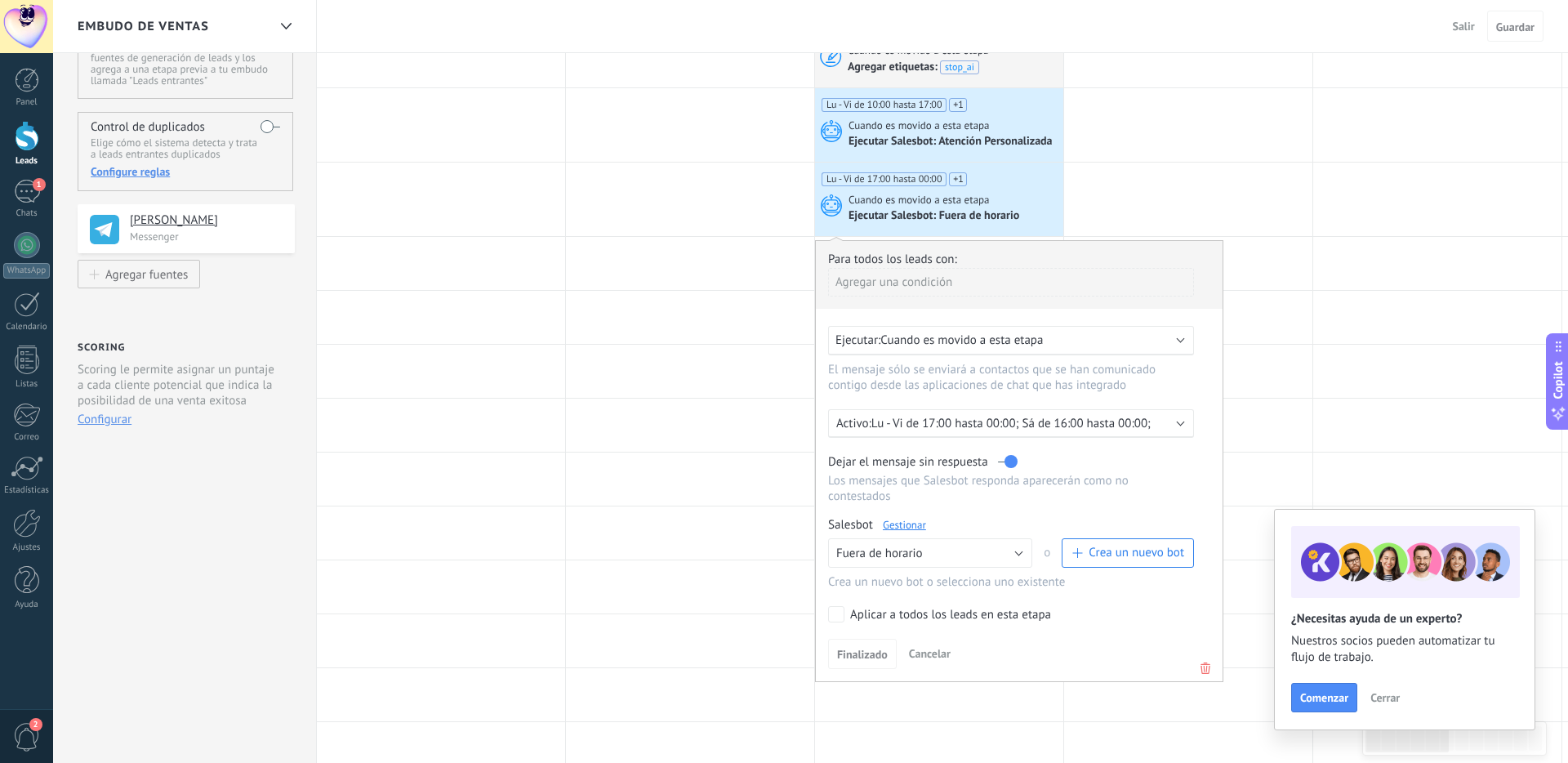
click at [1019, 196] on div "Cuando es movido a esta etapa" at bounding box center [954, 200] width 211 height 15
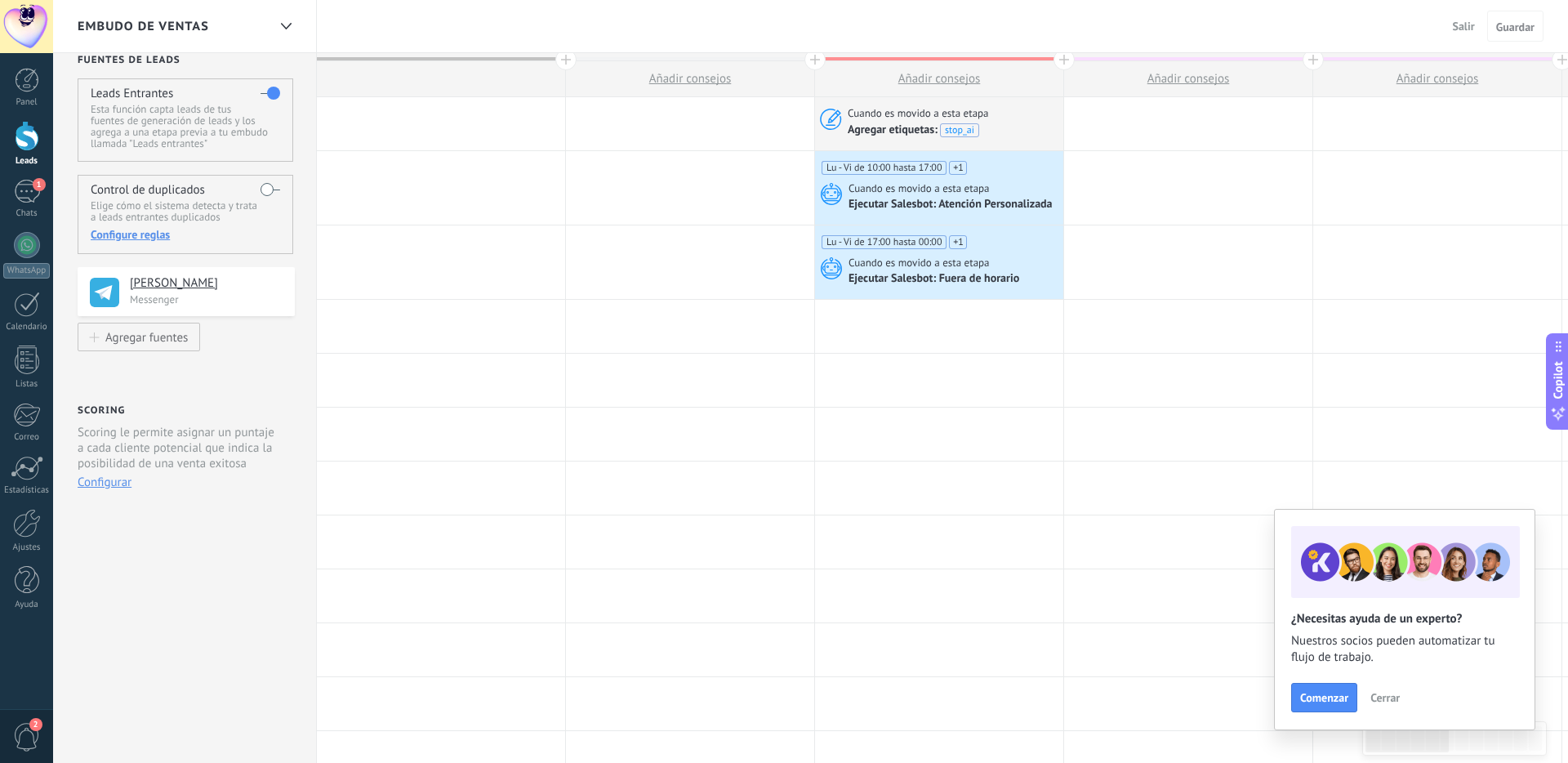
scroll to position [0, 0]
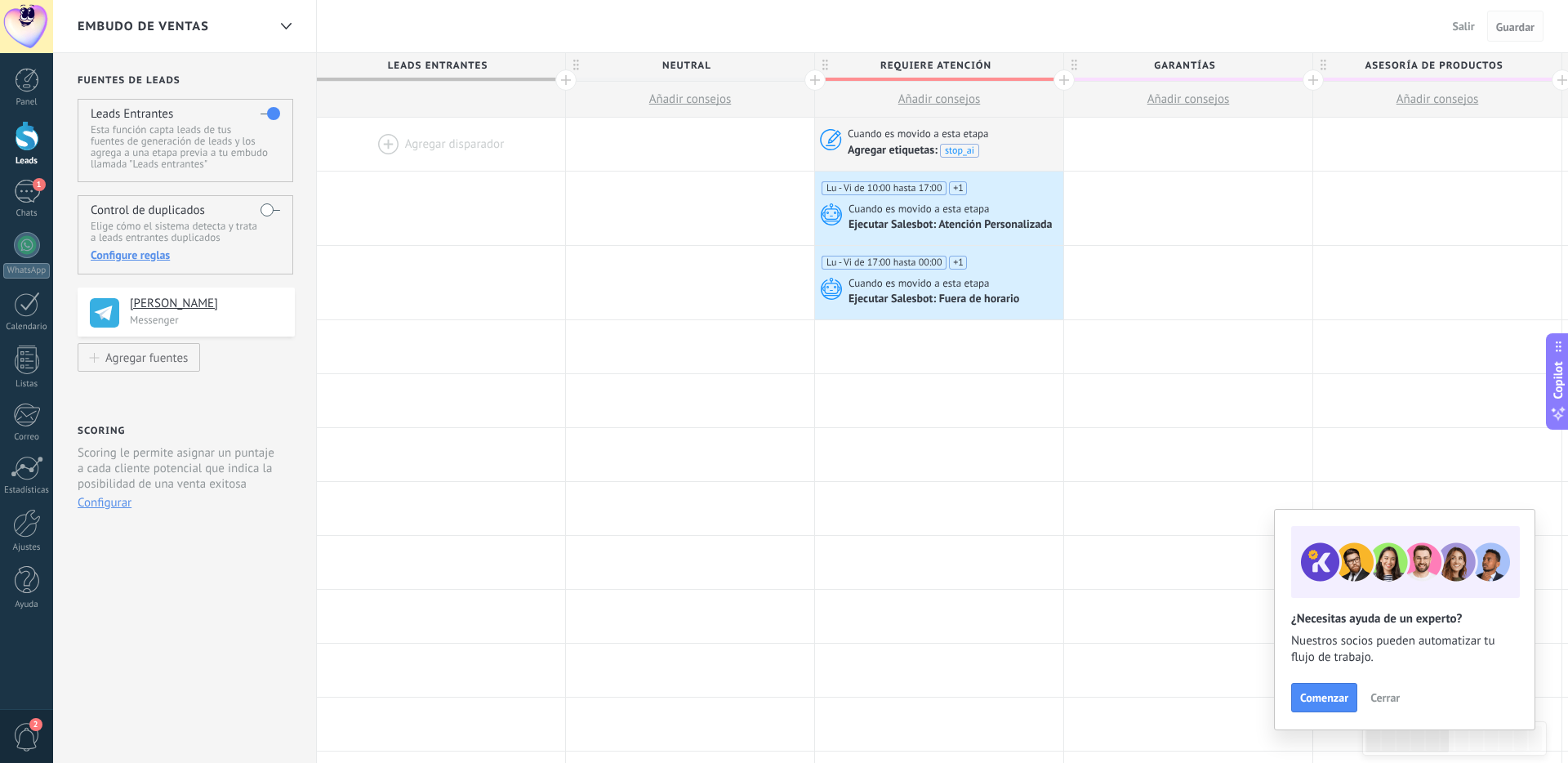
click at [1114, 34] on button "Guardar" at bounding box center [1515, 26] width 56 height 31
click at [1114, 26] on span "Guardar" at bounding box center [1515, 27] width 38 height 11
click at [1032, 285] on icon at bounding box center [1029, 284] width 16 height 22
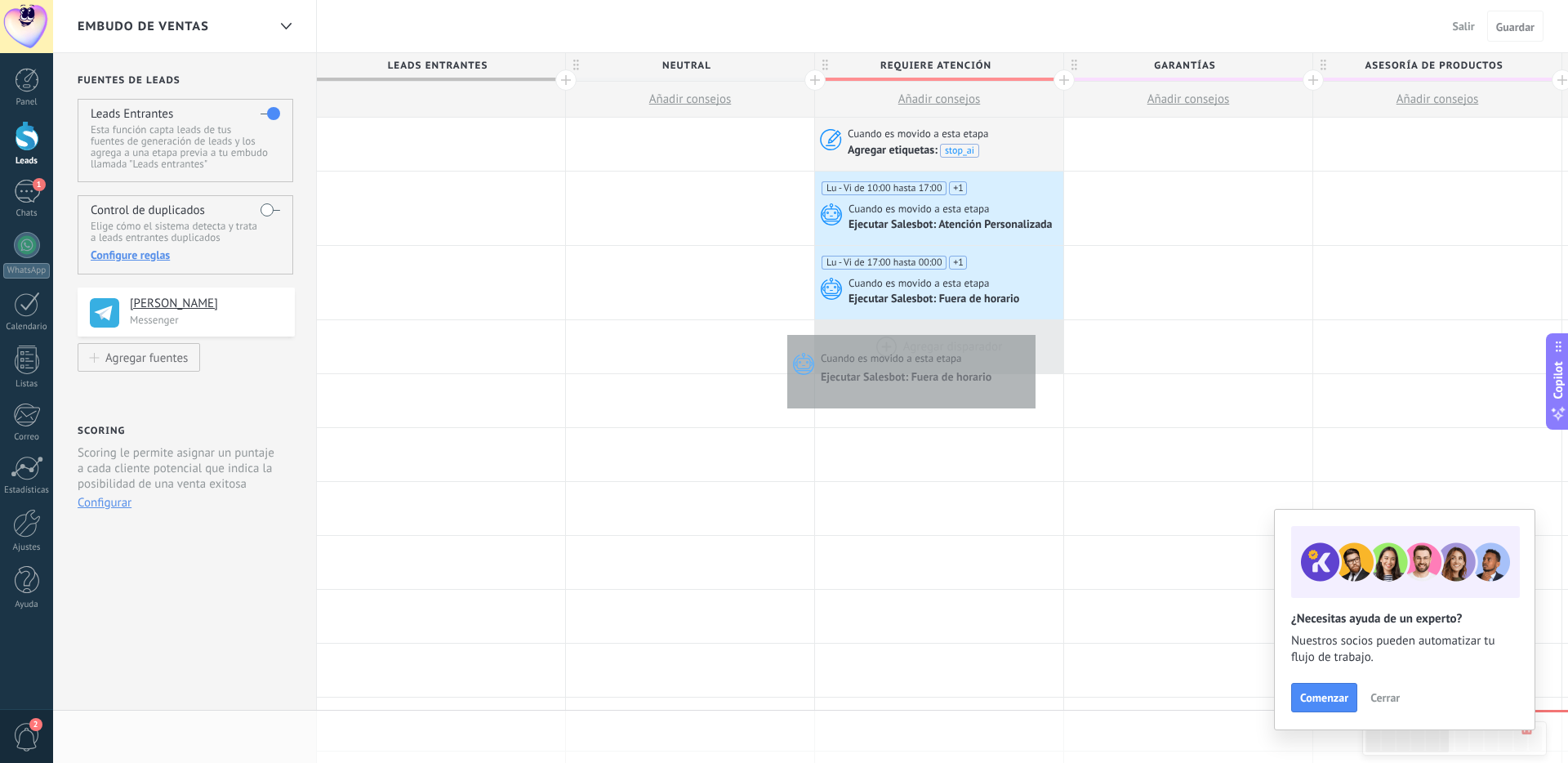
click at [1031, 332] on div at bounding box center [939, 346] width 248 height 53
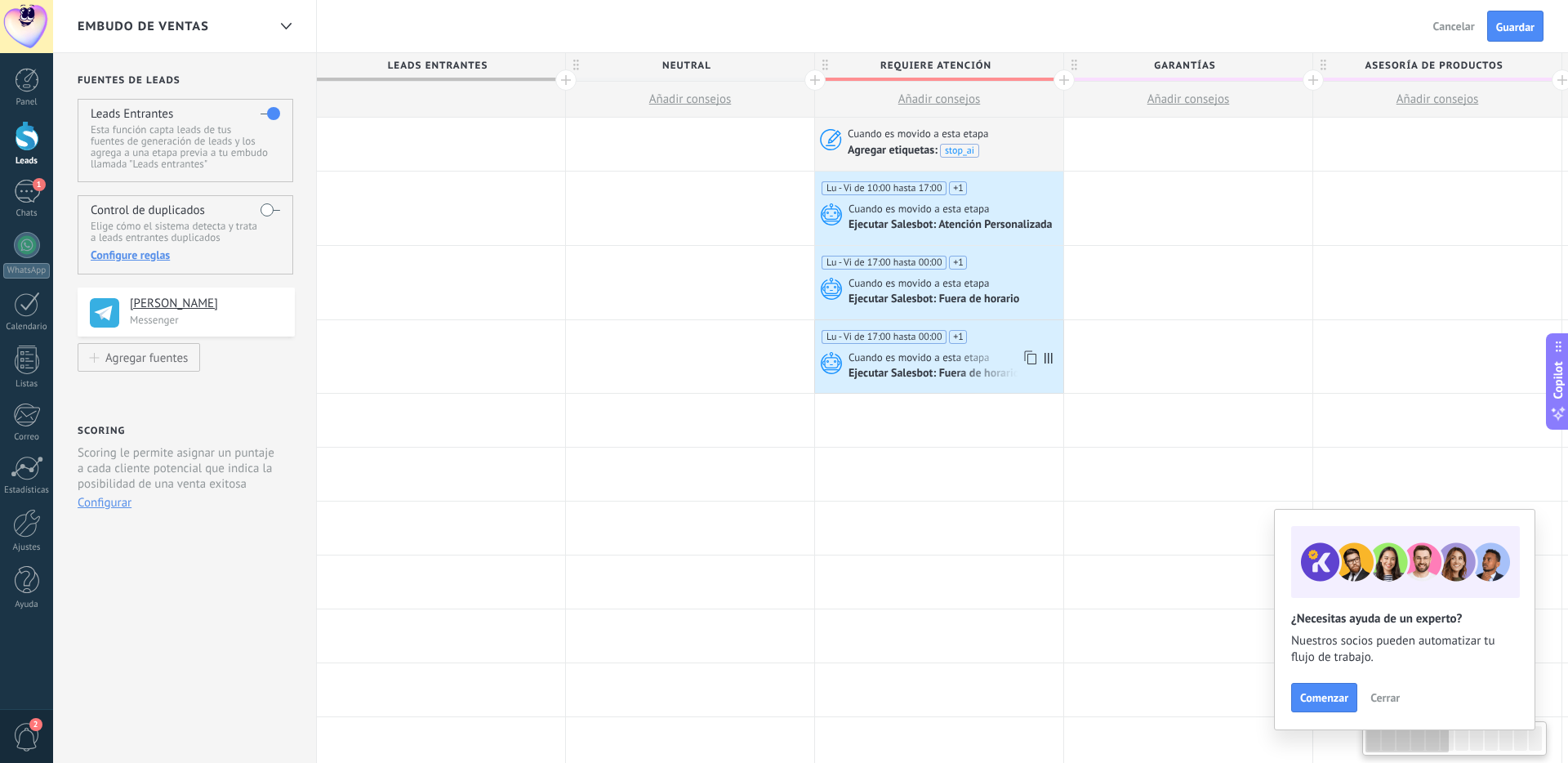
click at [971, 370] on div "Ejecutar Salesbot: Fuera de horario" at bounding box center [935, 374] width 173 height 15
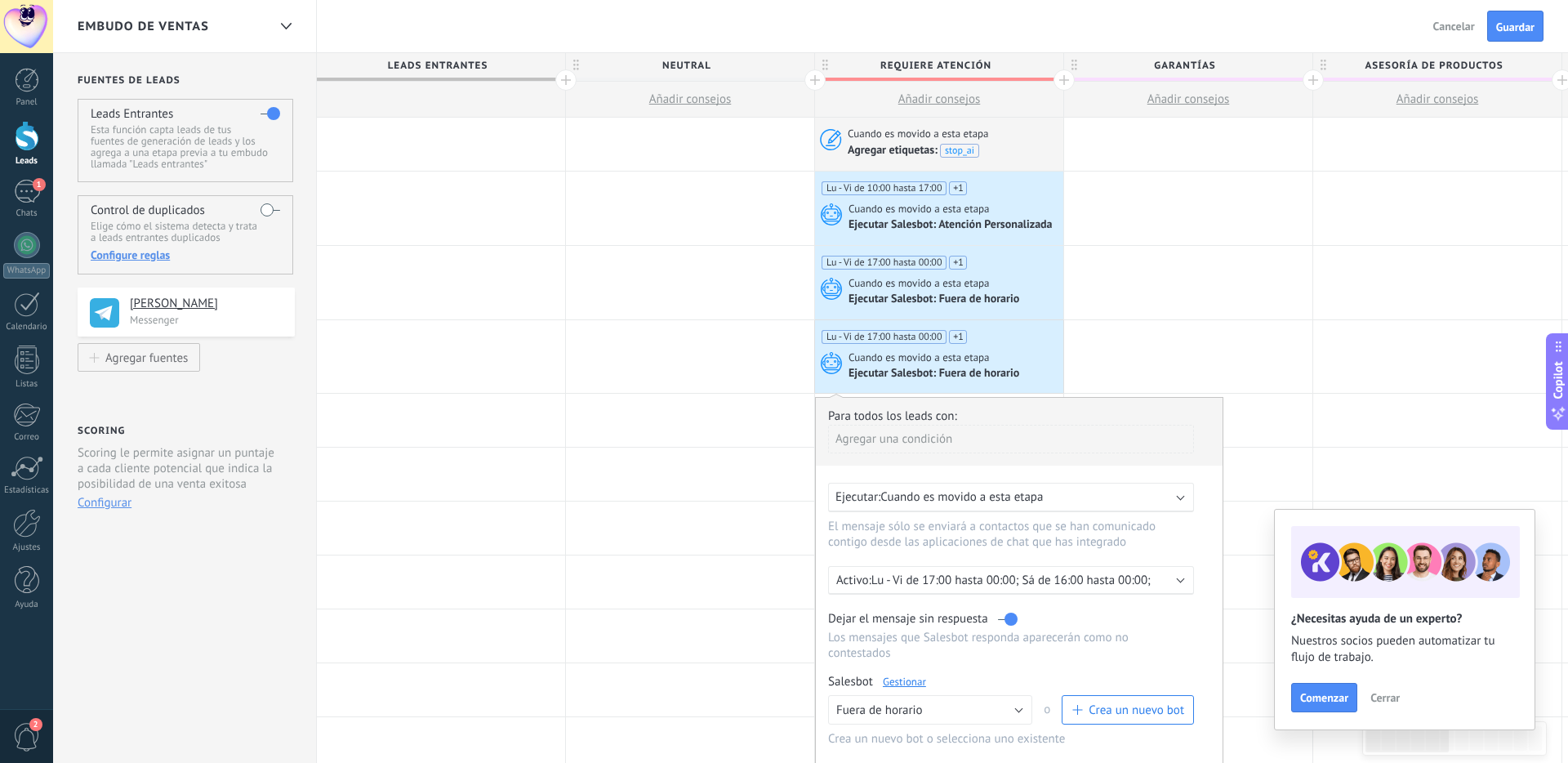
click at [929, 585] on p "Lu - Vi de 17:00 hasta 00:00; Sá de 16:00 hasta 00:00;" at bounding box center [1014, 580] width 286 height 16
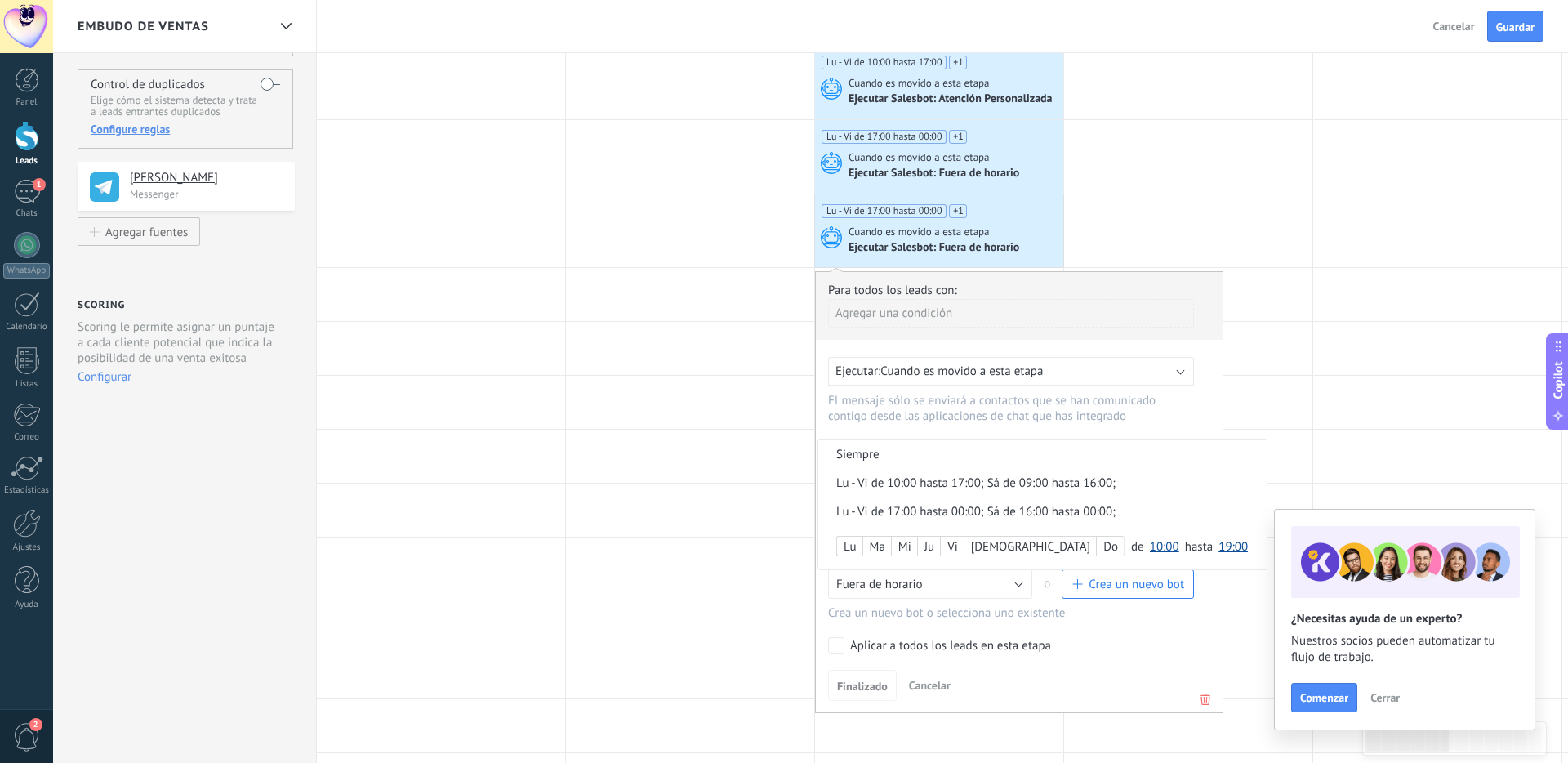
scroll to position [131, 0]
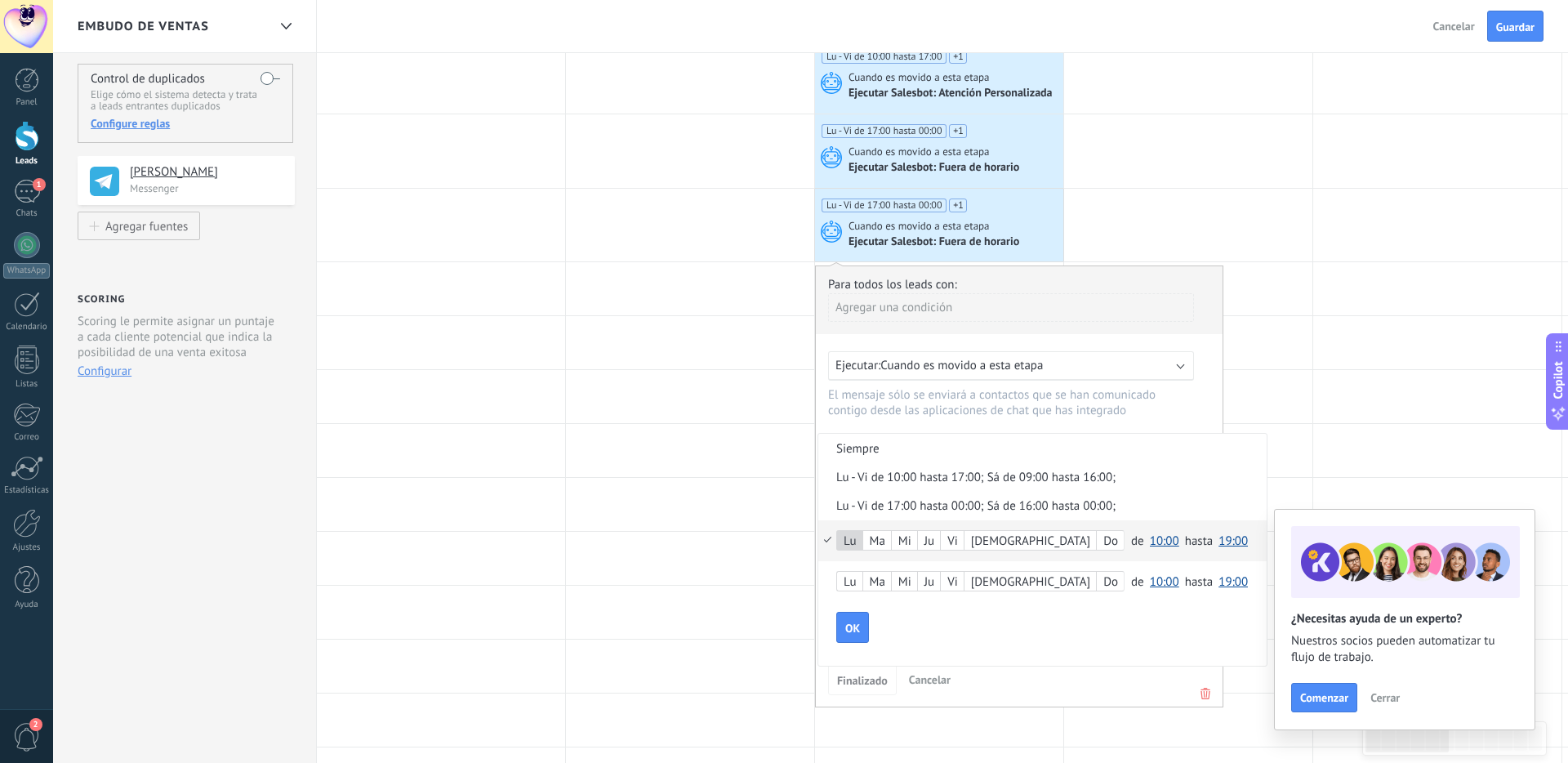
click at [881, 545] on div "Ma" at bounding box center [877, 542] width 28 height 22
click at [1114, 542] on span "10:00" at bounding box center [1165, 541] width 29 height 16
click at [1114, 547] on span "00:00" at bounding box center [1166, 541] width 46 height 16
click at [1114, 543] on span "19:00" at bounding box center [1233, 541] width 29 height 16
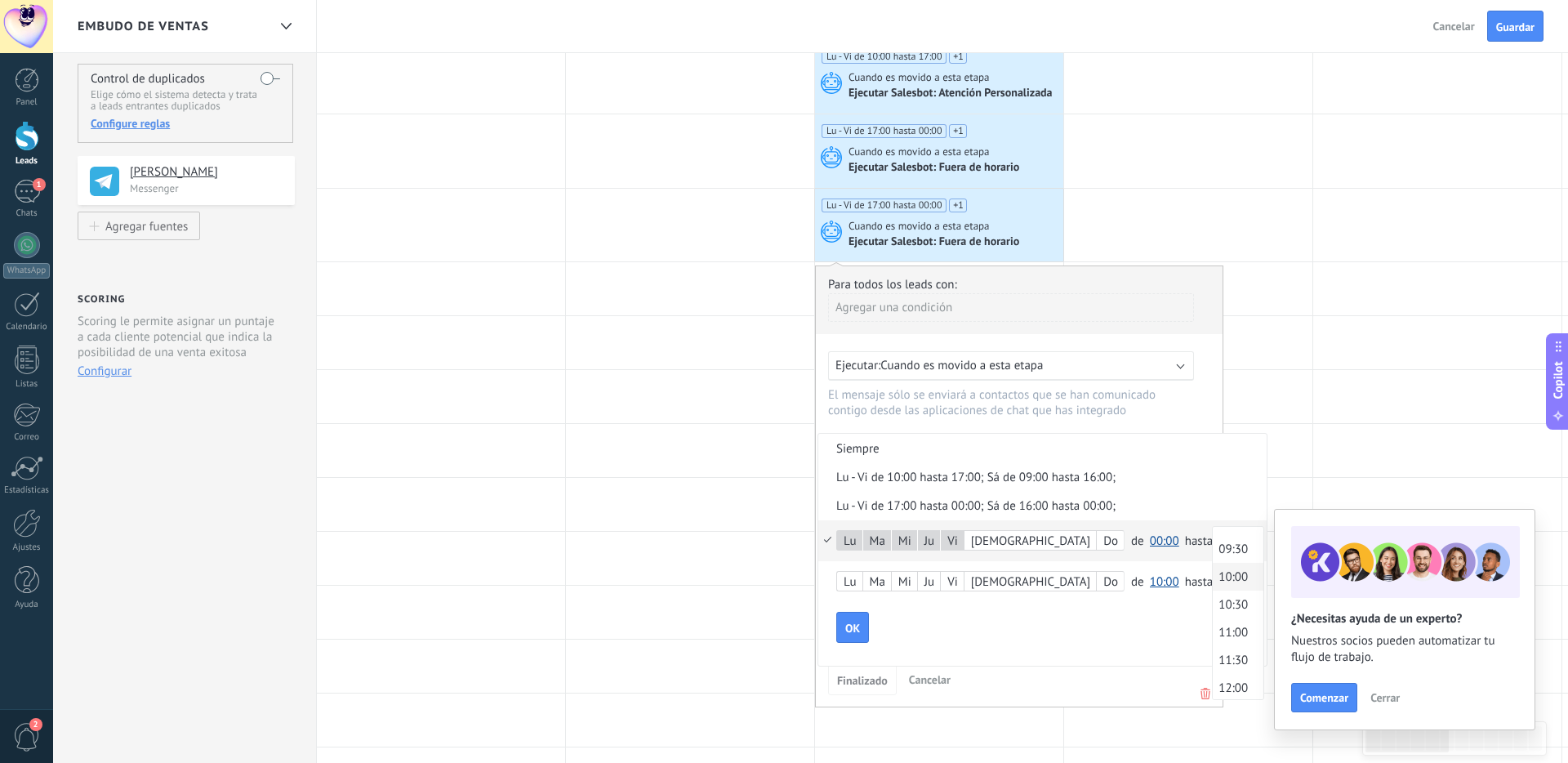
scroll to position [521, 0]
click at [1114, 574] on span "10:00" at bounding box center [1236, 575] width 46 height 16
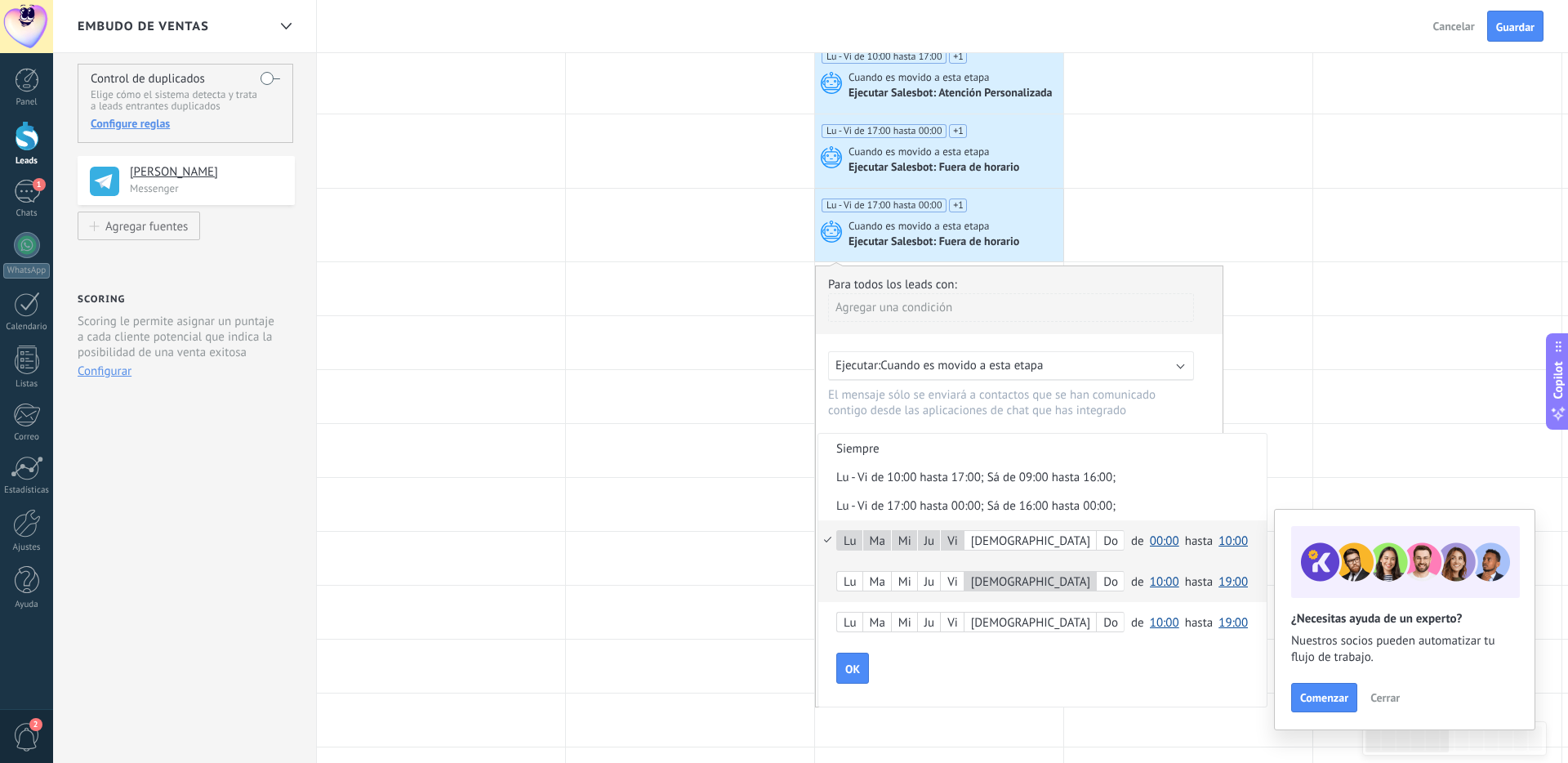
click at [1114, 588] on span "10:00" at bounding box center [1165, 582] width 29 height 16
click at [1114, 589] on span "00:00" at bounding box center [1166, 582] width 46 height 16
click at [1114, 587] on span "19:00" at bounding box center [1233, 582] width 29 height 16
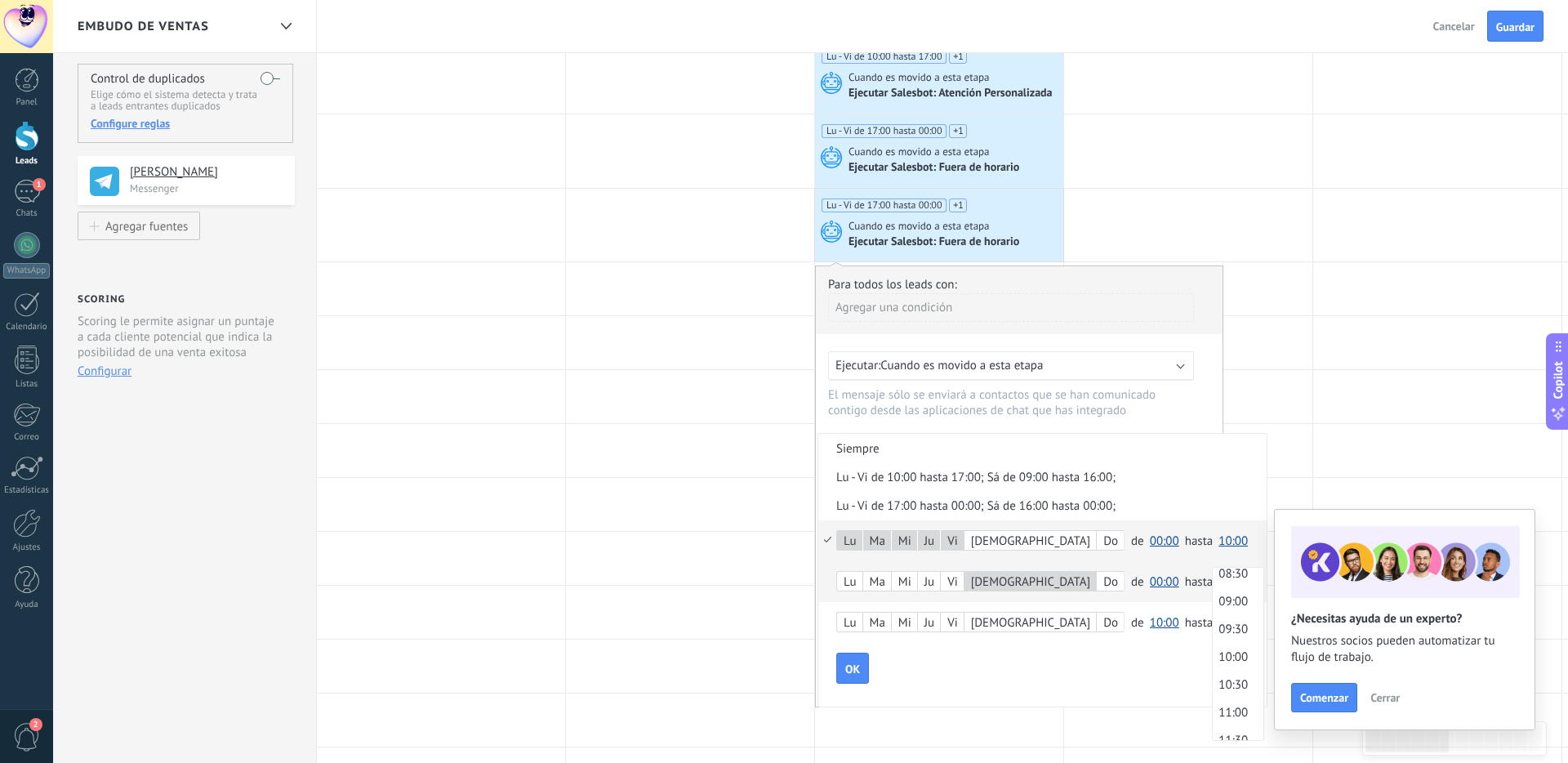
click at [1114, 605] on span "09:00" at bounding box center [1236, 601] width 46 height 16
click at [851, 672] on span "OK" at bounding box center [852, 668] width 15 height 11
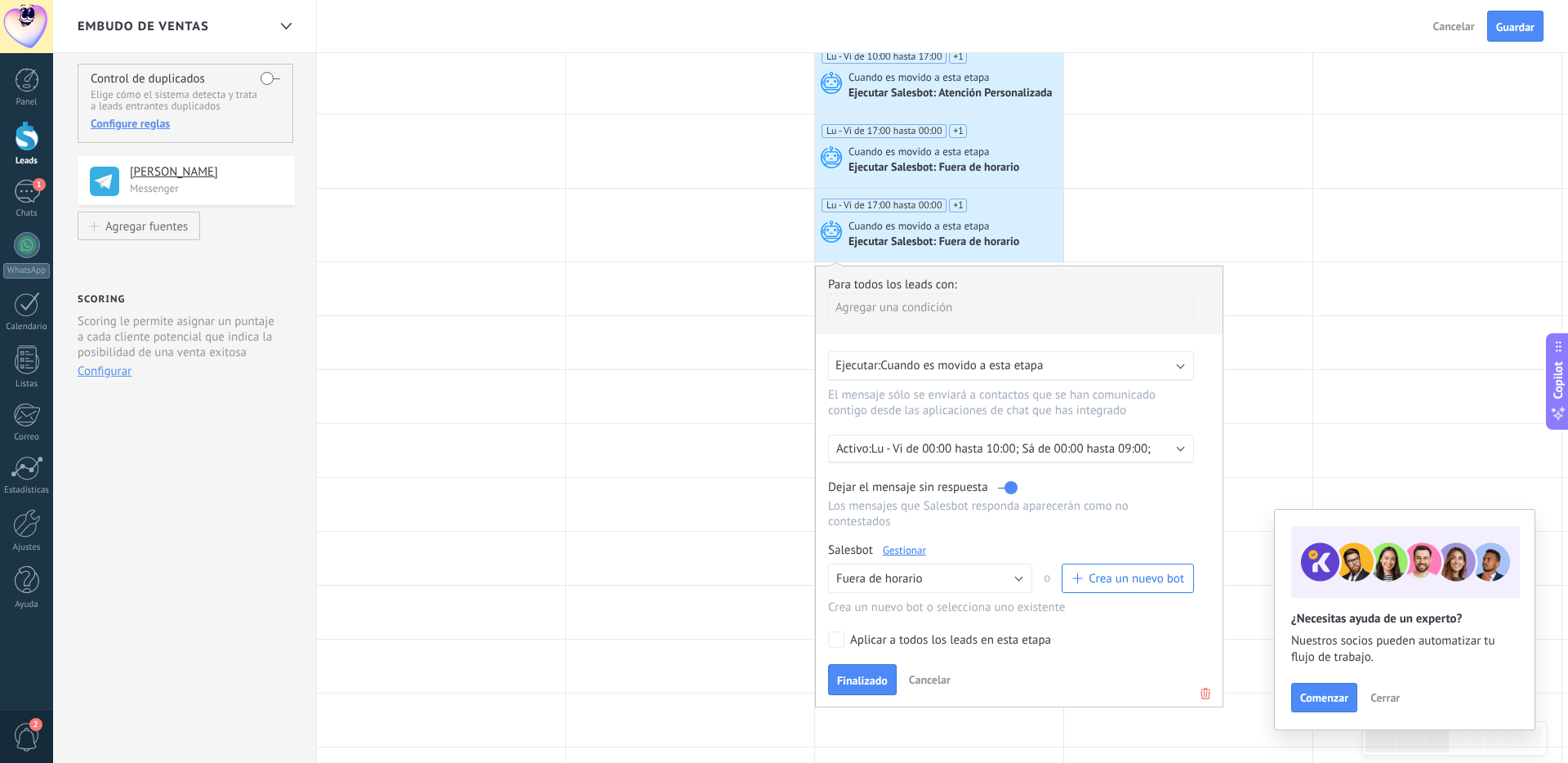
click at [1054, 457] on p "Lu - Vi de 00:00 hasta 10:00; Sá de 00:00 hasta 09:00;" at bounding box center [1014, 449] width 286 height 16
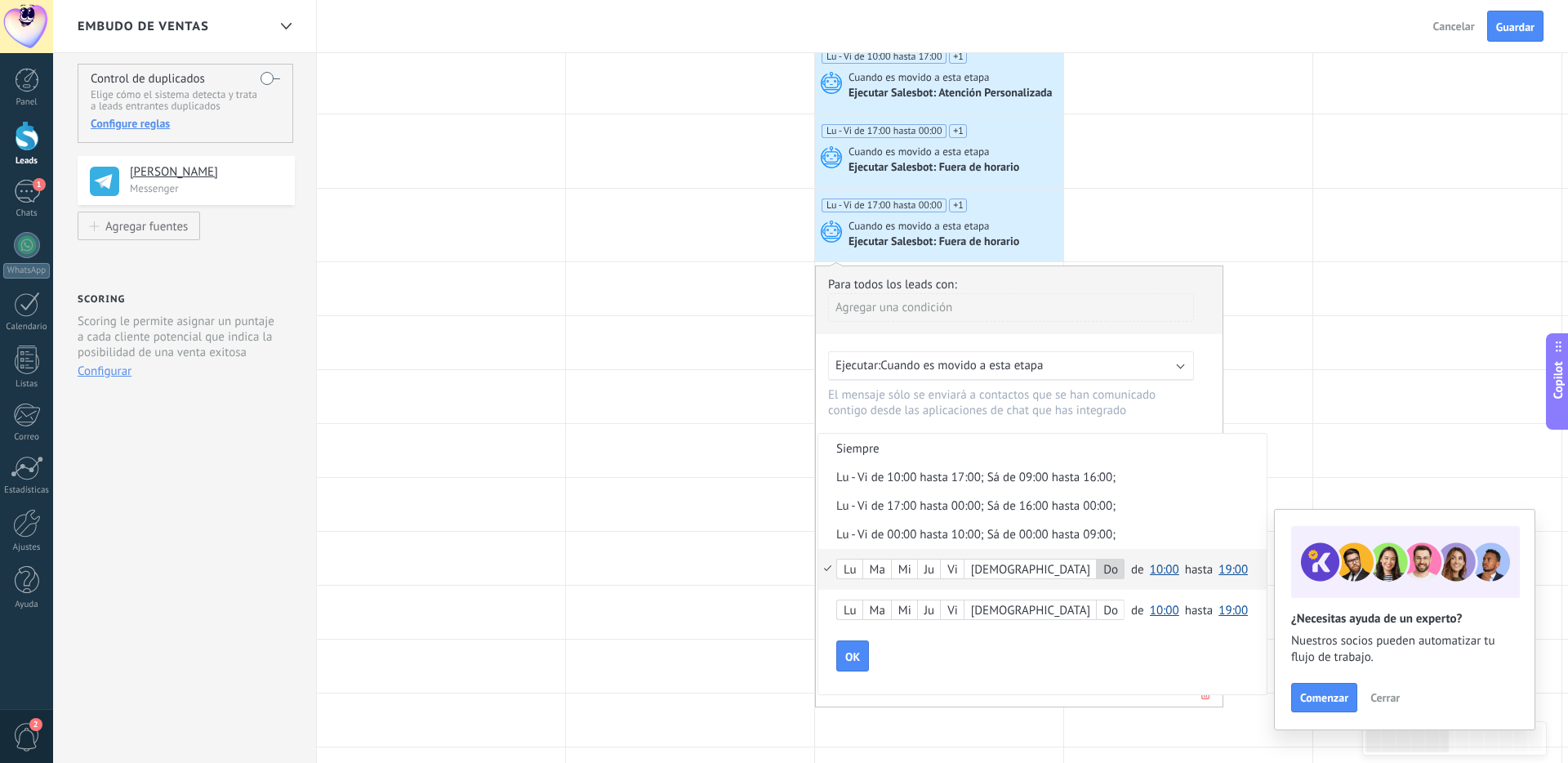
click at [1114, 613] on span "10:00" at bounding box center [1165, 611] width 29 height 16
click at [1114, 467] on span "00:00" at bounding box center [1166, 464] width 46 height 16
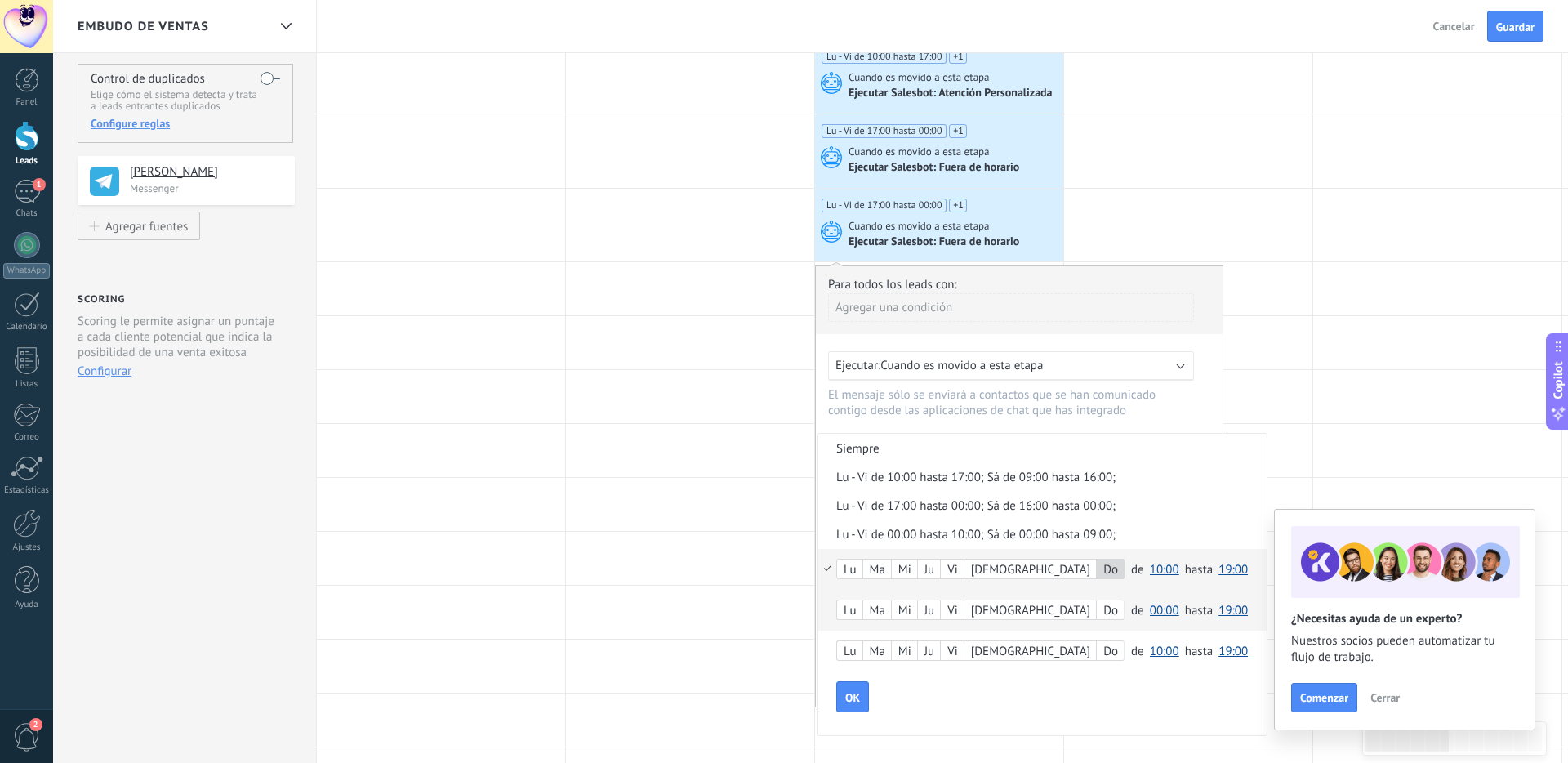
click at [1114, 615] on span "19:00" at bounding box center [1233, 611] width 29 height 16
click at [1111, 689] on div "OK" at bounding box center [1051, 696] width 430 height 31
click at [1114, 576] on span "19:00" at bounding box center [1233, 569] width 29 height 16
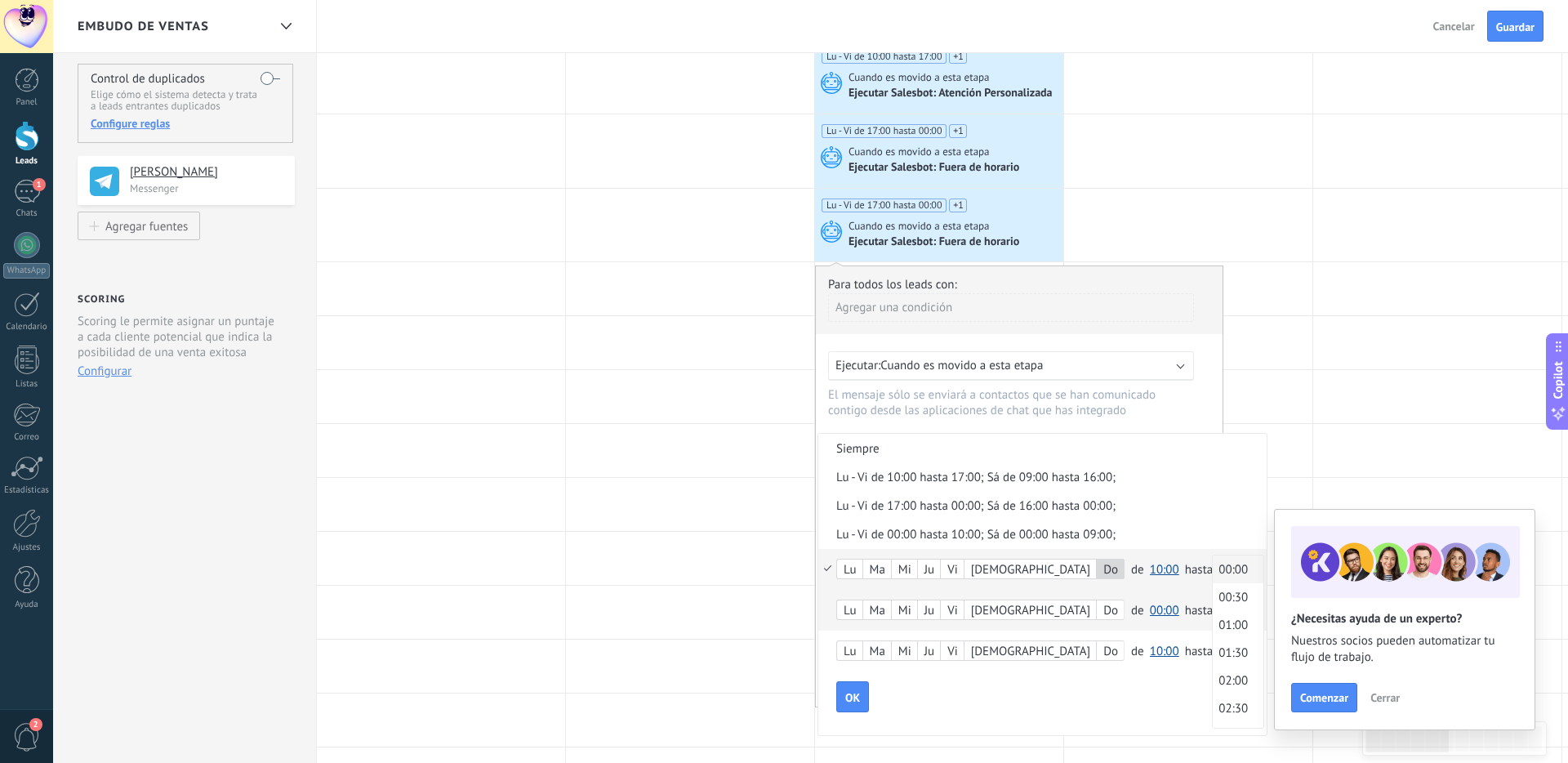
click at [1114, 576] on span "00:00" at bounding box center [1236, 569] width 46 height 16
click at [1114, 577] on span "10:00" at bounding box center [1165, 569] width 29 height 16
click at [1114, 573] on span "00:00" at bounding box center [1166, 569] width 46 height 16
click at [851, 699] on span "OK" at bounding box center [852, 696] width 15 height 11
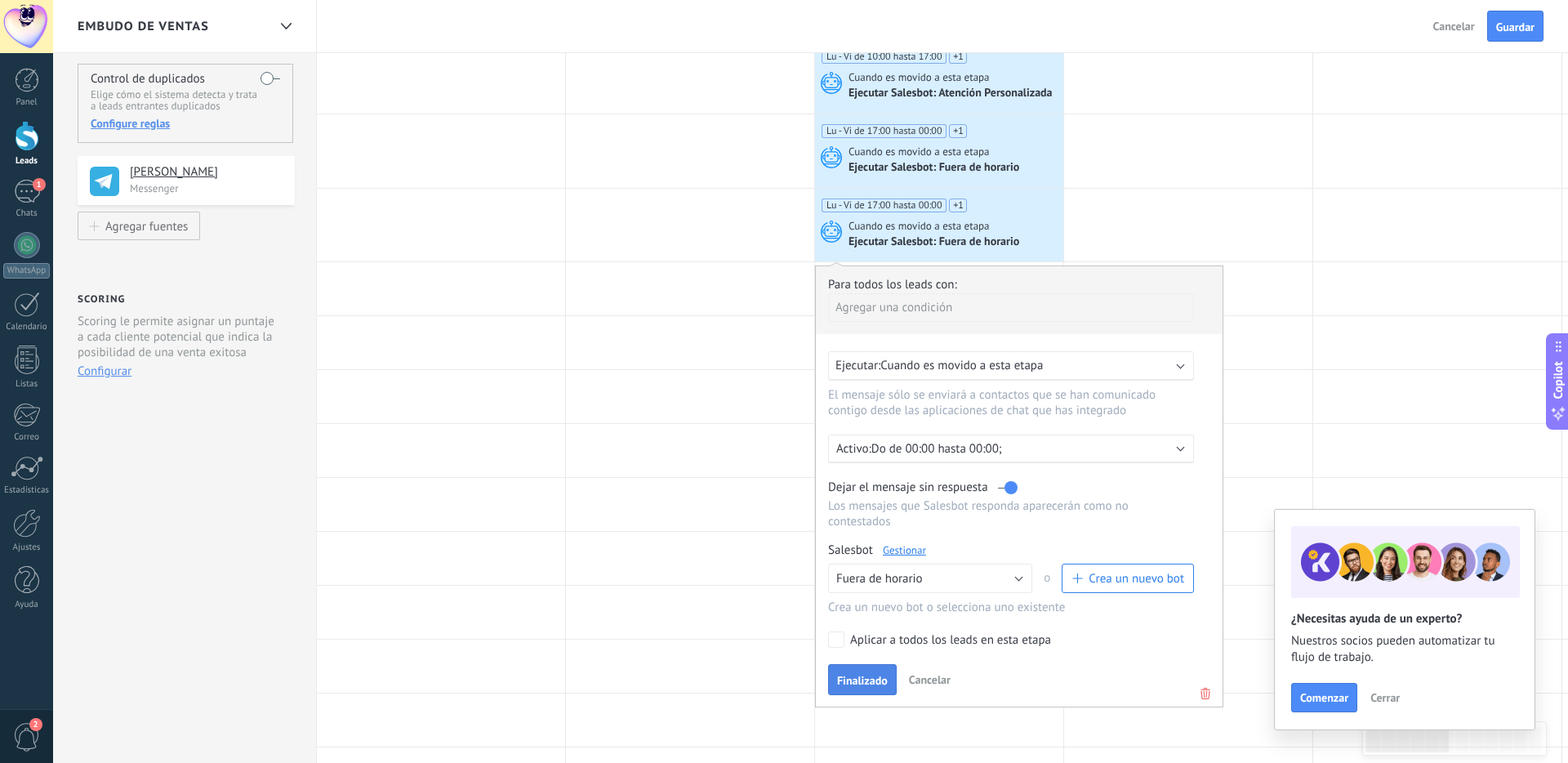
scroll to position [131, 0]
click at [1107, 455] on p "Do de 00:00 hasta 00:00;" at bounding box center [1014, 450] width 286 height 16
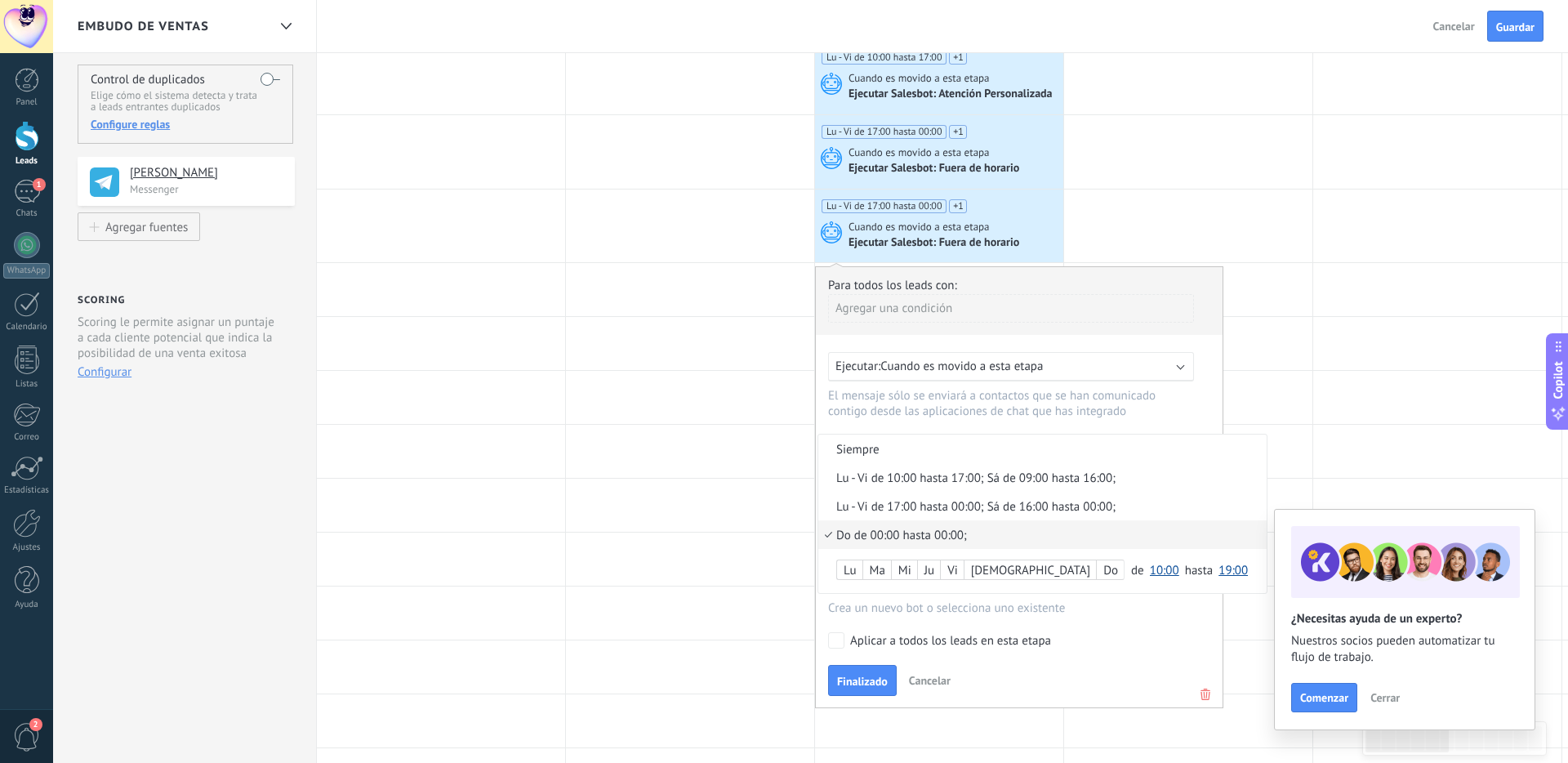
click at [1114, 510] on div "Lu - Vi de 17:00 hasta 00:00; Sá de 16:00 hasta 00:00;" at bounding box center [1014, 507] width 357 height 16
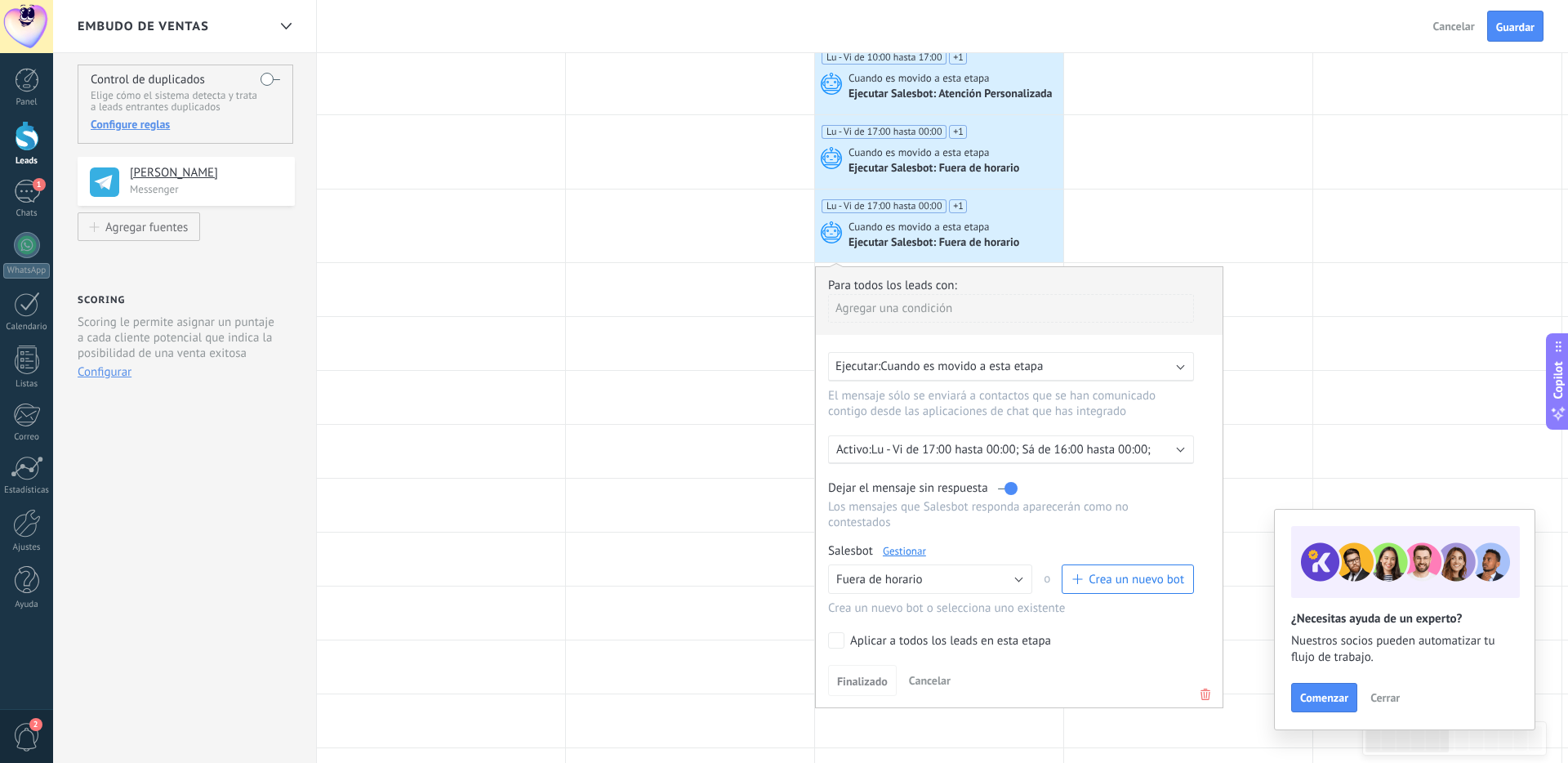
click at [1109, 457] on p "Lu - Vi de 17:00 hasta 00:00; Sá de 16:00 hasta 00:00;" at bounding box center [1014, 450] width 286 height 16
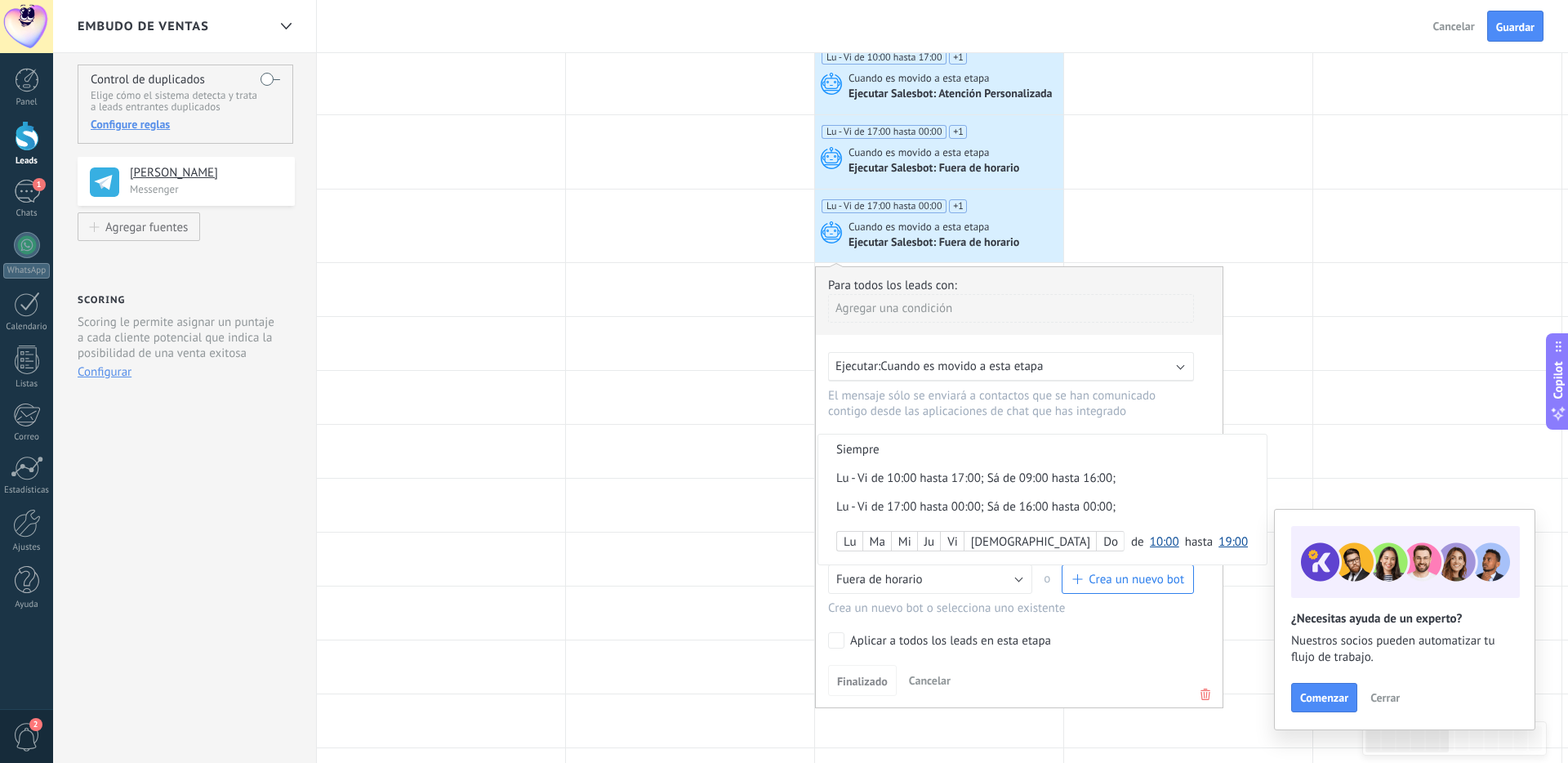
click at [1114, 647] on div at bounding box center [1019, 487] width 407 height 440
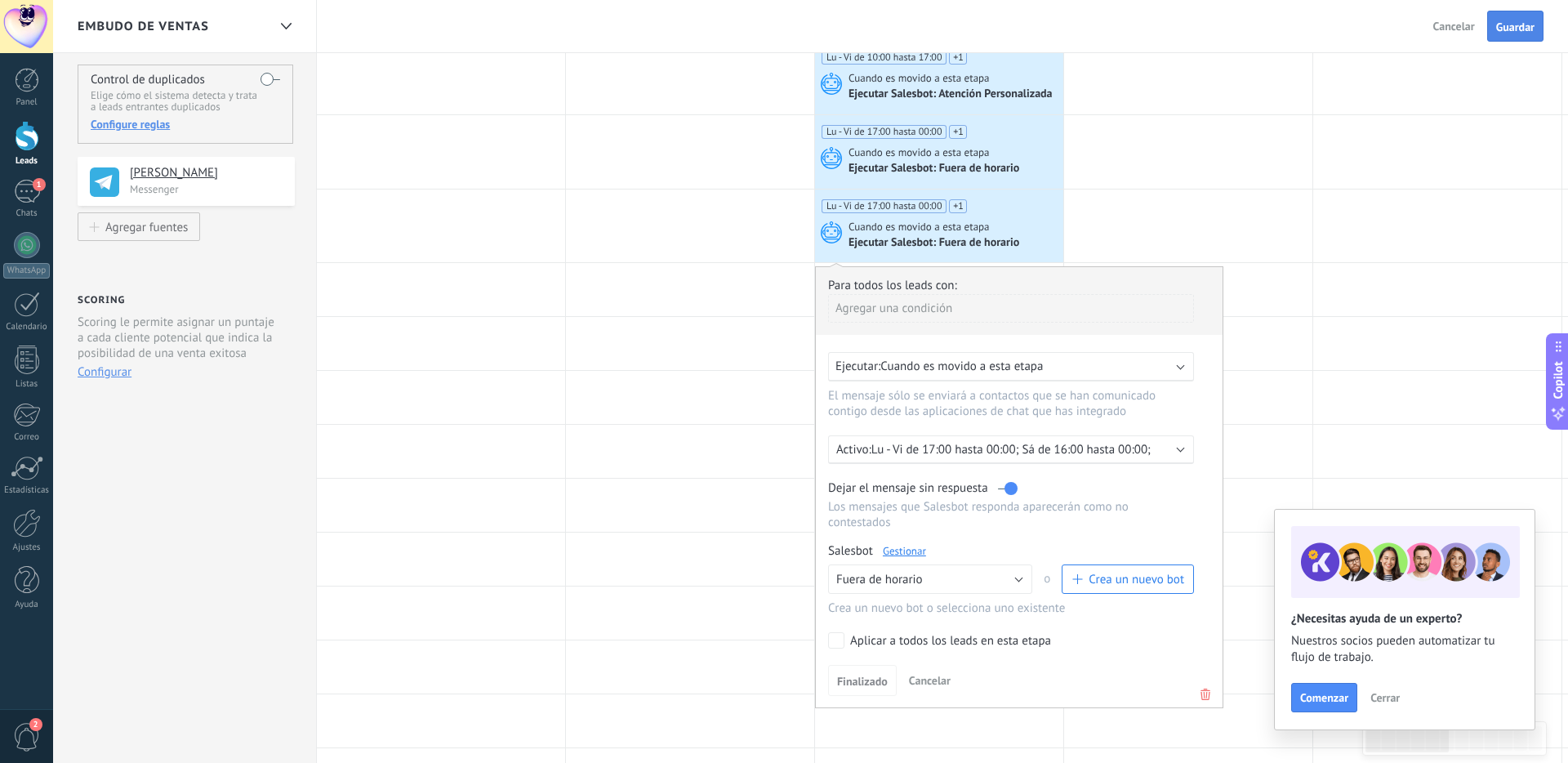
click at [1114, 35] on button "Guardar" at bounding box center [1515, 26] width 56 height 31
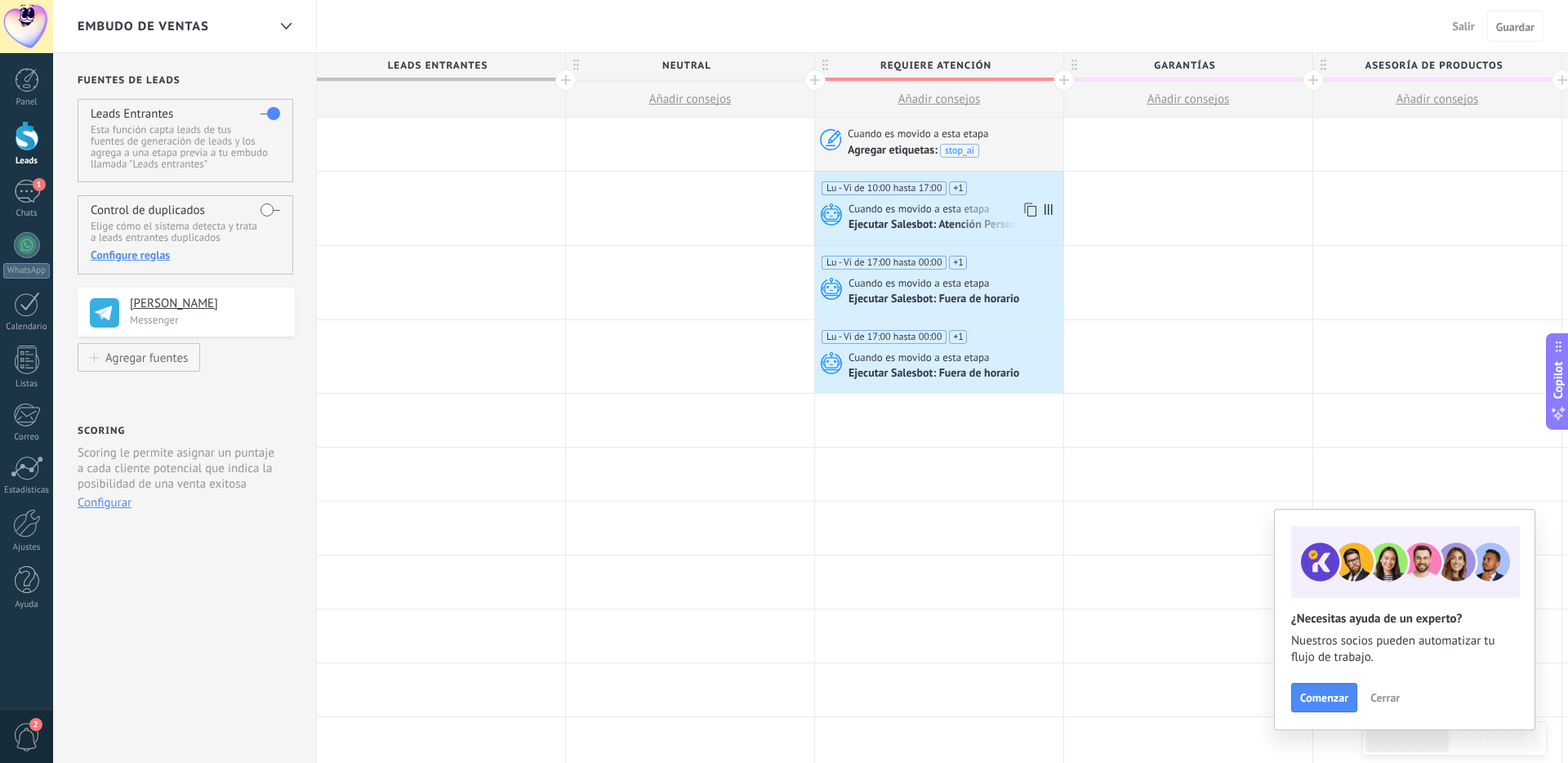
click at [935, 204] on span "Cuando es movido a esta etapa" at bounding box center [921, 208] width 144 height 15
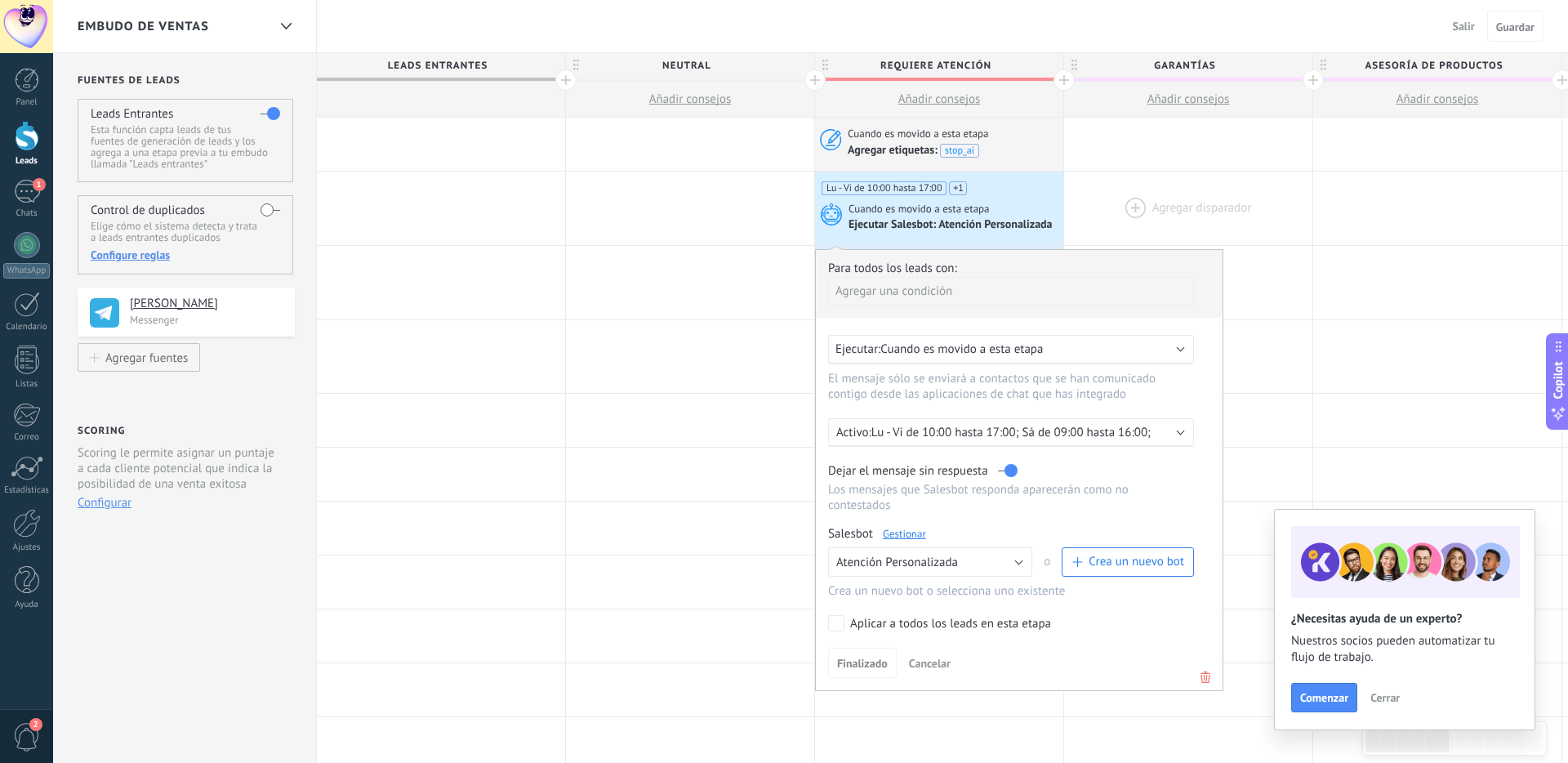
click at [1099, 183] on div at bounding box center [1188, 208] width 248 height 74
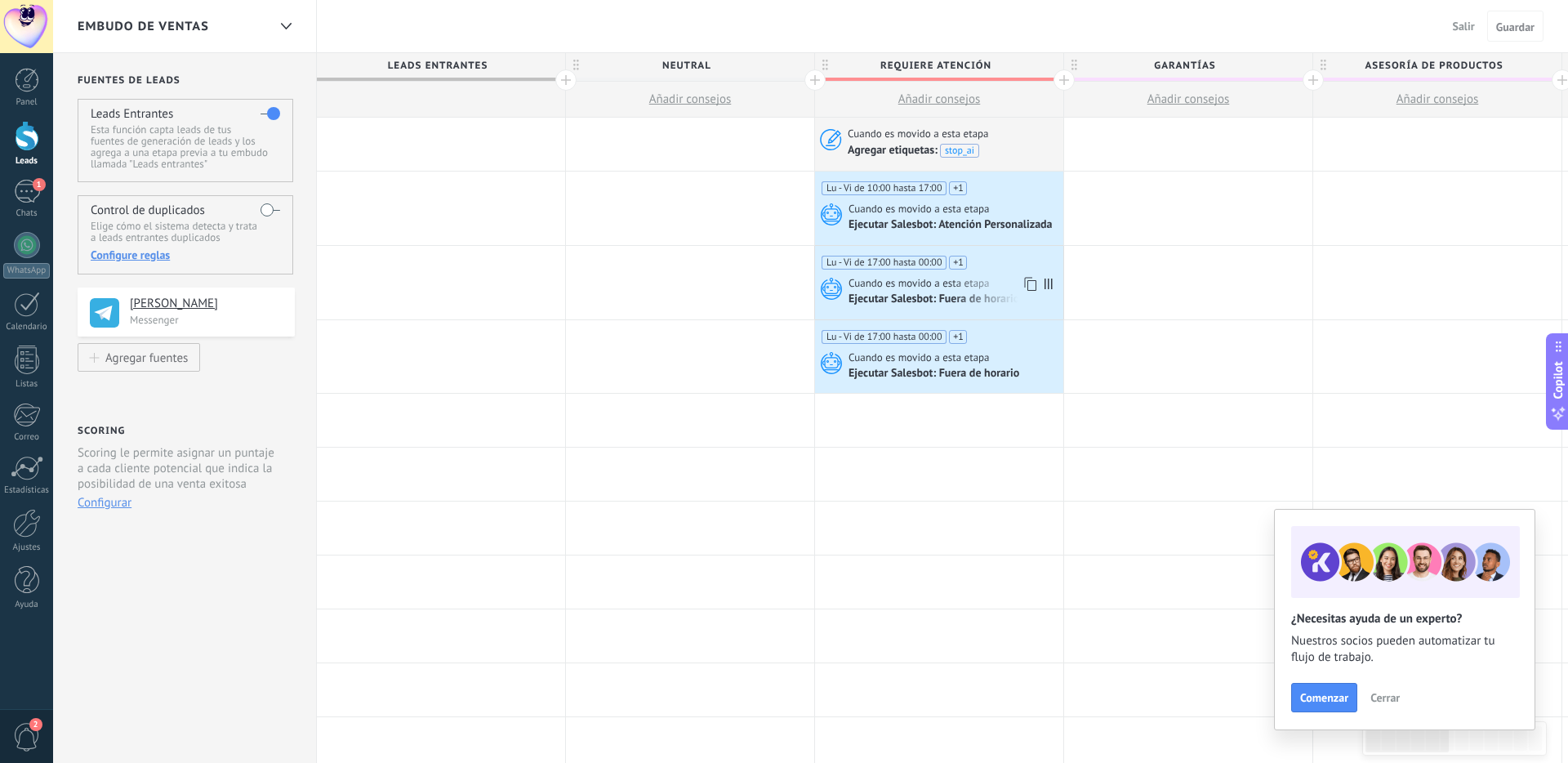
click at [998, 279] on div "Cuando es movido a esta etapa" at bounding box center [954, 283] width 211 height 15
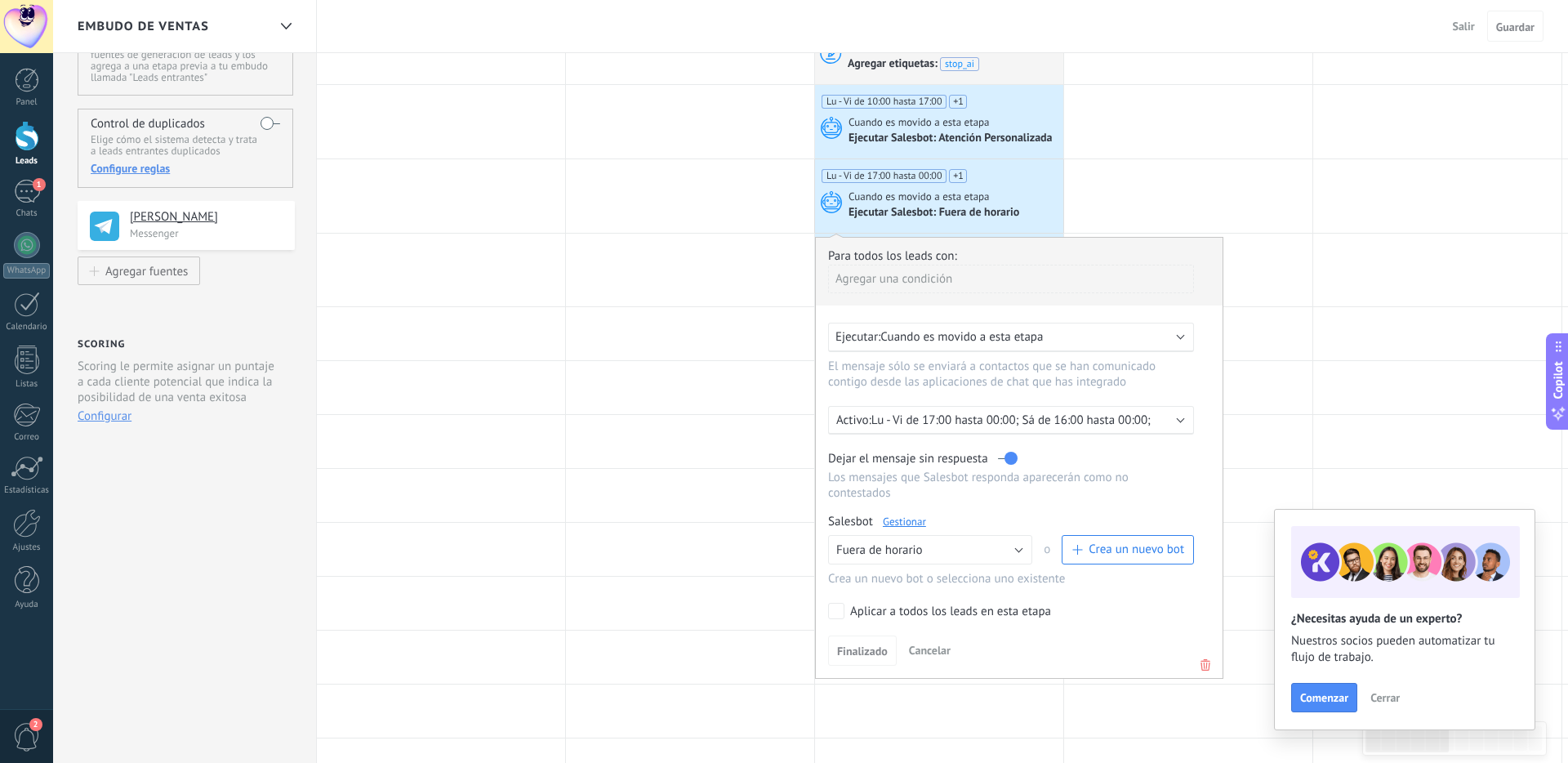
scroll to position [88, 0]
click at [1109, 426] on p "Lu - Vi de 17:00 hasta 00:00; Sá de 16:00 hasta 00:00;" at bounding box center [1014, 419] width 286 height 16
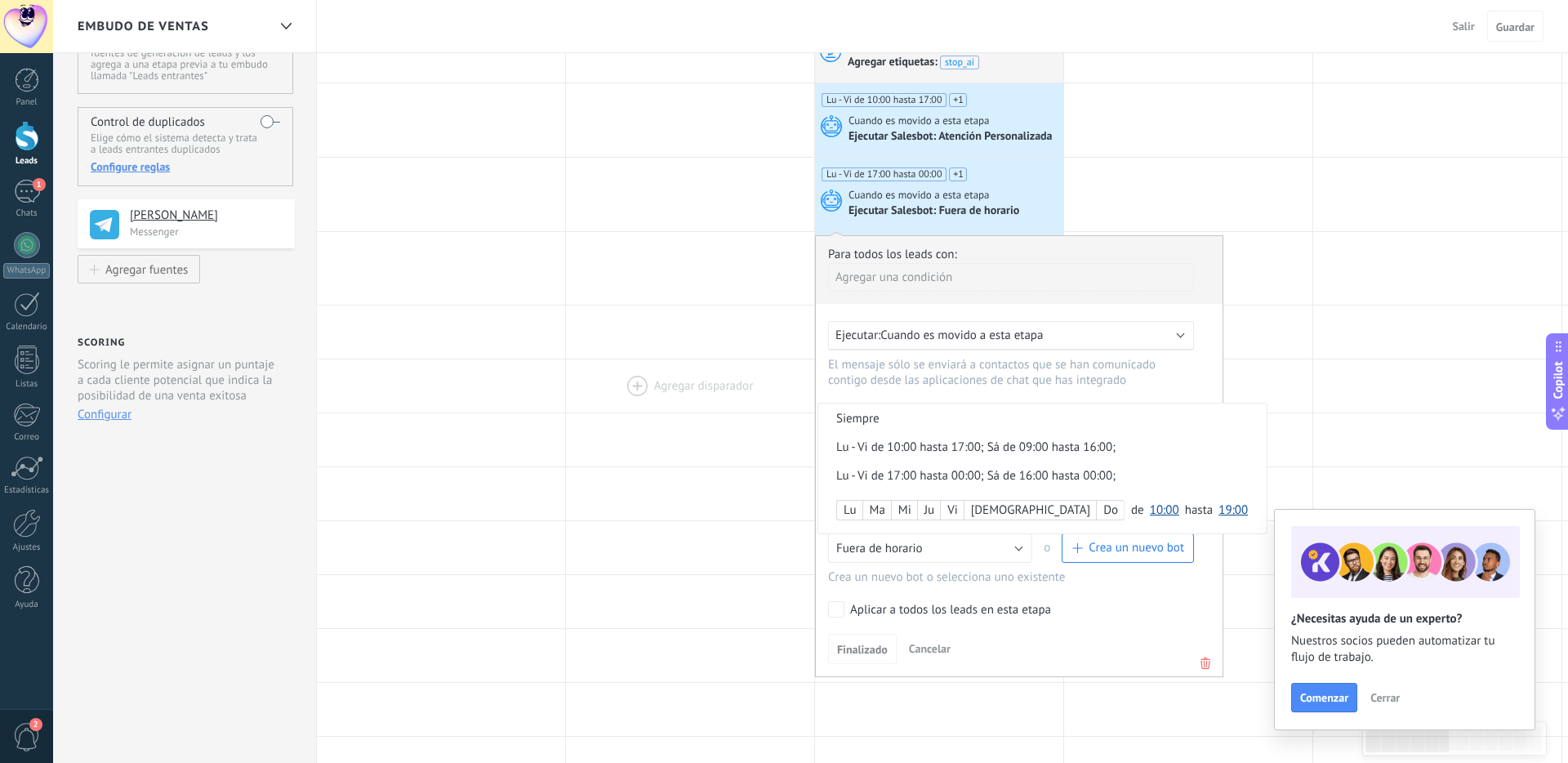
click at [740, 377] on div at bounding box center [690, 385] width 248 height 53
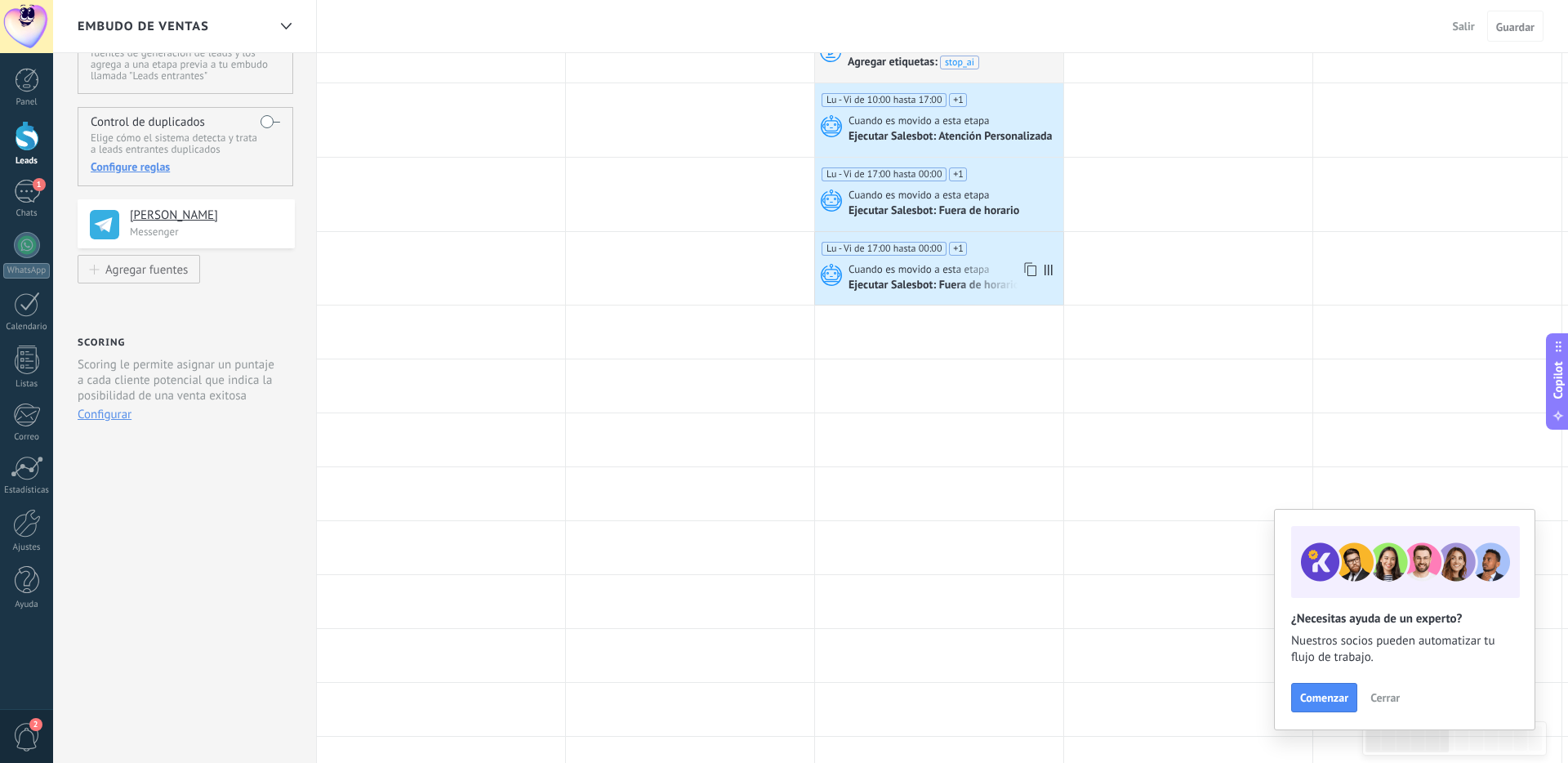
click at [952, 284] on div "Ejecutar Salesbot: Fuera de horario" at bounding box center [935, 285] width 173 height 15
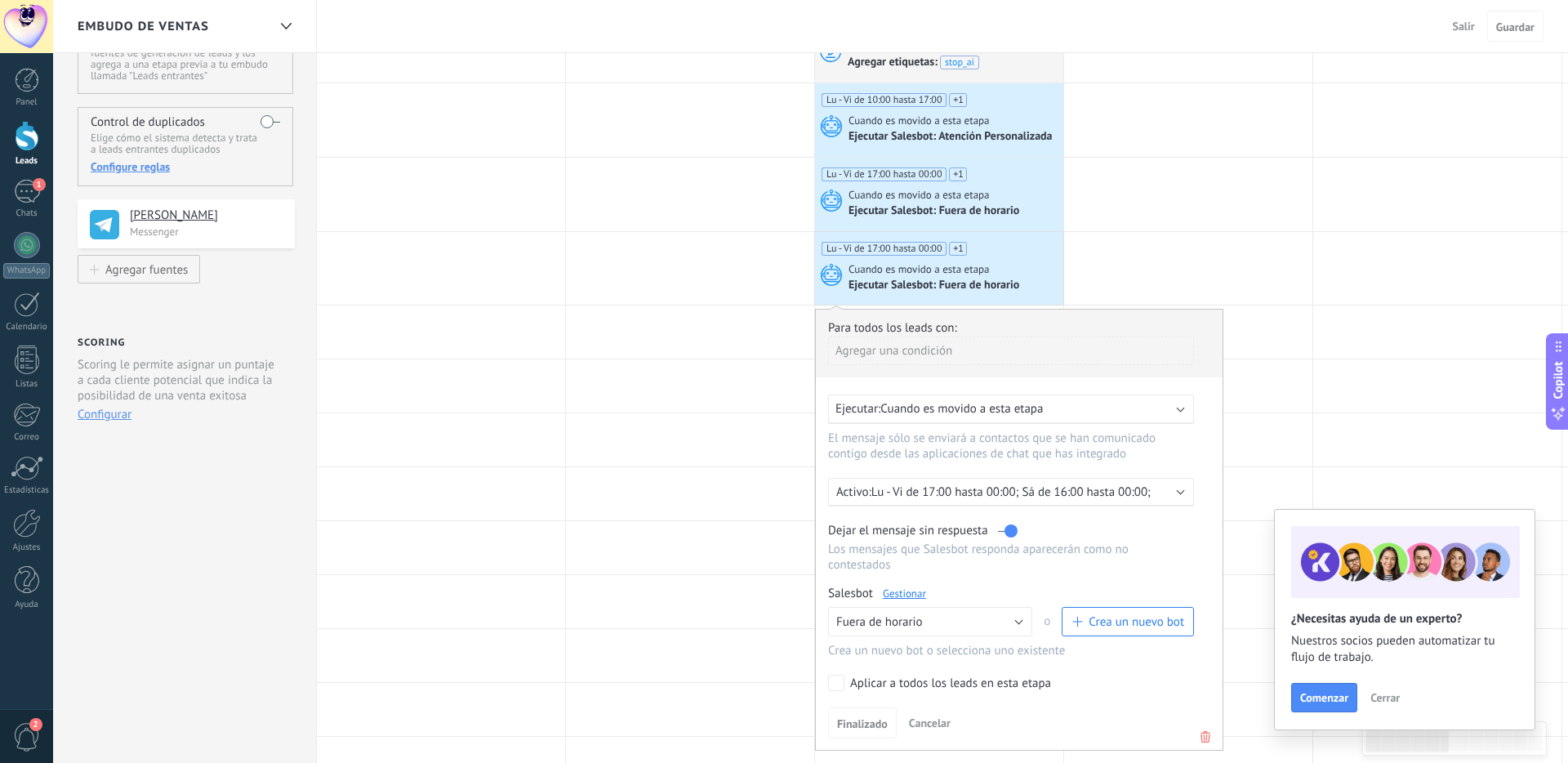
click at [932, 500] on p "Lu - Vi de 17:00 hasta 00:00; Sá de 16:00 hasta 00:00;" at bounding box center [1014, 492] width 286 height 16
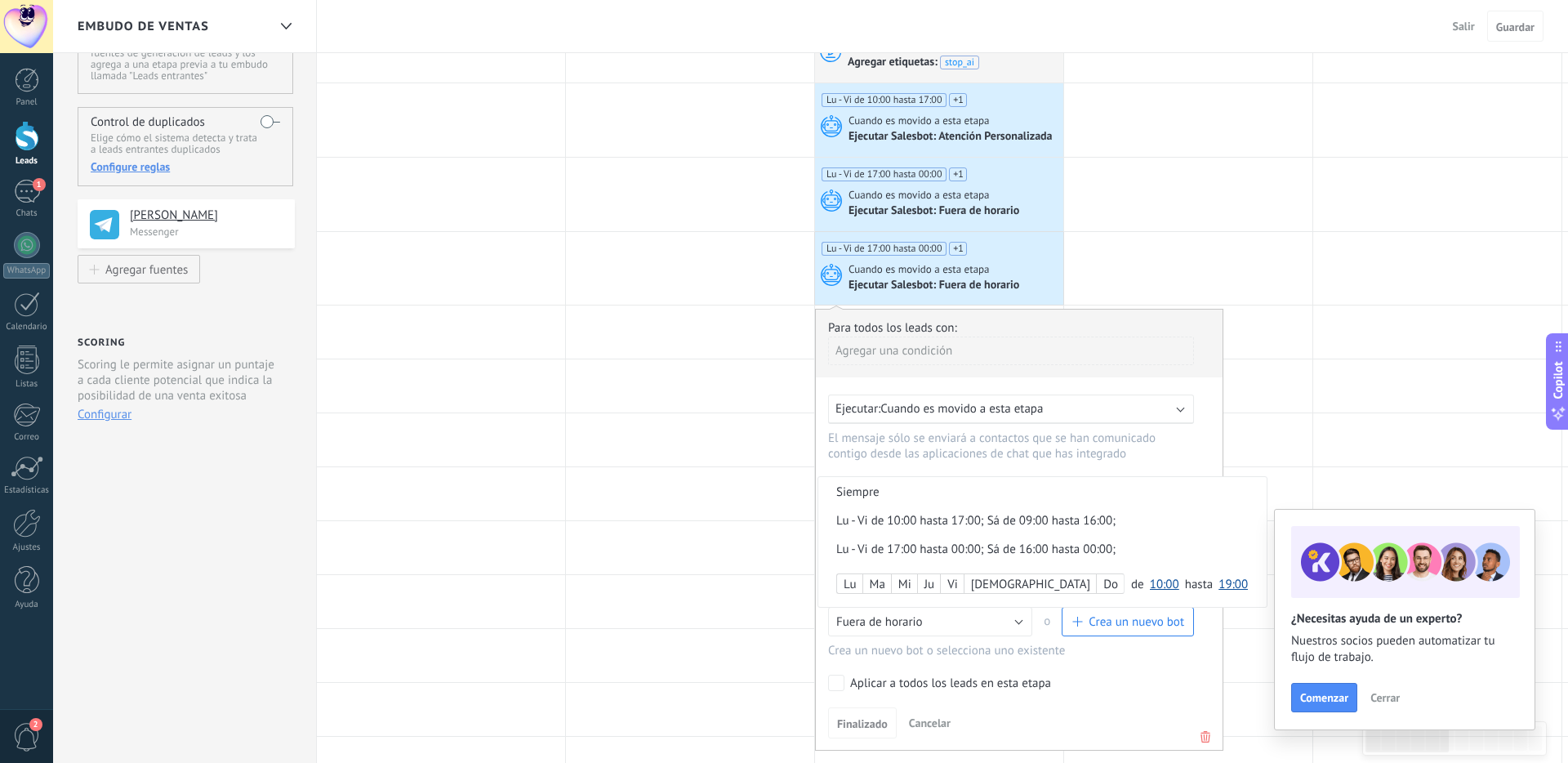
click at [995, 556] on div "Lu - Vi de 17:00 hasta 00:00; Sá de 16:00 hasta 00:00;" at bounding box center [1014, 549] width 357 height 16
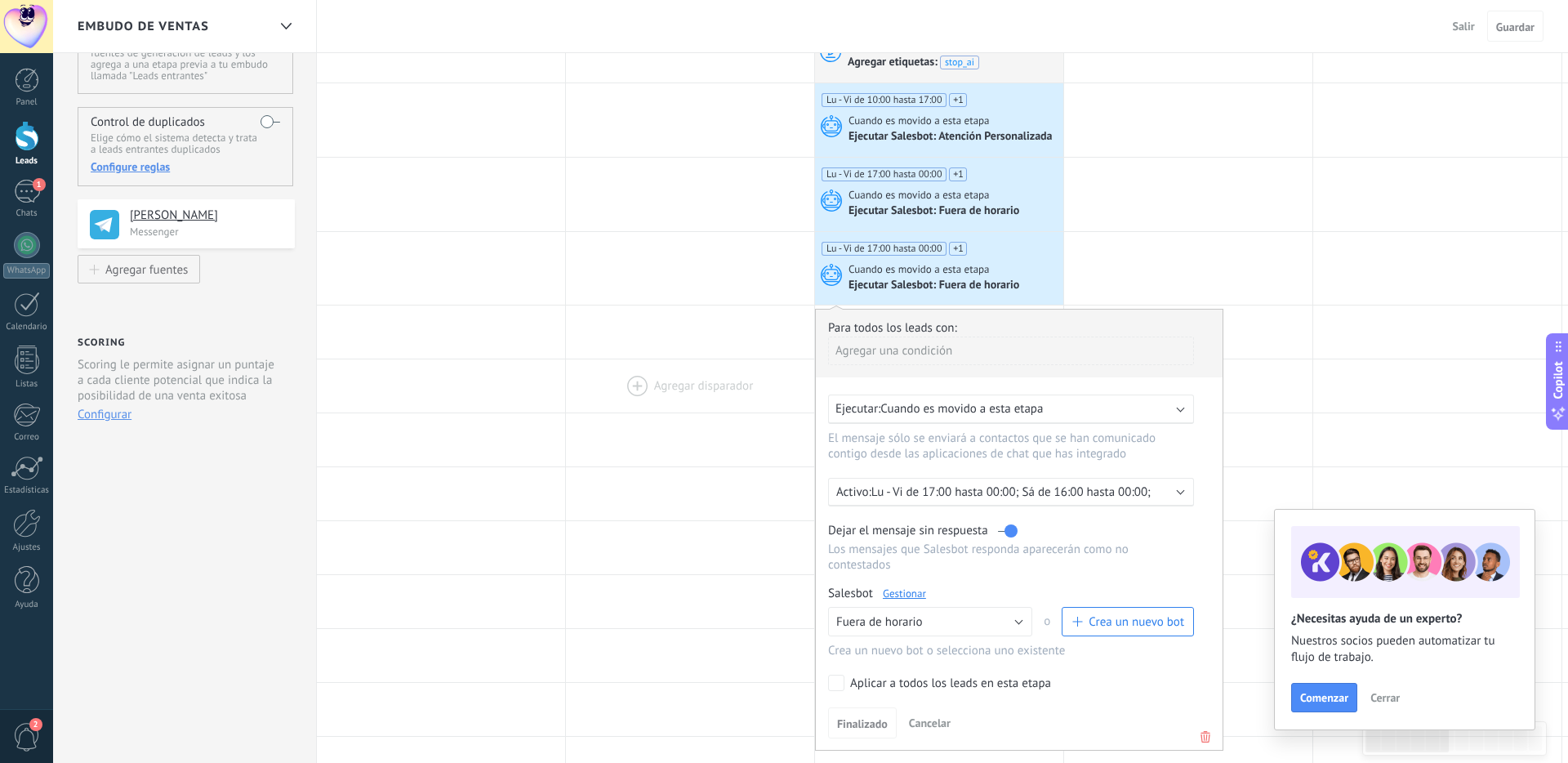
click at [724, 363] on div at bounding box center [690, 385] width 248 height 53
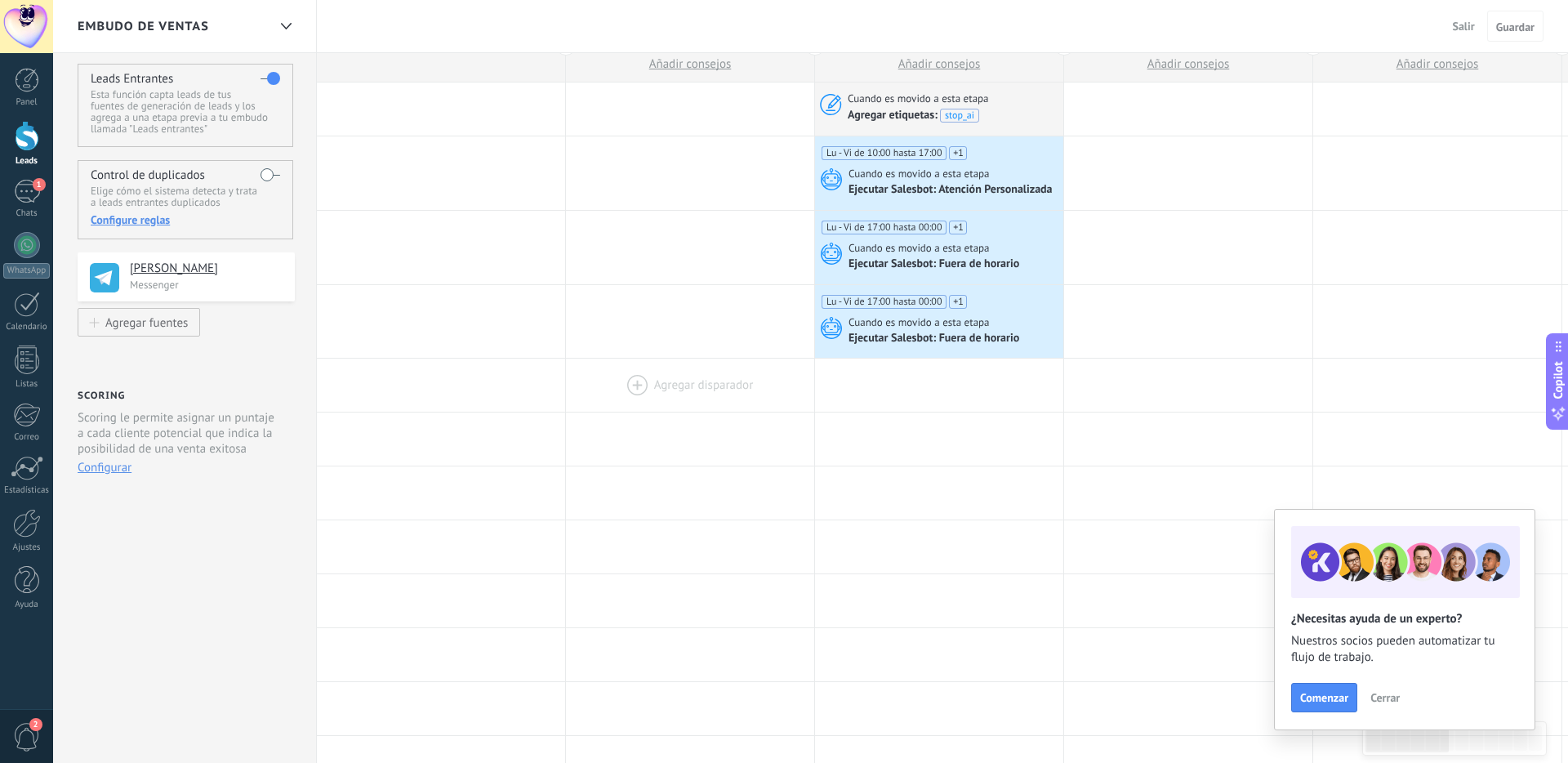
scroll to position [22, 0]
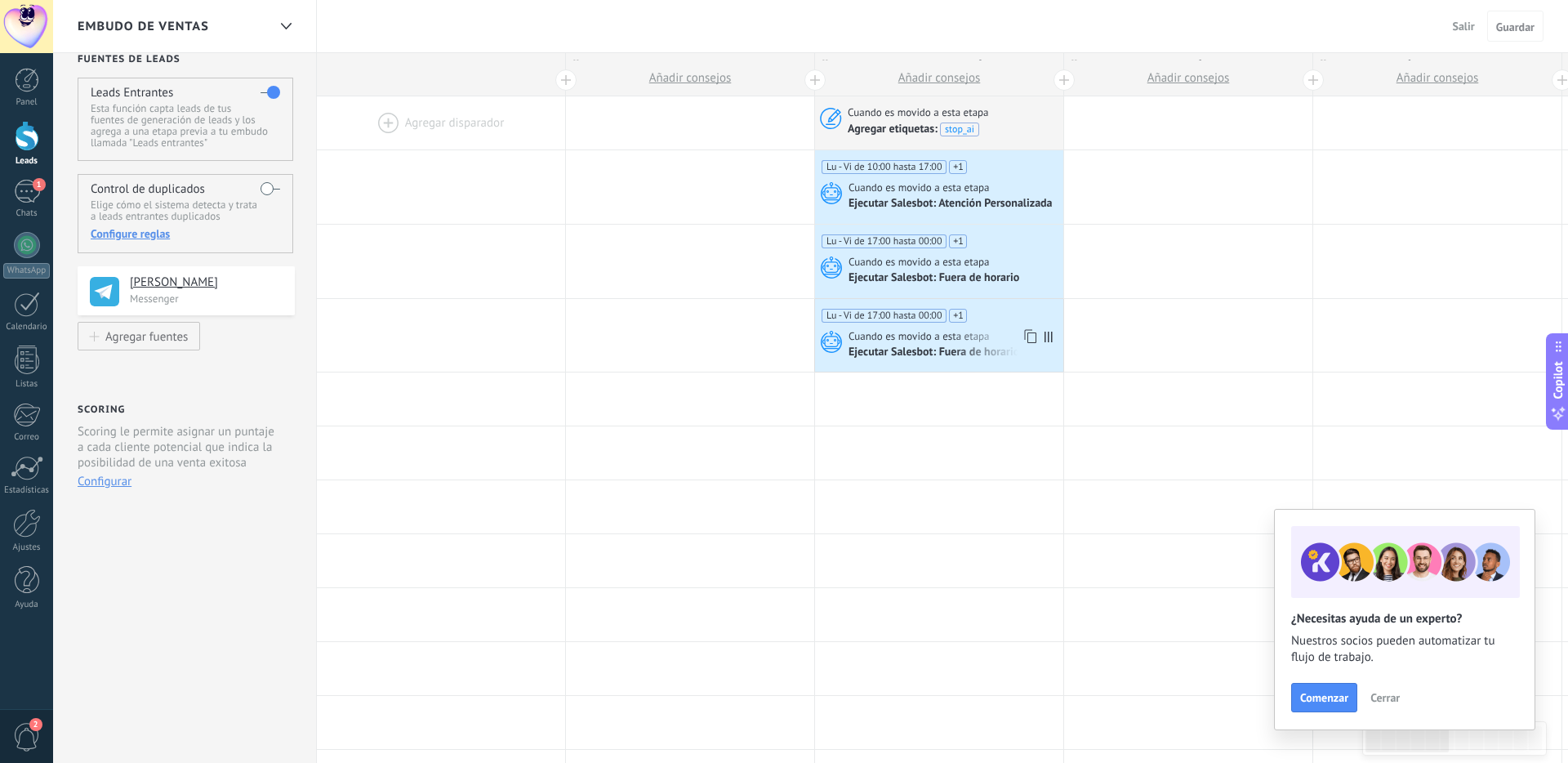
click at [885, 340] on span "Cuando es movido a esta etapa" at bounding box center [921, 336] width 144 height 15
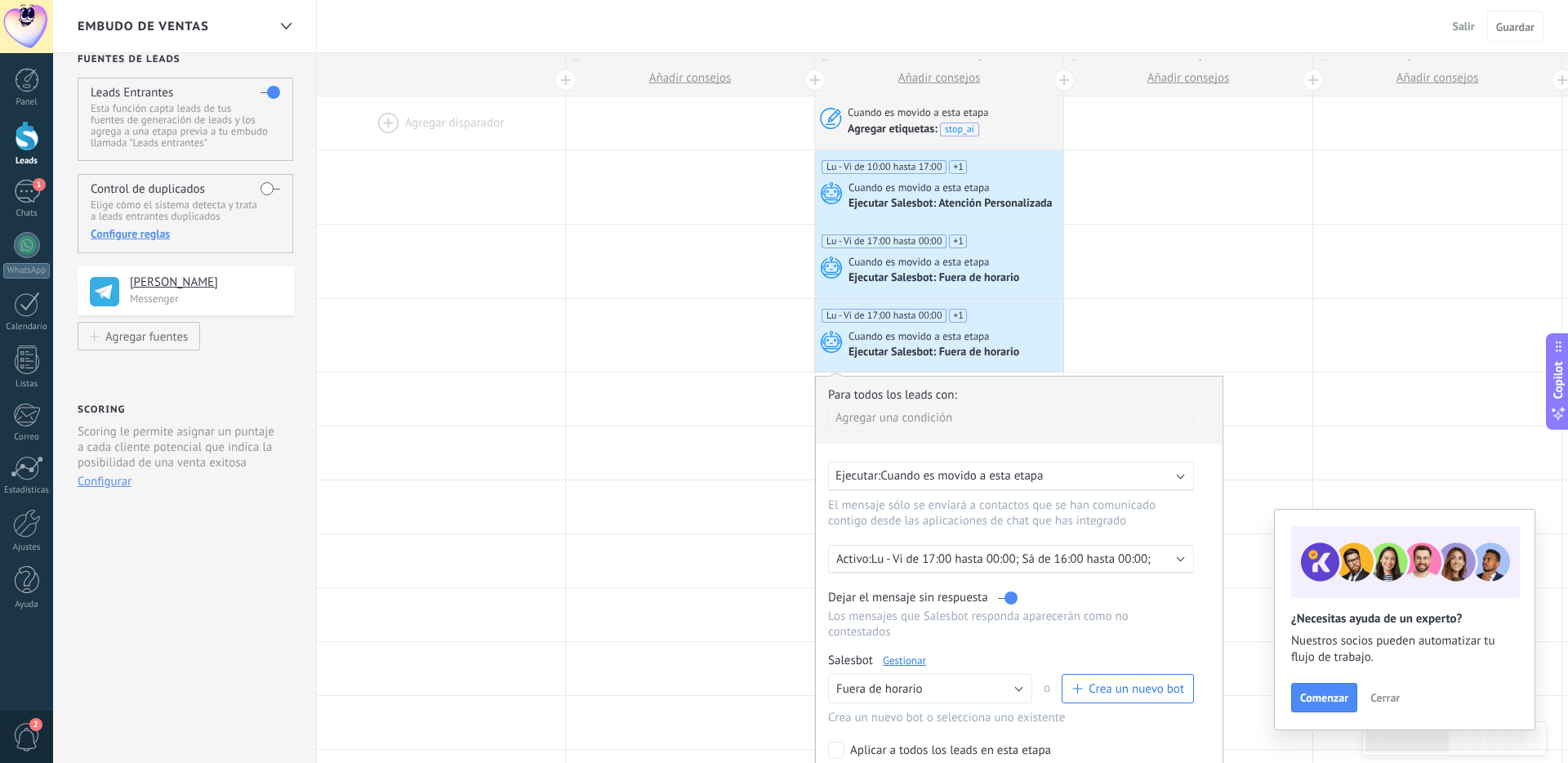
click at [956, 567] on p "Lu - Vi de 17:00 hasta 00:00; Sá de 16:00 hasta 00:00;" at bounding box center [1014, 559] width 286 height 16
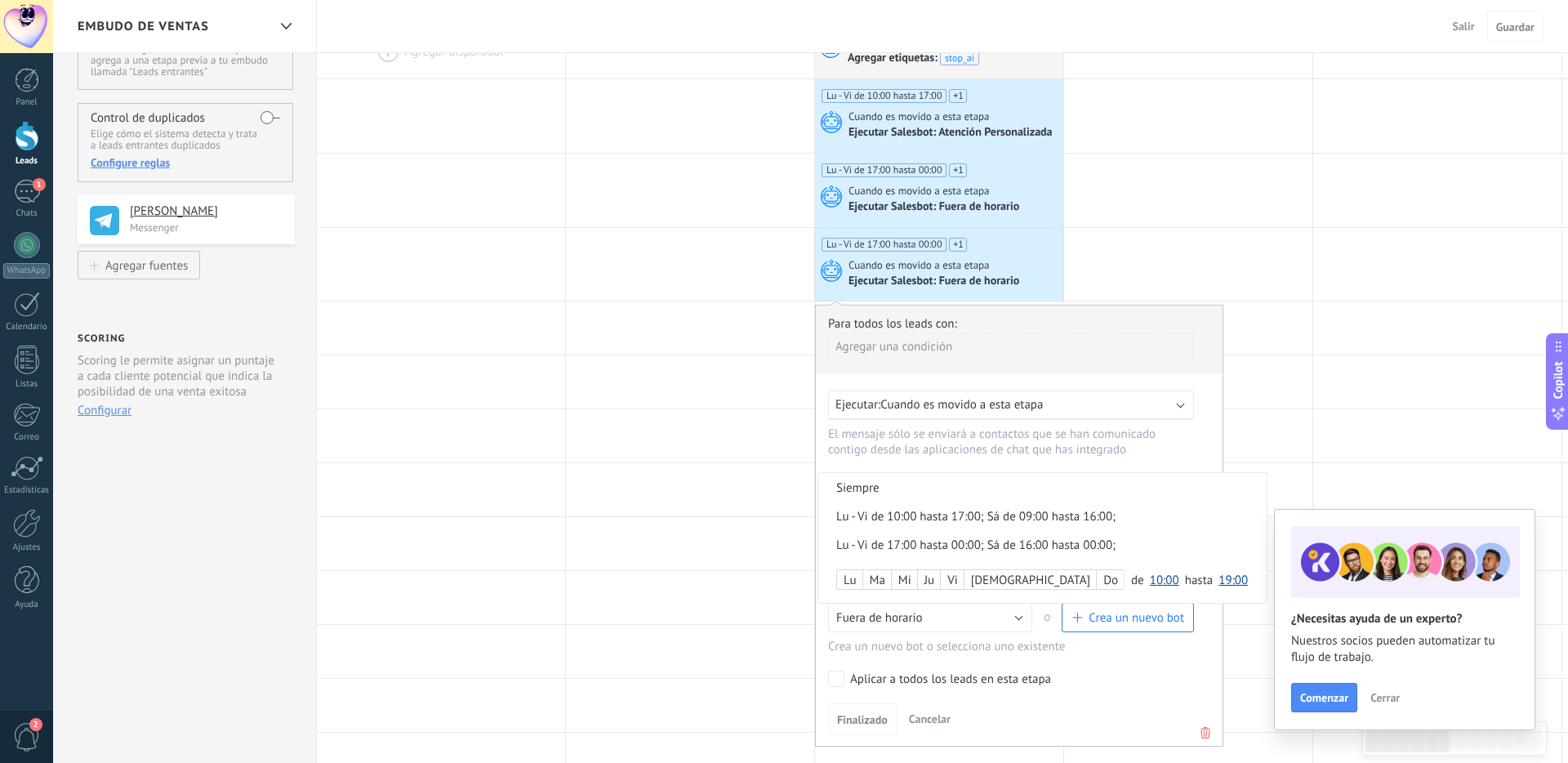
scroll to position [114, 0]
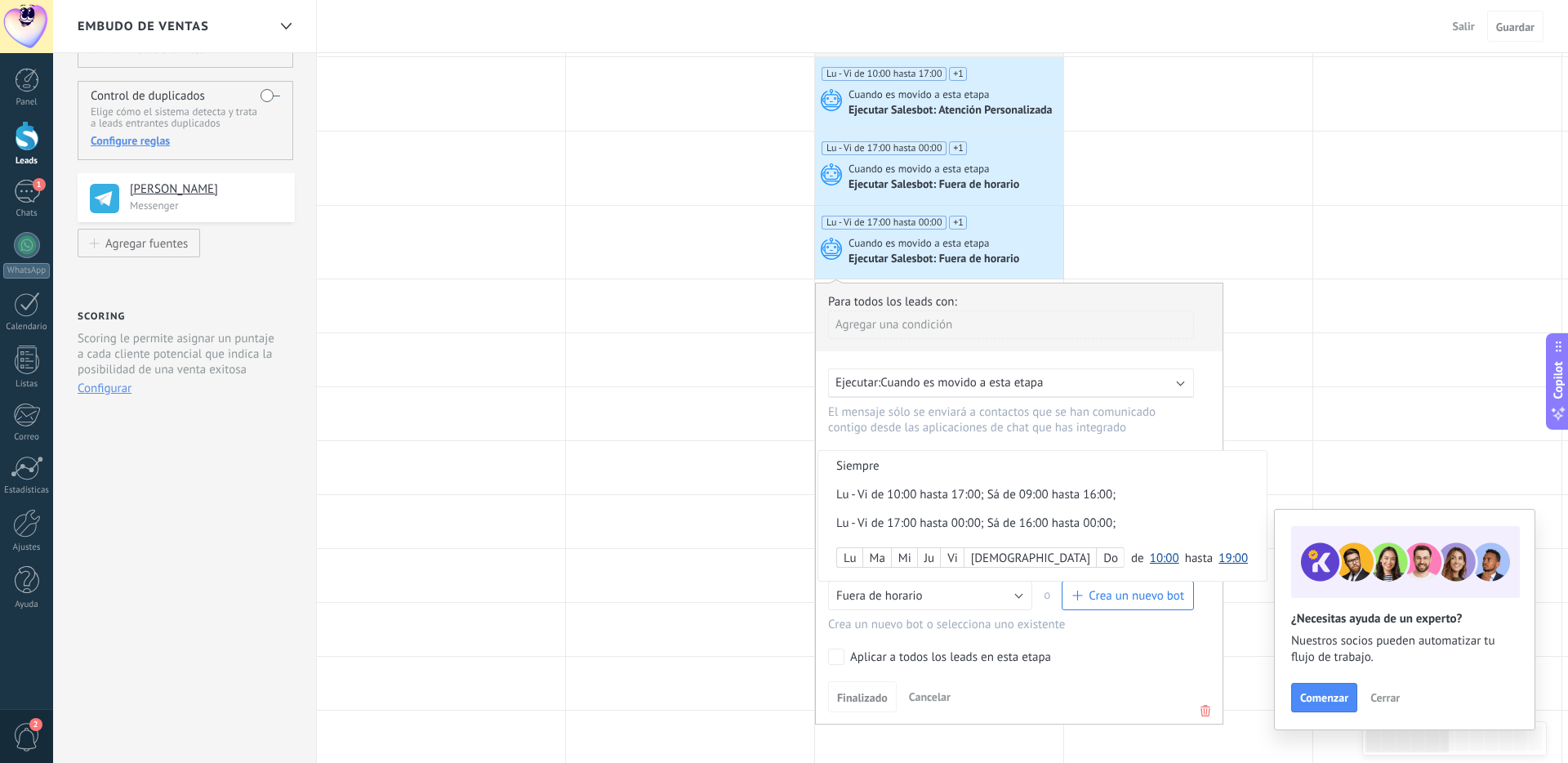
click at [1114, 676] on div at bounding box center [1019, 503] width 407 height 440
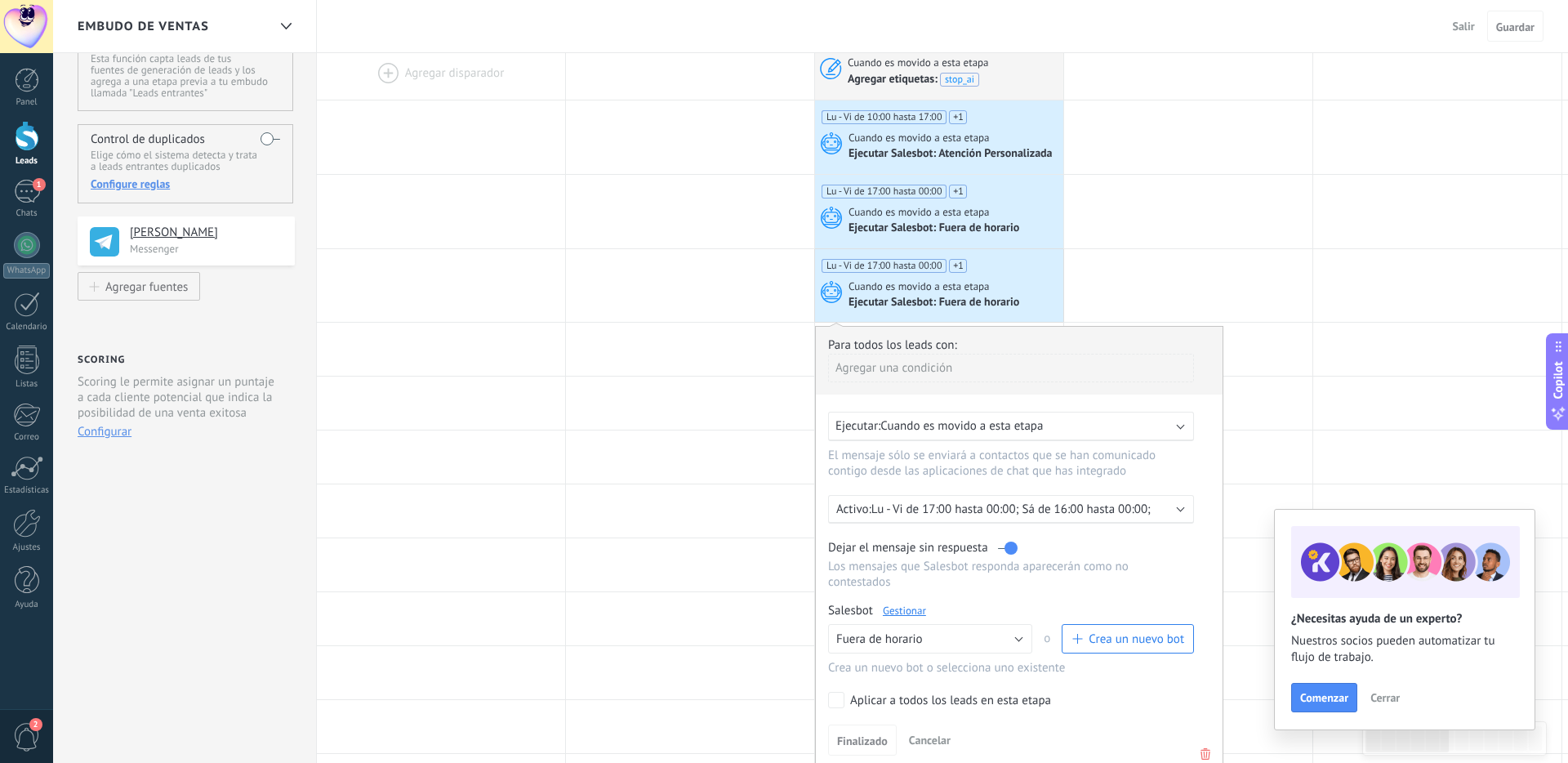
scroll to position [67, 0]
click at [1043, 518] on p "Lu - Vi de 17:00 hasta 00:00; Sá de 16:00 hasta 00:00;" at bounding box center [1014, 512] width 286 height 16
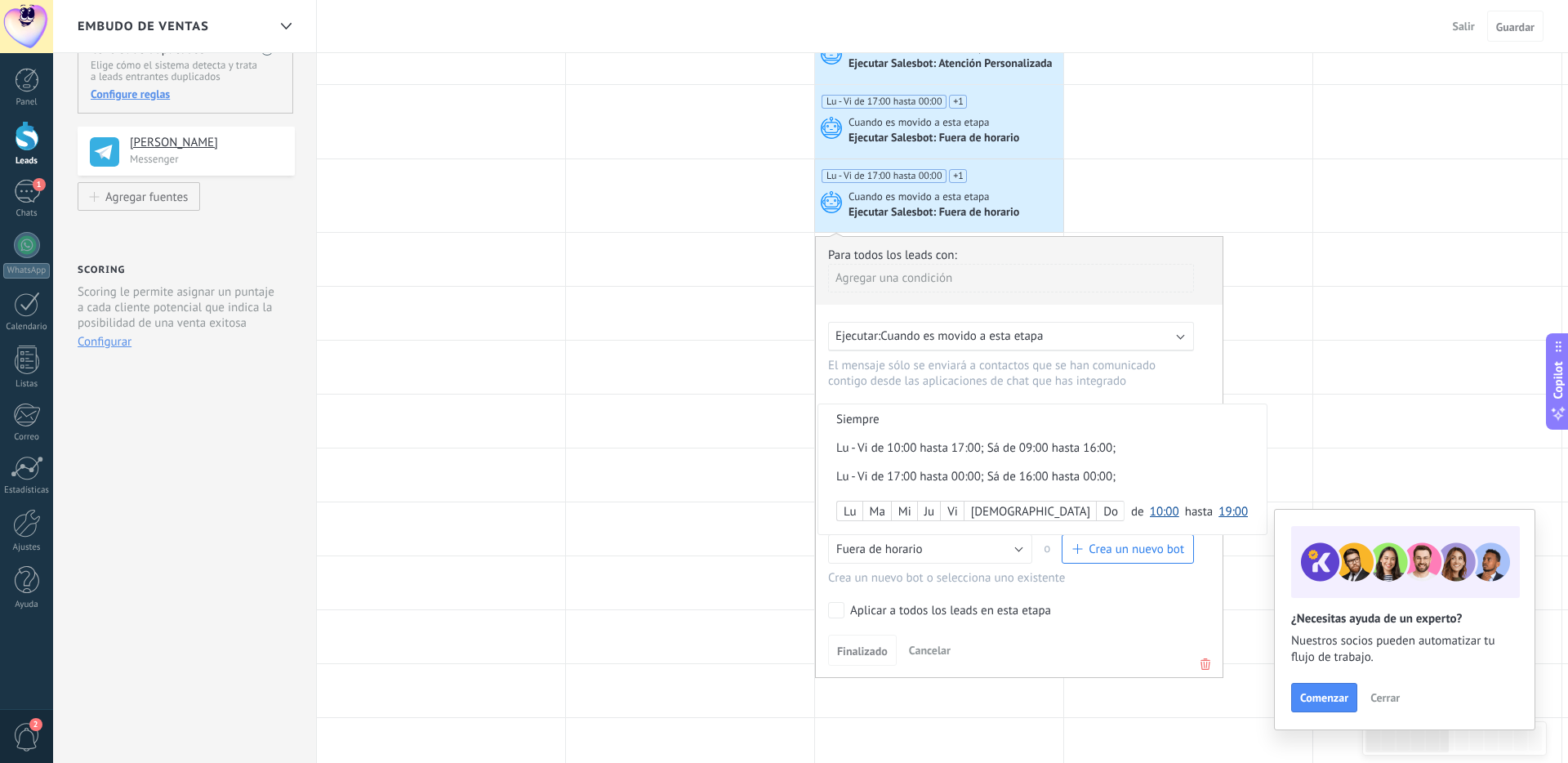
scroll to position [162, 0]
click at [858, 516] on div "Lu" at bounding box center [849, 511] width 25 height 22
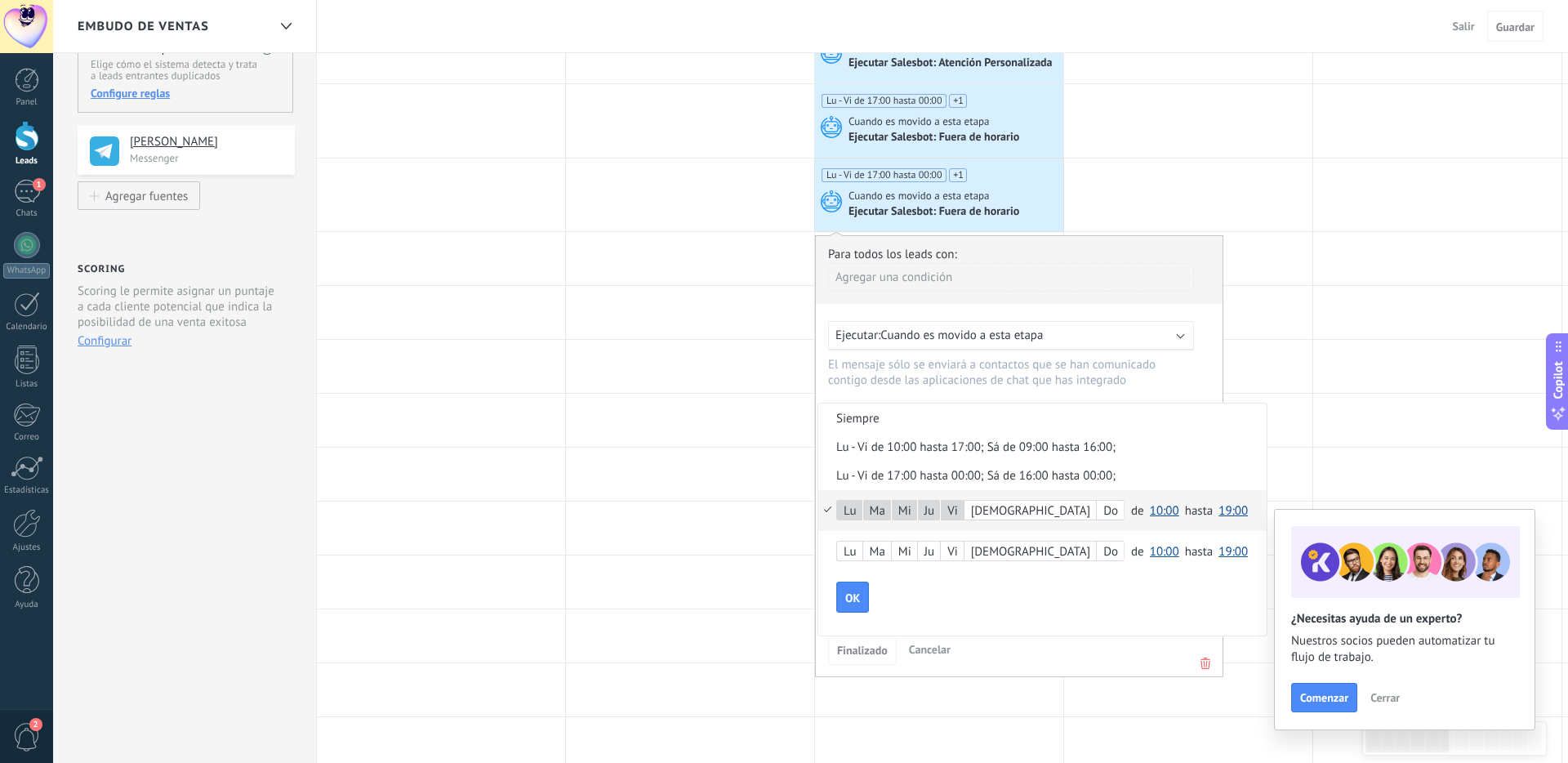
click at [1114, 516] on span "10:00" at bounding box center [1165, 510] width 29 height 16
click at [1114, 516] on span "00:00" at bounding box center [1166, 510] width 46 height 16
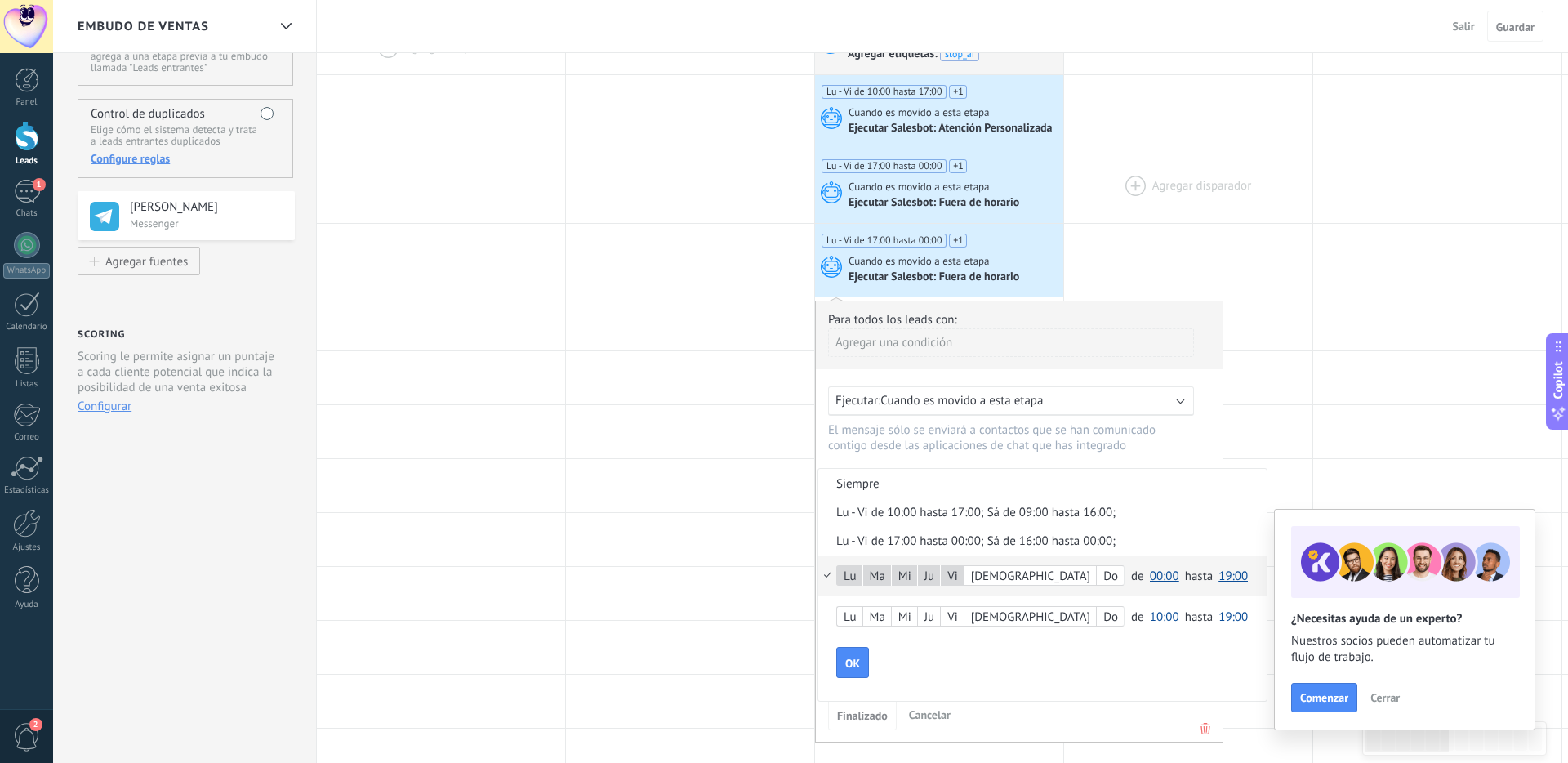
scroll to position [97, 0]
click at [1114, 580] on span "19:00" at bounding box center [1233, 575] width 29 height 16
click at [1114, 625] on span "10:00" at bounding box center [1236, 621] width 46 height 16
click at [1070, 676] on div "OK" at bounding box center [1051, 662] width 430 height 31
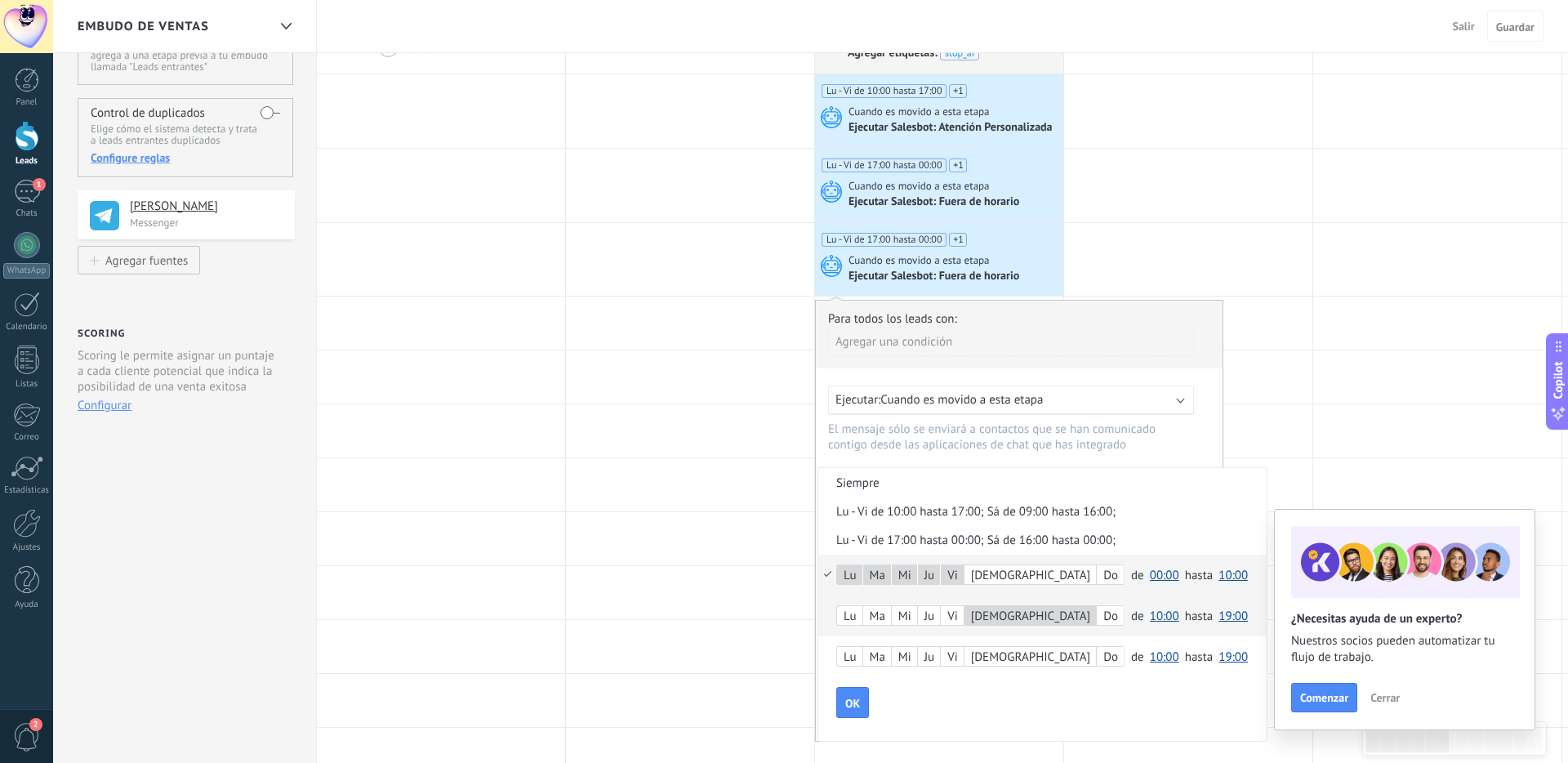
click at [1114, 620] on span "10:00" at bounding box center [1165, 616] width 29 height 16
click at [1114, 471] on span "00:00" at bounding box center [1166, 469] width 46 height 16
click at [1114, 618] on span "19:00" at bounding box center [1233, 616] width 29 height 16
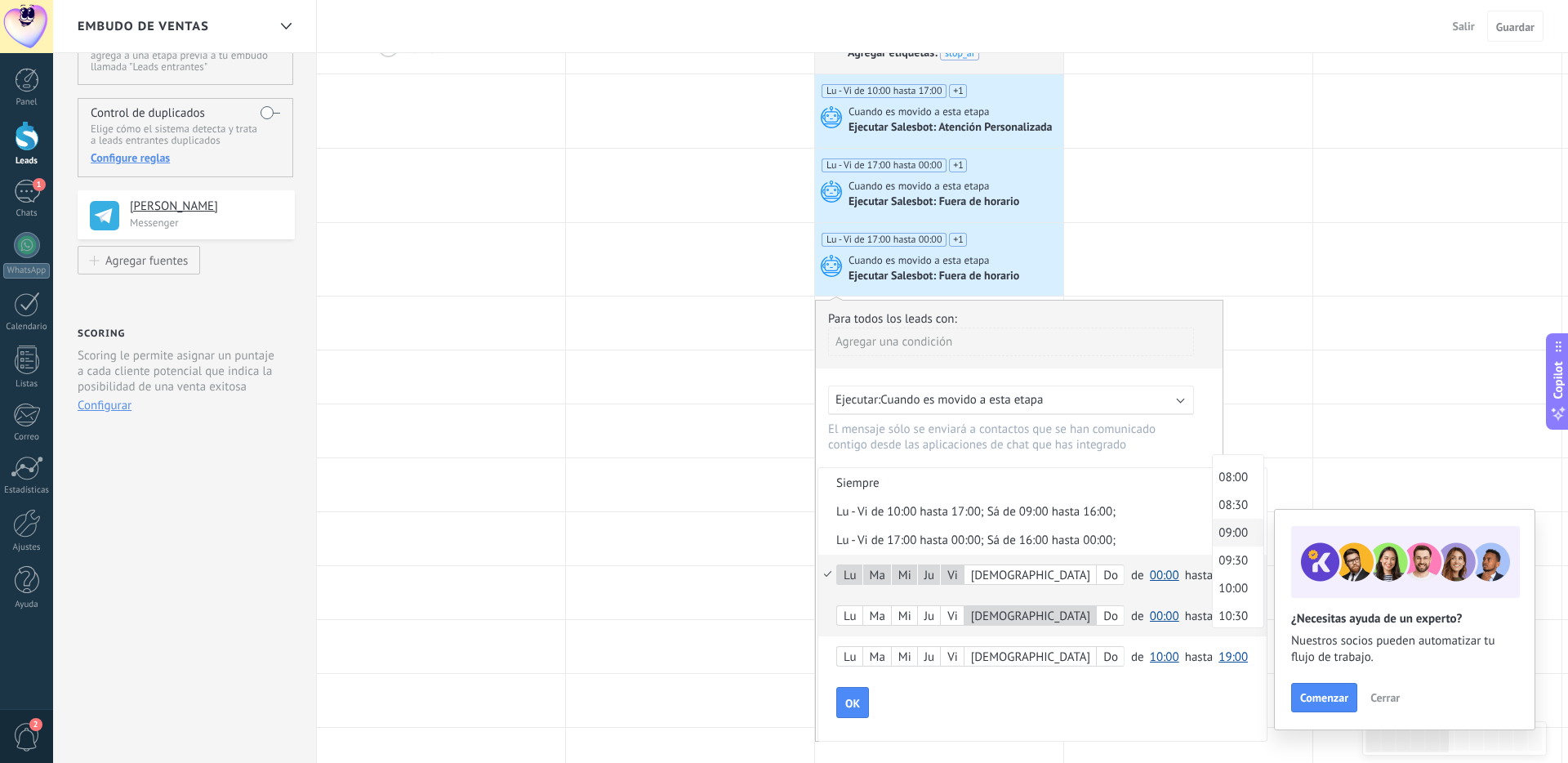
click at [1114, 541] on span "09:00" at bounding box center [1236, 533] width 46 height 16
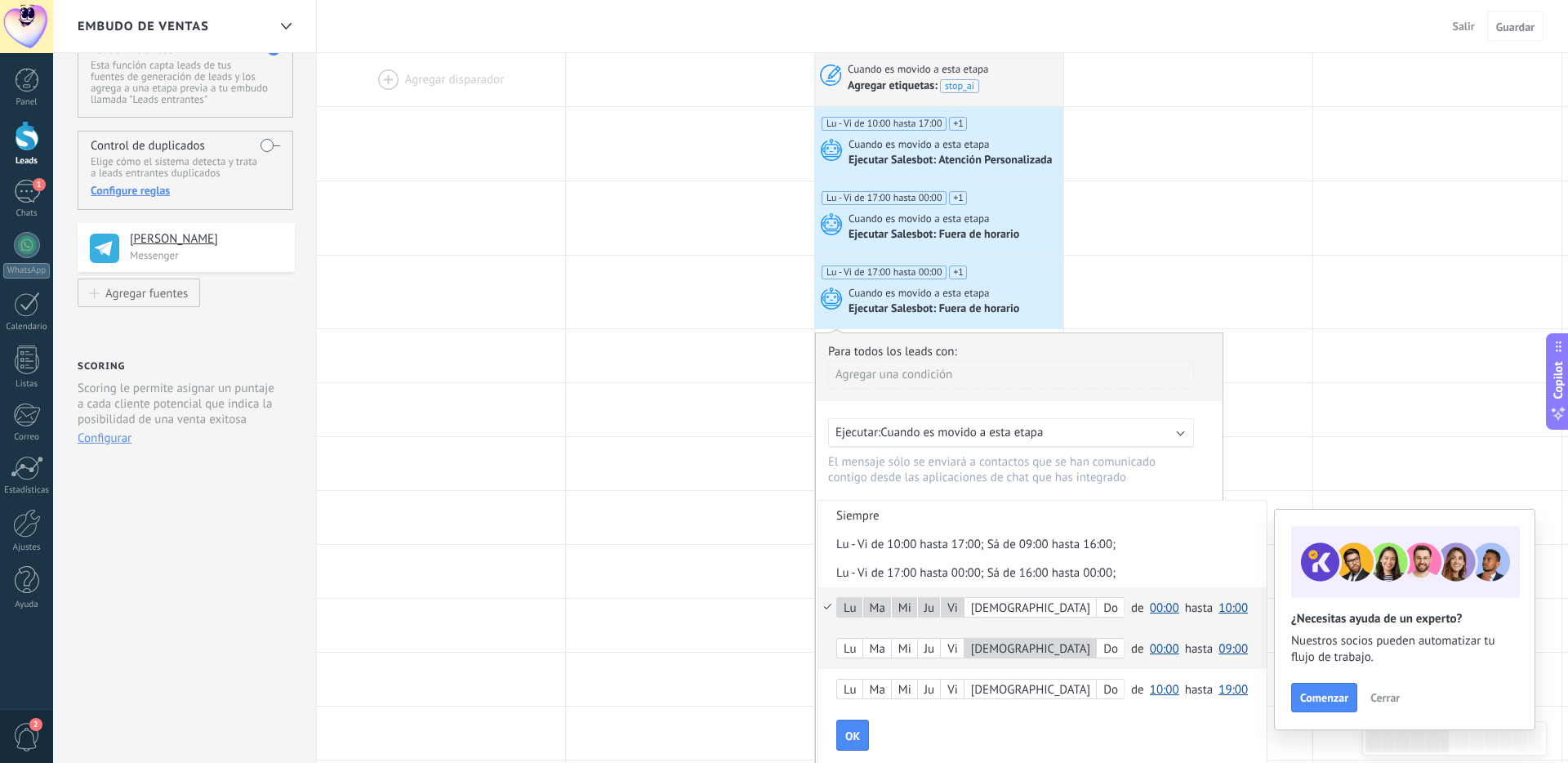
scroll to position [60, 0]
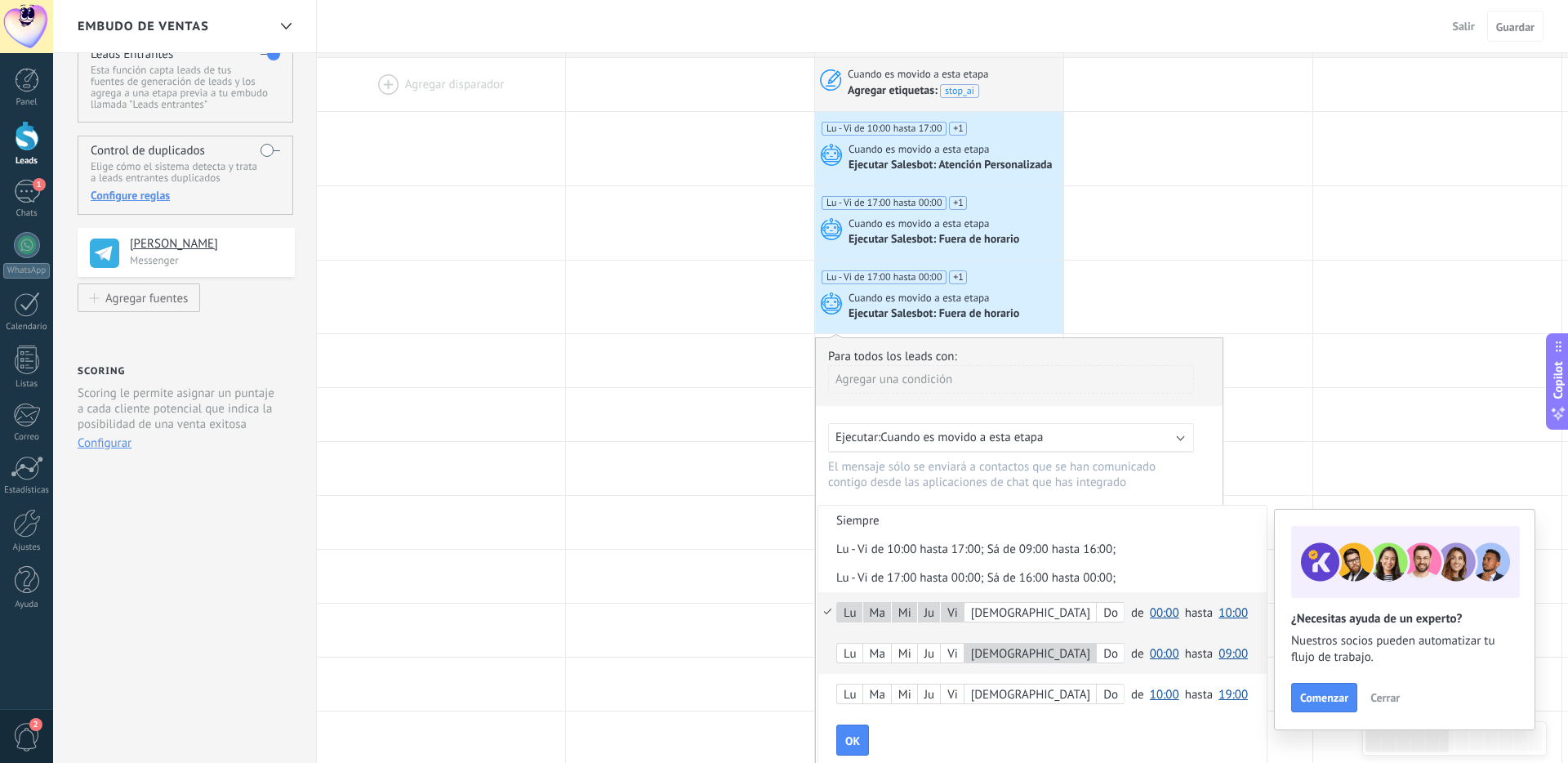
click at [857, 742] on span "OK" at bounding box center [852, 740] width 15 height 11
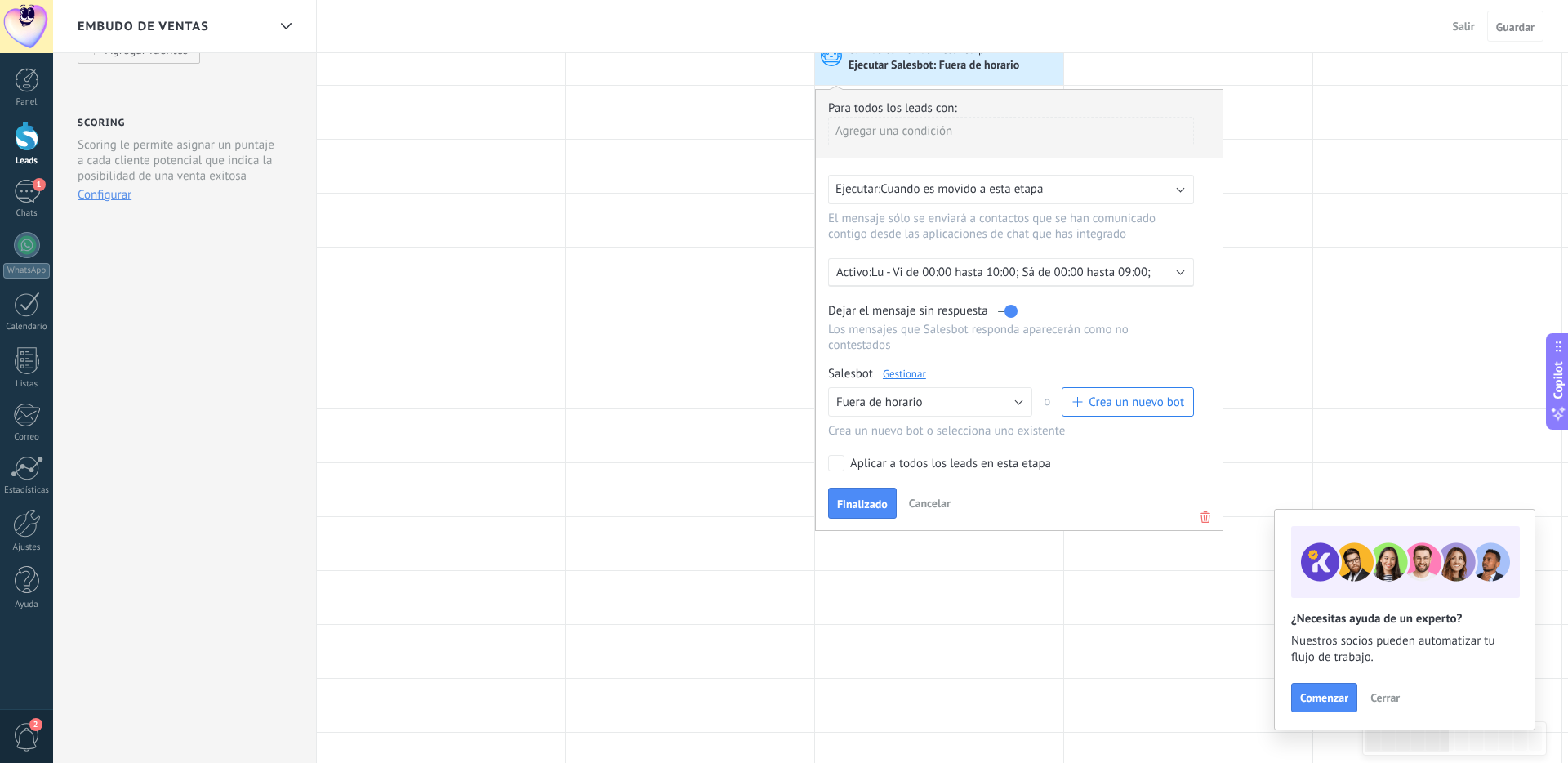
scroll to position [319, 0]
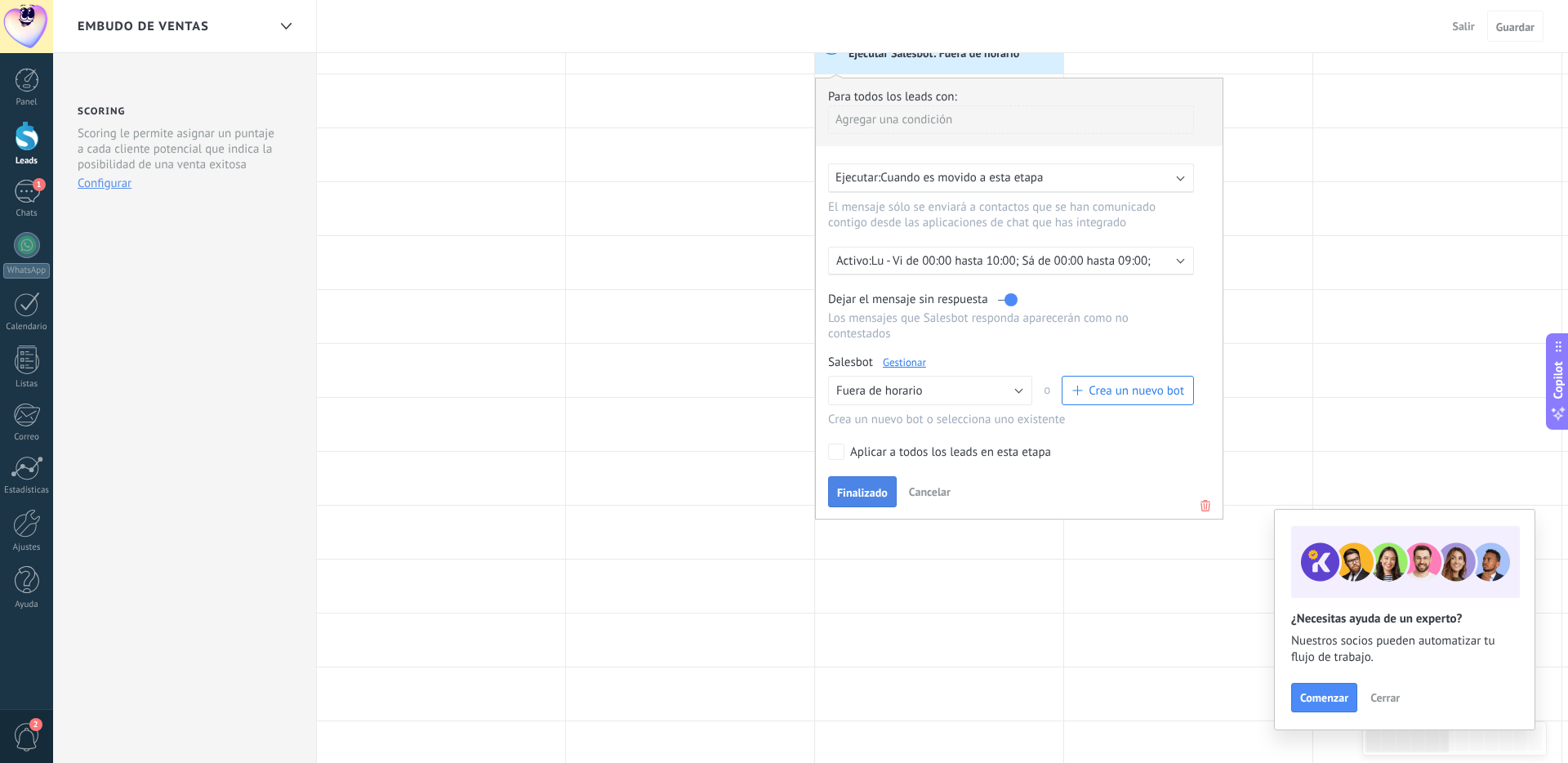
click at [848, 498] on span "Finalizado" at bounding box center [862, 492] width 51 height 11
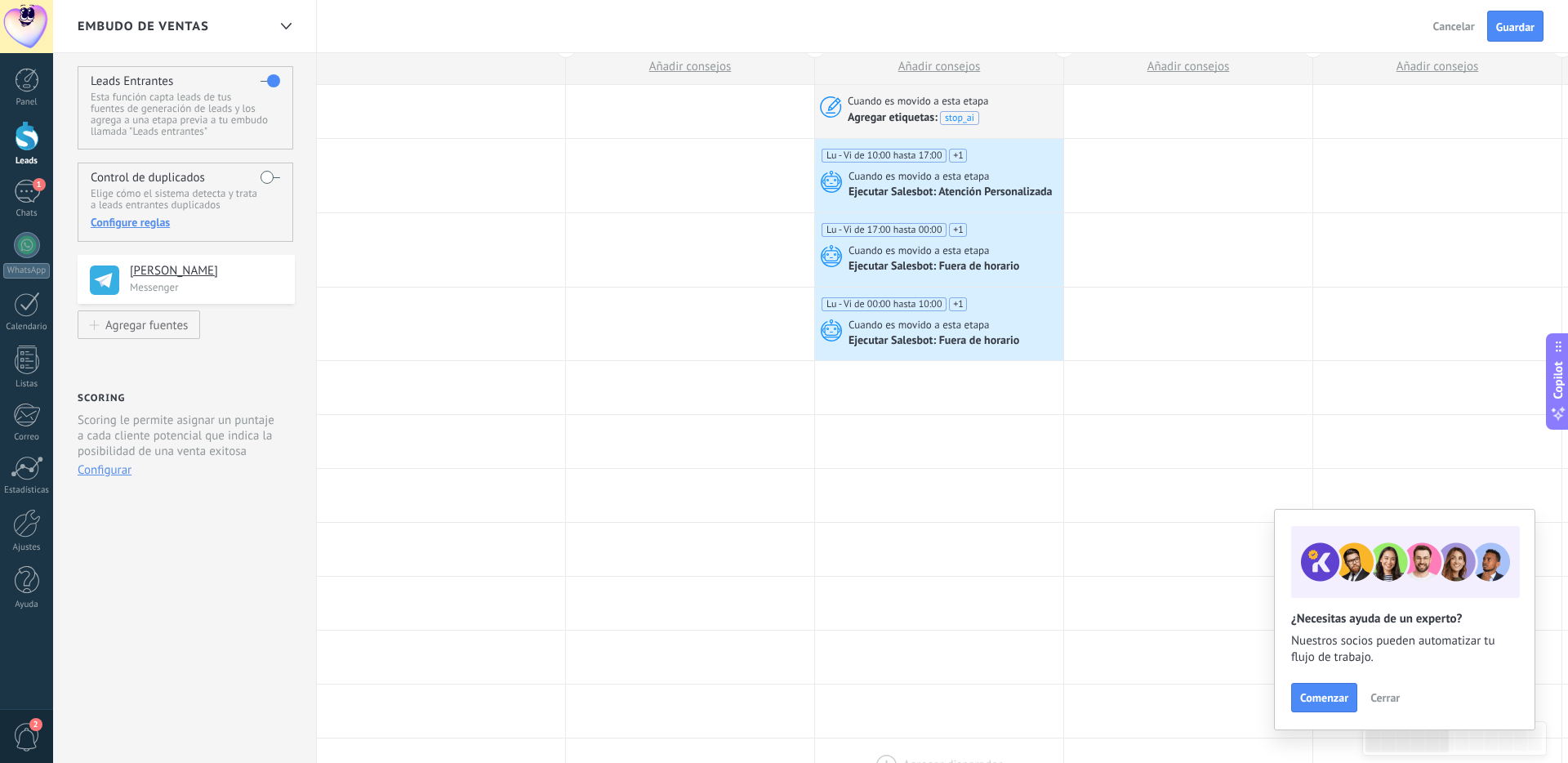
scroll to position [0, 0]
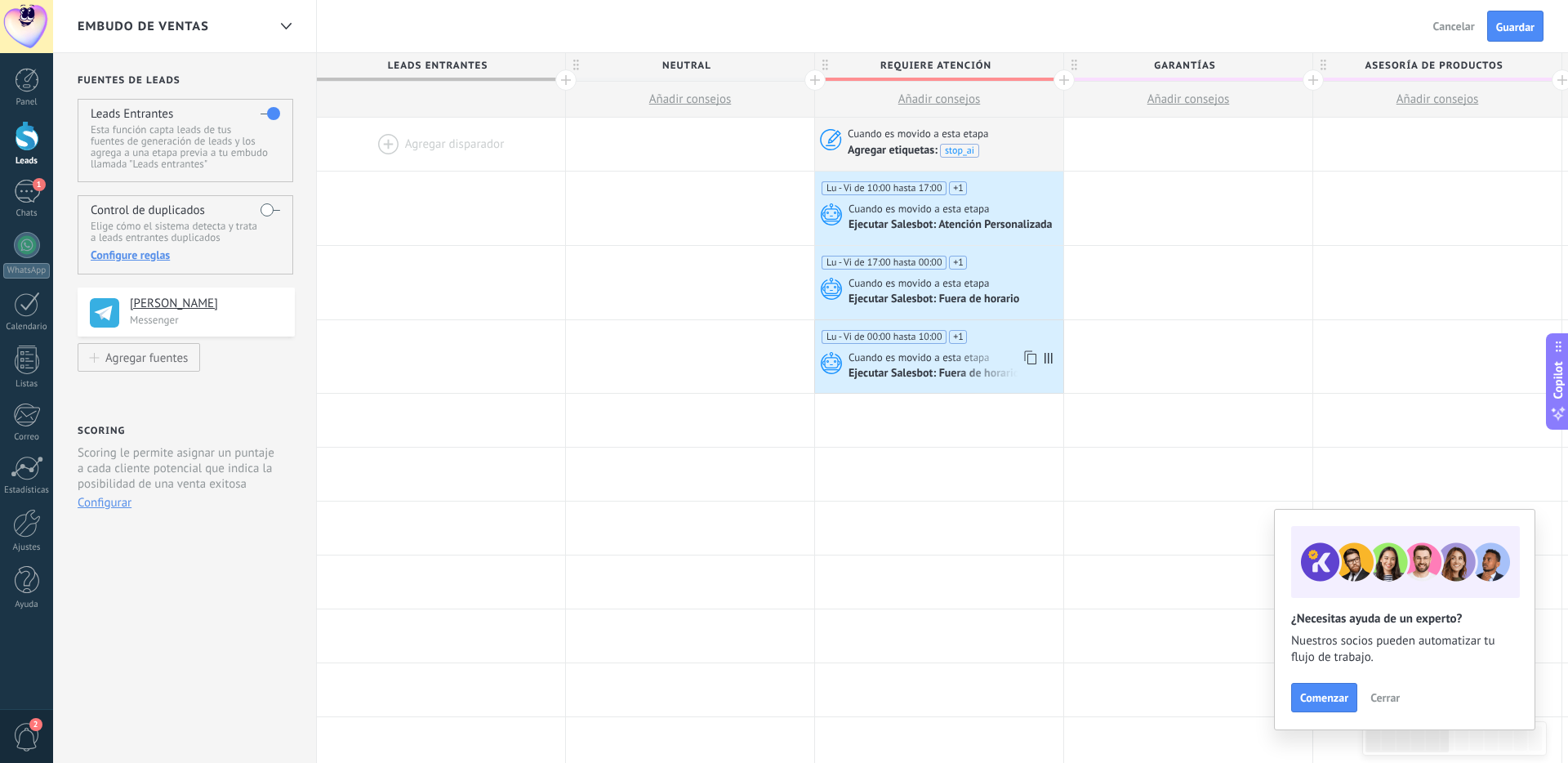
click at [947, 337] on span "Lu - Vi de 00:00 hasta 10:00" at bounding box center [884, 337] width 125 height 14
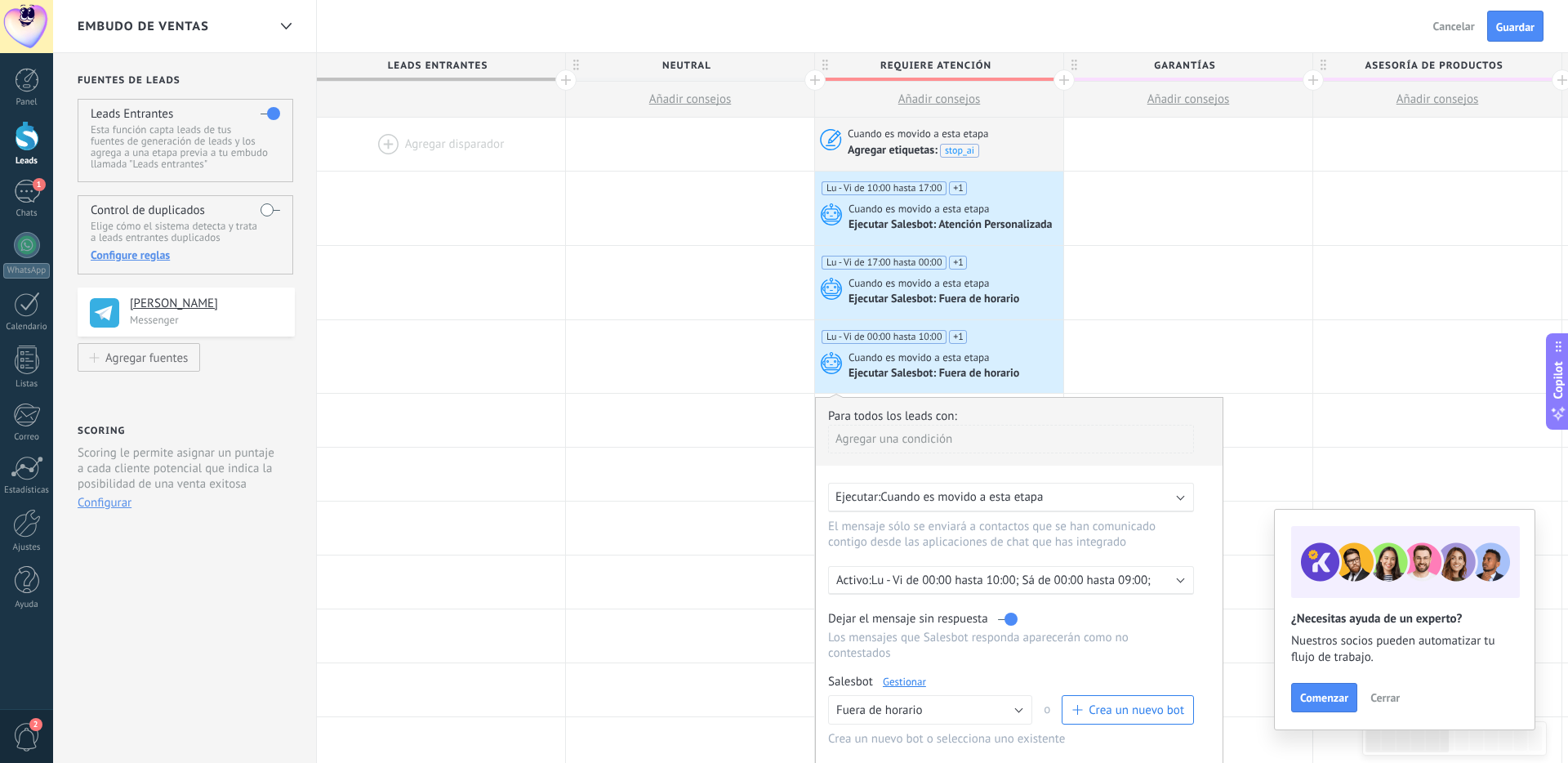
click at [1003, 355] on div "Cuando es movido a esta etapa" at bounding box center [954, 357] width 211 height 15
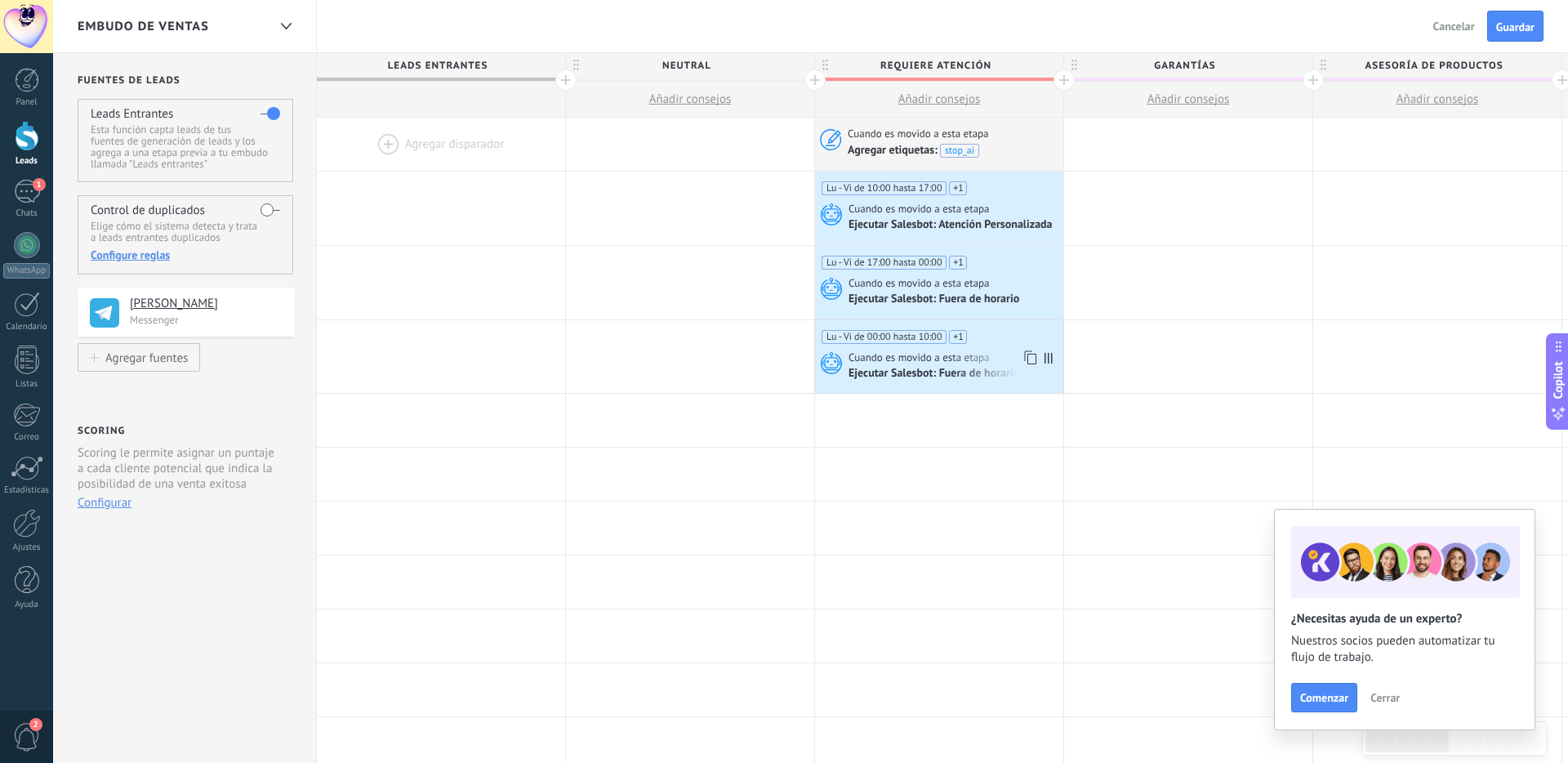
click at [981, 362] on span "Cuando es movido a esta etapa" at bounding box center [921, 357] width 144 height 15
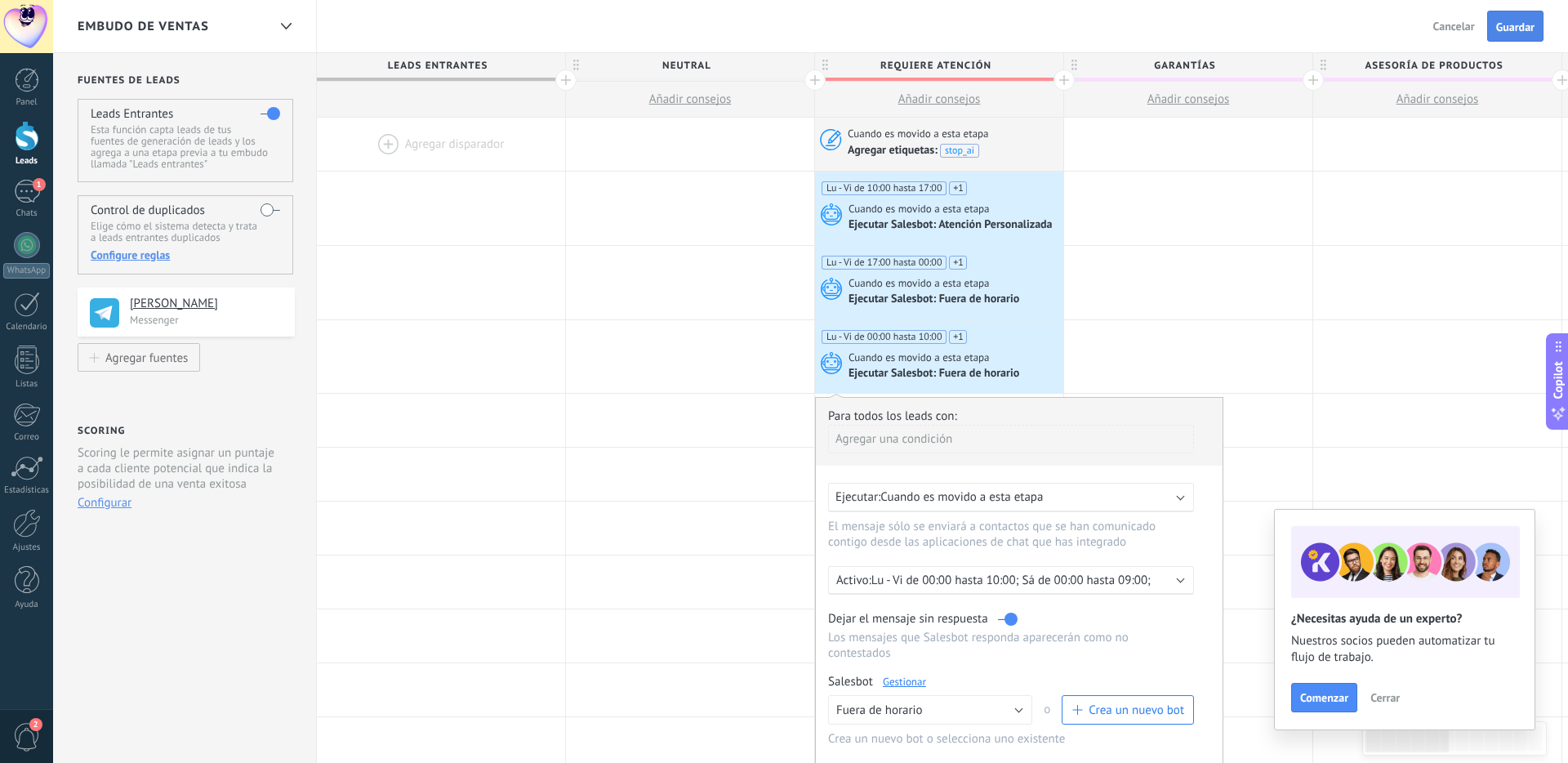
click at [1114, 35] on button "Guardar" at bounding box center [1515, 26] width 56 height 31
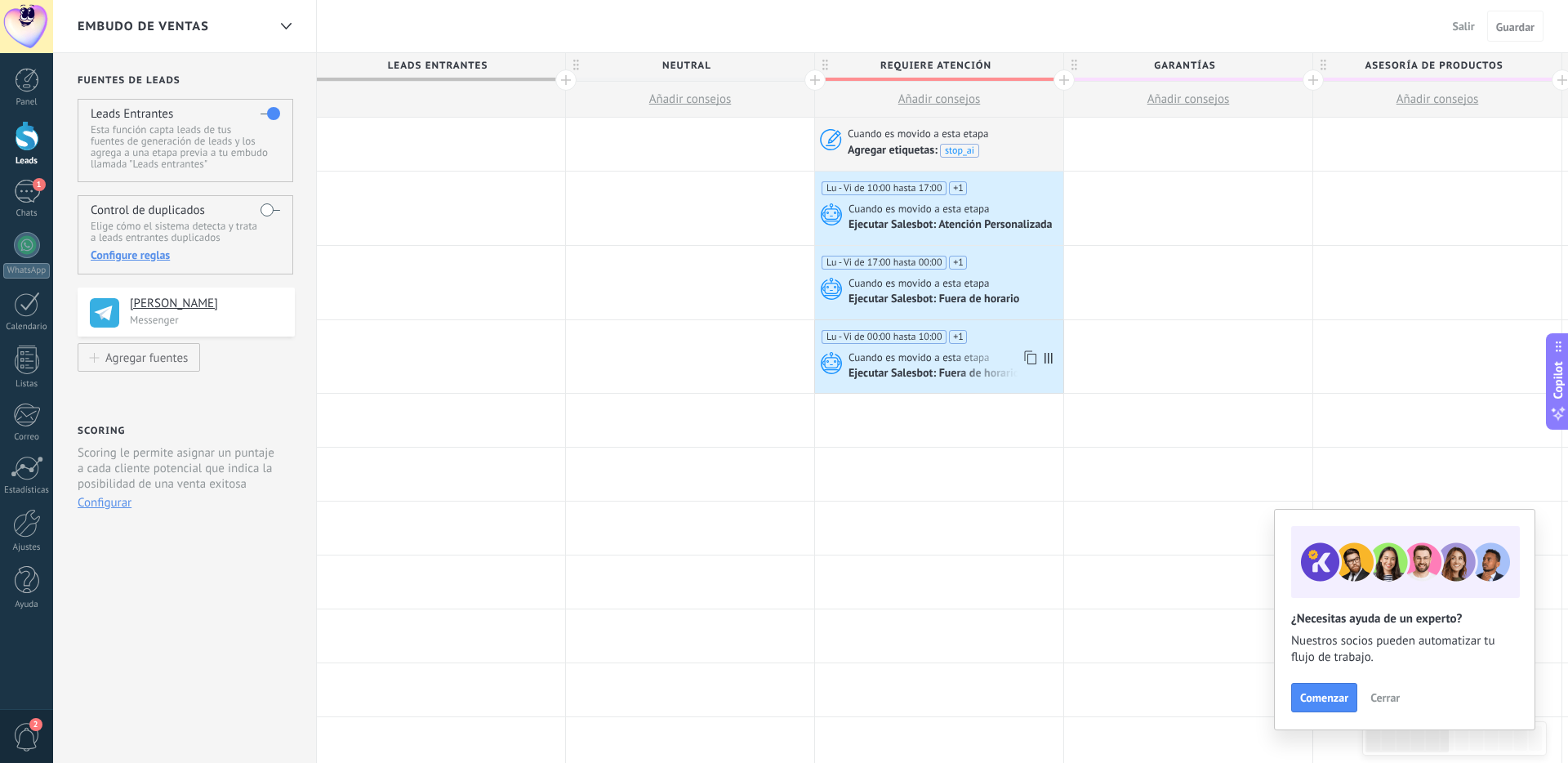
click at [1027, 360] on use at bounding box center [1031, 358] width 12 height 14
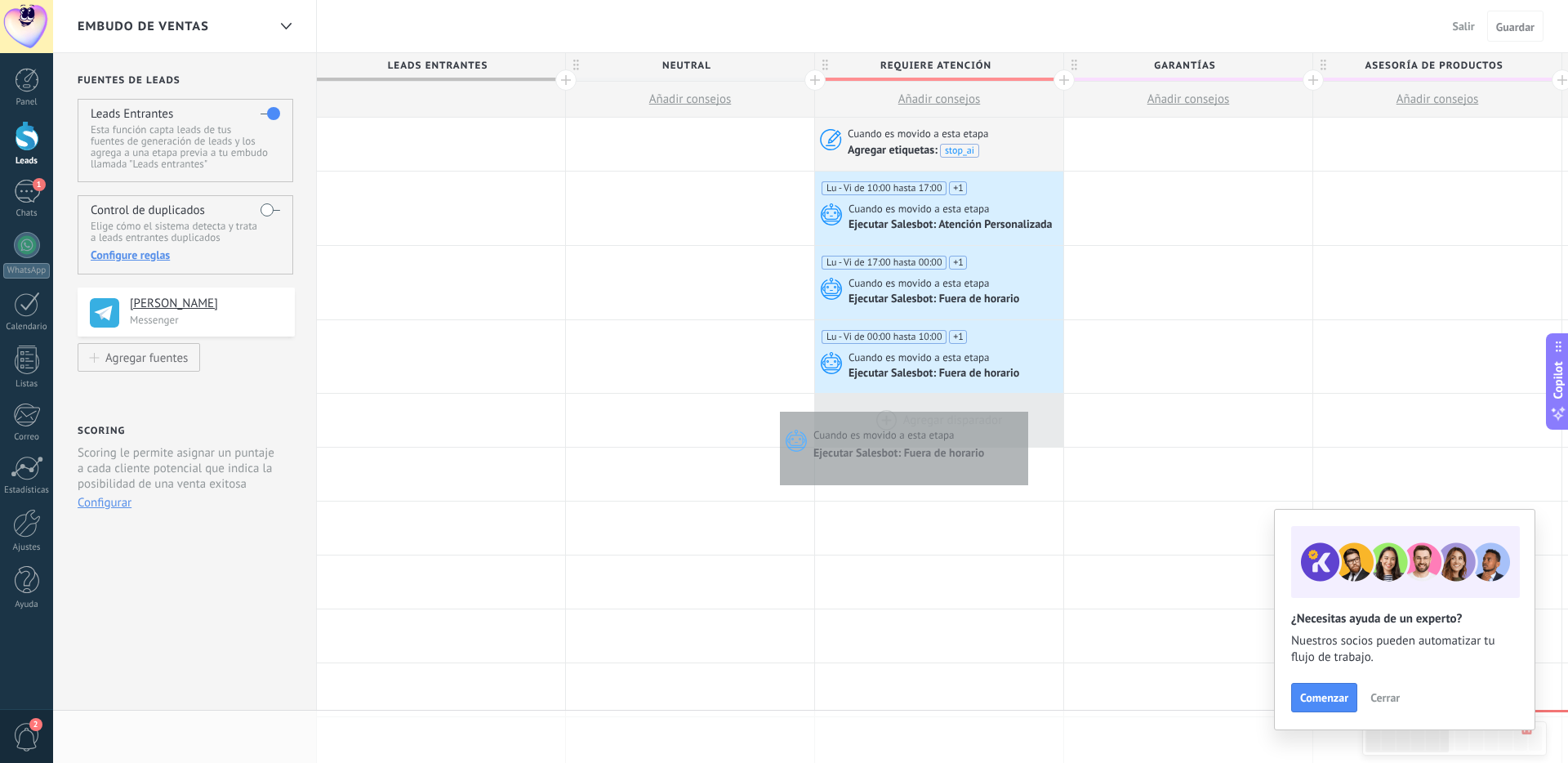
click at [1025, 410] on div at bounding box center [939, 420] width 248 height 53
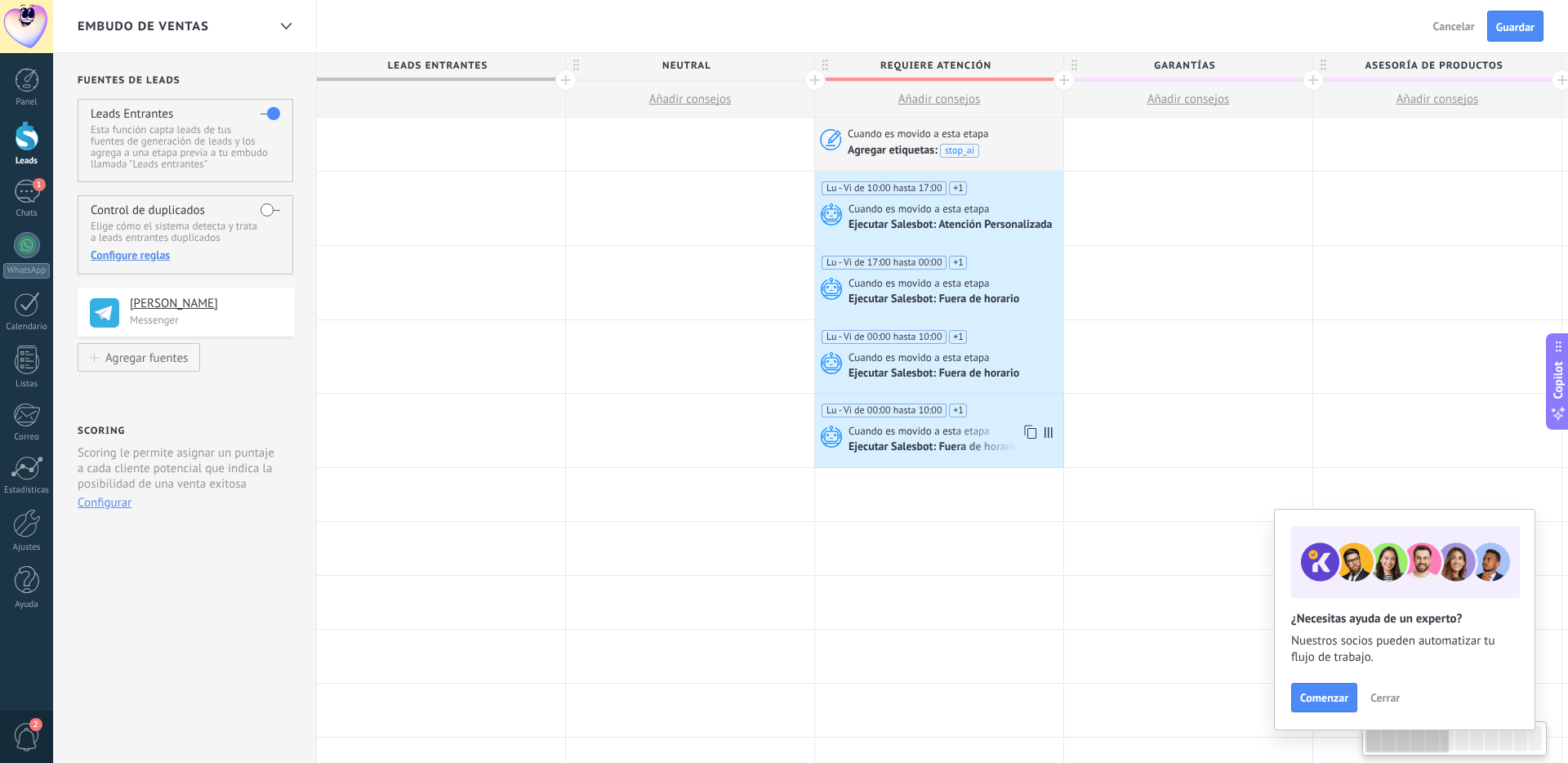
click at [971, 447] on div "Ejecutar Salesbot: Fuera de horario" at bounding box center [935, 447] width 173 height 15
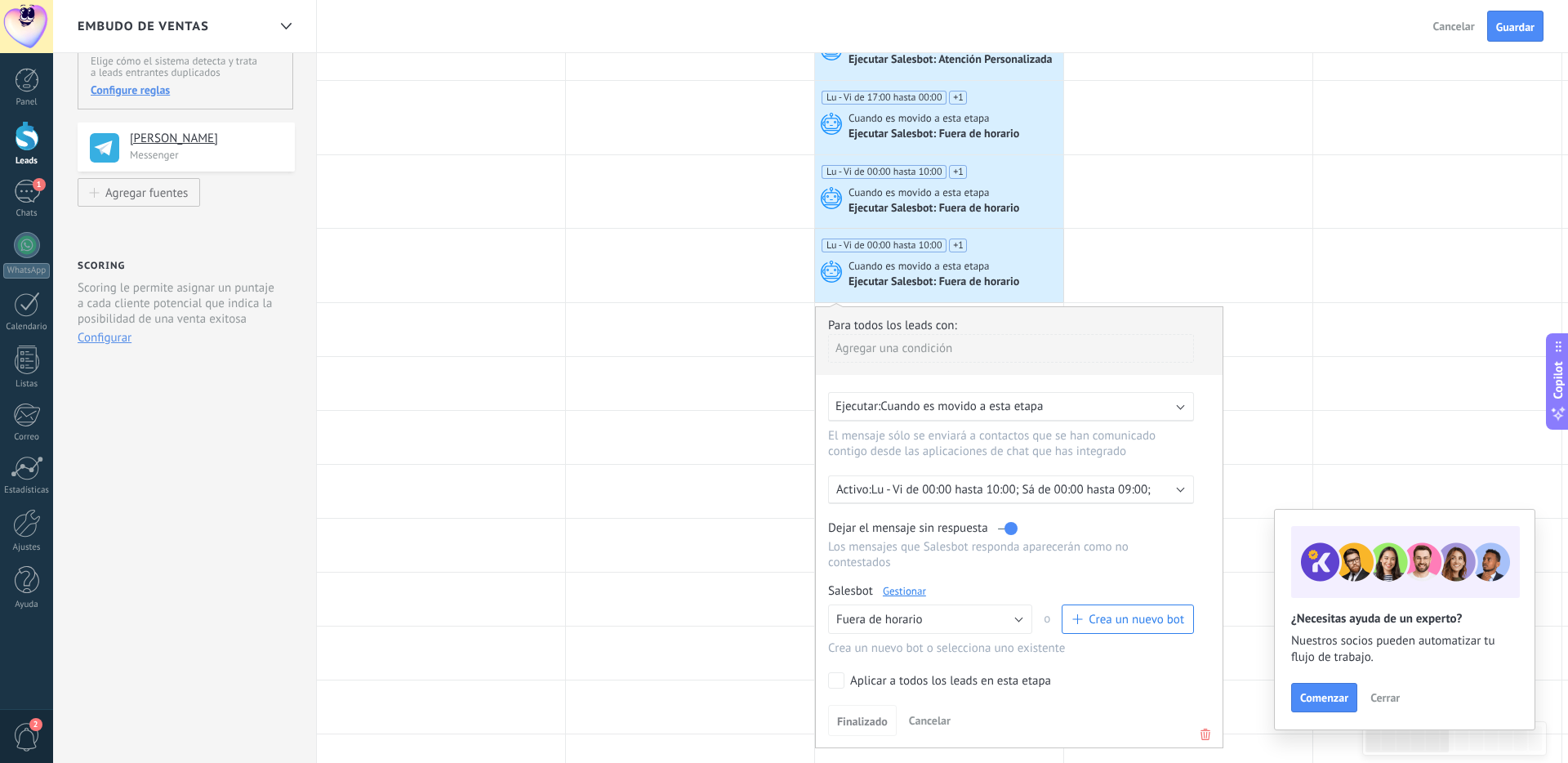
scroll to position [166, 0]
click at [993, 490] on p "Lu - Vi de 00:00 hasta 10:00; Sá de 00:00 hasta 09:00;" at bounding box center [1014, 489] width 286 height 16
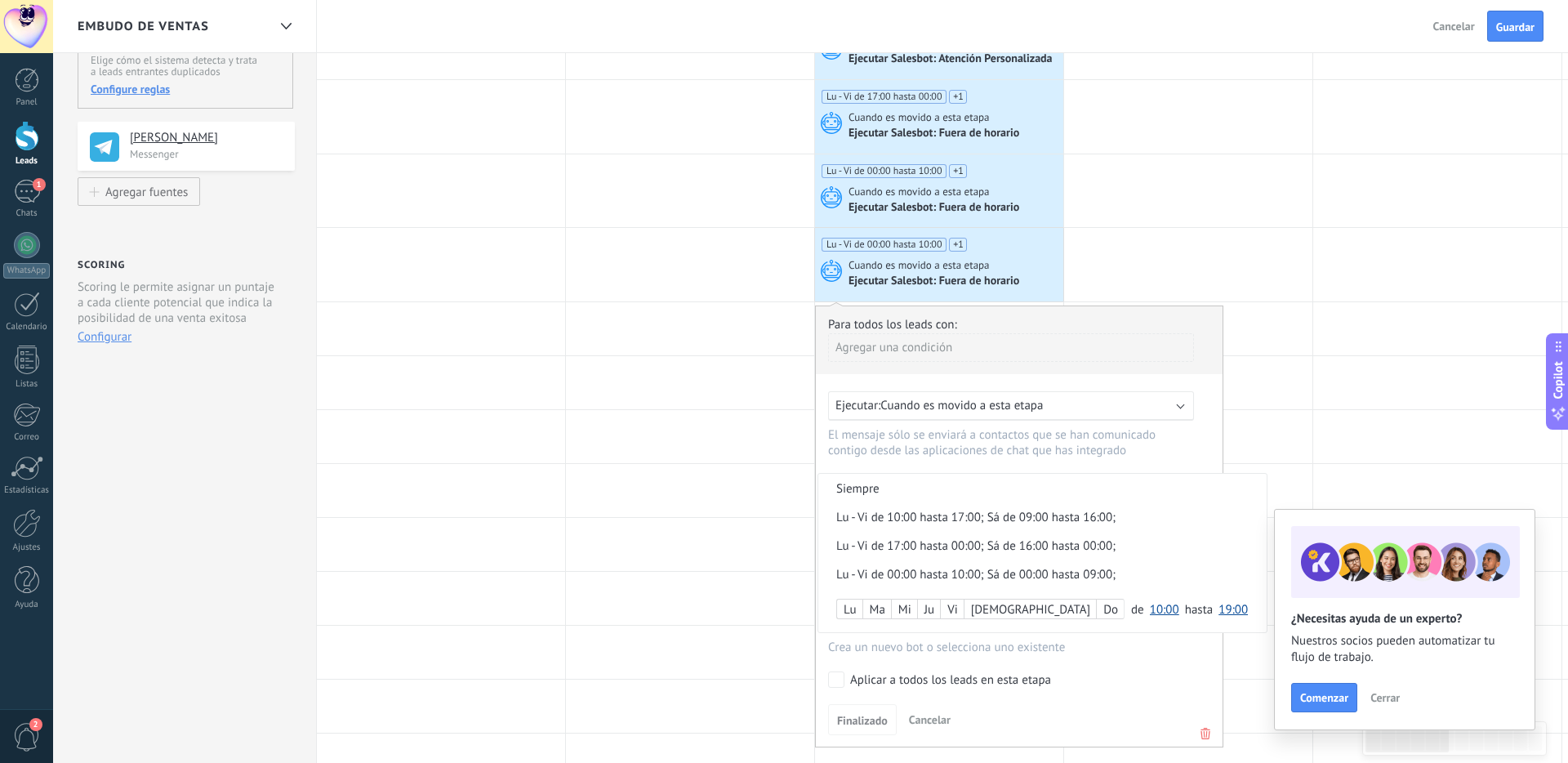
click at [1097, 612] on div "Do" at bounding box center [1110, 610] width 27 height 22
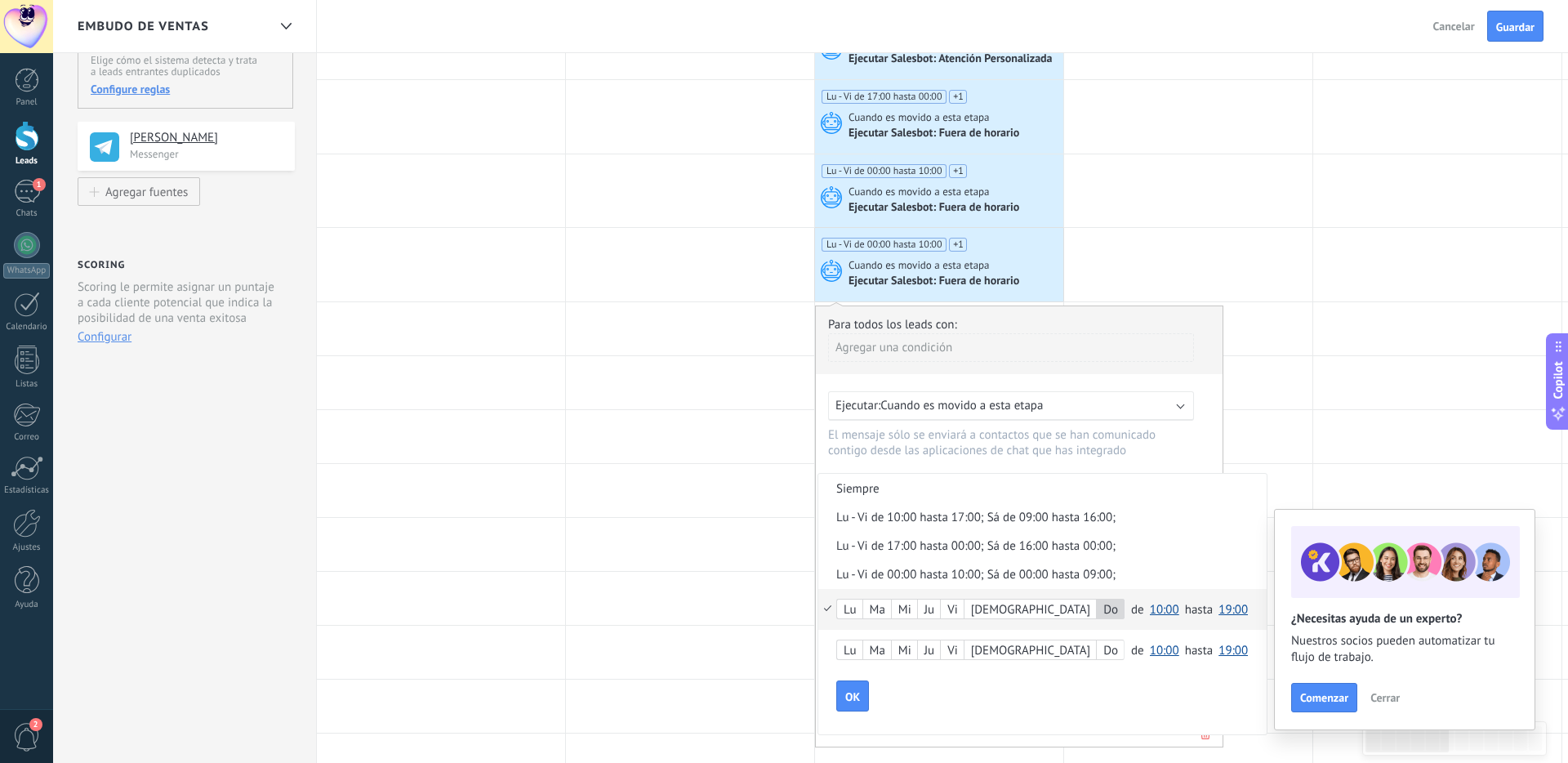
click at [1114, 610] on span "10:00" at bounding box center [1165, 610] width 29 height 16
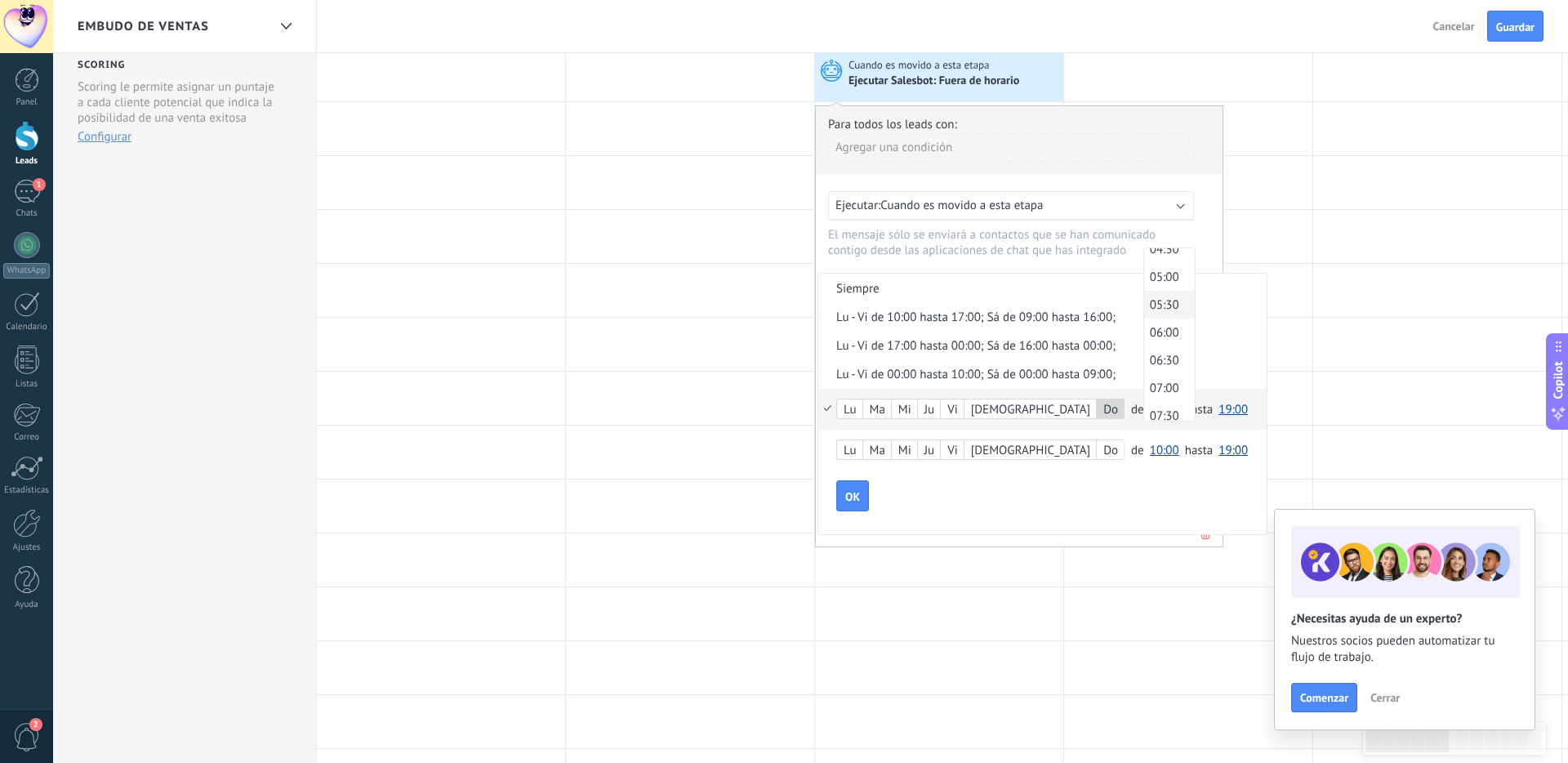
scroll to position [0, 0]
click at [1114, 266] on span "00:00" at bounding box center [1166, 262] width 46 height 16
click at [1114, 414] on span "19:00" at bounding box center [1233, 409] width 29 height 16
click at [1114, 417] on span "00:00" at bounding box center [1236, 409] width 46 height 16
click at [855, 498] on span "OK" at bounding box center [852, 496] width 15 height 11
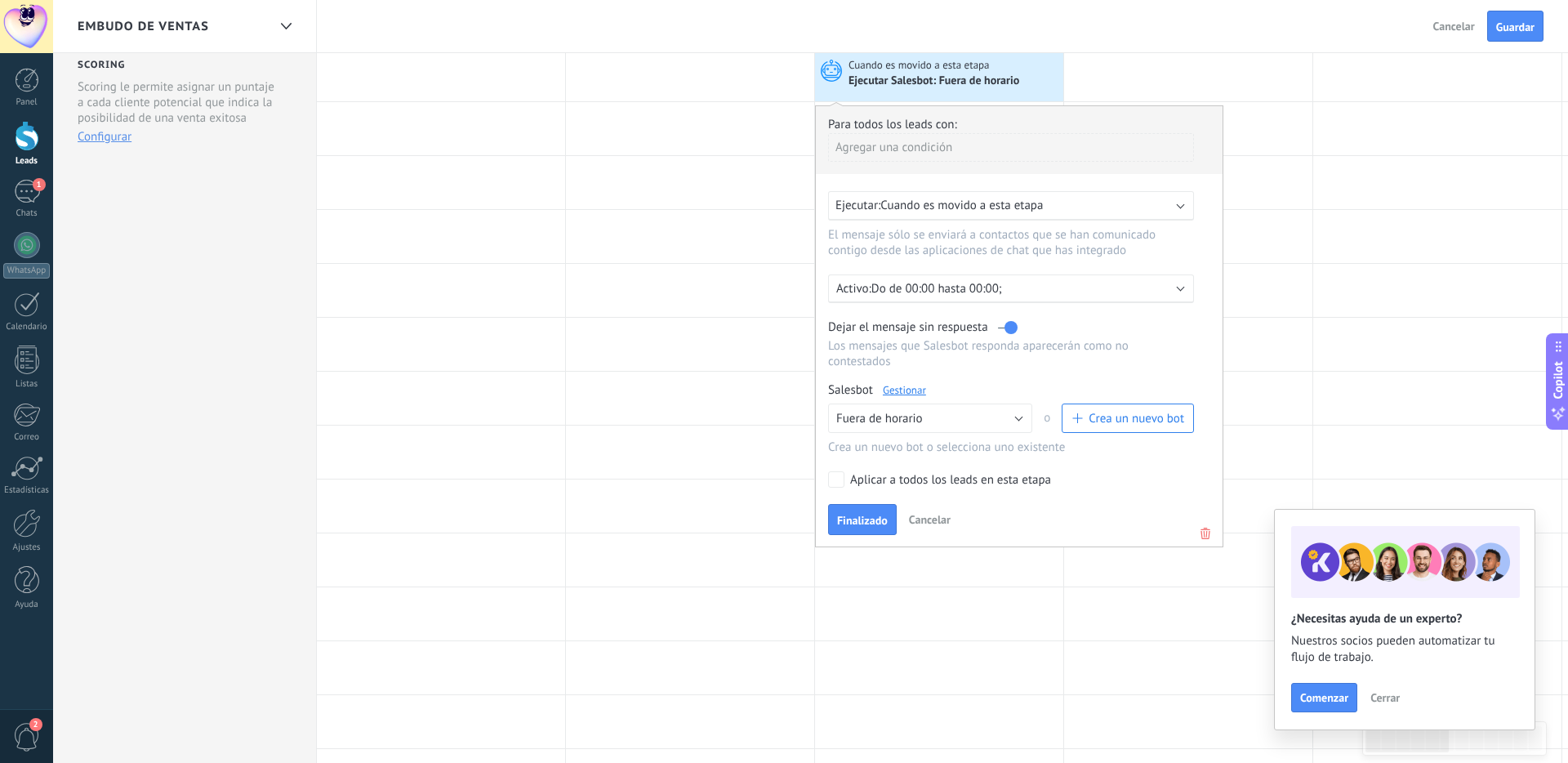
click at [878, 526] on span "Finalizado" at bounding box center [862, 520] width 51 height 11
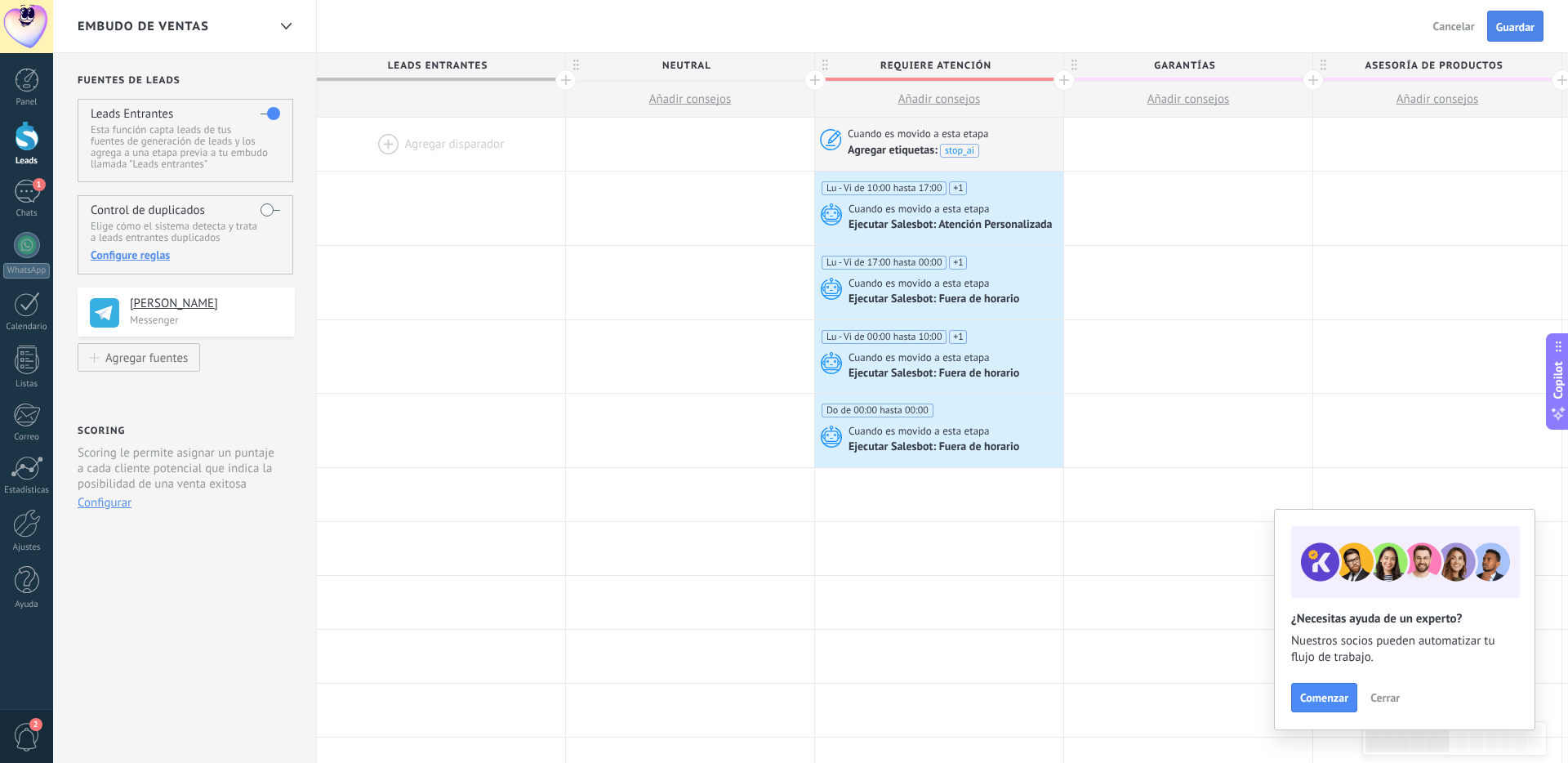
click at [1114, 29] on span "Guardar" at bounding box center [1515, 27] width 38 height 11
click at [1114, 30] on span "Salir" at bounding box center [1463, 26] width 22 height 15
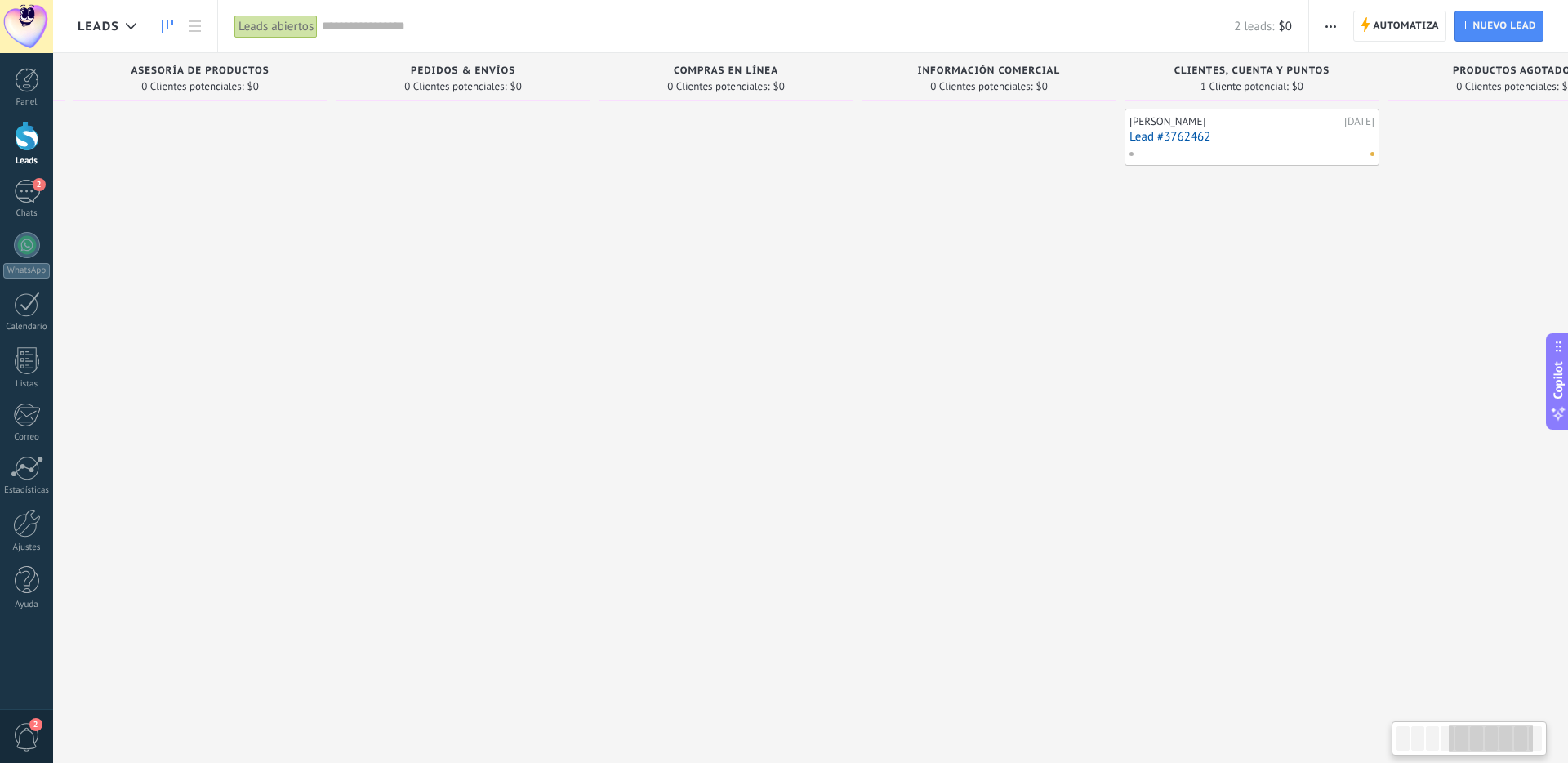
scroll to position [0, 1164]
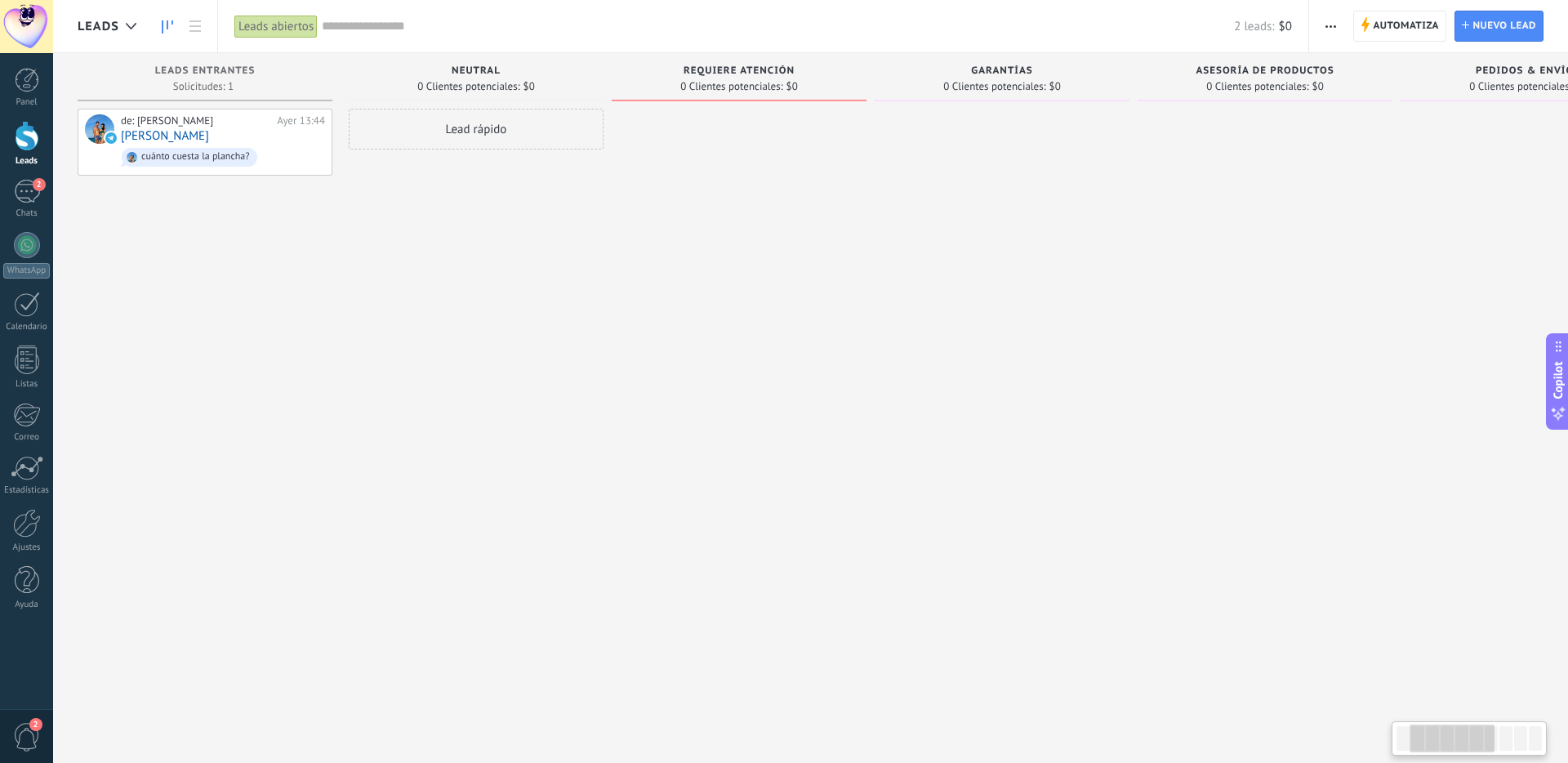
scroll to position [0, 1164]
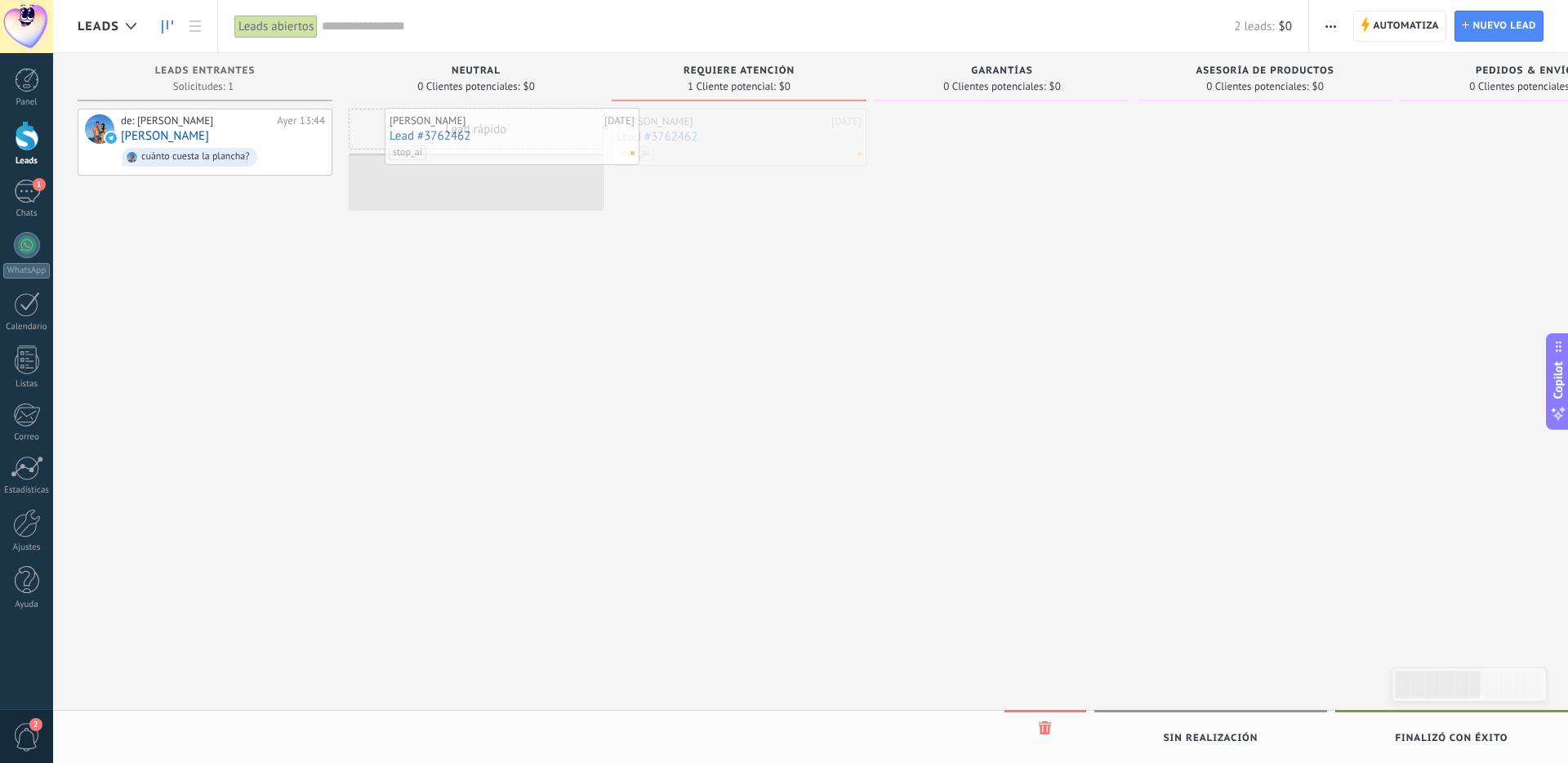
drag, startPoint x: 729, startPoint y: 151, endPoint x: 502, endPoint y: 151, distance: 227.0
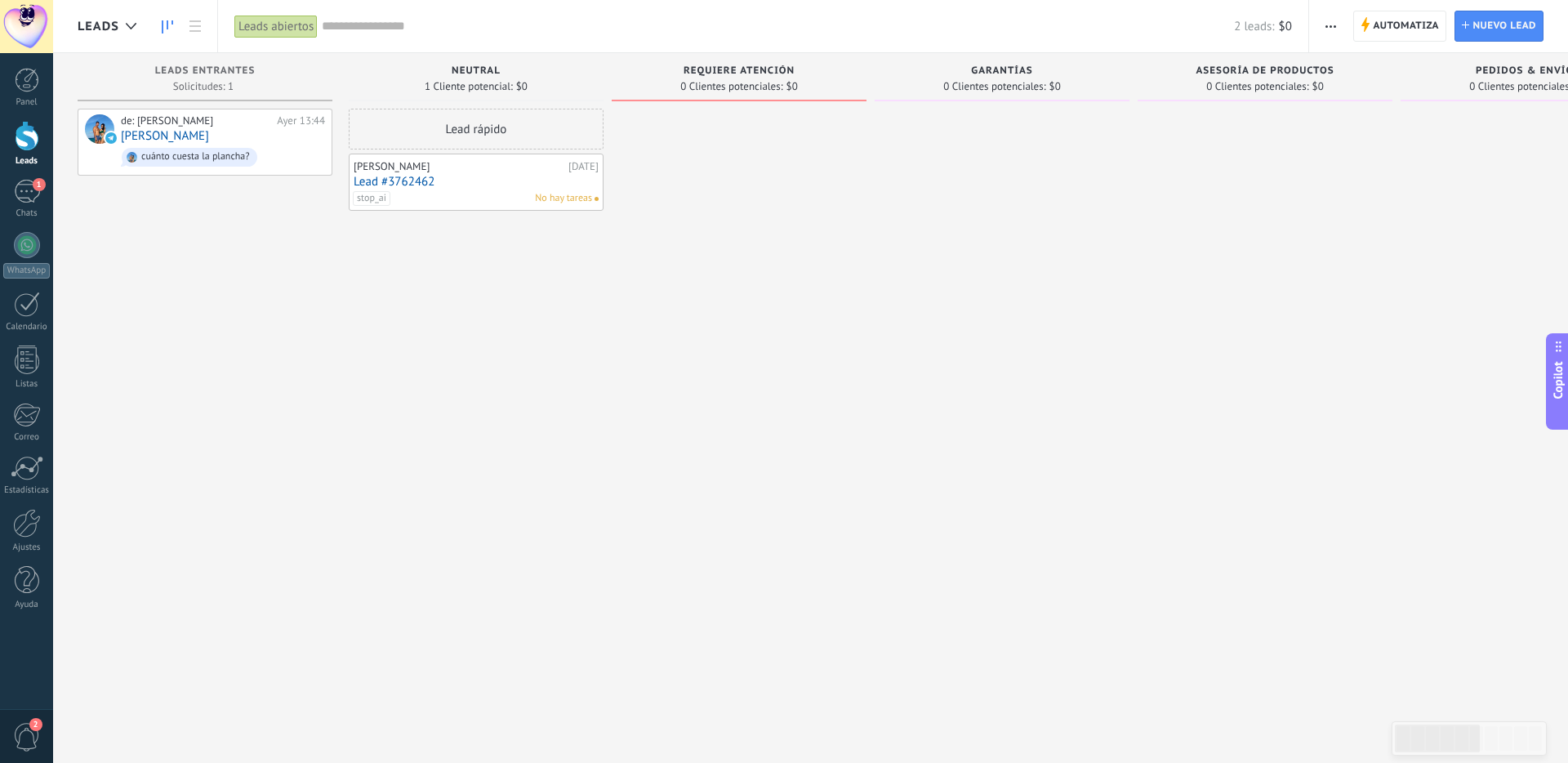
click at [477, 177] on link "Lead #3762462" at bounding box center [476, 182] width 245 height 14
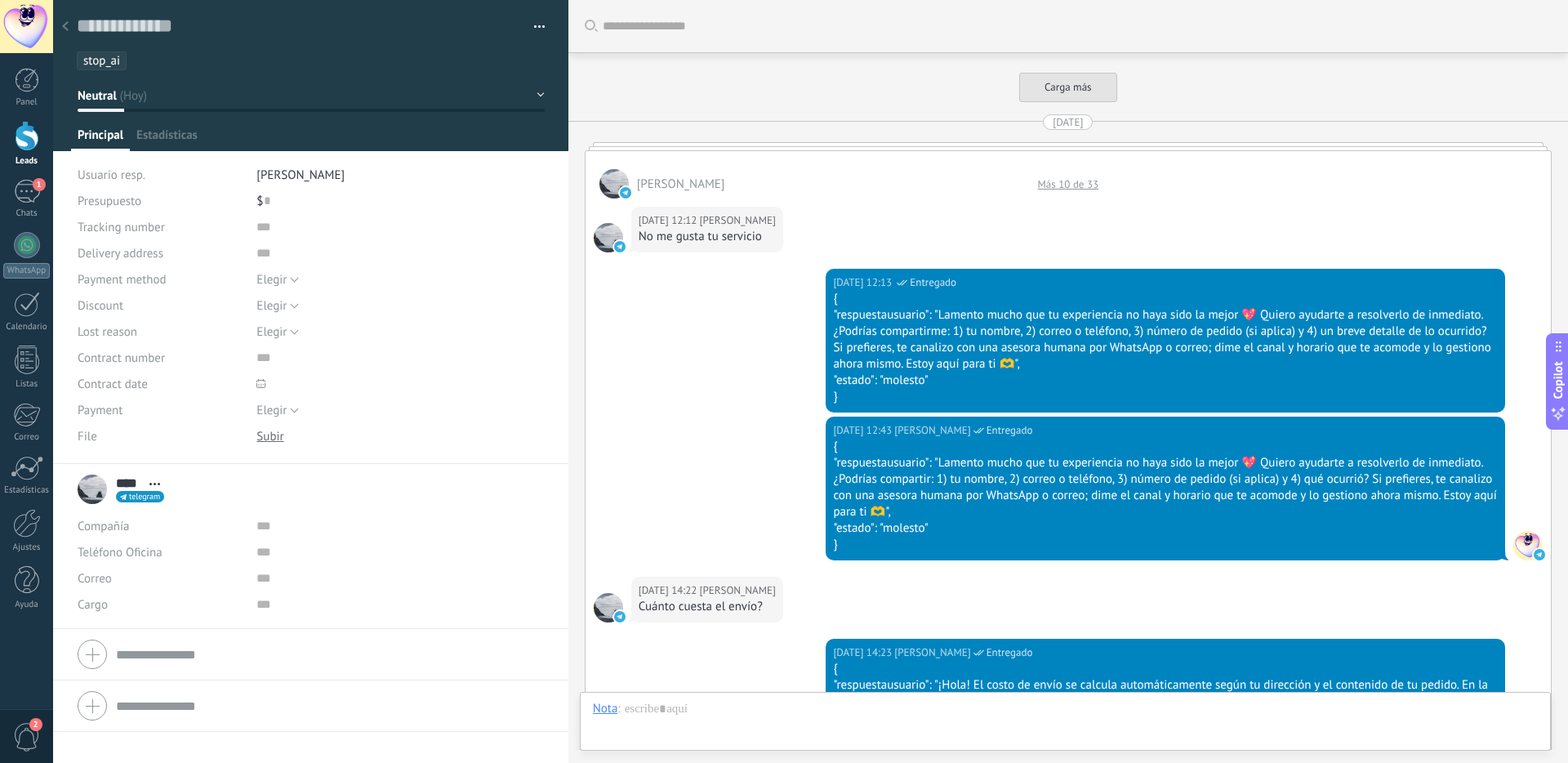
scroll to position [5776, 0]
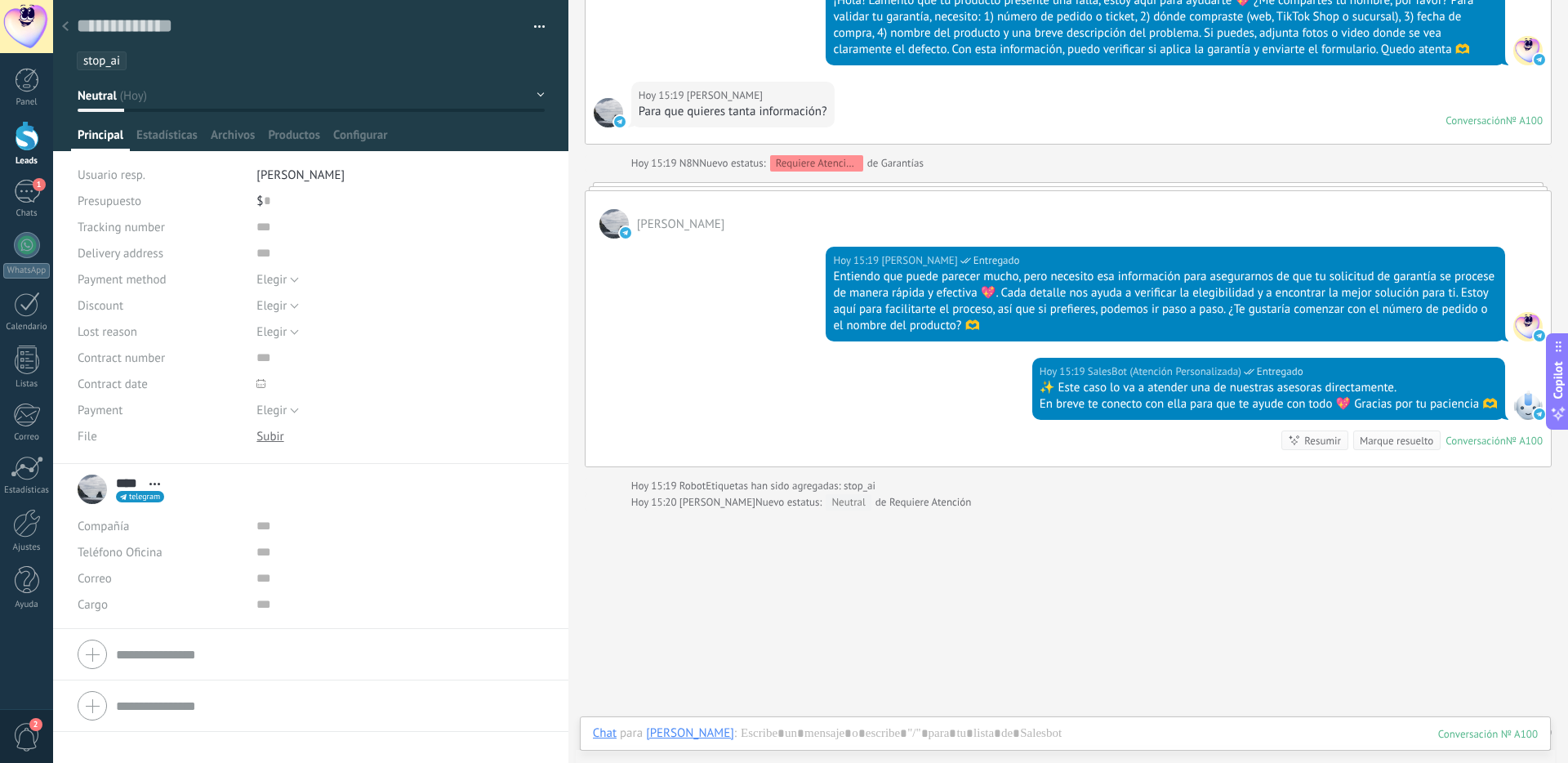
click at [136, 59] on ul "stop_ai" at bounding box center [308, 61] width 466 height 22
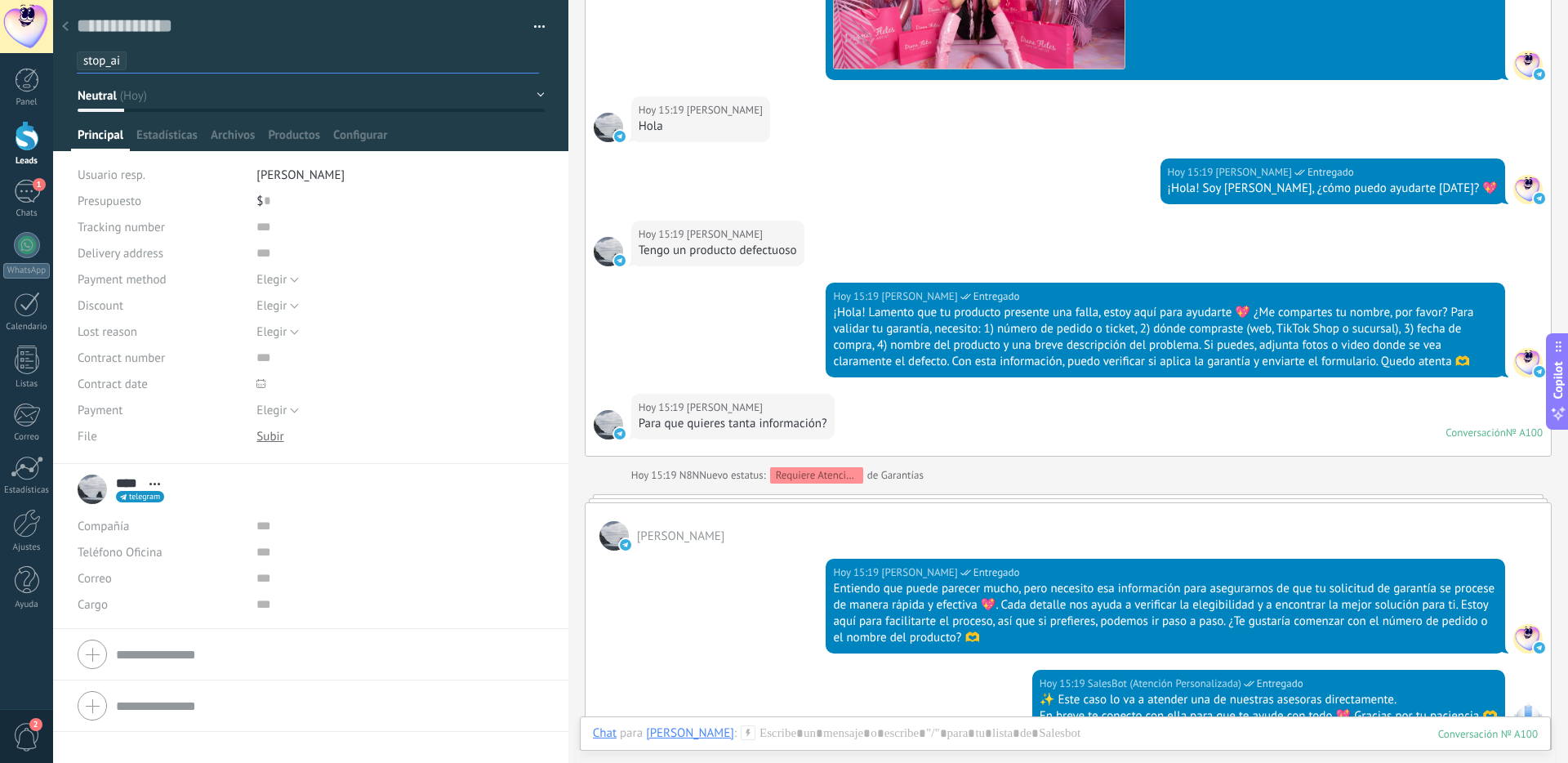
scroll to position [6088, 0]
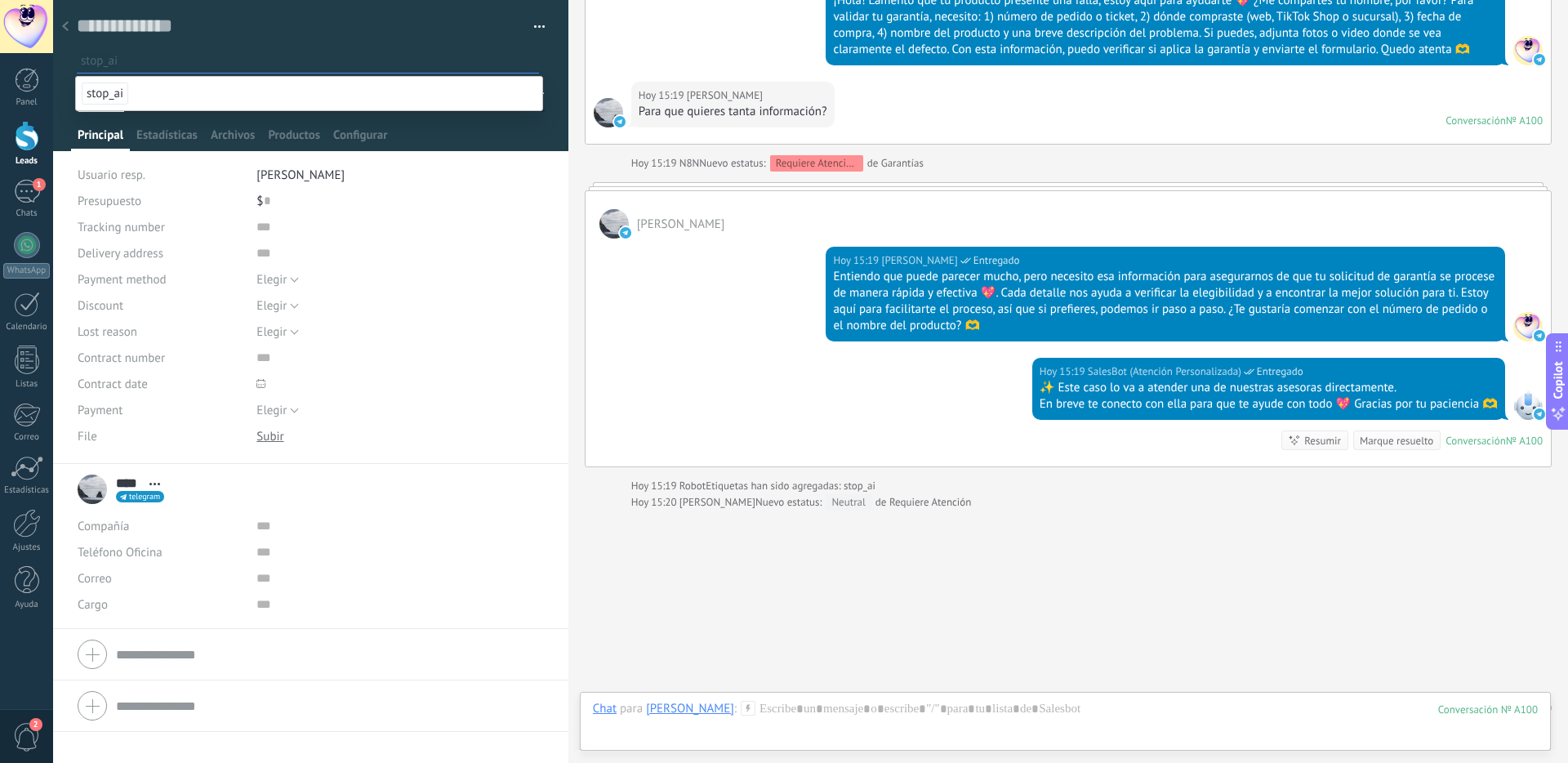
click at [67, 30] on use at bounding box center [66, 26] width 7 height 10
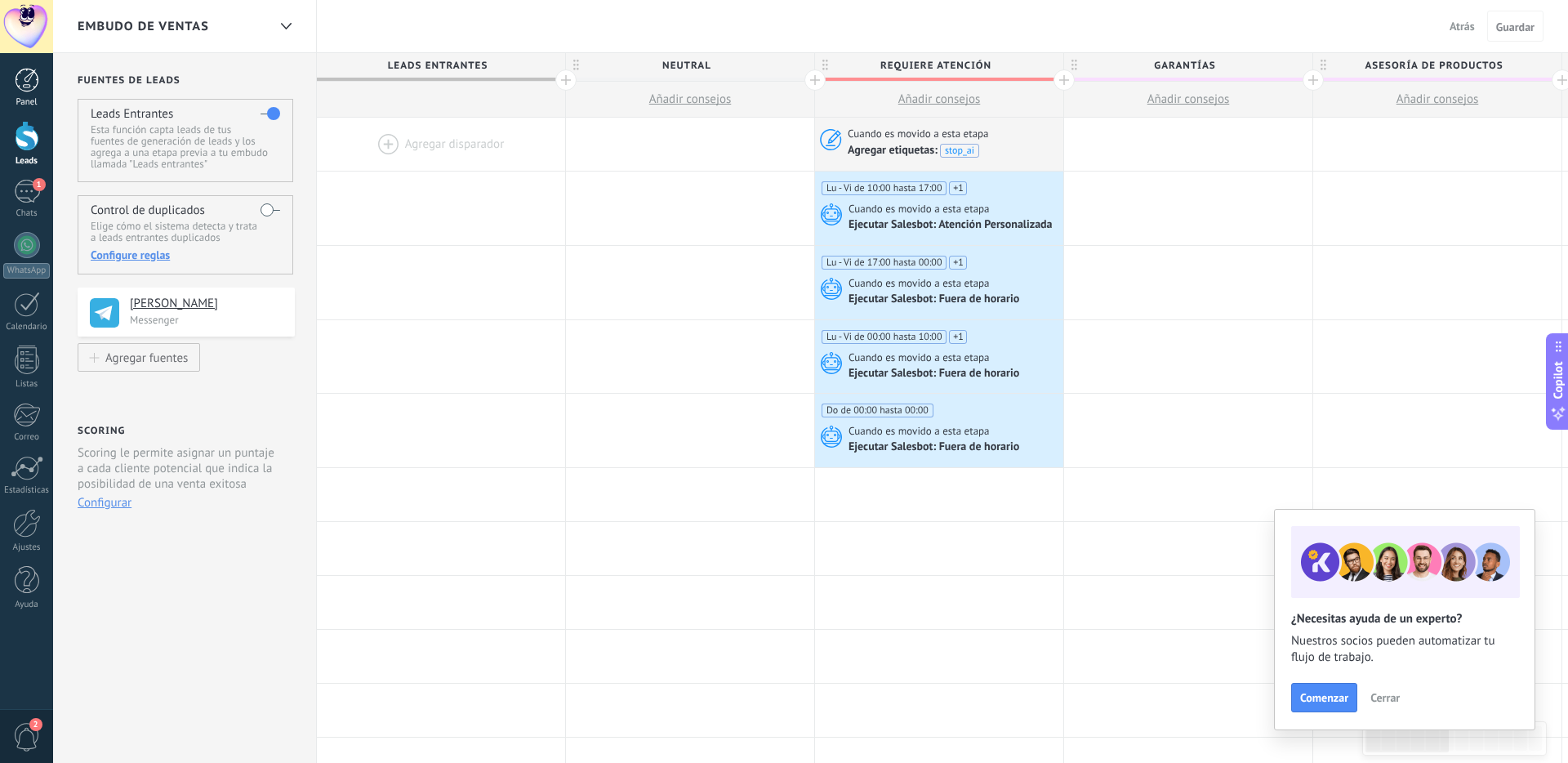
click at [18, 83] on div at bounding box center [27, 80] width 24 height 24
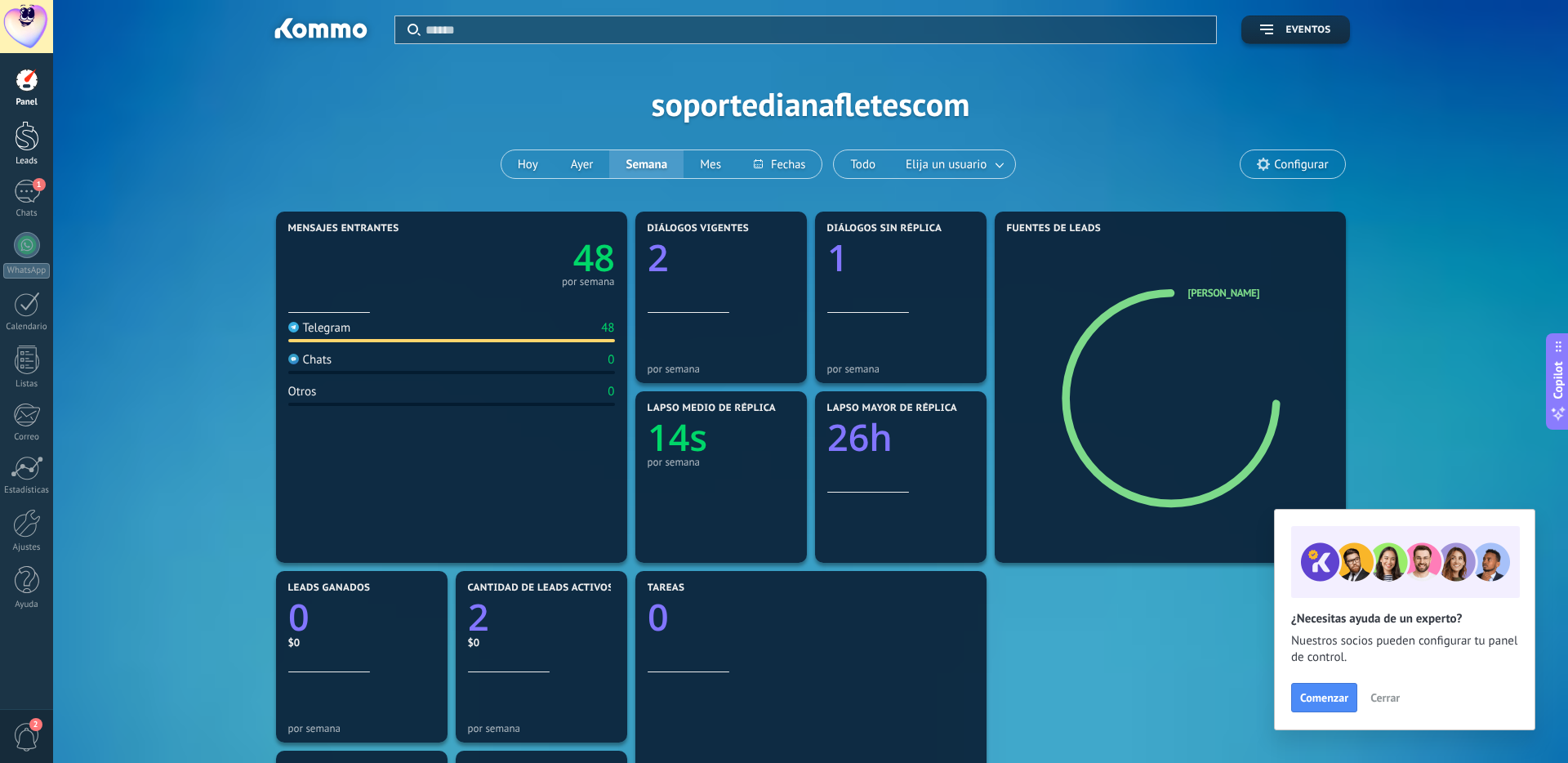
click at [28, 154] on link "Leads" at bounding box center [26, 144] width 53 height 46
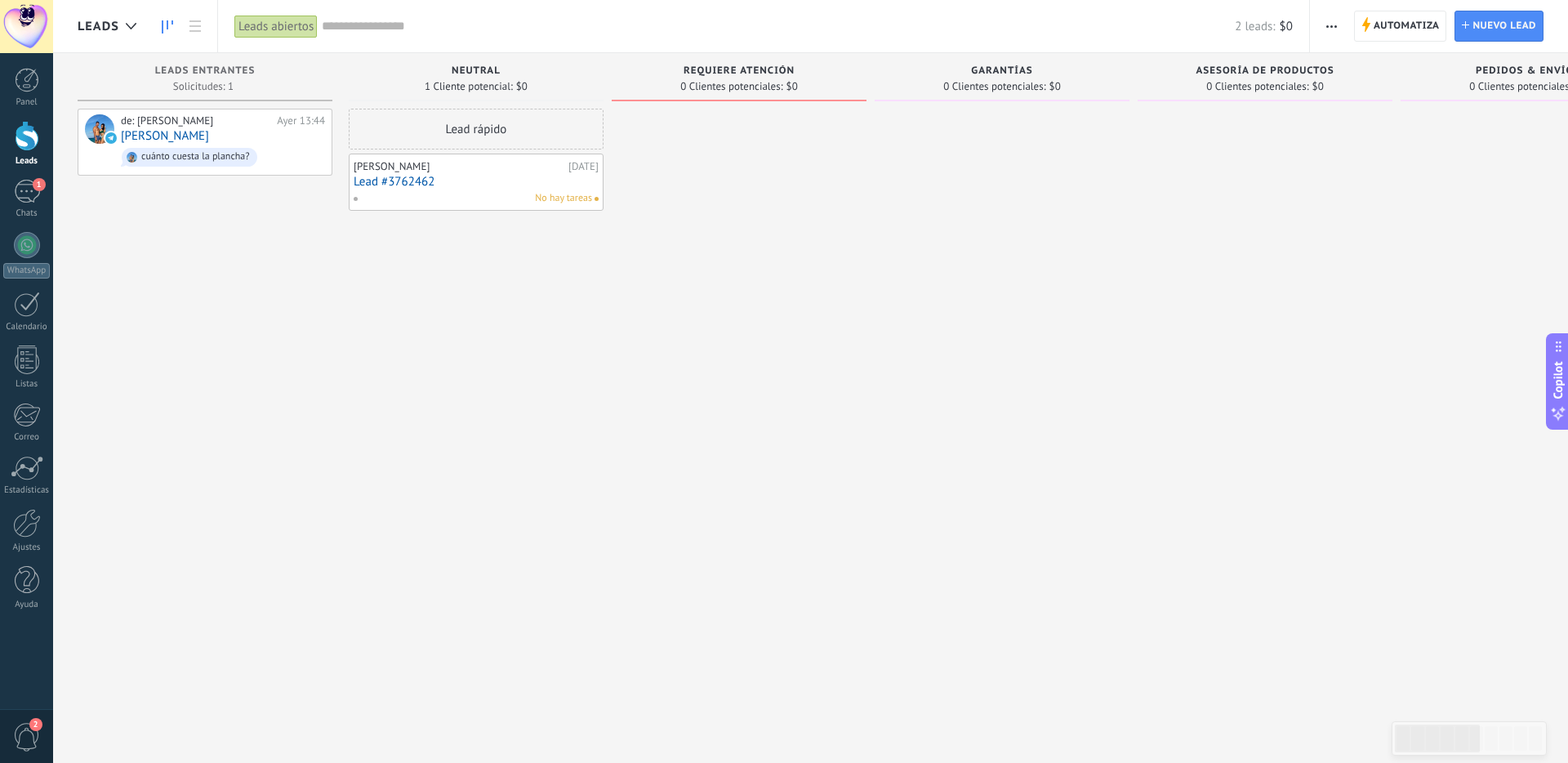
click at [1329, 29] on span "button" at bounding box center [1332, 26] width 10 height 31
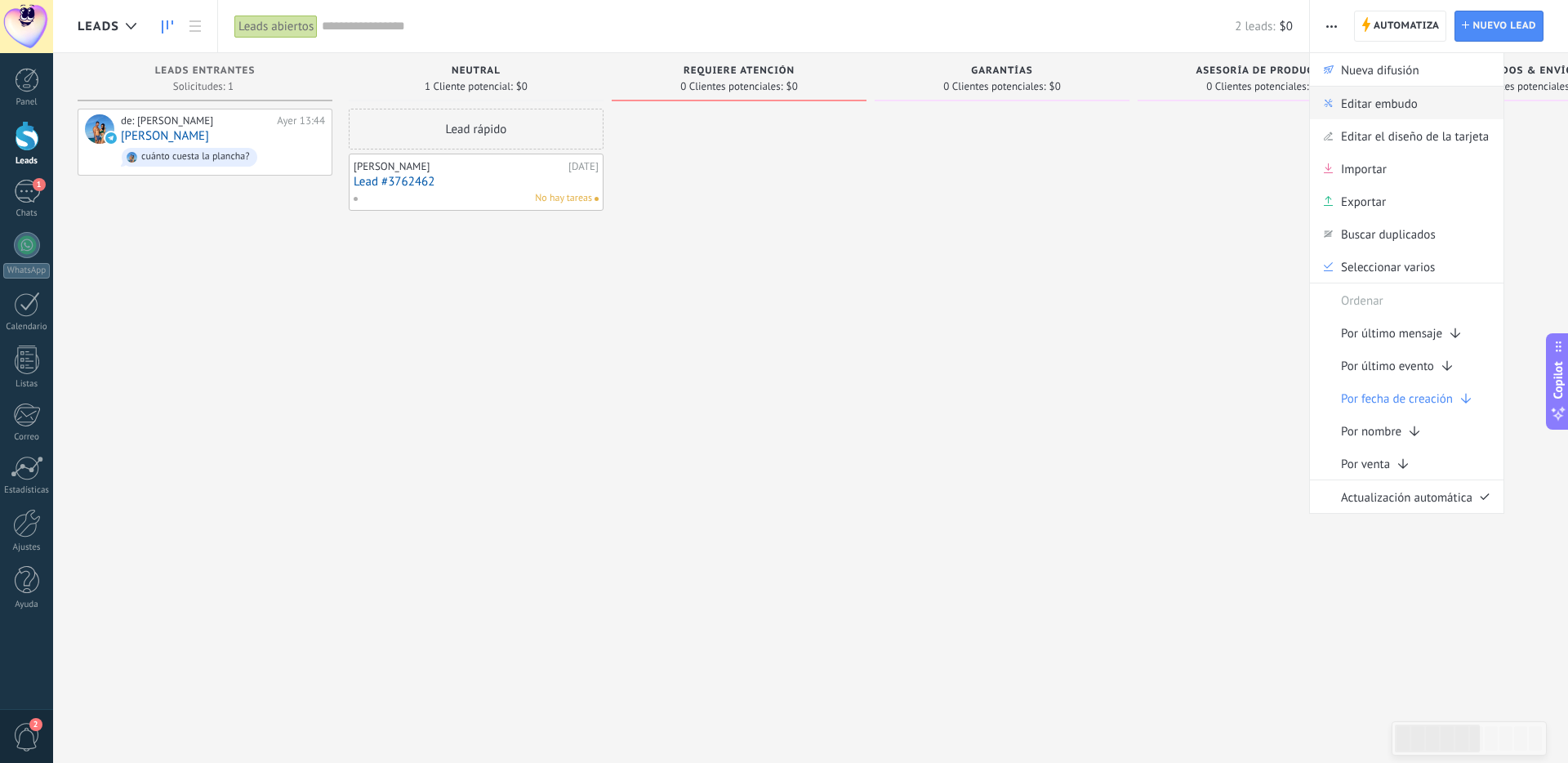
click at [1370, 95] on span "Editar embudo" at bounding box center [1379, 103] width 77 height 33
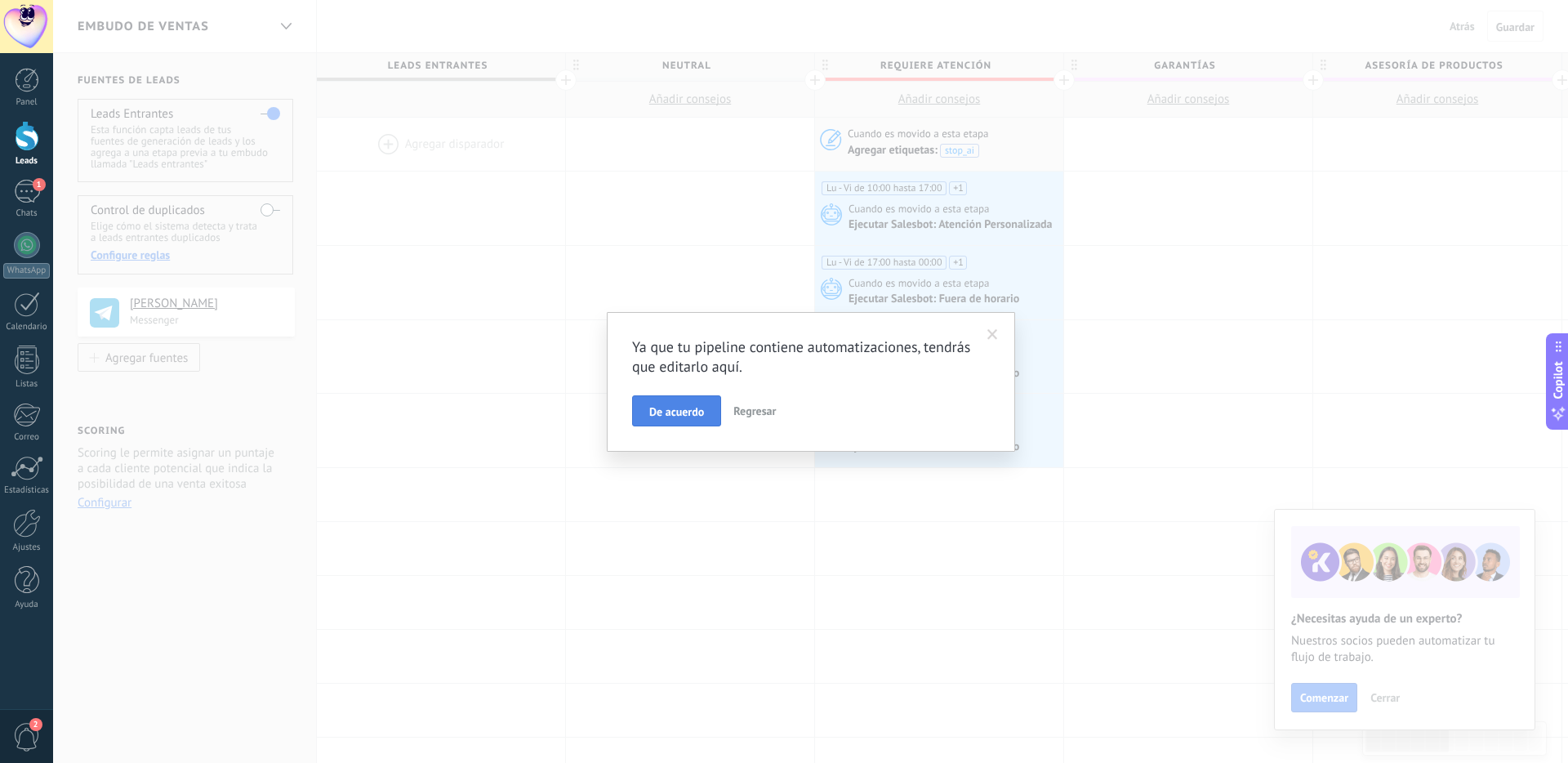
click at [649, 412] on span "De acuerdo" at bounding box center [676, 411] width 55 height 11
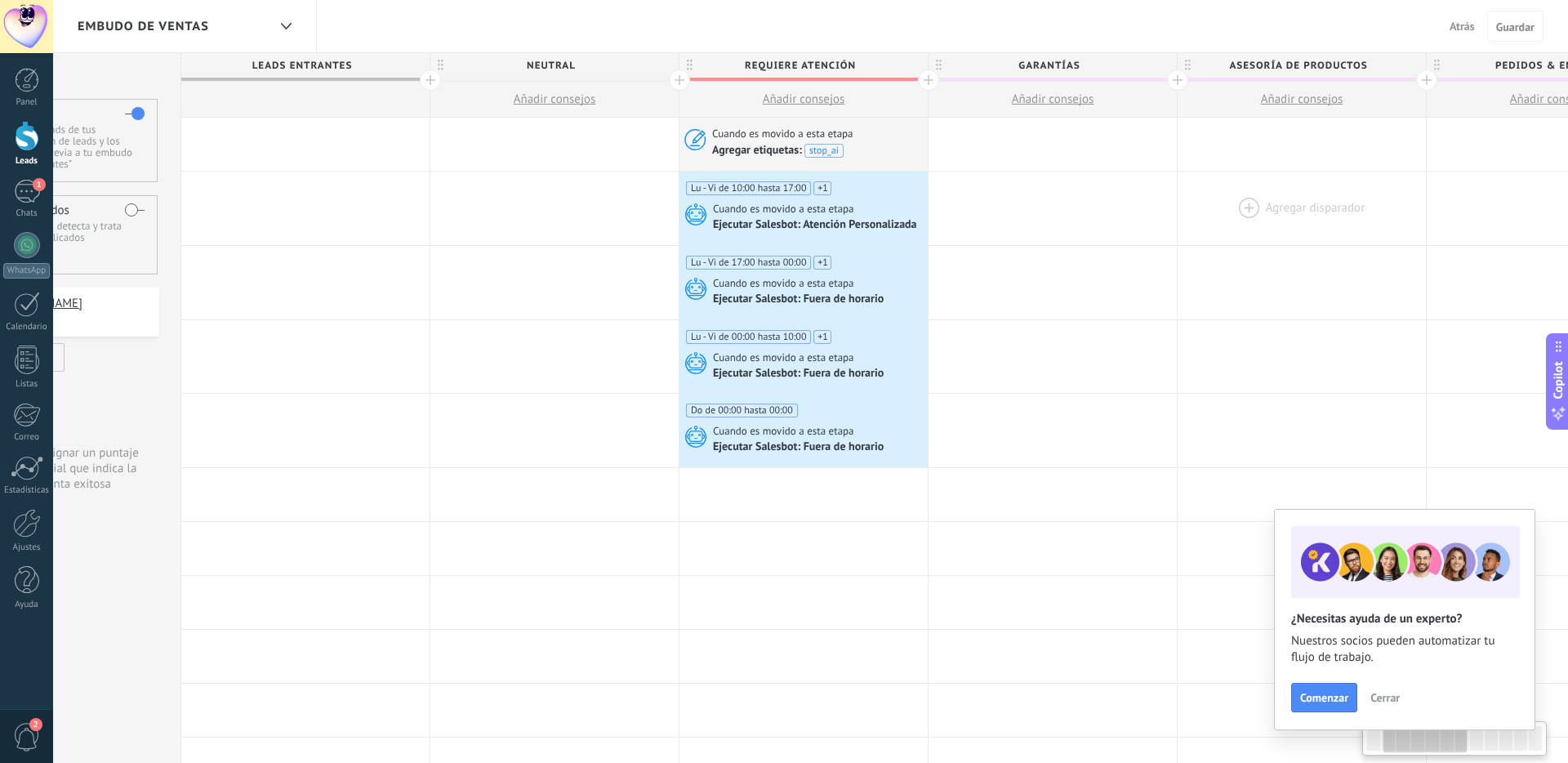
scroll to position [0, 342]
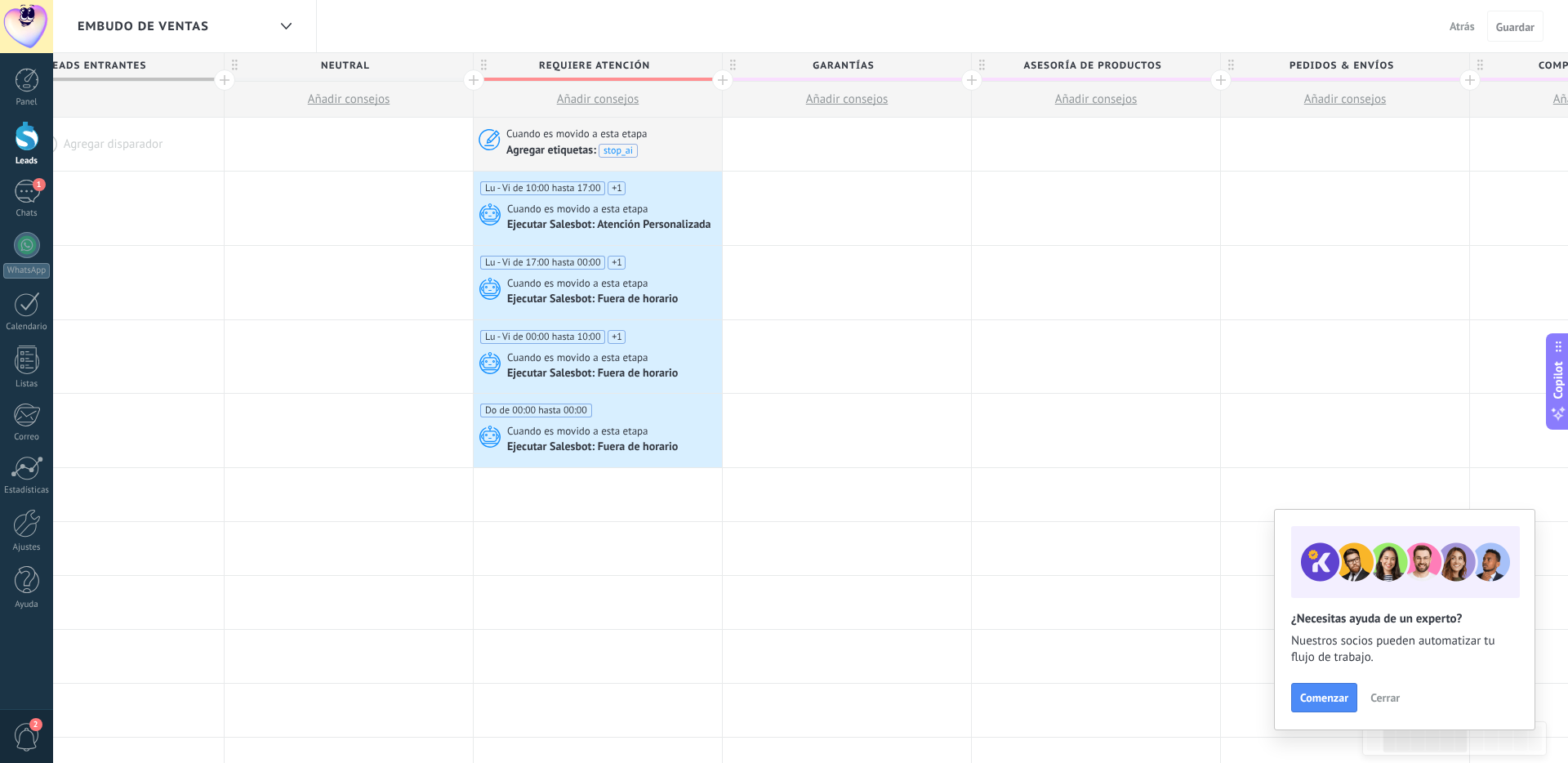
click at [975, 80] on div at bounding box center [972, 80] width 22 height 22
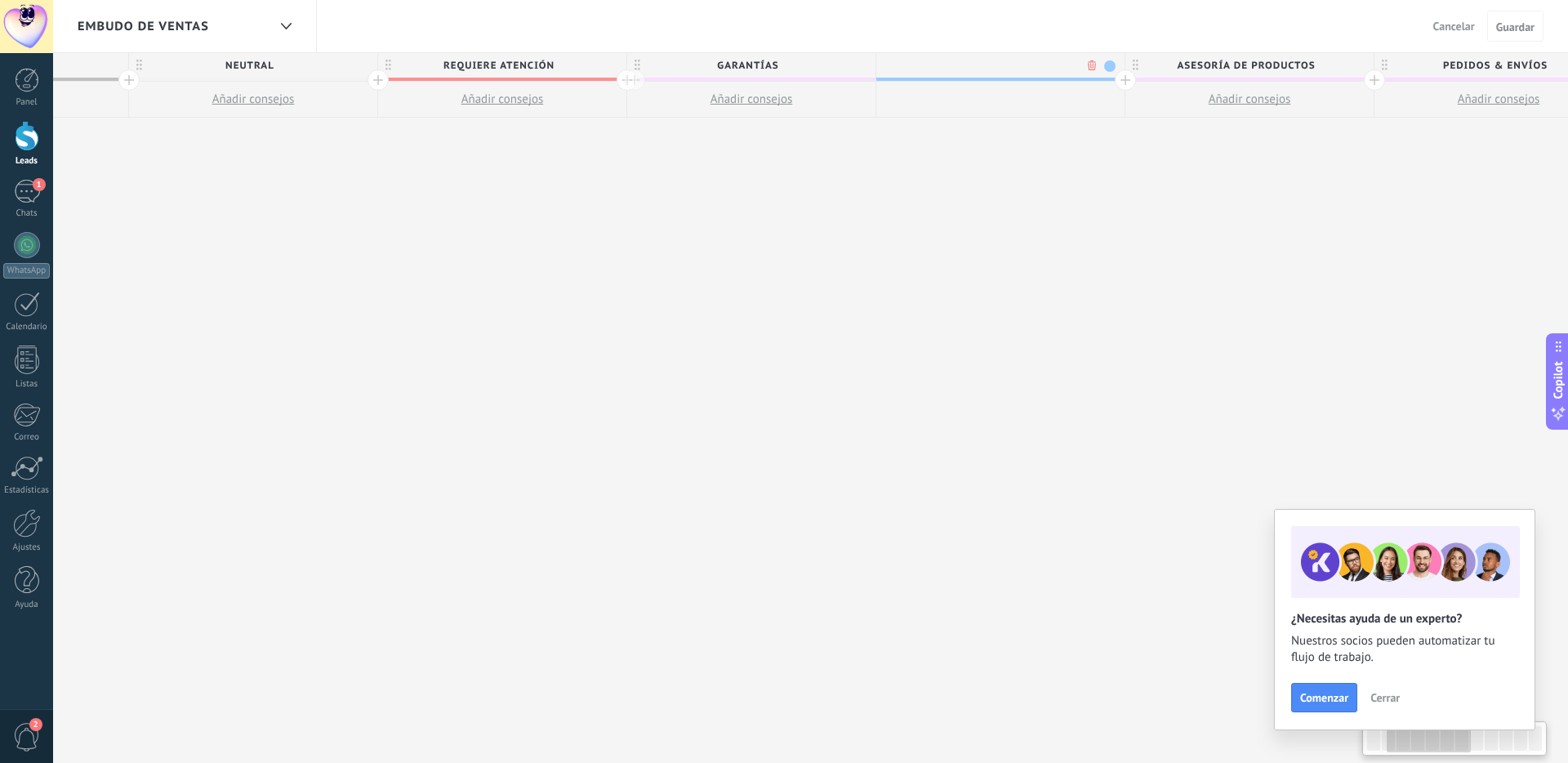
scroll to position [0, 462]
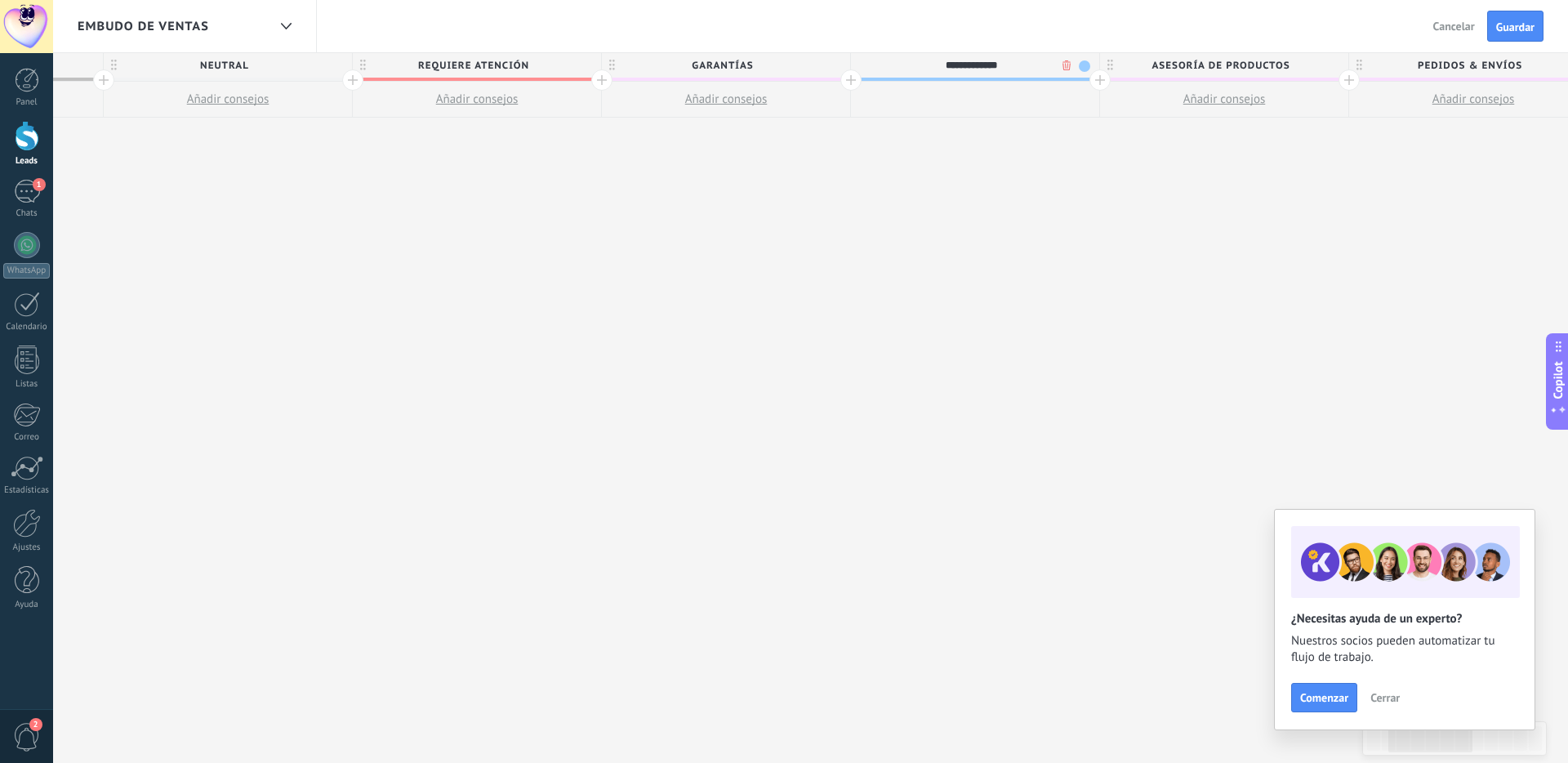
type input "**********"
drag, startPoint x: 954, startPoint y: 242, endPoint x: 1067, endPoint y: 81, distance: 196.7
click at [953, 242] on div "**********" at bounding box center [1474, 407] width 3238 height 710
click at [1520, 23] on span "Guardar" at bounding box center [1515, 27] width 38 height 11
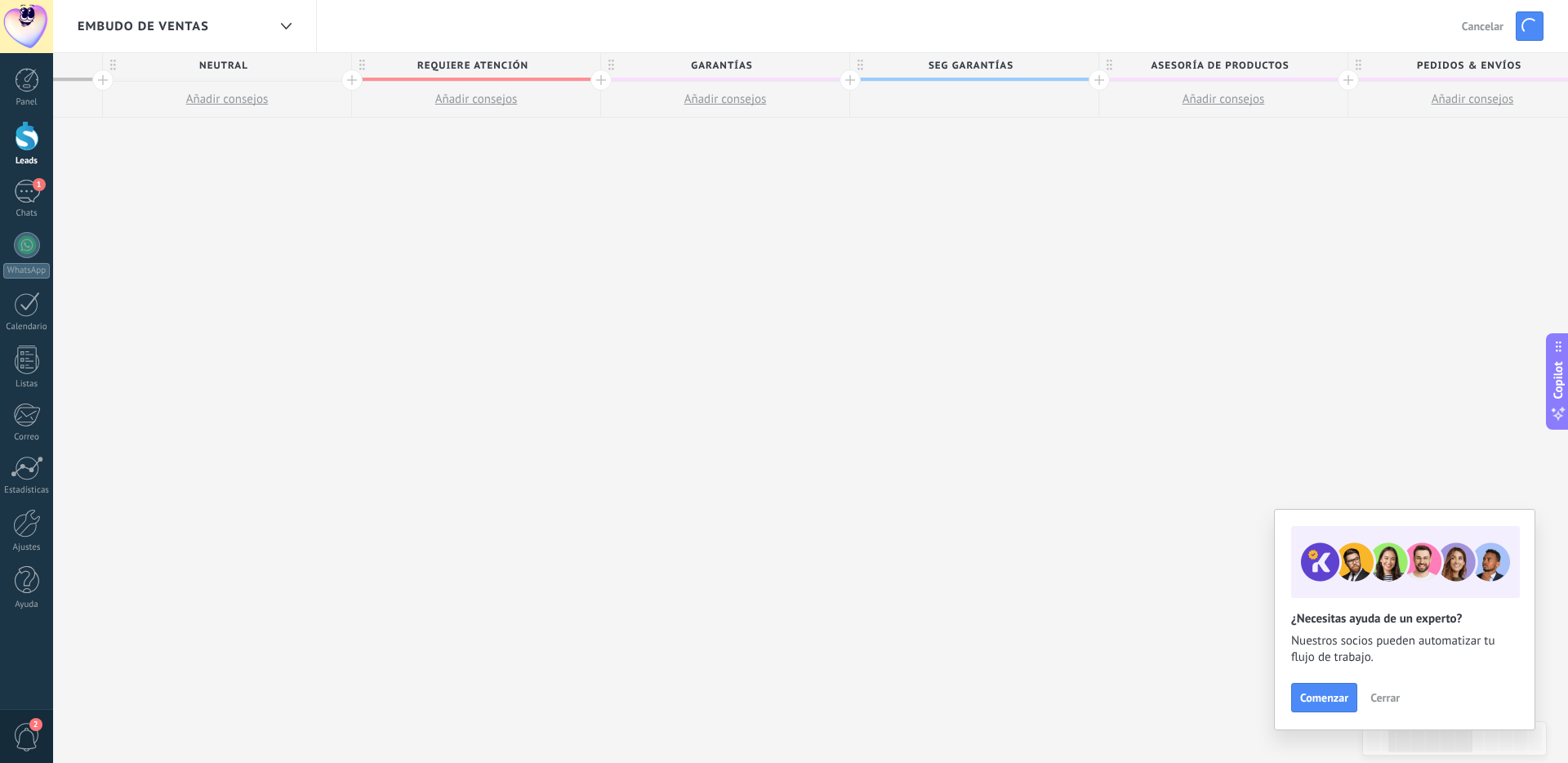
click at [1001, 81] on div at bounding box center [974, 99] width 248 height 36
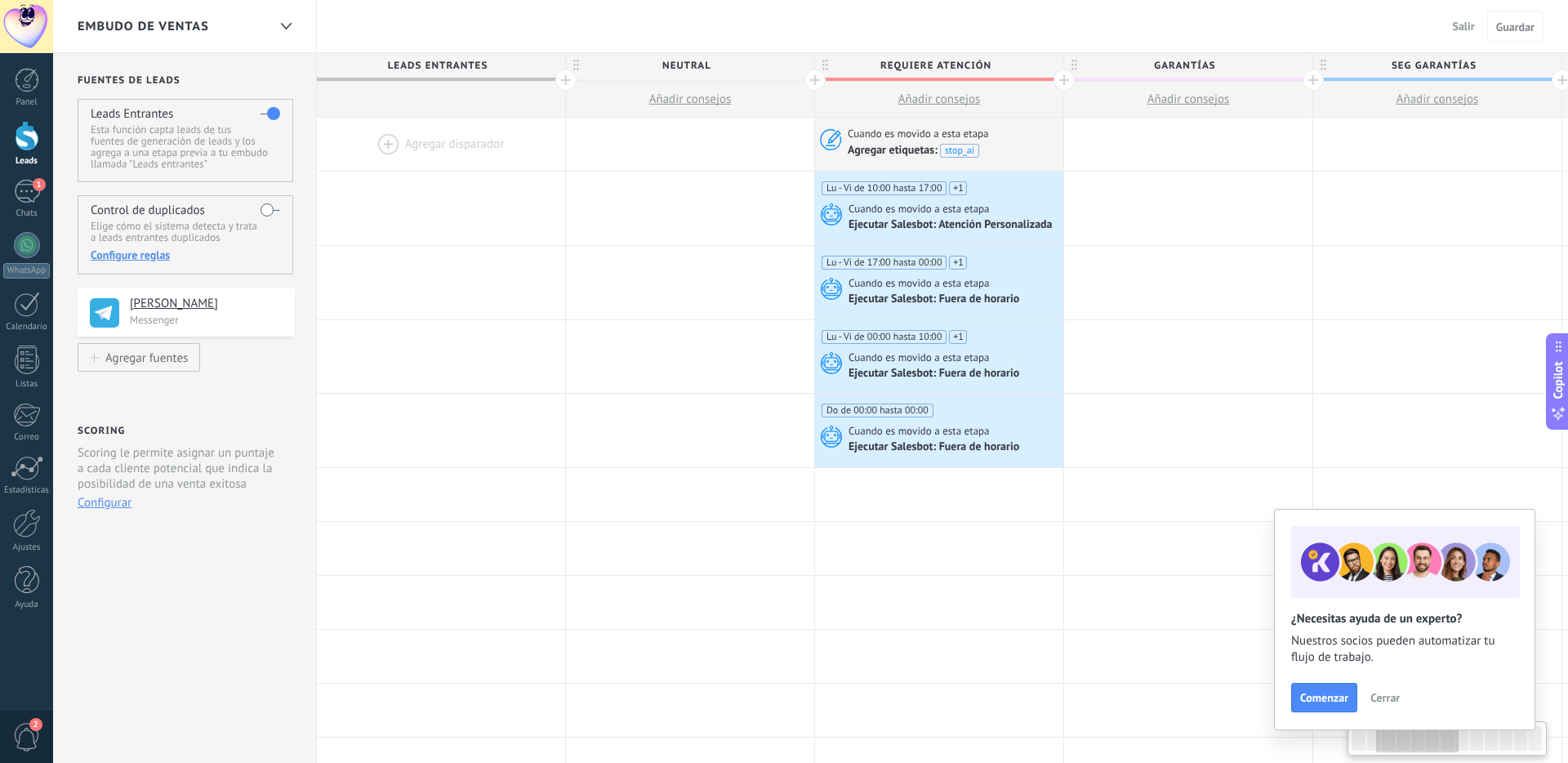
scroll to position [0, 463]
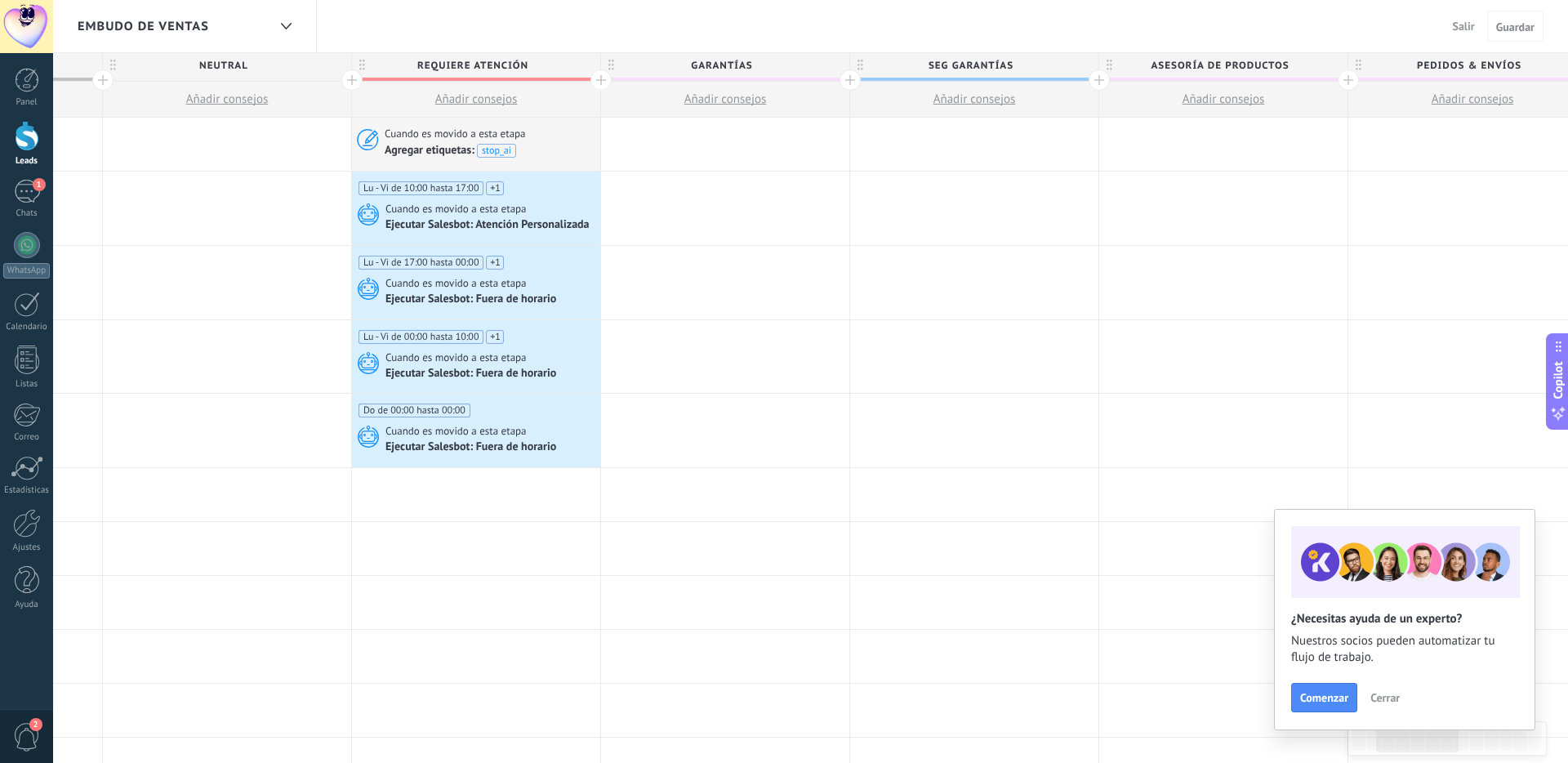
click at [1006, 78] on span "SEG GARANTÍAS" at bounding box center [970, 65] width 240 height 25
click at [1006, 78] on span at bounding box center [974, 80] width 248 height 3
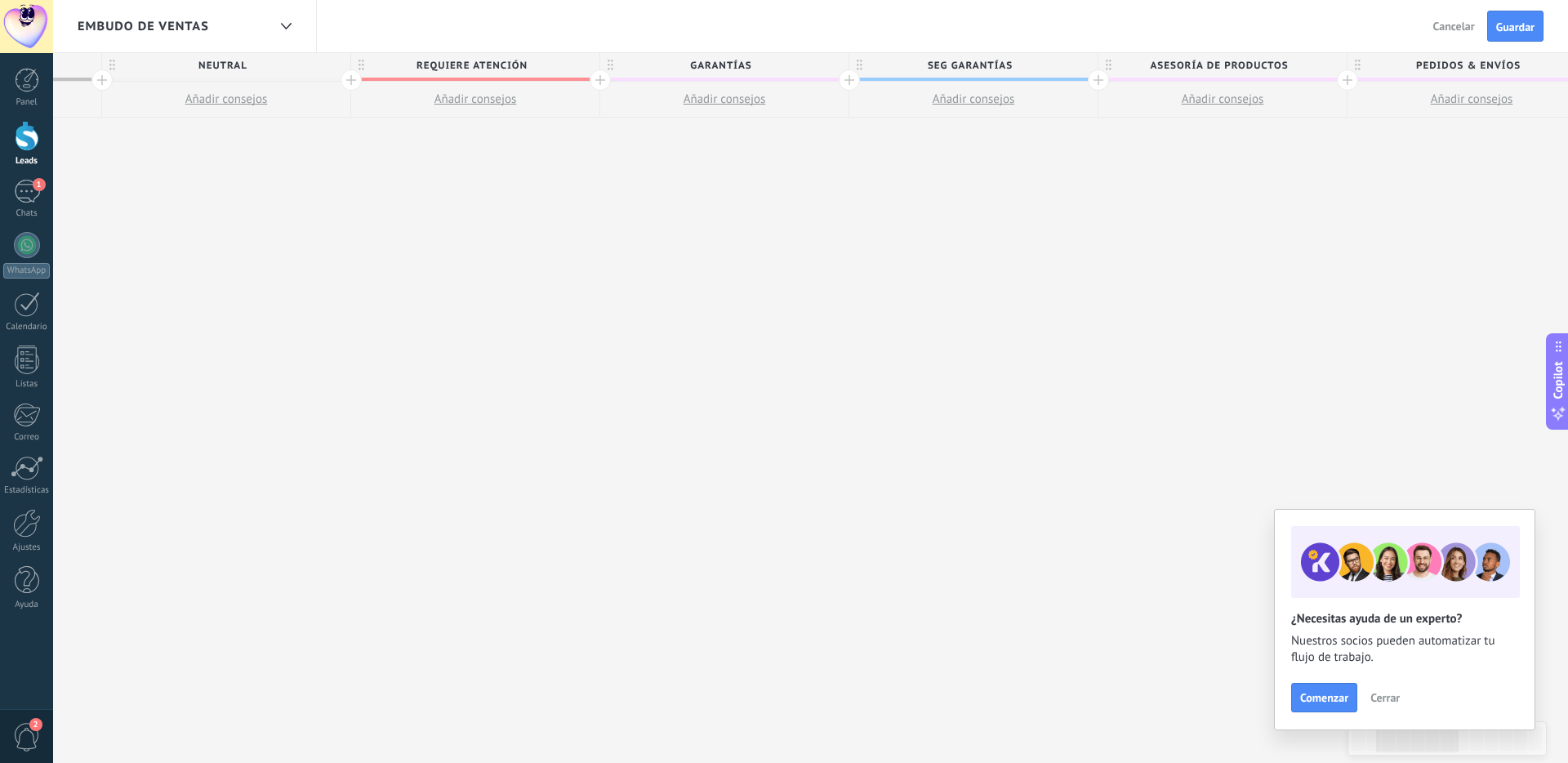
click at [1051, 78] on span "SEG GARANTÍAS" at bounding box center [969, 65] width 240 height 25
click at [1083, 67] on span at bounding box center [1083, 66] width 11 height 11
click at [1096, 118] on span at bounding box center [1096, 114] width 15 height 16
click at [1083, 63] on span at bounding box center [1083, 66] width 11 height 11
click at [1166, 90] on span at bounding box center [1165, 90] width 15 height 16
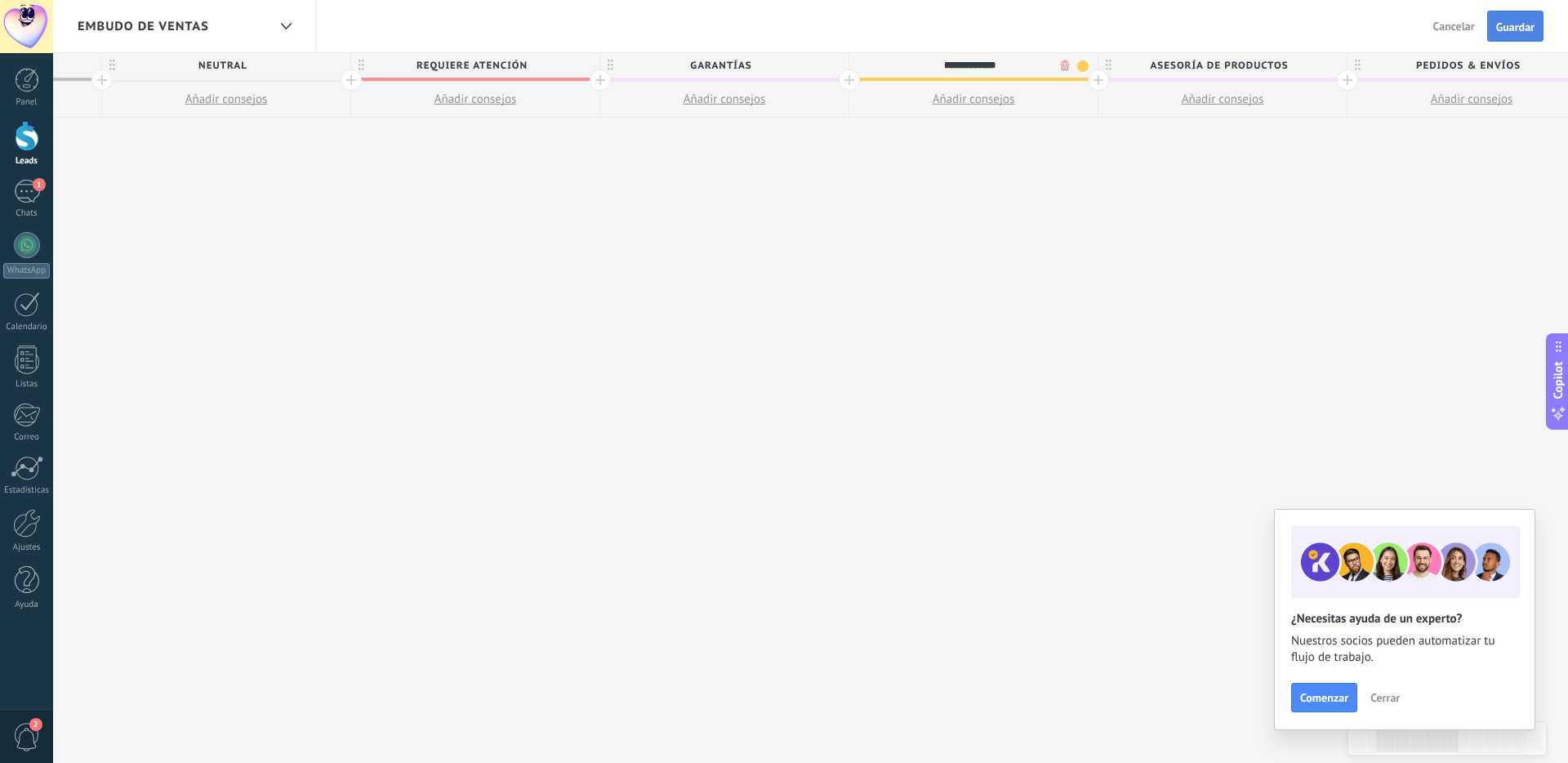
click at [1522, 22] on span "Guardar" at bounding box center [1515, 27] width 38 height 11
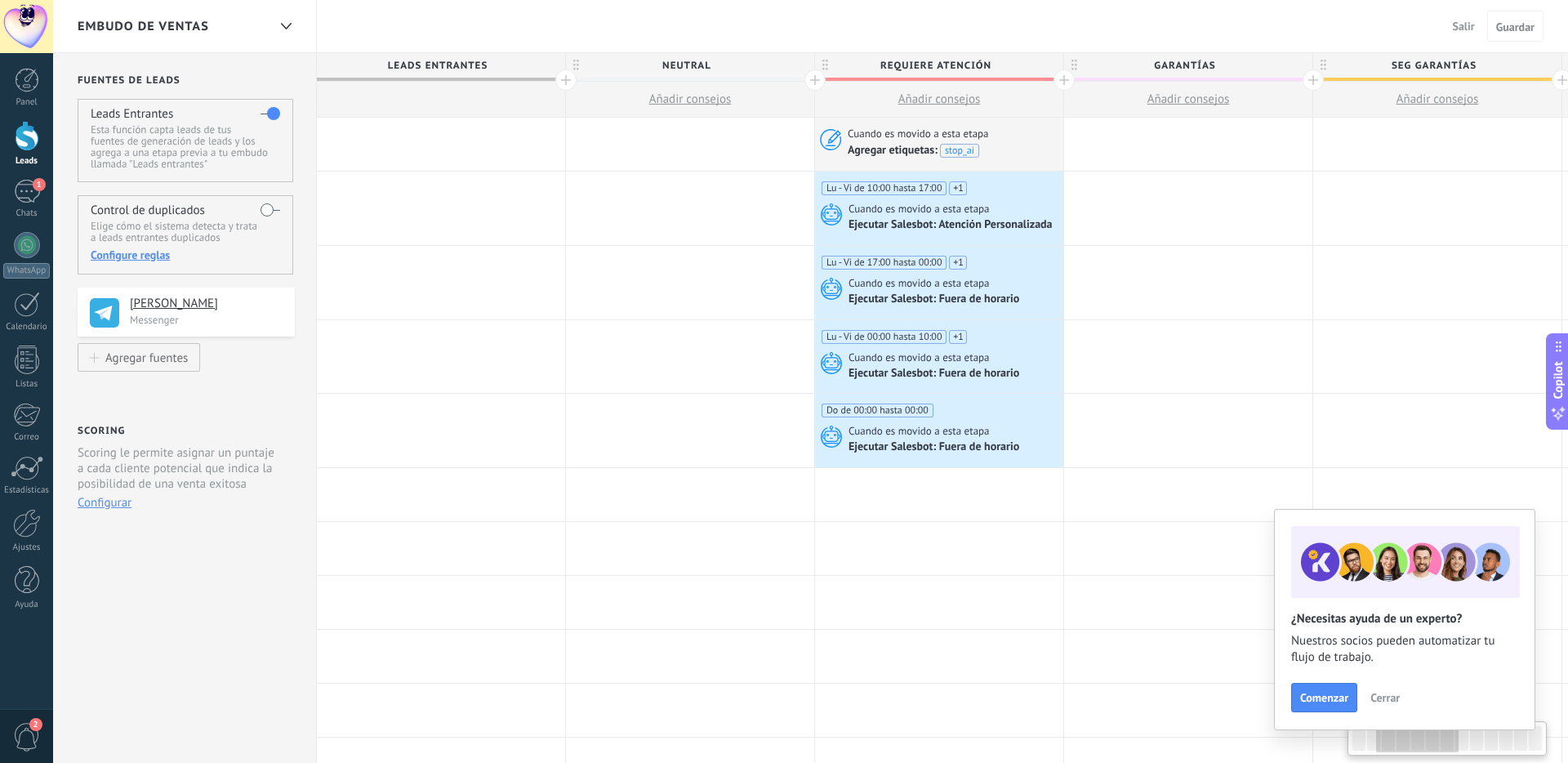
scroll to position [0, 464]
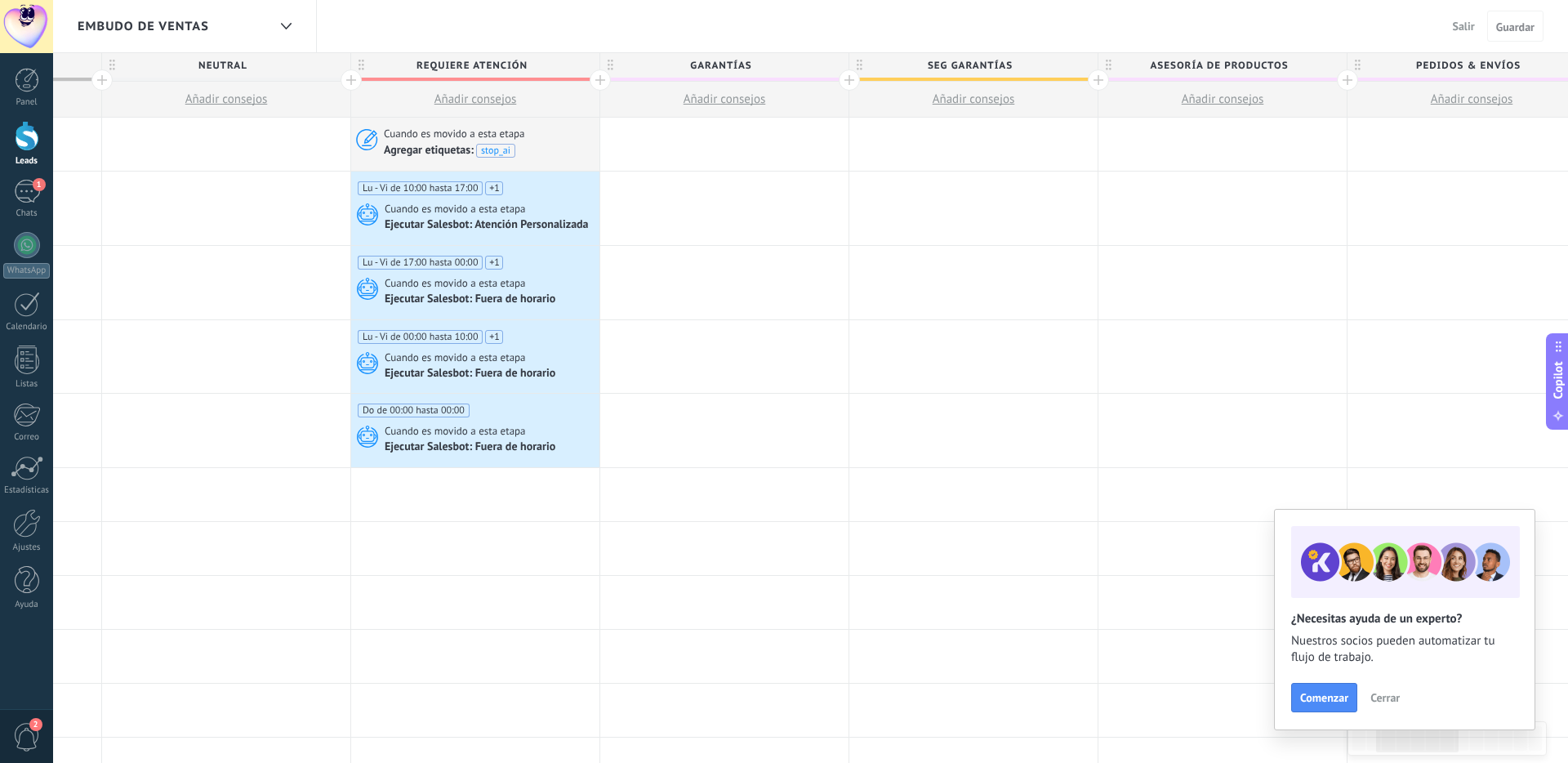
click at [1465, 30] on span "Salir" at bounding box center [1463, 26] width 22 height 15
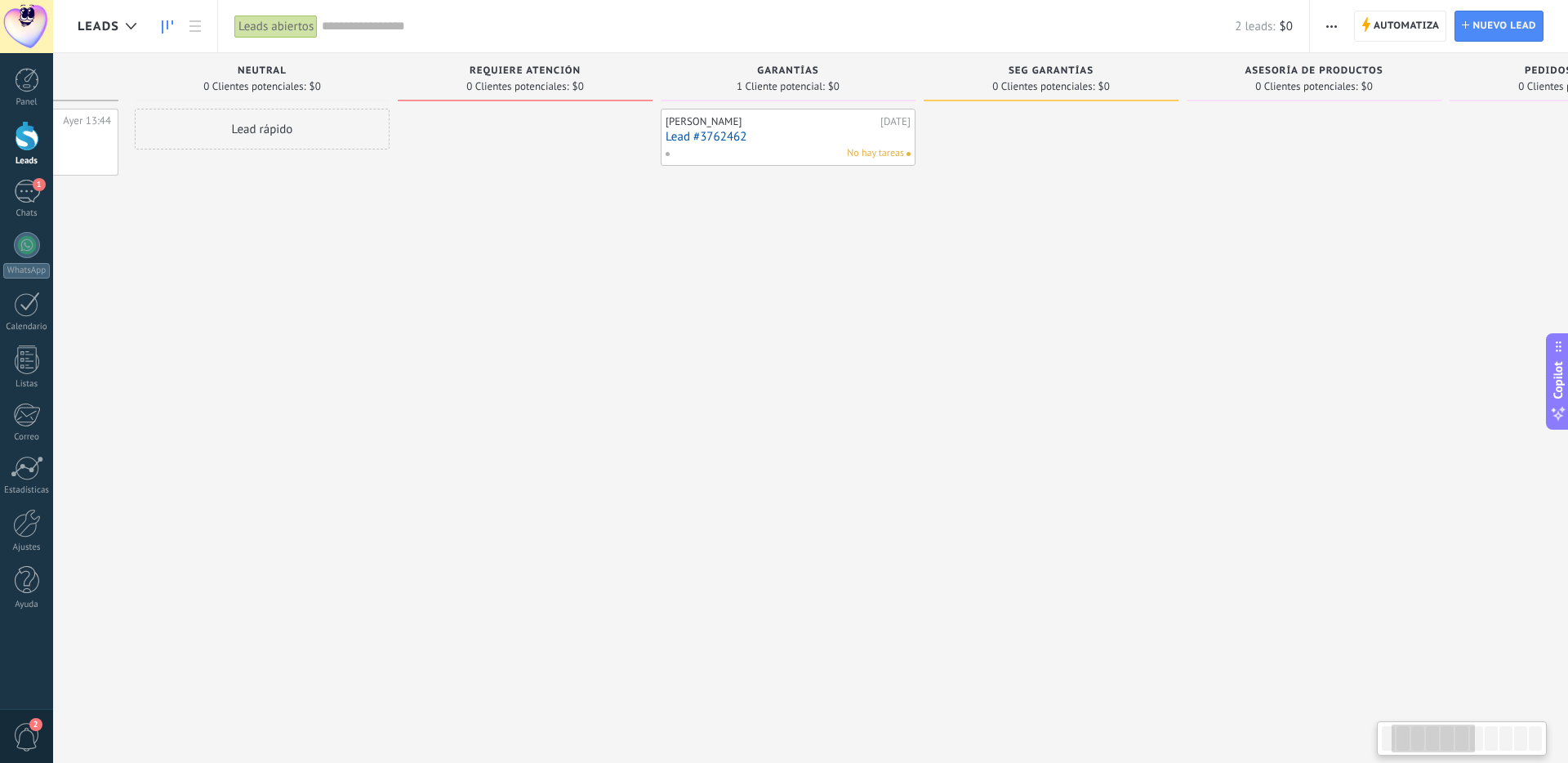
scroll to position [0, 216]
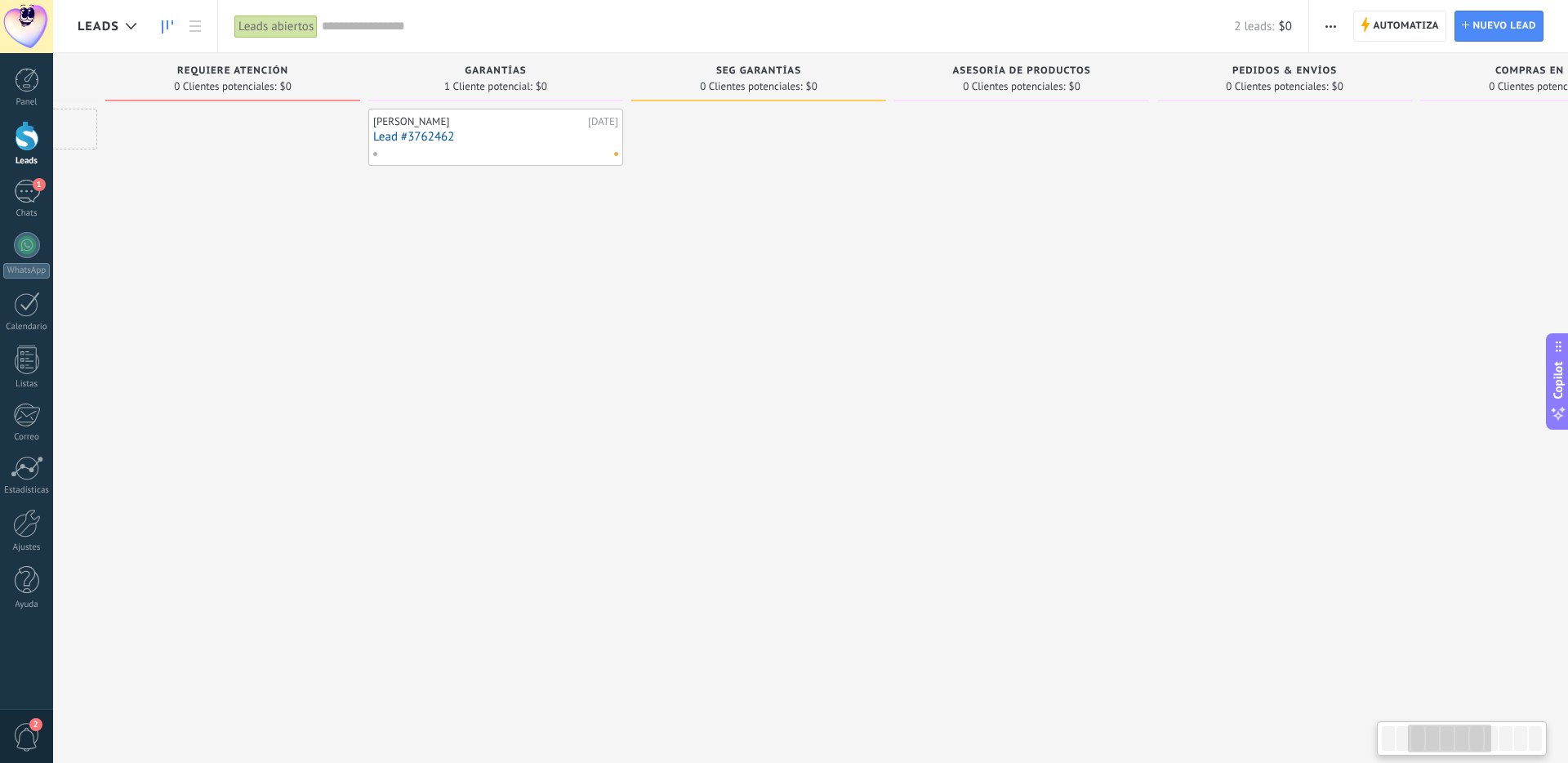
scroll to position [0, 509]
click at [737, 84] on span "0 Clientes potenciales:" at bounding box center [749, 86] width 102 height 10
click at [1389, 29] on span "Automatiza" at bounding box center [1406, 26] width 66 height 29
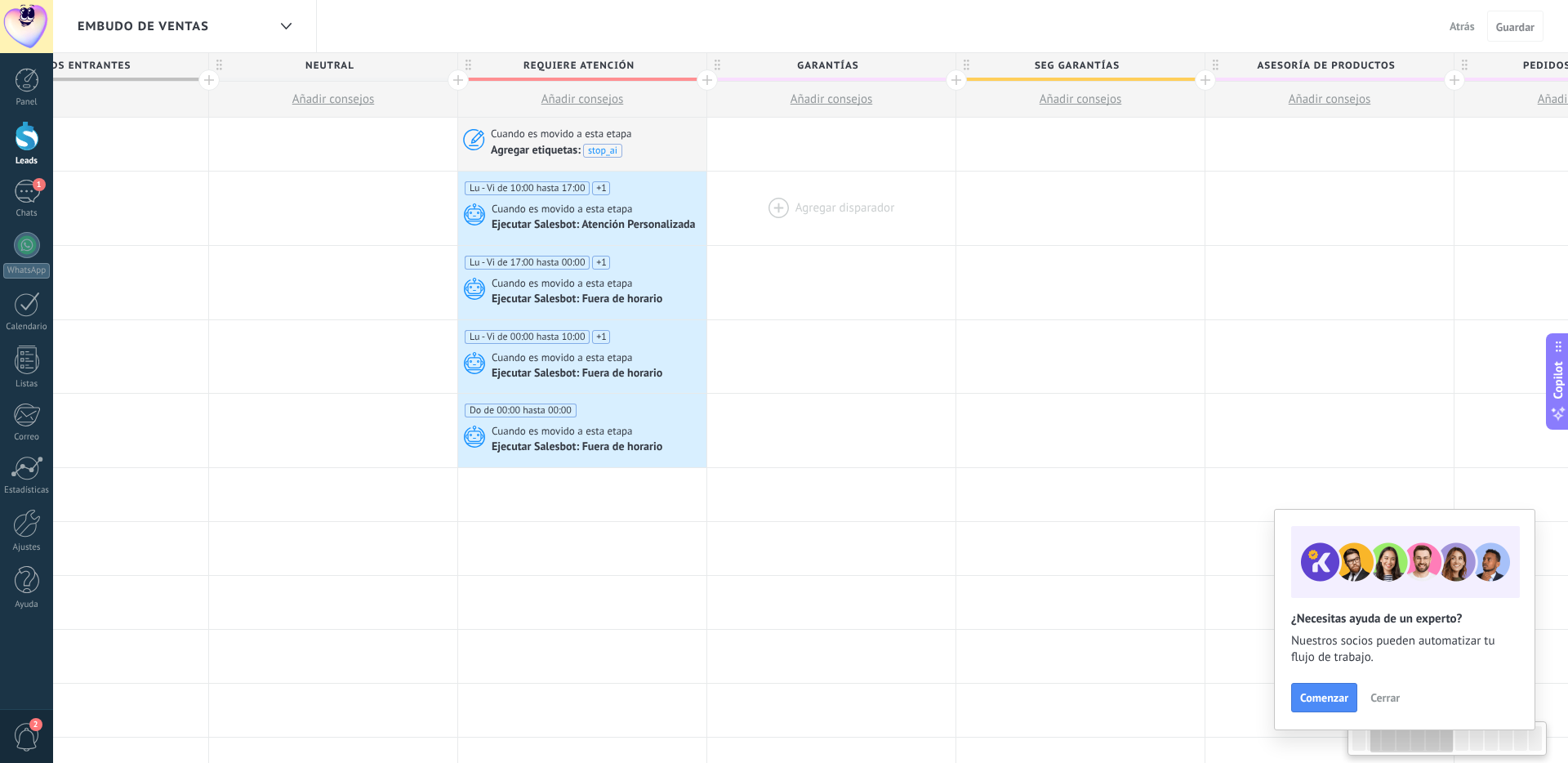
scroll to position [0, 367]
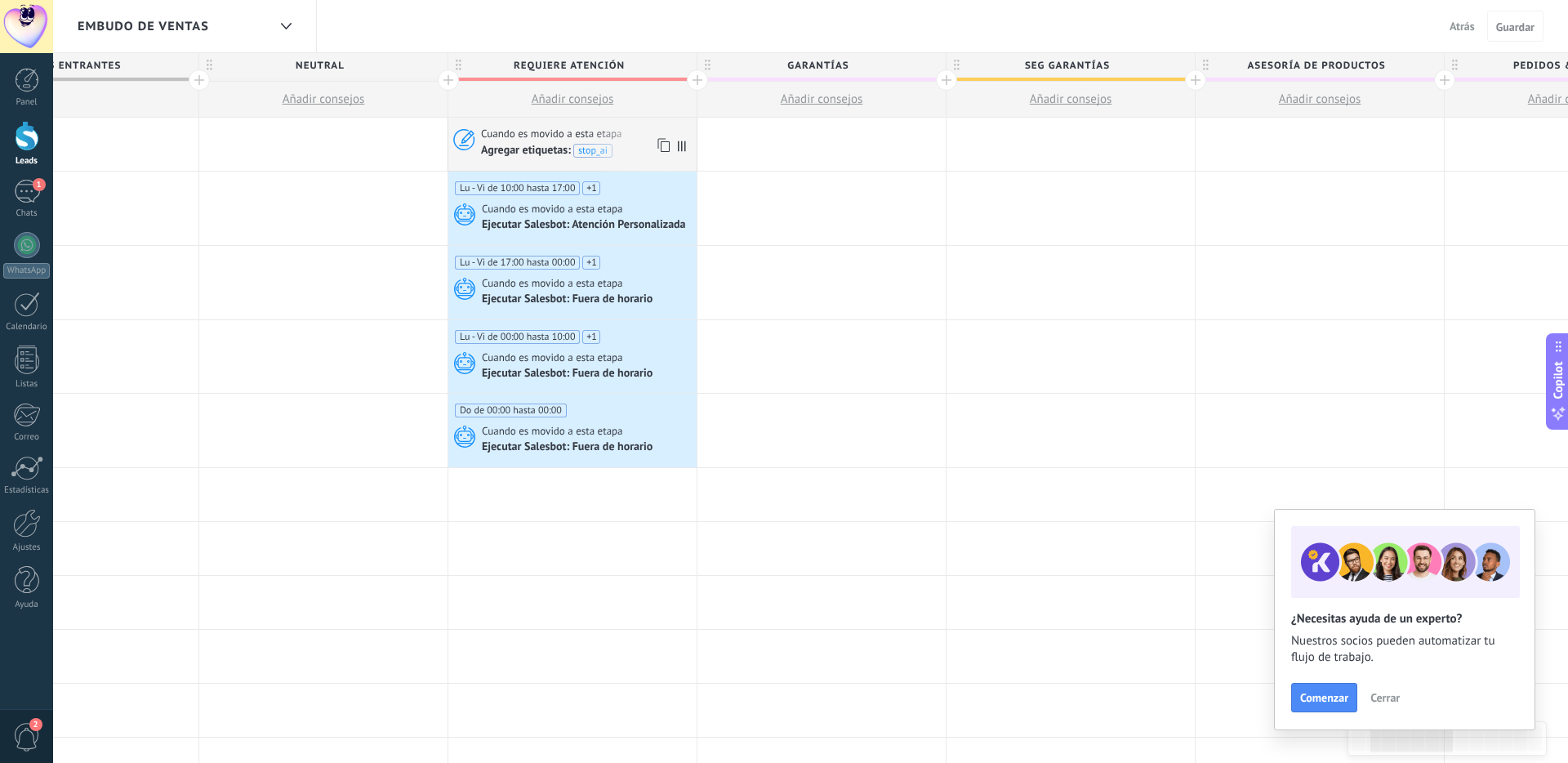
click at [661, 143] on use at bounding box center [664, 145] width 12 height 14
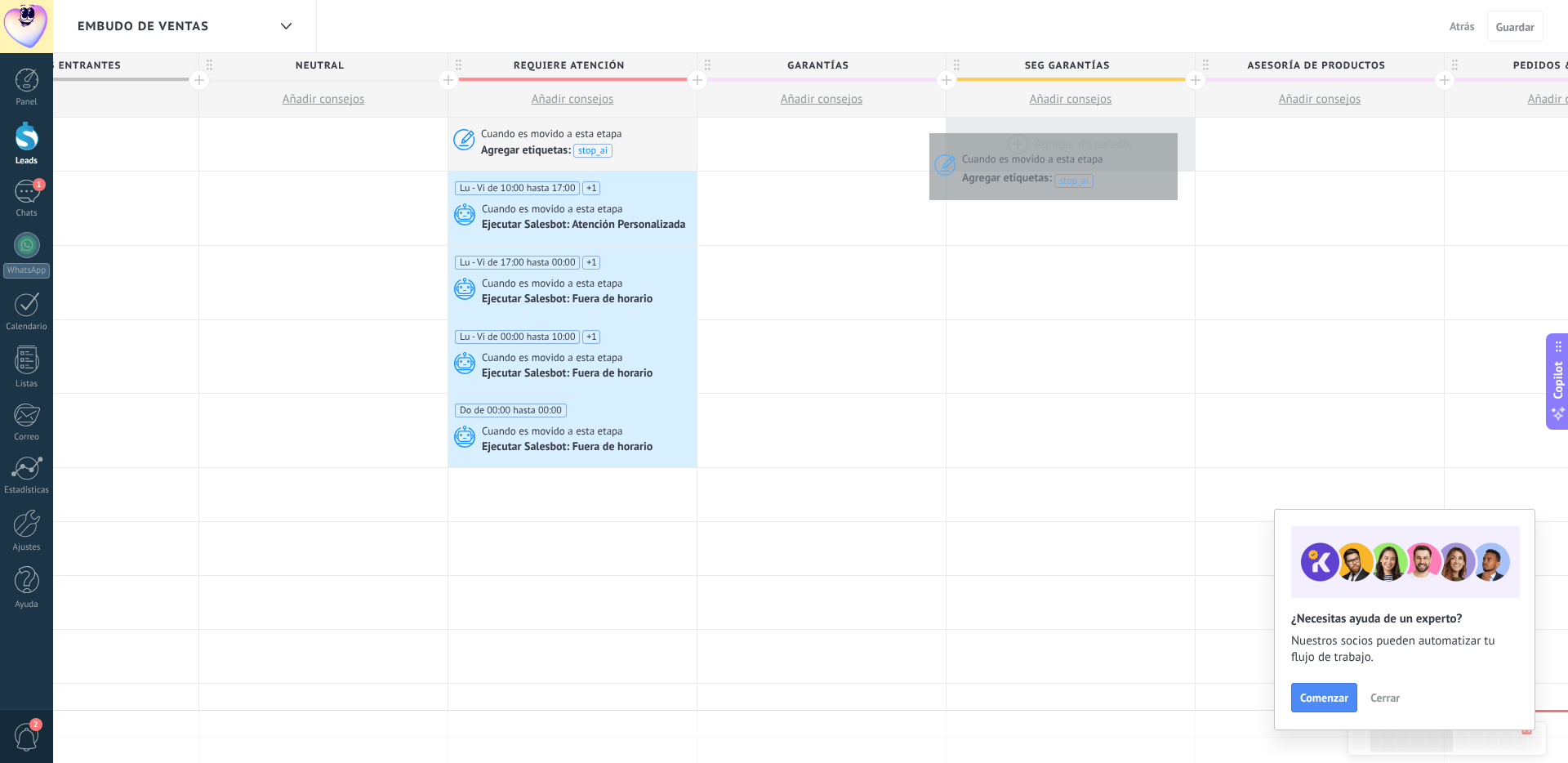
click at [1173, 129] on div at bounding box center [1070, 144] width 248 height 53
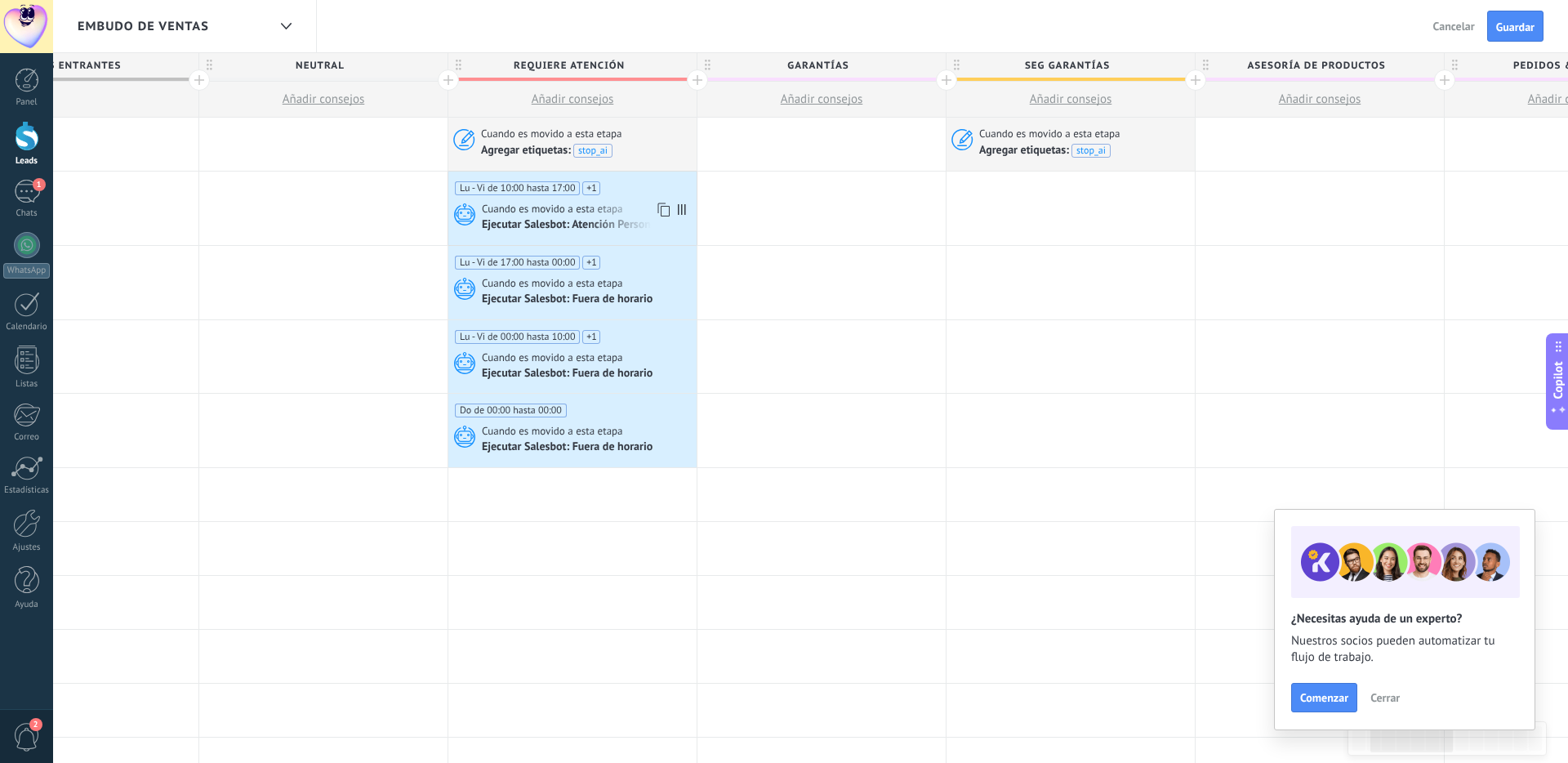
click at [666, 211] on icon at bounding box center [662, 209] width 16 height 22
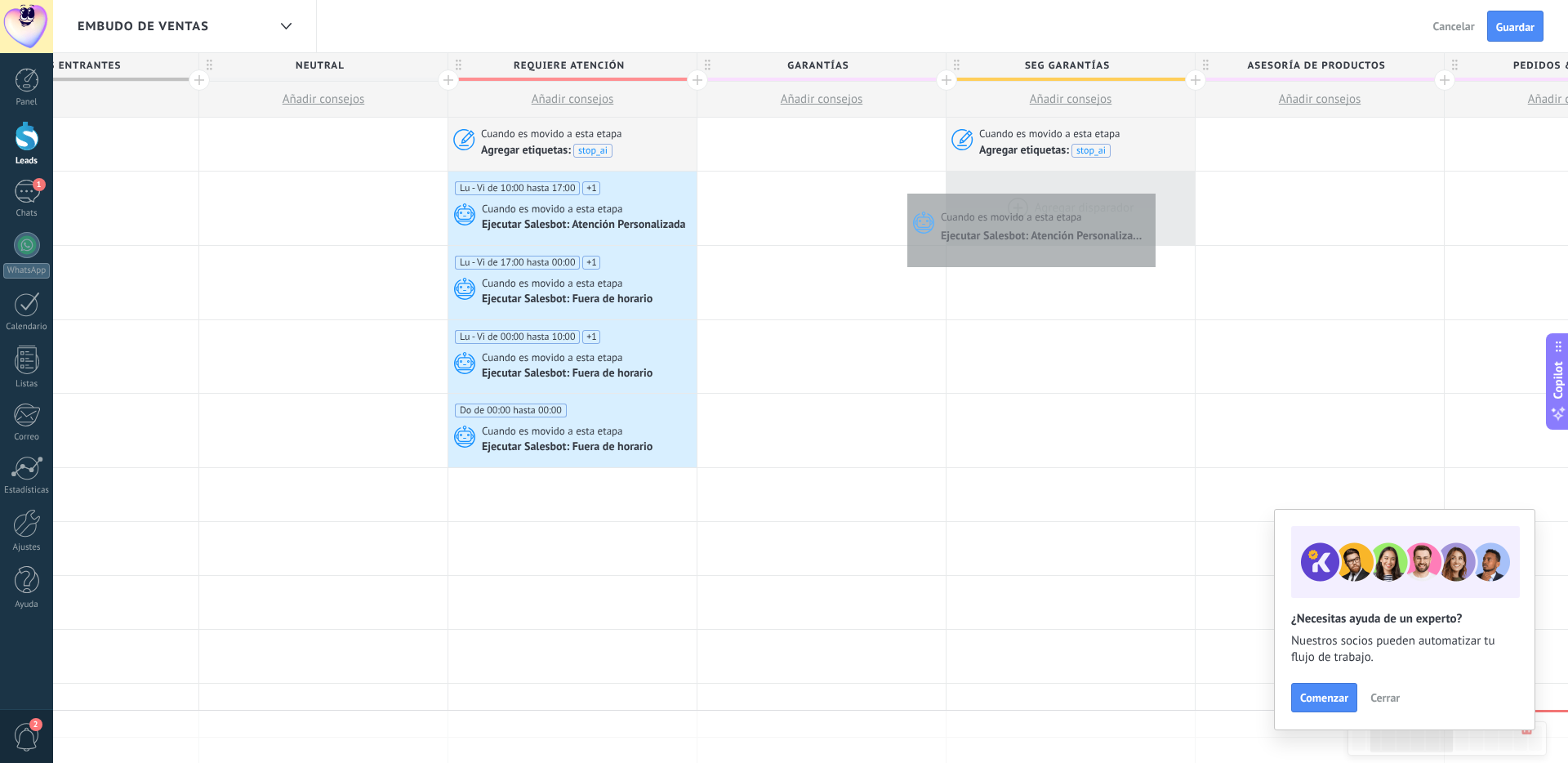
click at [1152, 189] on div at bounding box center [1070, 208] width 248 height 74
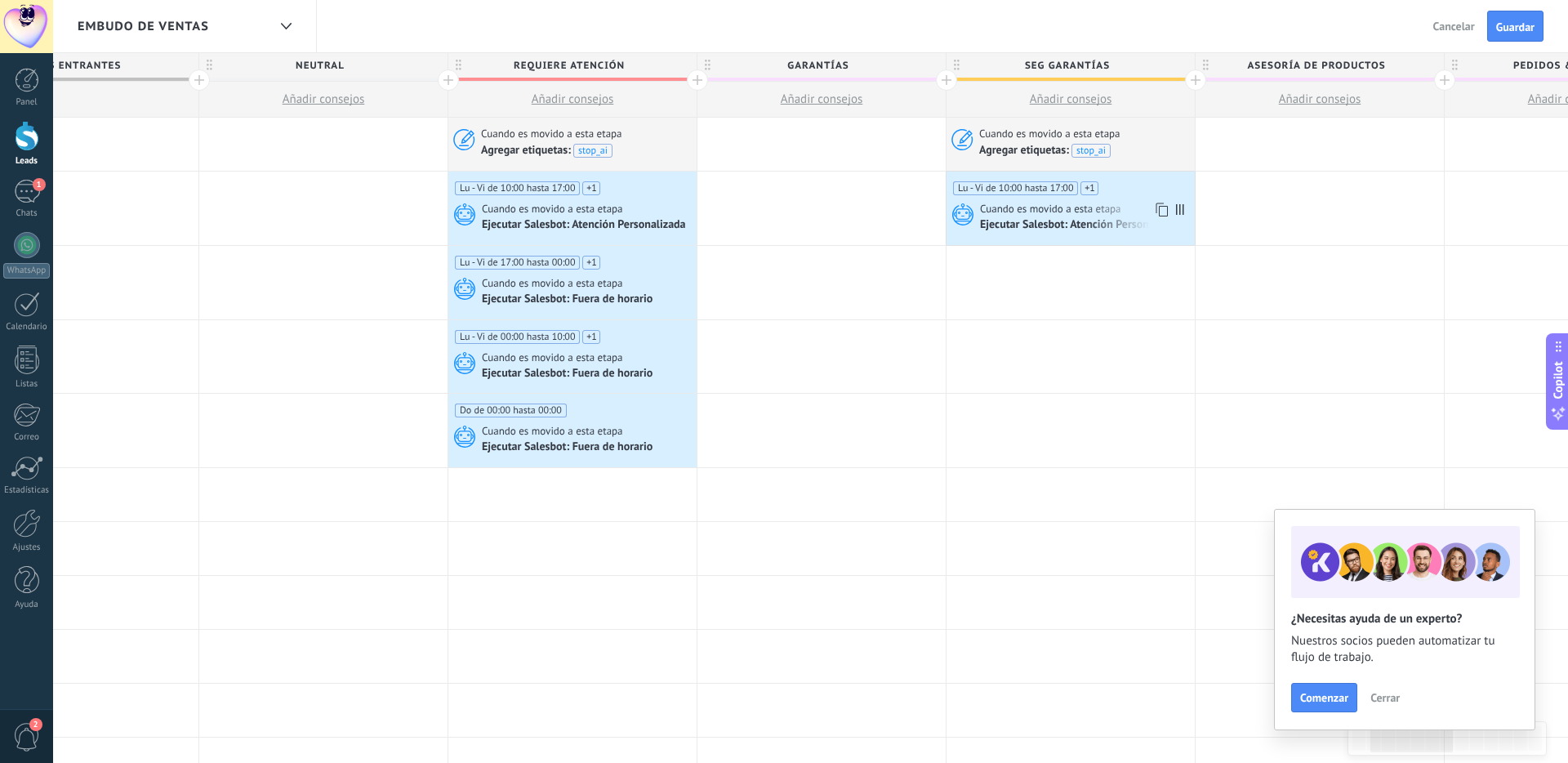
click at [1069, 225] on div "Ejecutar Salesbot: Atención Personalizada" at bounding box center [1083, 225] width 207 height 15
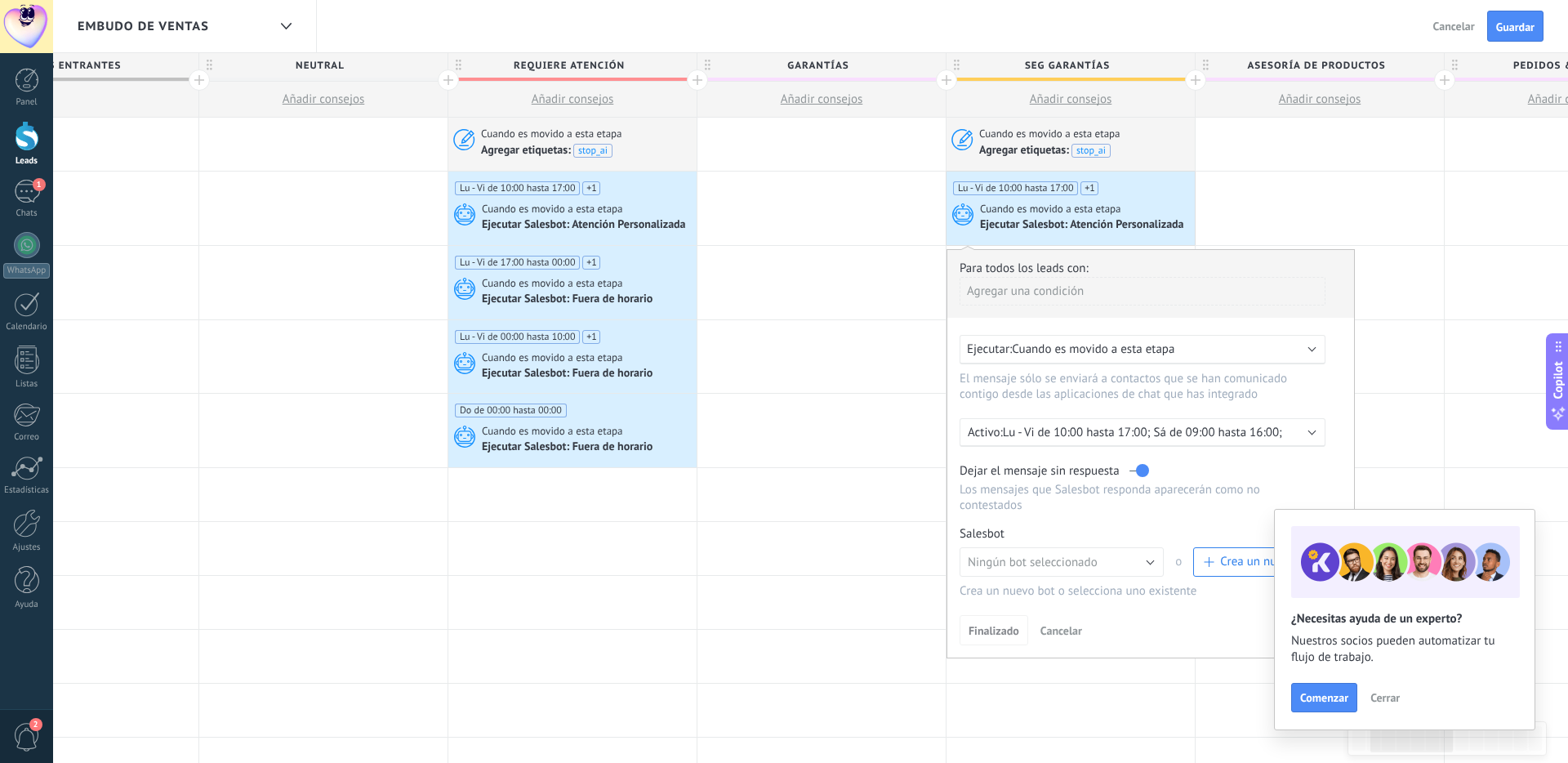
click at [1069, 225] on div "Ejecutar Salesbot: Atención Personalizada" at bounding box center [1083, 225] width 207 height 15
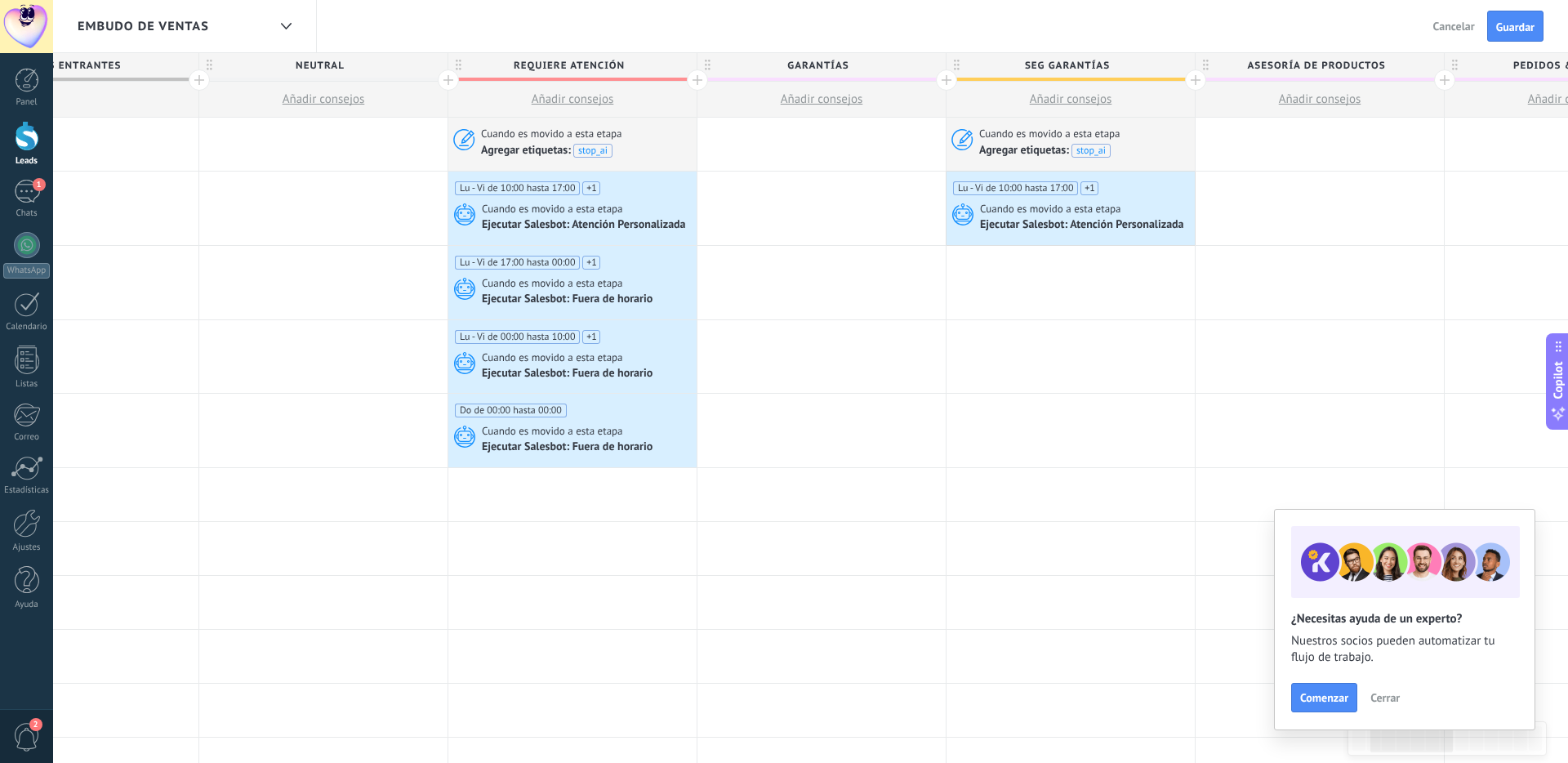
click at [1069, 225] on div "Ejecutar Salesbot: Atención Personalizada" at bounding box center [1083, 225] width 207 height 15
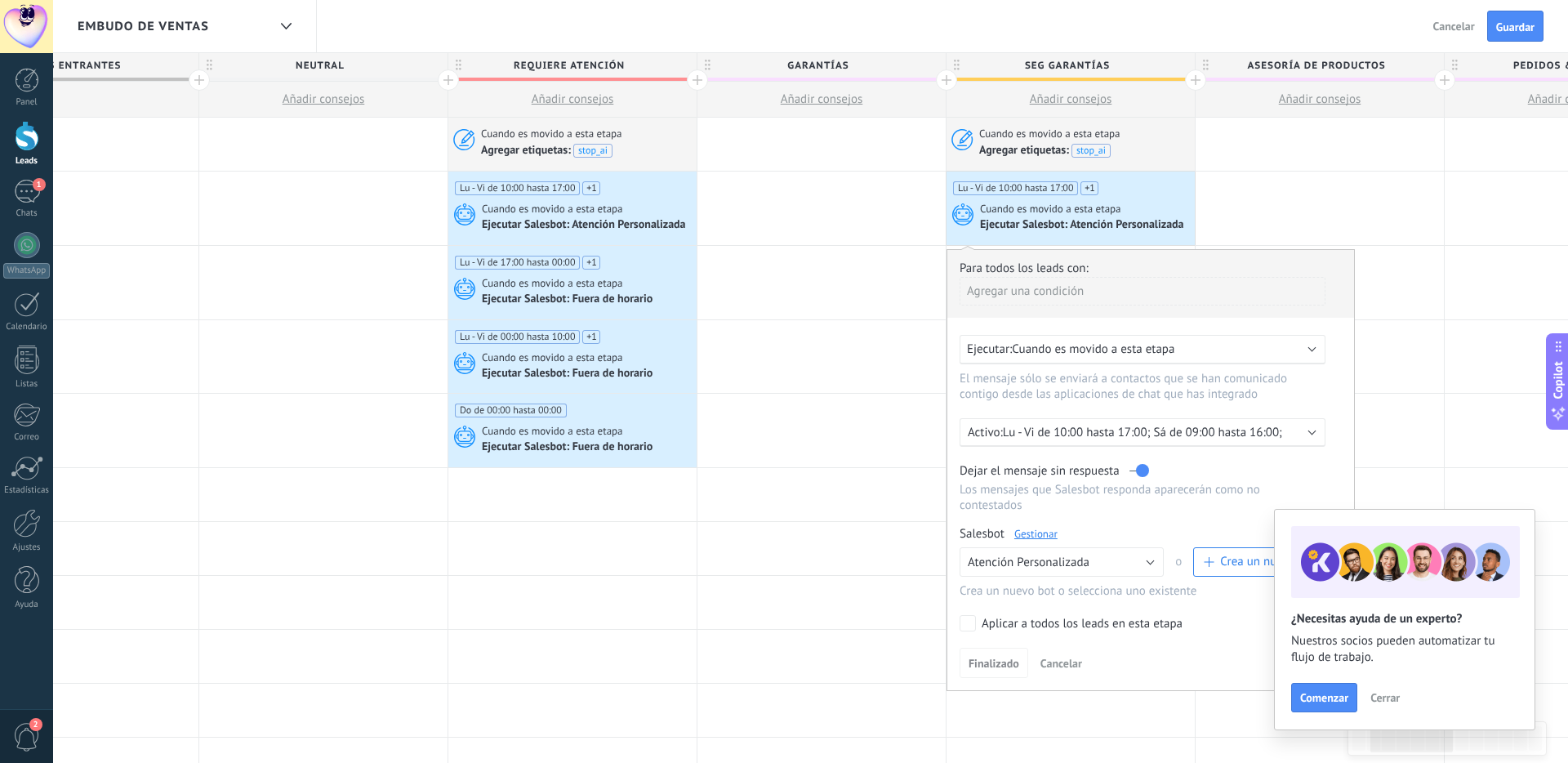
click at [1069, 225] on div "Ejecutar Salesbot: Atención Personalizada" at bounding box center [1083, 225] width 207 height 15
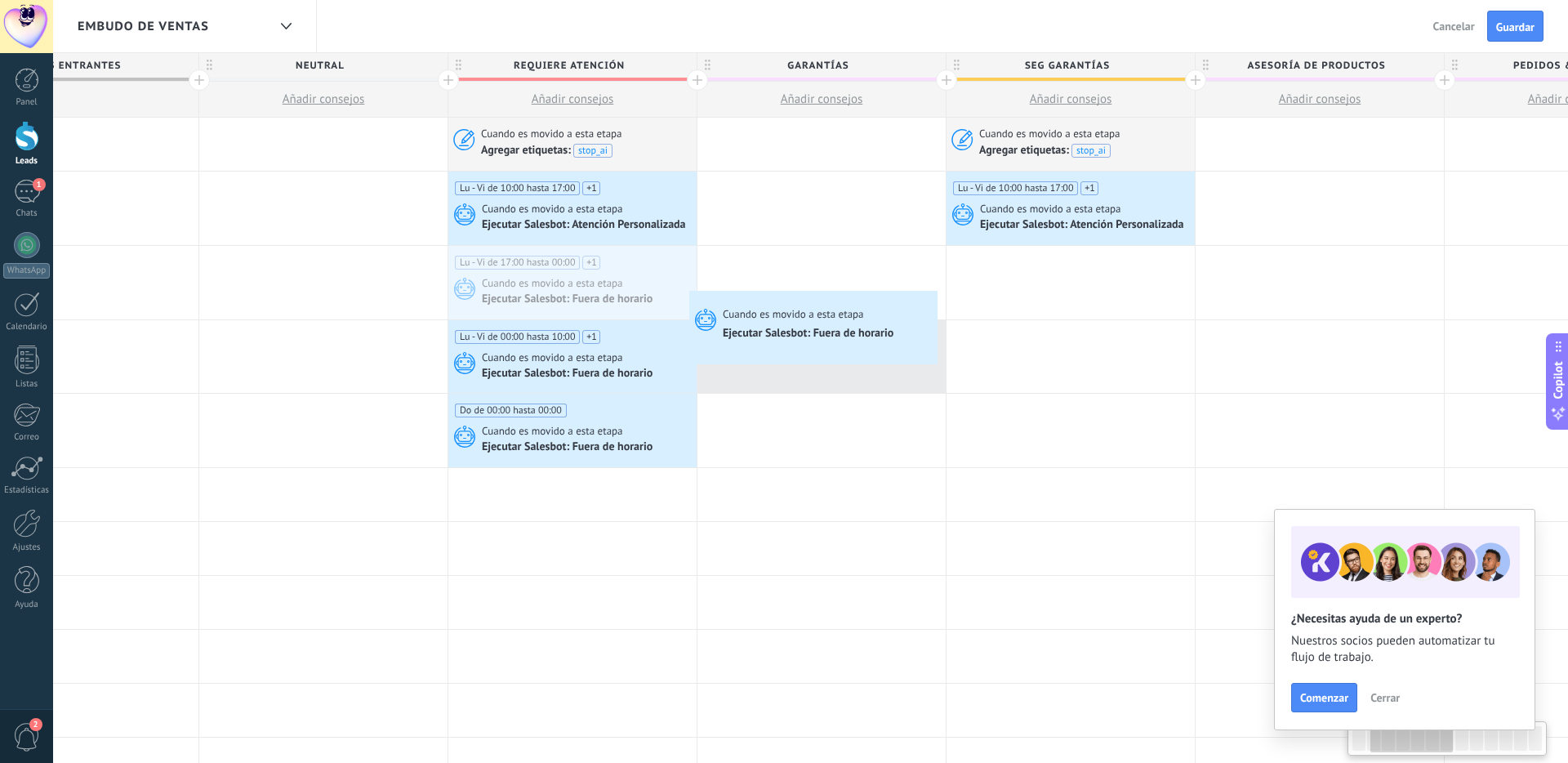
scroll to position [0, 361]
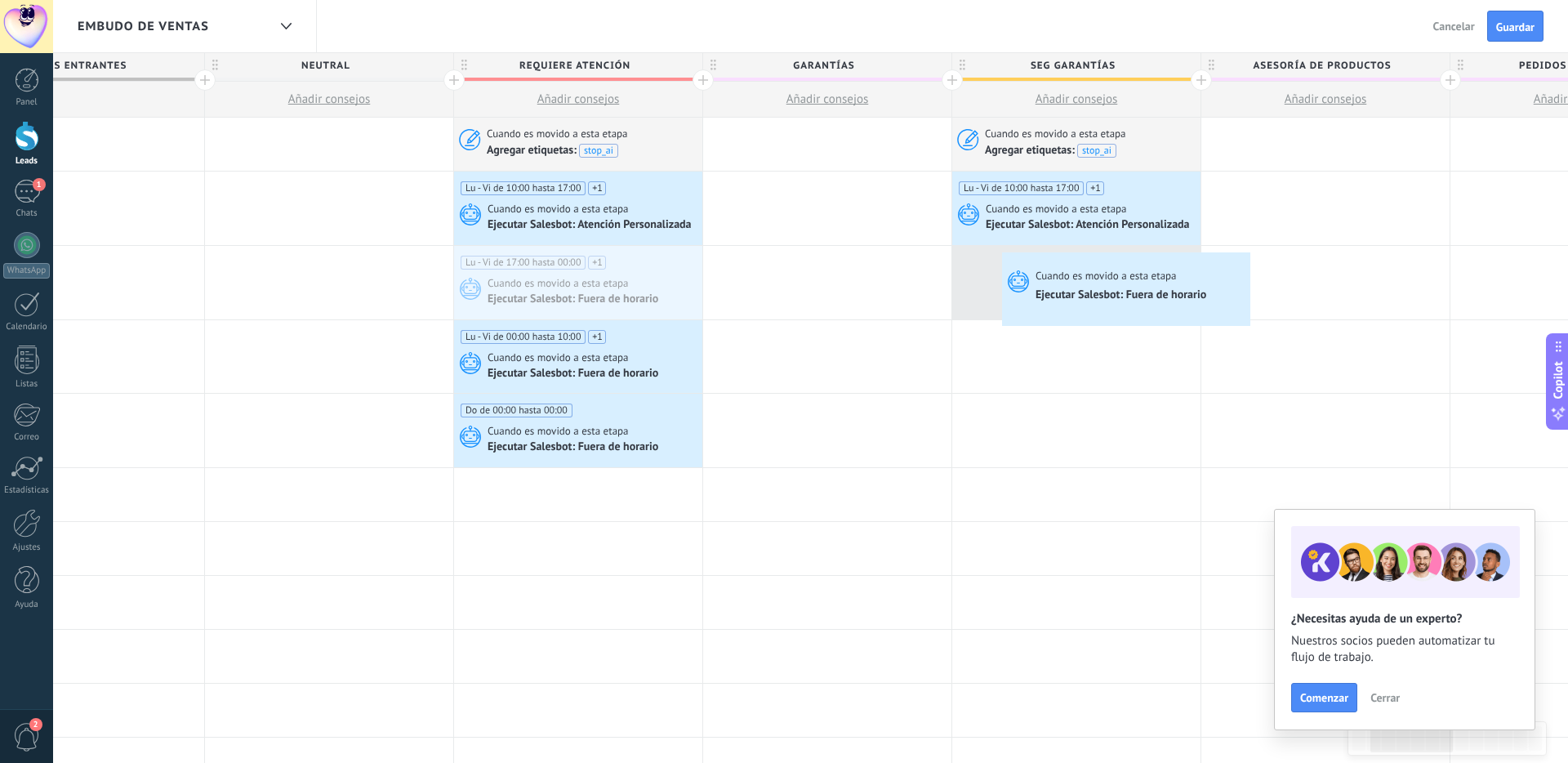
drag, startPoint x: 665, startPoint y: 285, endPoint x: 1006, endPoint y: 258, distance: 342.1
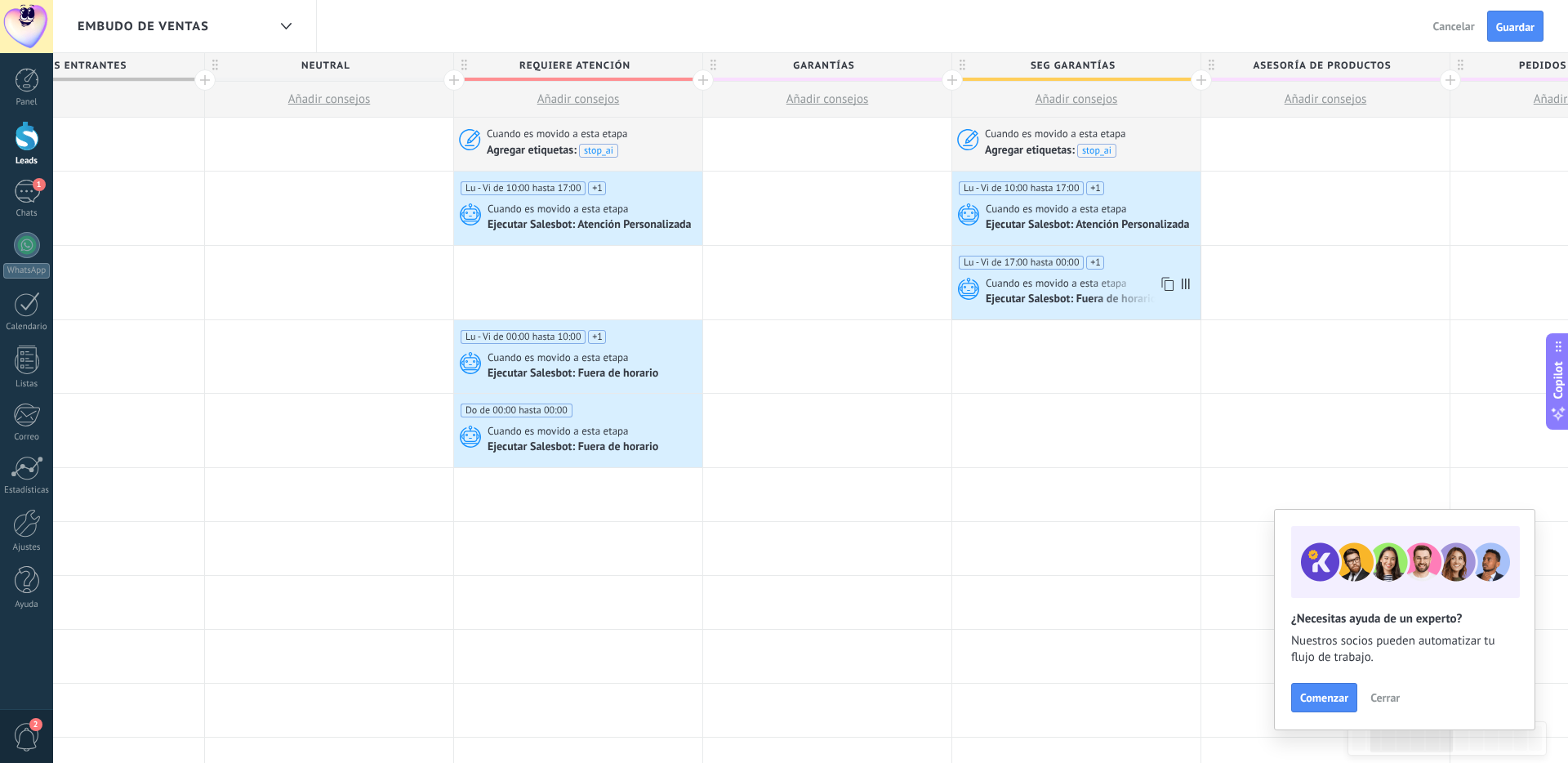
click at [1171, 284] on icon at bounding box center [1166, 284] width 16 height 22
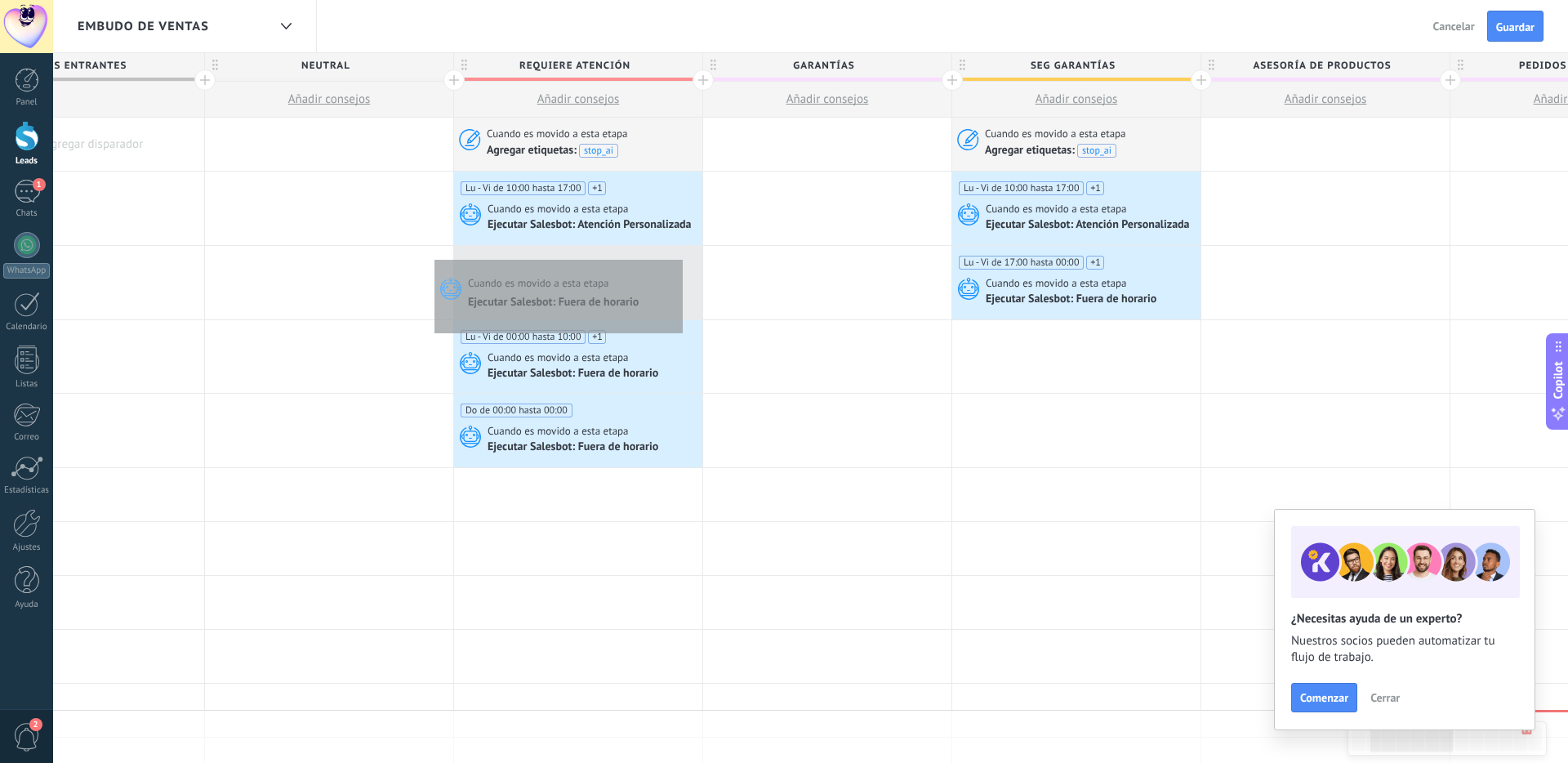
click at [678, 257] on div at bounding box center [578, 282] width 248 height 74
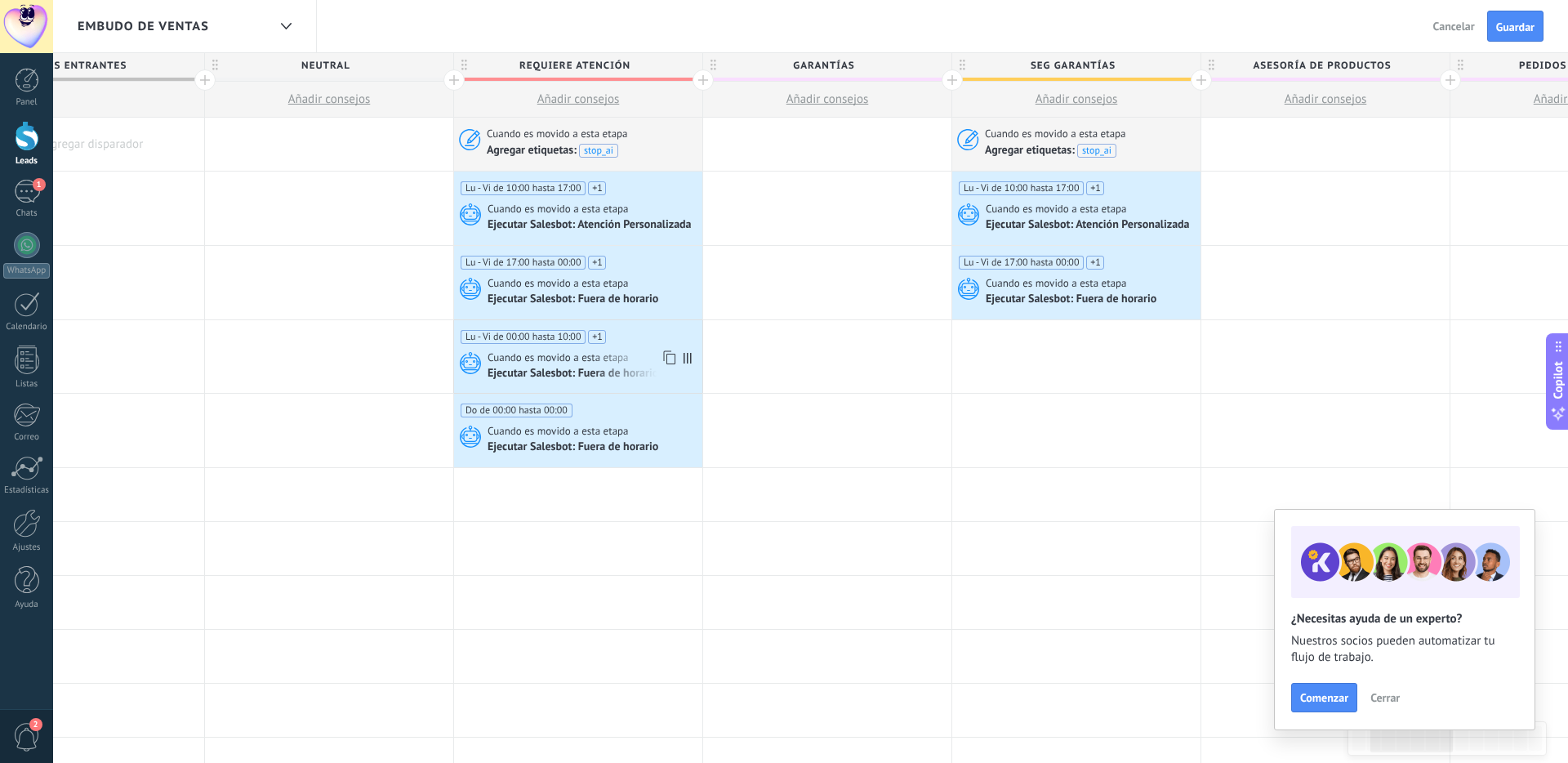
click at [665, 359] on icon at bounding box center [668, 357] width 16 height 22
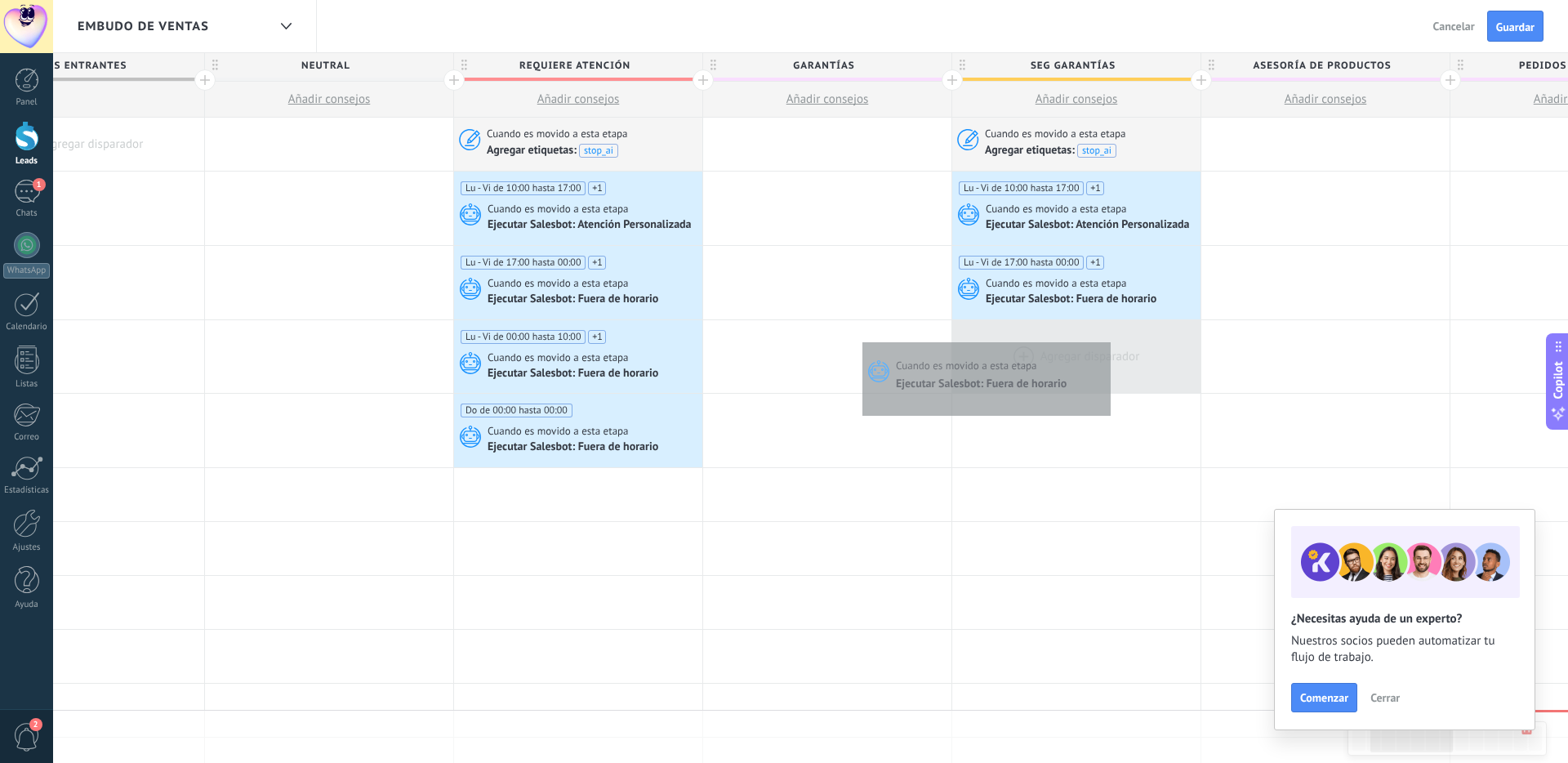
click at [1107, 341] on div at bounding box center [1076, 356] width 248 height 74
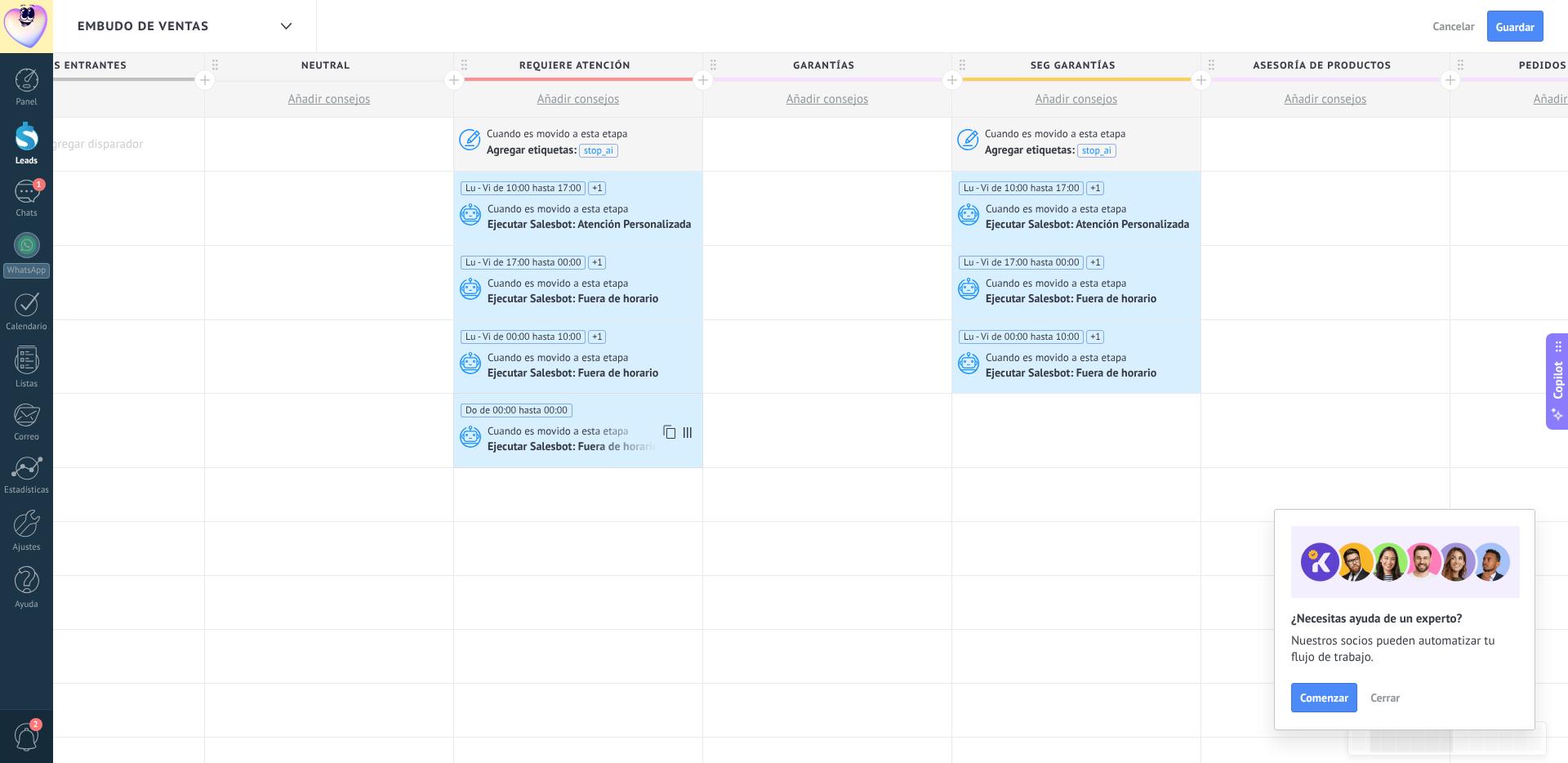
click at [665, 433] on icon at bounding box center [668, 432] width 16 height 22
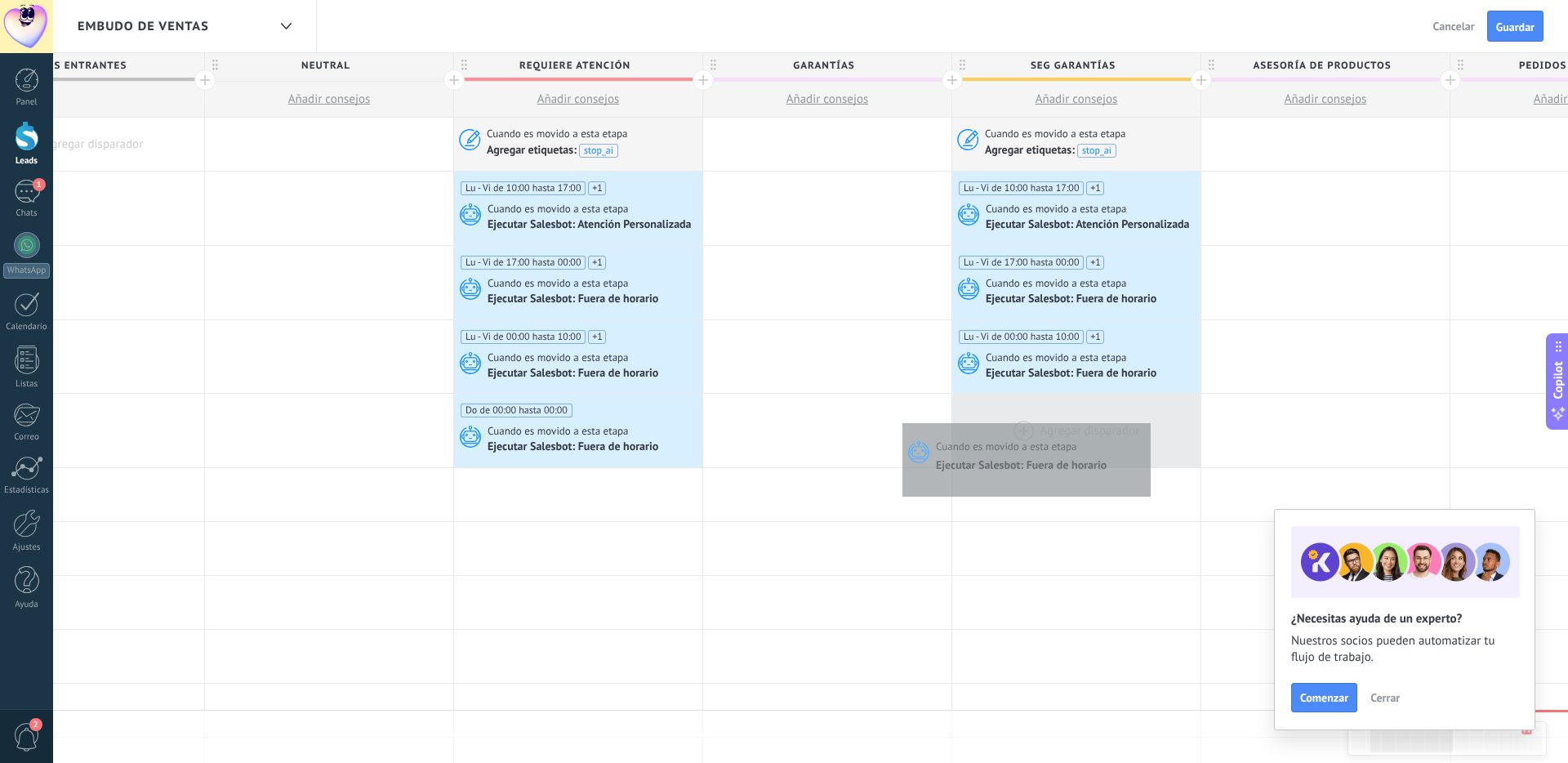
click at [1147, 423] on div at bounding box center [1076, 430] width 248 height 74
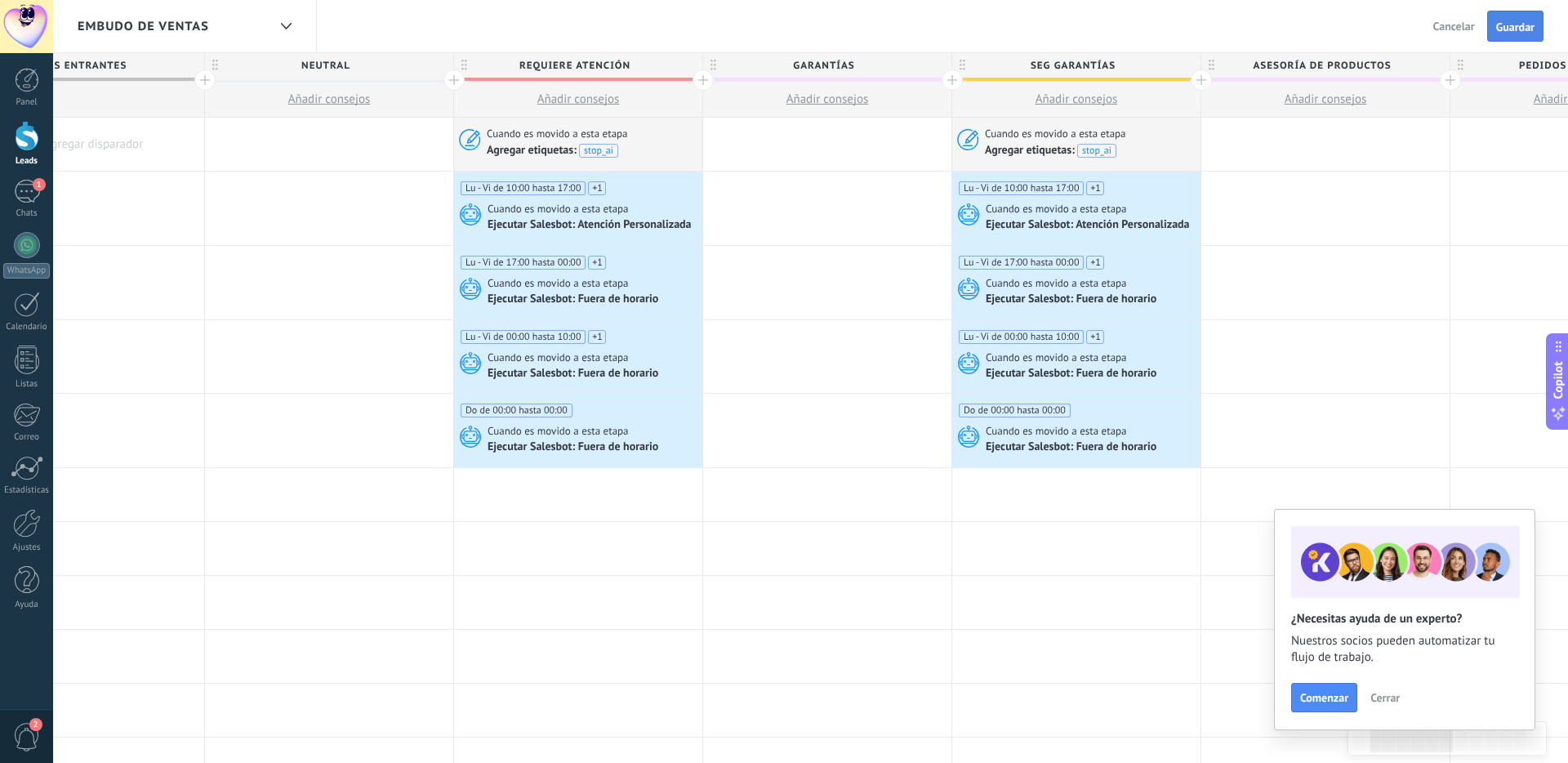
click at [1514, 22] on span "Guardar" at bounding box center [1515, 27] width 38 height 11
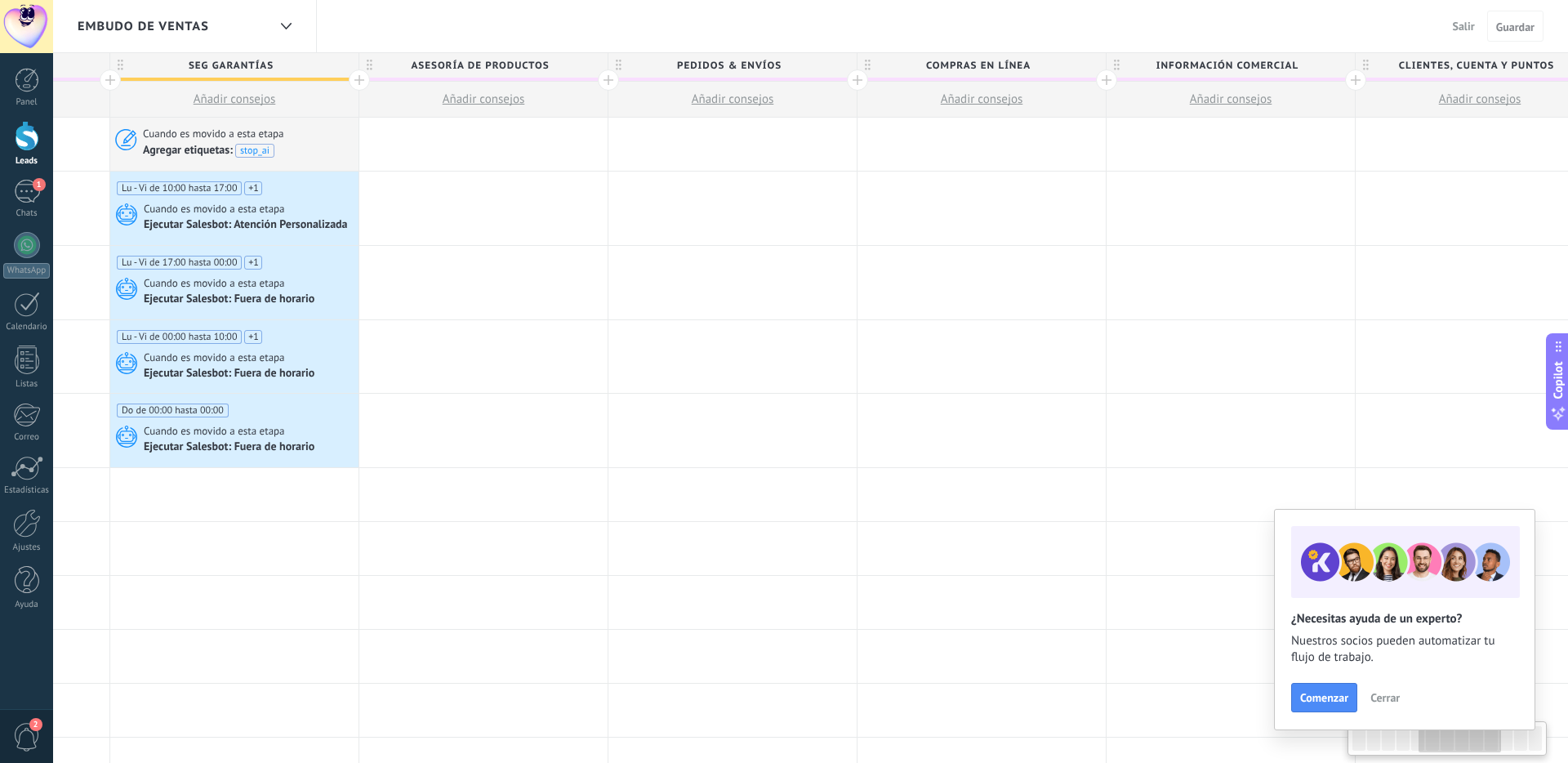
scroll to position [0, 1218]
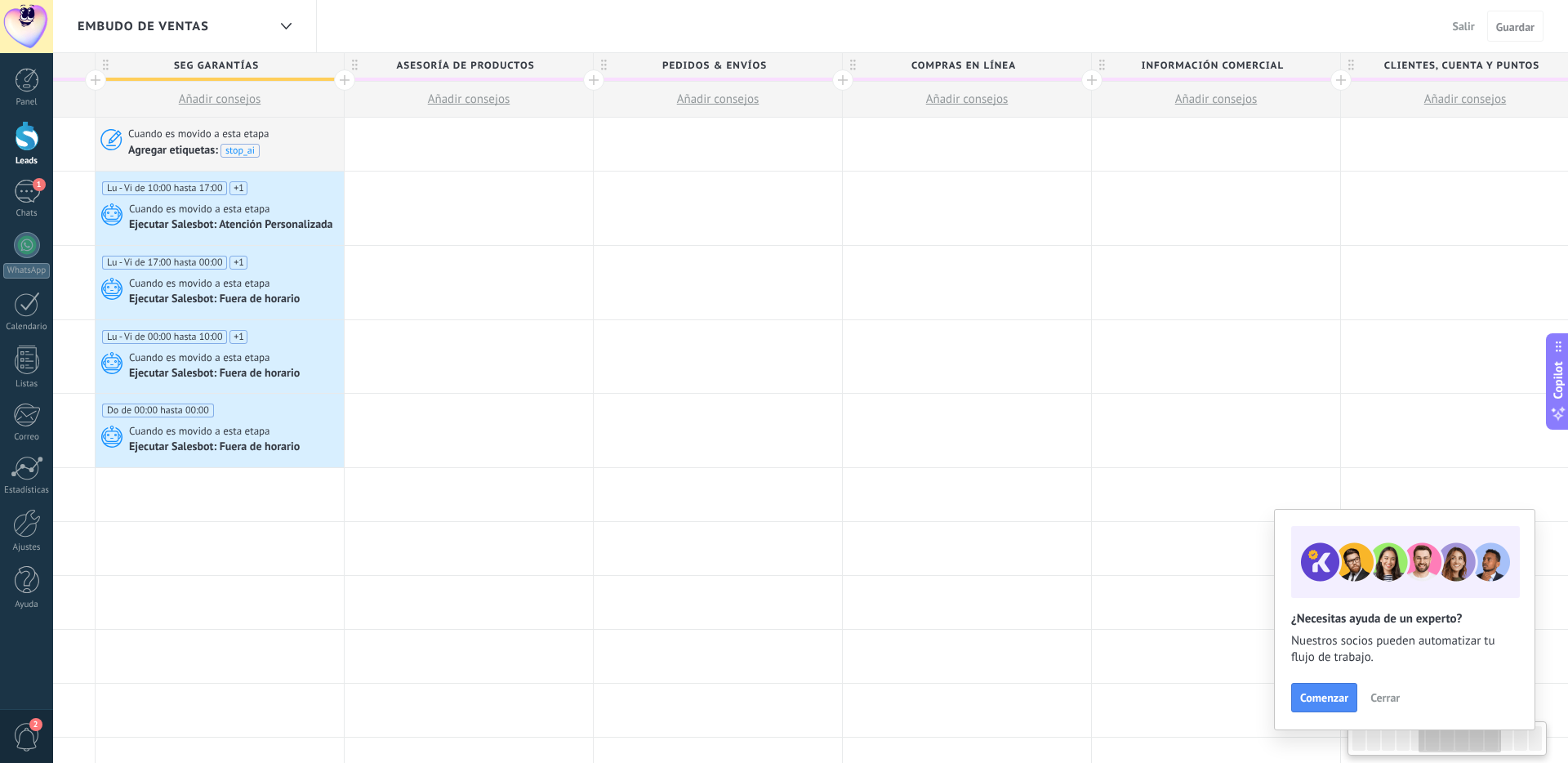
click at [1469, 33] on span "Salir" at bounding box center [1463, 26] width 22 height 15
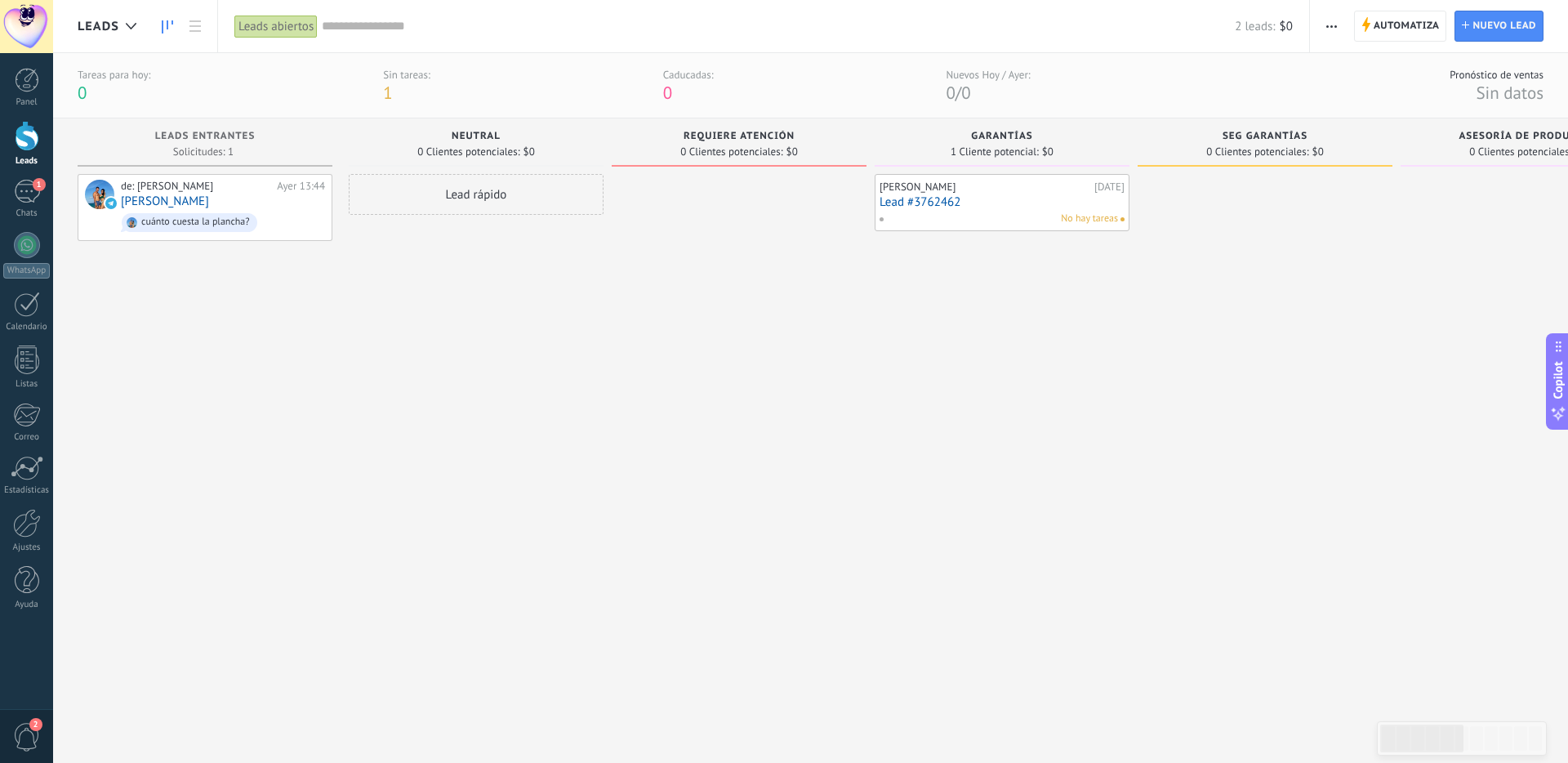
click at [22, 137] on div at bounding box center [27, 136] width 24 height 30
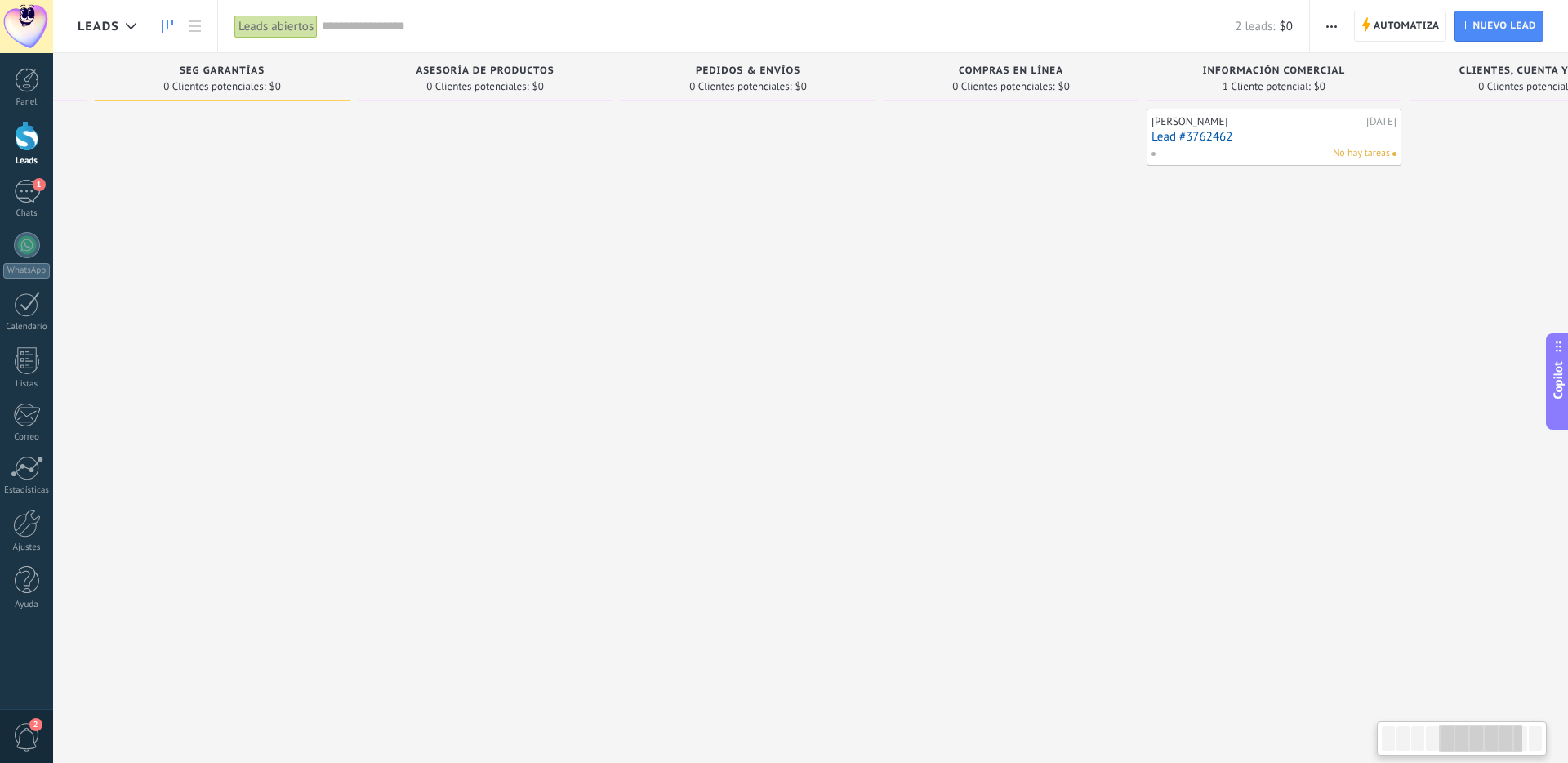
scroll to position [0, 1049]
click at [1232, 140] on link "Lead #3762462" at bounding box center [1268, 137] width 245 height 14
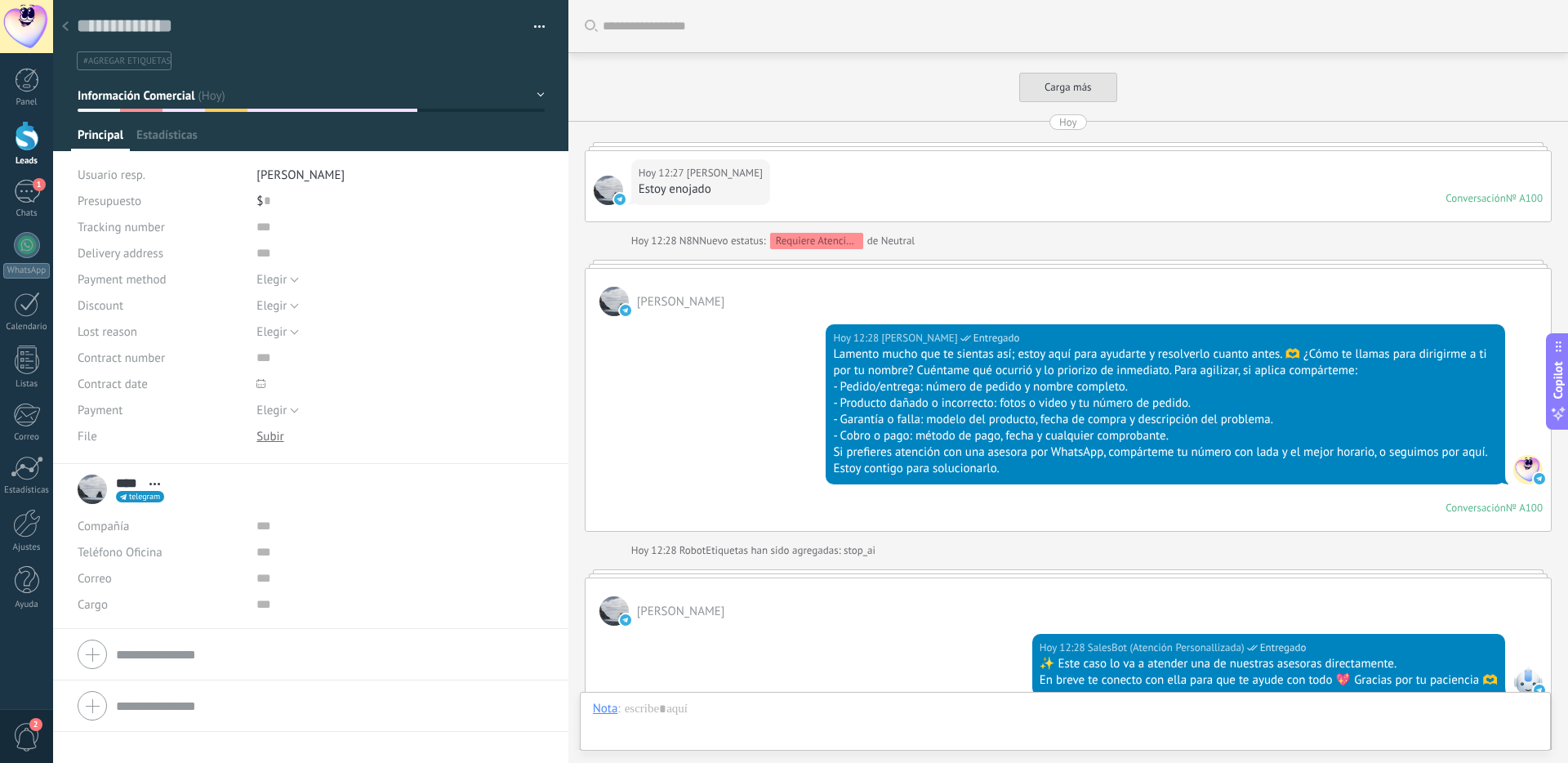
scroll to position [5448, 0]
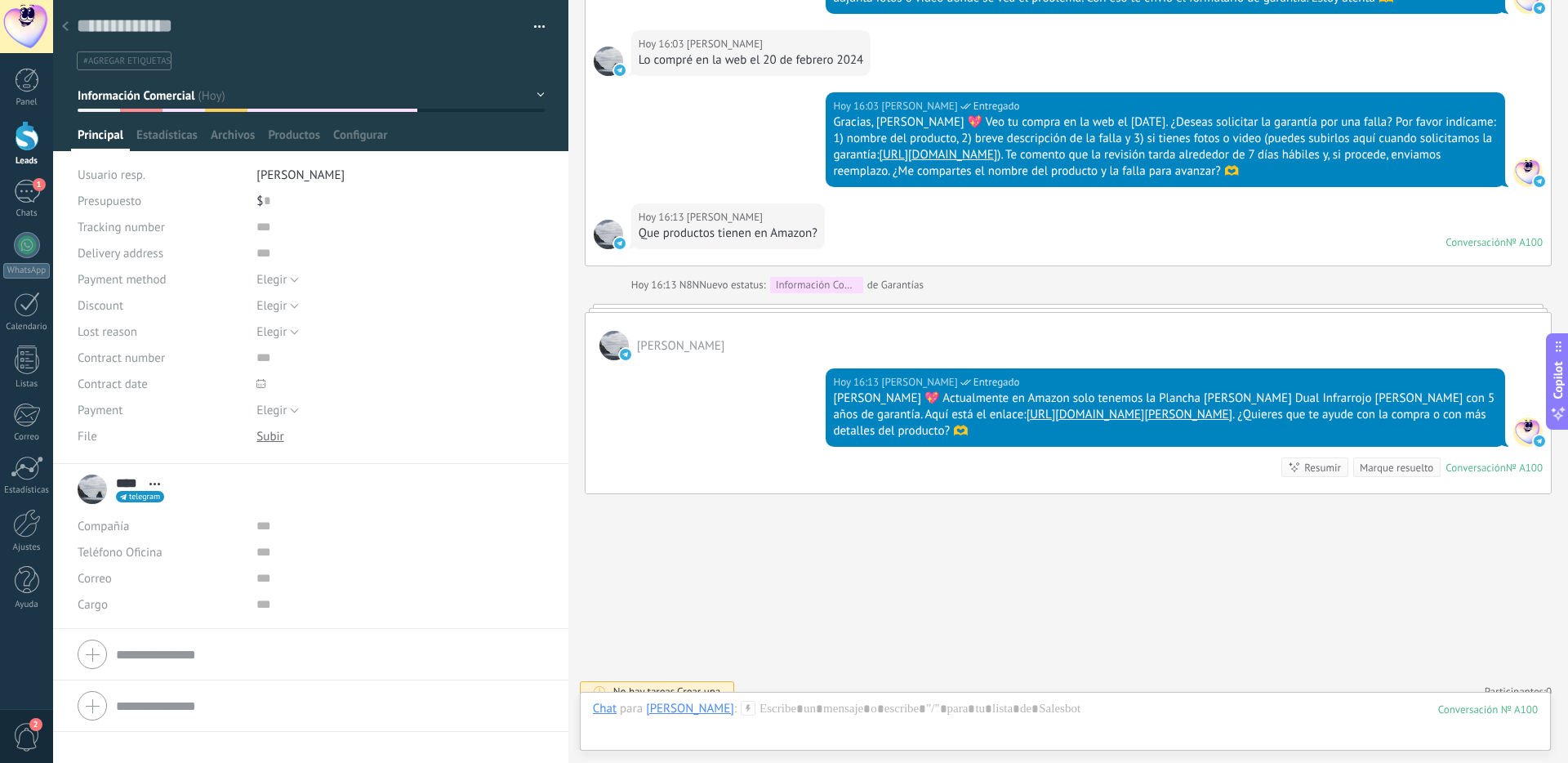
click at [68, 24] on div at bounding box center [65, 27] width 22 height 32
